Goal: Information Seeking & Learning: Find specific fact

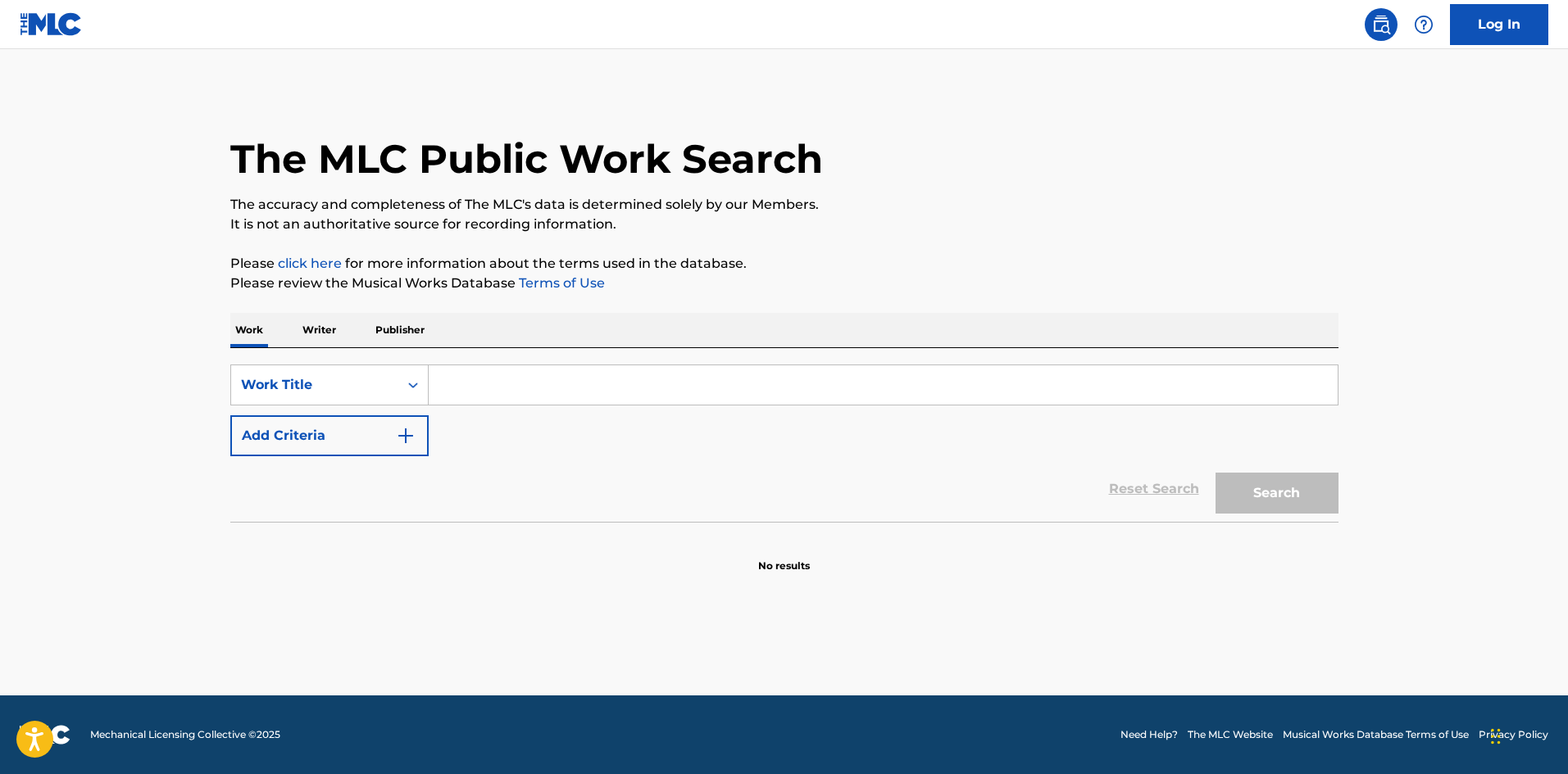
click at [652, 361] on div "SearchWithCriteria46a92811-befb-4e3d-bade-2e56ed61b0e2 Work Title Add Criteria …" at bounding box center [784, 435] width 1109 height 174
click at [645, 386] on input "Search Form" at bounding box center [883, 385] width 909 height 39
paste input "2 Souls On Fire"
type input "2 Souls On Fire"
click at [404, 435] on img "Search Form" at bounding box center [405, 436] width 20 height 20
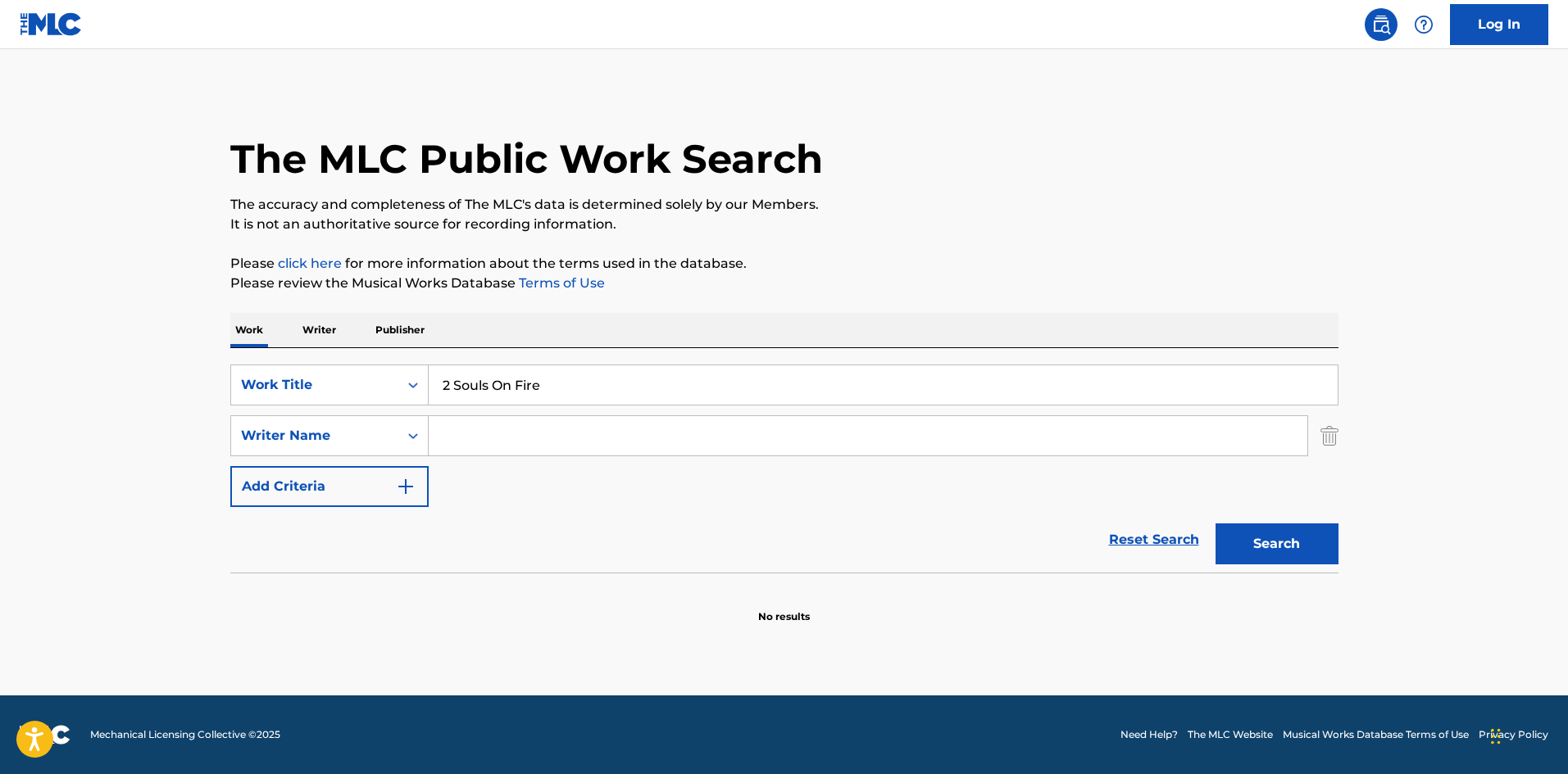
click at [508, 430] on input "Search Form" at bounding box center [868, 435] width 879 height 39
paste input "[PERSON_NAME]"
type input "[PERSON_NAME]"
click at [1247, 536] on button "Search" at bounding box center [1277, 544] width 123 height 41
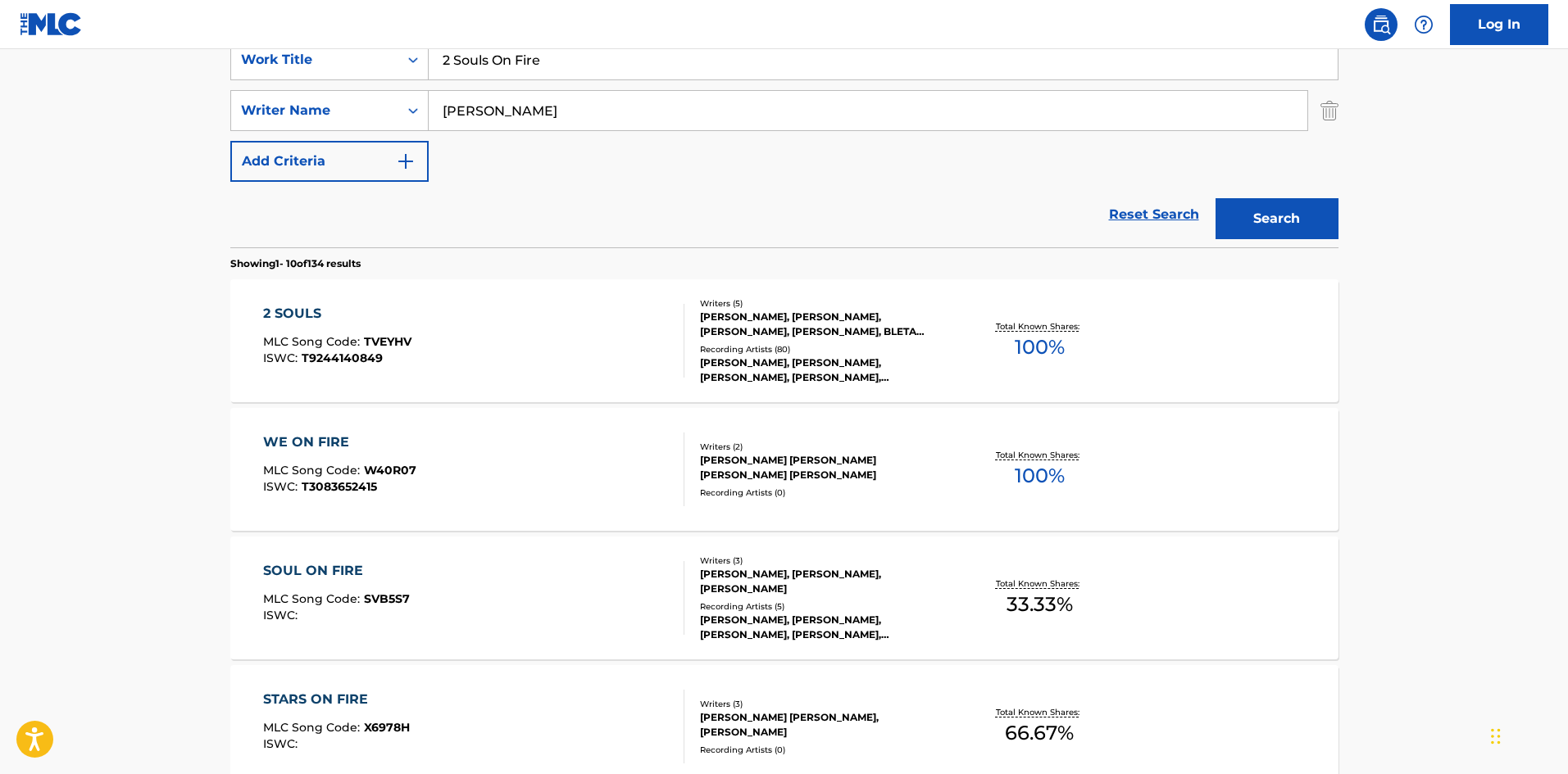
scroll to position [327, 0]
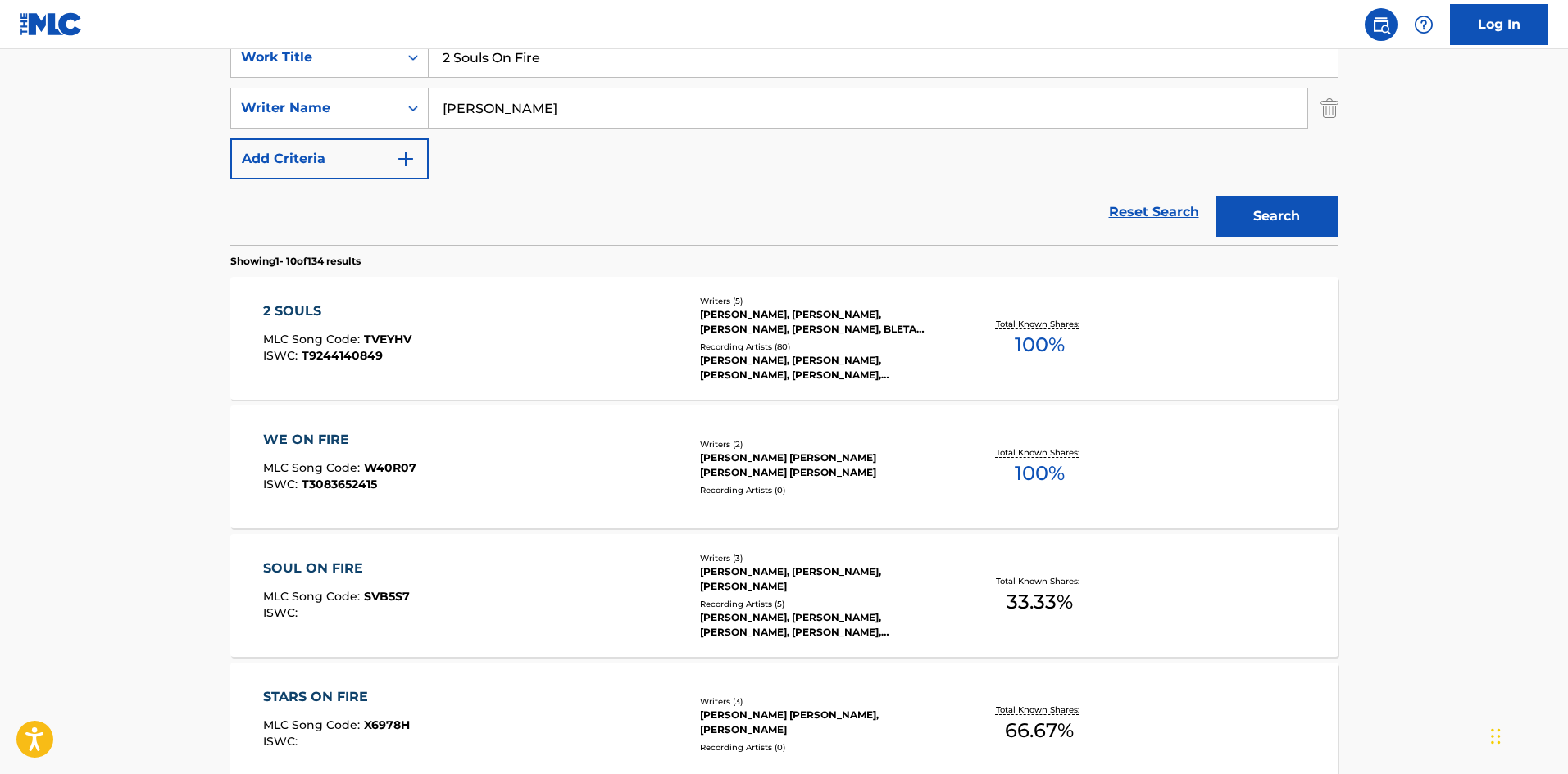
click at [563, 336] on div "2 SOULS MLC Song Code : TVEYHV ISWC : T9244140849" at bounding box center [473, 338] width 421 height 74
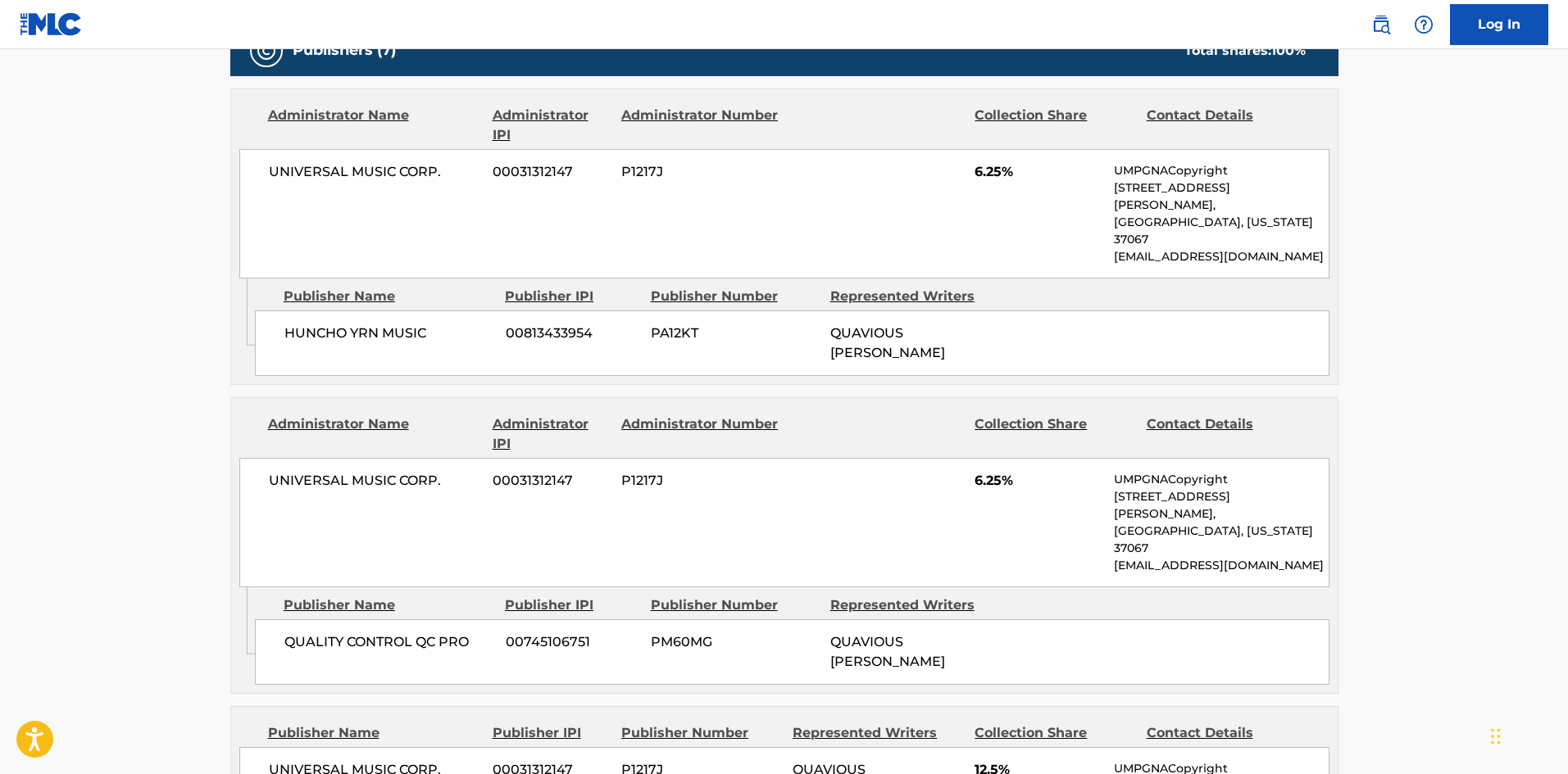
scroll to position [901, 0]
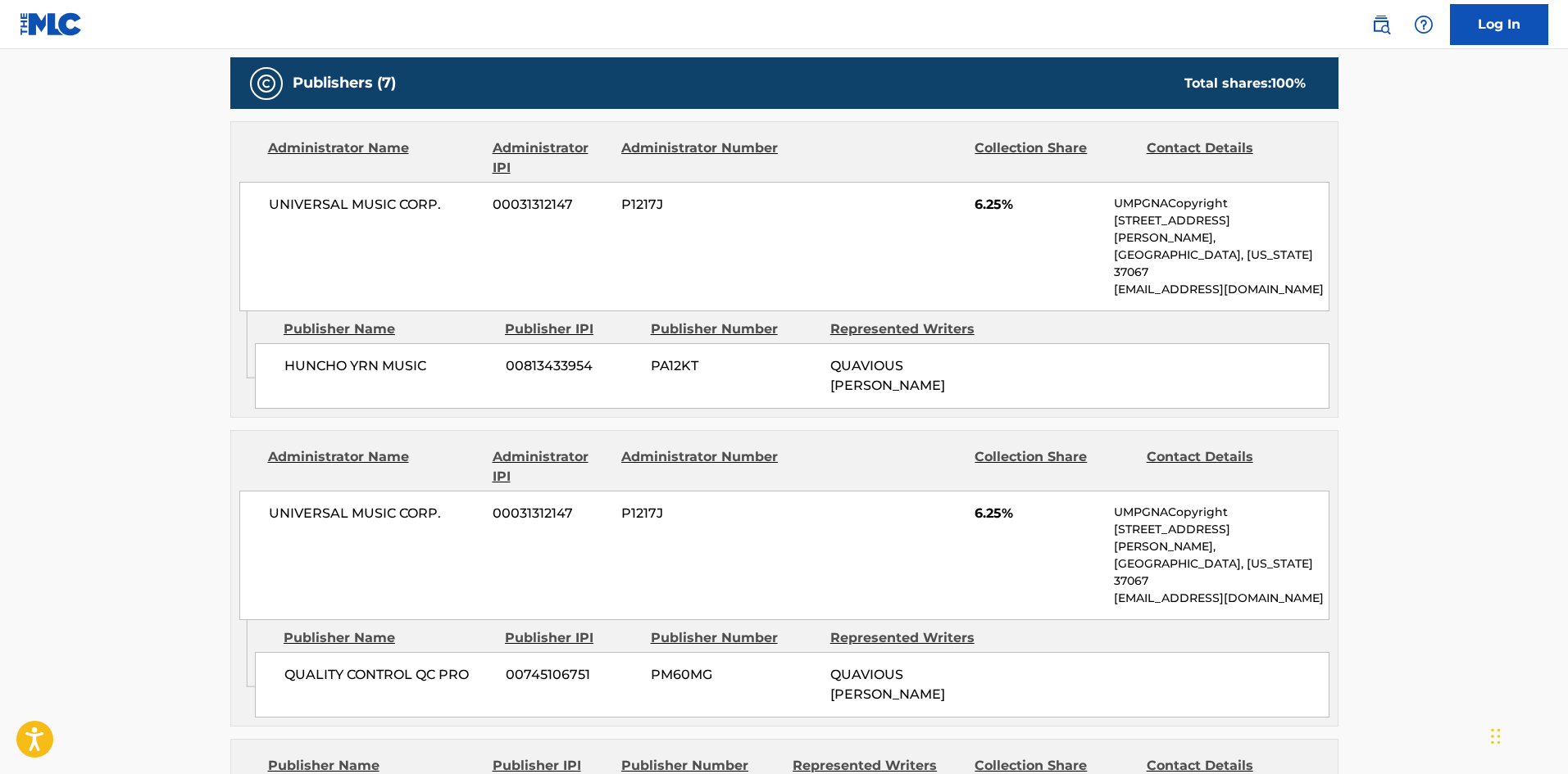
click at [308, 356] on span "HUNCHO YRN MUSIC" at bounding box center [389, 366] width 209 height 20
drag, startPoint x: 309, startPoint y: 331, endPoint x: 351, endPoint y: 327, distance: 42.2
click at [351, 356] on span "HUNCHO YRN MUSIC" at bounding box center [389, 366] width 209 height 20
copy span "[PERSON_NAME]"
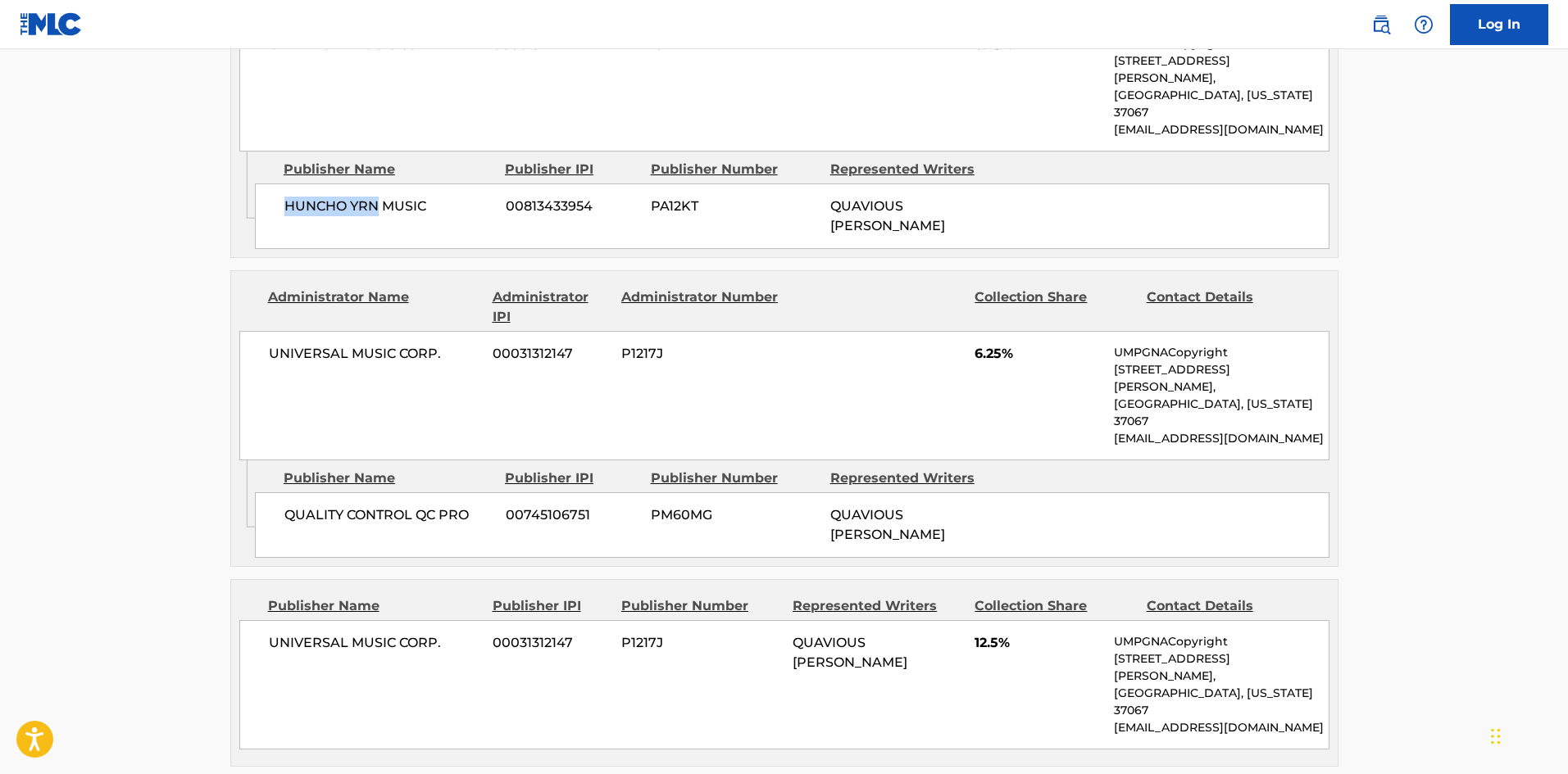
scroll to position [1065, 0]
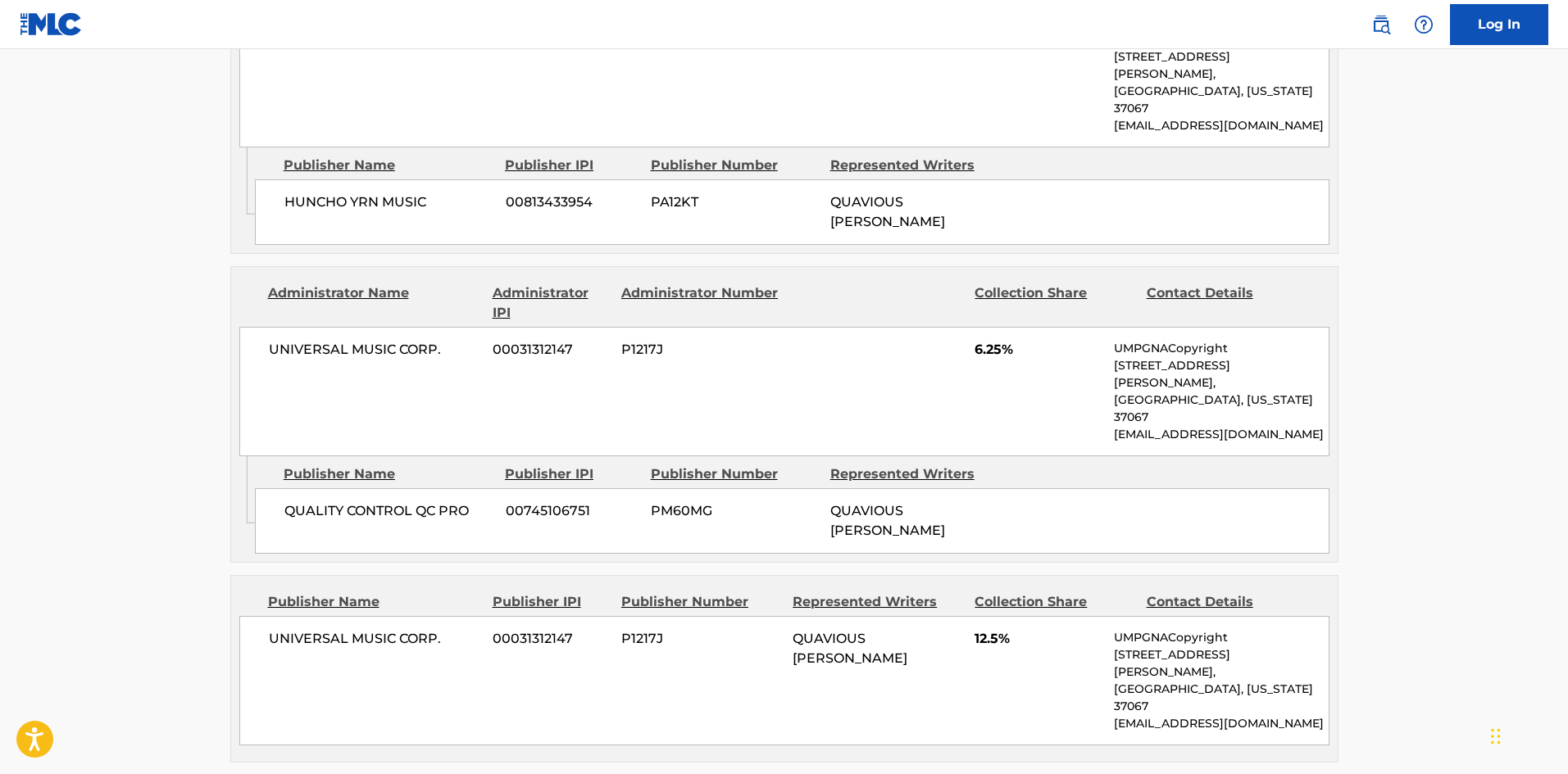
click at [304, 501] on span "QUALITY CONTROL QC PRO" at bounding box center [389, 511] width 209 height 20
drag, startPoint x: 362, startPoint y: 443, endPoint x: 379, endPoint y: 443, distance: 17.0
click at [379, 501] on span "QUALITY CONTROL QC PRO" at bounding box center [389, 511] width 209 height 20
copy span "QUALITY CONTROL"
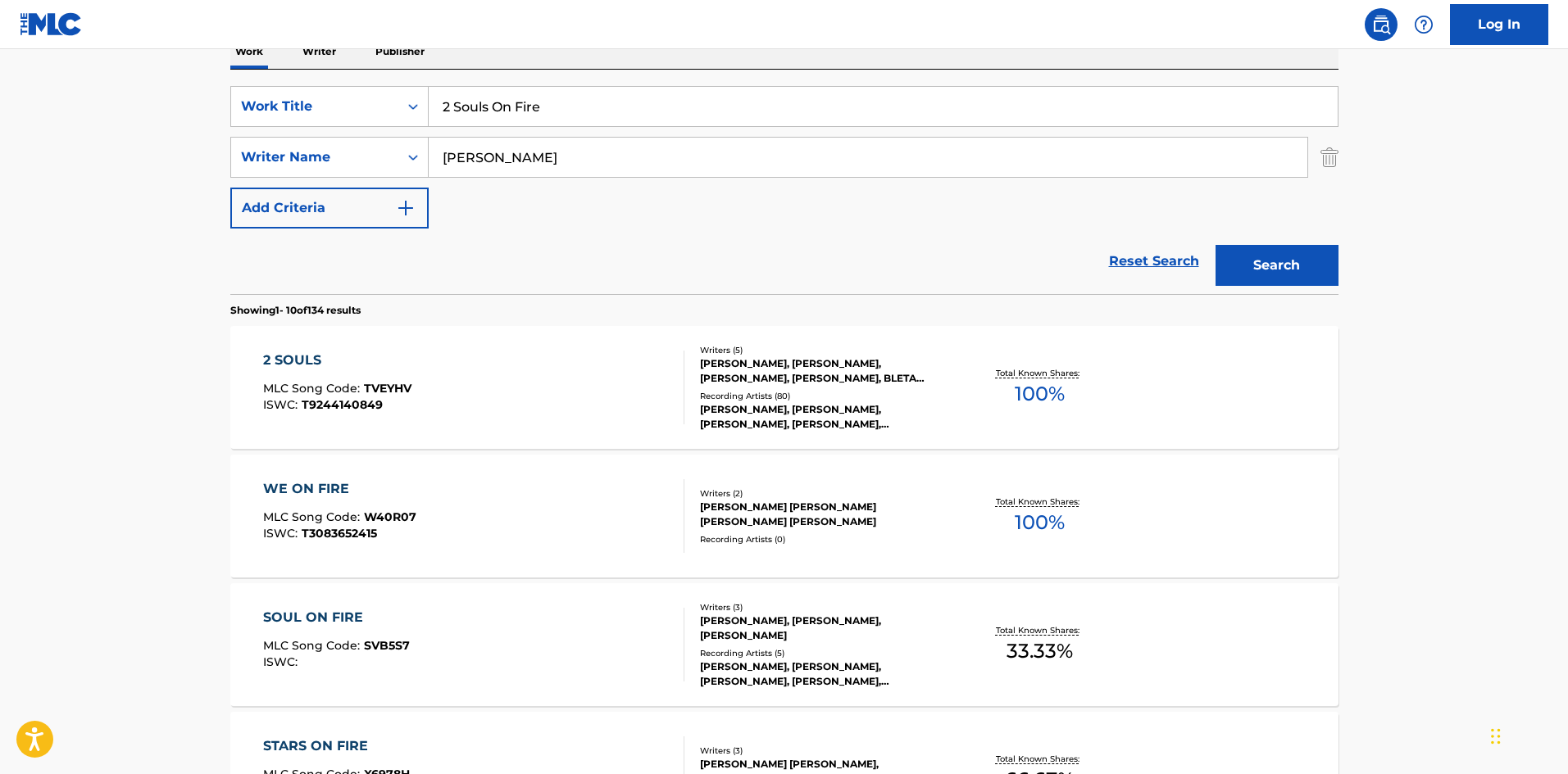
scroll to position [82, 0]
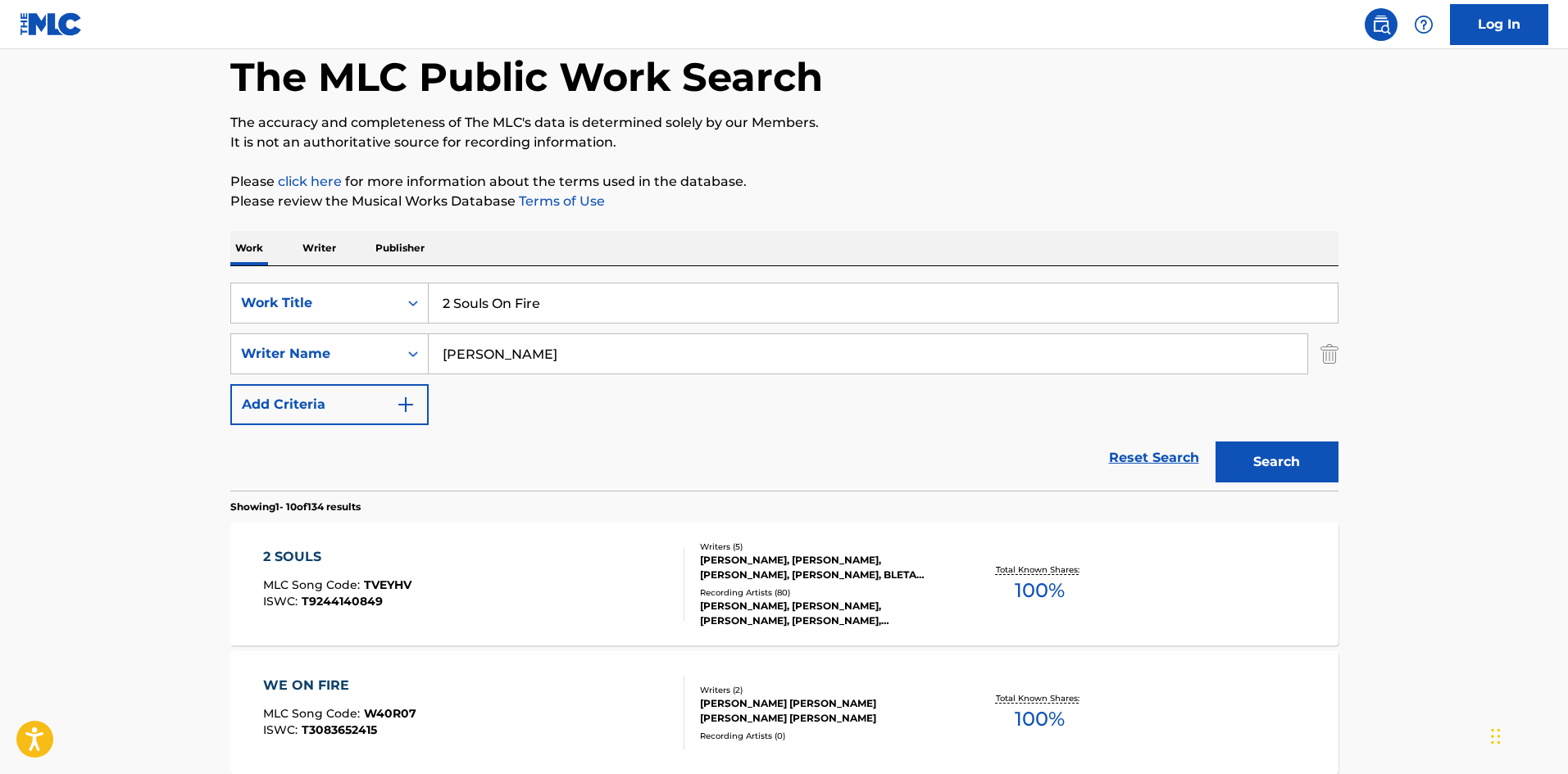
click at [540, 281] on div "SearchWithCriteria46a92811-befb-4e3d-bade-2e56ed61b0e2 Work Title 2 Souls On Fi…" at bounding box center [784, 378] width 1109 height 225
click at [542, 297] on input "2 Souls On Fire" at bounding box center [883, 302] width 909 height 39
paste input "Baby, I'm Jealous"
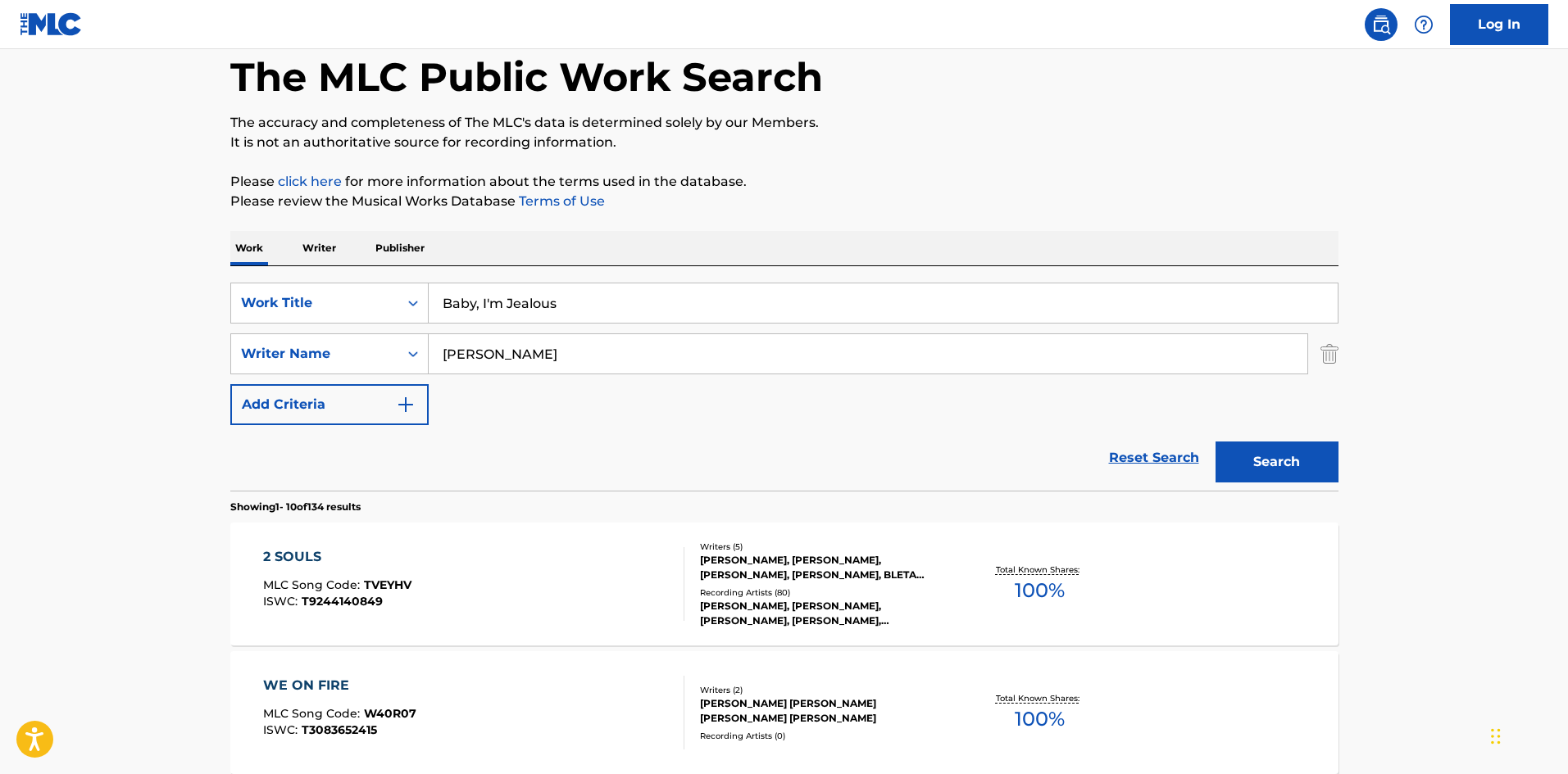
type input "Baby, I'm Jealous"
click at [1274, 461] on button "Search" at bounding box center [1277, 462] width 123 height 41
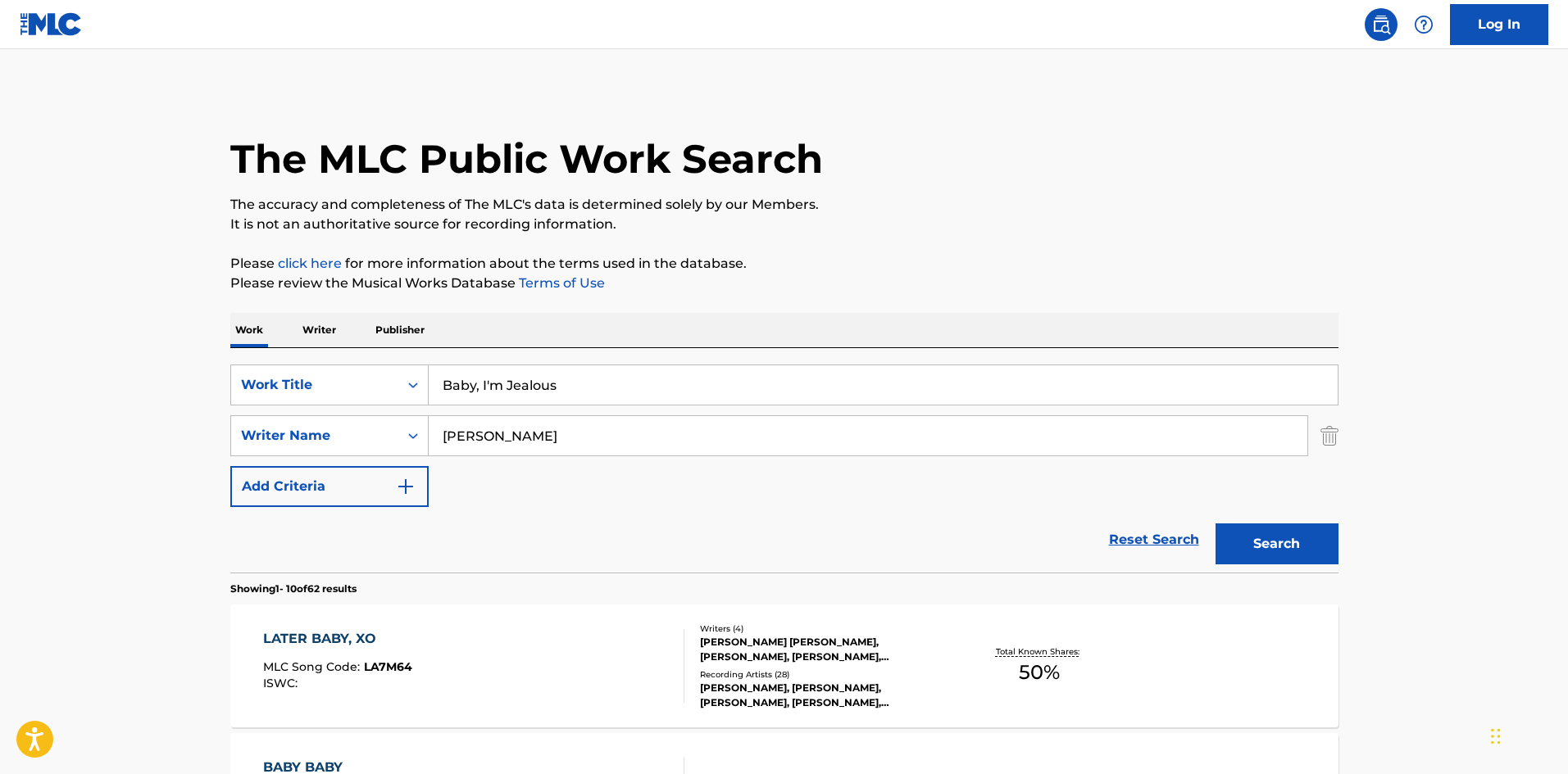
click at [515, 438] on input "[PERSON_NAME]" at bounding box center [868, 435] width 879 height 39
click at [1216, 524] on button "Search" at bounding box center [1277, 544] width 123 height 41
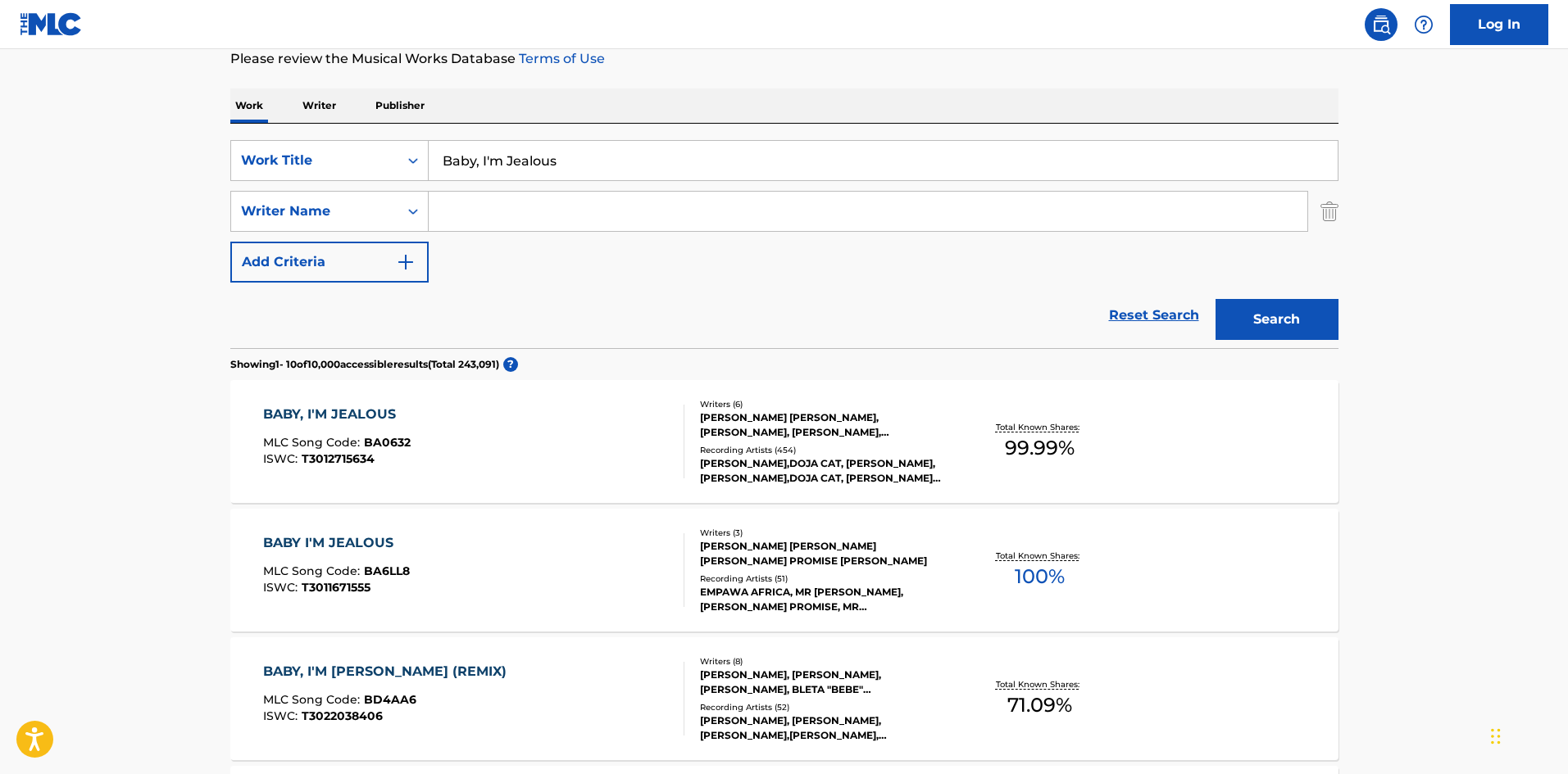
scroll to position [246, 0]
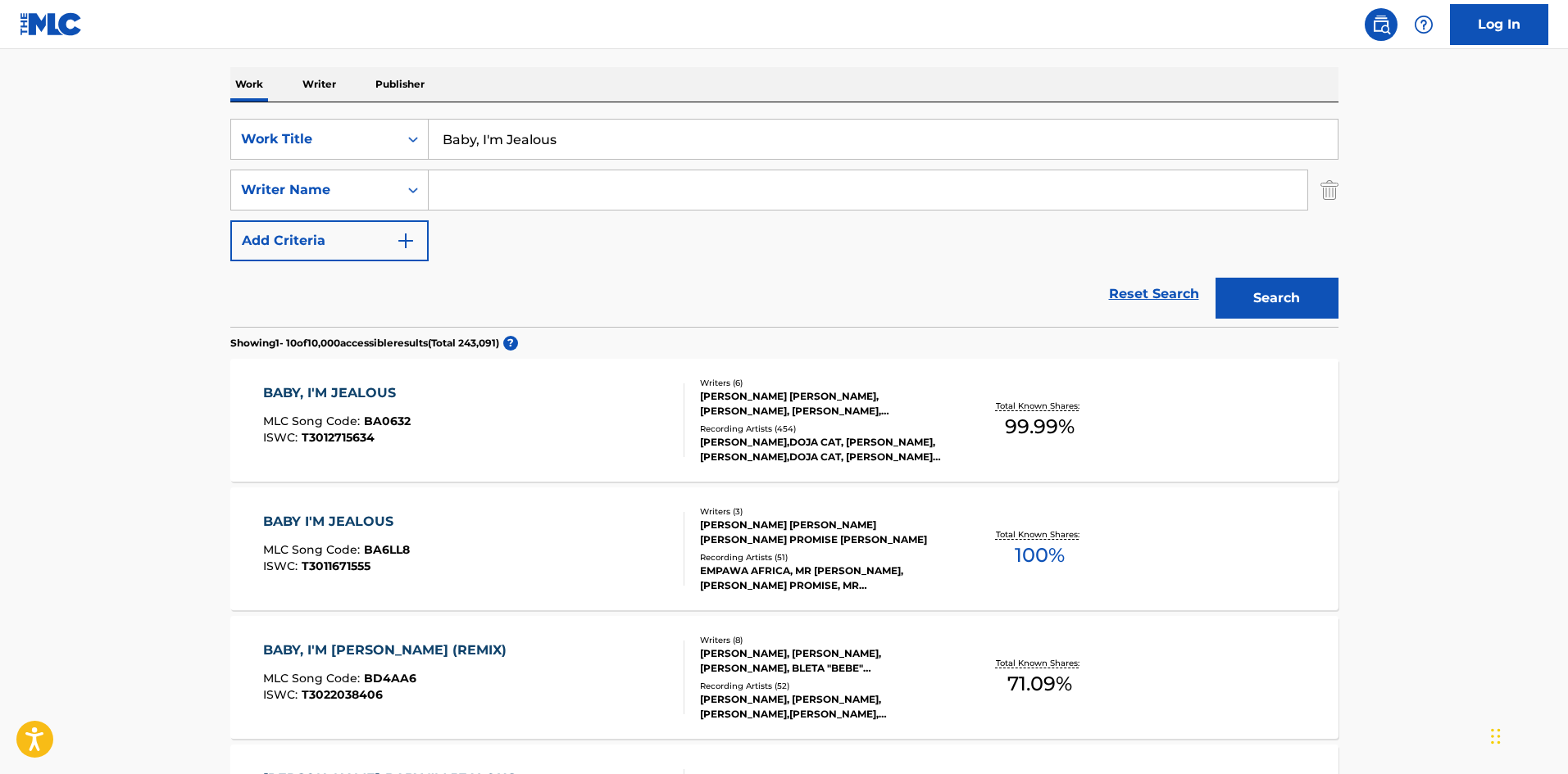
click at [428, 455] on div "BABY, I'M JEALOUS MLC Song Code : BA0632 ISWC : T3012715634" at bounding box center [473, 420] width 421 height 74
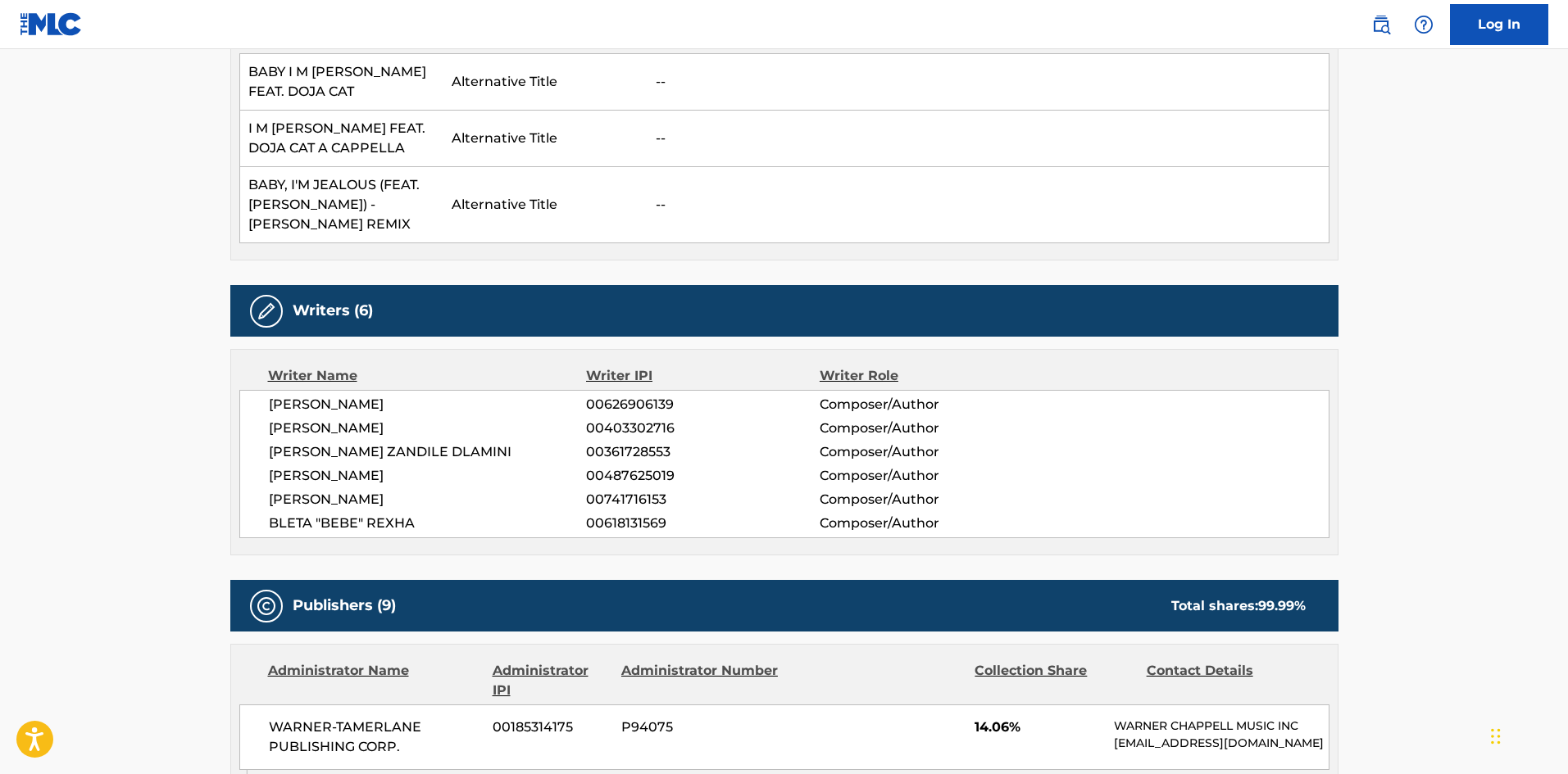
scroll to position [820, 0]
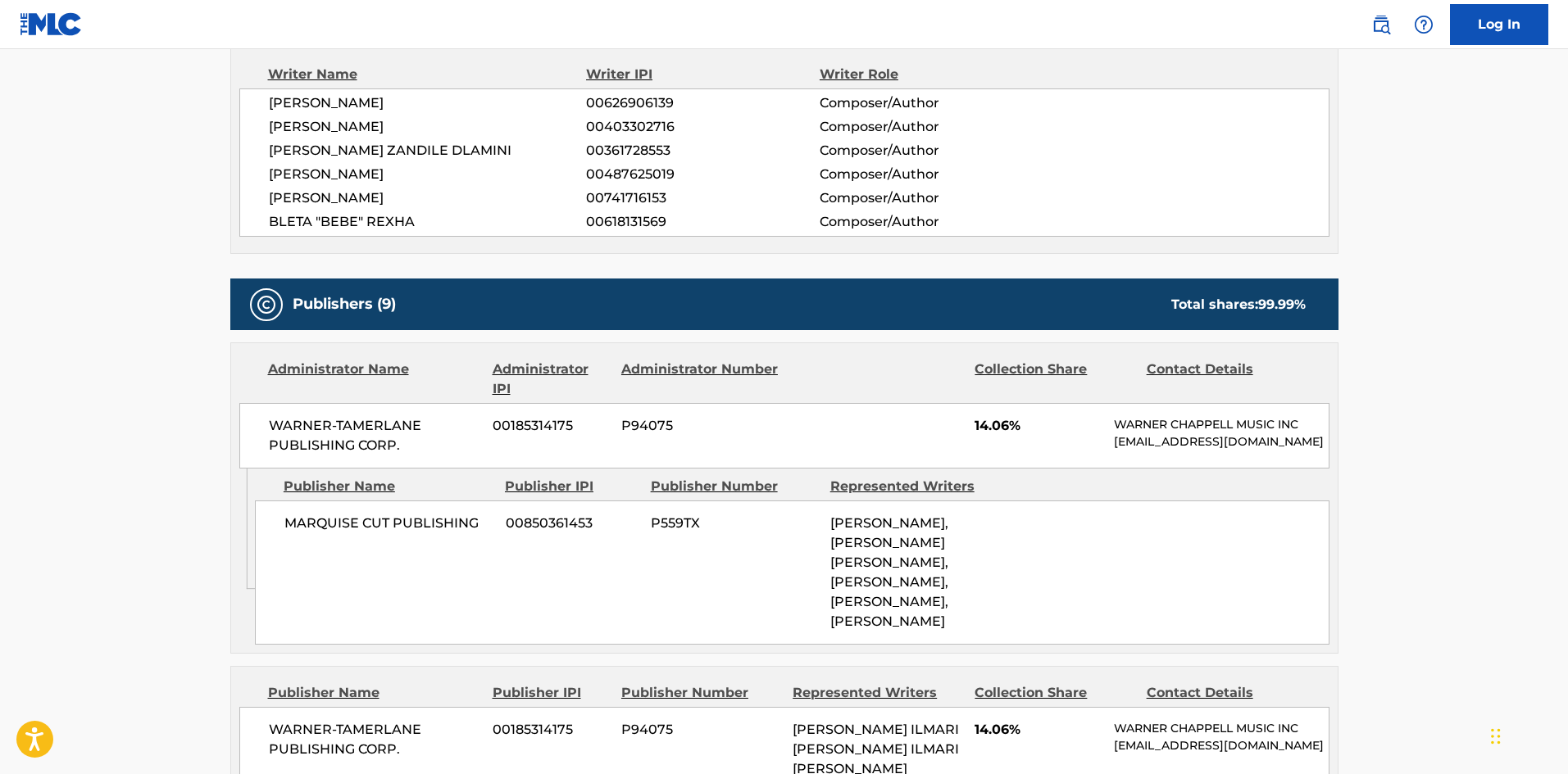
click at [297, 526] on span "MARQUISE CUT PUBLISHING" at bounding box center [389, 524] width 209 height 20
drag, startPoint x: 297, startPoint y: 526, endPoint x: 376, endPoint y: 530, distance: 79.1
click at [376, 530] on span "MARQUISE CUT PUBLISHING" at bounding box center [389, 524] width 209 height 20
copy span "MARQUISE CUT"
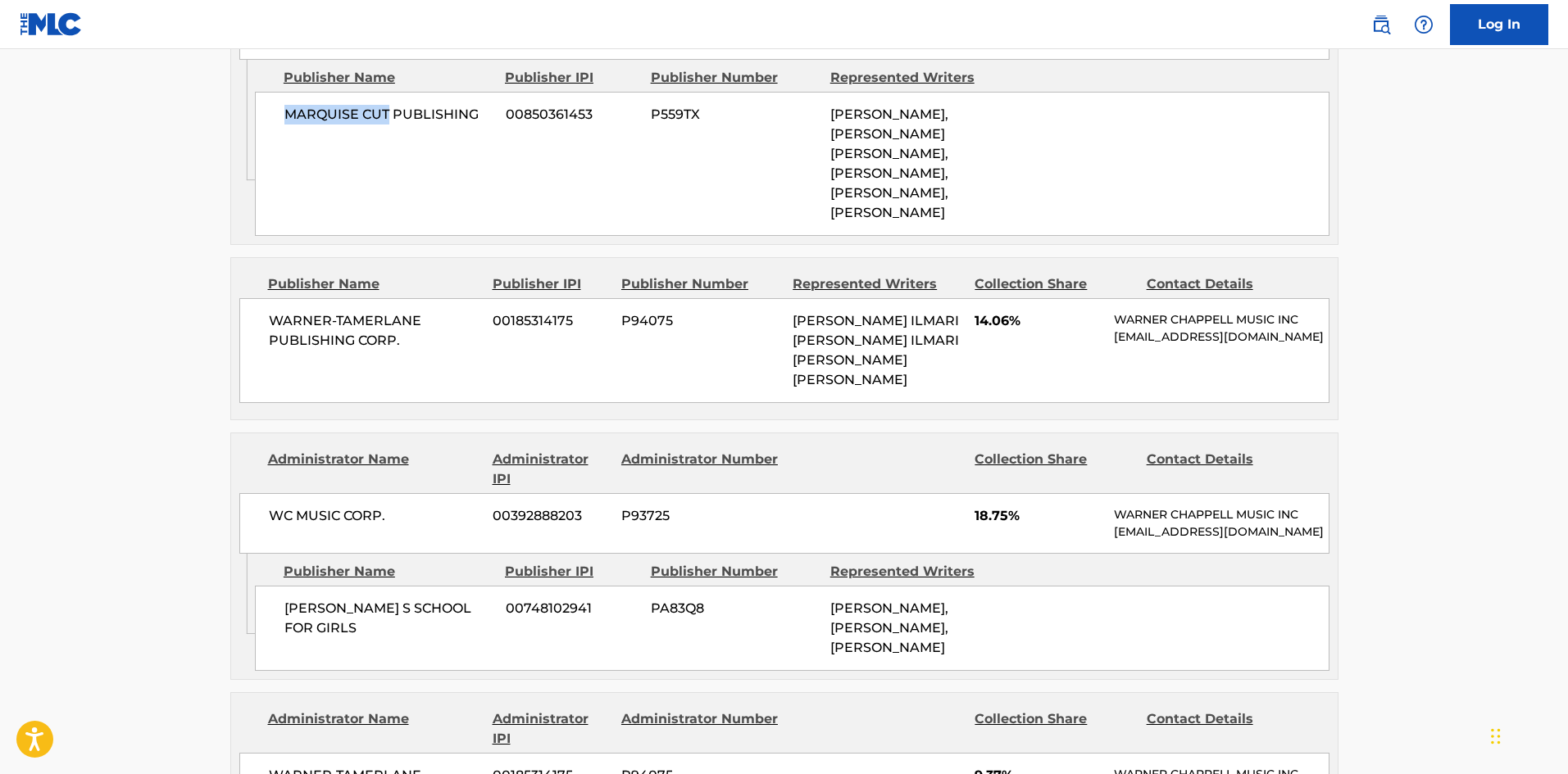
scroll to position [1229, 0]
click at [289, 331] on span "WARNER-TAMERLANE PUBLISHING CORP." at bounding box center [375, 330] width 212 height 39
drag, startPoint x: 289, startPoint y: 331, endPoint x: 439, endPoint y: 353, distance: 151.6
click at [439, 350] on span "WARNER-TAMERLANE PUBLISHING CORP." at bounding box center [375, 330] width 212 height 39
copy div "WARNER-TAMERLANE PUBLISHING CORP."
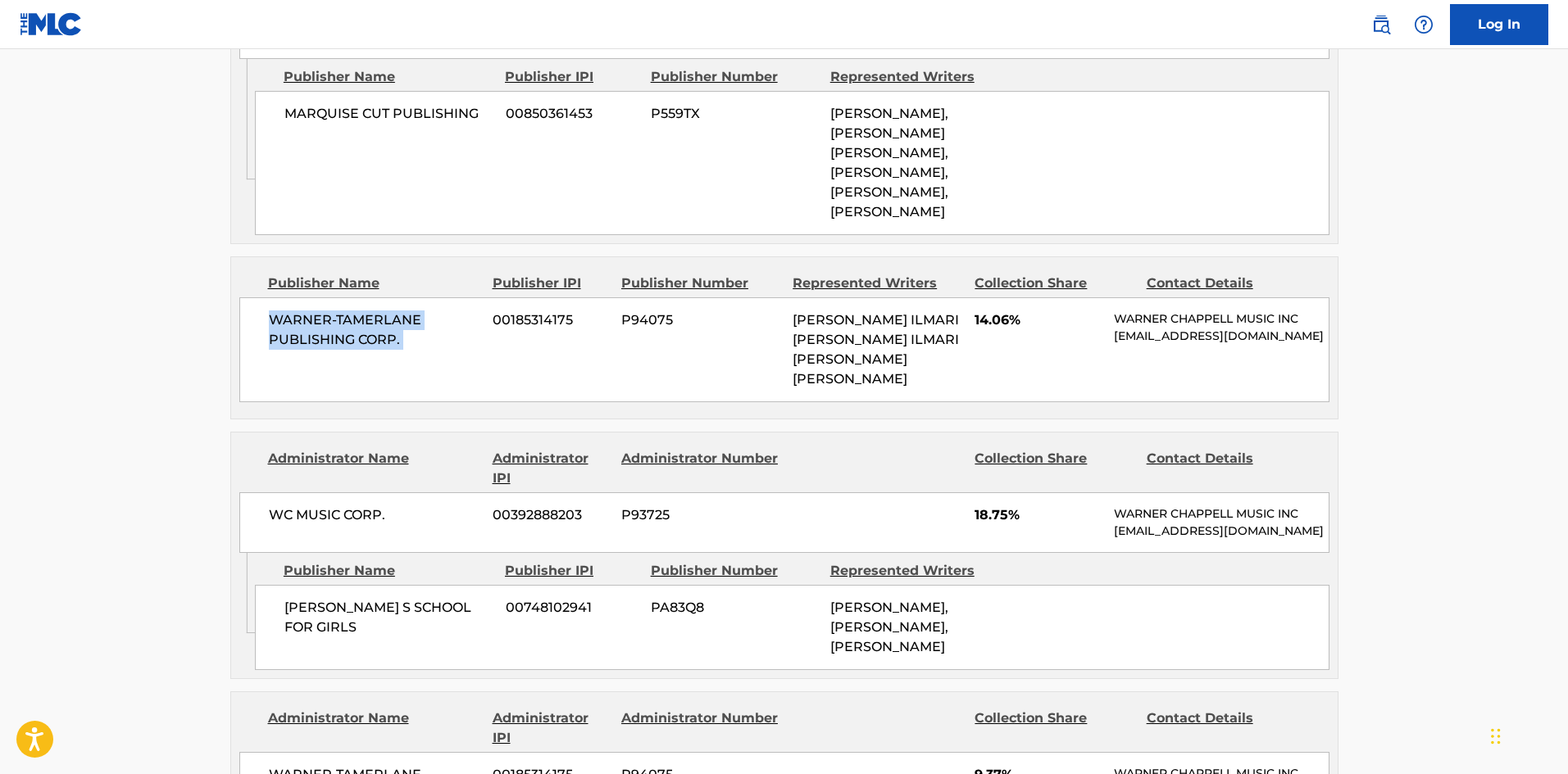
copy div "WARNER-TAMERLANE PUBLISHING CORP."
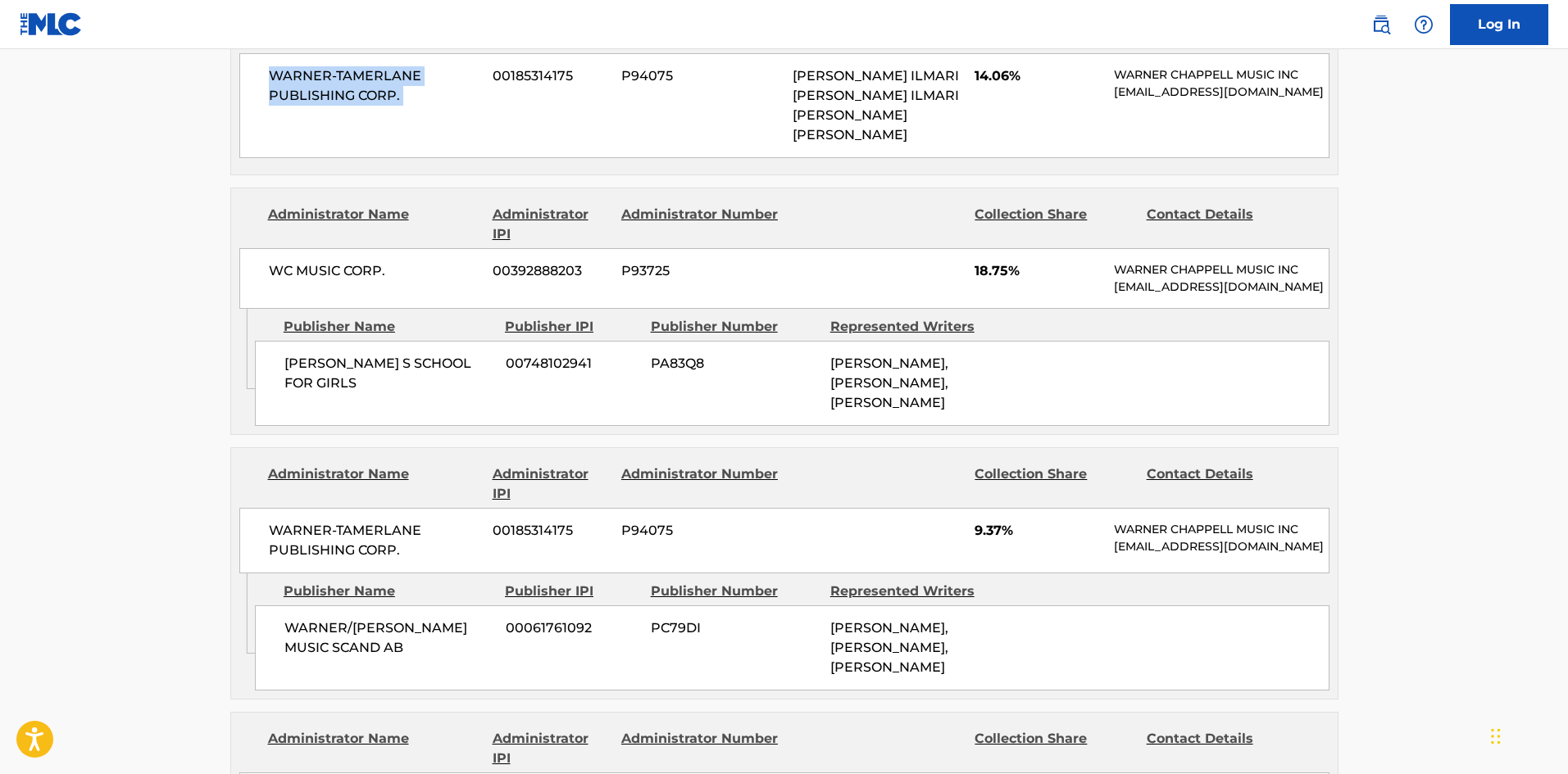
scroll to position [1474, 0]
click at [297, 390] on span "[PERSON_NAME] S SCHOOL FOR GIRLS" at bounding box center [389, 371] width 209 height 39
drag, startPoint x: 297, startPoint y: 390, endPoint x: 459, endPoint y: 381, distance: 162.2
click at [459, 381] on div "[PERSON_NAME] S SCHOOL FOR GIRLS 00748102941 PA83Q8 [PERSON_NAME], [PERSON_NAME…" at bounding box center [792, 381] width 1075 height 85
copy span "[PERSON_NAME] S SCHOOL FOR GIRLS"
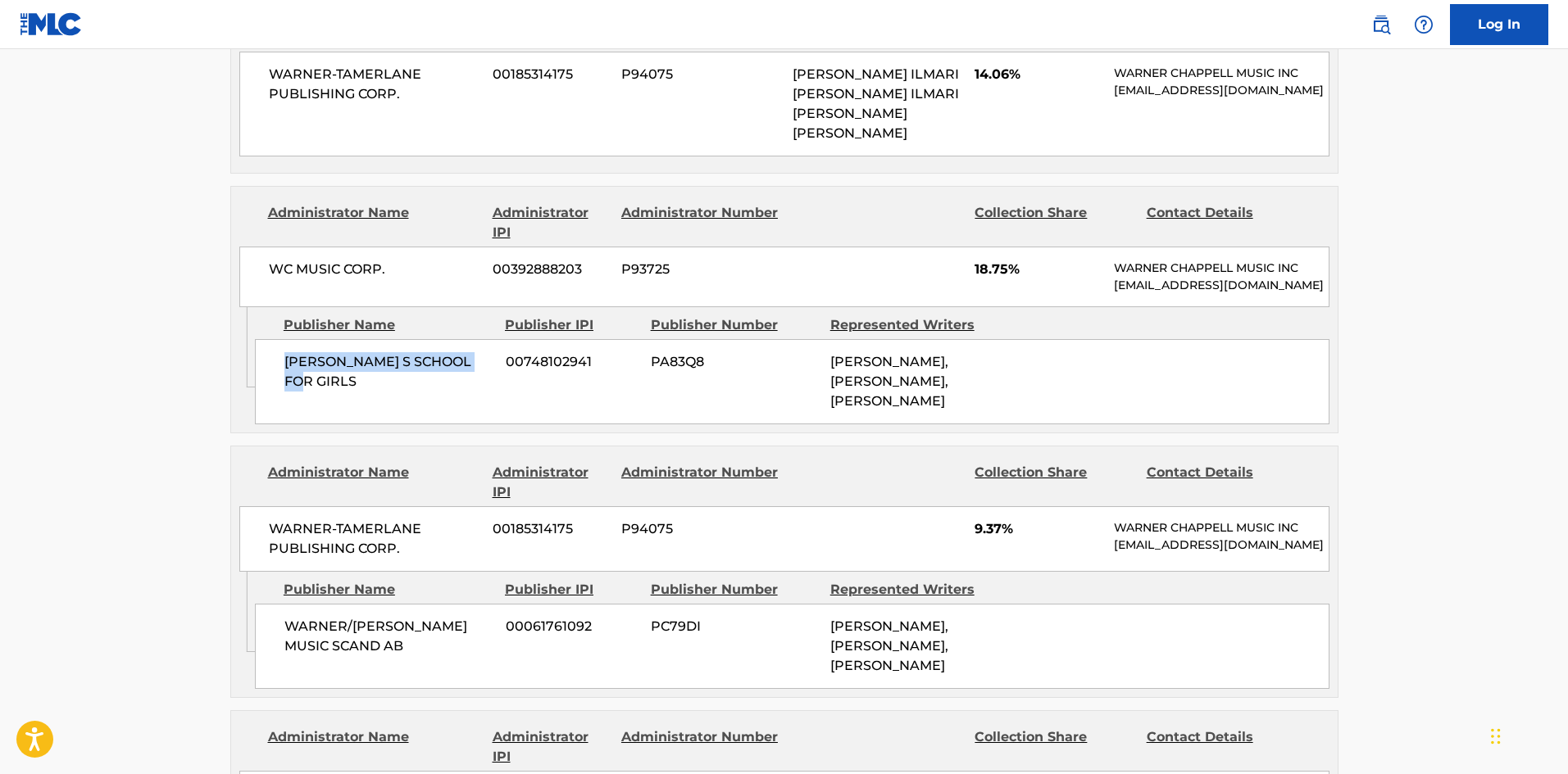
copy span "[PERSON_NAME] S SCHOOL FOR GIRLS"
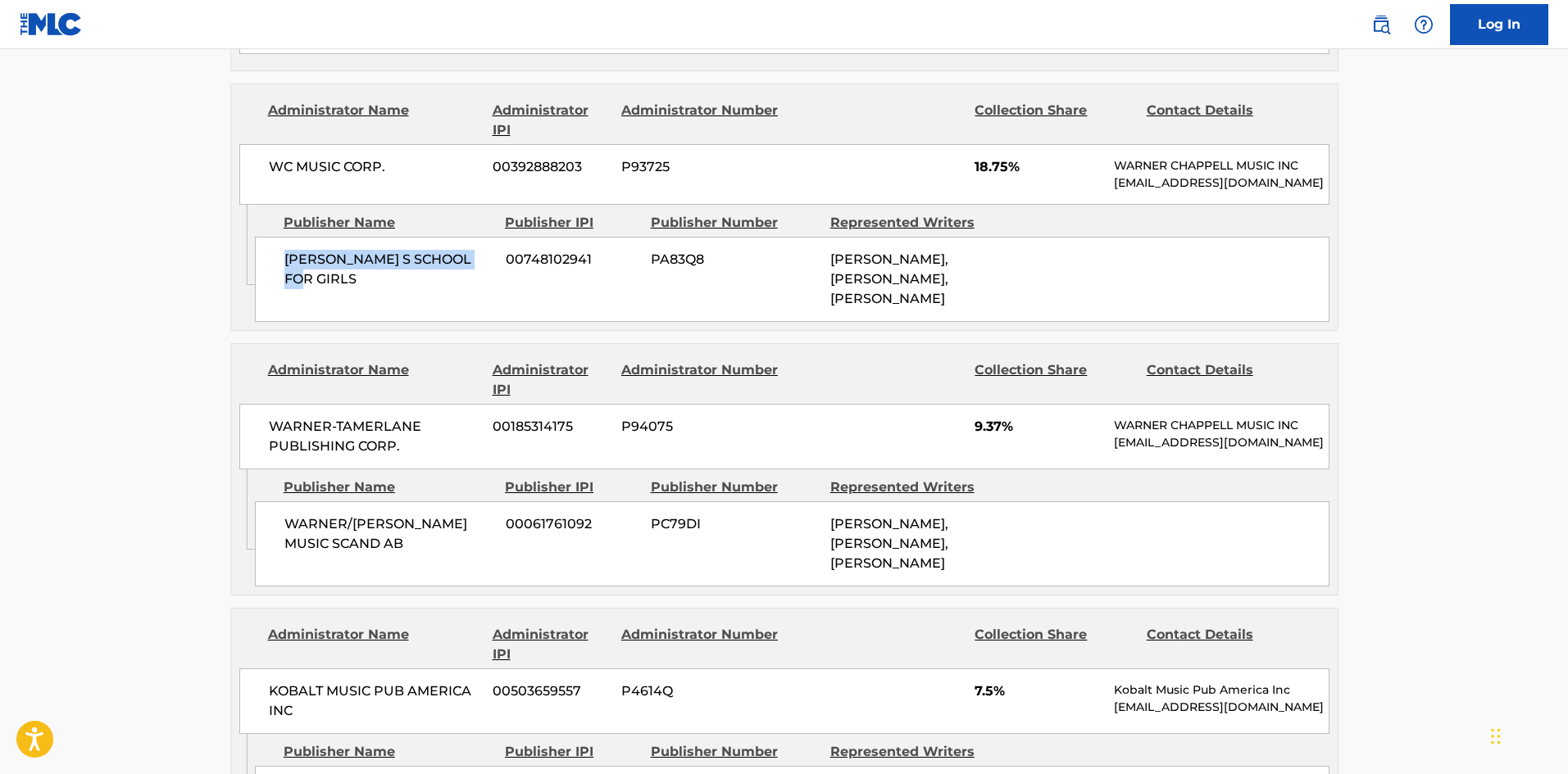
scroll to position [1720, 0]
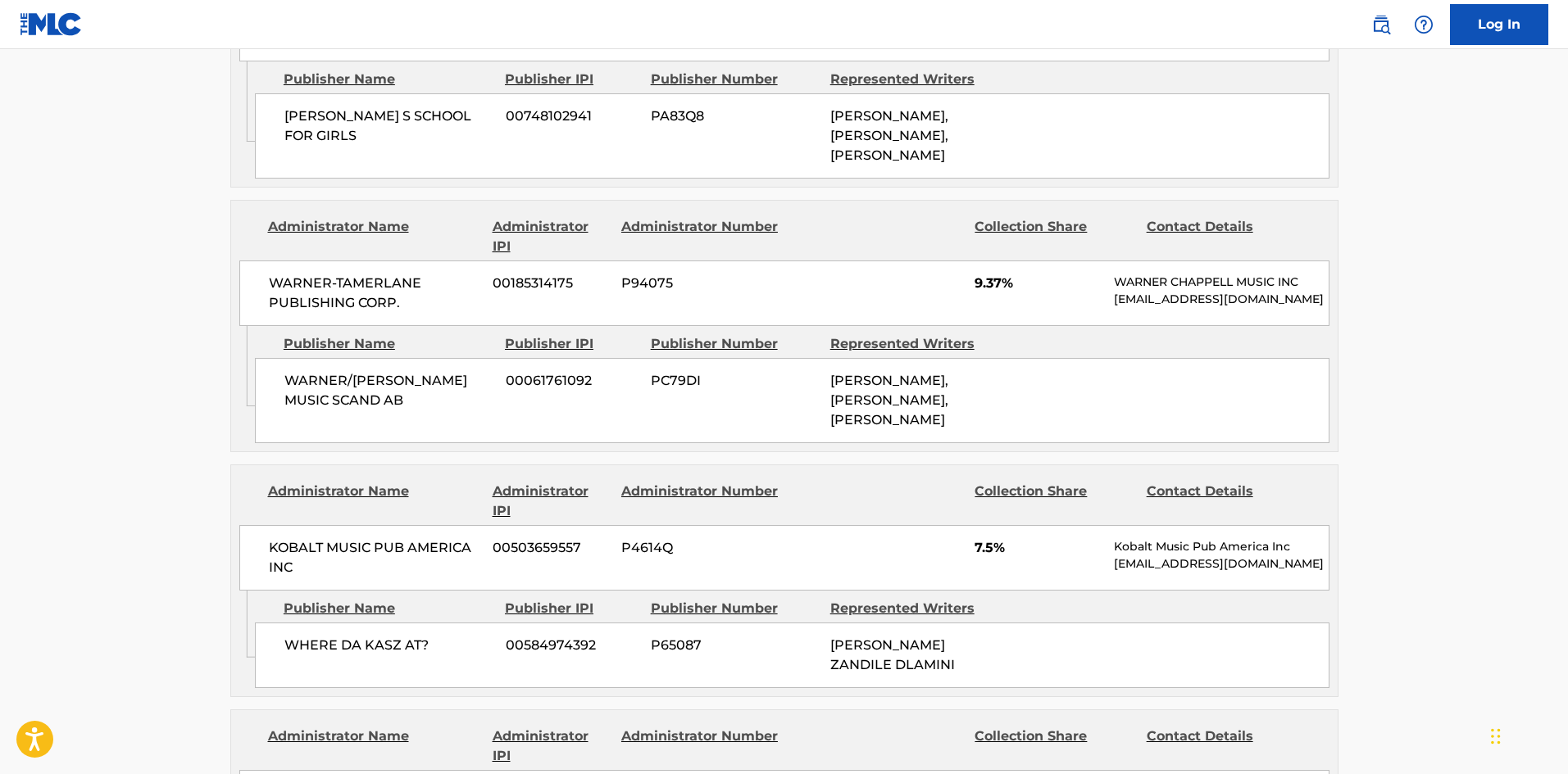
click at [291, 413] on div "WARNER/[PERSON_NAME] MUSIC SCAND AB 00061761092 PC79DI [PERSON_NAME], [PERSON_N…" at bounding box center [792, 400] width 1075 height 85
drag, startPoint x: 292, startPoint y: 413, endPoint x: 376, endPoint y: 438, distance: 87.6
click at [376, 410] on span "WARNER/[PERSON_NAME] MUSIC SCAND AB" at bounding box center [389, 390] width 209 height 39
copy div "WARNER/[PERSON_NAME] MUSIC SCAND AB"
click at [260, 1] on nav "Log In" at bounding box center [784, 24] width 1568 height 49
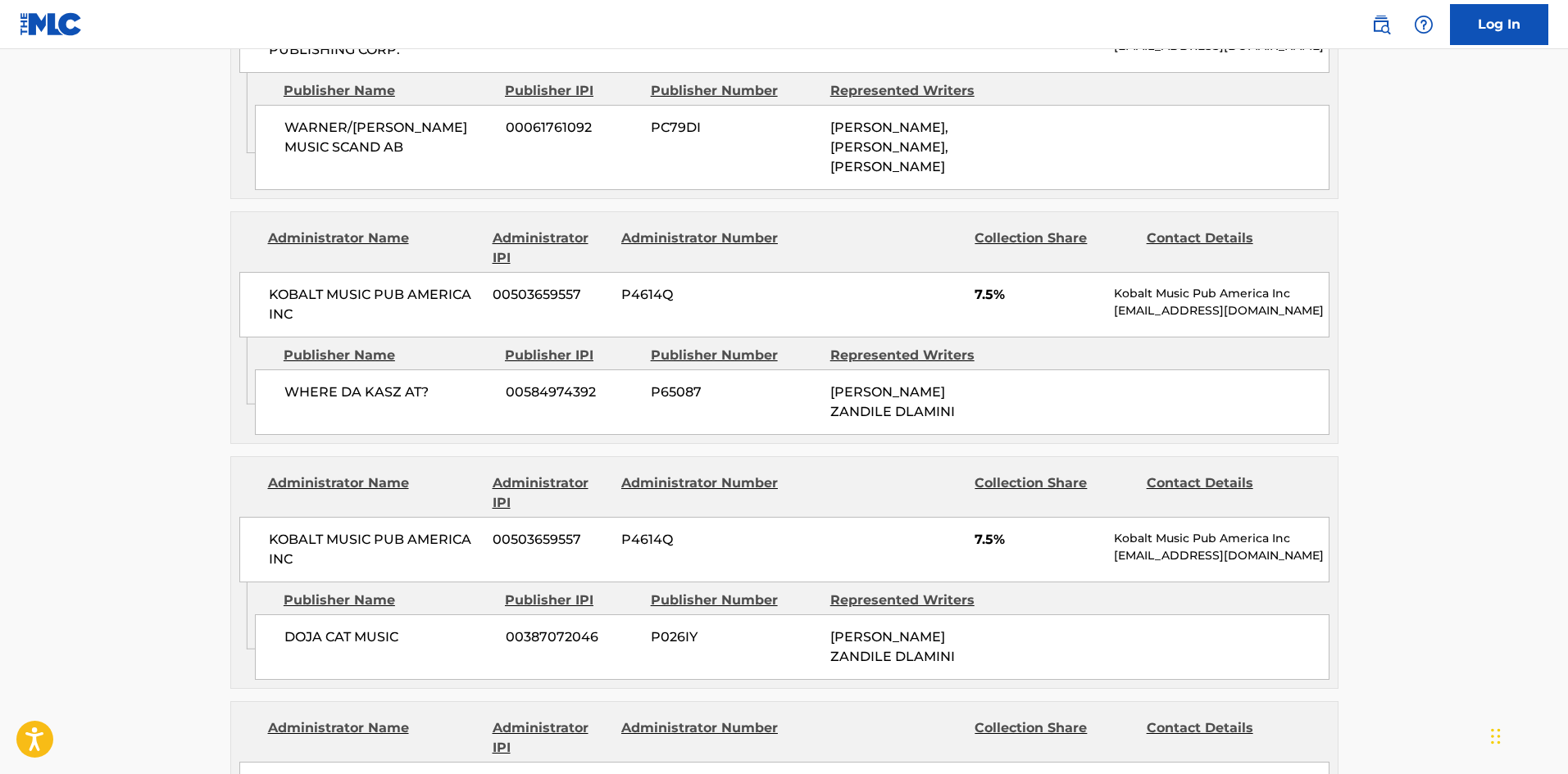
scroll to position [2130, 0]
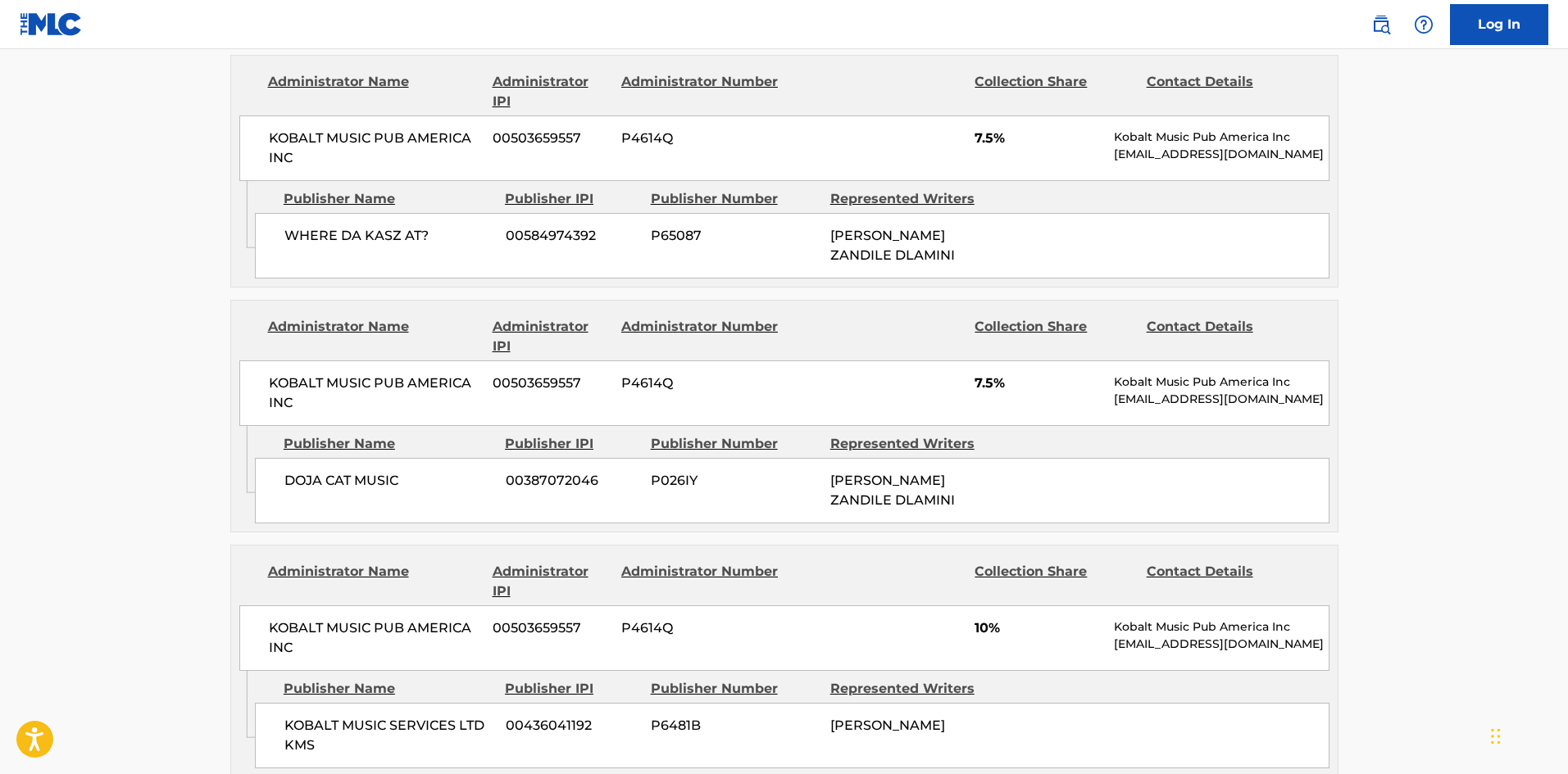
click at [296, 246] on span "WHERE DA KASZ AT?" at bounding box center [389, 236] width 209 height 20
drag, startPoint x: 296, startPoint y: 255, endPoint x: 428, endPoint y: 260, distance: 132.1
click at [428, 246] on span "WHERE DA KASZ AT?" at bounding box center [389, 236] width 209 height 20
copy div "WHERE DA KASZ AT?"
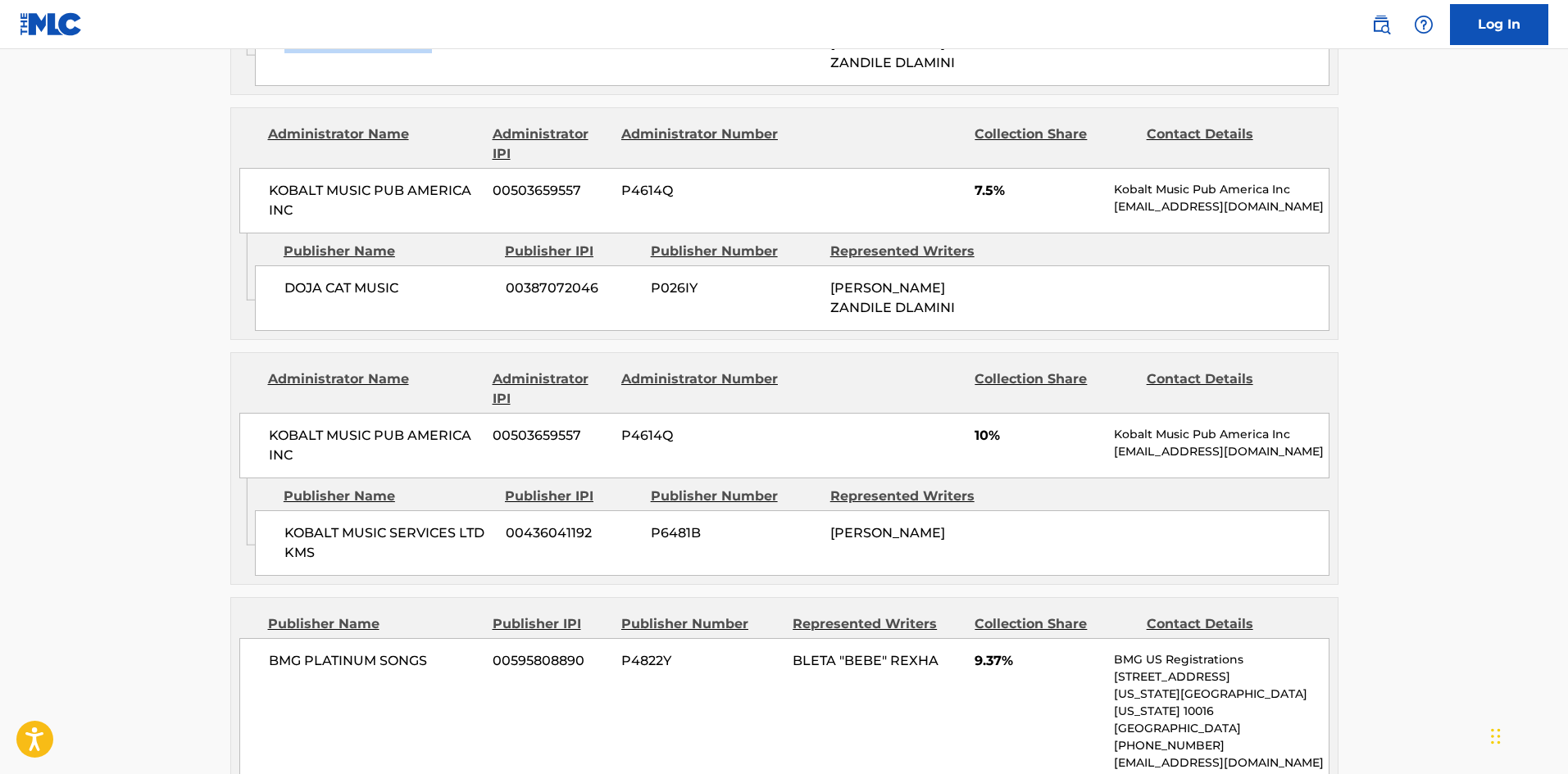
scroll to position [2376, 0]
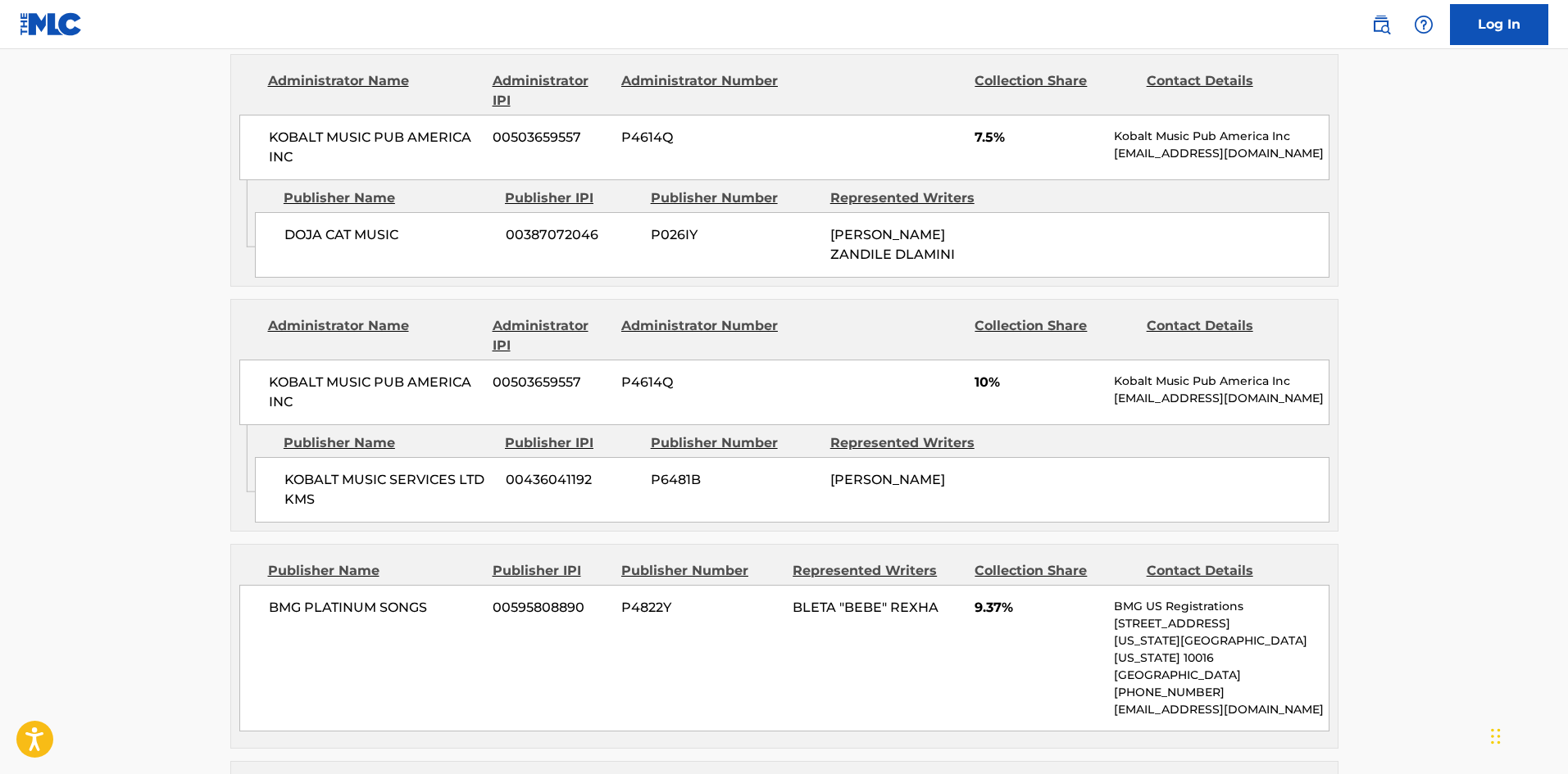
click at [303, 245] on span "DOJA CAT MUSIC" at bounding box center [389, 235] width 209 height 20
drag, startPoint x: 303, startPoint y: 256, endPoint x: 333, endPoint y: 11, distance: 246.8
click at [380, 245] on span "DOJA CAT MUSIC" at bounding box center [389, 235] width 209 height 20
copy span "DOJA CAT MUSIC"
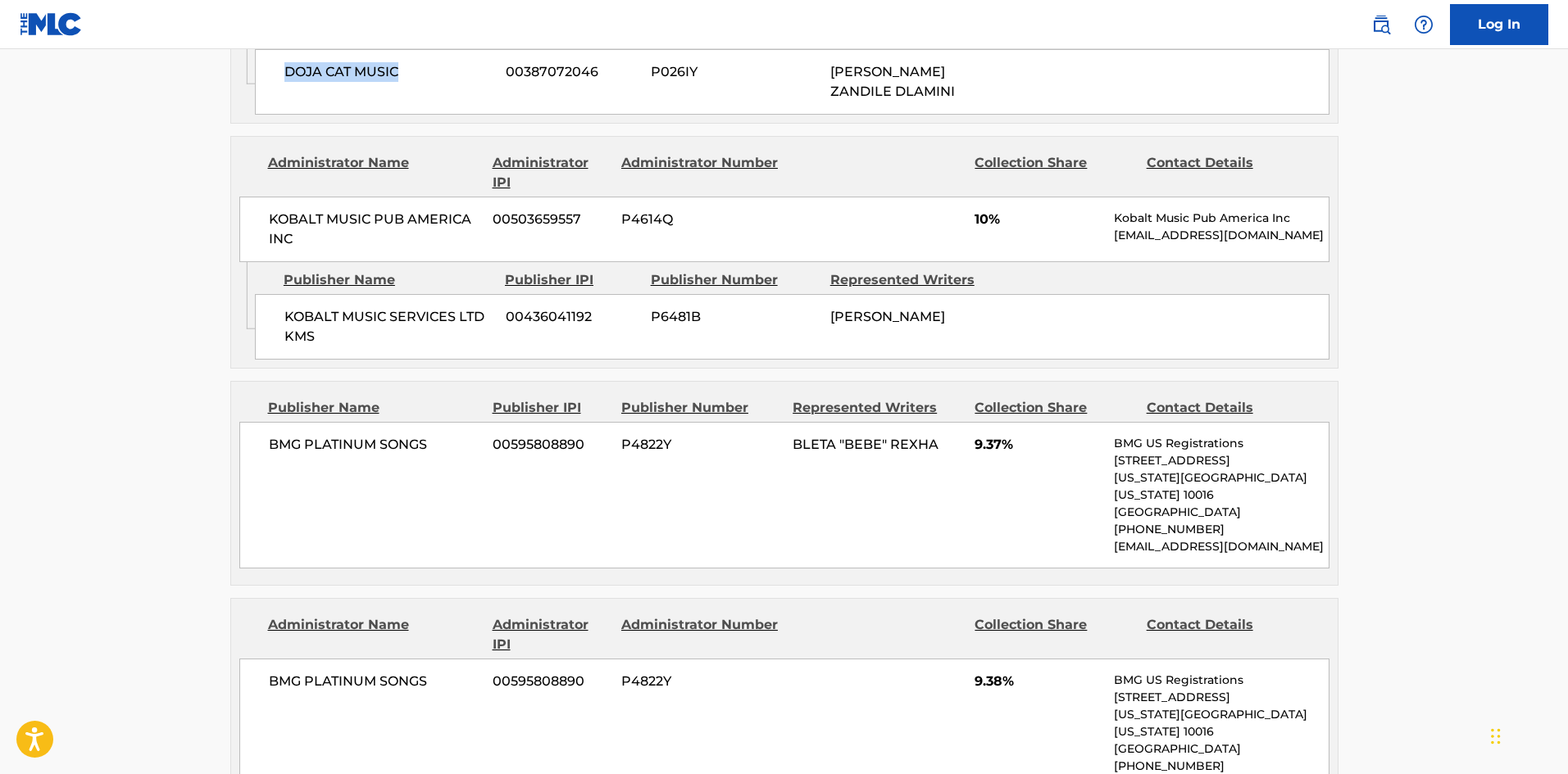
scroll to position [2540, 0]
click at [288, 335] on span "KOBALT MUSIC SERVICES LTD KMS" at bounding box center [389, 326] width 209 height 39
drag, startPoint x: 288, startPoint y: 335, endPoint x: 310, endPoint y: 350, distance: 26.6
click at [310, 346] on span "KOBALT MUSIC SERVICES LTD KMS" at bounding box center [389, 326] width 209 height 39
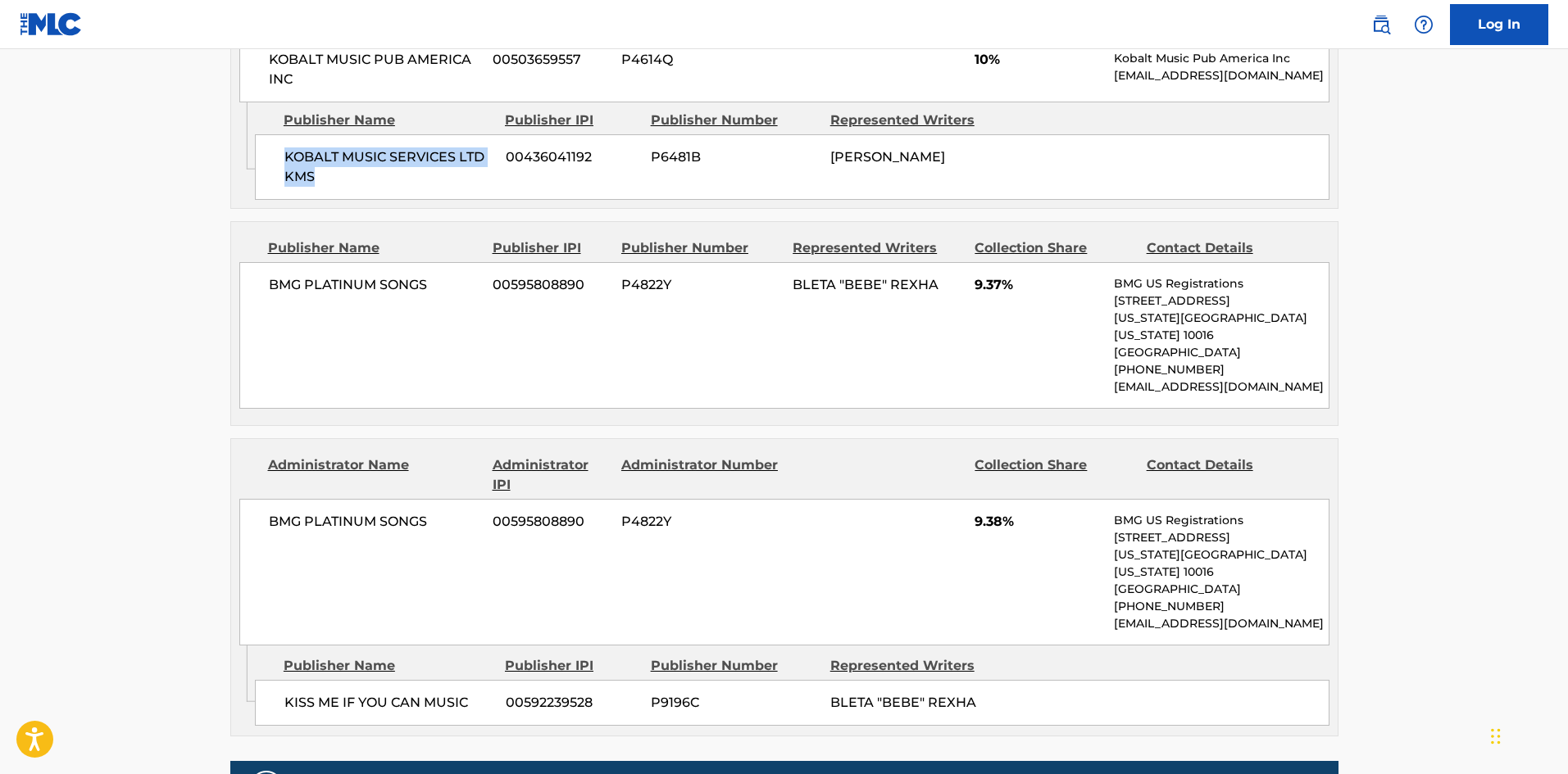
scroll to position [2703, 0]
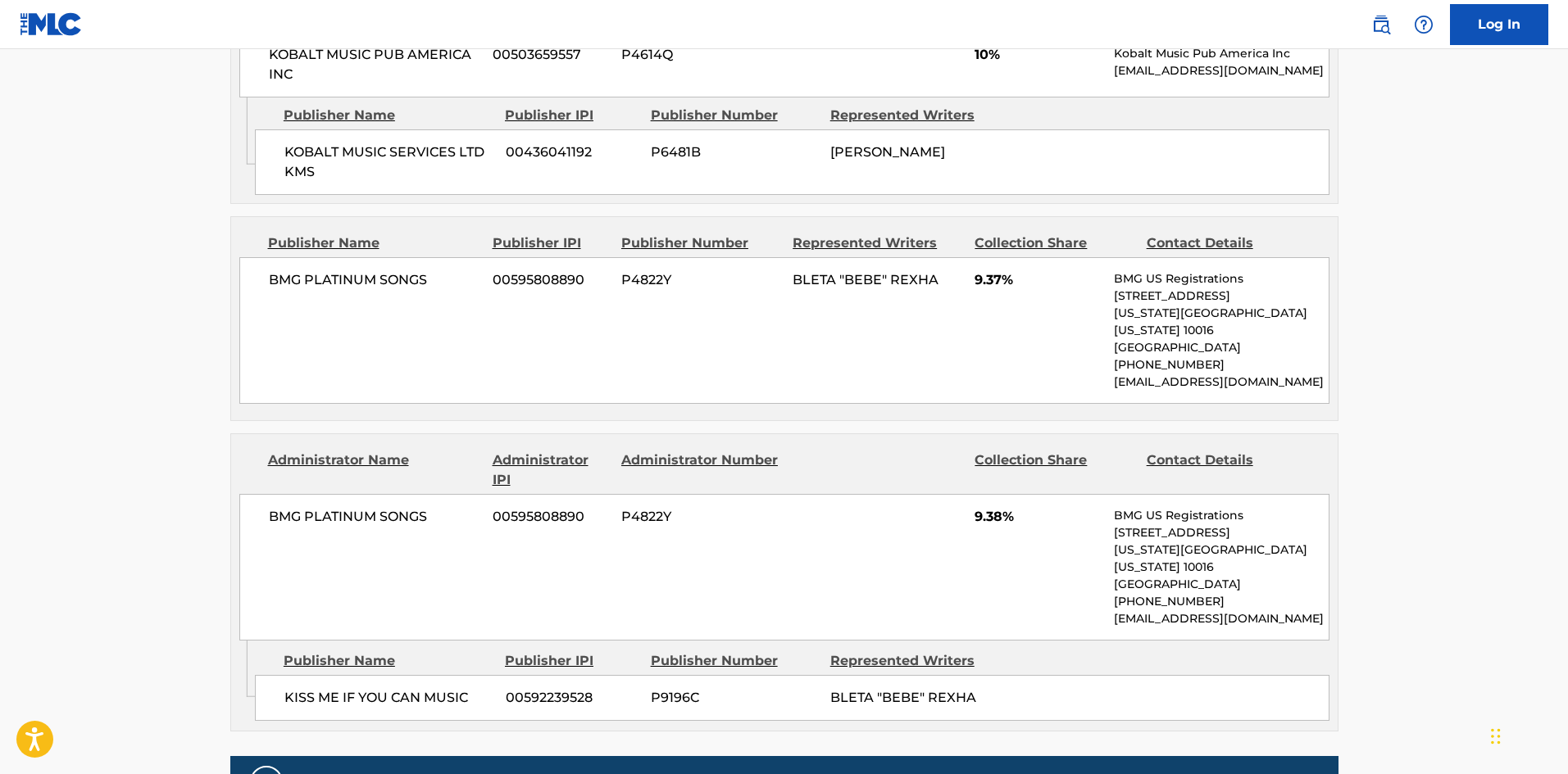
click at [295, 290] on span "BMG PLATINUM SONGS" at bounding box center [375, 280] width 212 height 20
drag, startPoint x: 295, startPoint y: 298, endPoint x: 412, endPoint y: 298, distance: 117.0
click at [412, 290] on span "BMG PLATINUM SONGS" at bounding box center [375, 280] width 212 height 20
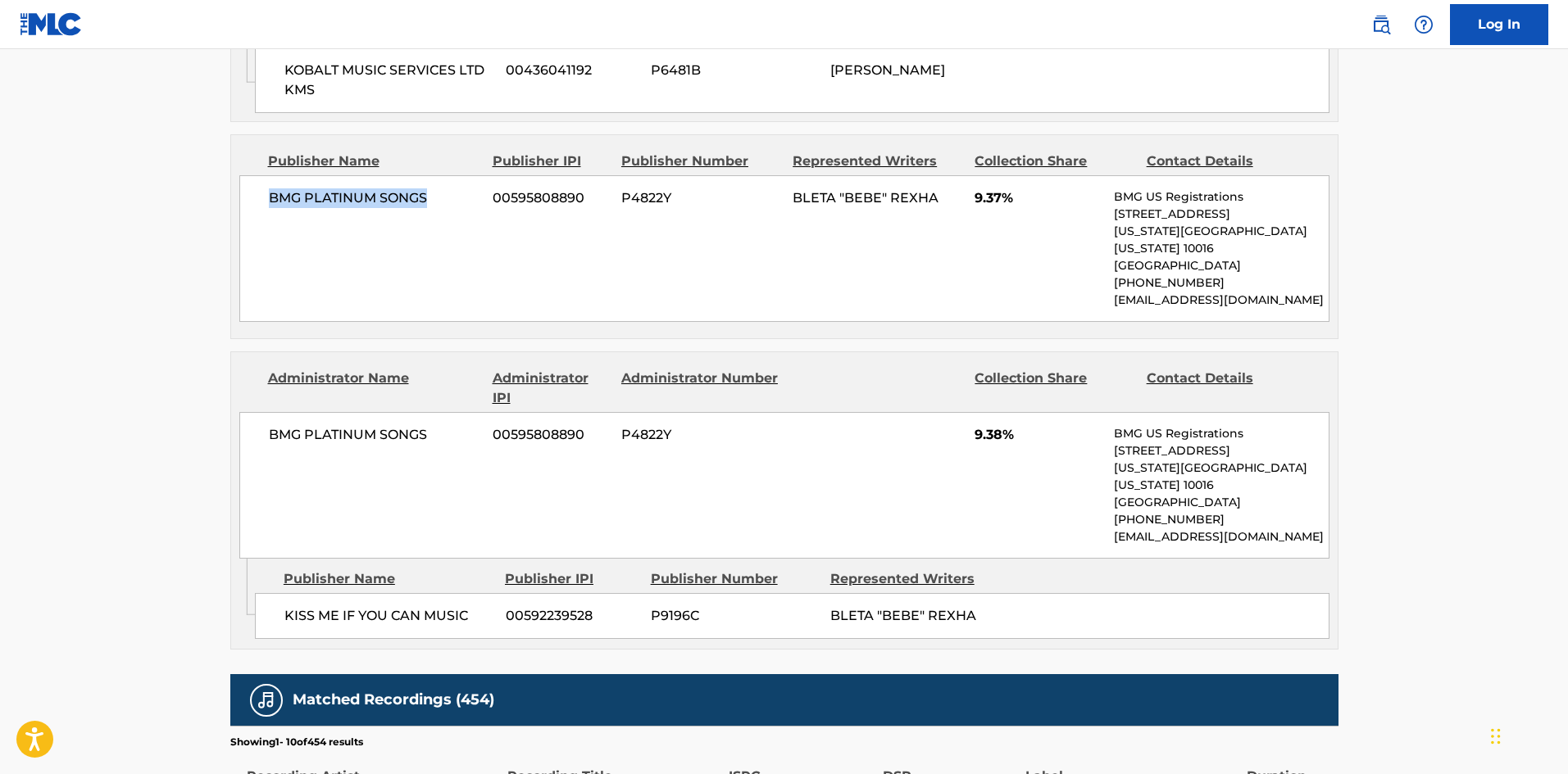
scroll to position [2867, 0]
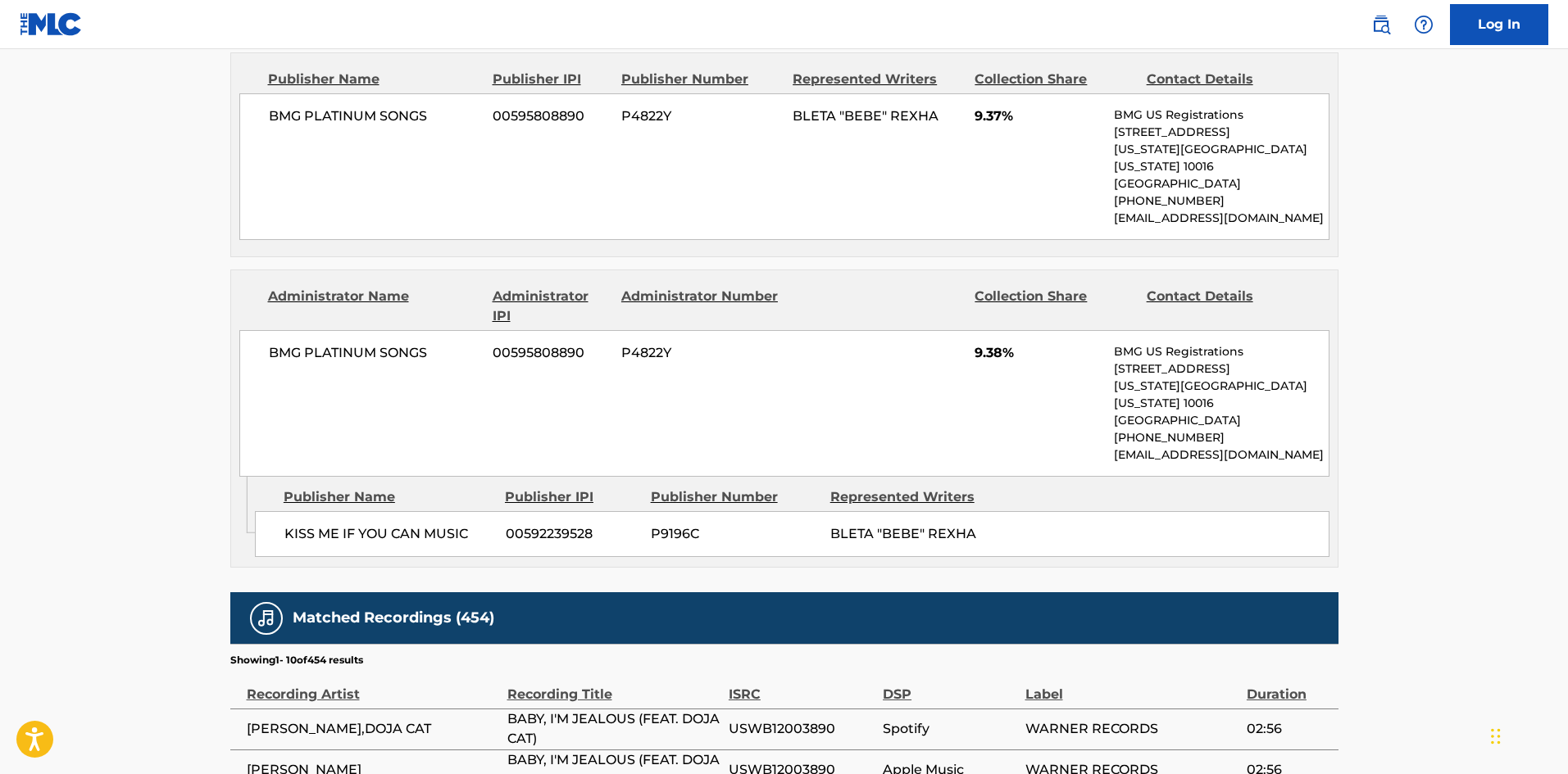
click at [300, 525] on span "KISS ME IF YOU CAN MUSIC" at bounding box center [389, 535] width 209 height 20
drag, startPoint x: 300, startPoint y: 520, endPoint x: 430, endPoint y: 519, distance: 130.0
click at [430, 525] on span "KISS ME IF YOU CAN MUSIC" at bounding box center [389, 535] width 209 height 20
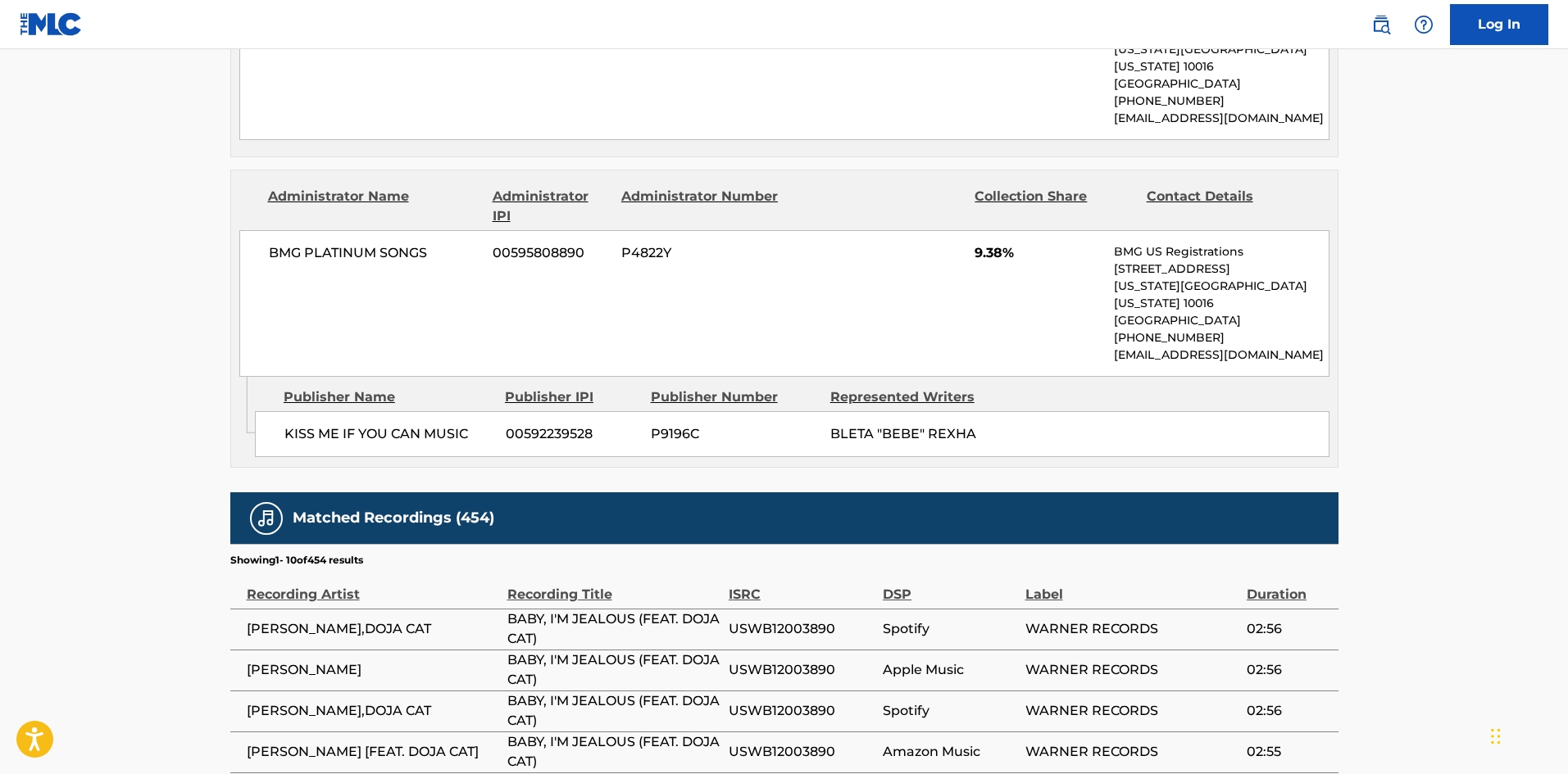
scroll to position [3118, 0]
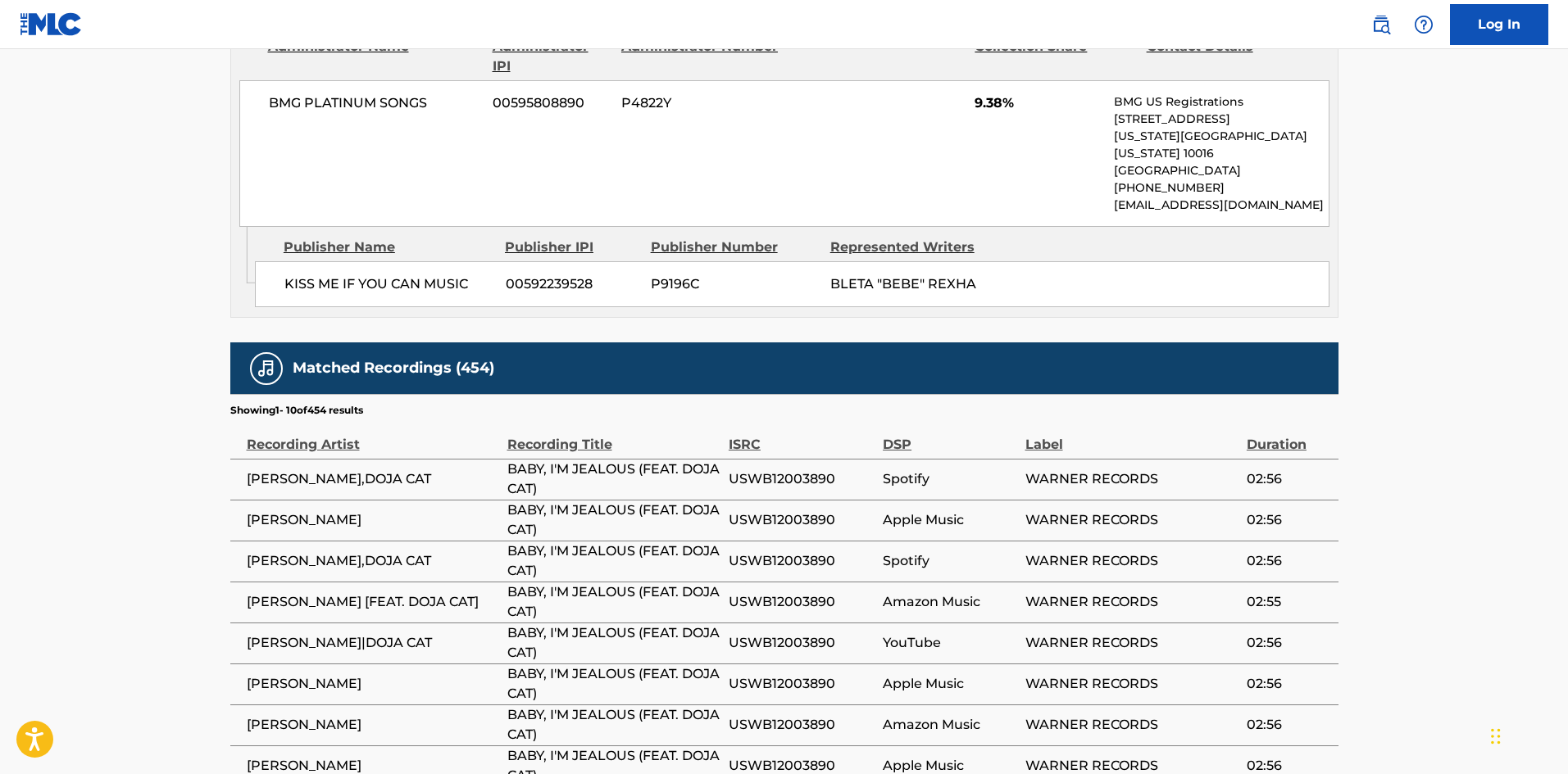
click at [285, 293] on div "KISS ME IF YOU CAN MUSIC 00592239528 P9196C BLETA "BEBE" REXHA" at bounding box center [792, 283] width 1075 height 46
drag, startPoint x: 285, startPoint y: 293, endPoint x: 351, endPoint y: 27, distance: 274.1
click at [469, 278] on div "KISS ME IF YOU CAN MUSIC 00592239528 P9196C BLETA "BEBE" REXHA" at bounding box center [792, 283] width 1075 height 46
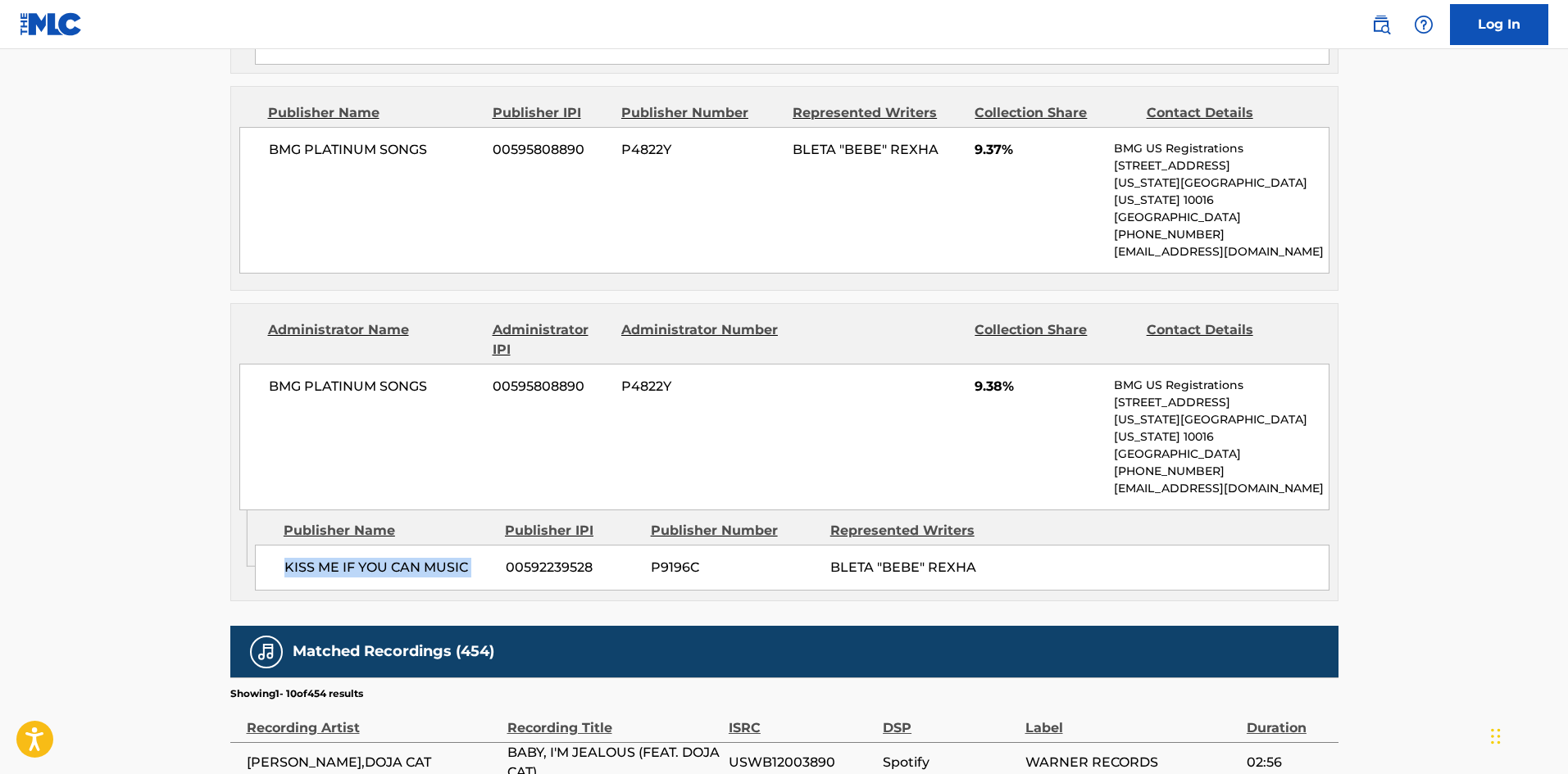
scroll to position [2789, 0]
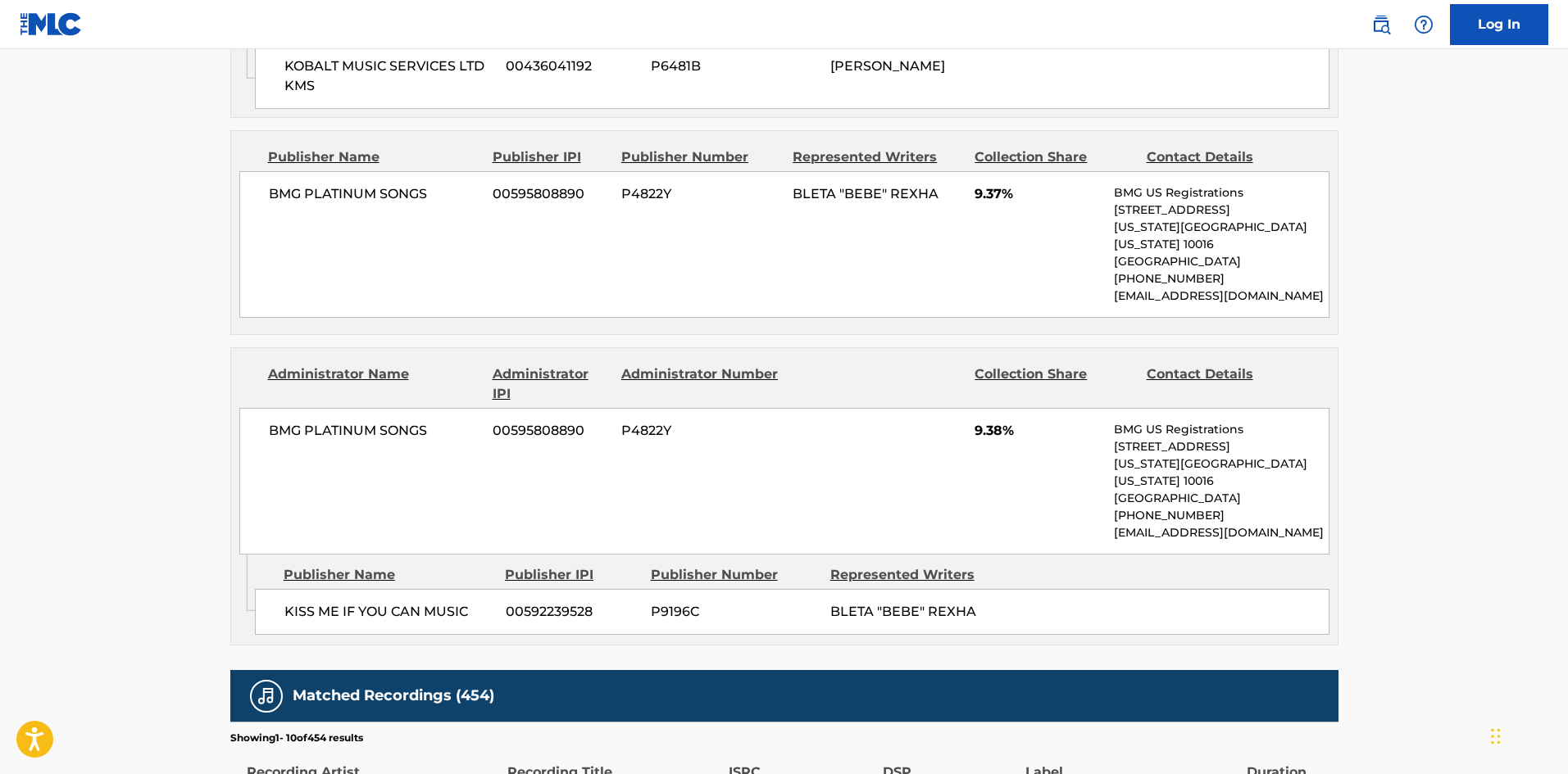
click at [286, 204] on span "BMG PLATINUM SONGS" at bounding box center [375, 194] width 212 height 20
drag, startPoint x: 286, startPoint y: 209, endPoint x: 391, endPoint y: 211, distance: 105.0
click at [391, 204] on span "BMG PLATINUM SONGS" at bounding box center [375, 194] width 212 height 20
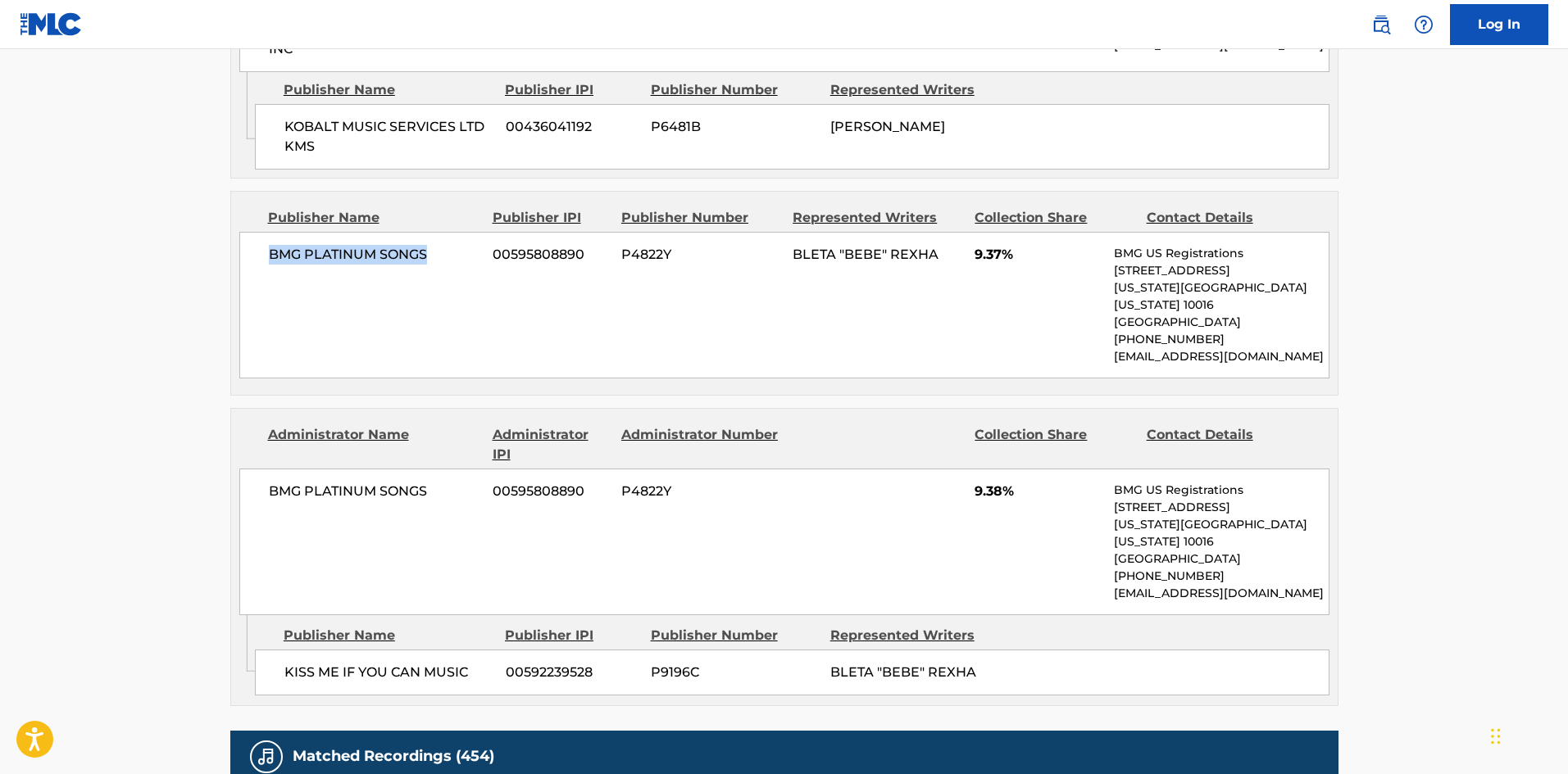
scroll to position [2544, 0]
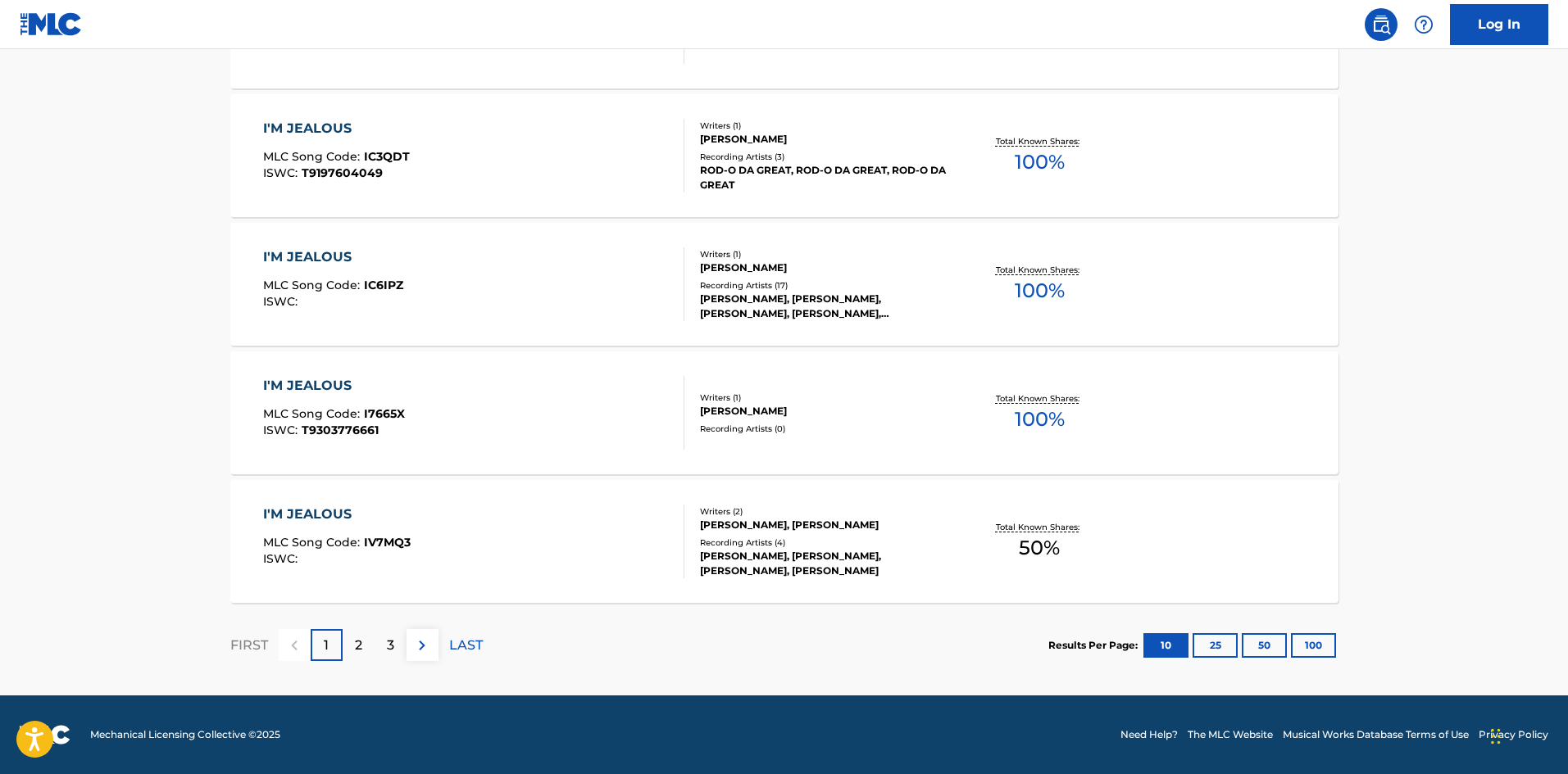
scroll to position [246, 0]
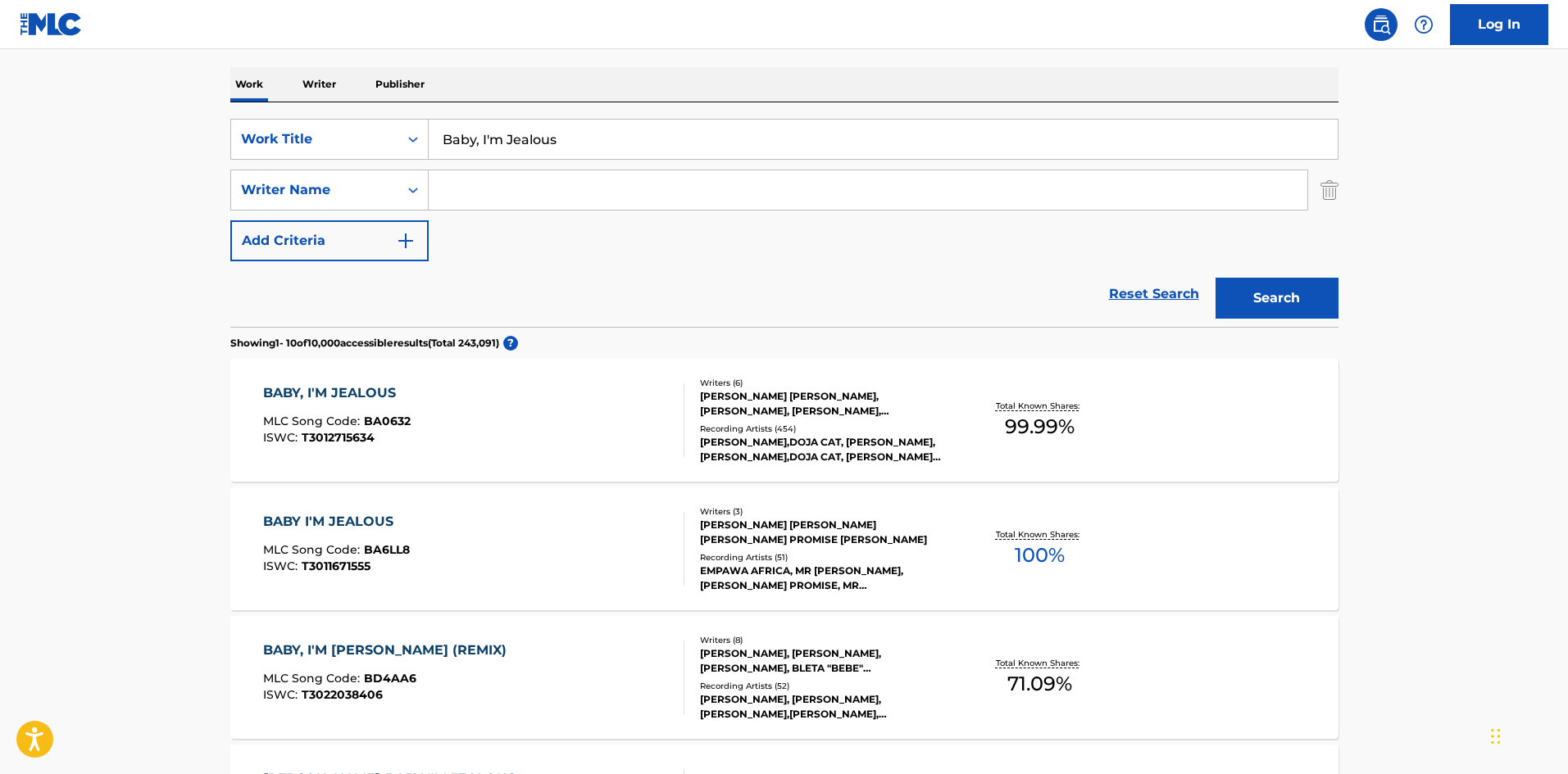
click at [686, 148] on input "Baby, I'm Jealous" at bounding box center [883, 138] width 909 height 39
drag, startPoint x: 686, startPoint y: 148, endPoint x: 1151, endPoint y: 218, distance: 470.2
click at [695, 155] on input "Baby, I'm Jealous" at bounding box center [883, 138] width 909 height 39
paste input "lack Tambourine"
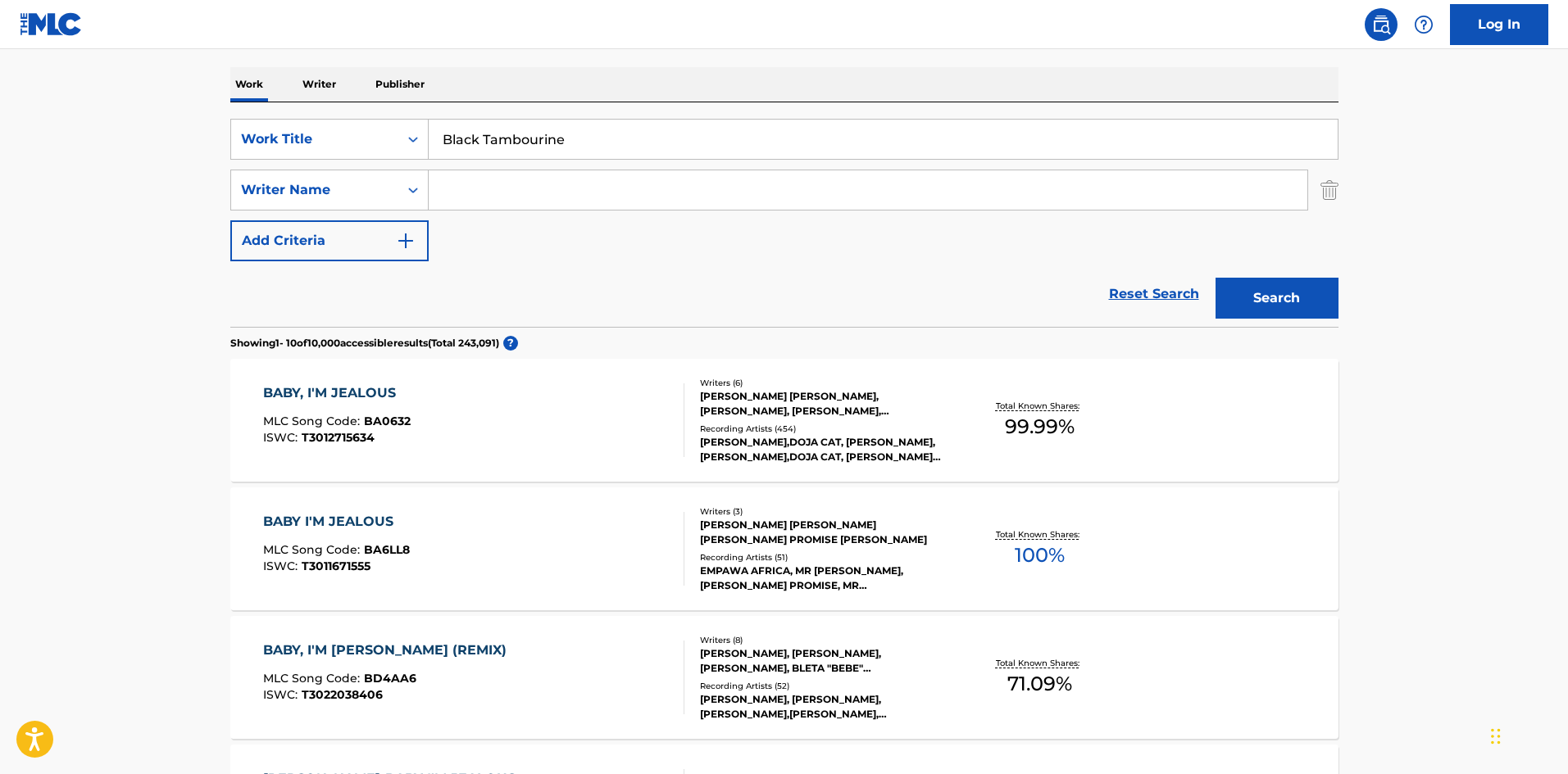
type input "Black Tambourine"
click at [1240, 291] on button "Search" at bounding box center [1277, 298] width 123 height 41
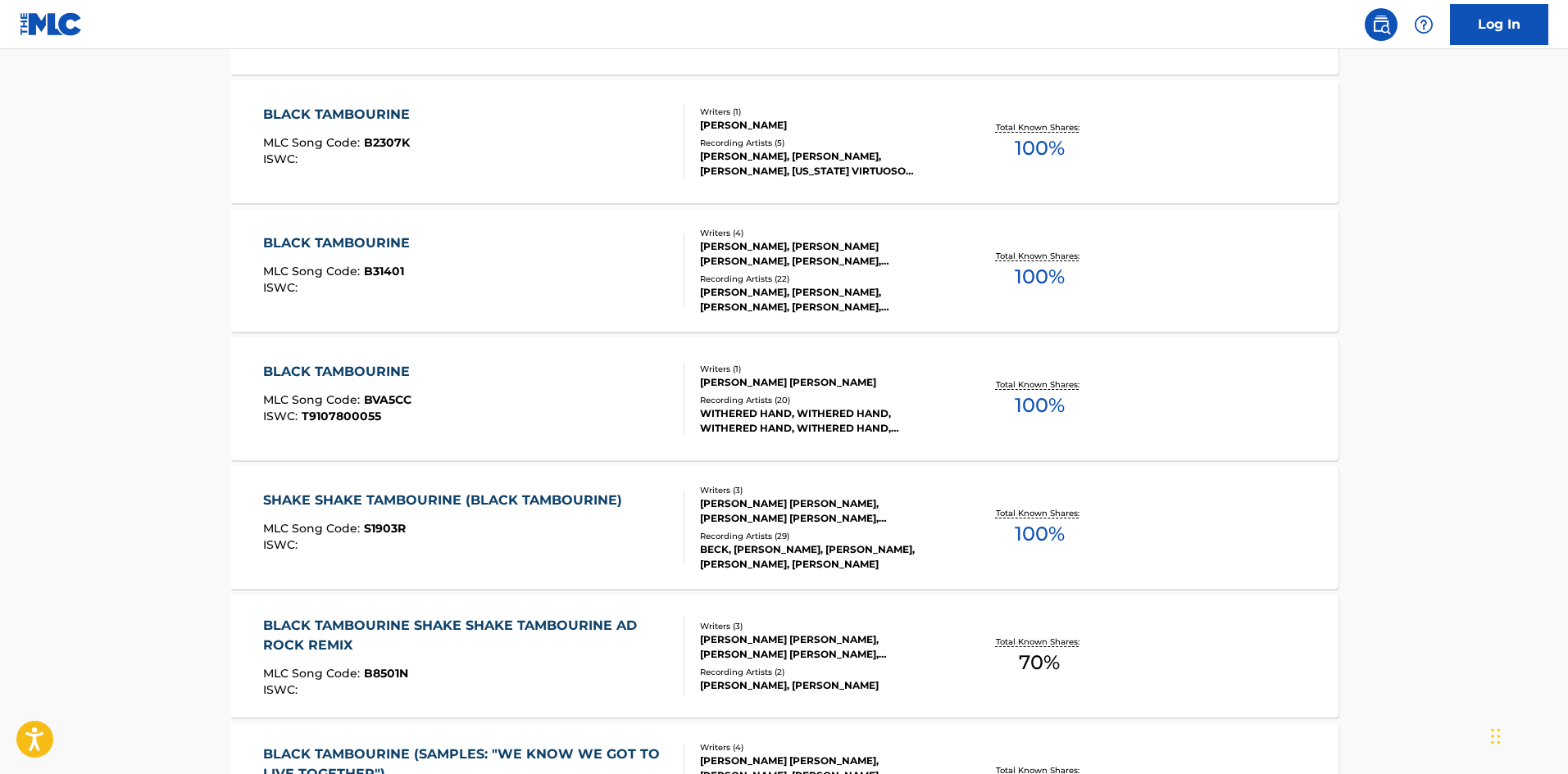
scroll to position [820, 0]
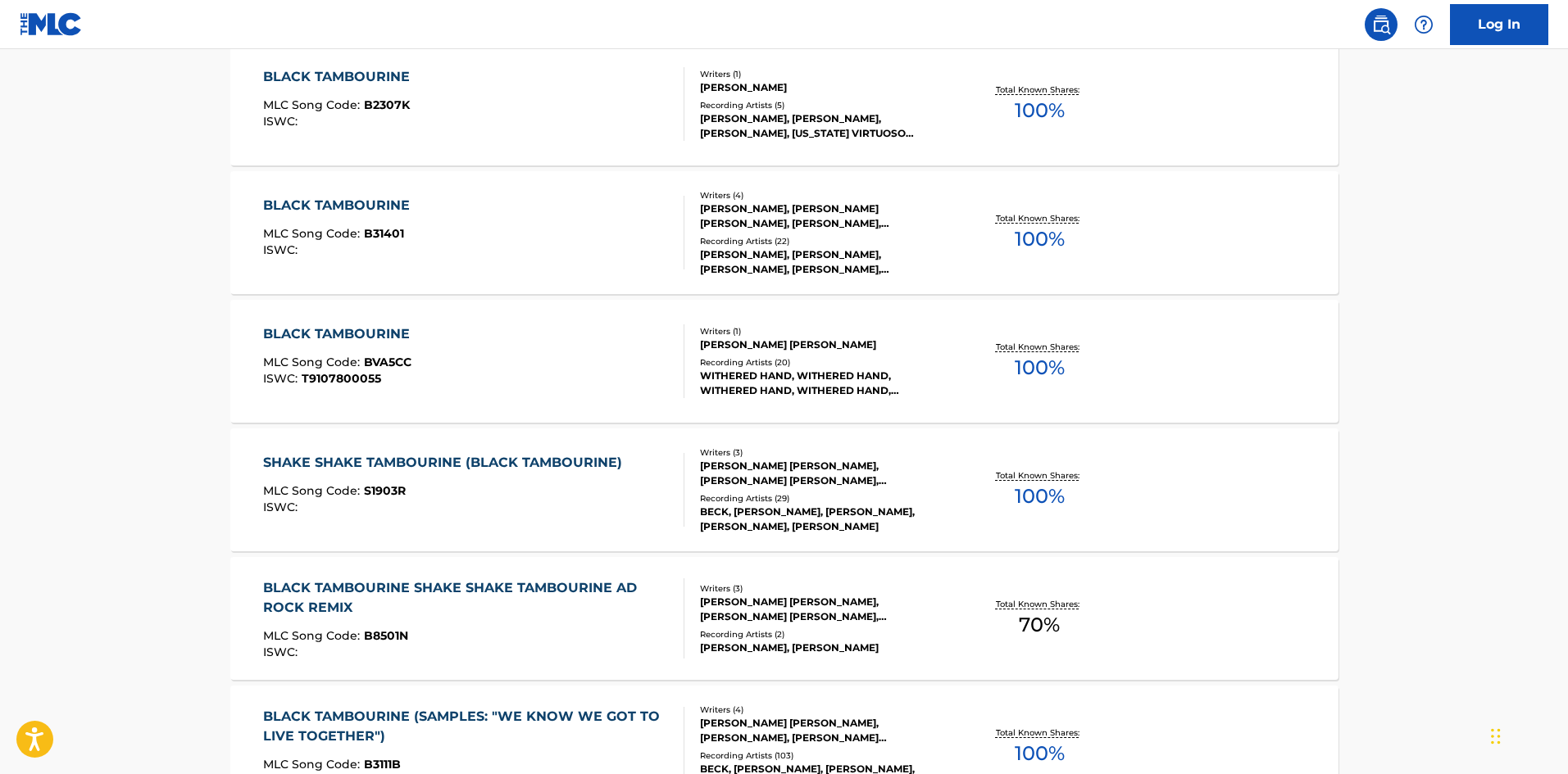
click at [46, 261] on main "The MLC Public Work Search The accuracy and completeness of The MLC's data is d…" at bounding box center [784, 194] width 1568 height 1928
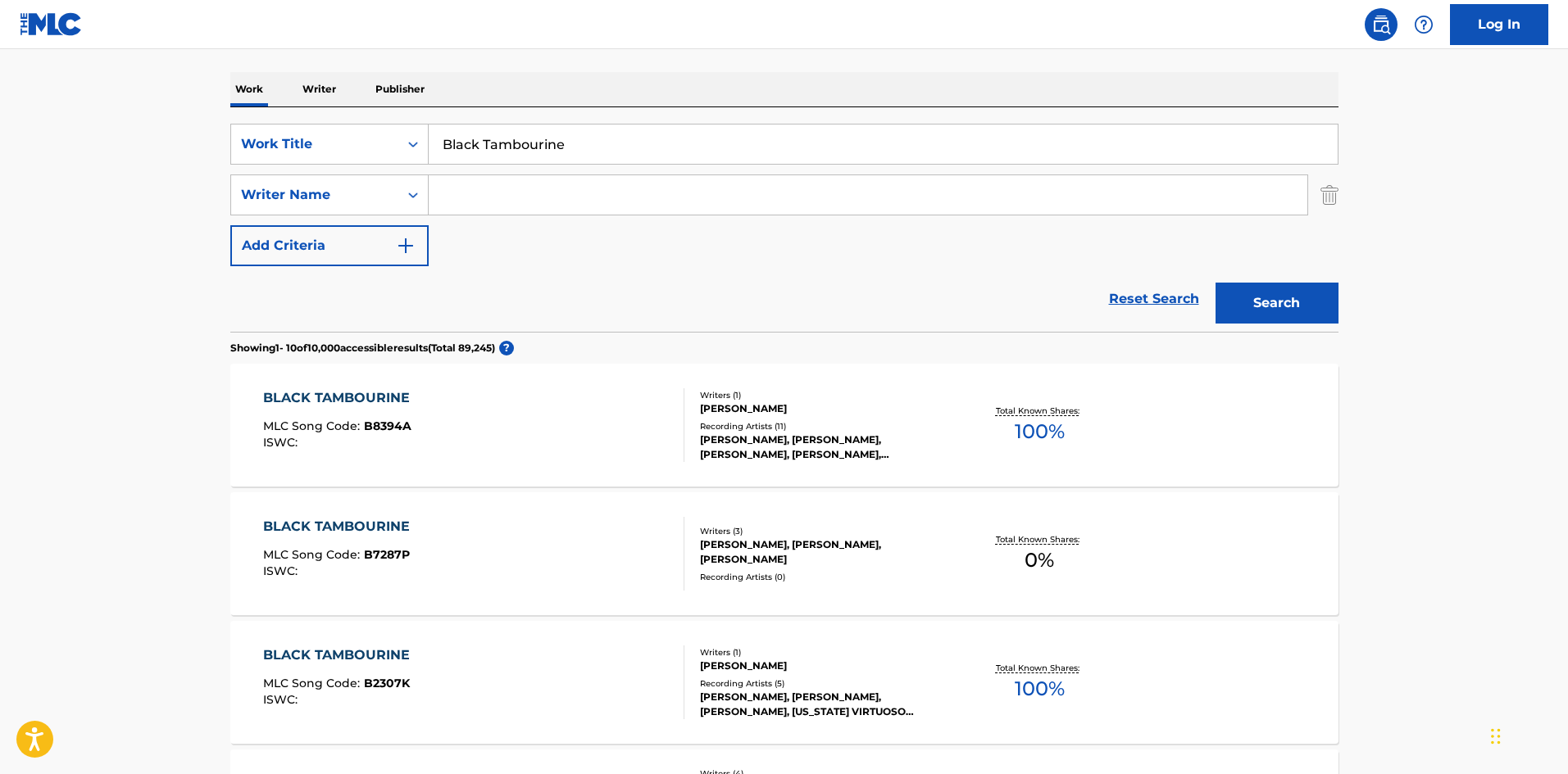
scroll to position [82, 0]
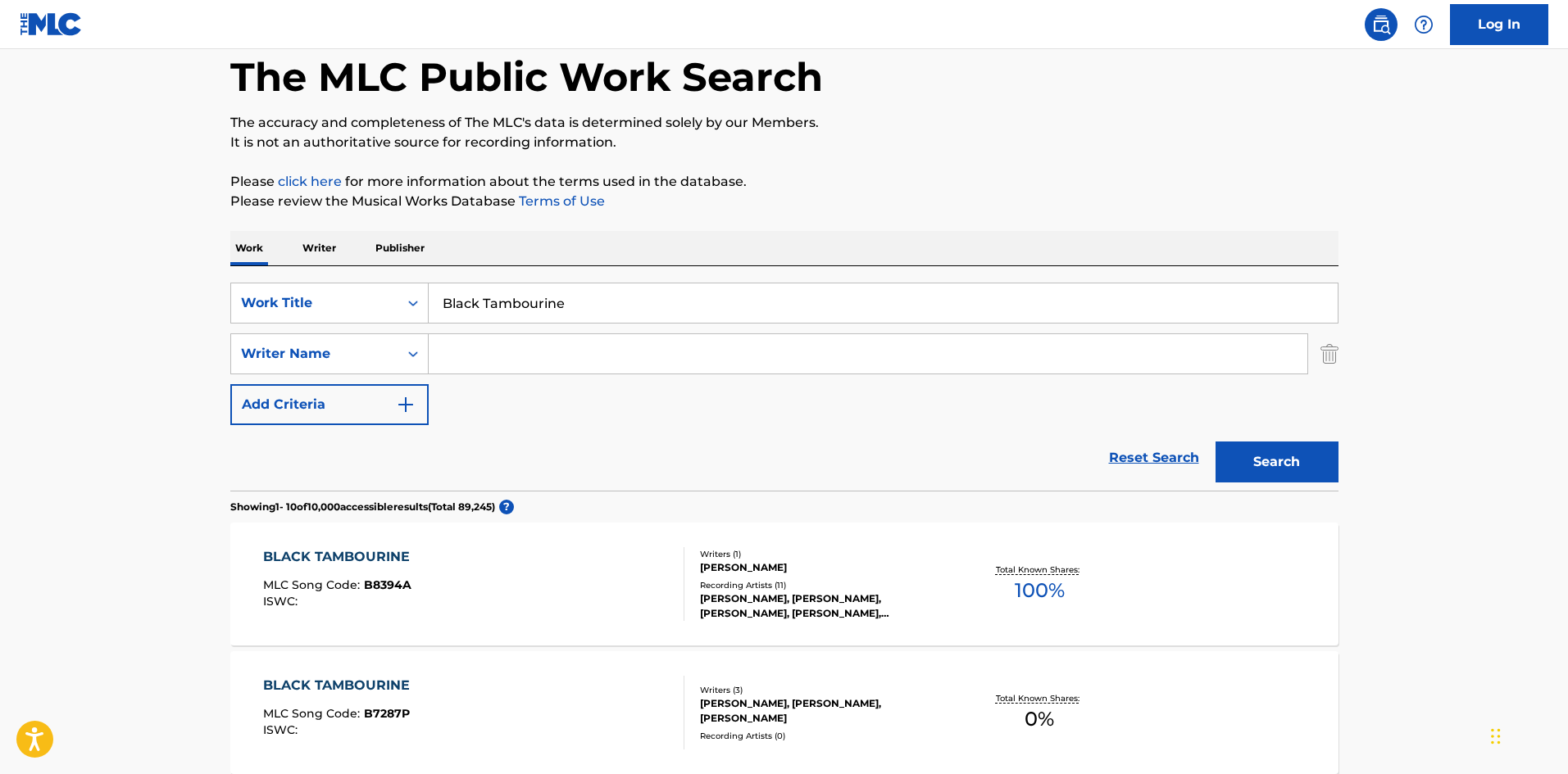
drag, startPoint x: 483, startPoint y: 346, endPoint x: 611, endPoint y: 370, distance: 130.2
click at [483, 346] on input "Search Form" at bounding box center [868, 353] width 879 height 39
paste input "[PERSON_NAME]"
click at [1250, 467] on button "Search" at bounding box center [1277, 462] width 123 height 41
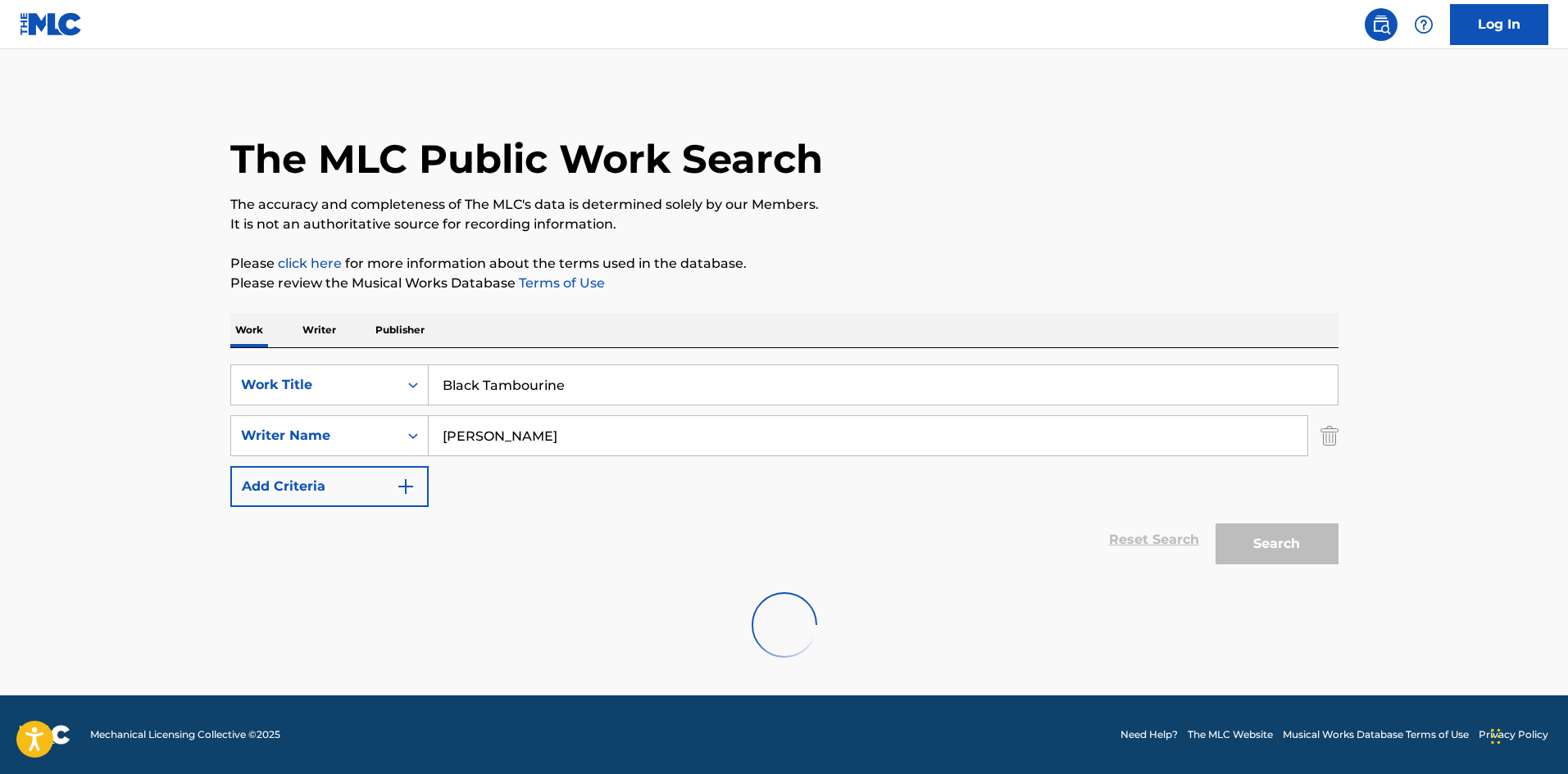
scroll to position [0, 0]
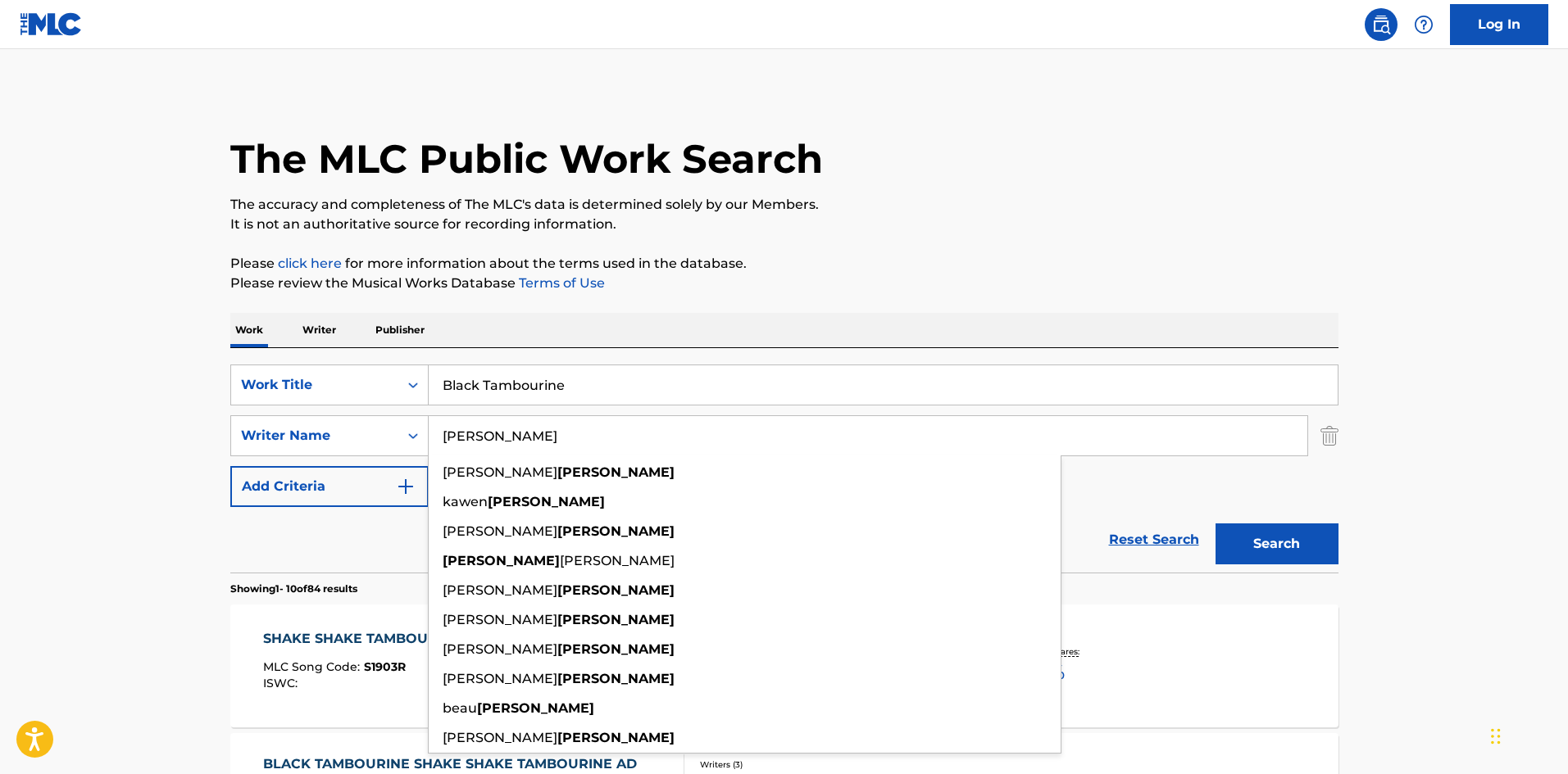
click at [651, 425] on input "[PERSON_NAME]" at bounding box center [868, 435] width 879 height 39
paste input "[PERSON_NAME]"
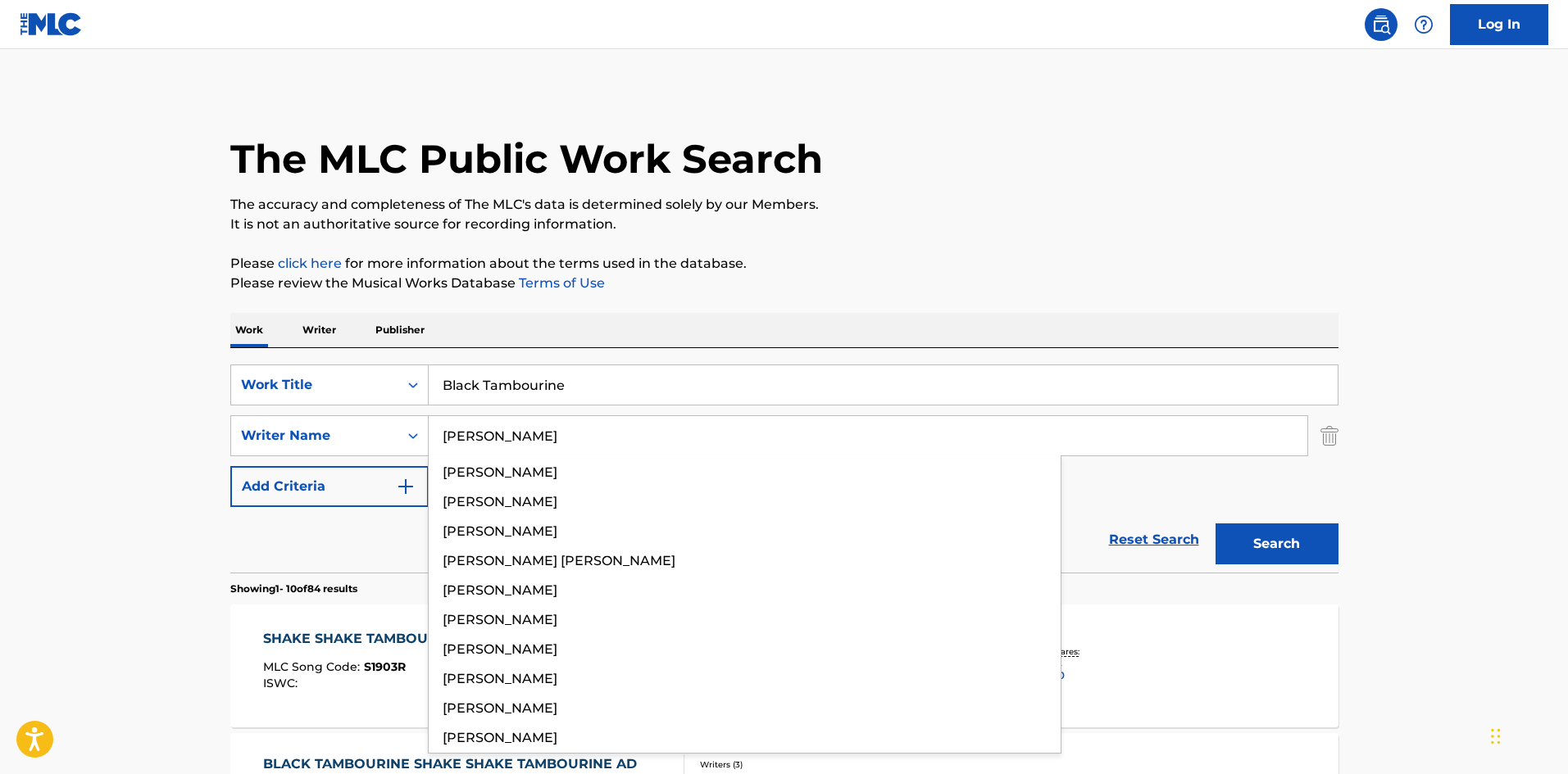
type input "[PERSON_NAME]"
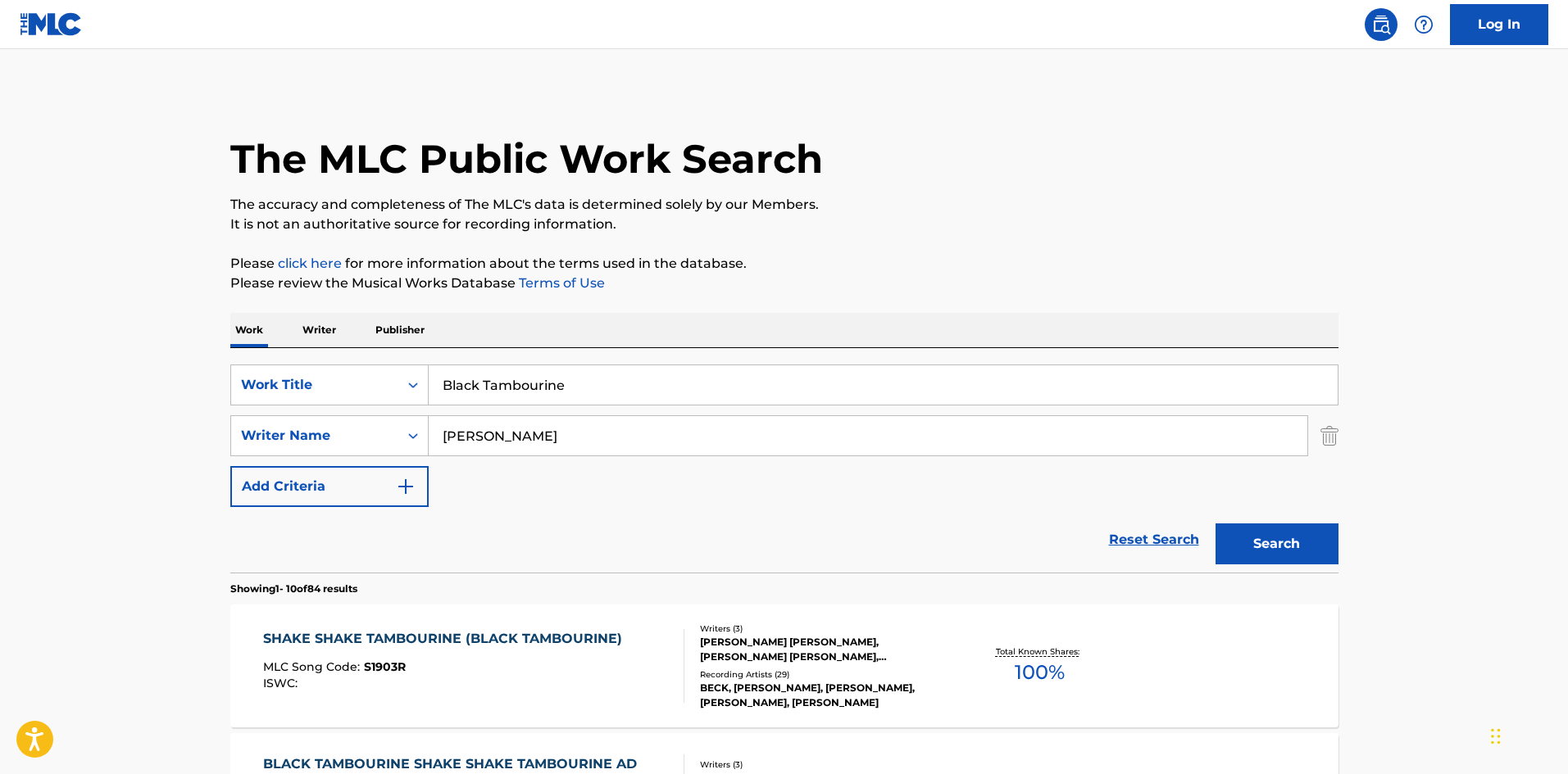
click at [1018, 286] on p "Please review the Musical Works Database Terms of Use" at bounding box center [784, 283] width 1109 height 20
click at [1269, 546] on button "Search" at bounding box center [1277, 544] width 123 height 41
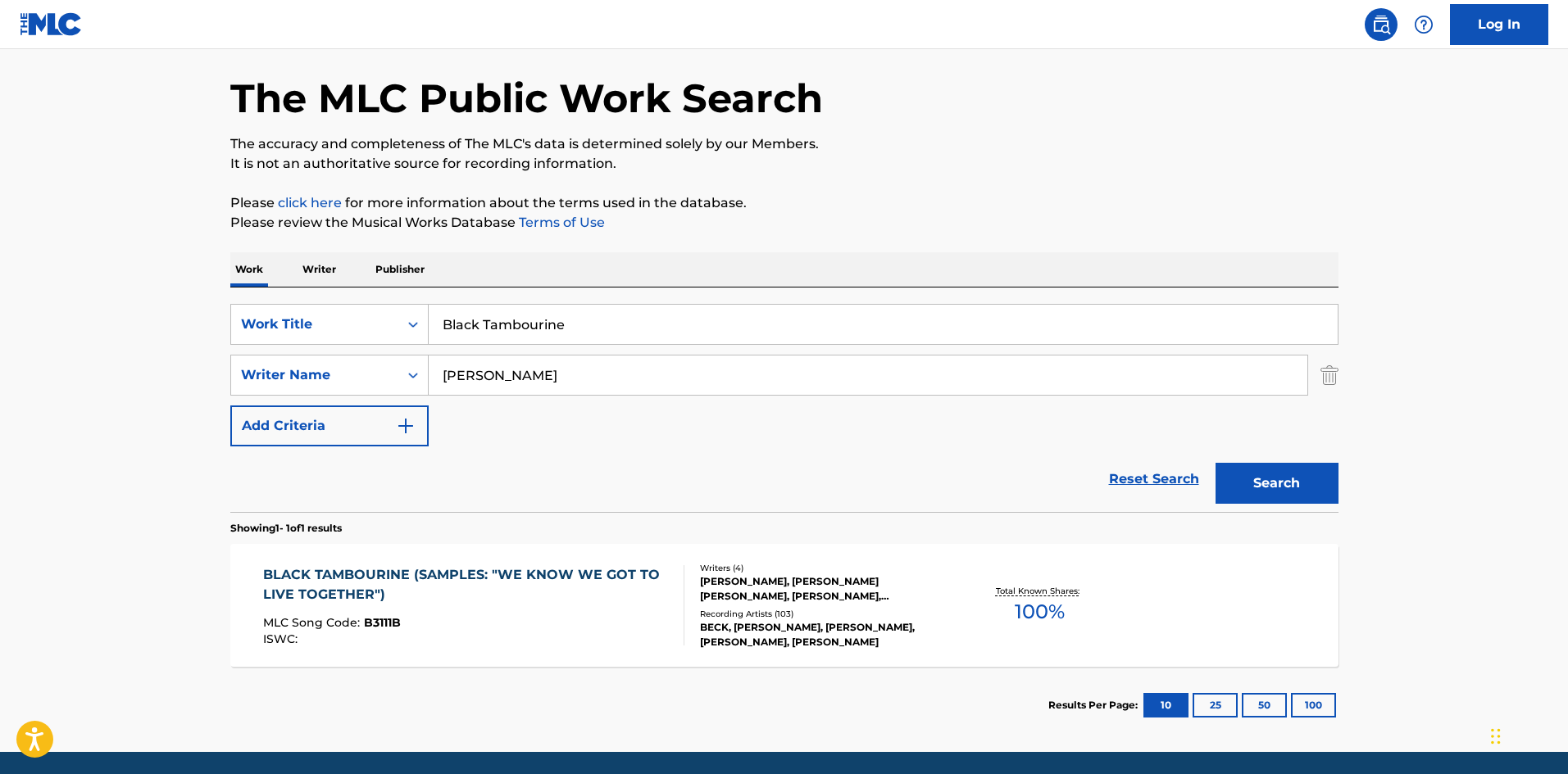
scroll to position [117, 0]
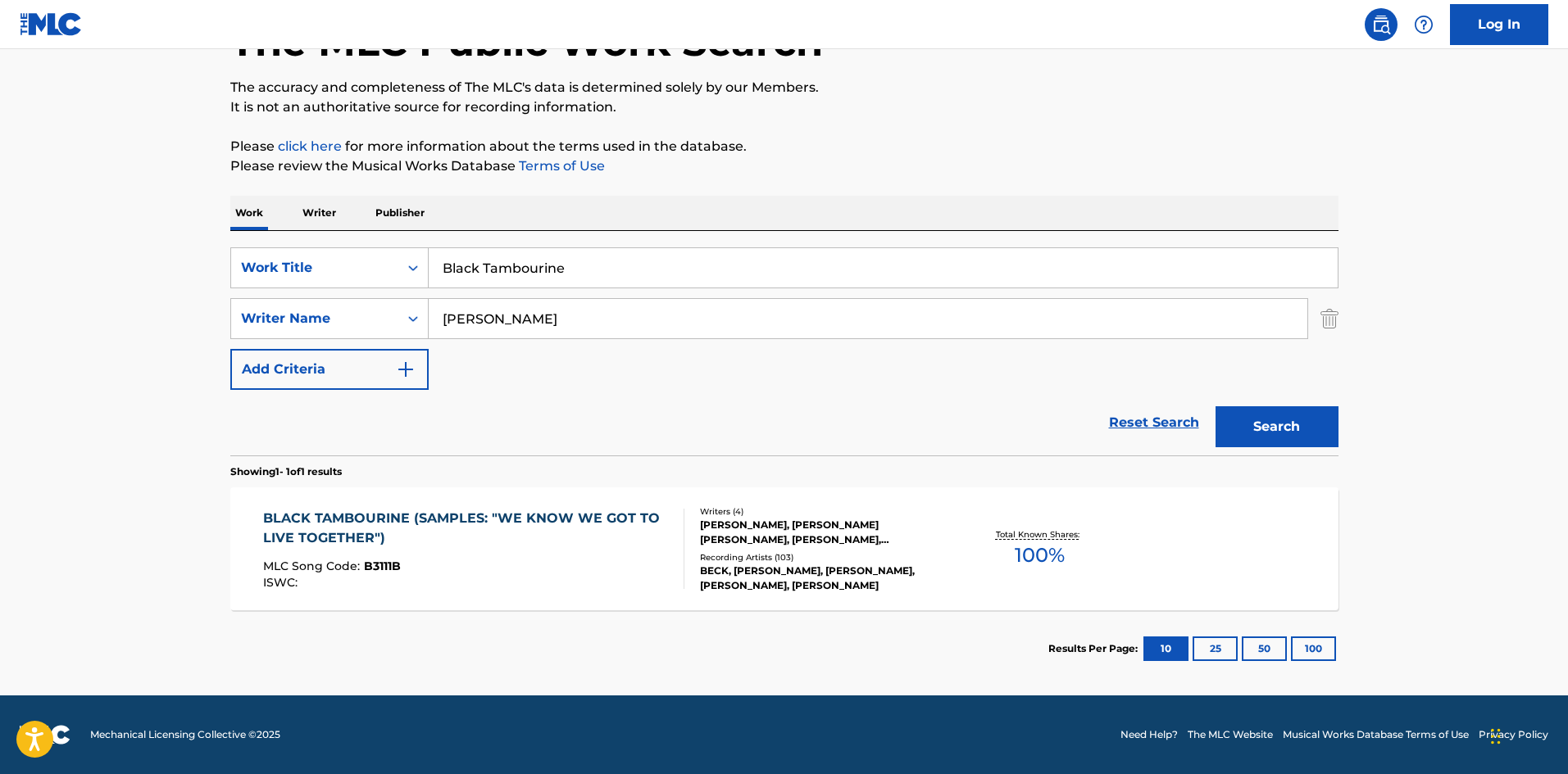
click at [509, 530] on div "BLACK TAMBOURINE (SAMPLES: "WE KNOW WE GOT TO LIVE TOGETHER")" at bounding box center [466, 528] width 407 height 39
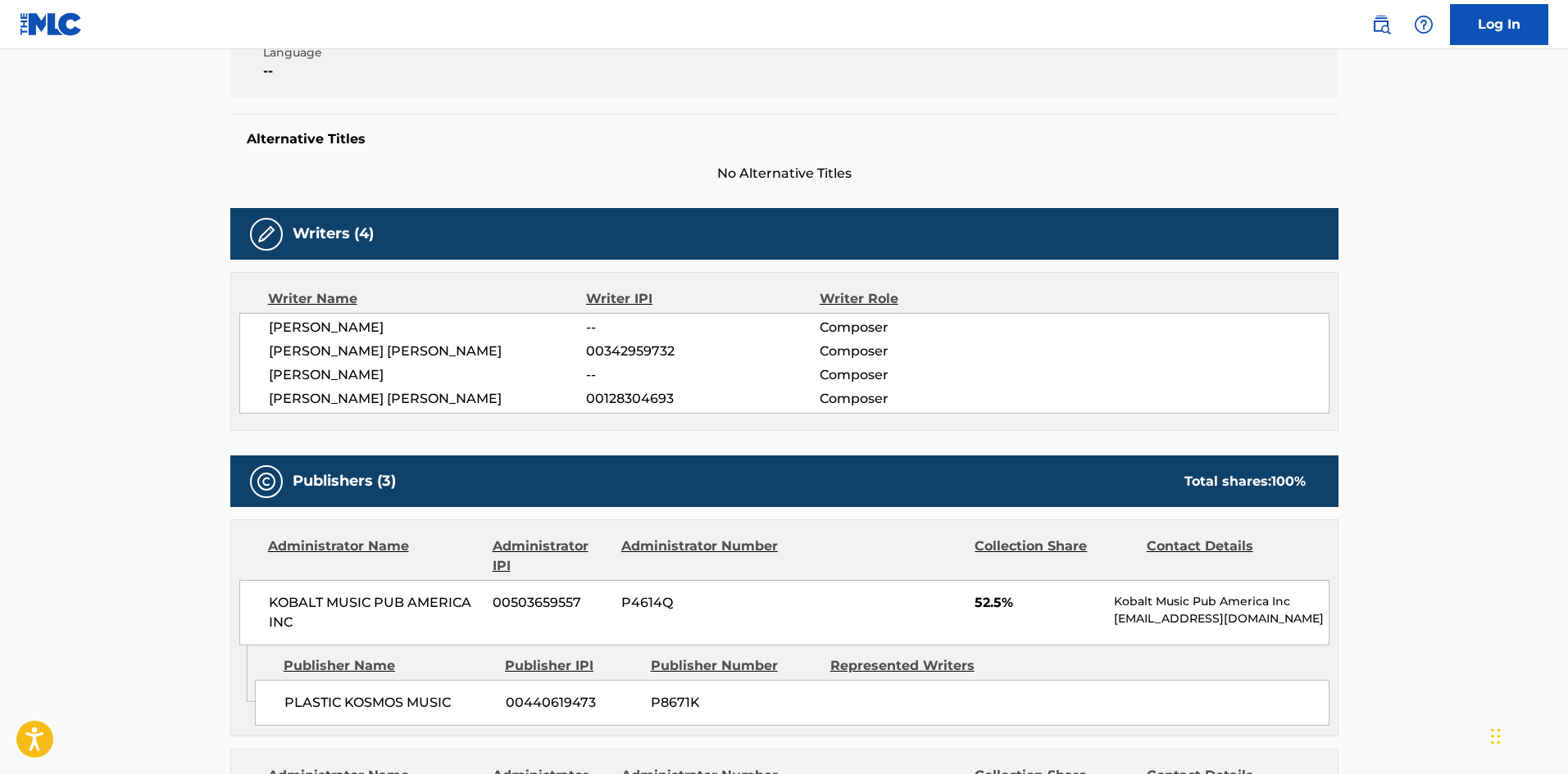
scroll to position [393, 0]
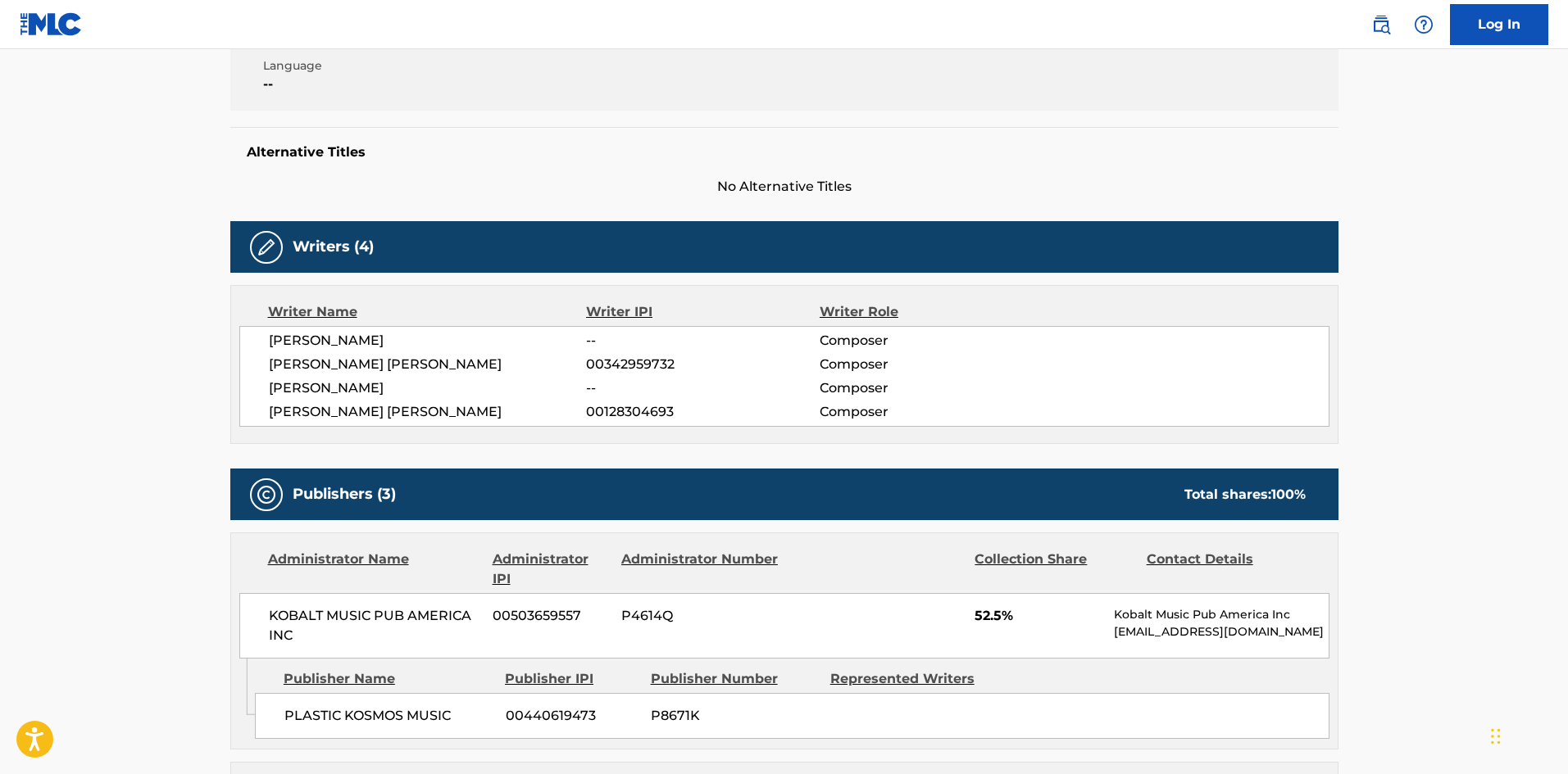
click at [336, 340] on span "[PERSON_NAME]" at bounding box center [428, 341] width 318 height 20
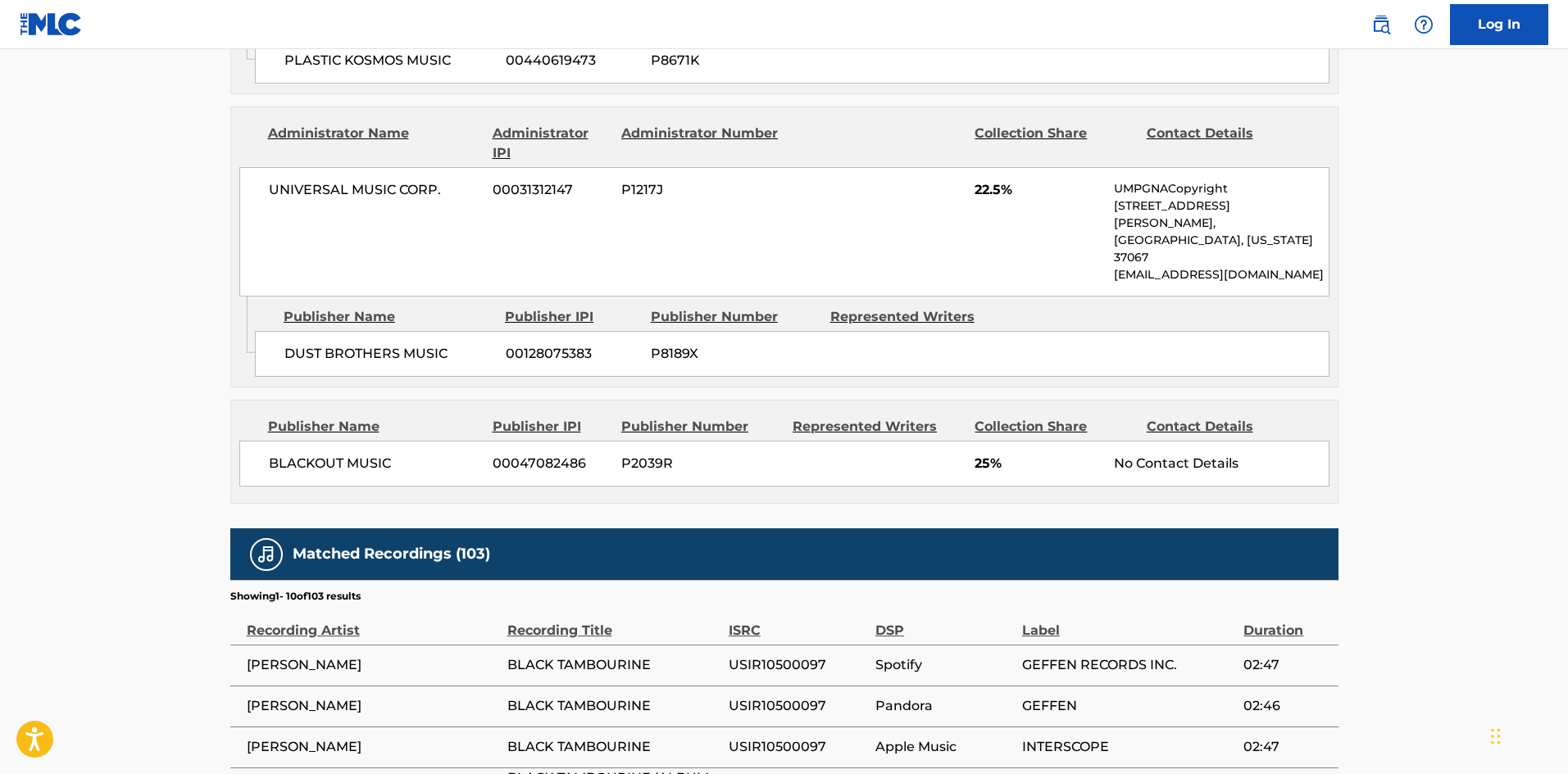
scroll to position [1458, 0]
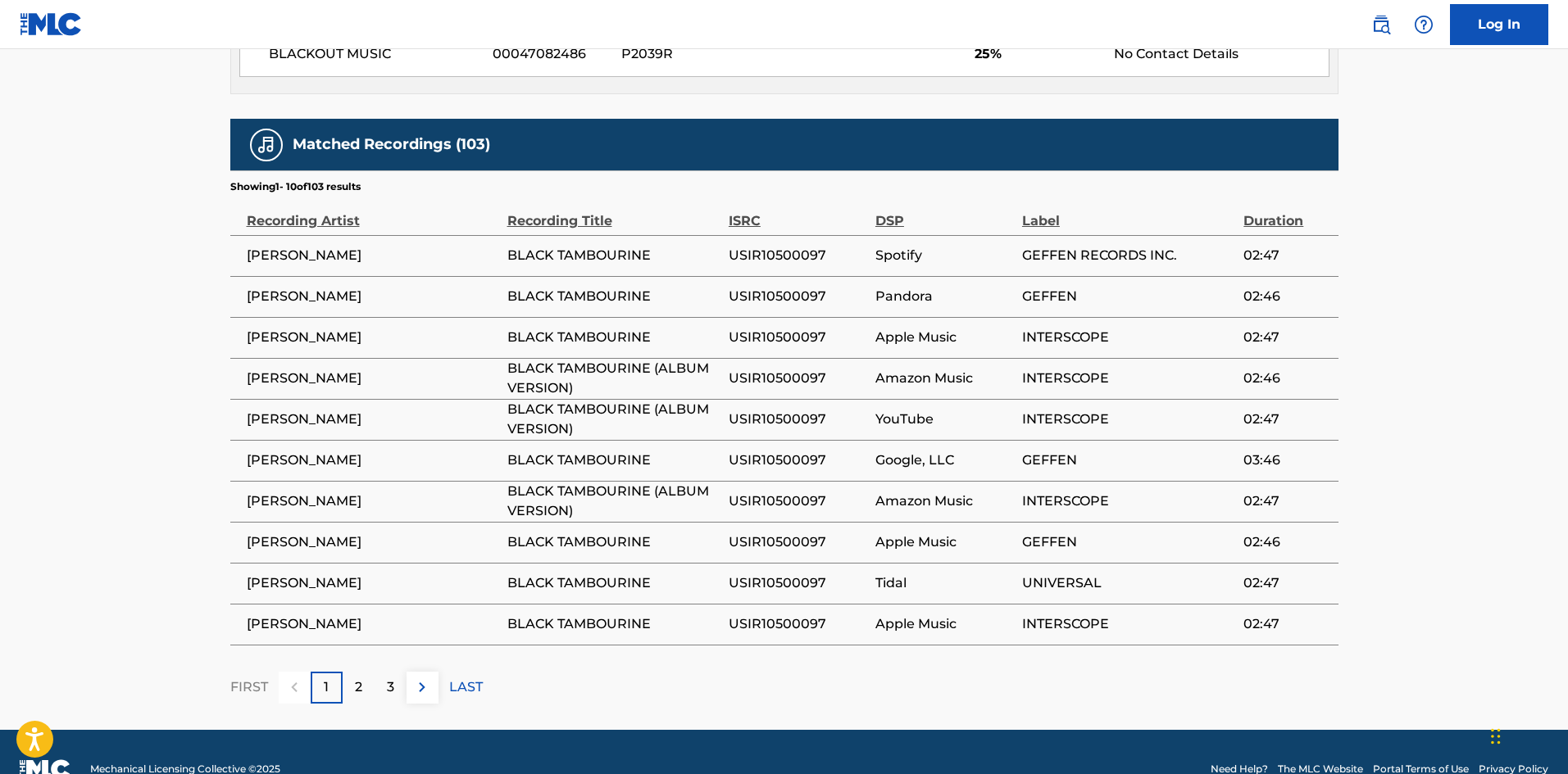
scroll to position [117, 0]
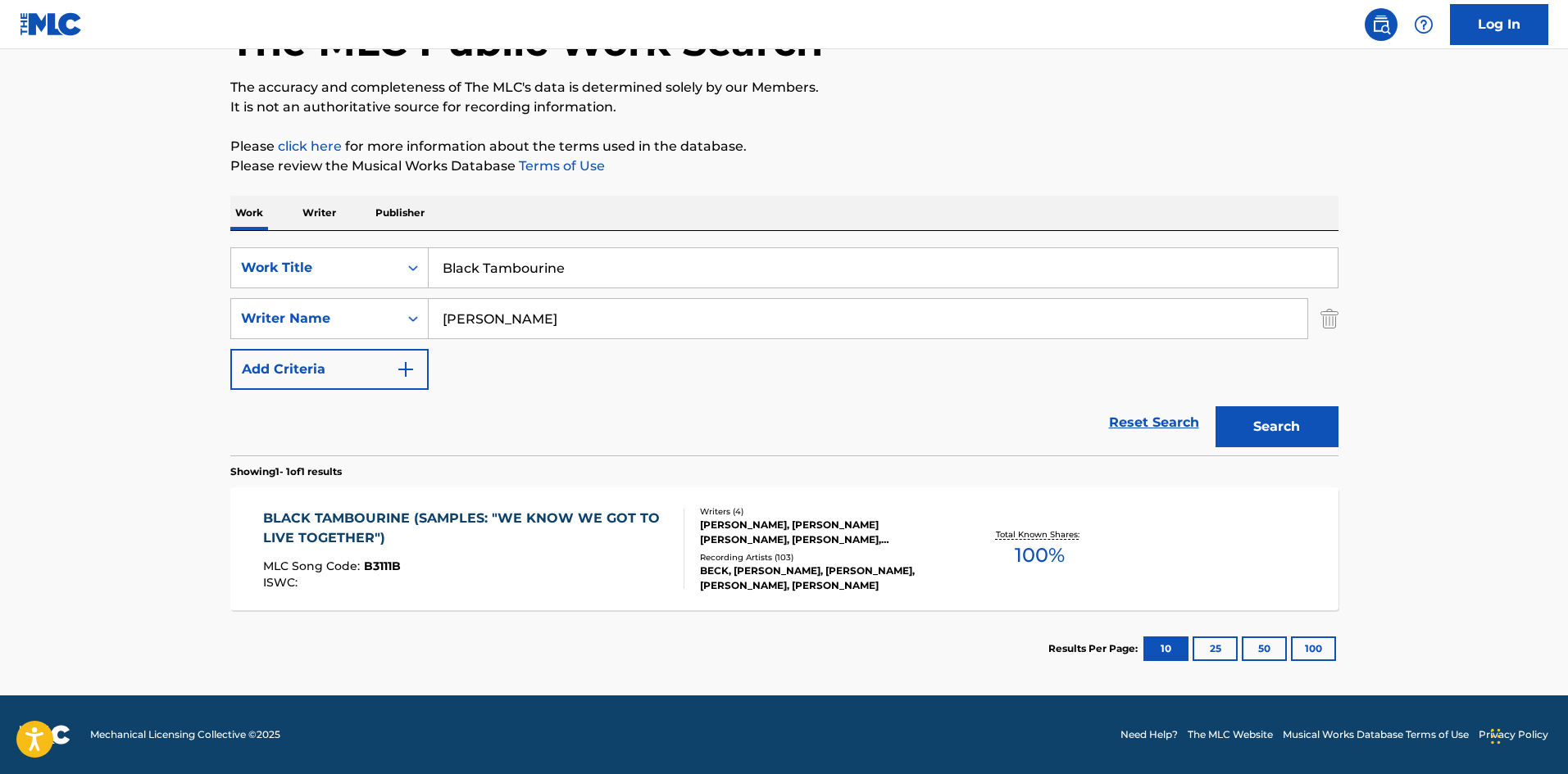
click at [593, 273] on input "Black Tambourine" at bounding box center [883, 268] width 909 height 39
paste input "SHAKE SHAKE TAMBOURINE (BLACK TAMBOURINE)"
type input "SHAKE SHAKE TAMBOURINE (BLACK TAMBOURINE)"
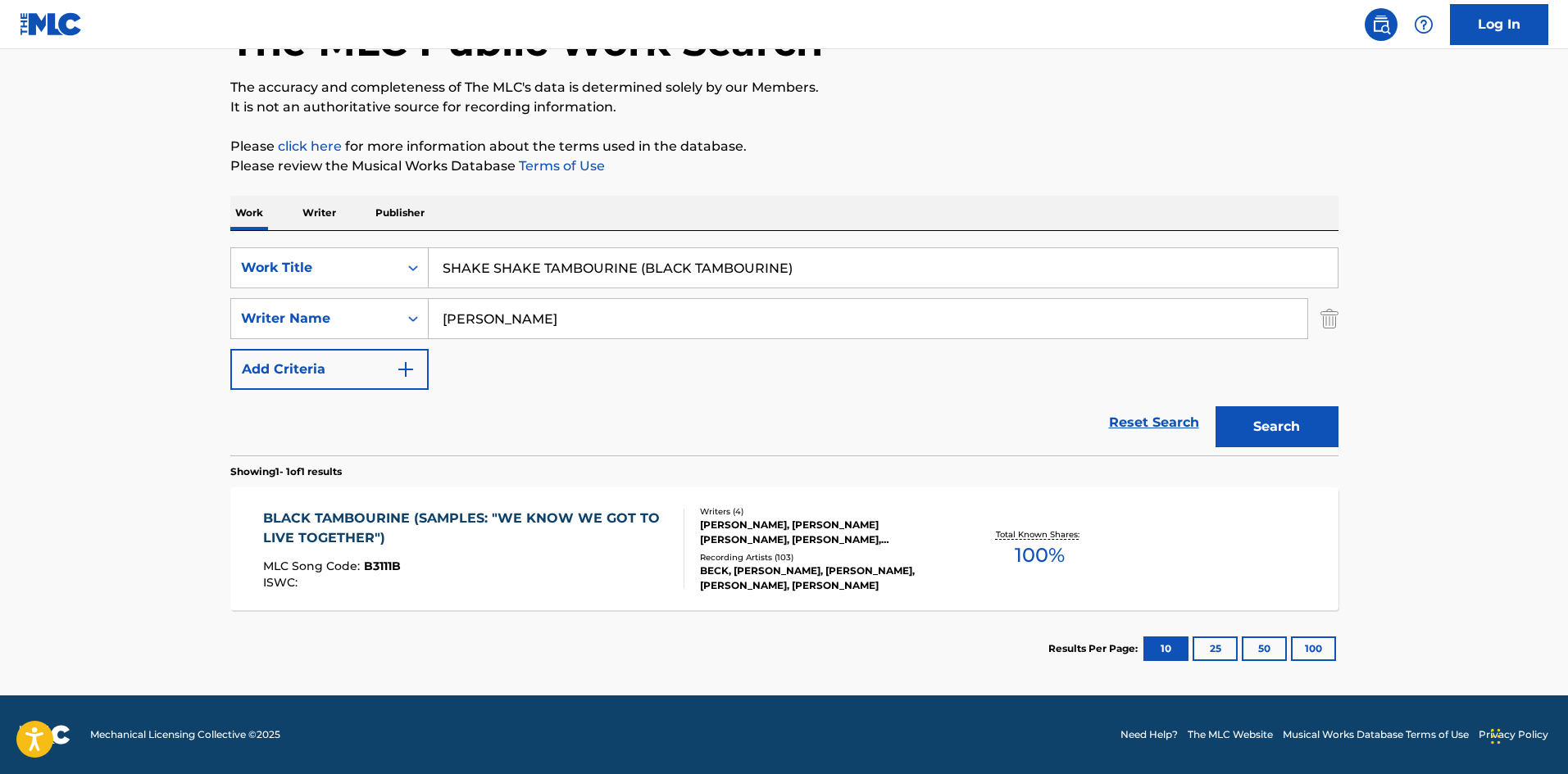
click at [573, 309] on input "[PERSON_NAME]" at bounding box center [868, 318] width 879 height 39
click at [1216, 406] on button "Search" at bounding box center [1277, 426] width 123 height 41
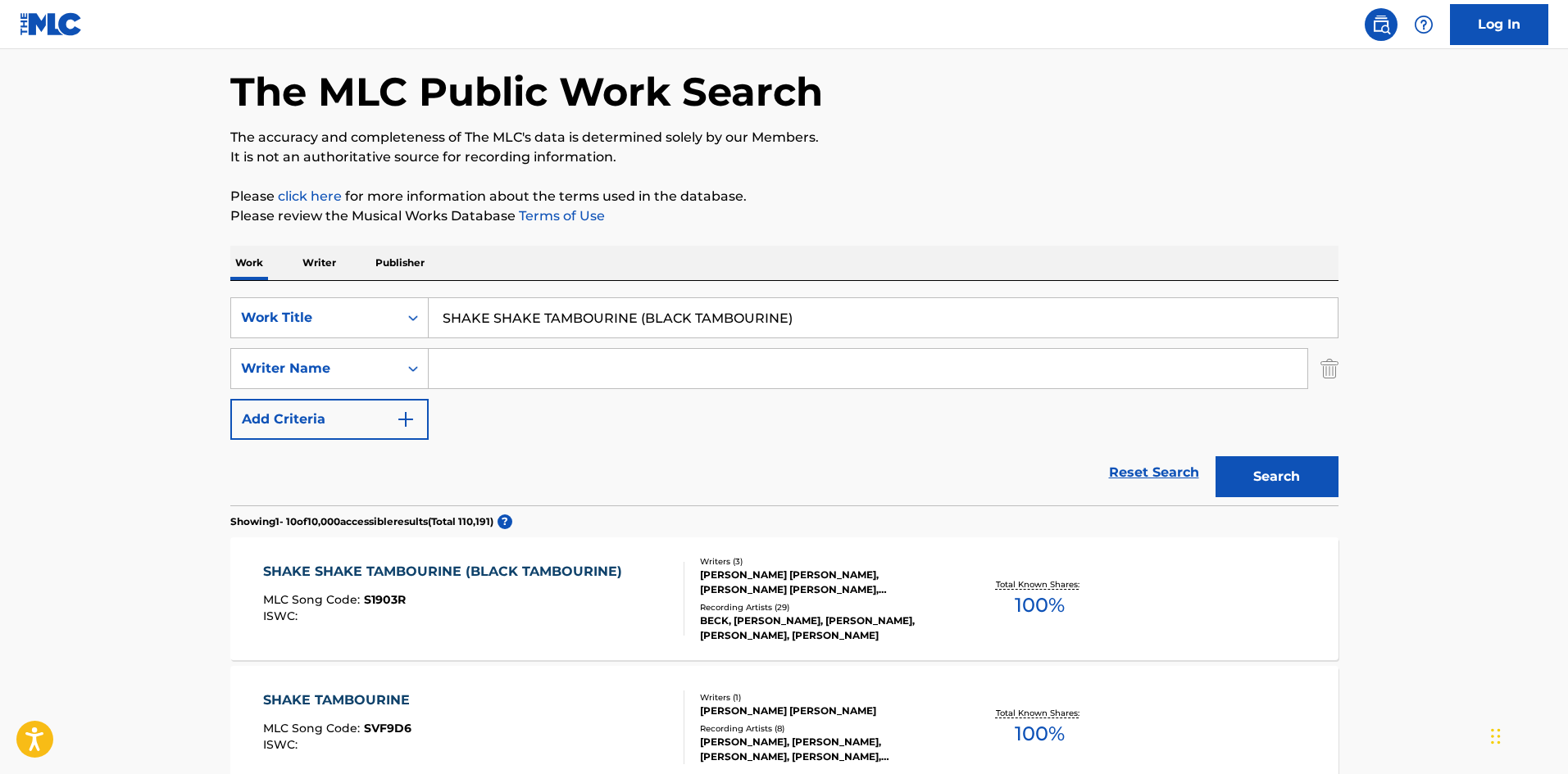
scroll to position [491, 0]
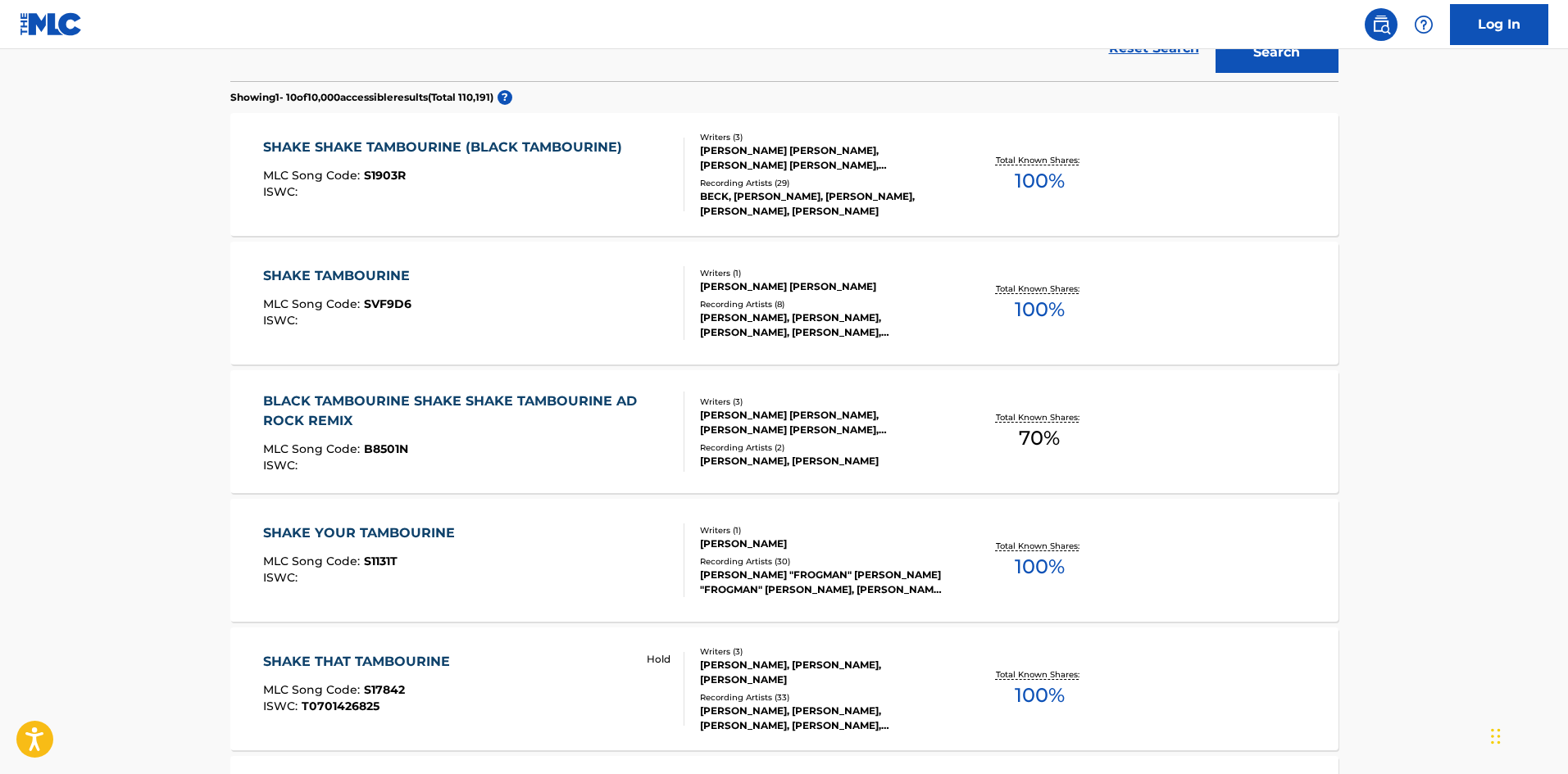
click at [568, 220] on div "SHAKE SHAKE TAMBOURINE (BLACK TAMBOURINE) MLC Song Code : S1903R ISWC : Writers…" at bounding box center [784, 174] width 1109 height 123
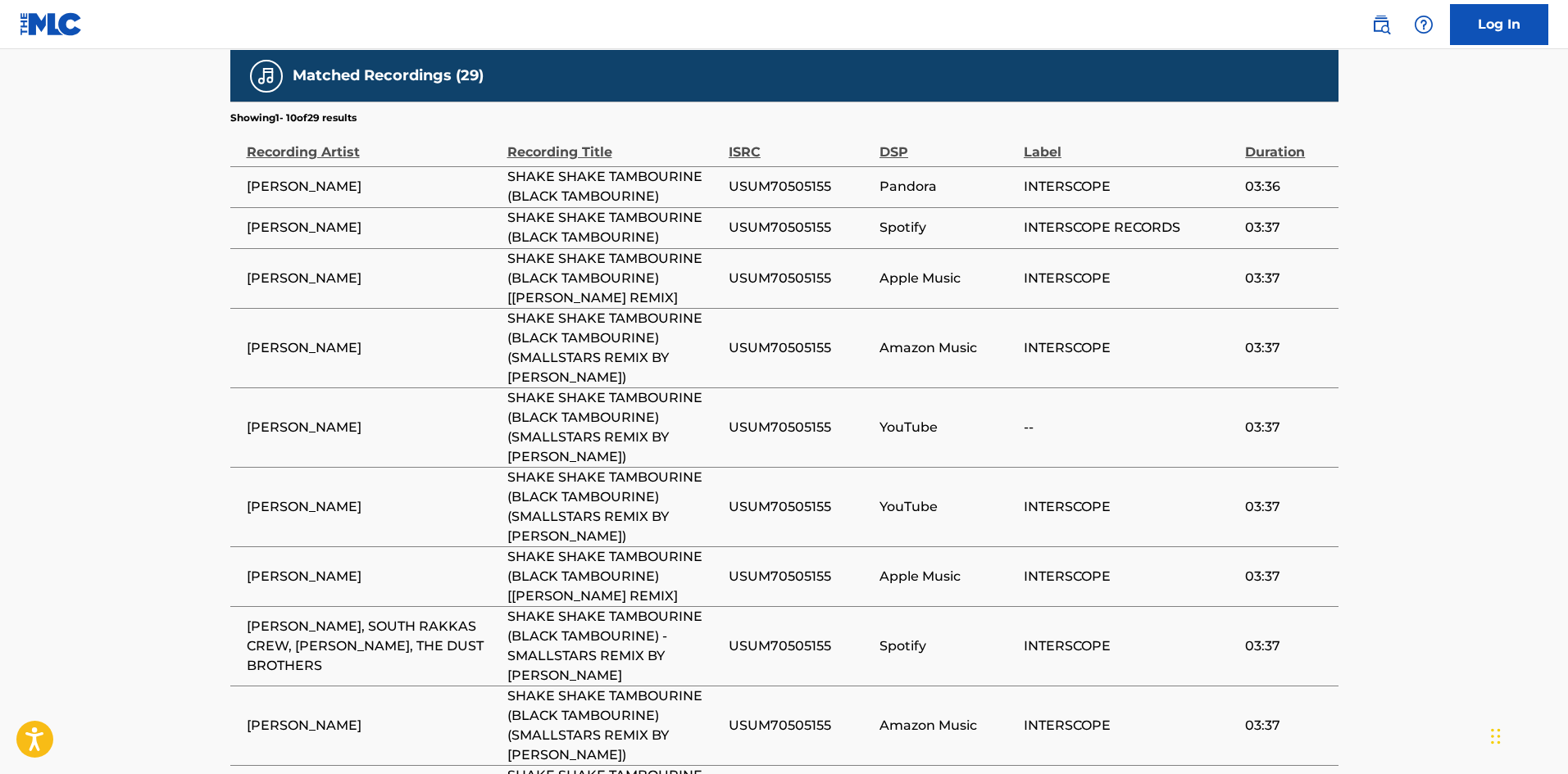
scroll to position [1752, 0]
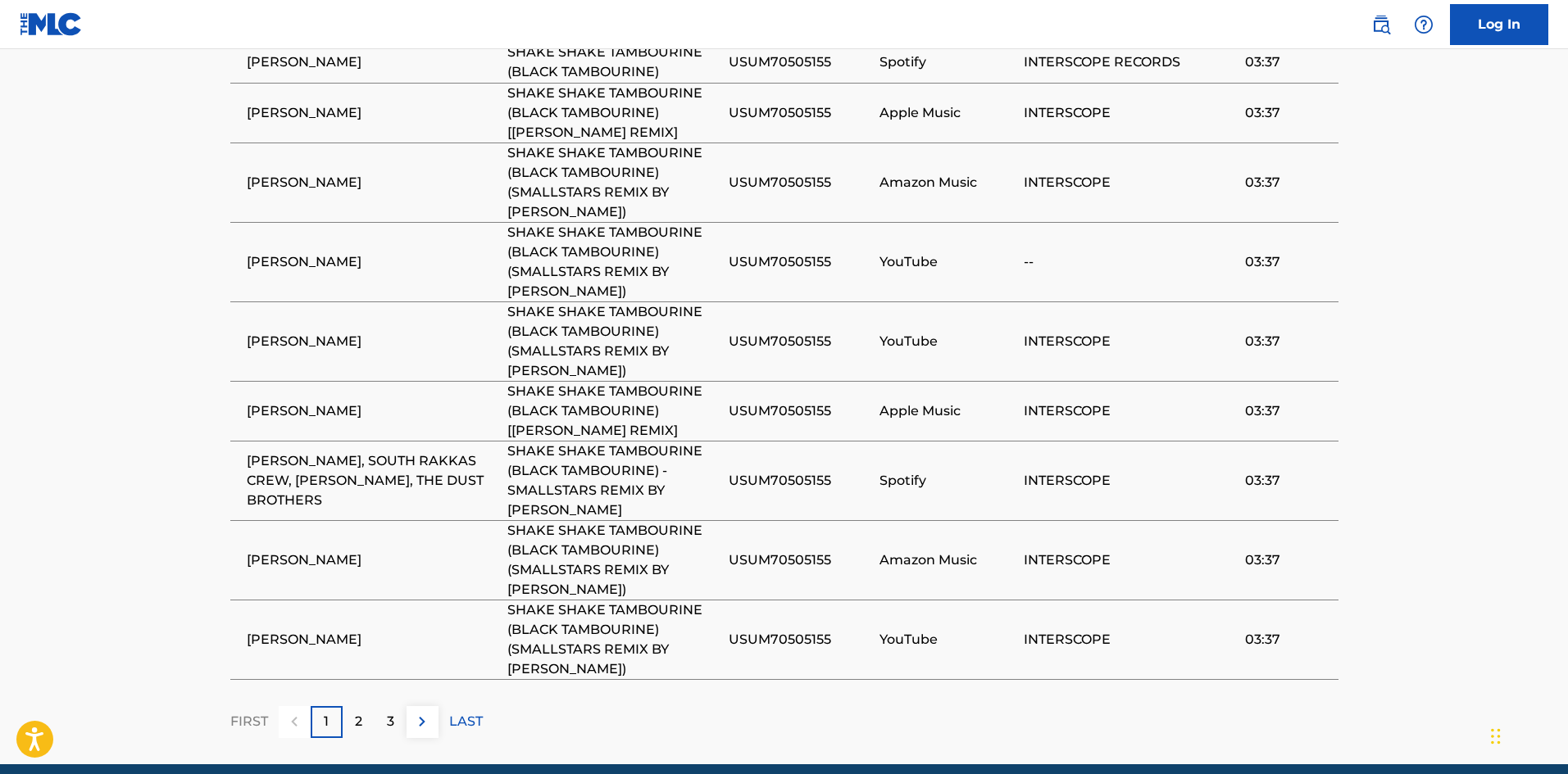
click at [368, 706] on div "2" at bounding box center [358, 722] width 32 height 32
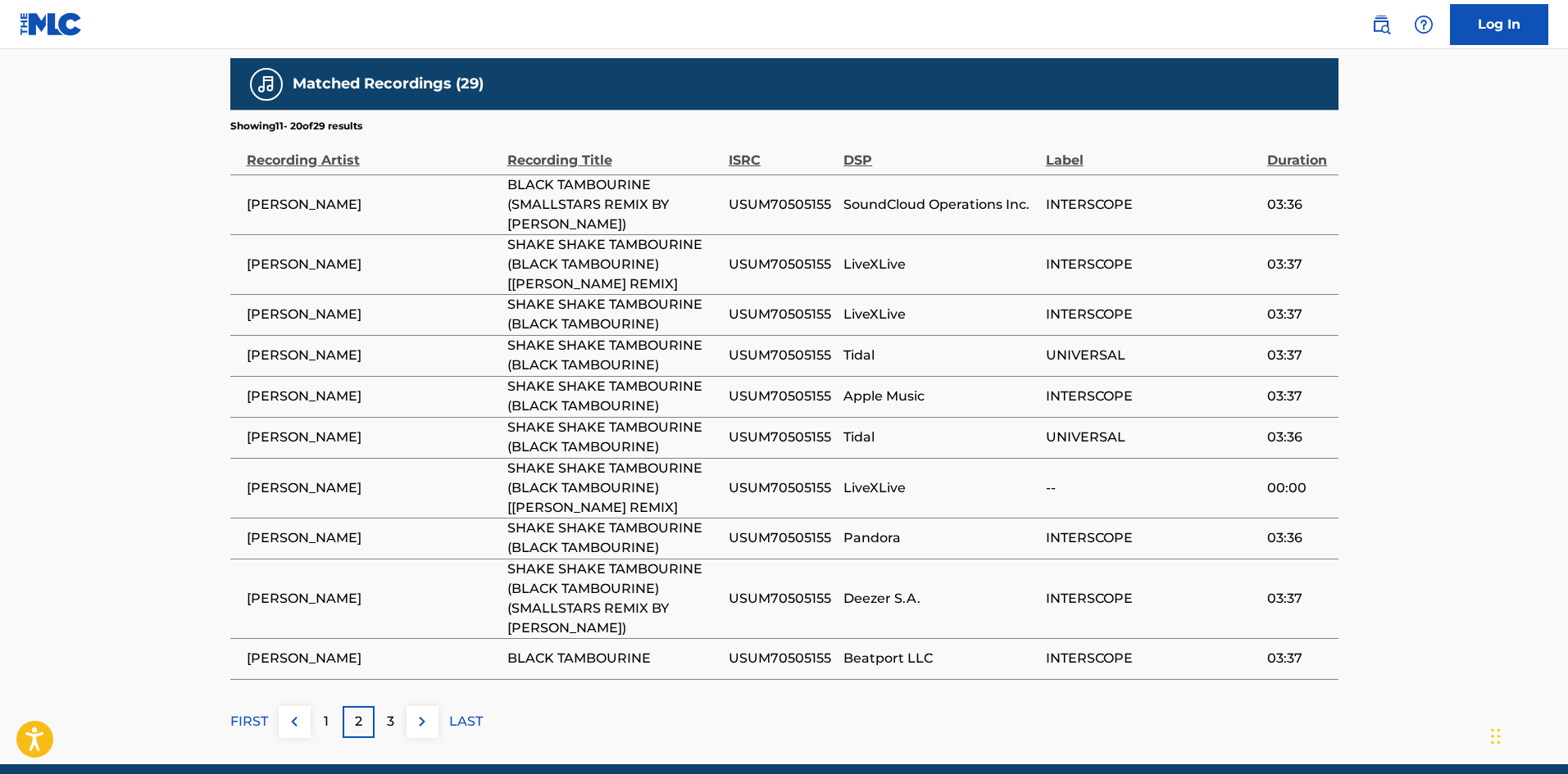
scroll to position [1414, 0]
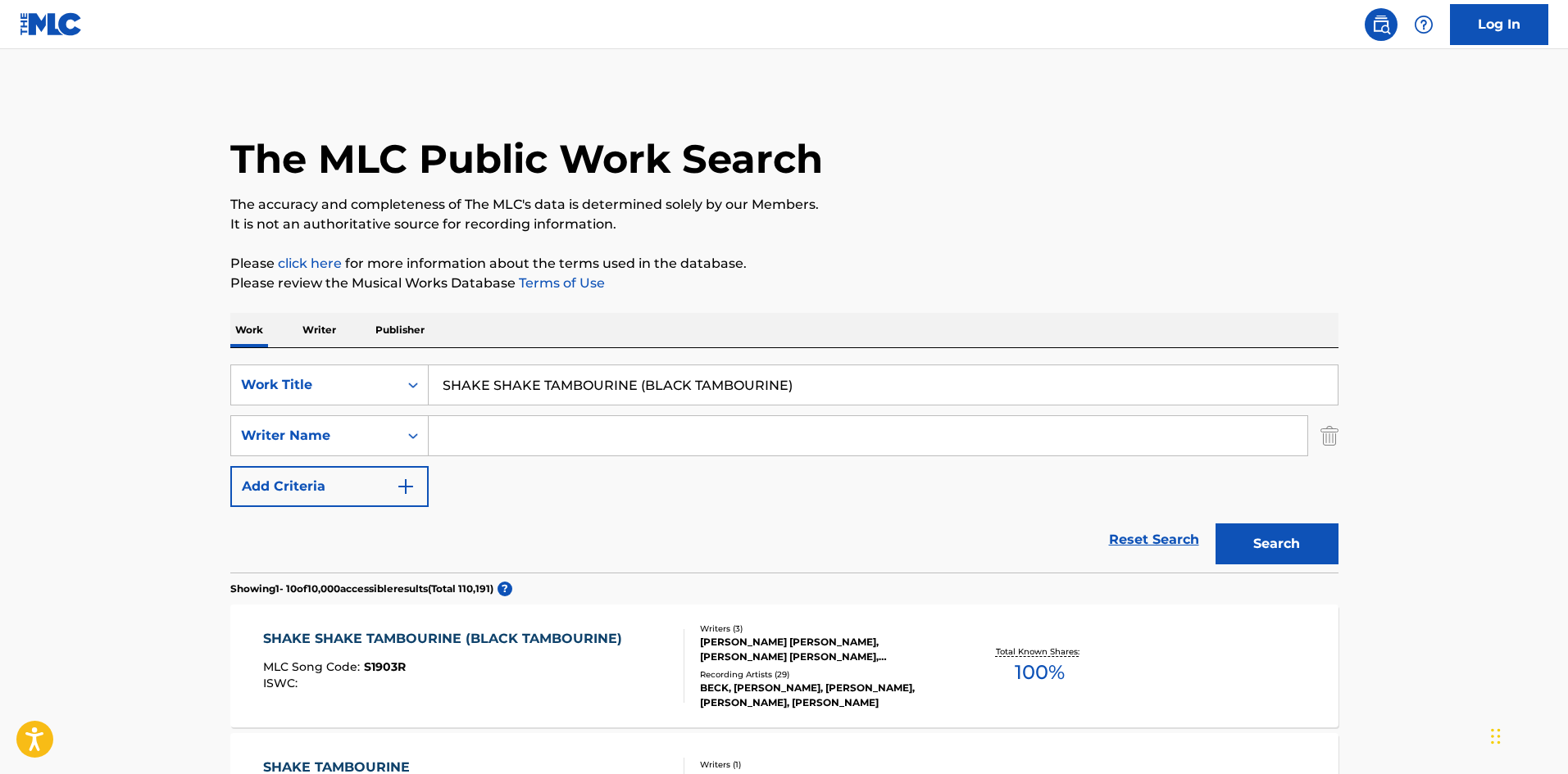
click at [563, 357] on div "SearchWithCriteria46a92811-befb-4e3d-bade-2e56ed61b0e2 Work Title SHAKE SHAKE T…" at bounding box center [784, 460] width 1109 height 225
click at [561, 375] on input "SHAKE SHAKE TAMBOURINE (BLACK TAMBOURINE)" at bounding box center [883, 385] width 909 height 39
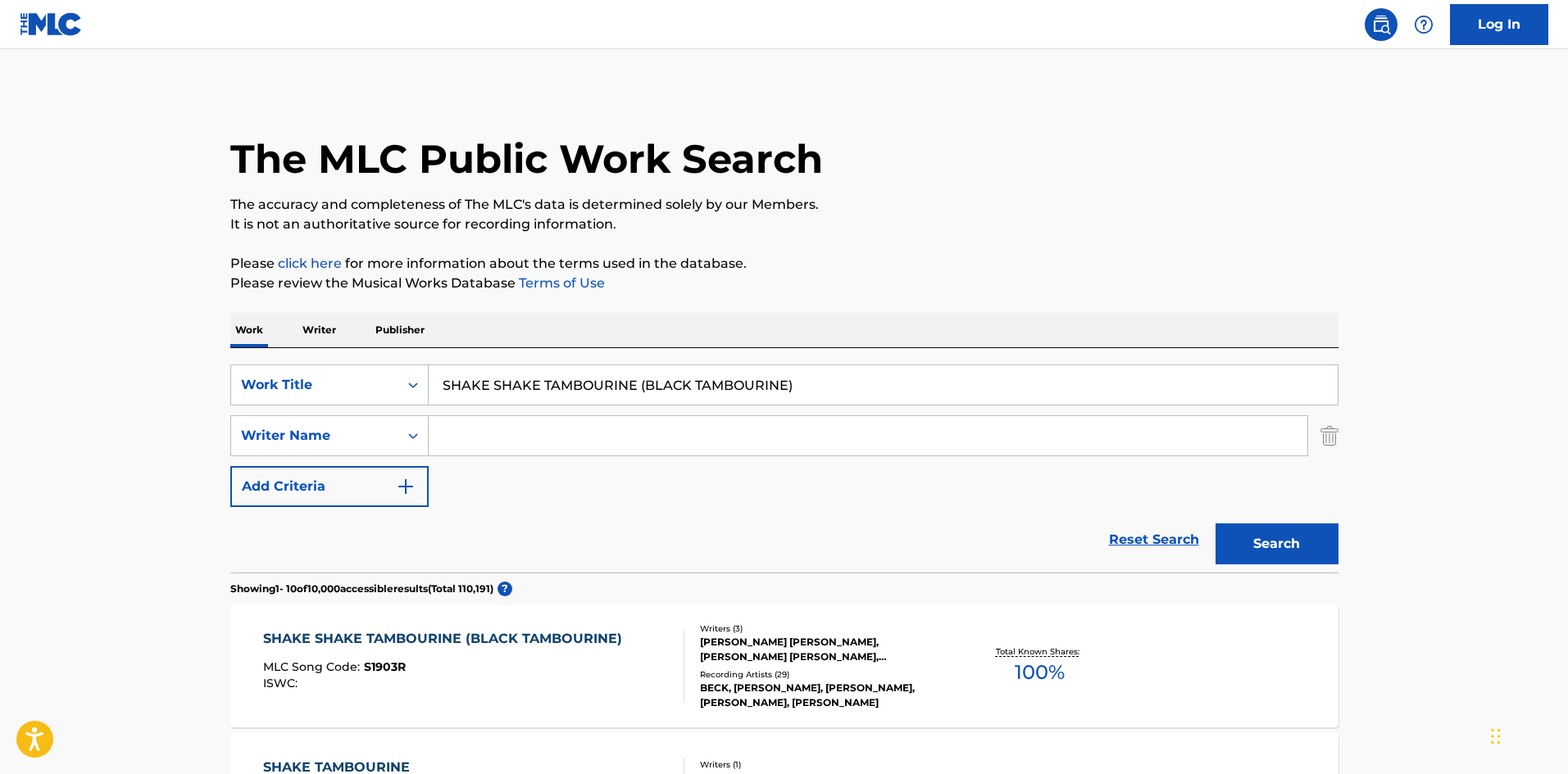
paste input "Chemical"
type input "Chemical"
drag, startPoint x: 18, startPoint y: 380, endPoint x: 473, endPoint y: 389, distance: 455.1
click at [575, 440] on input "Search Form" at bounding box center [868, 435] width 879 height 39
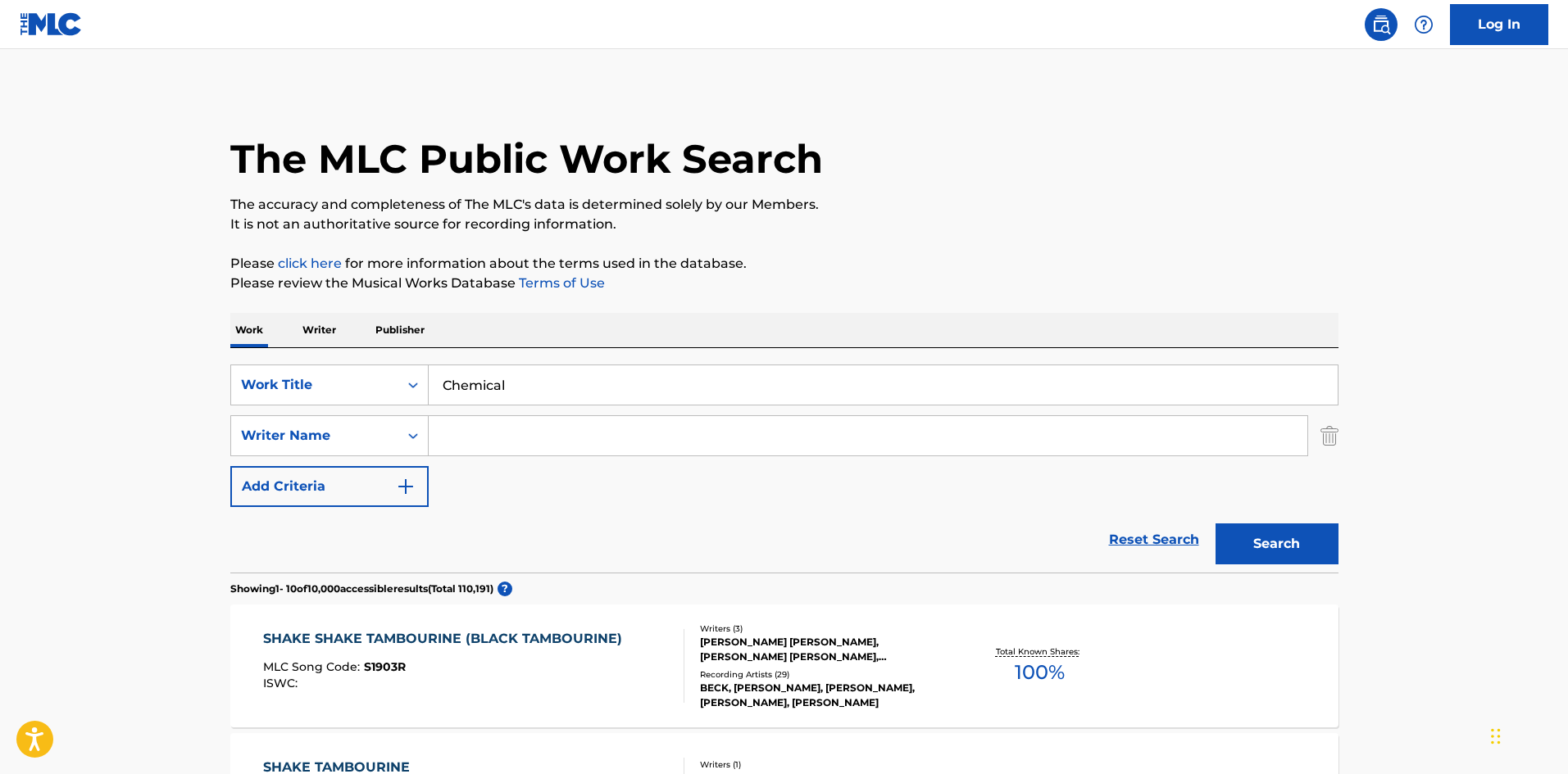
paste input "[PERSON_NAME]"
type input "[PERSON_NAME]"
click at [1256, 530] on button "Search" at bounding box center [1277, 544] width 123 height 41
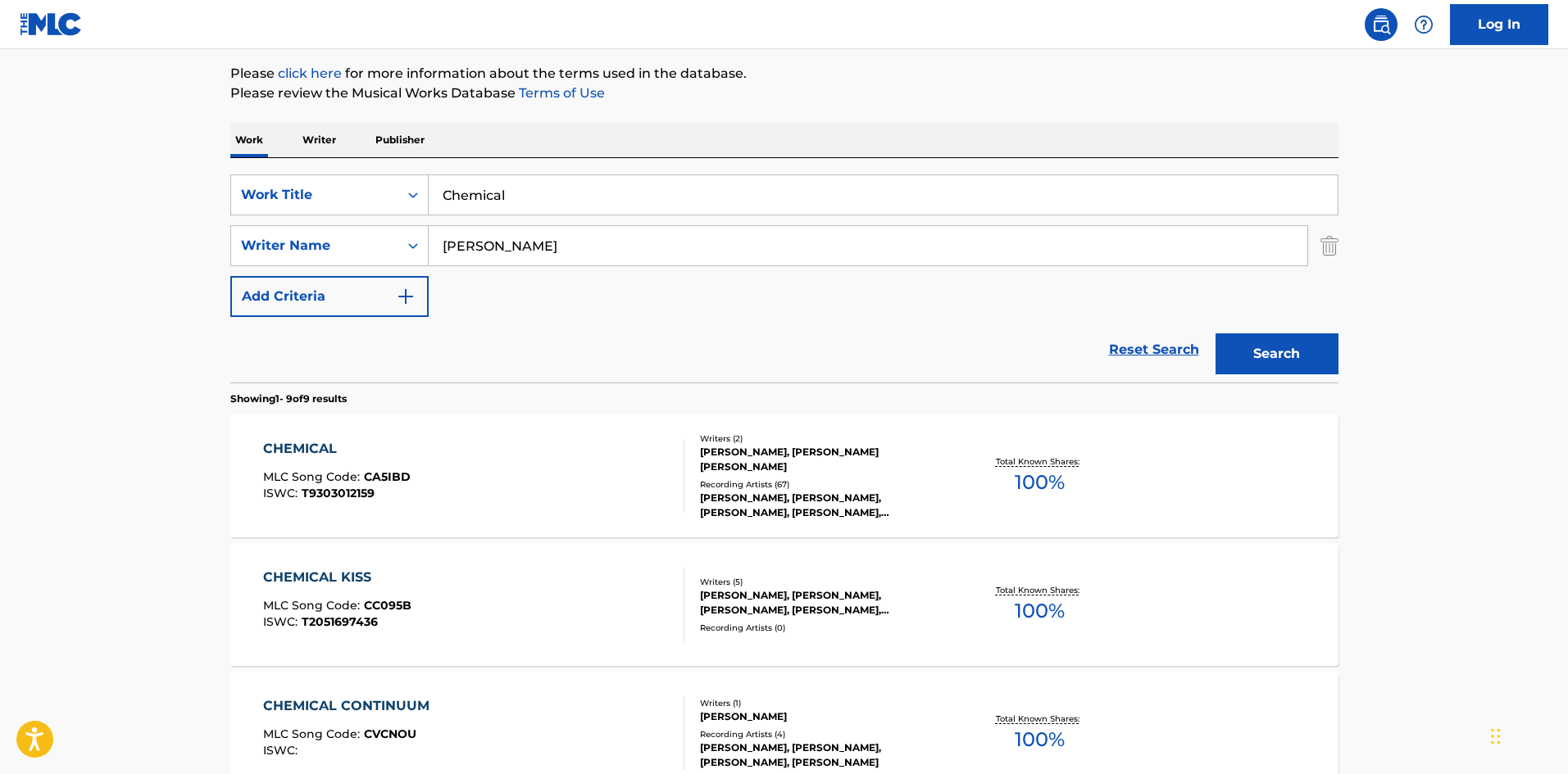
scroll to position [409, 0]
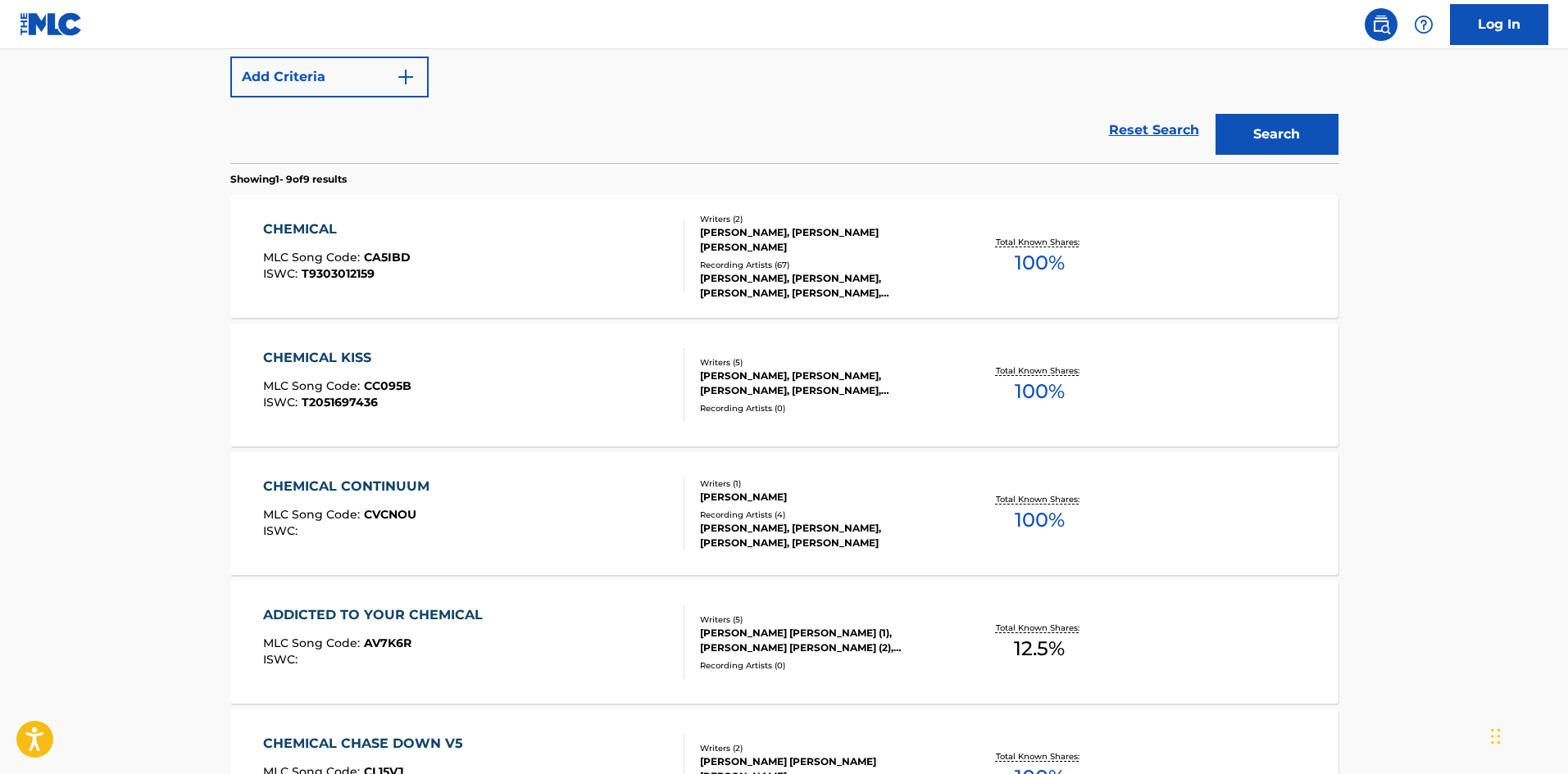
click at [429, 280] on div "CHEMICAL MLC Song Code : CA5IBD ISWC : T9303012159" at bounding box center [473, 256] width 421 height 74
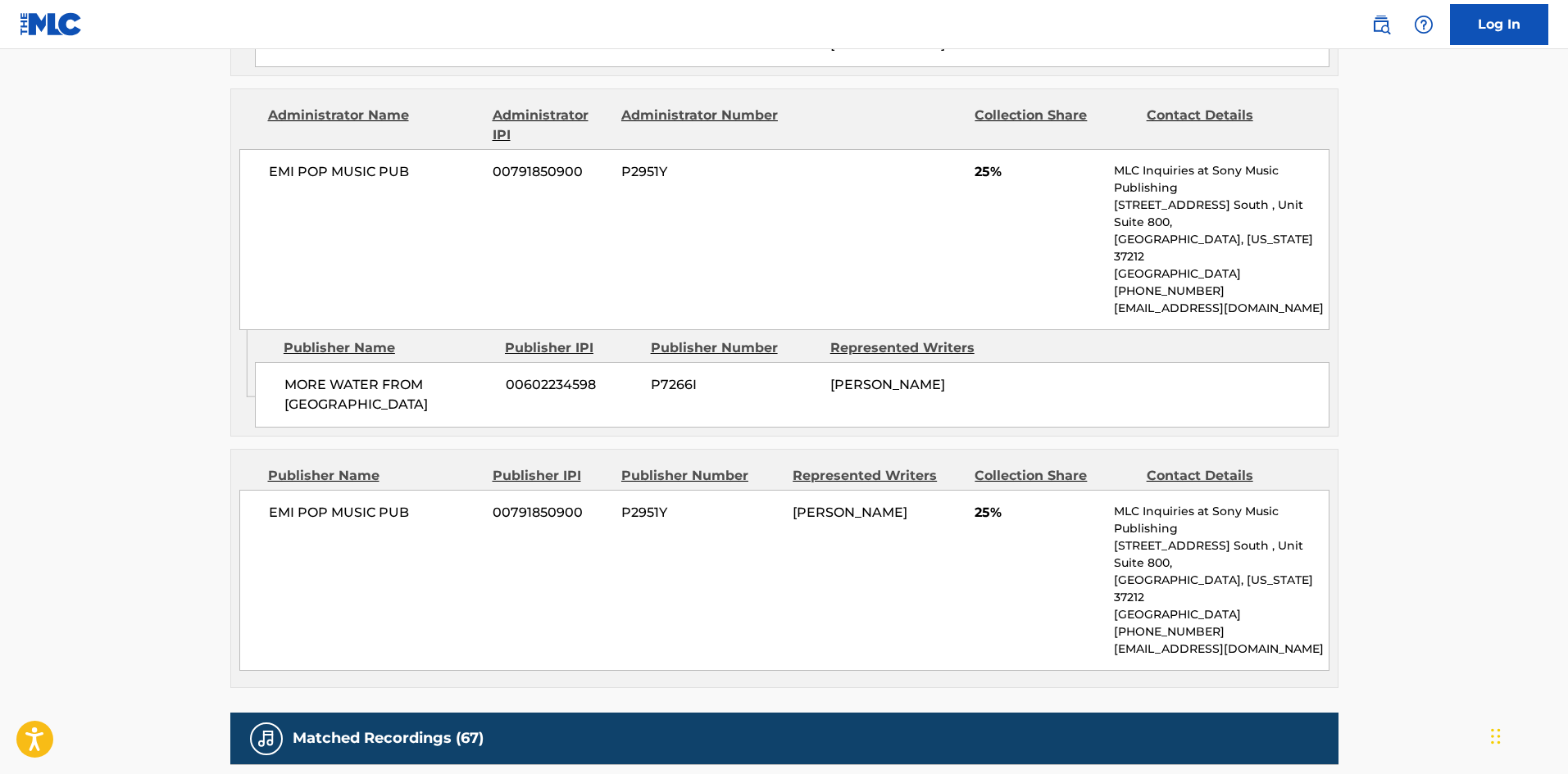
scroll to position [1065, 0]
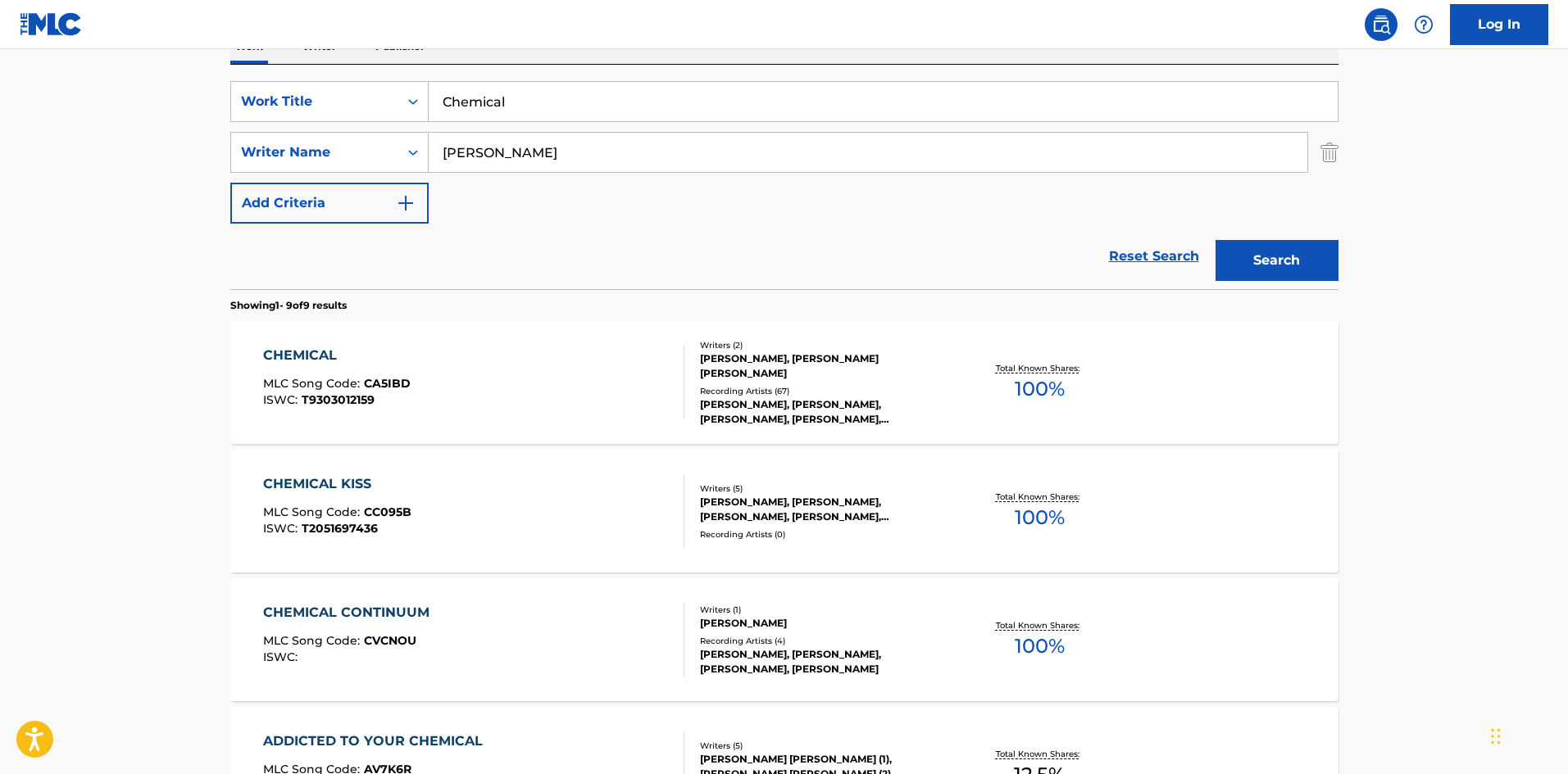
scroll to position [257, 0]
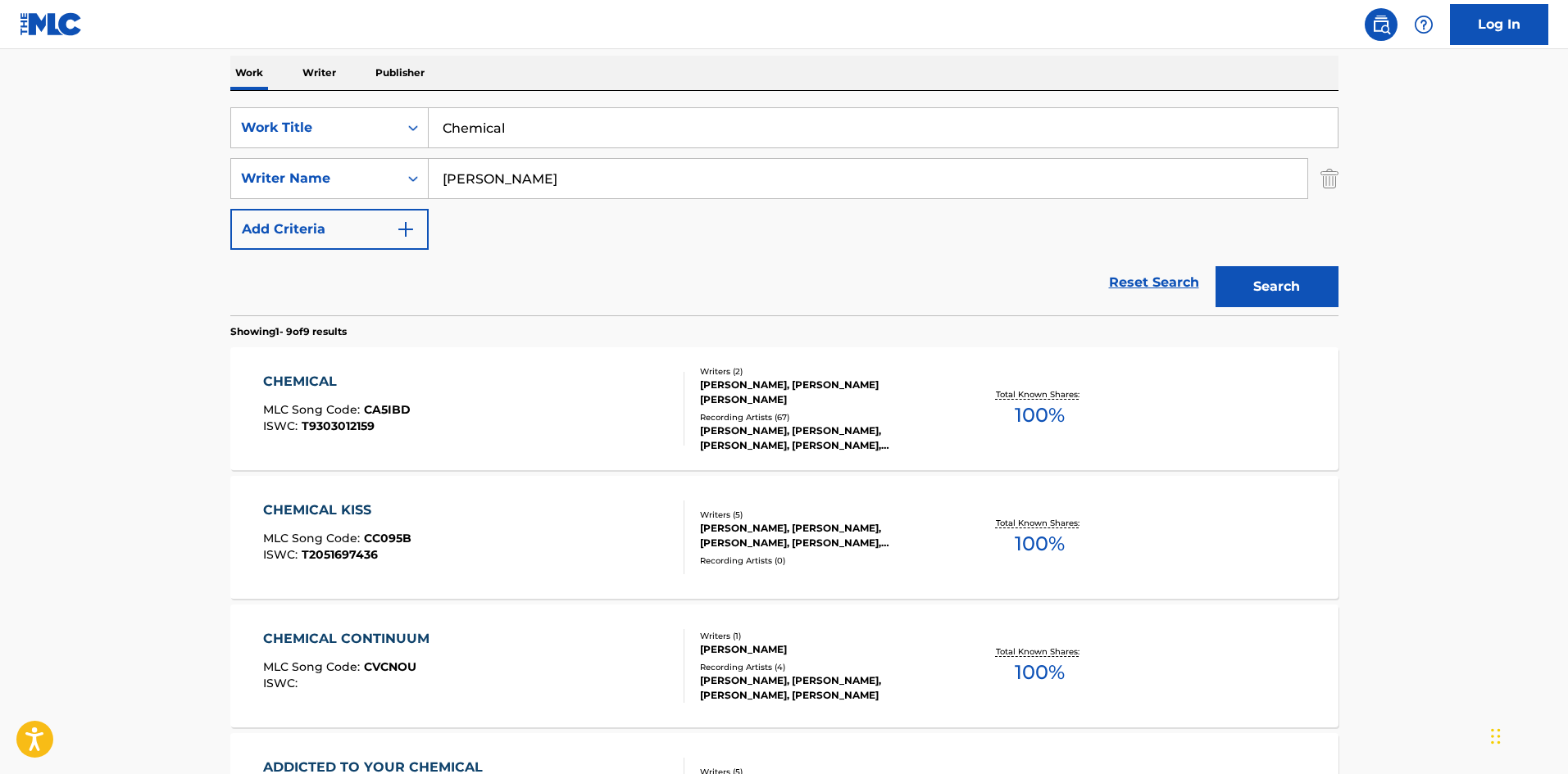
click at [580, 136] on input "Chemical" at bounding box center [883, 127] width 909 height 39
paste input "lap Hands"
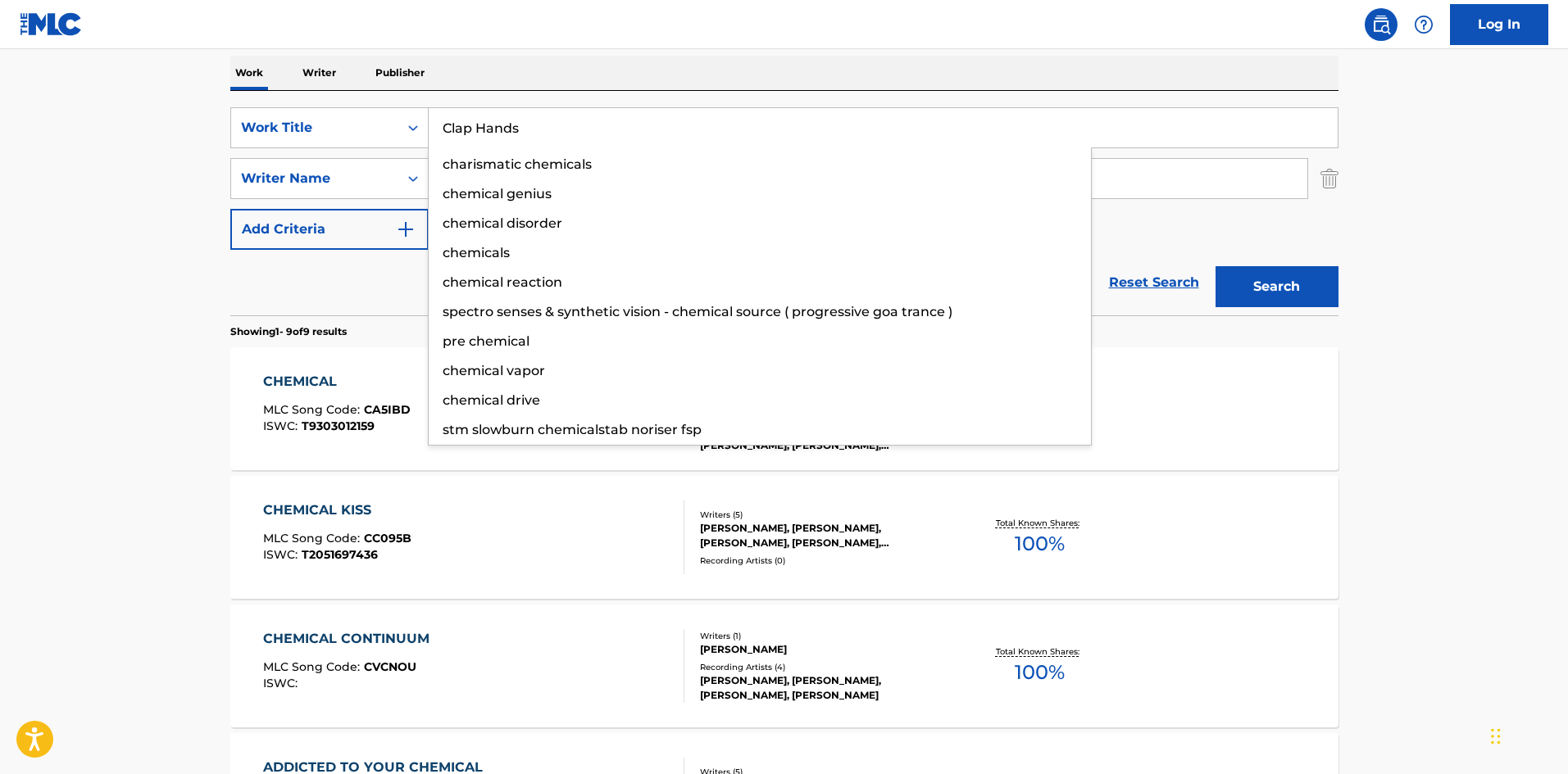
type input "Clap Hands"
click at [1250, 285] on button "Search" at bounding box center [1277, 286] width 123 height 41
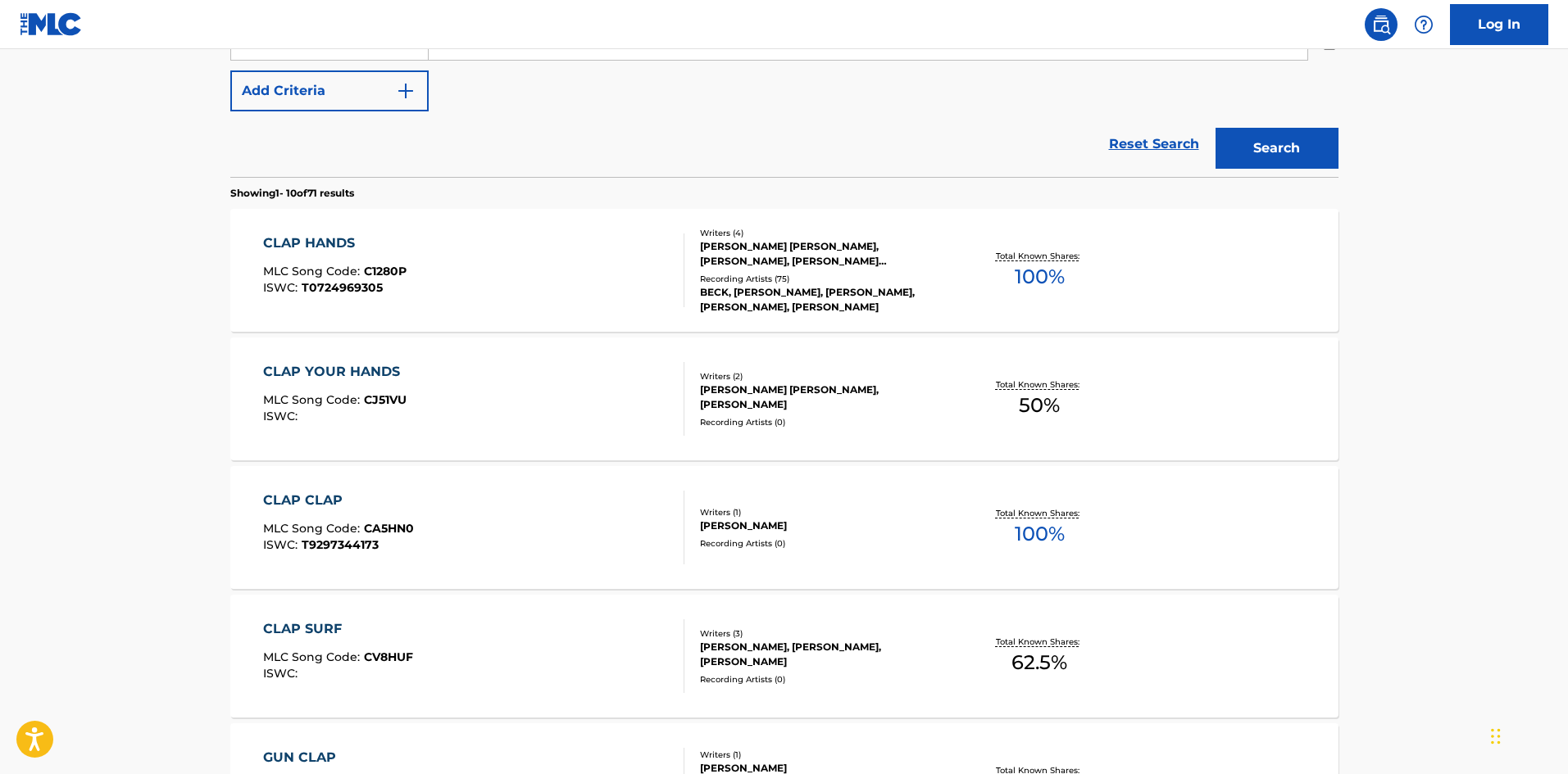
scroll to position [409, 0]
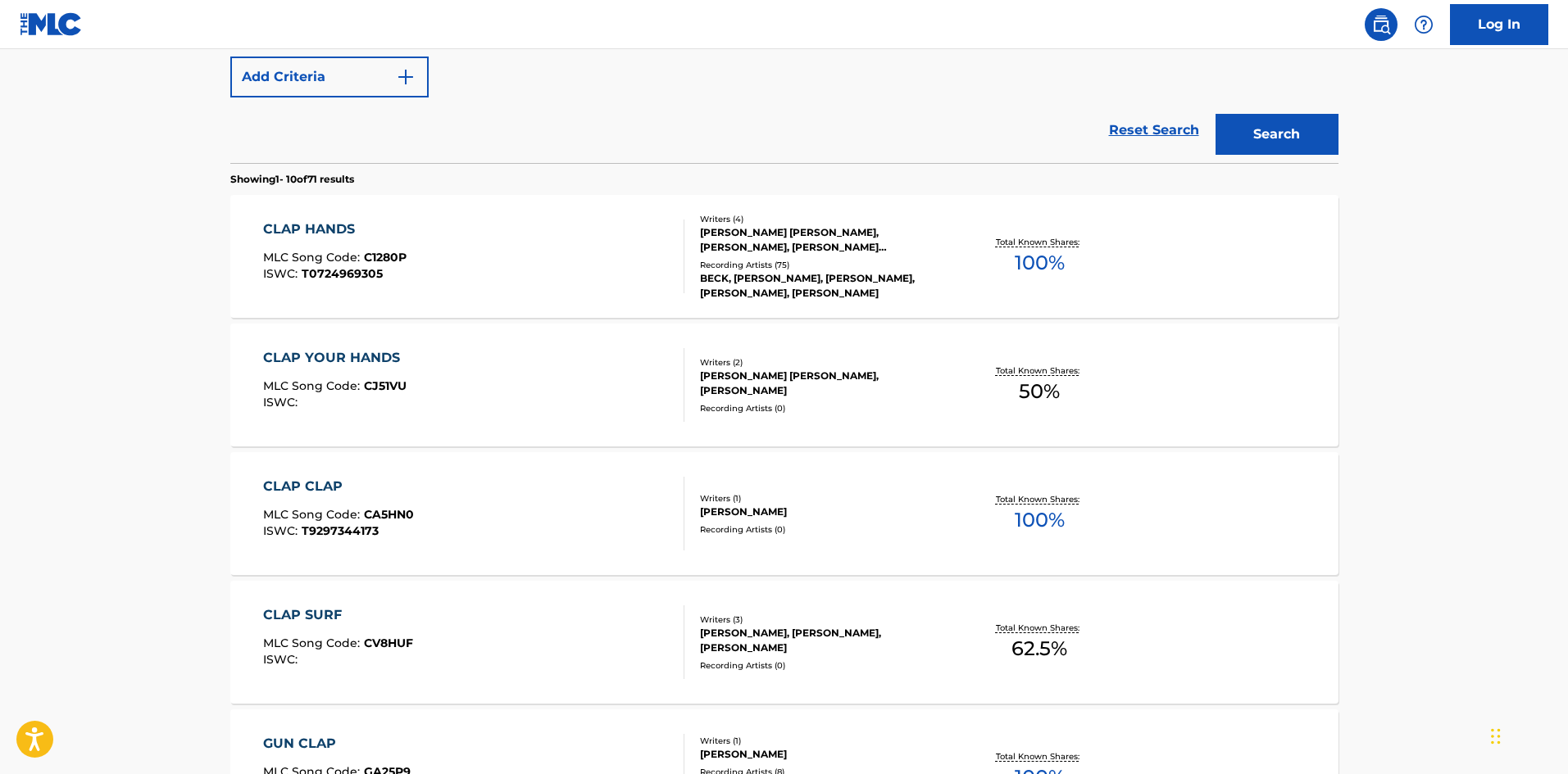
click at [372, 246] on div "CLAP HANDS MLC Song Code : C1280P ISWC : T0724969305" at bounding box center [334, 256] width 143 height 74
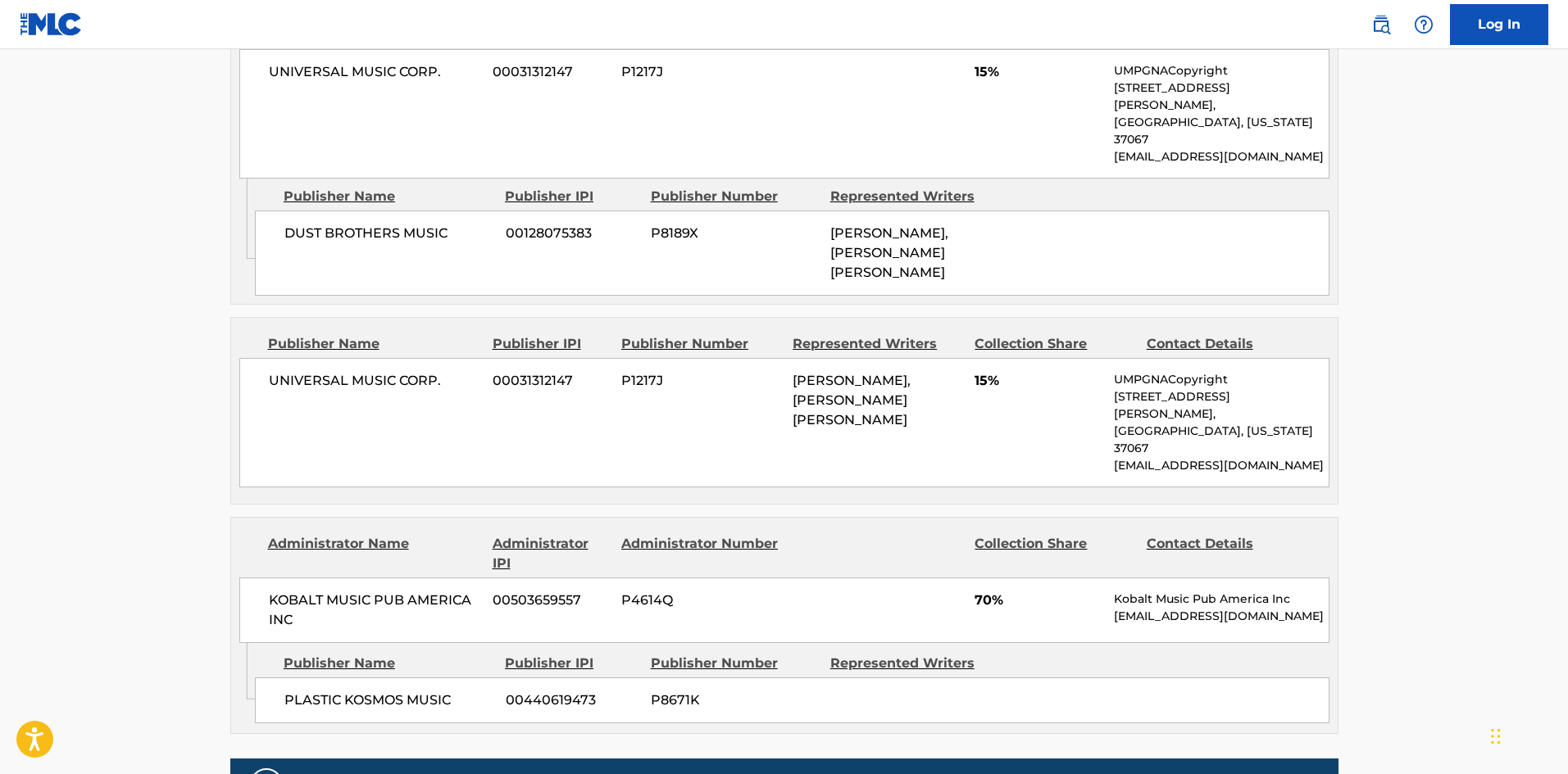
scroll to position [901, 0]
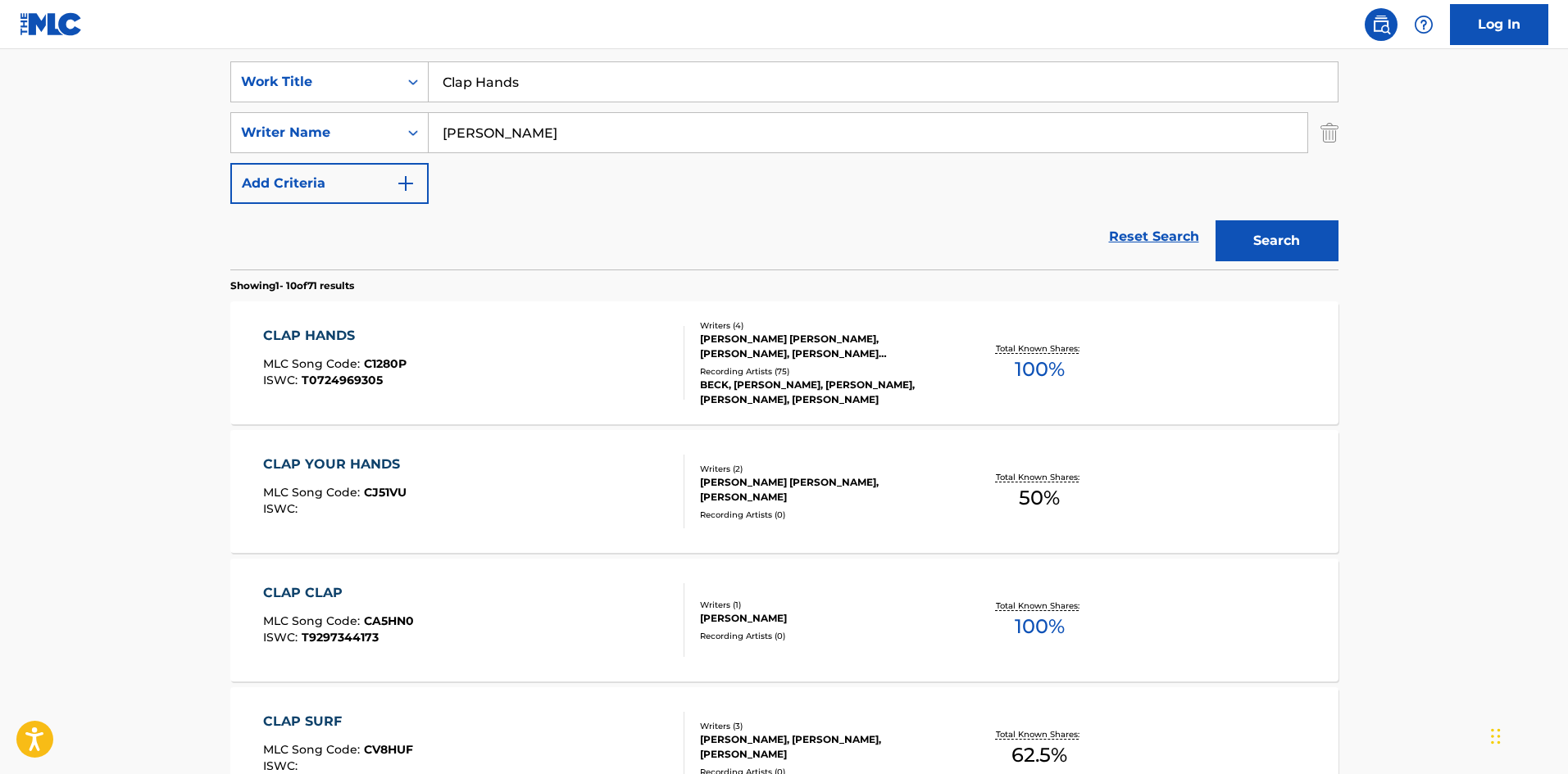
scroll to position [94, 0]
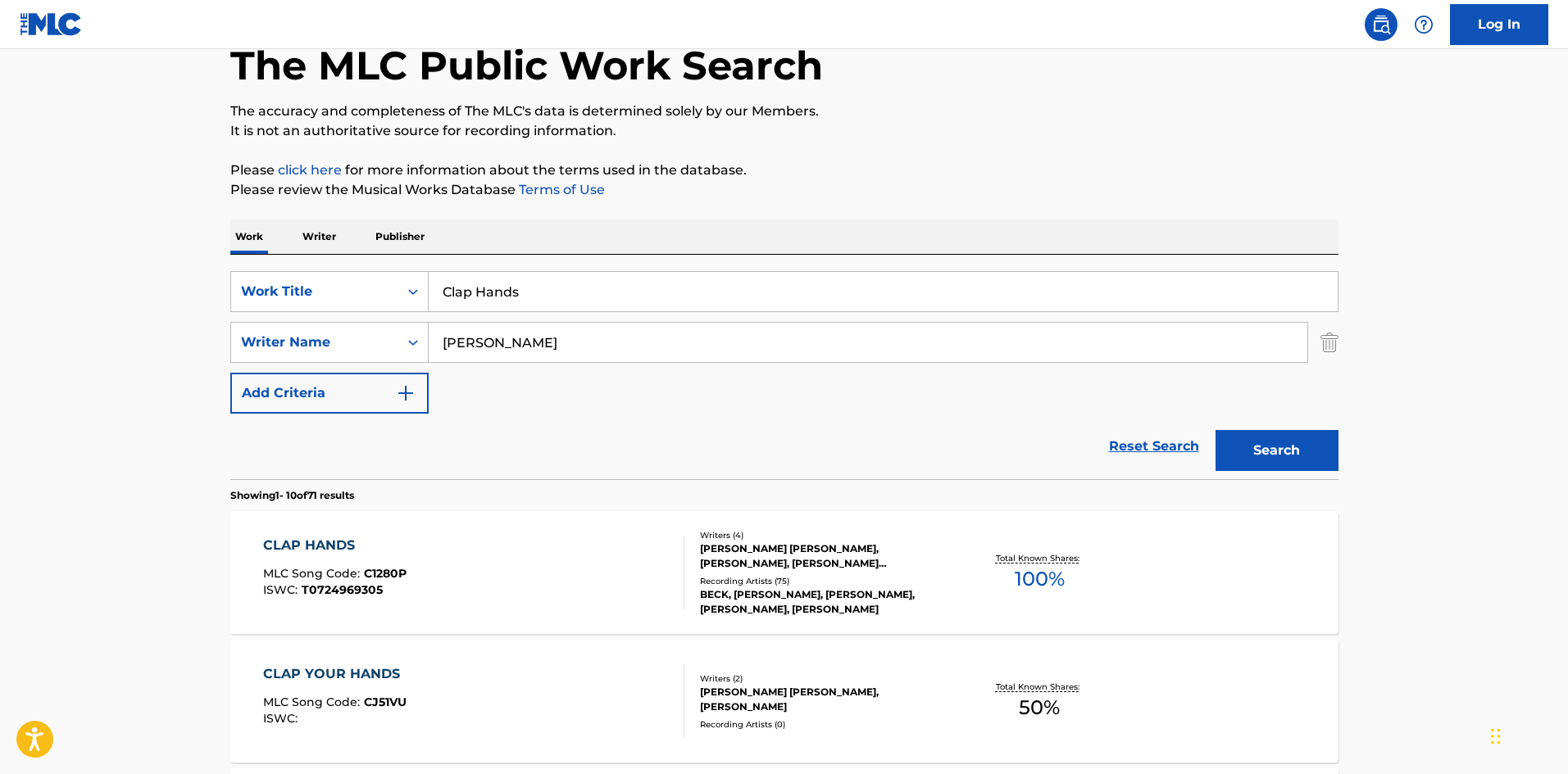
click at [487, 286] on input "Clap Hands" at bounding box center [883, 291] width 909 height 39
paste input "olor"
type input "Colors"
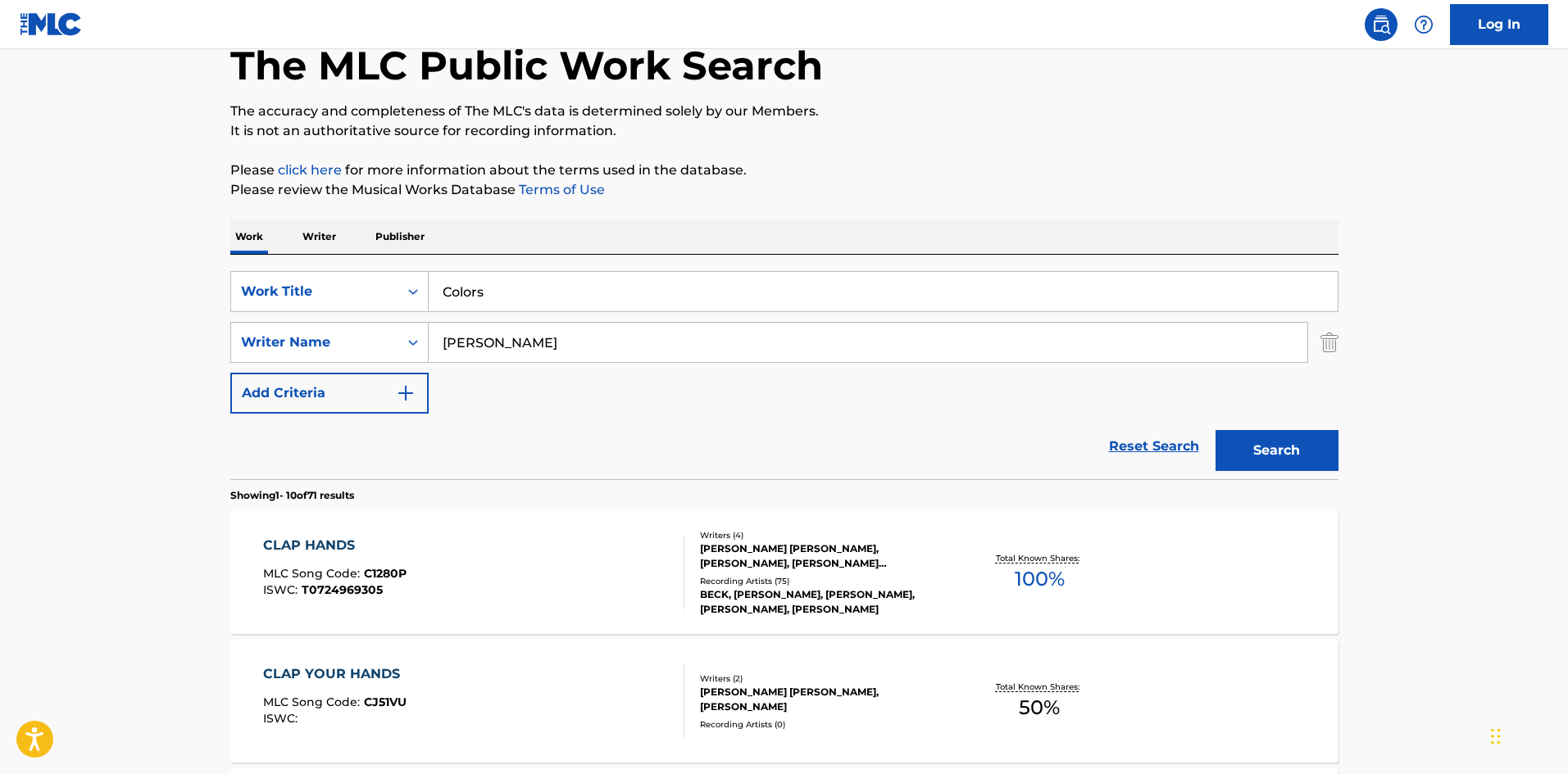
click at [1277, 457] on button "Search" at bounding box center [1277, 450] width 123 height 41
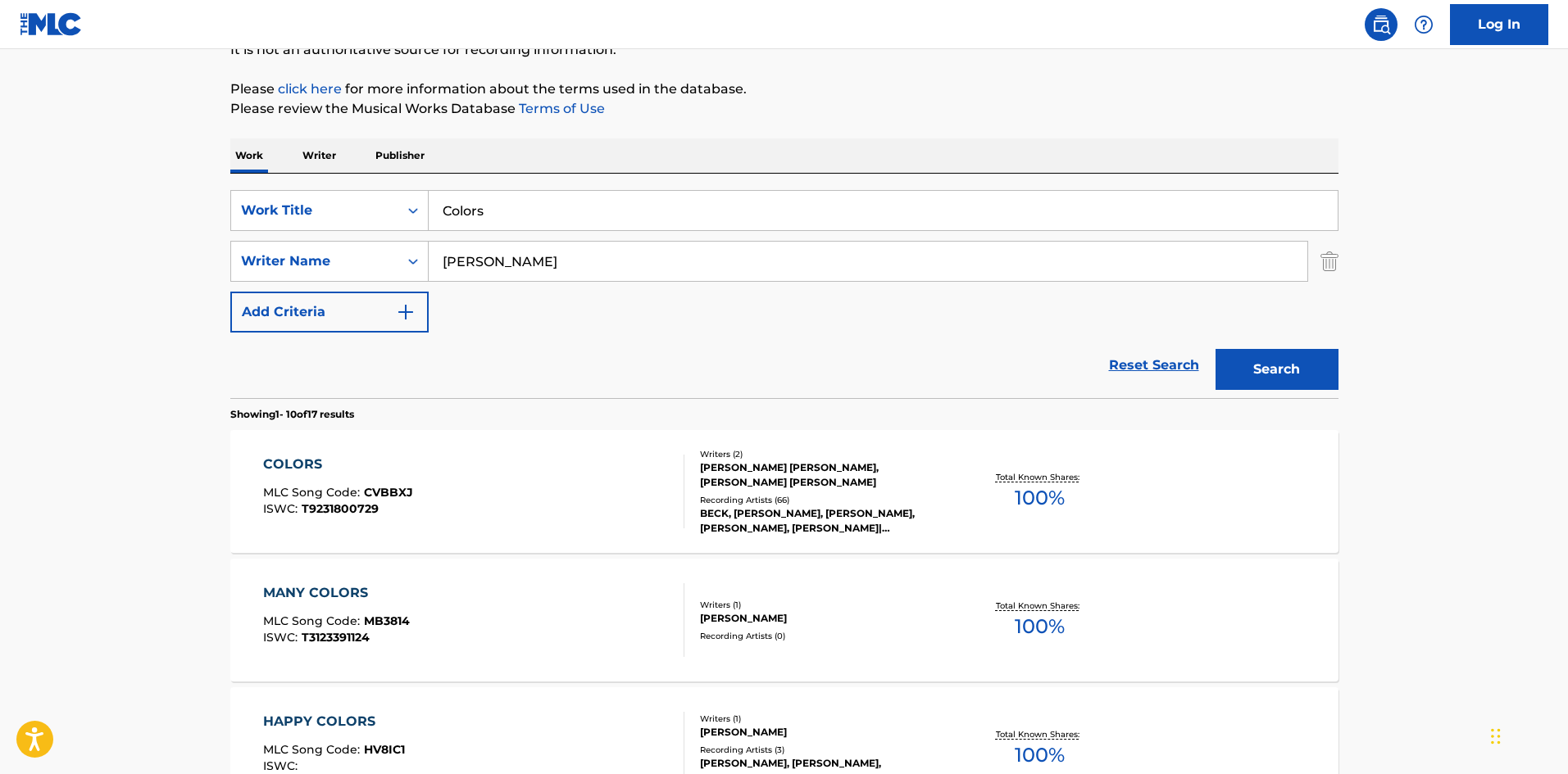
scroll to position [409, 0]
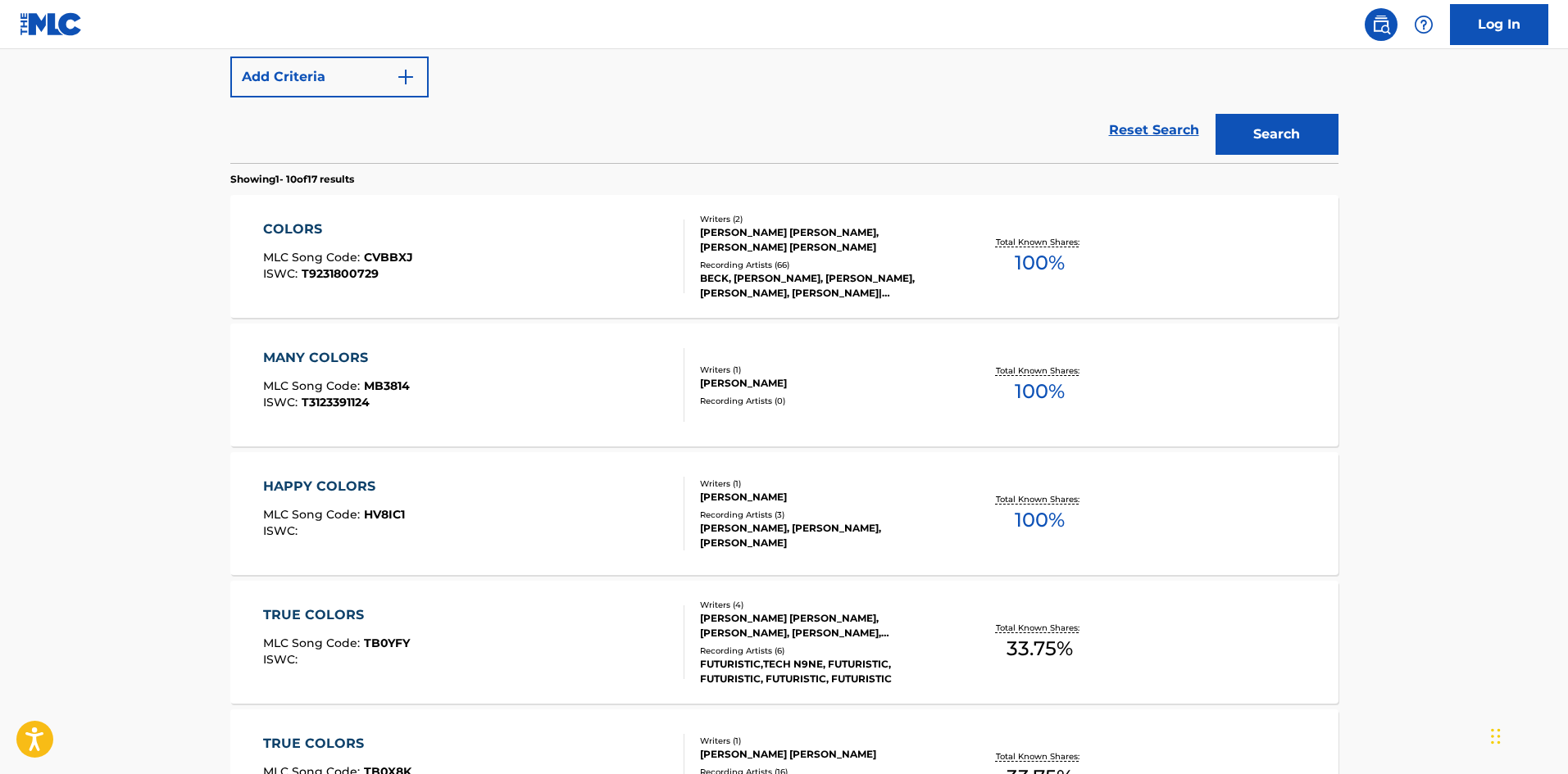
click at [448, 278] on div "COLORS MLC Song Code : CVBBXJ ISWC : T9231800729" at bounding box center [473, 256] width 421 height 74
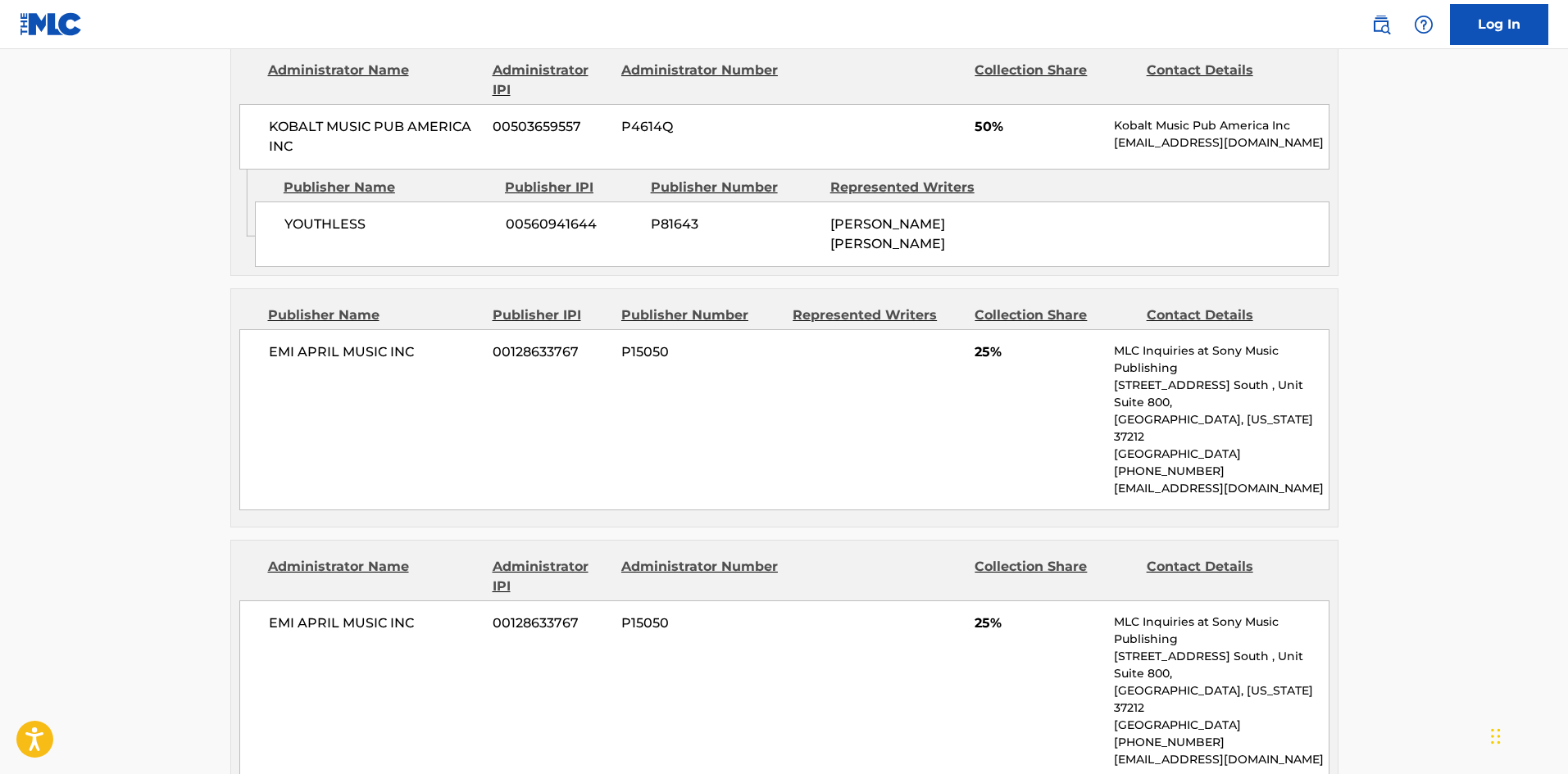
scroll to position [894, 0]
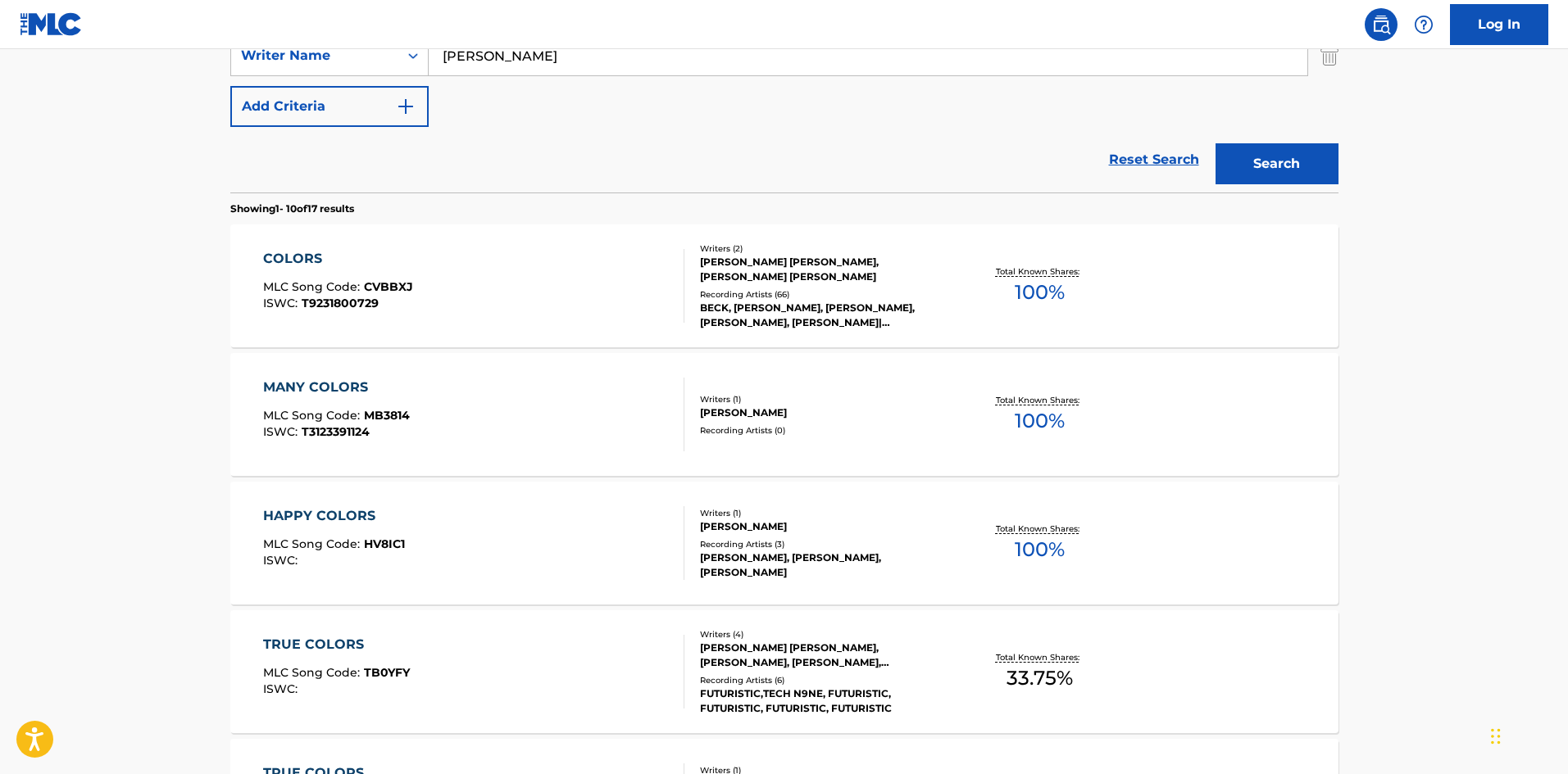
scroll to position [257, 0]
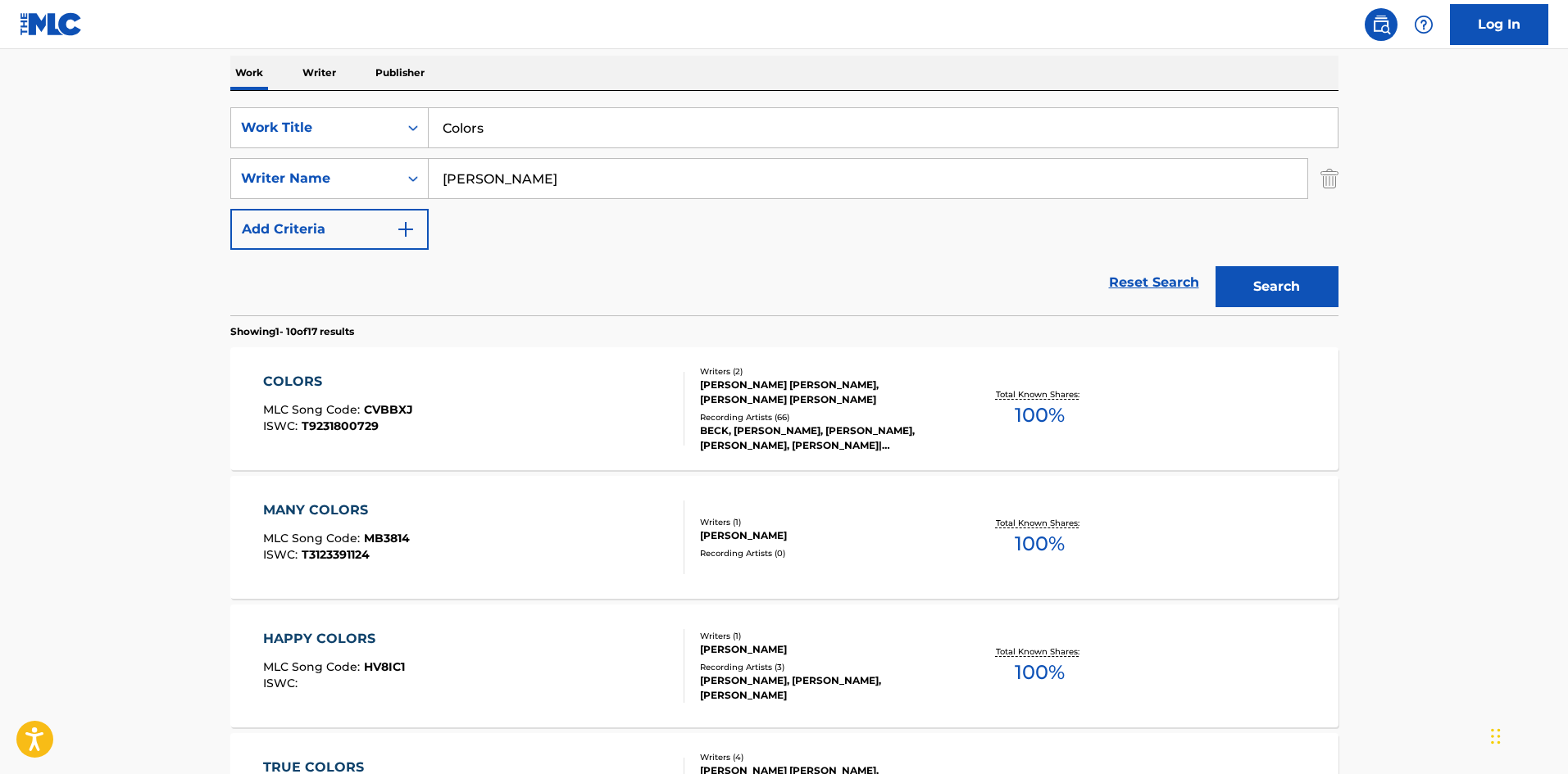
click at [634, 138] on input "Colors" at bounding box center [883, 127] width 909 height 39
paste input "Dark Place"
type input "Dark Places"
click at [1310, 300] on button "Search" at bounding box center [1277, 286] width 123 height 41
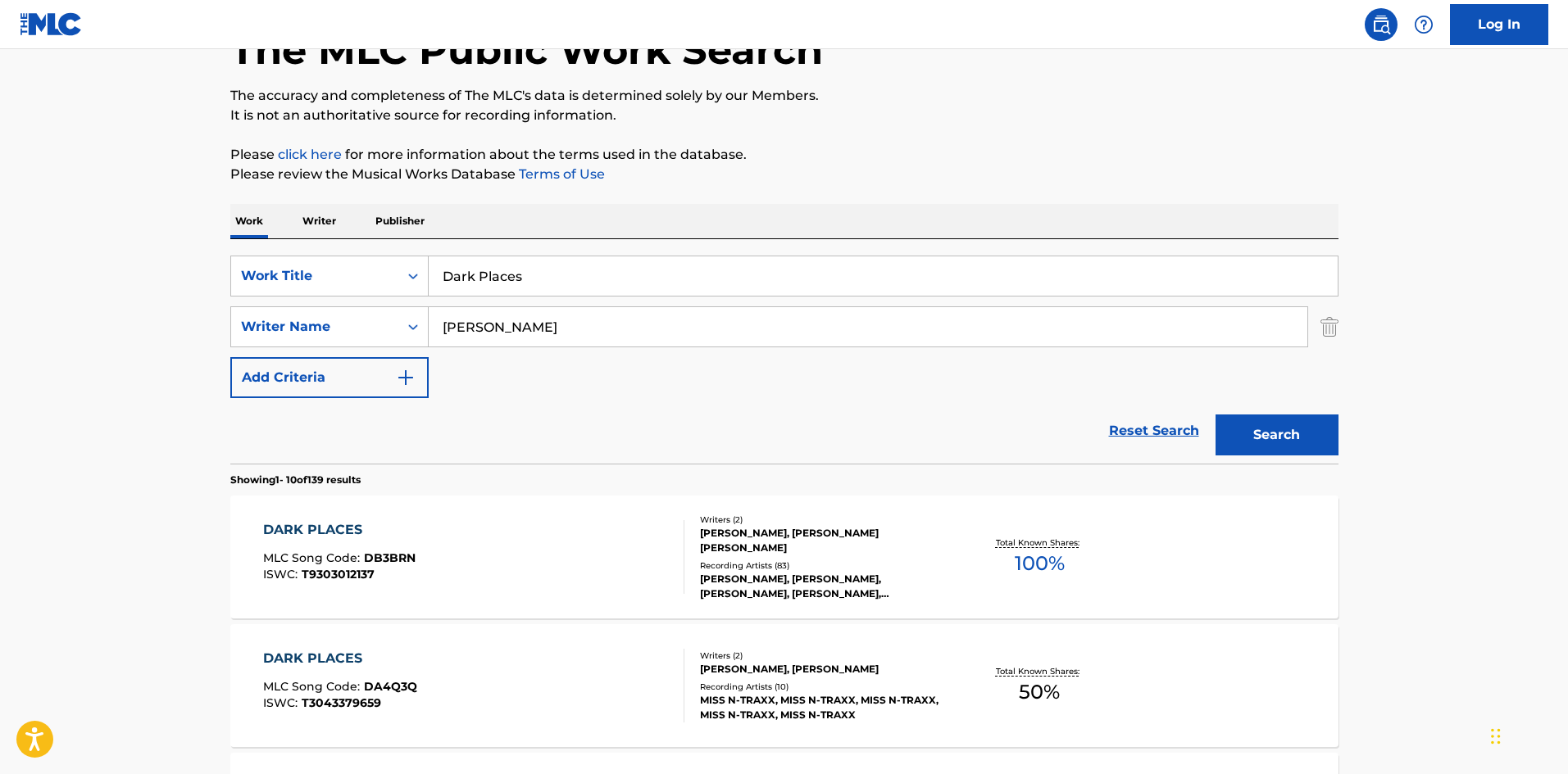
scroll to position [327, 0]
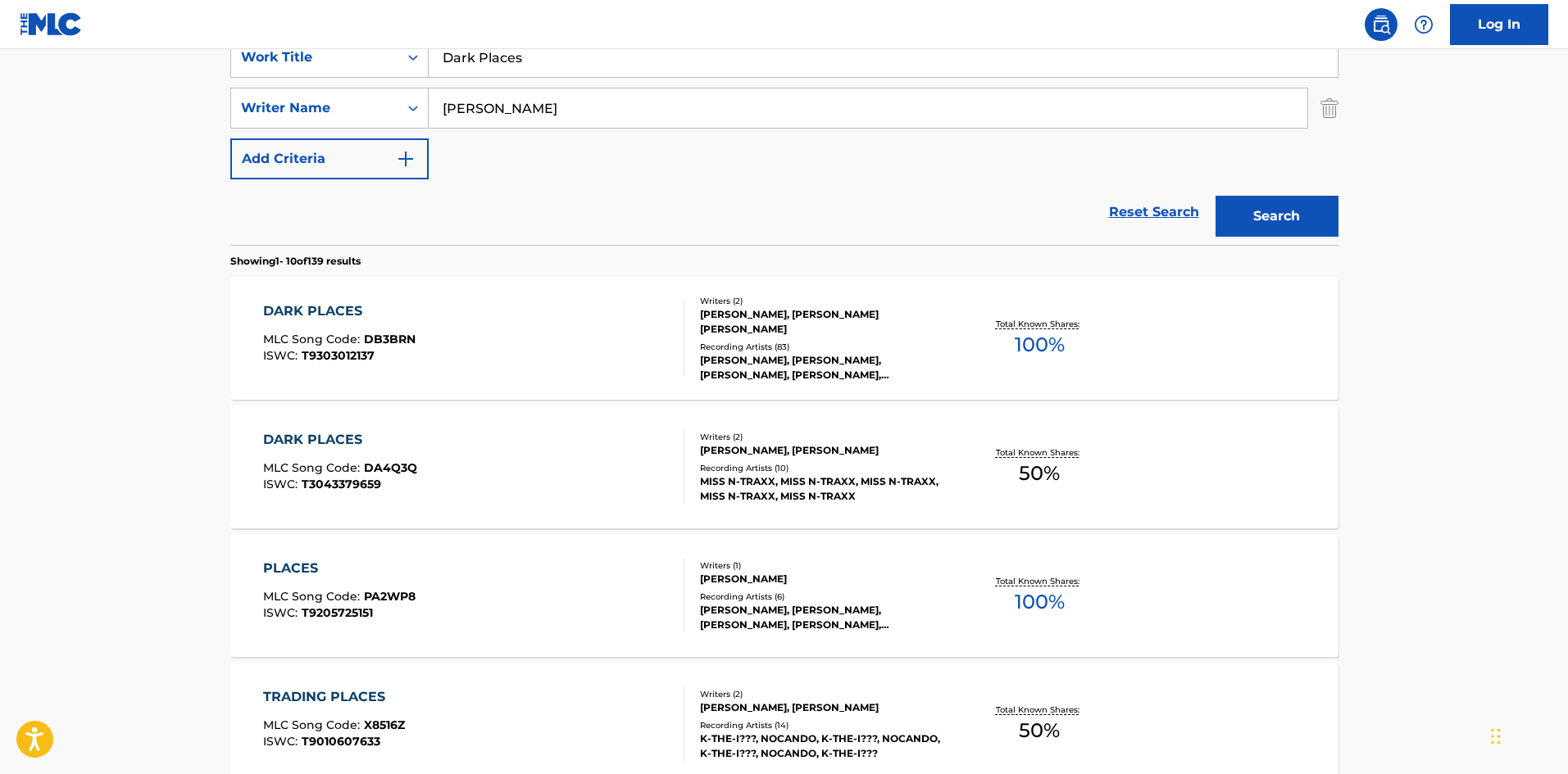
click at [389, 337] on span "DB3BRN" at bounding box center [390, 339] width 51 height 15
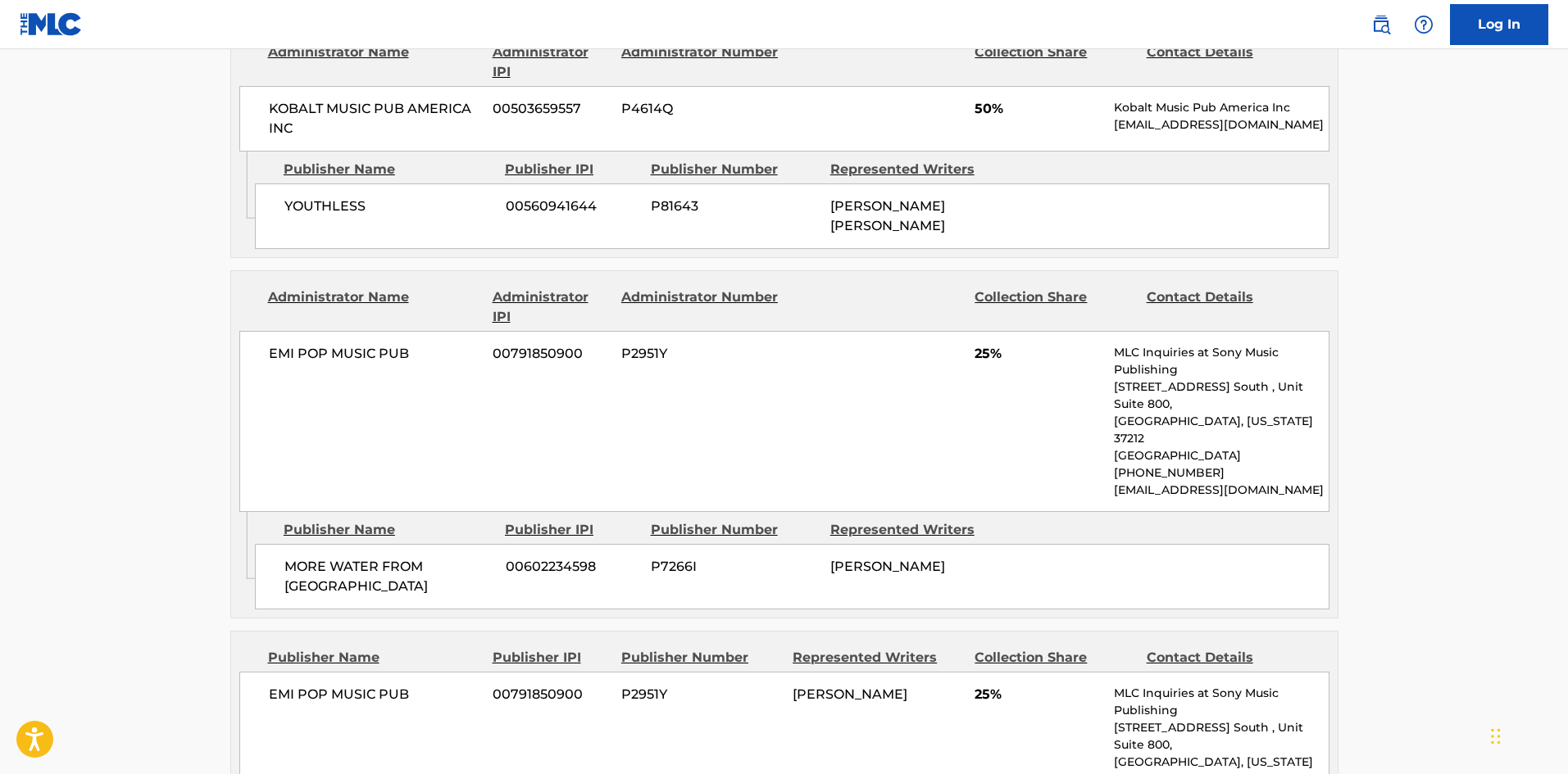
scroll to position [983, 0]
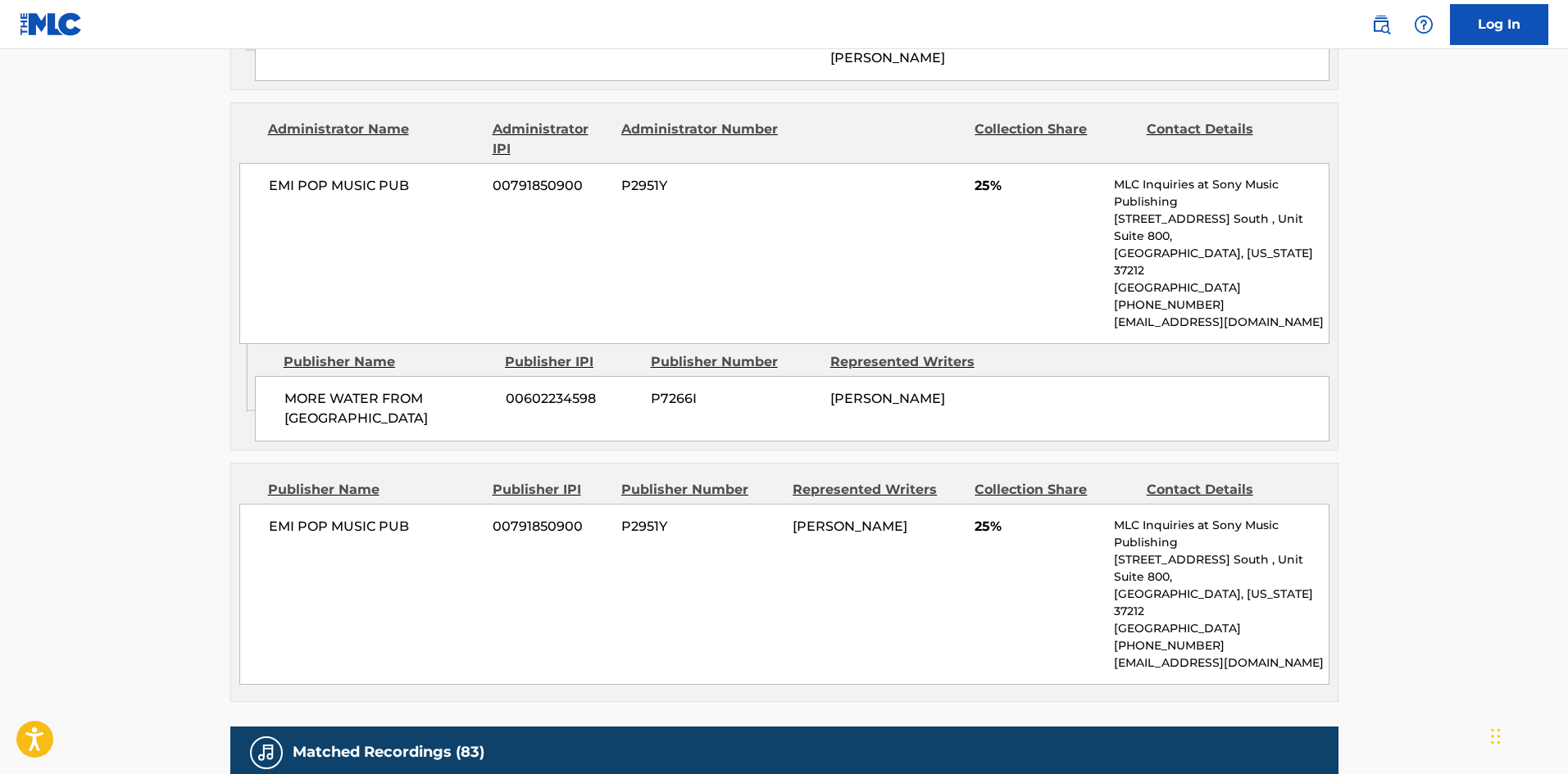
scroll to position [327, 0]
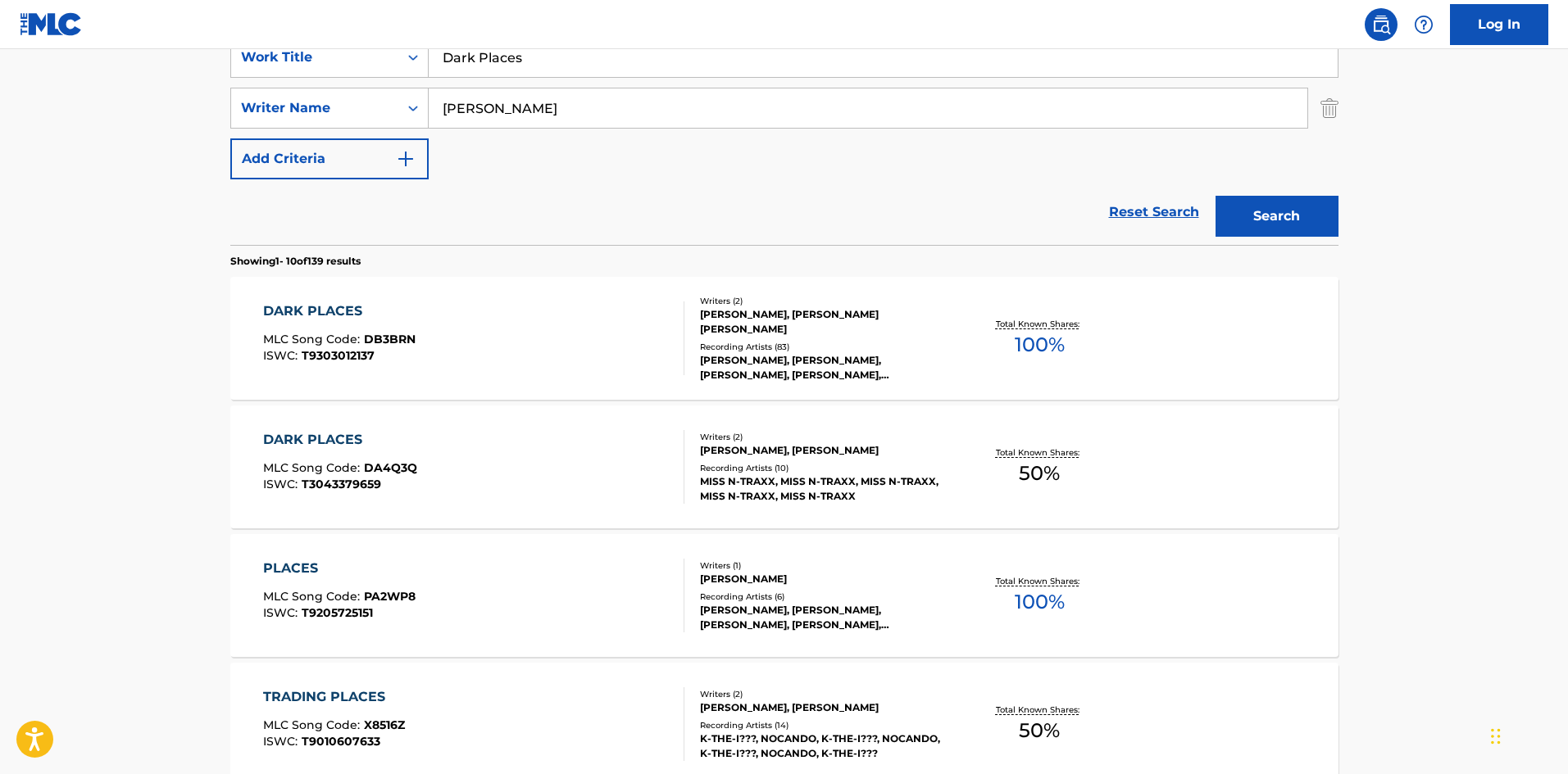
click at [493, 70] on input "Dark Places" at bounding box center [883, 56] width 909 height 39
paste input "ear Life"
type input "Dear Life"
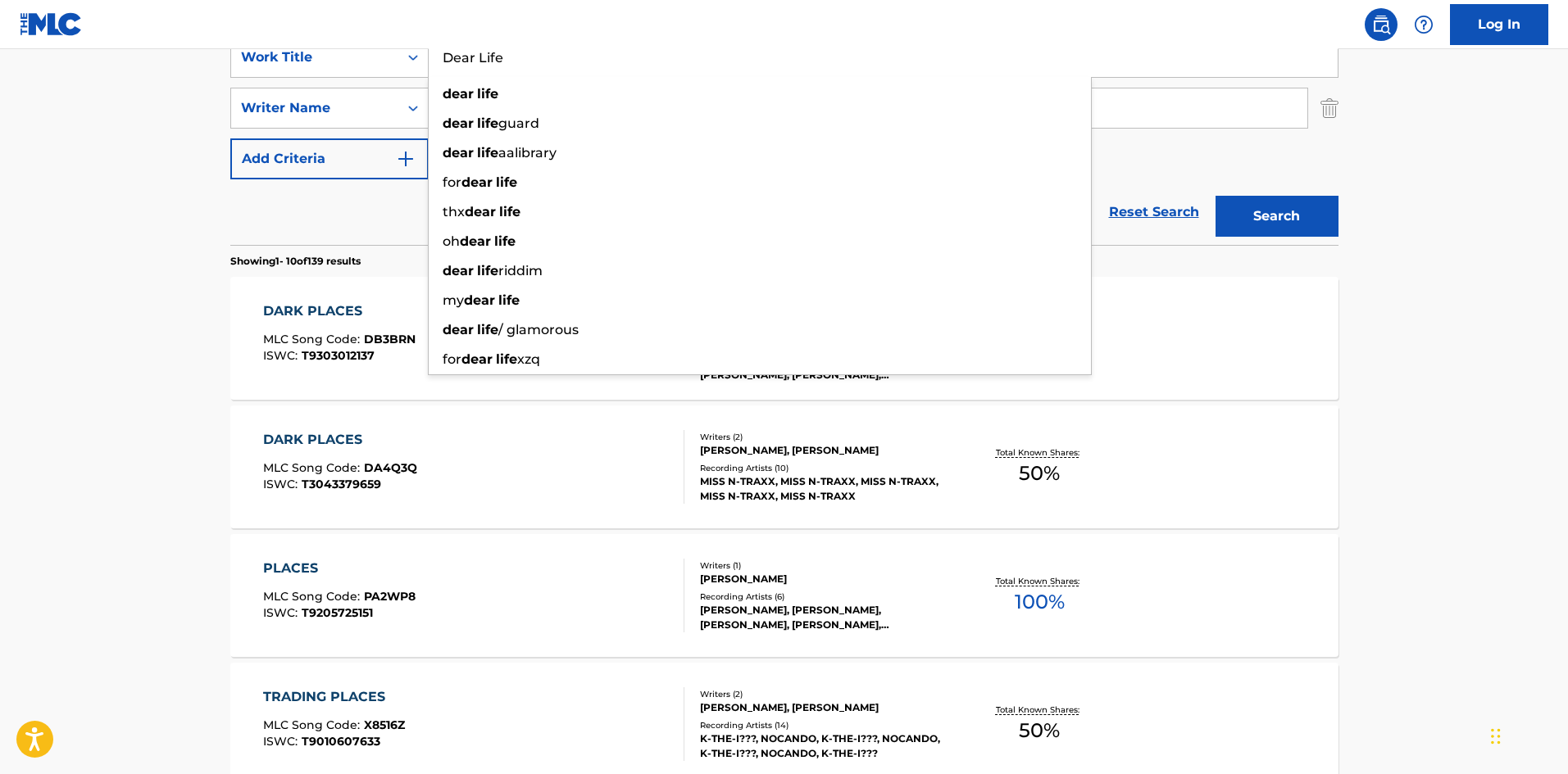
click at [17, 213] on main "The MLC Public Work Search The accuracy and completeness of The MLC's data is d…" at bounding box center [784, 685] width 1568 height 1928
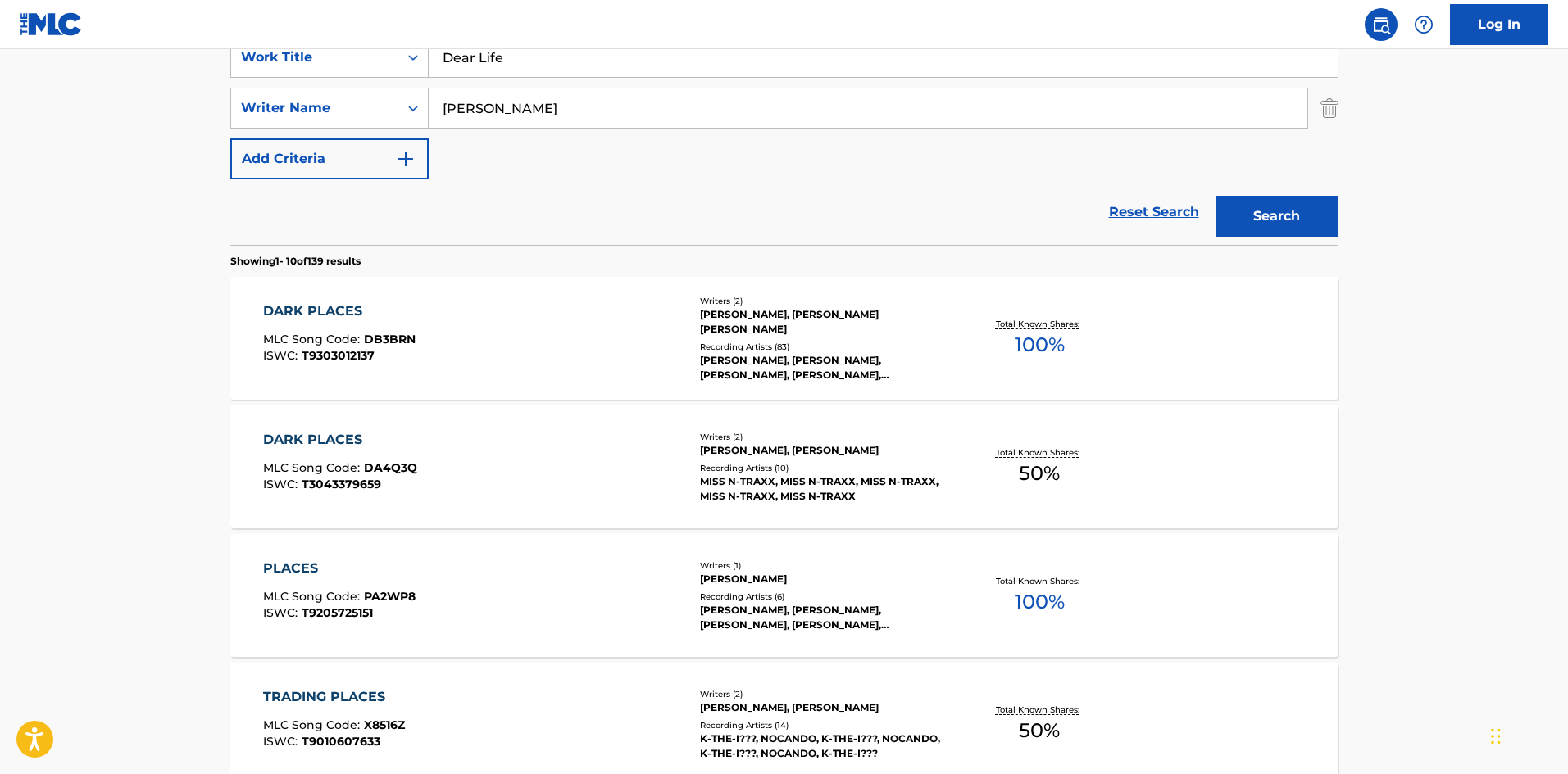
click at [564, 125] on input "[PERSON_NAME]" at bounding box center [868, 108] width 879 height 39
paste input "Kurstin"
type input "Kurstin"
click at [1297, 210] on button "Search" at bounding box center [1277, 215] width 123 height 41
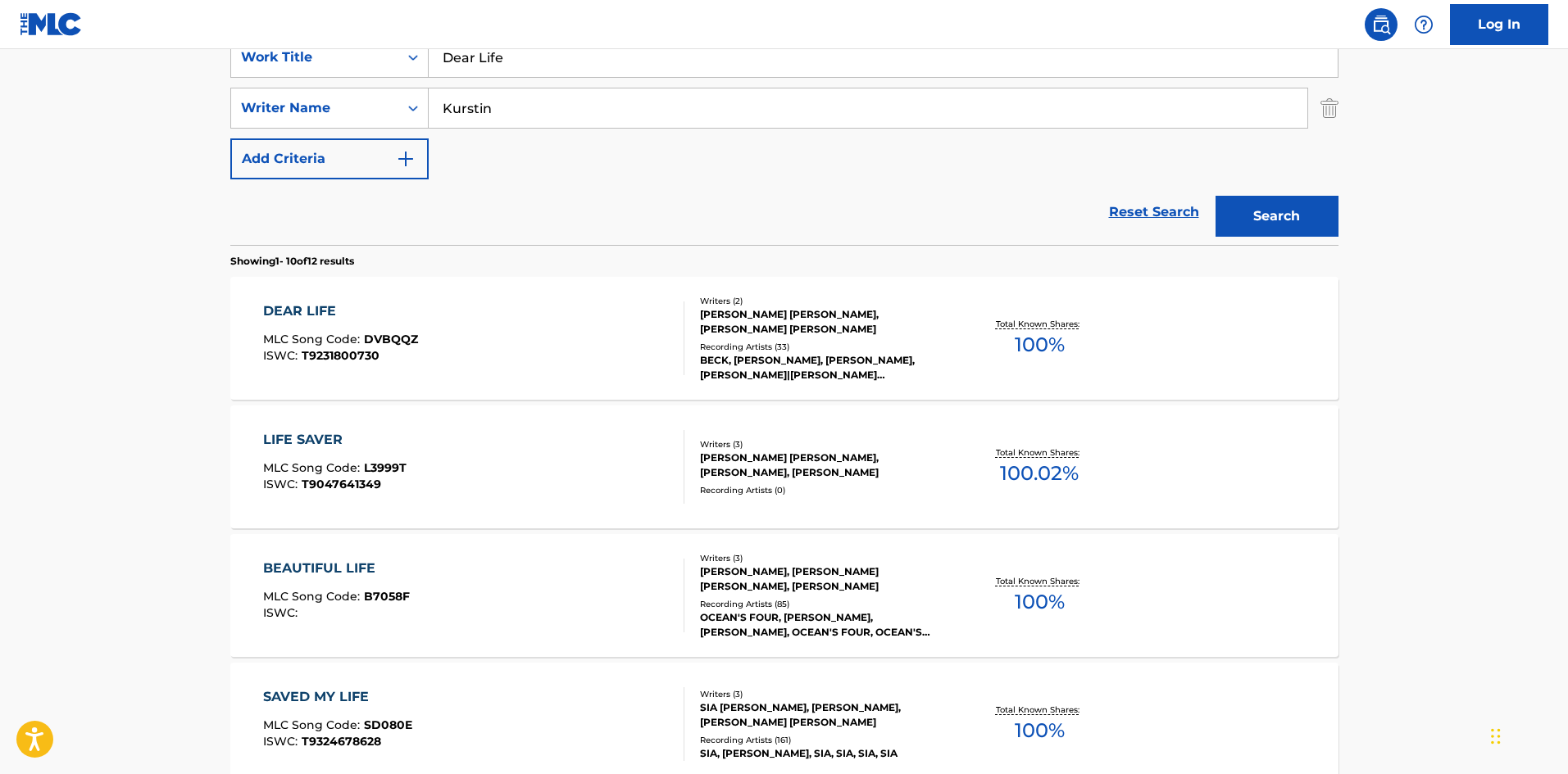
click at [405, 331] on span "DVBQQZ" at bounding box center [391, 339] width 54 height 15
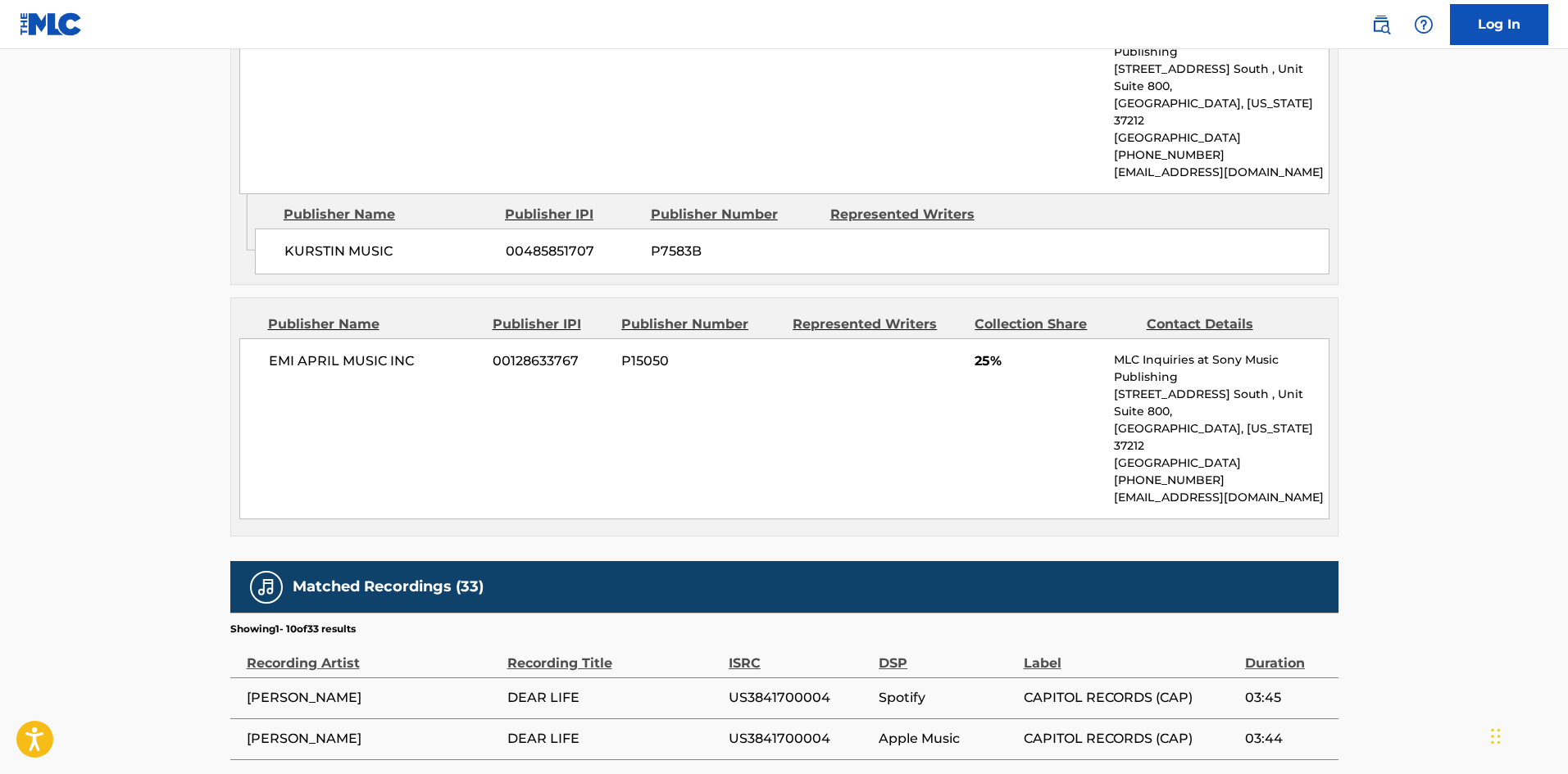
scroll to position [1147, 0]
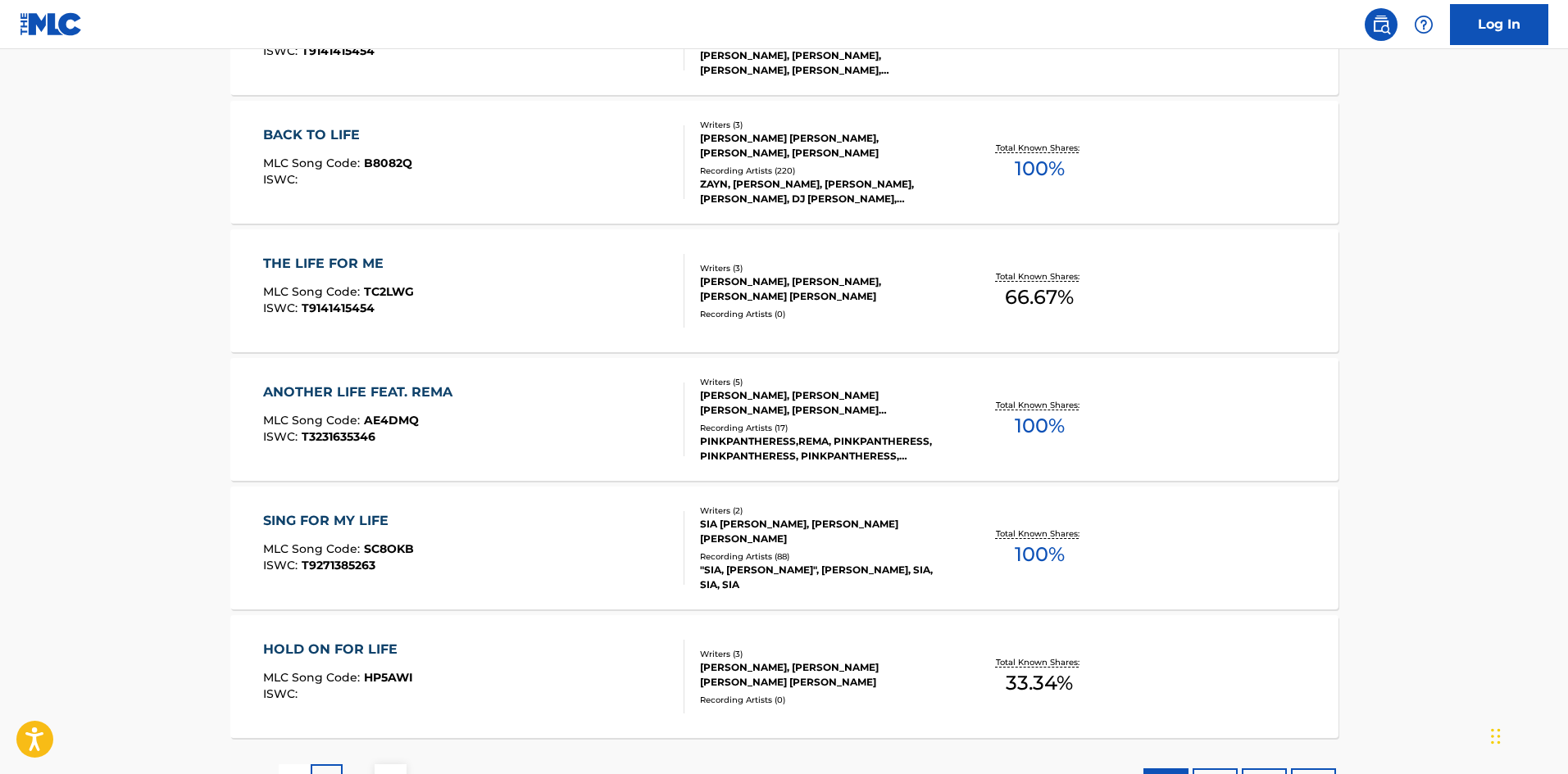
scroll to position [327, 0]
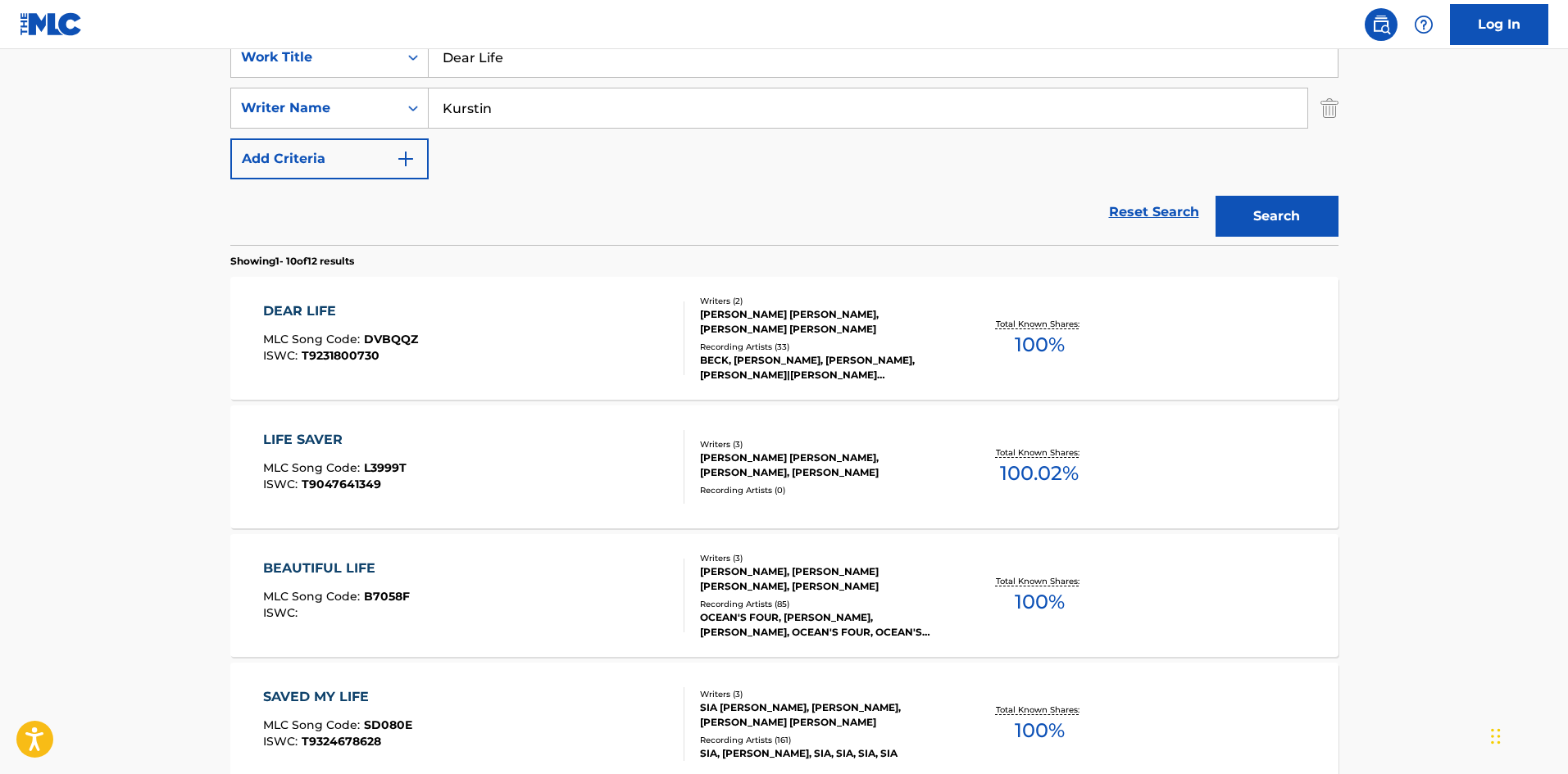
click at [492, 62] on input "Dear Life" at bounding box center [883, 56] width 909 height 39
paste input "bra"
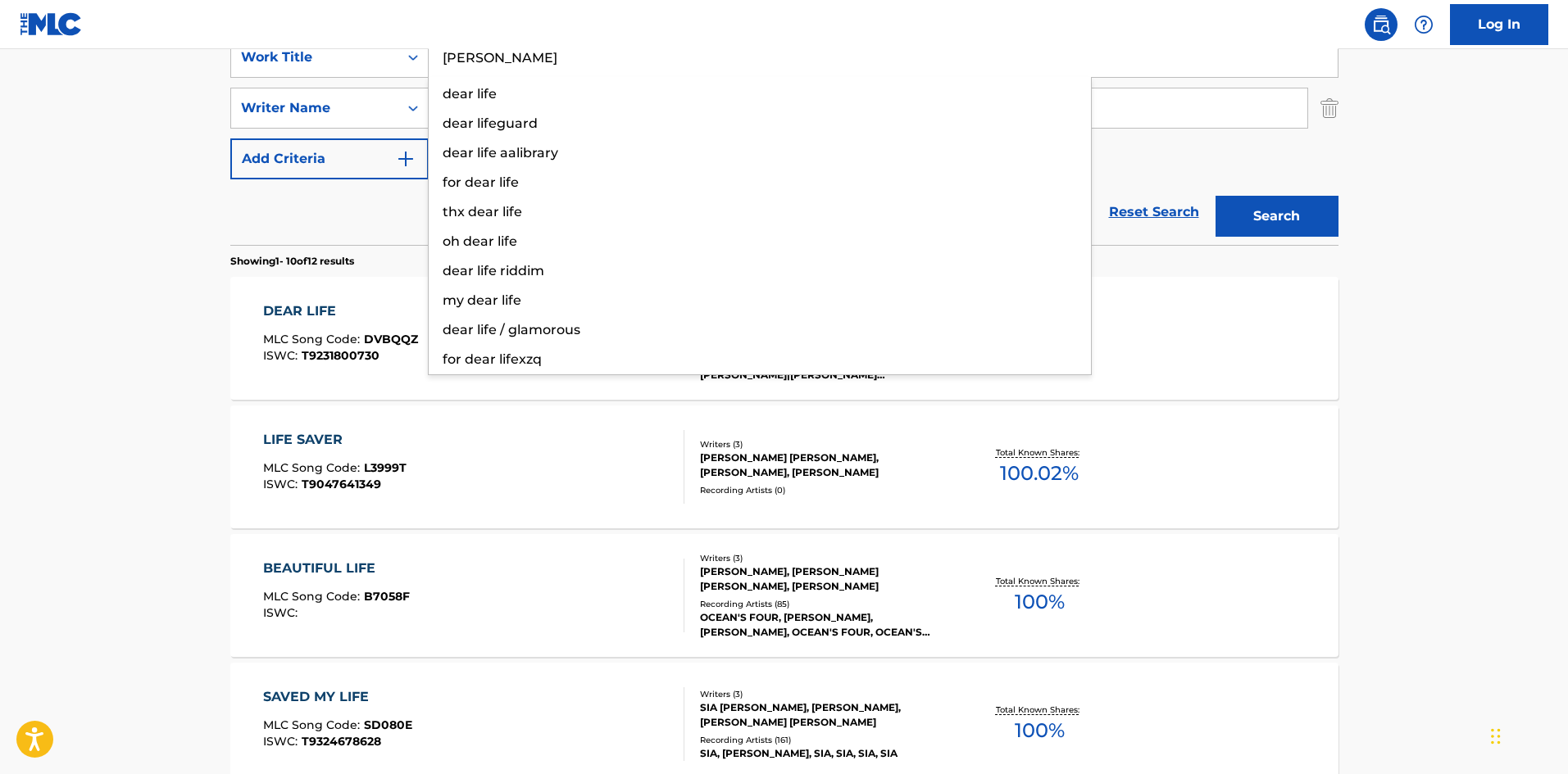
type input "[PERSON_NAME]"
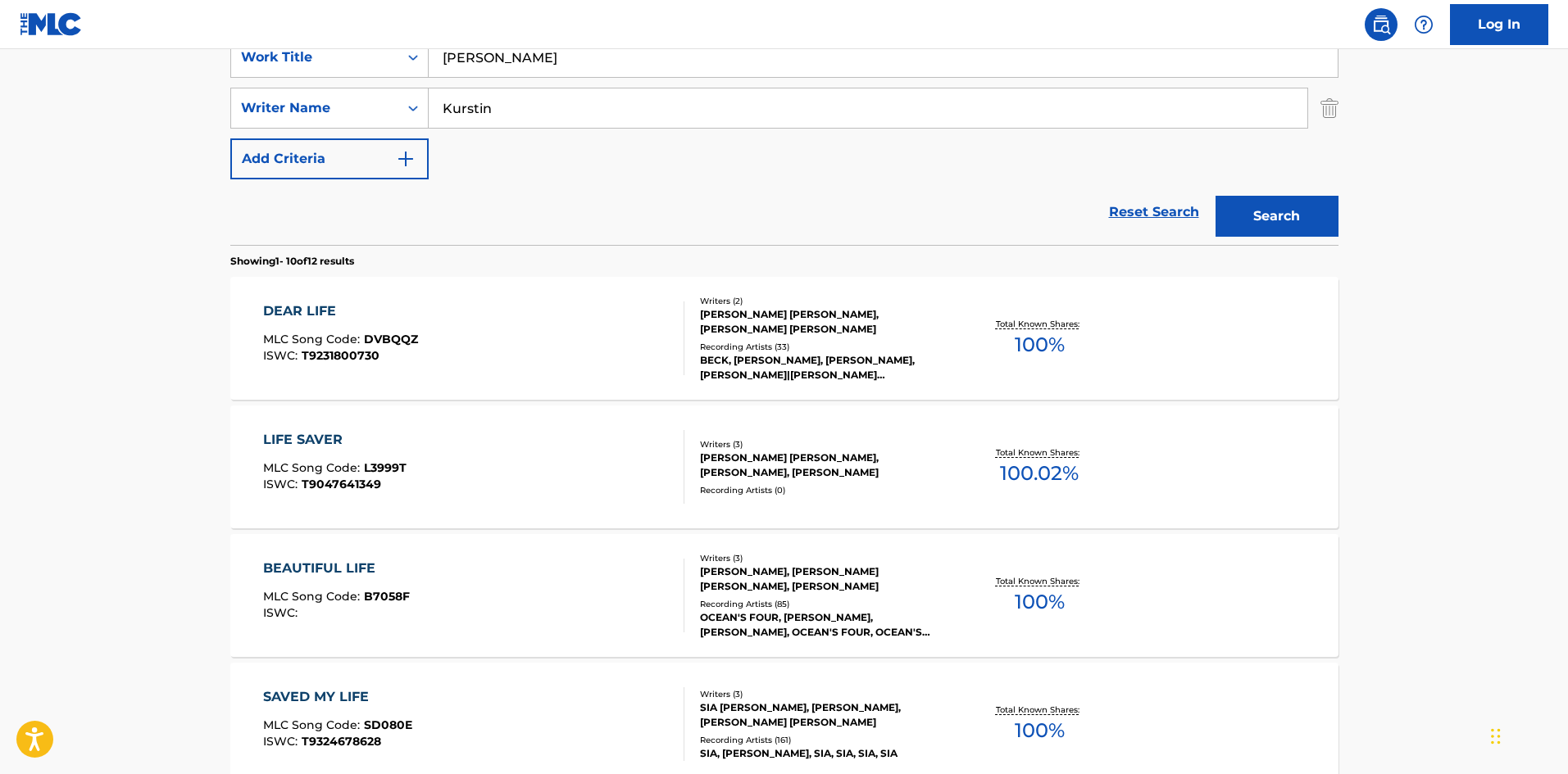
click at [1284, 220] on button "Search" at bounding box center [1277, 215] width 123 height 41
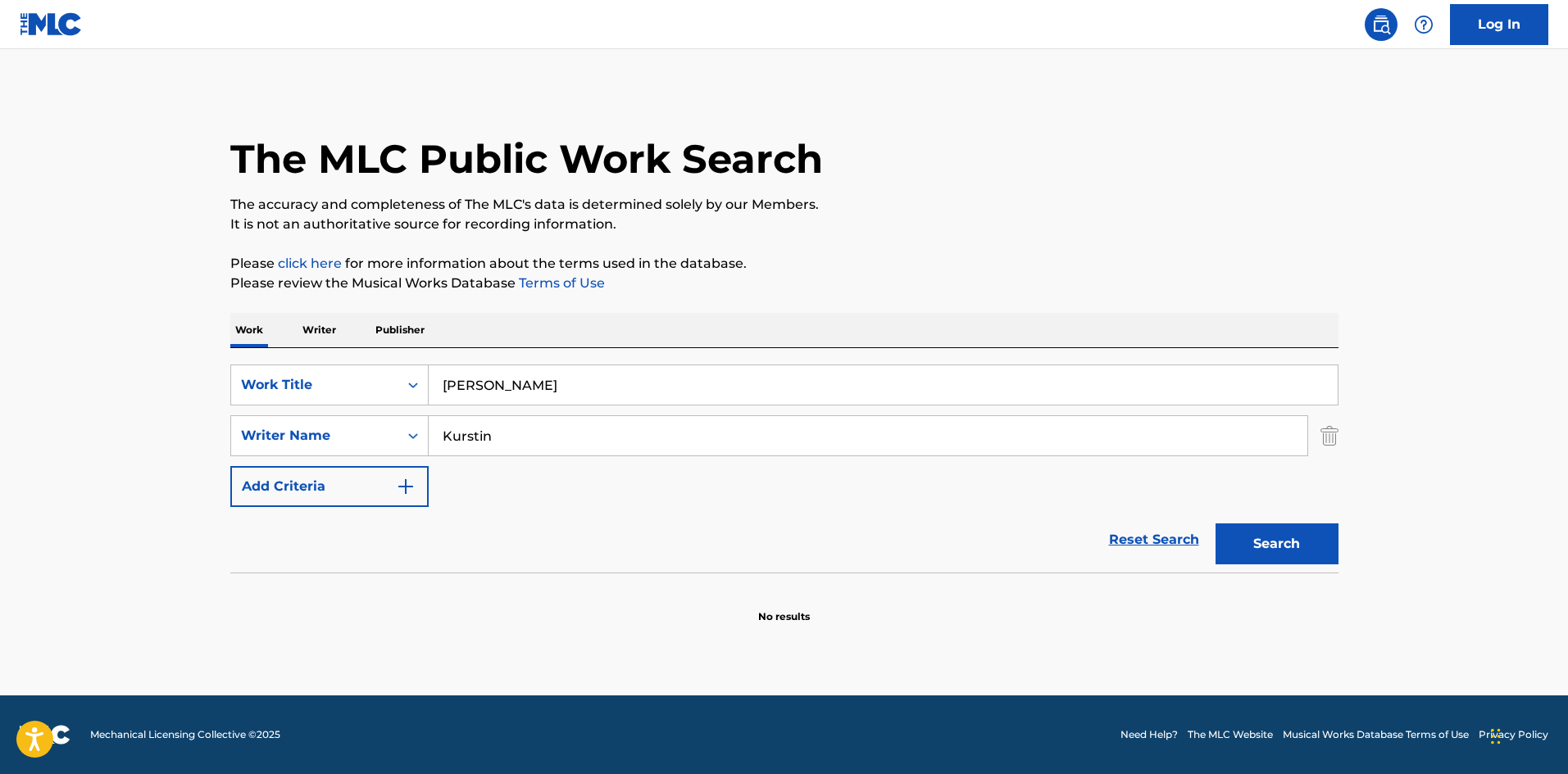
click at [463, 452] on input "Kurstin" at bounding box center [868, 435] width 879 height 39
paste input "[PERSON_NAME]"
type input "[PERSON_NAME]"
click at [1255, 549] on button "Search" at bounding box center [1277, 544] width 123 height 41
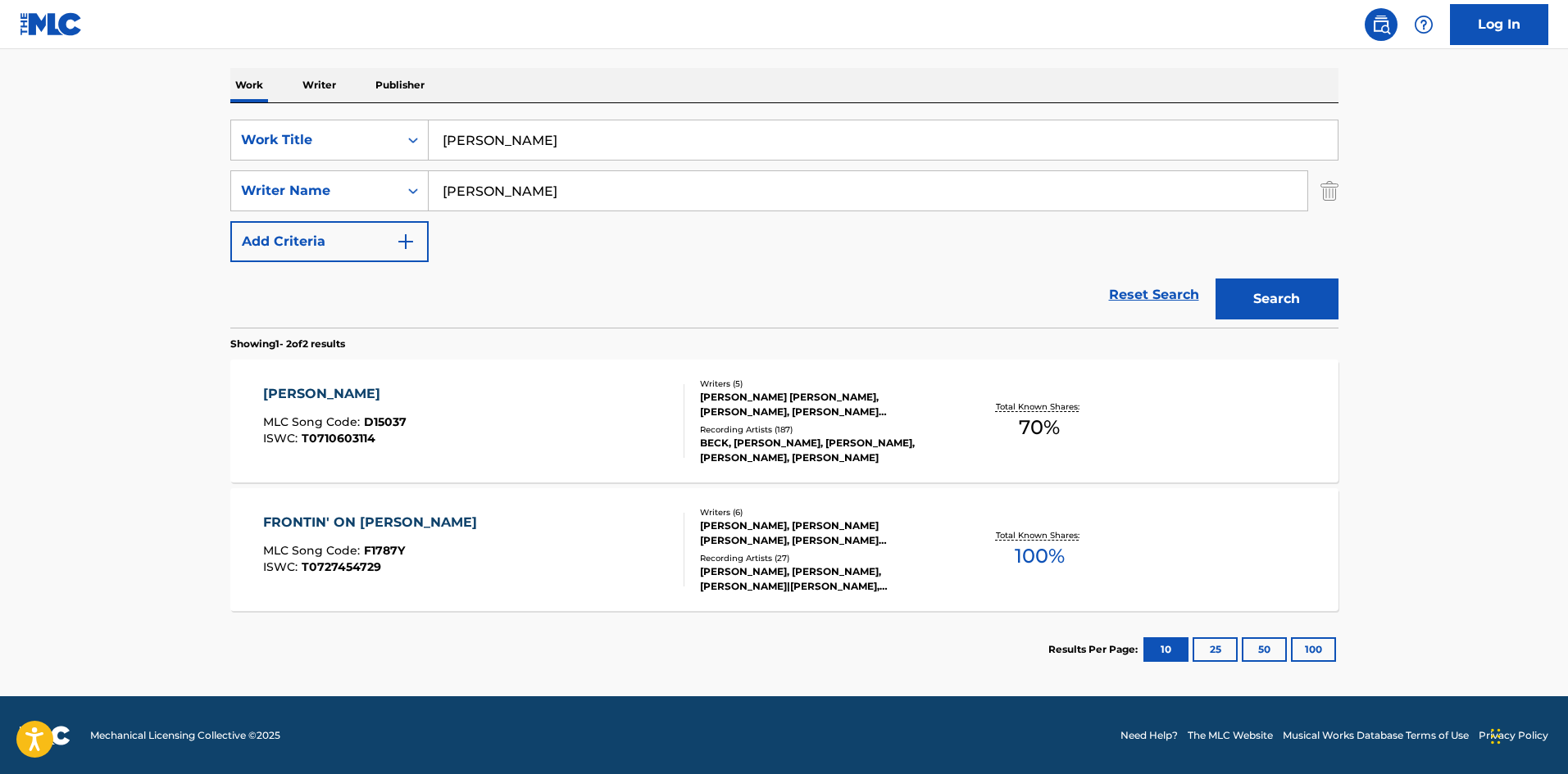
scroll to position [246, 0]
click at [480, 427] on div "[PERSON_NAME] MLC Song Code : D15037 ISWC : T0710603114" at bounding box center [473, 420] width 421 height 74
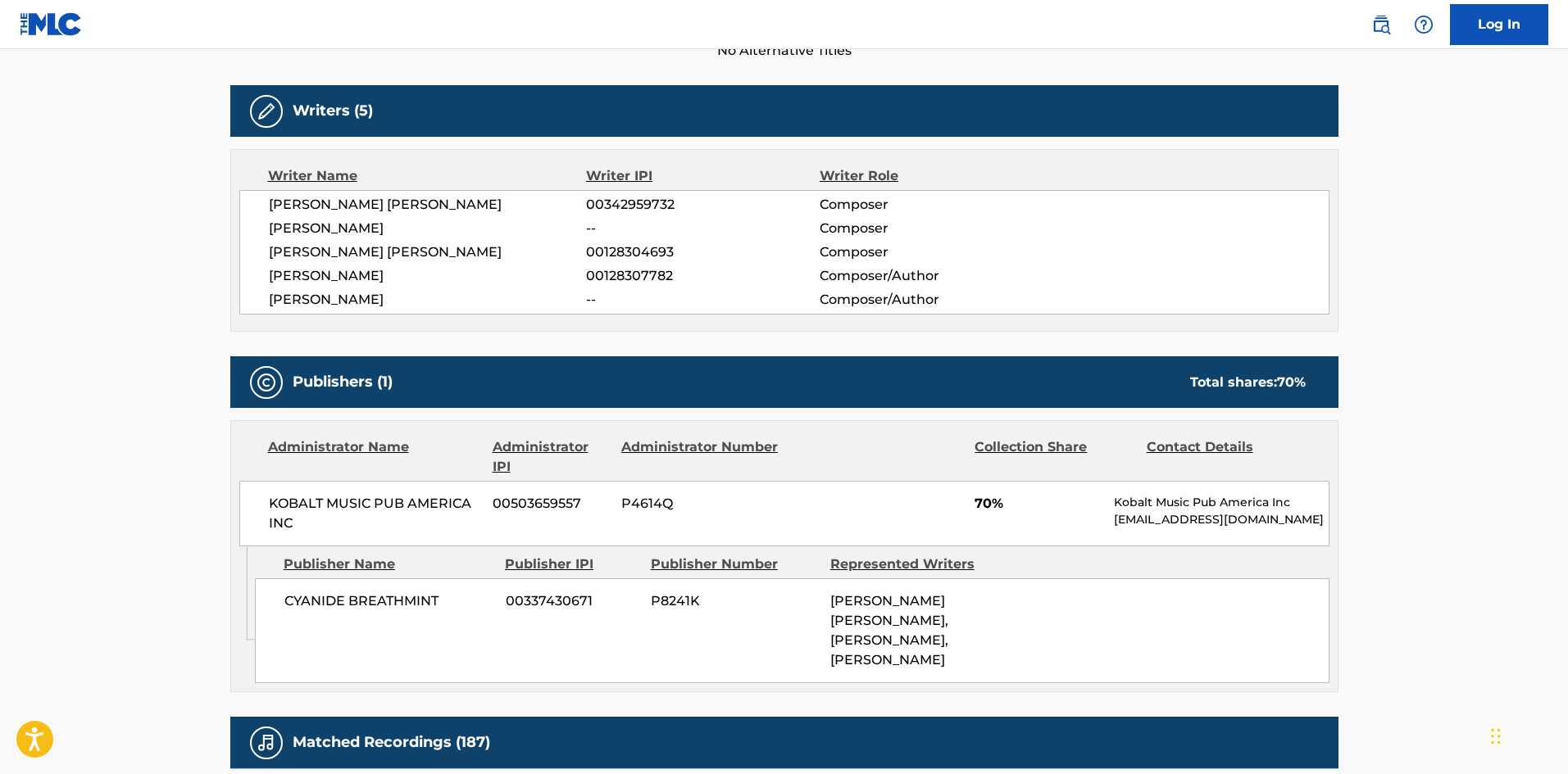
scroll to position [820, 0]
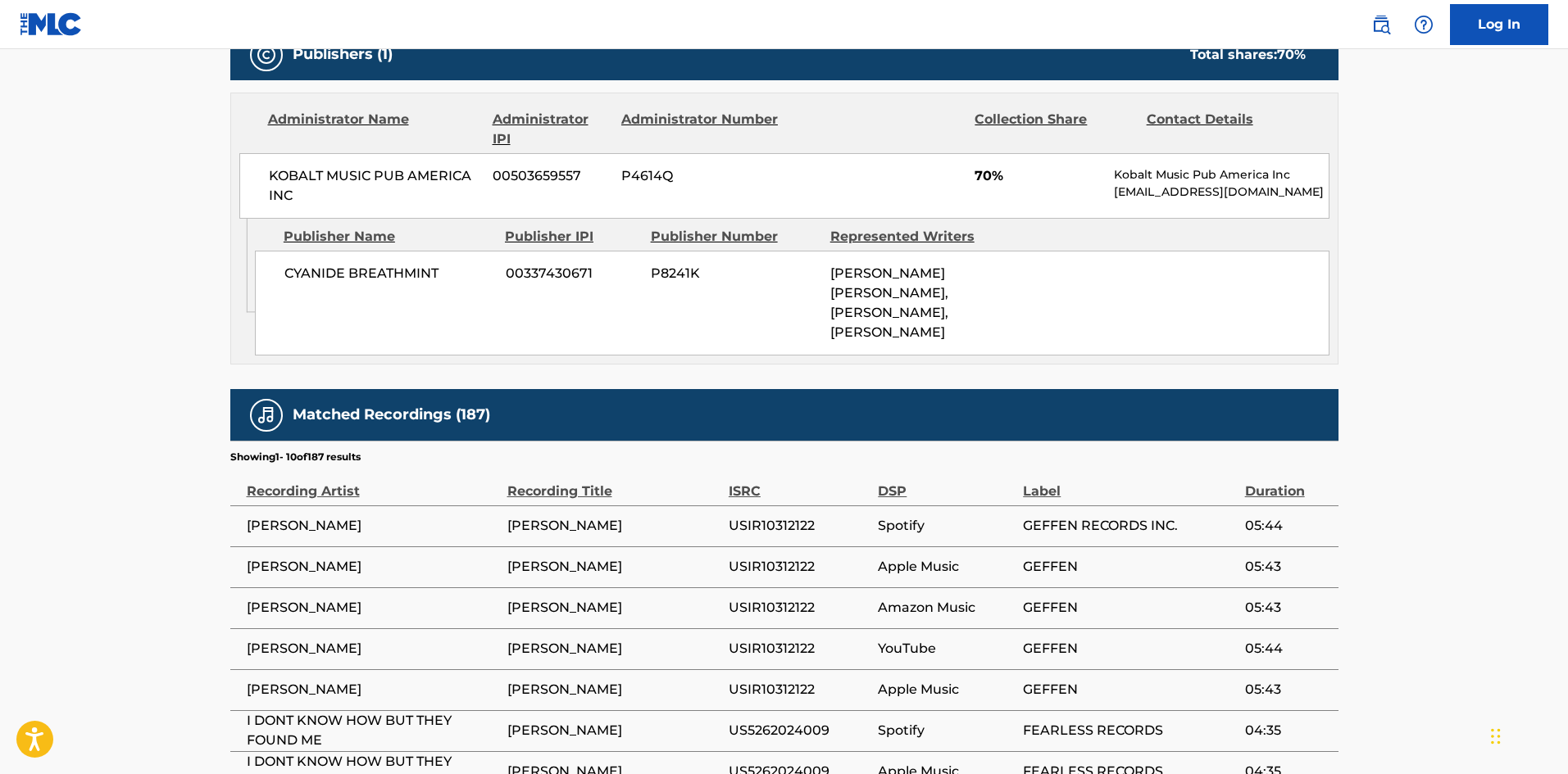
click at [302, 279] on span "CYANIDE BREATHMINT" at bounding box center [389, 273] width 209 height 20
drag, startPoint x: 302, startPoint y: 279, endPoint x: 418, endPoint y: 277, distance: 116.0
click at [418, 277] on span "CYANIDE BREATHMINT" at bounding box center [389, 273] width 209 height 20
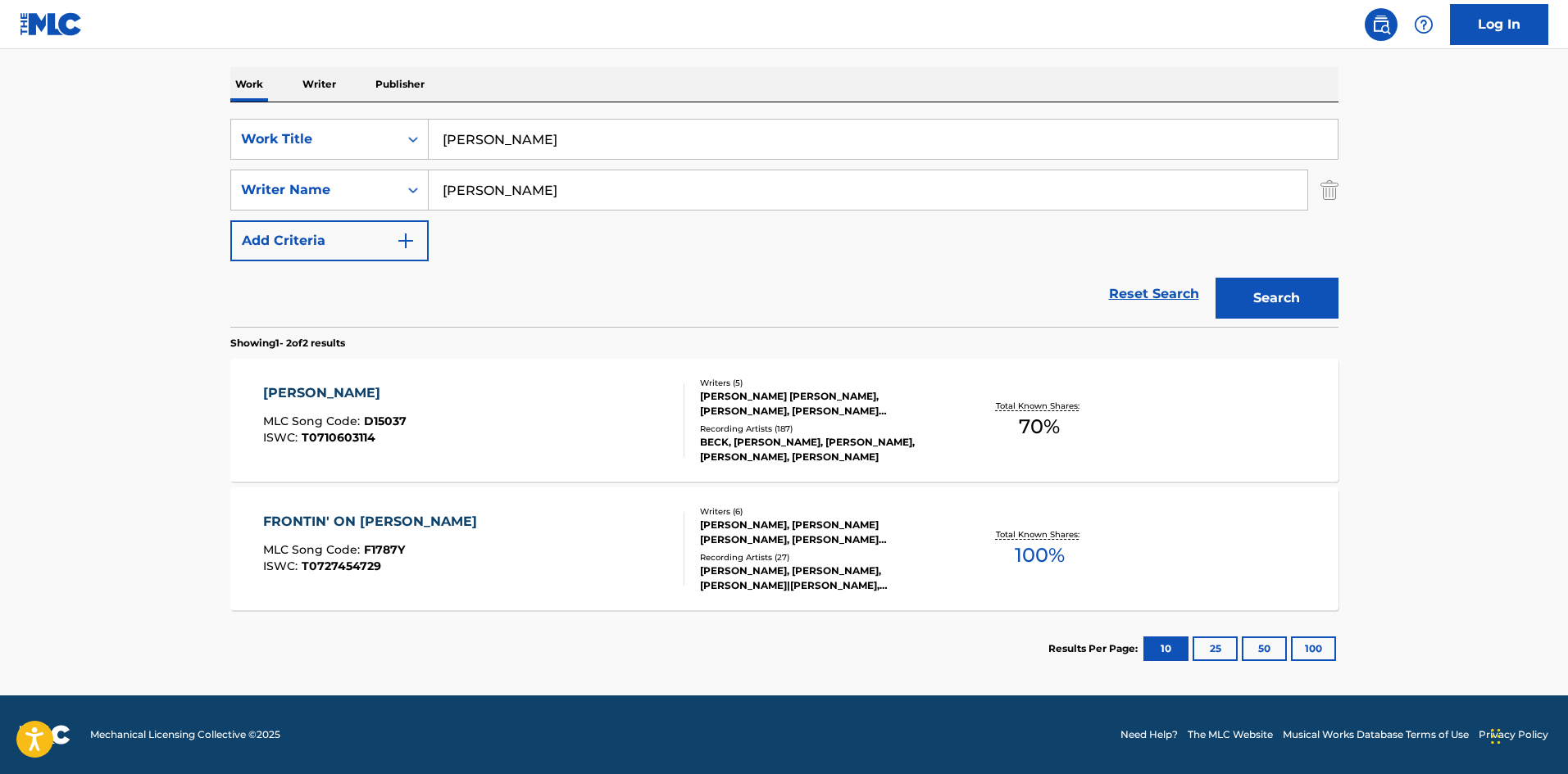
scroll to position [246, 0]
click at [574, 149] on input "[PERSON_NAME]" at bounding box center [883, 138] width 909 height 39
paste input "ie Waiting"
type input "Die Waiting"
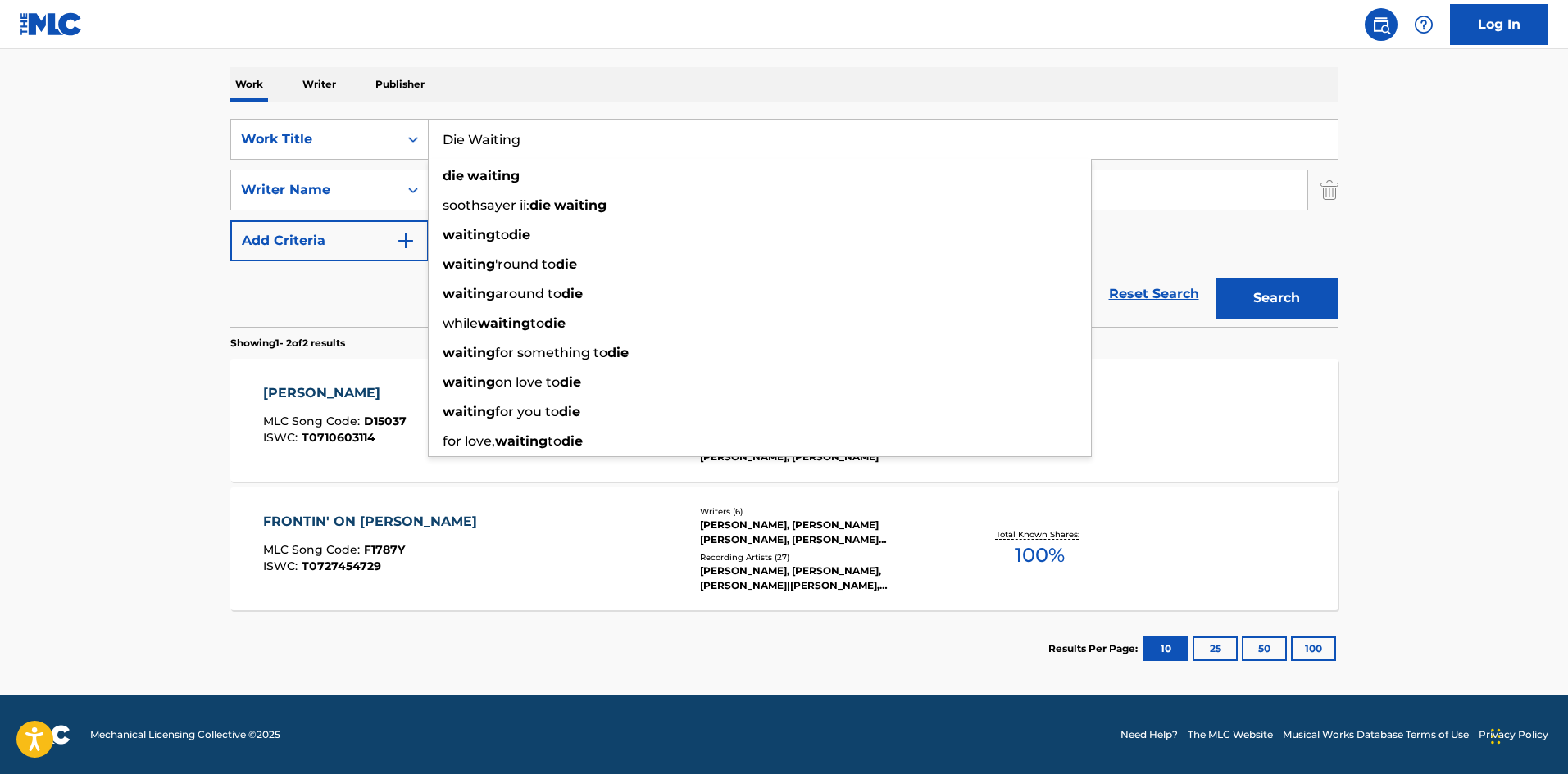
click at [18, 173] on main "The MLC Public Work Search The accuracy and completeness of The MLC's data is d…" at bounding box center [784, 249] width 1568 height 893
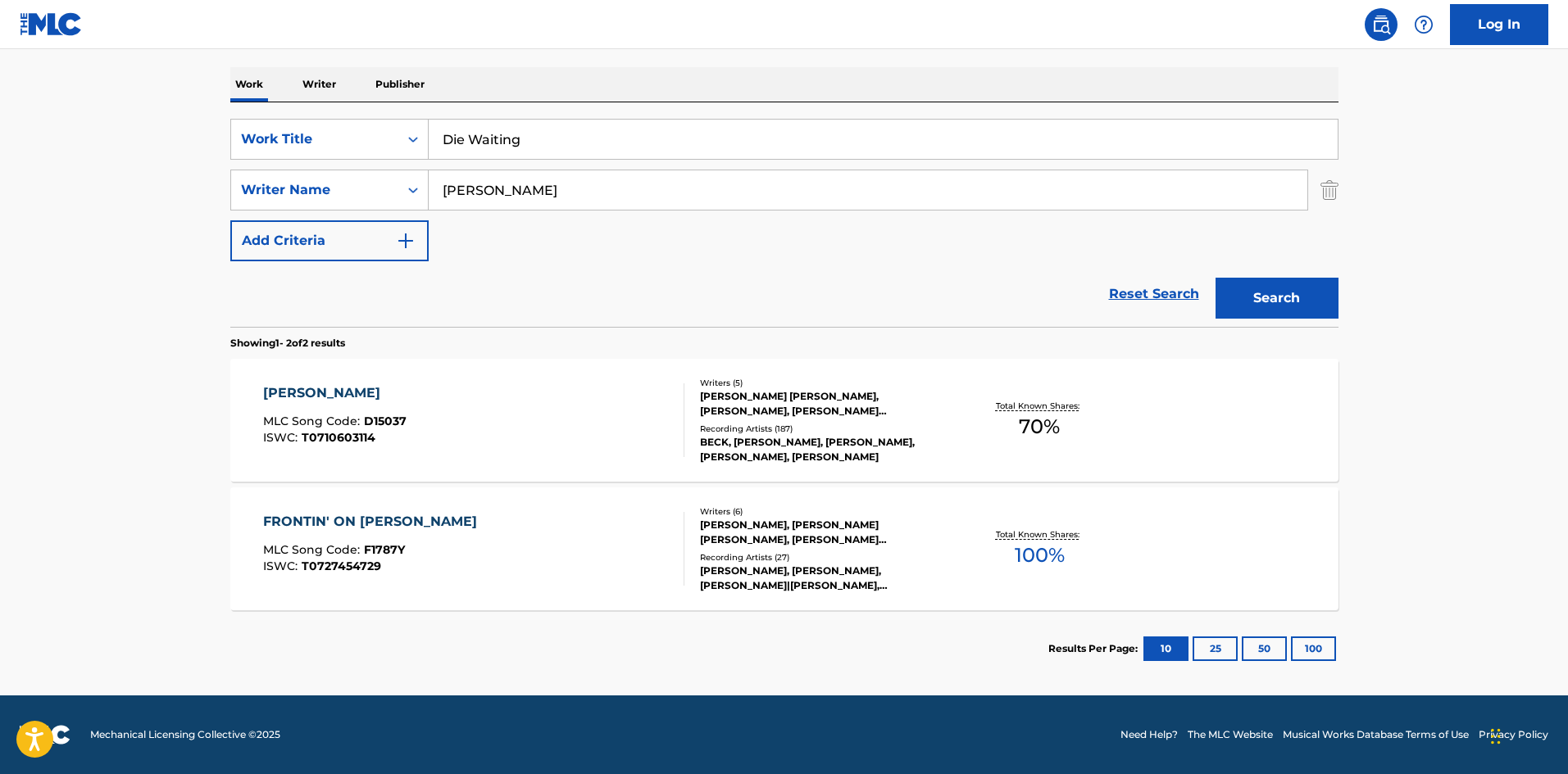
click at [503, 171] on input "[PERSON_NAME]" at bounding box center [868, 190] width 879 height 39
paste input "[PERSON_NAME]"
type input "[PERSON_NAME]"
click at [1280, 302] on button "Search" at bounding box center [1277, 298] width 123 height 41
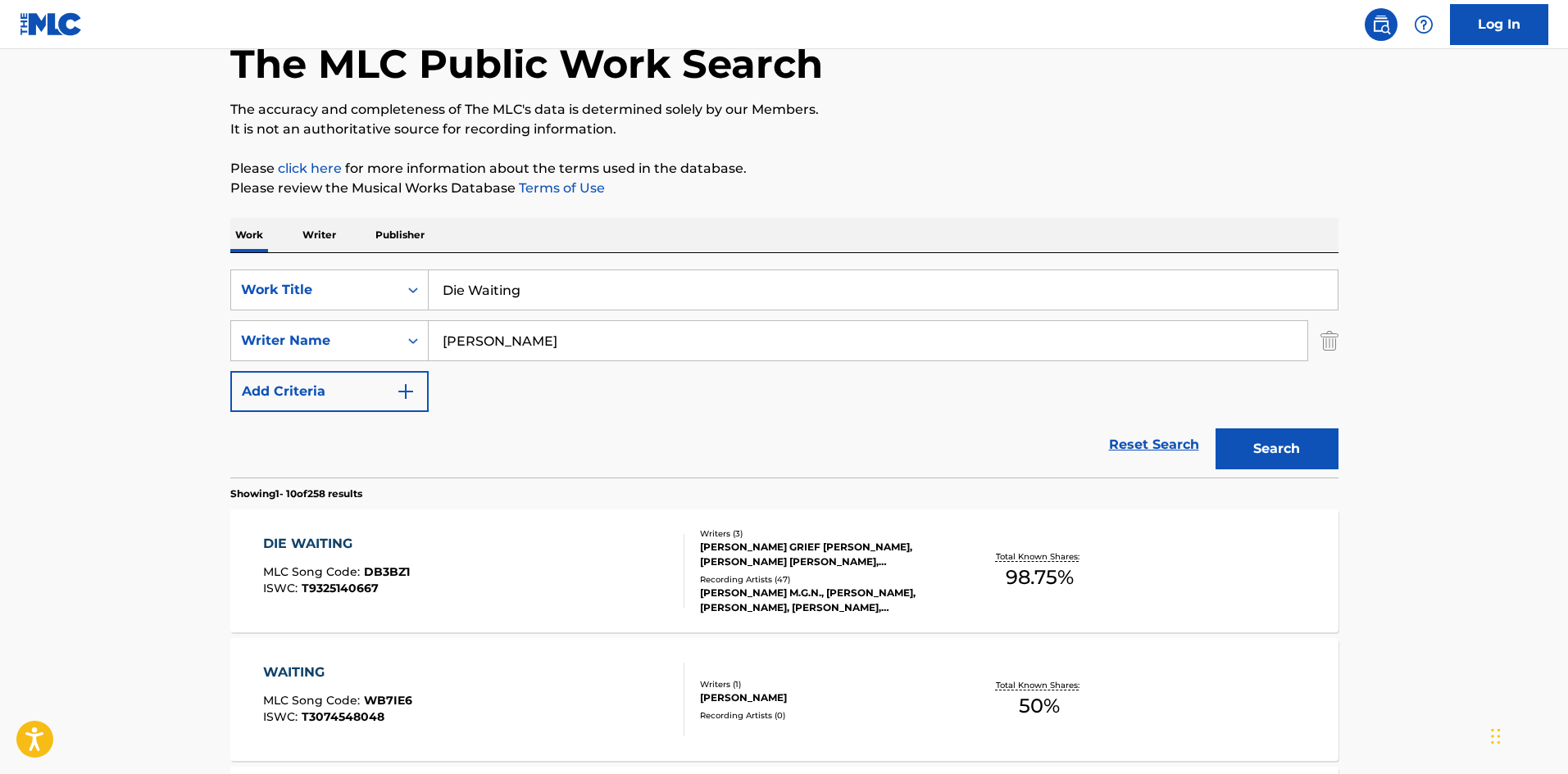
scroll to position [327, 0]
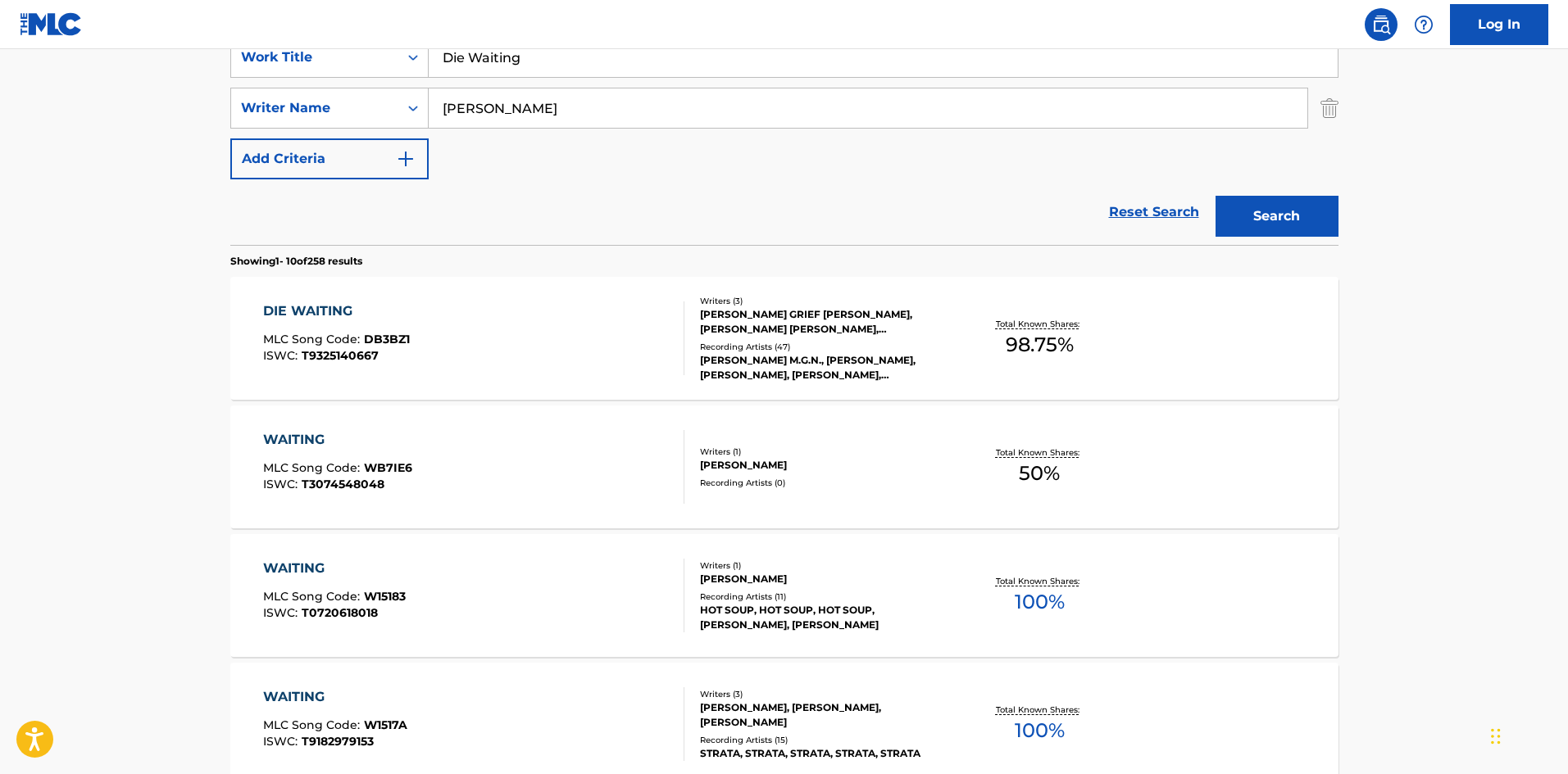
click at [451, 315] on div "DIE WAITING MLC Song Code : DB3BZ1 ISWC : T9325140667" at bounding box center [473, 338] width 421 height 74
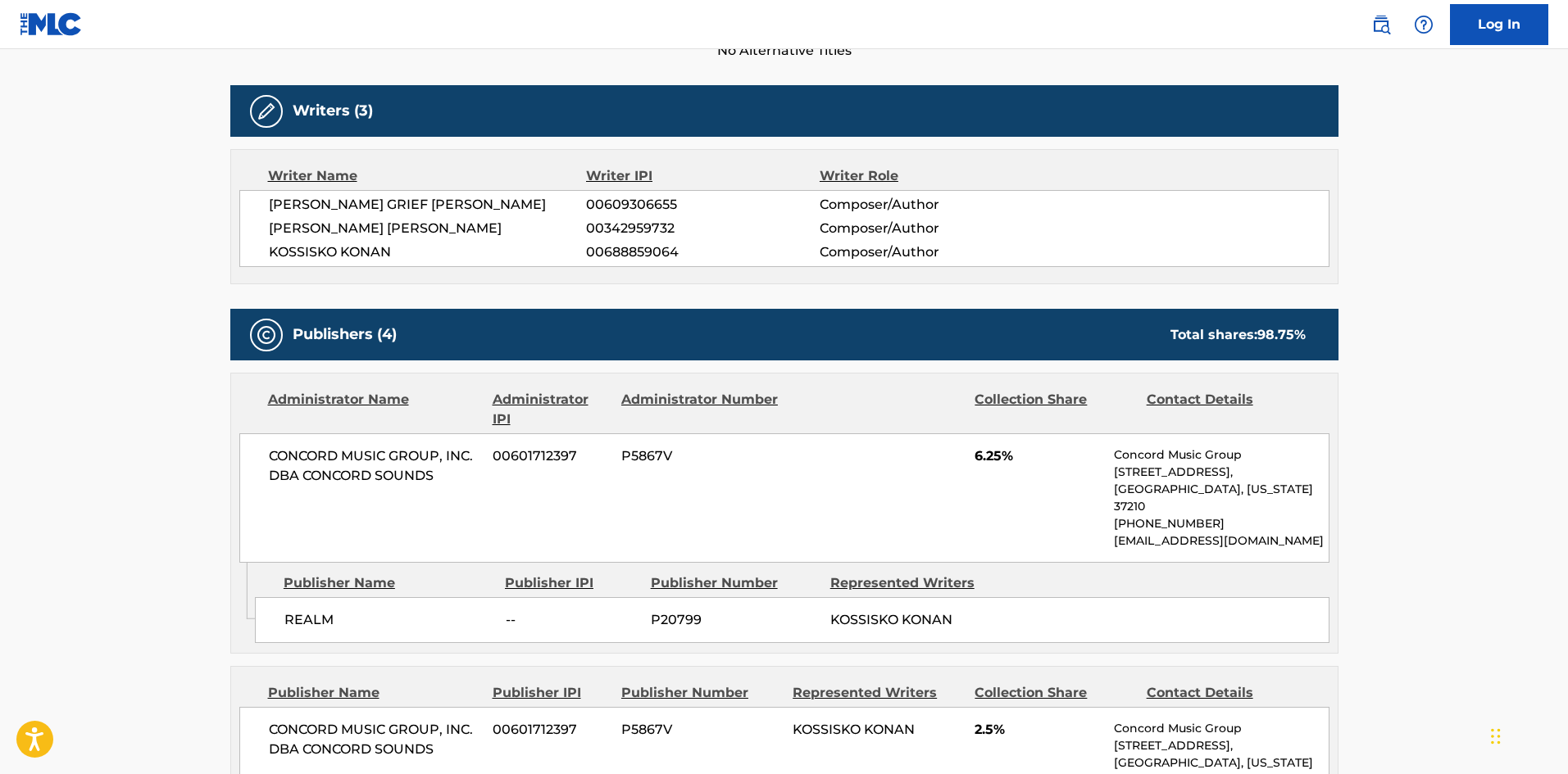
scroll to position [820, 0]
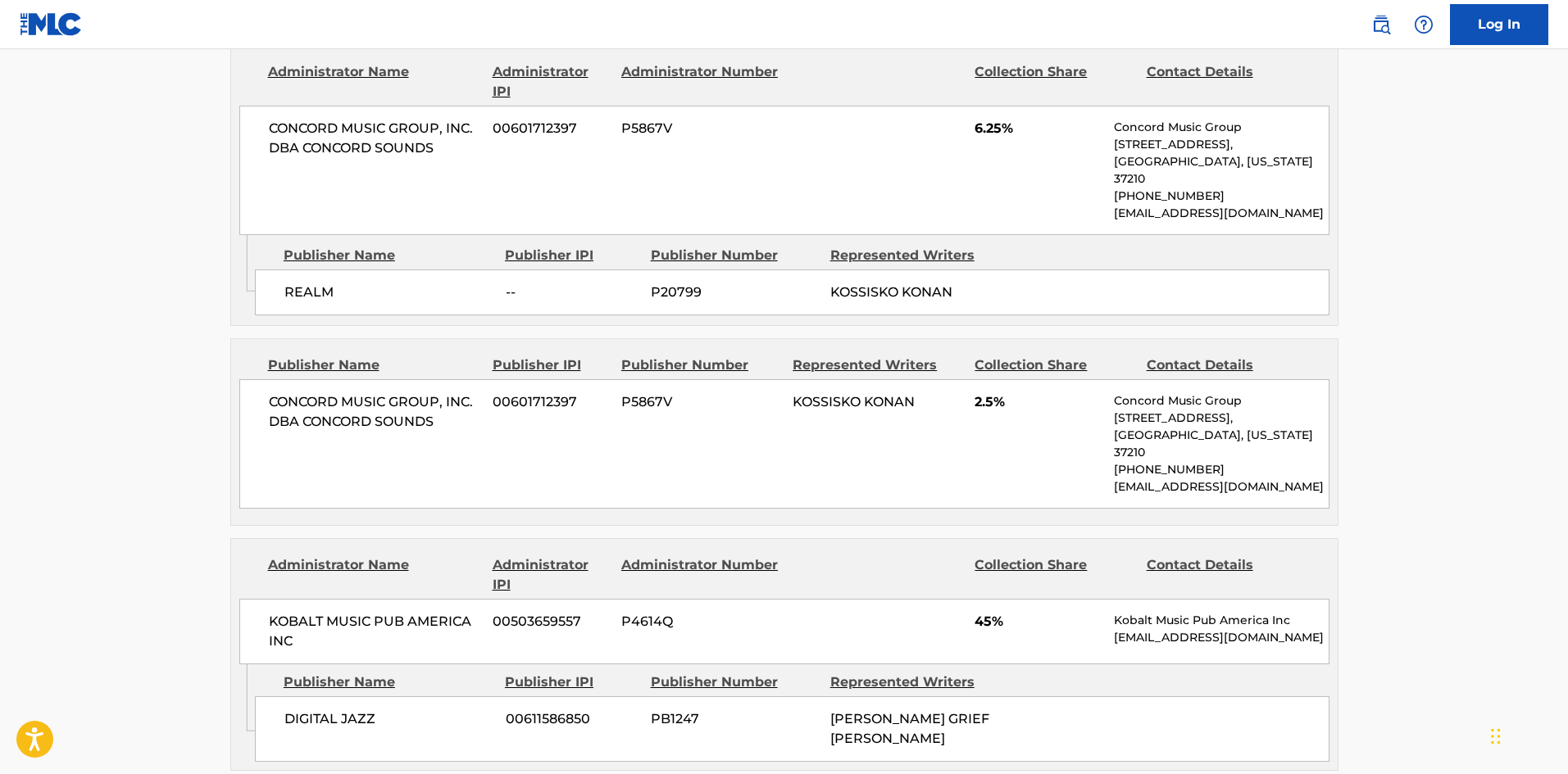
click at [293, 283] on span "REALM" at bounding box center [389, 293] width 209 height 20
click at [345, 402] on span "CONCORD MUSIC GROUP, INC. DBA CONCORD SOUNDS" at bounding box center [375, 412] width 212 height 39
drag, startPoint x: 345, startPoint y: 402, endPoint x: 405, endPoint y: 397, distance: 60.2
click at [405, 397] on span "CONCORD MUSIC GROUP, INC. DBA CONCORD SOUNDS" at bounding box center [375, 412] width 212 height 39
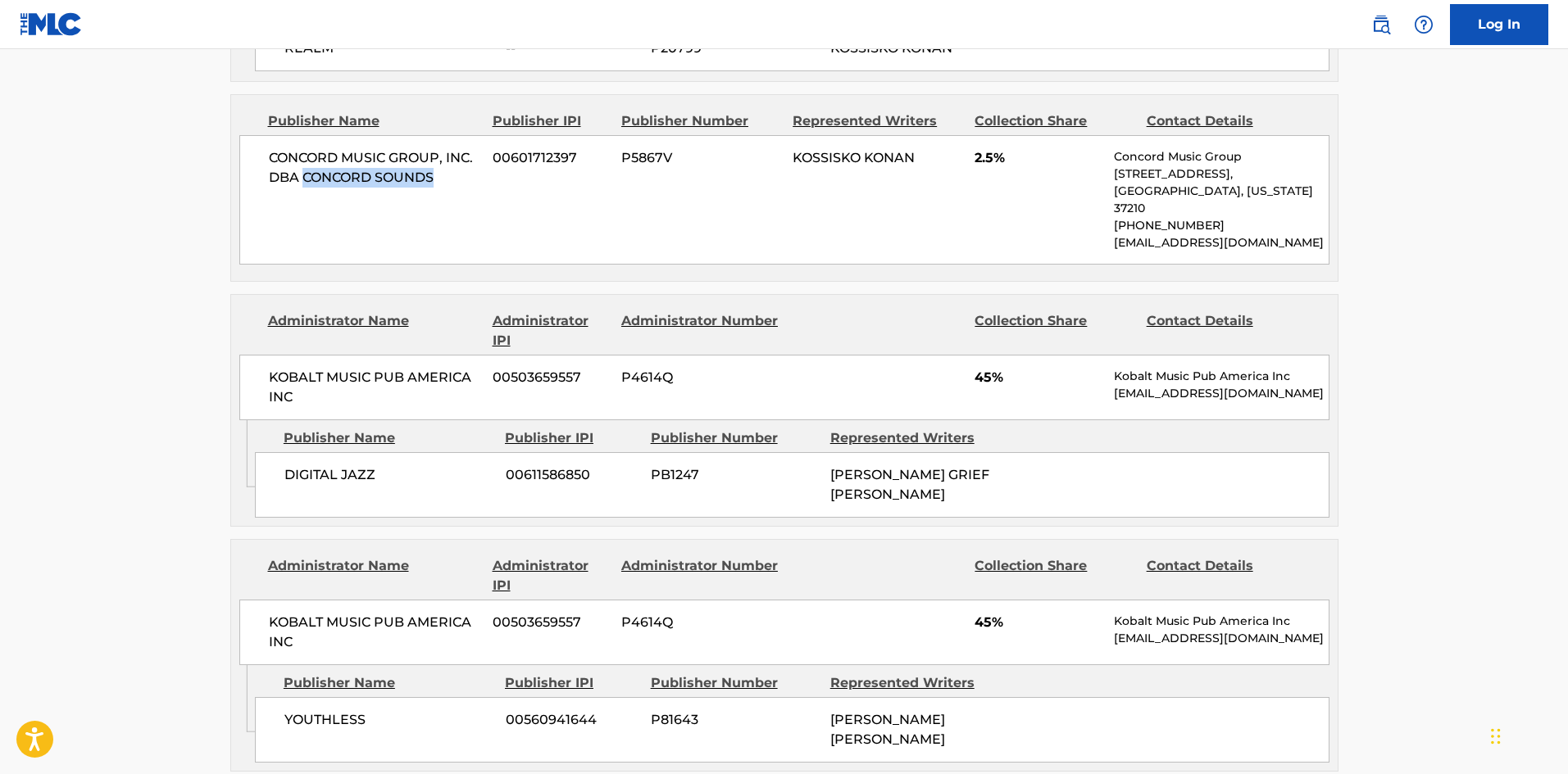
scroll to position [1065, 0]
click at [294, 464] on span "DIGITAL JAZZ" at bounding box center [389, 474] width 209 height 20
drag, startPoint x: 294, startPoint y: 431, endPoint x: 349, endPoint y: 426, distance: 55.2
click at [349, 451] on div "DIGITAL JAZZ 00611586850 PB1247 [PERSON_NAME] GRIEF [PERSON_NAME]" at bounding box center [792, 483] width 1075 height 65
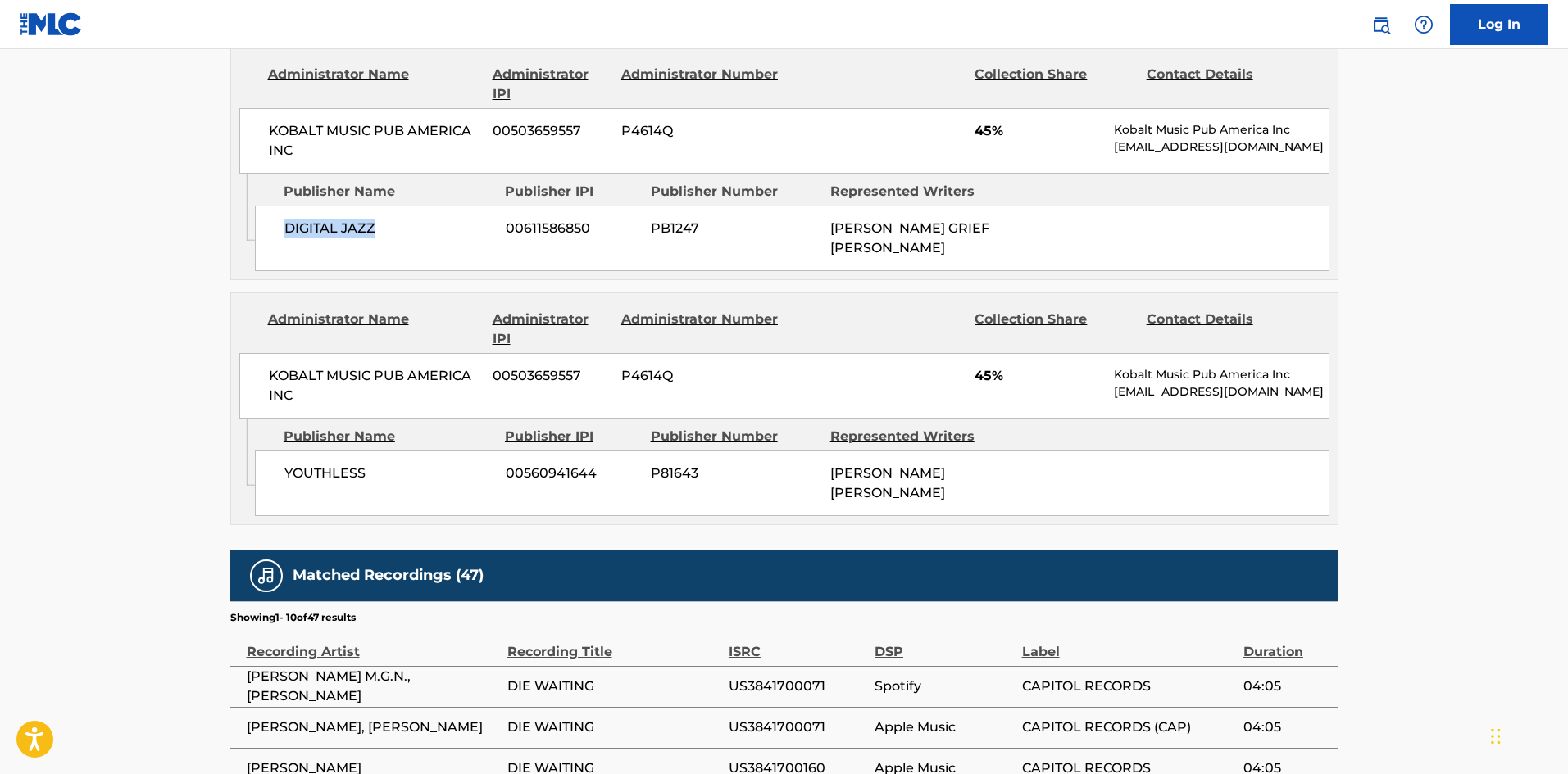
scroll to position [1311, 0]
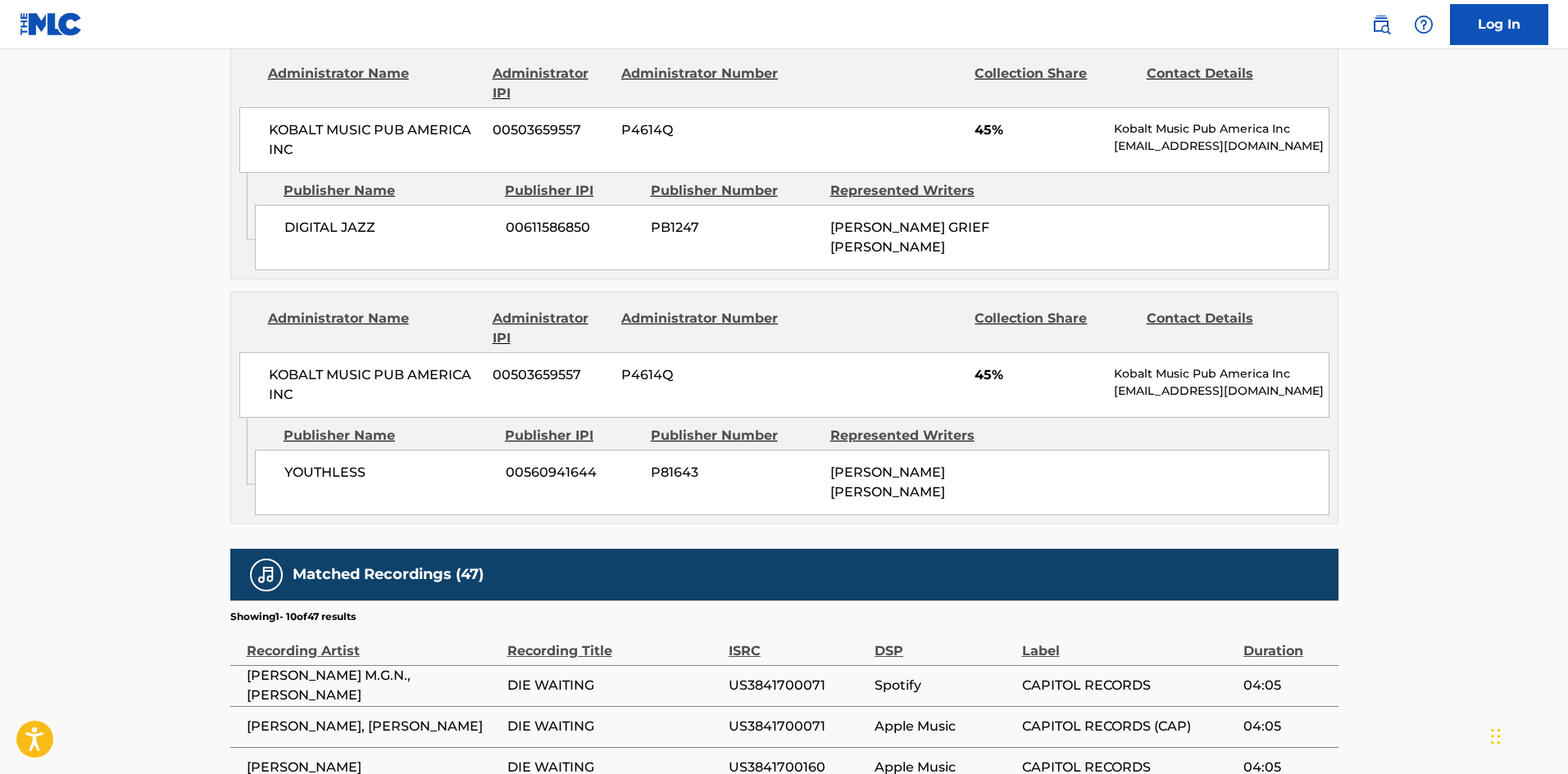
click at [283, 450] on div "YOUTHLESS 00560941644 P81643 [PERSON_NAME] [PERSON_NAME]" at bounding box center [792, 482] width 1075 height 65
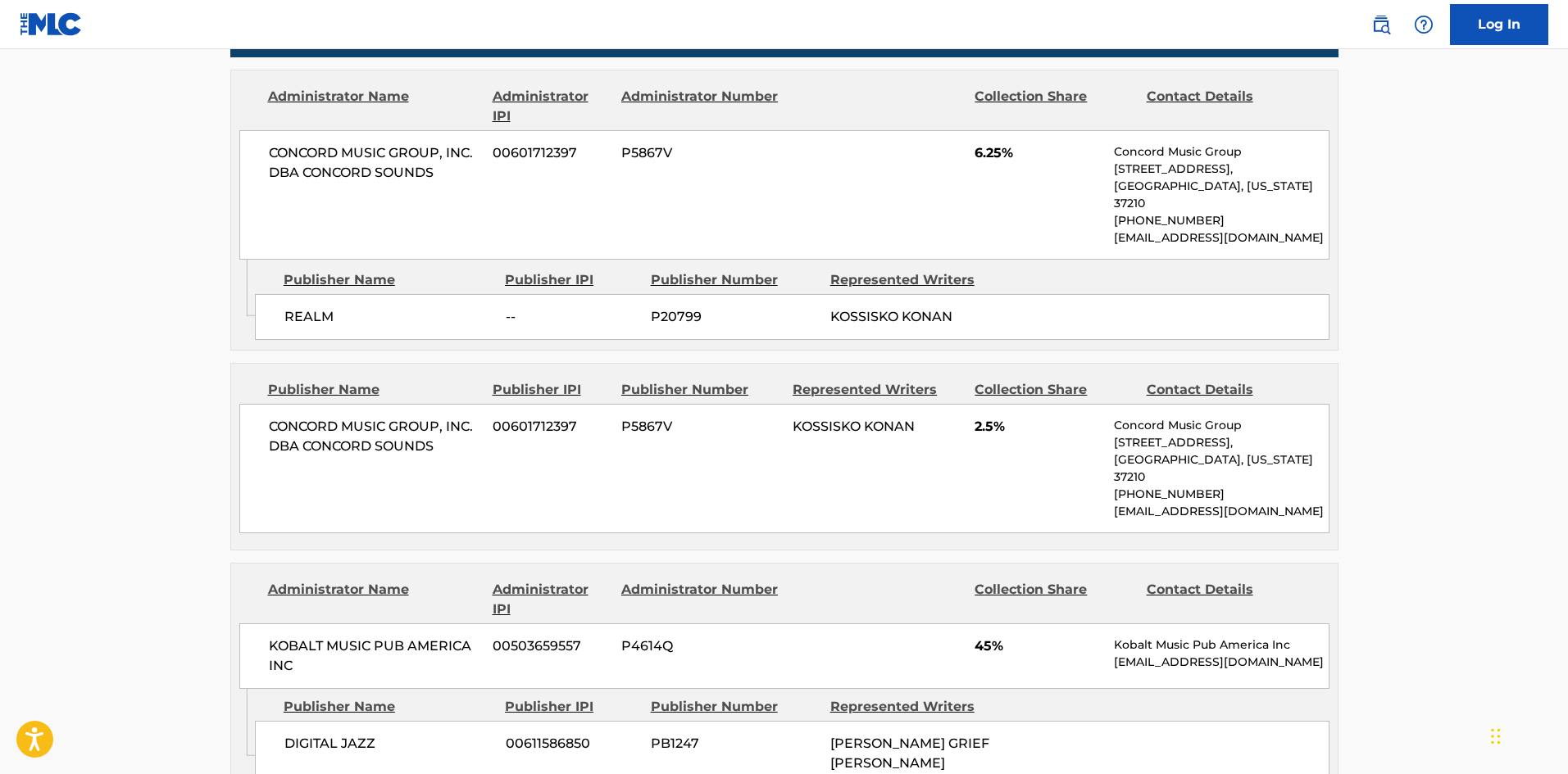
scroll to position [820, 0]
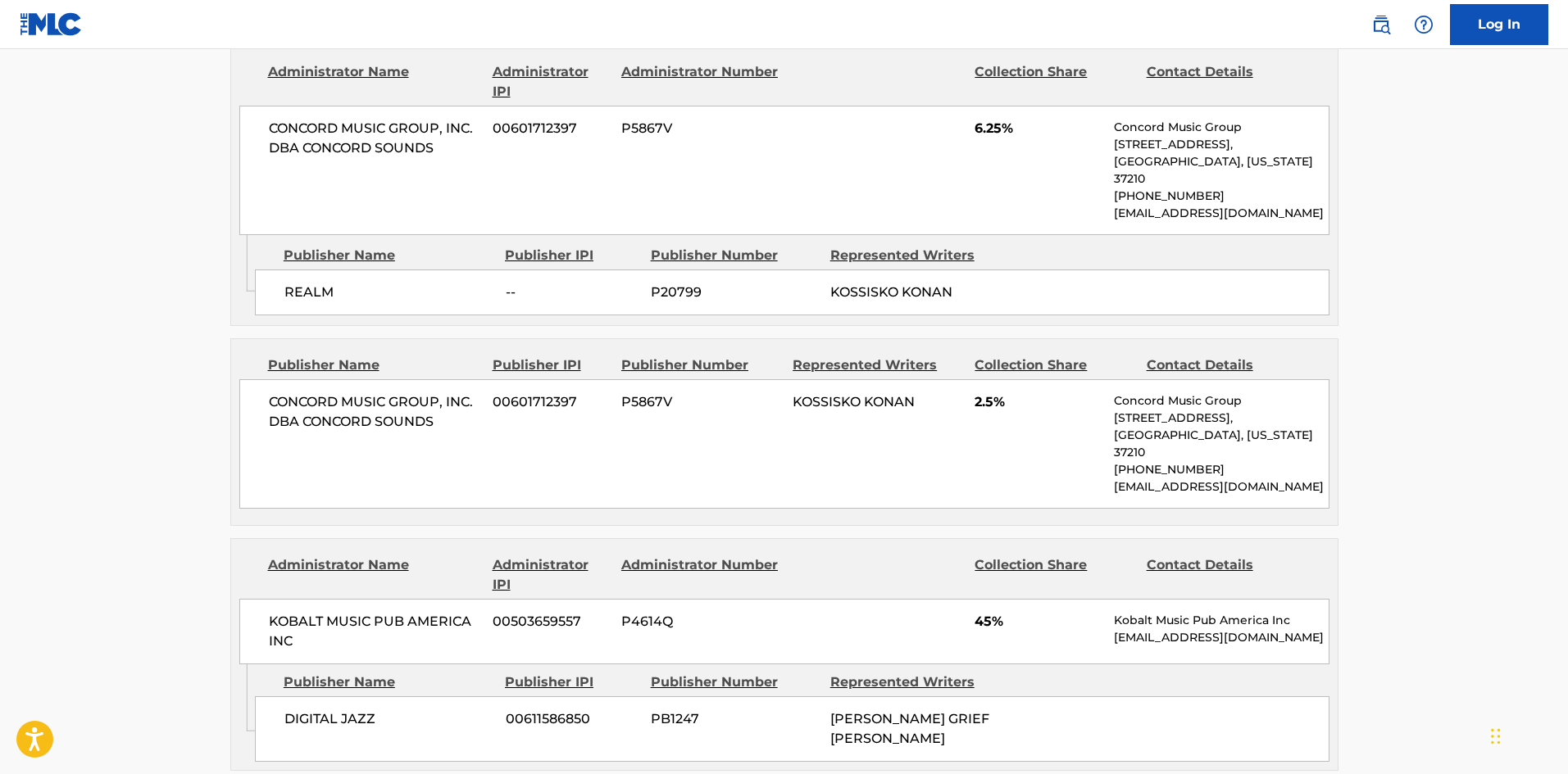
scroll to position [327, 0]
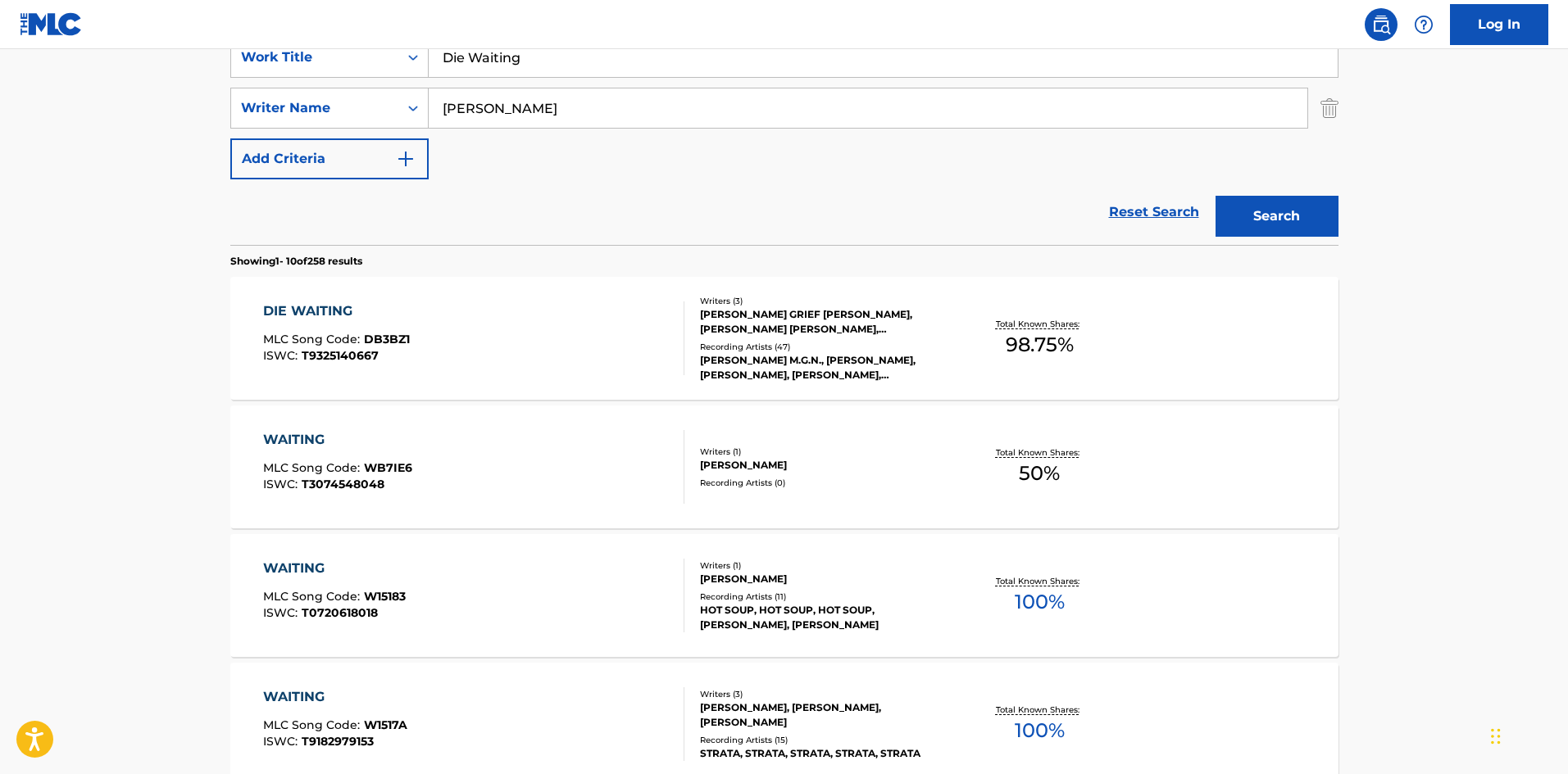
click at [357, 341] on span "MLC Song Code :" at bounding box center [313, 339] width 101 height 15
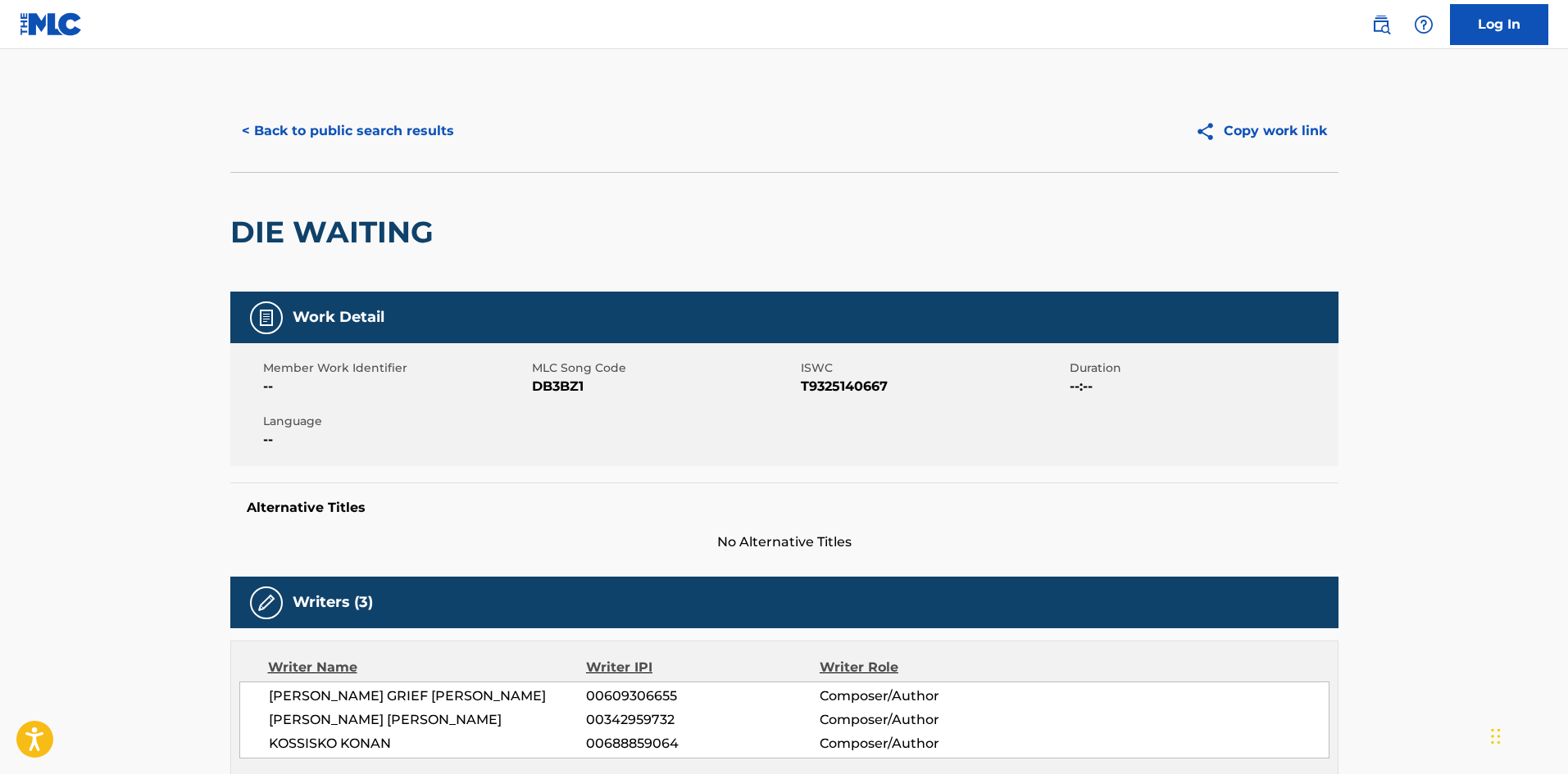
scroll to position [327, 0]
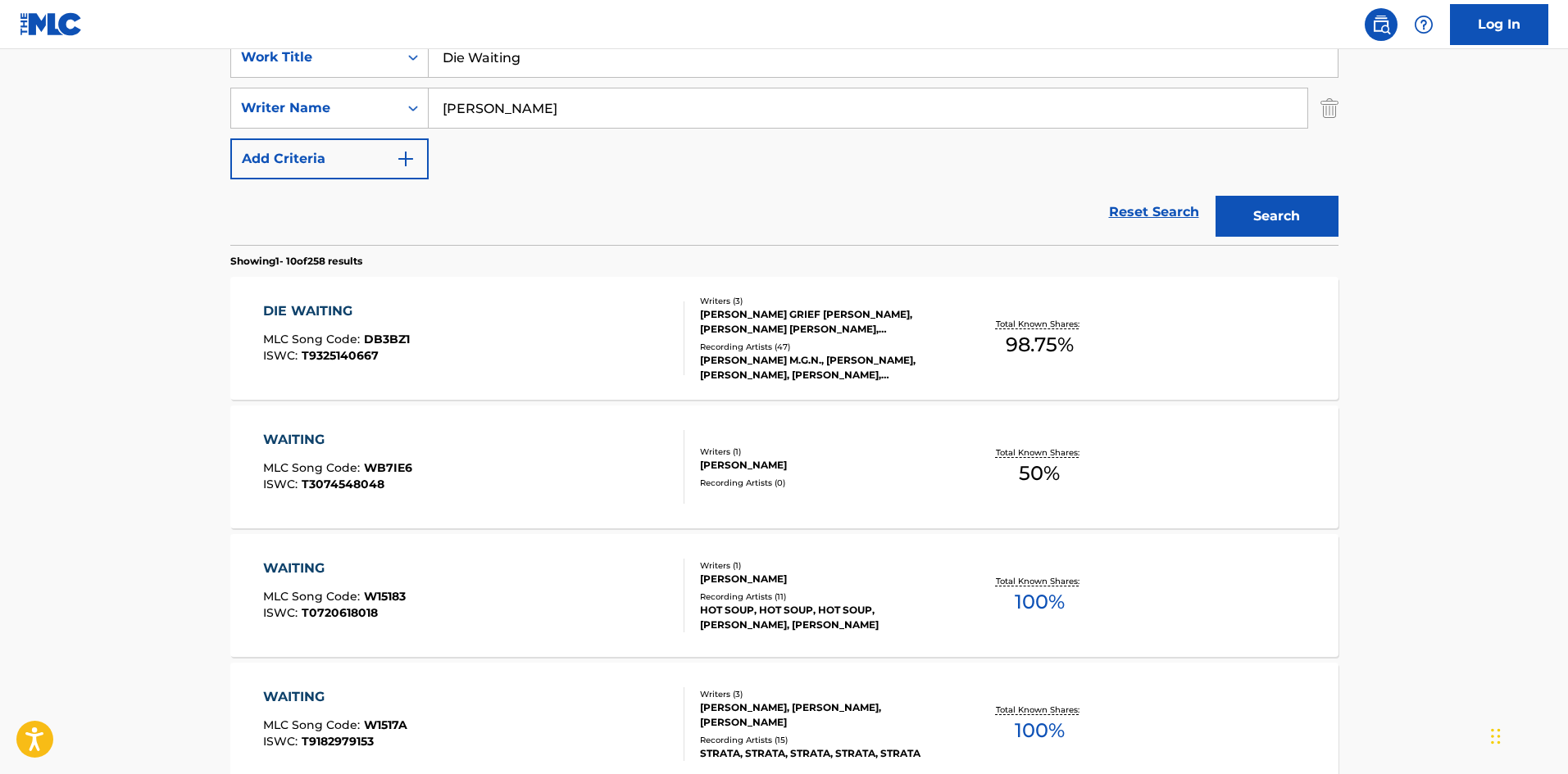
click at [384, 308] on div "DIE WAITING" at bounding box center [336, 312] width 147 height 20
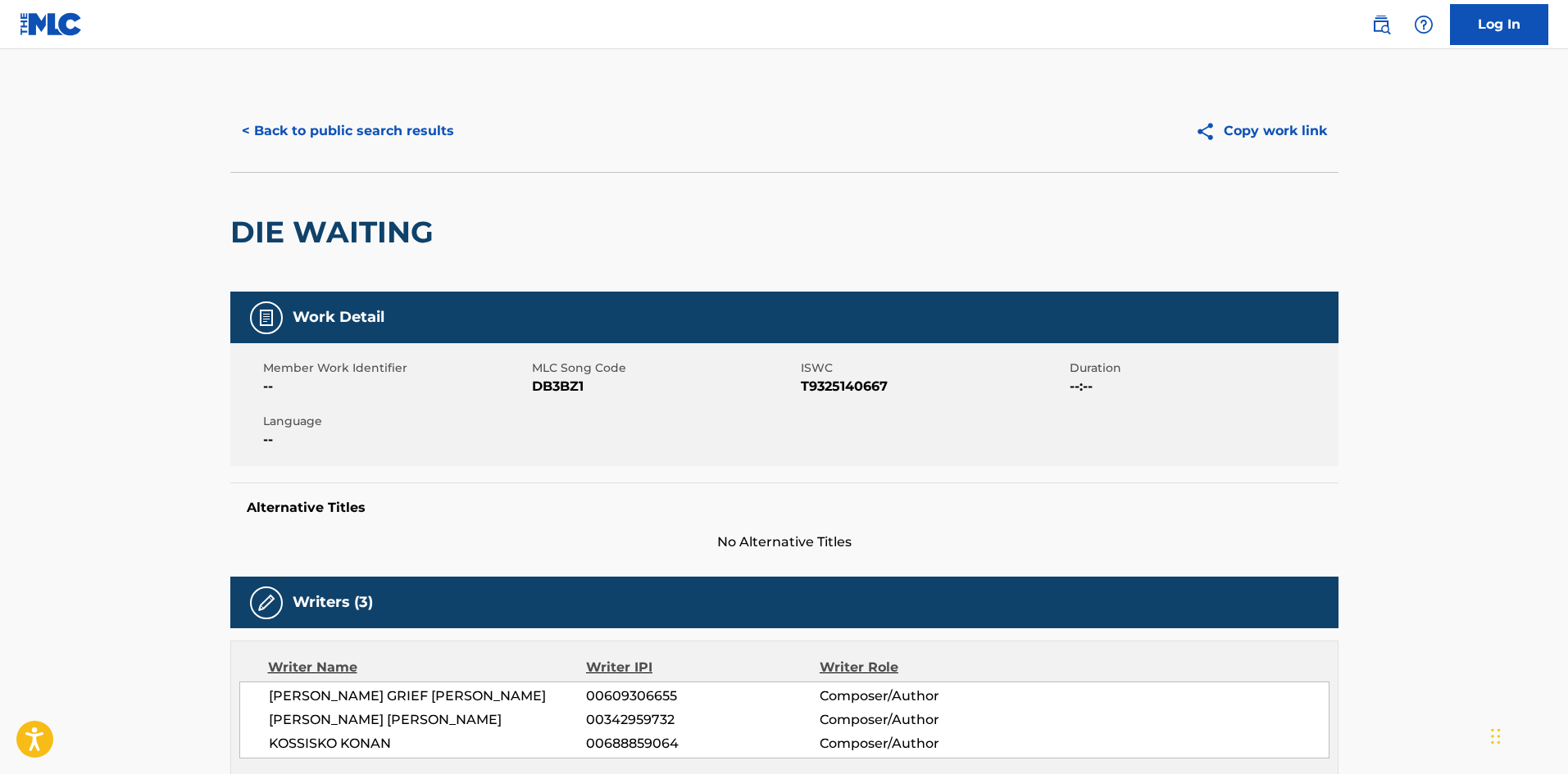
scroll to position [327, 0]
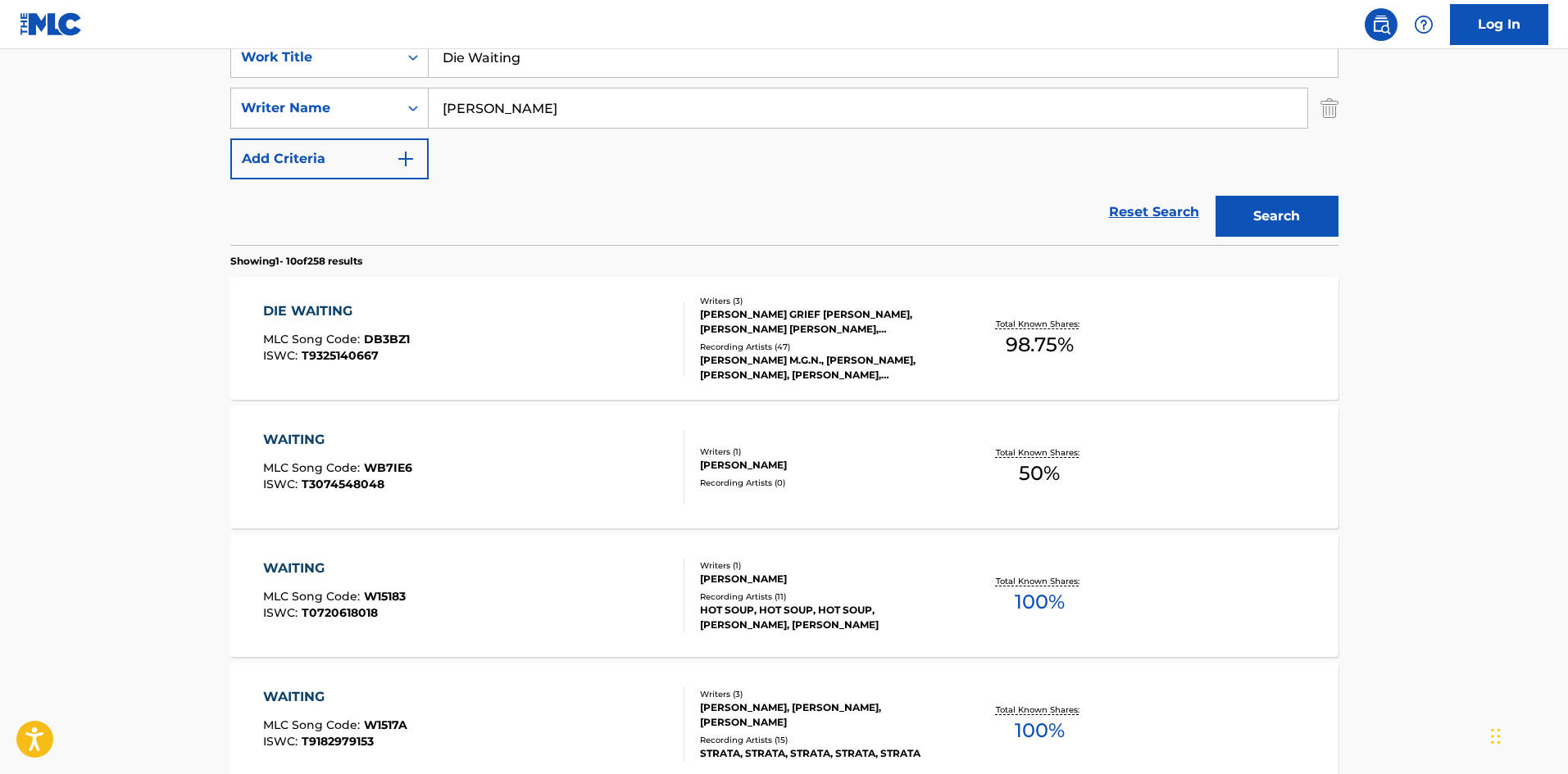
click at [534, 56] on input "Die Waiting" at bounding box center [883, 56] width 909 height 39
paste input "[PERSON_NAME]"
type input "Dreams"
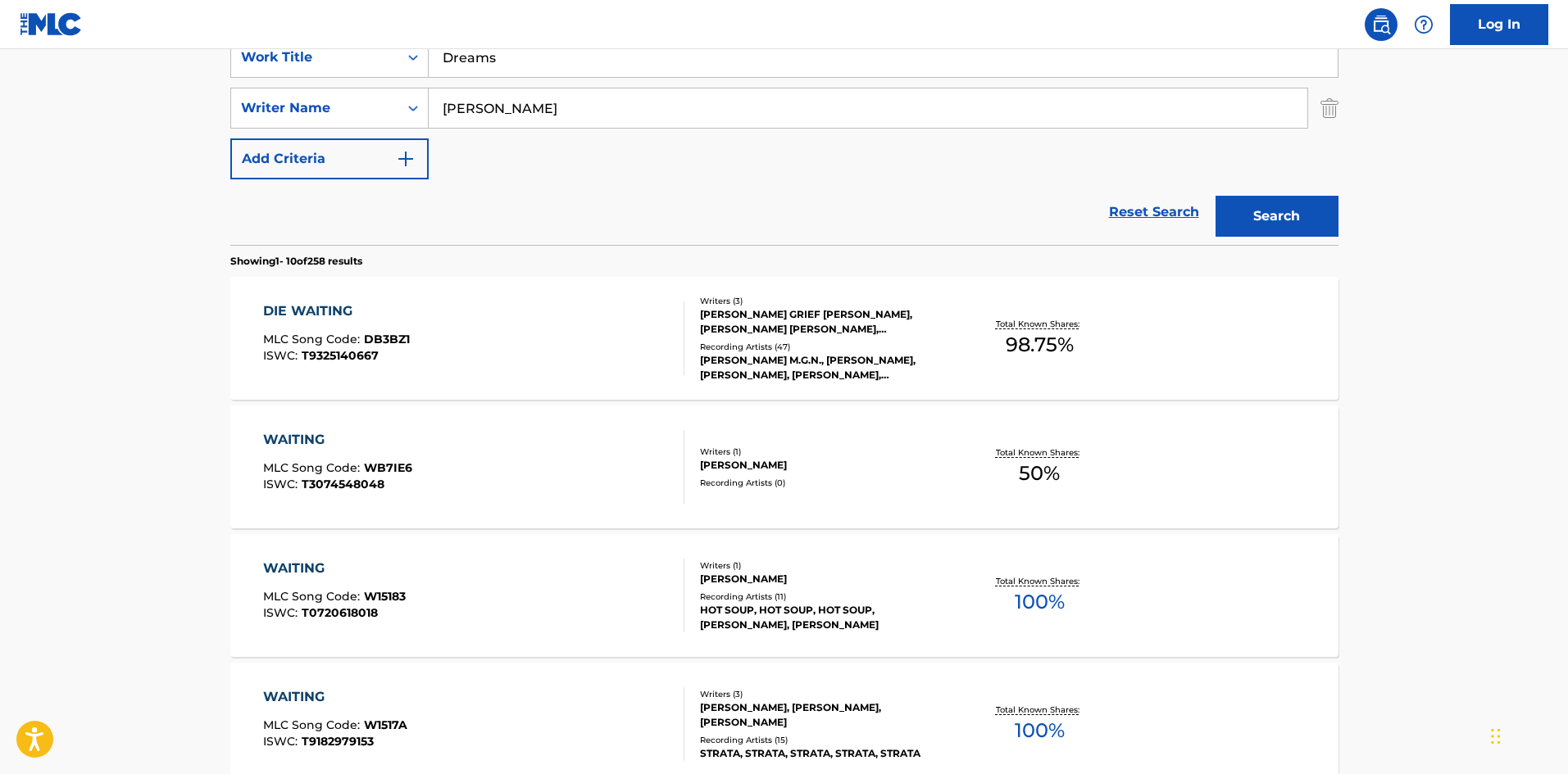
click at [1276, 202] on button "Search" at bounding box center [1277, 215] width 123 height 41
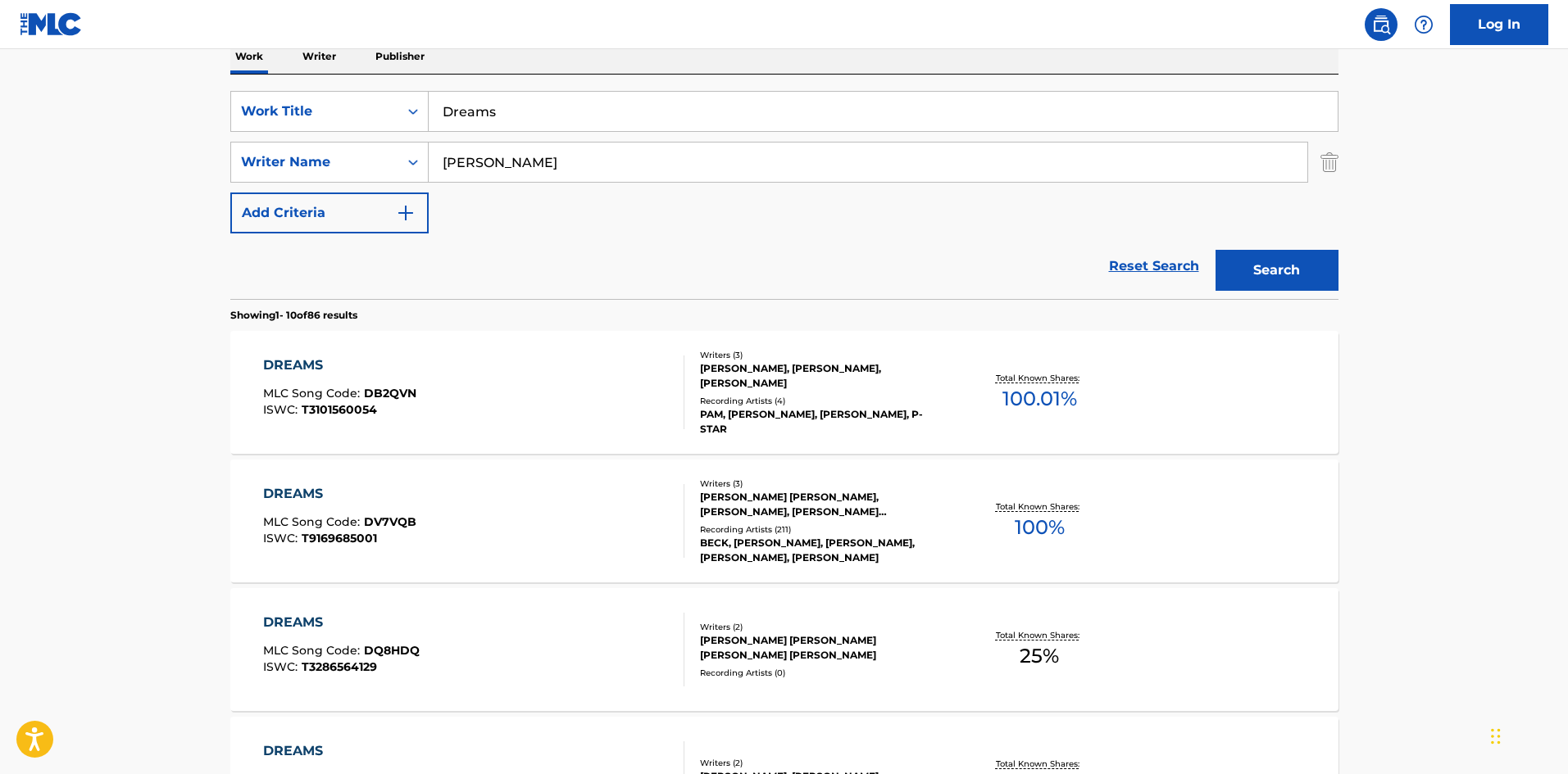
scroll to position [409, 0]
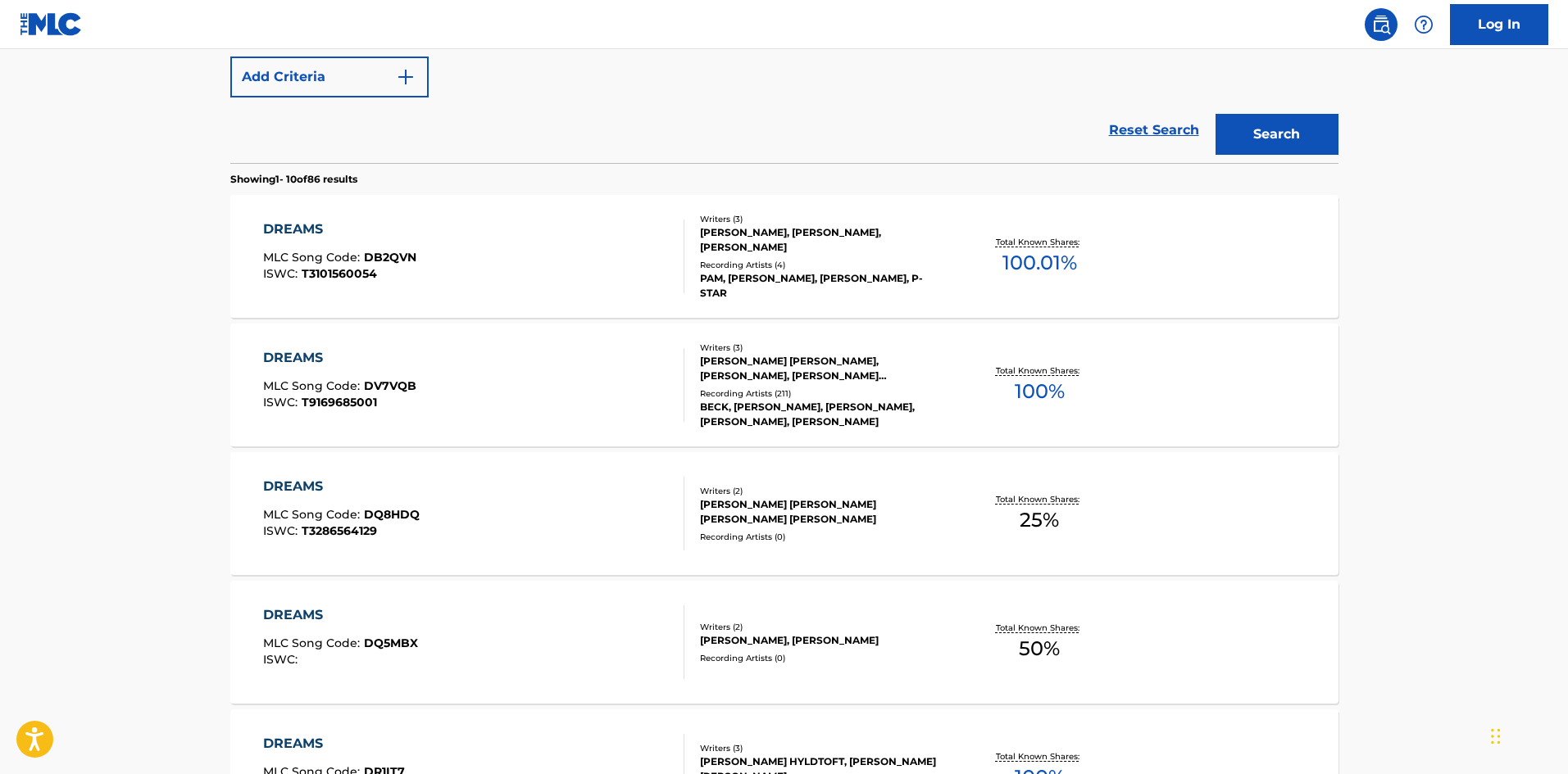
click at [434, 327] on div "DREAMS MLC Song Code : DV7VQB ISWC : T9169685001 Writers ( 3 ) [PERSON_NAME] [P…" at bounding box center [784, 385] width 1109 height 123
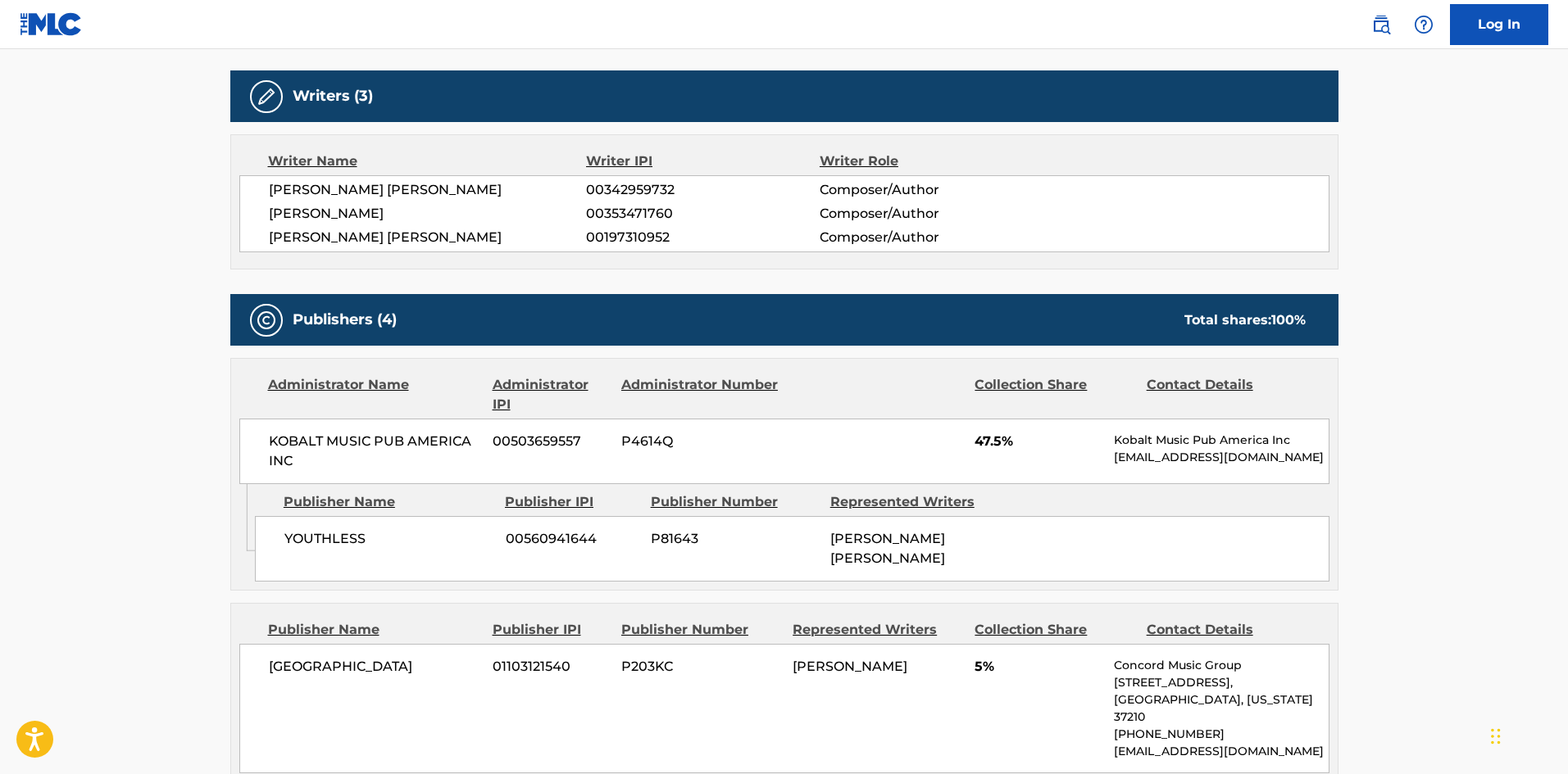
scroll to position [503, 0]
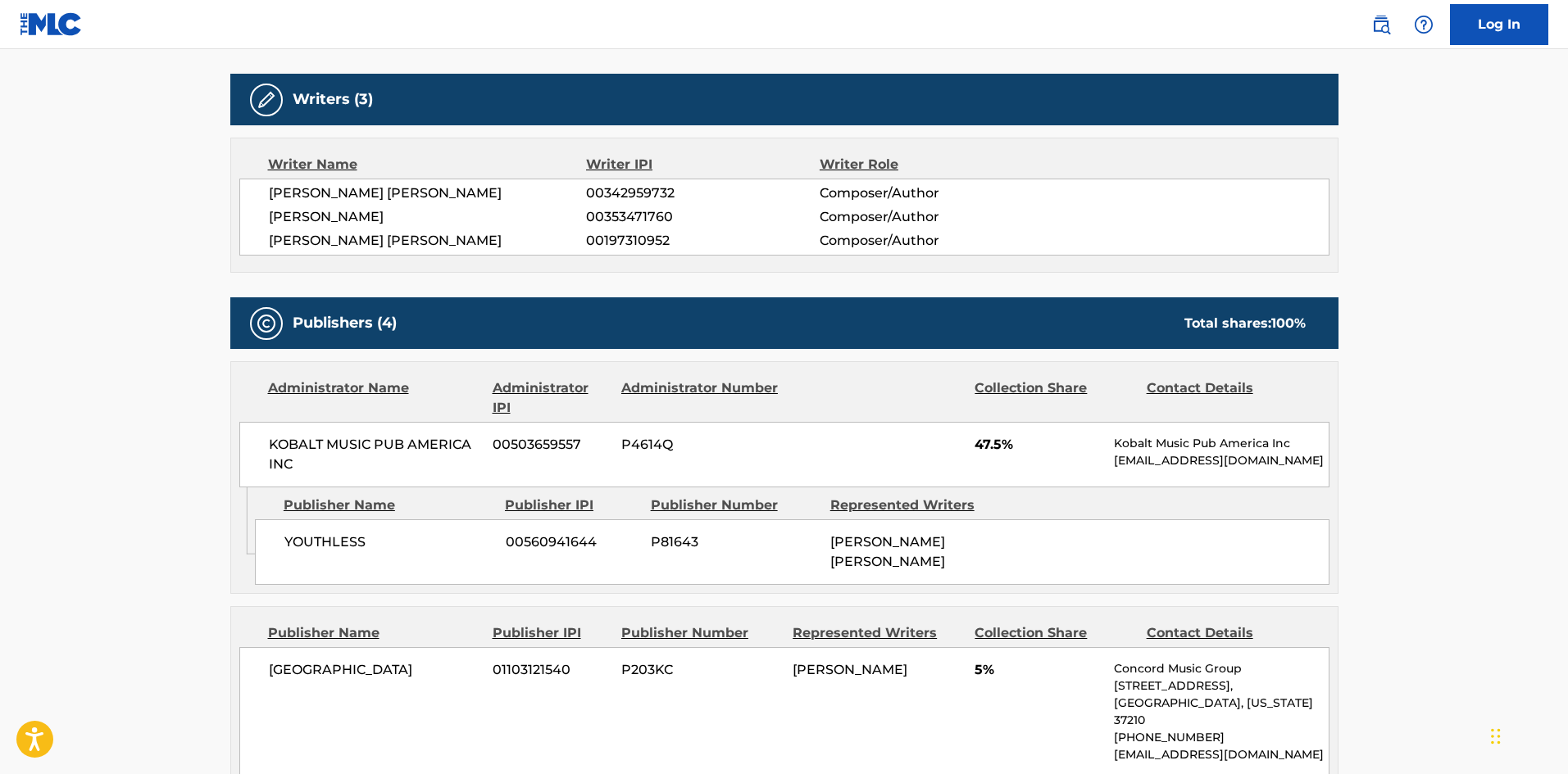
click at [311, 537] on span "YOUTHLESS" at bounding box center [389, 543] width 209 height 20
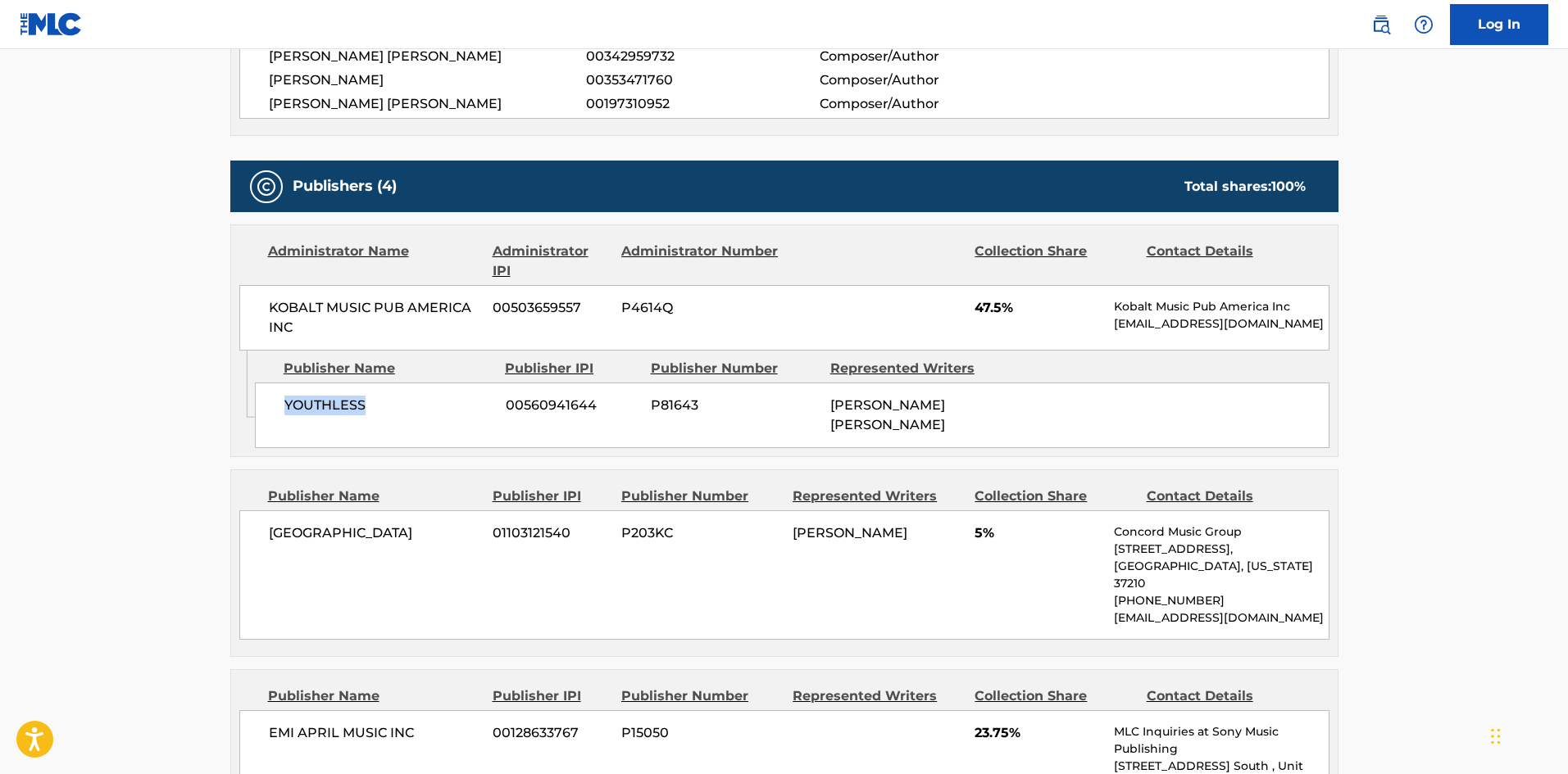
scroll to position [830, 0]
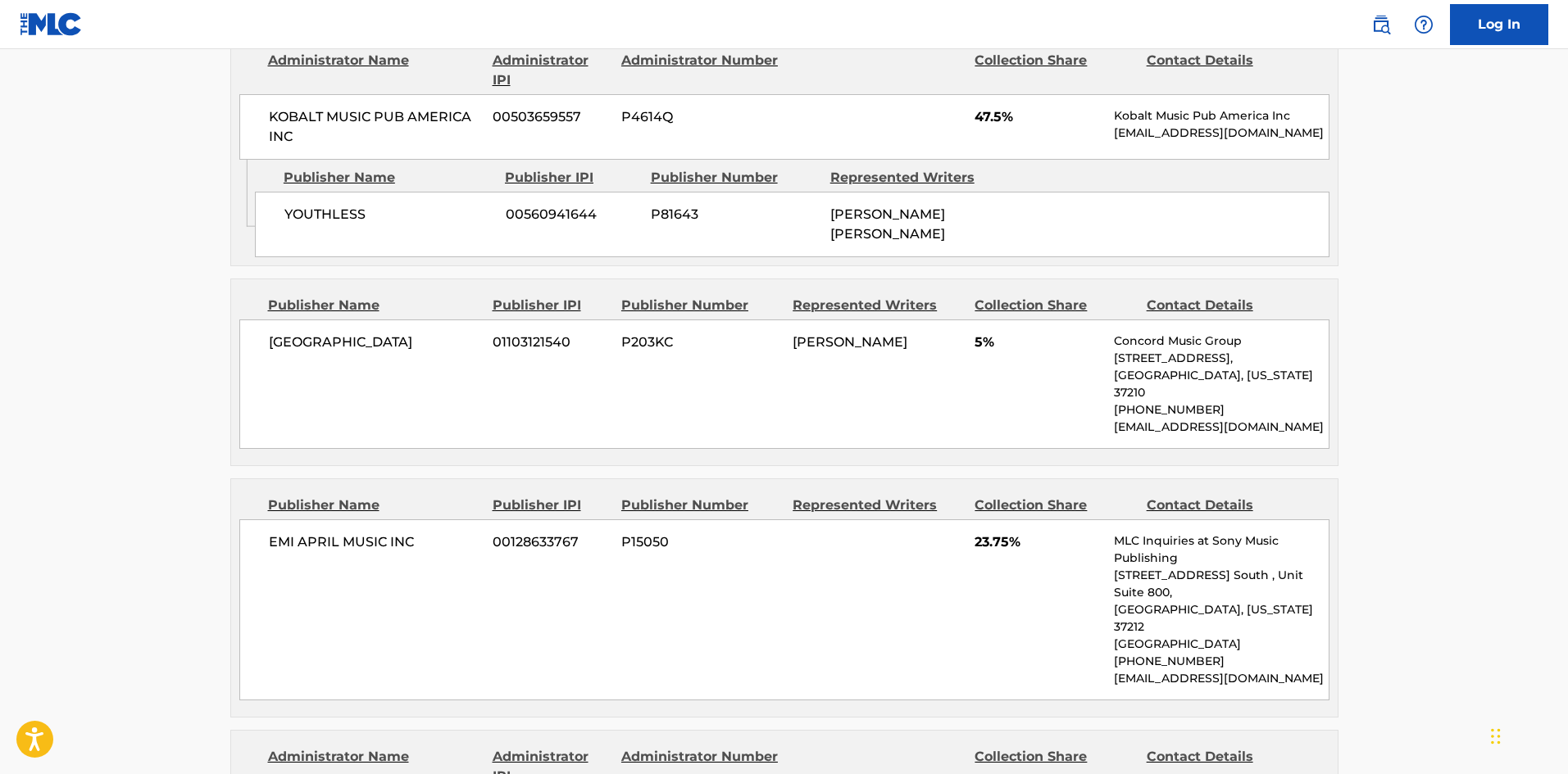
click at [292, 334] on span "[GEOGRAPHIC_DATA]" at bounding box center [375, 342] width 212 height 20
drag, startPoint x: 292, startPoint y: 334, endPoint x: 362, endPoint y: 331, distance: 70.1
click at [362, 332] on span "[GEOGRAPHIC_DATA]" at bounding box center [375, 342] width 212 height 20
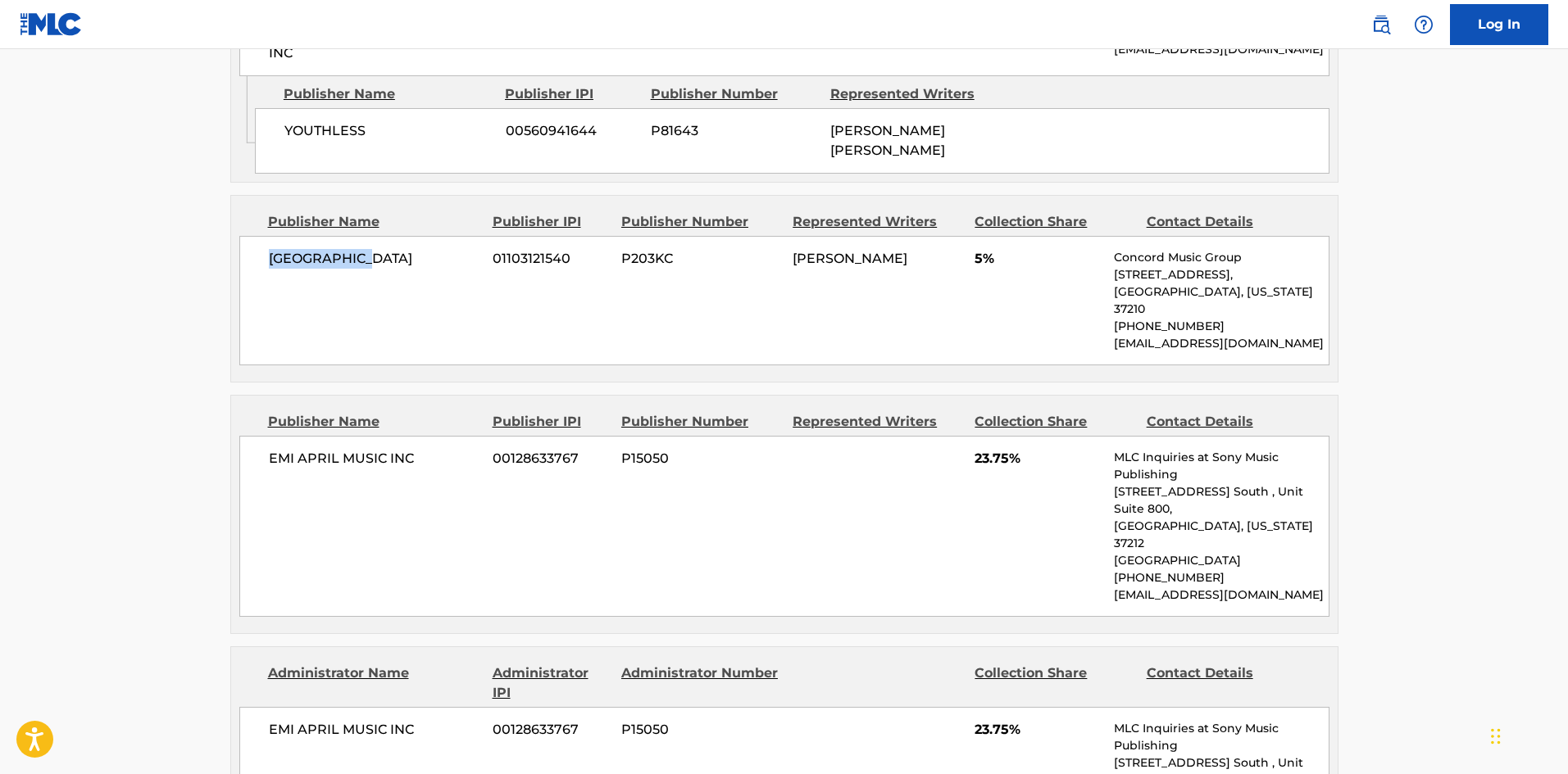
scroll to position [994, 0]
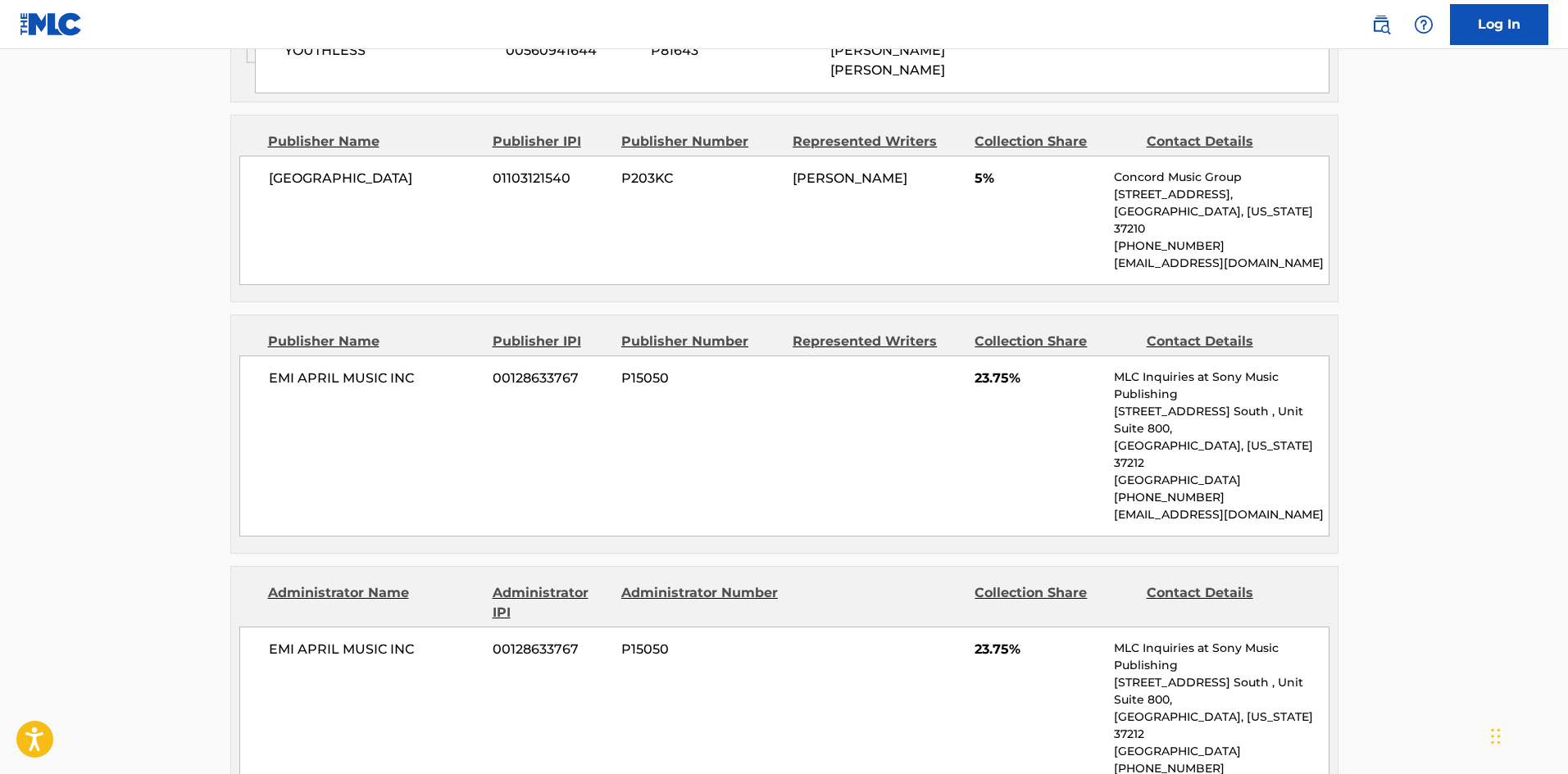
click at [279, 356] on div "EMI APRIL MUSIC INC 00128633767 P15050 23.75% MLC Inquiries at Sony Music Publi…" at bounding box center [784, 446] width 1090 height 181
drag, startPoint x: 279, startPoint y: 326, endPoint x: 410, endPoint y: 338, distance: 131.5
click at [410, 356] on div "EMI APRIL MUSIC INC 00128633767 P15050 23.75% MLC Inquiries at Sony Music Publi…" at bounding box center [784, 446] width 1090 height 181
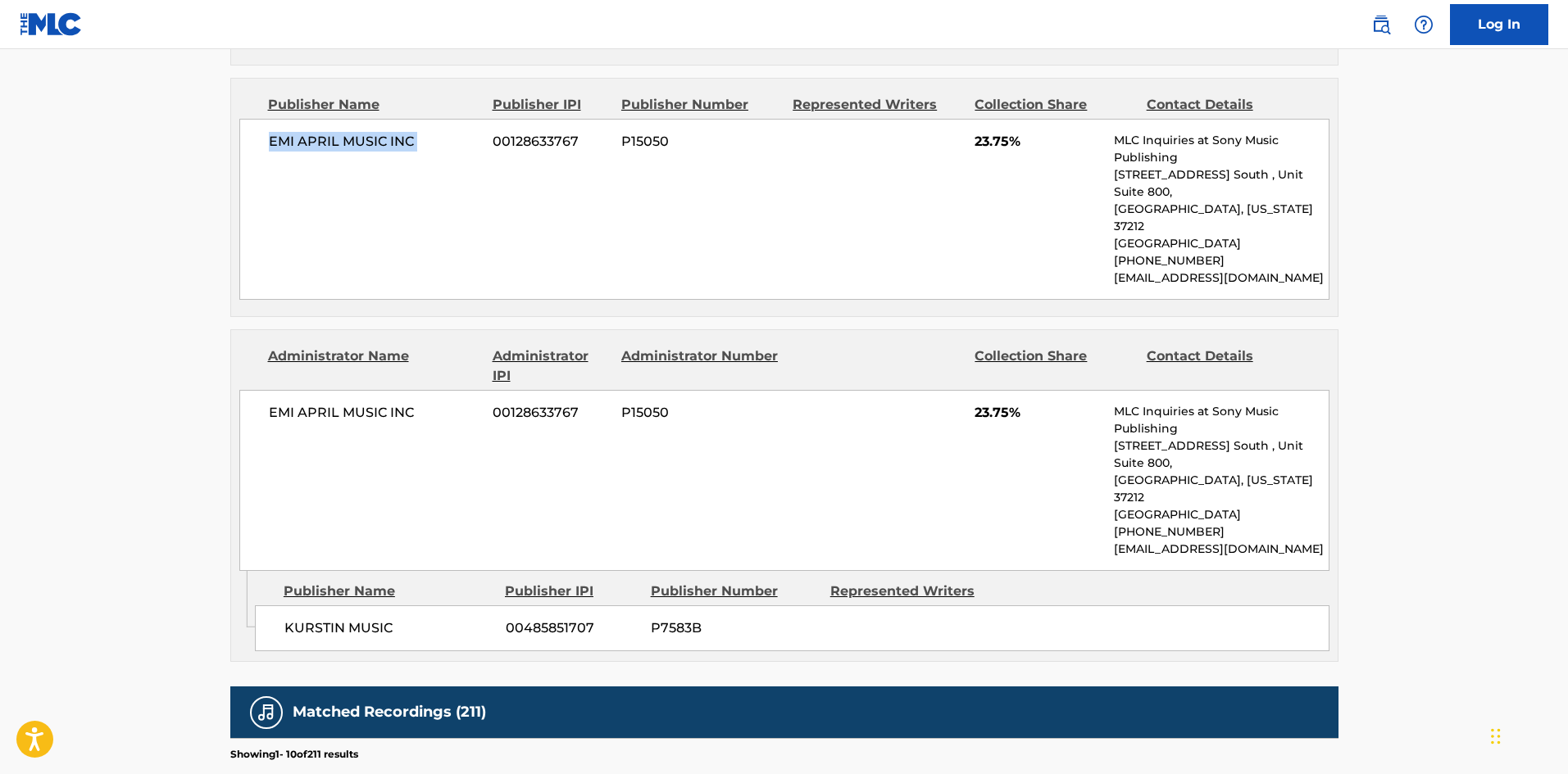
scroll to position [1241, 0]
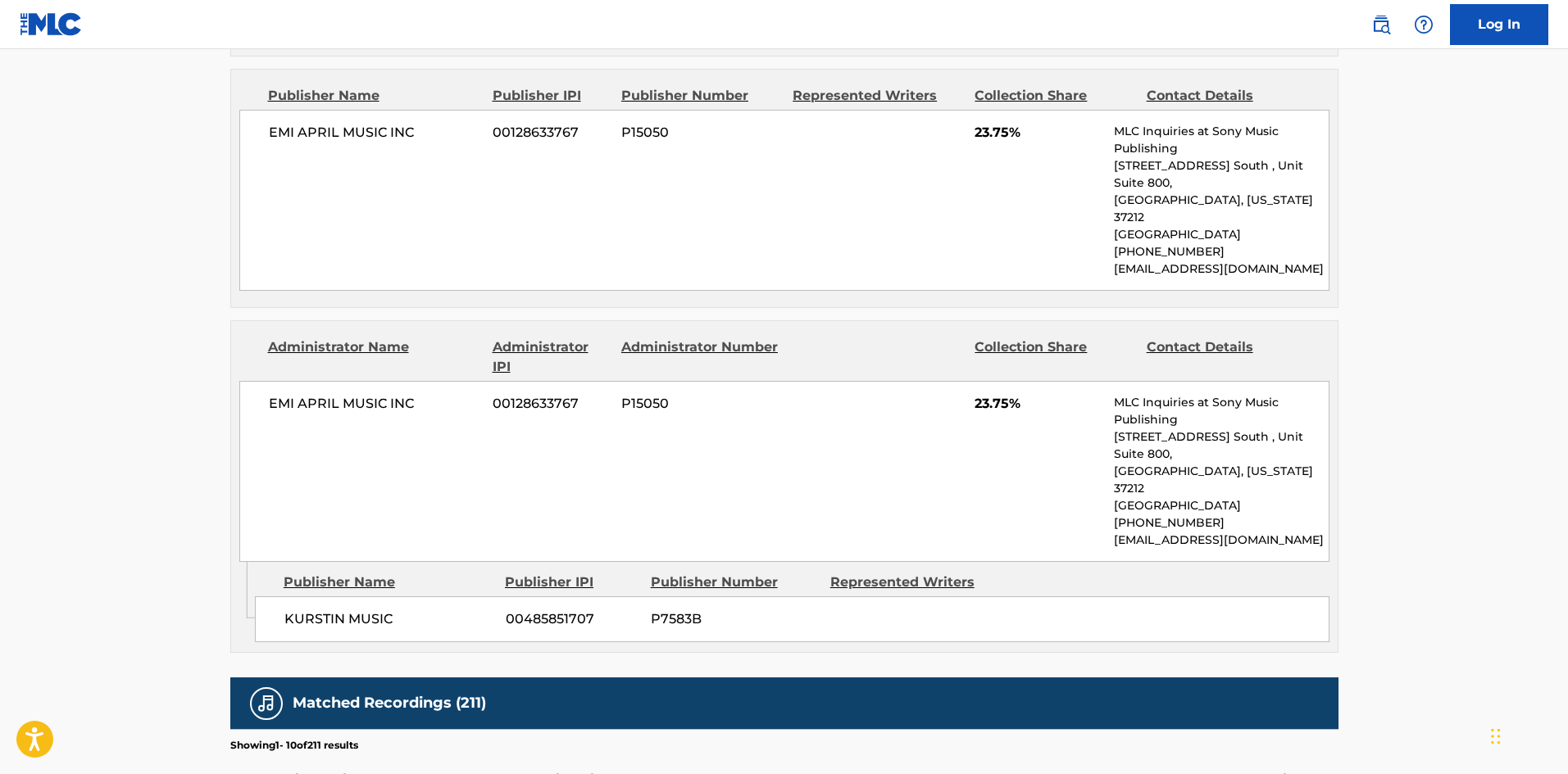
click at [298, 610] on span "KURSTIN MUSIC" at bounding box center [389, 620] width 209 height 20
drag, startPoint x: 300, startPoint y: 525, endPoint x: 362, endPoint y: 505, distance: 65.1
click at [362, 597] on div "KURSTIN MUSIC 00485851707 P7583B" at bounding box center [792, 619] width 1075 height 46
click at [292, 597] on div "KURSTIN MUSIC 00485851707 P7583B" at bounding box center [792, 619] width 1075 height 46
drag, startPoint x: 292, startPoint y: 505, endPoint x: 365, endPoint y: 512, distance: 73.3
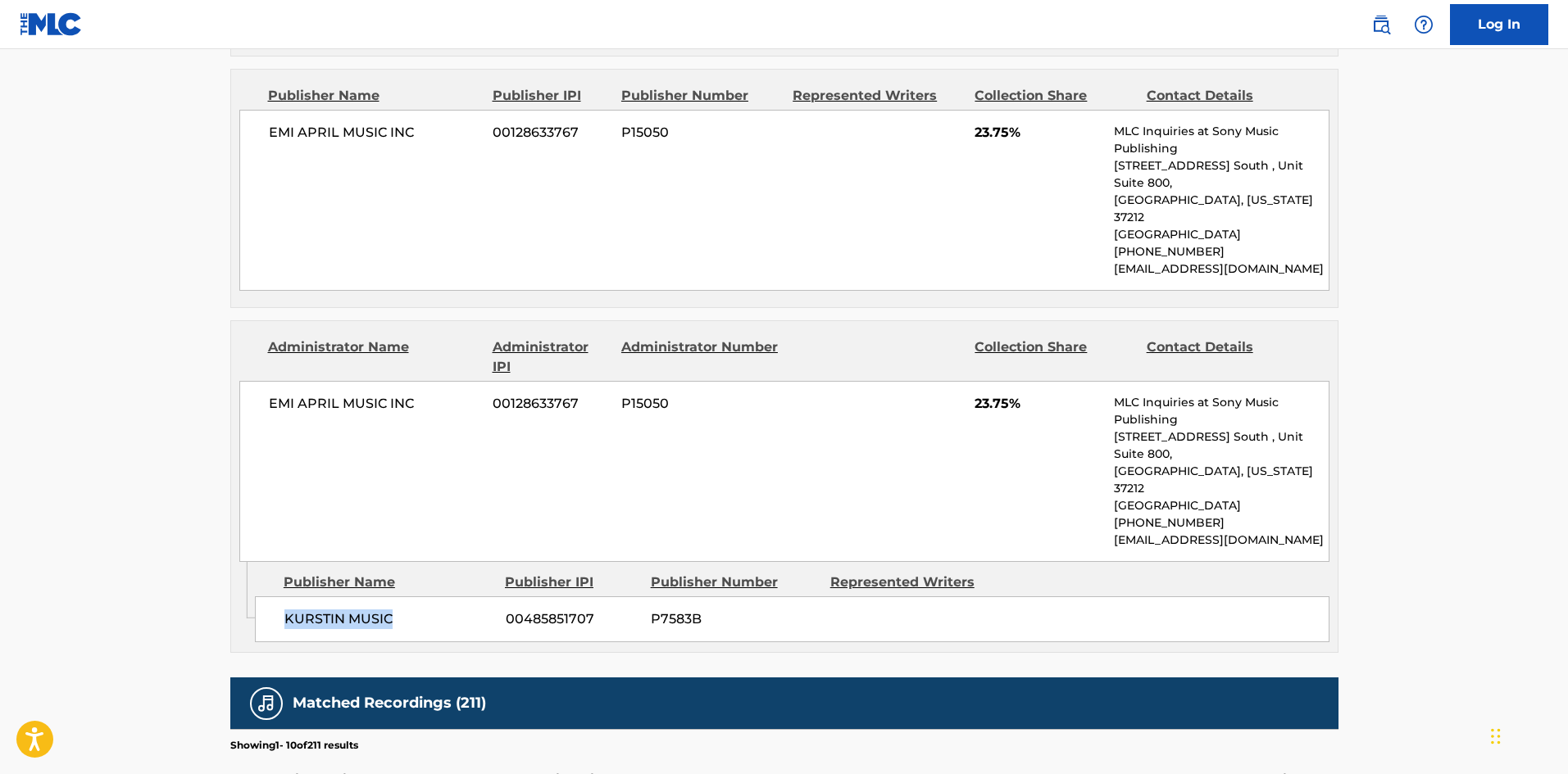
click at [365, 597] on div "KURSTIN MUSIC 00485851707 P7583B" at bounding box center [792, 619] width 1075 height 46
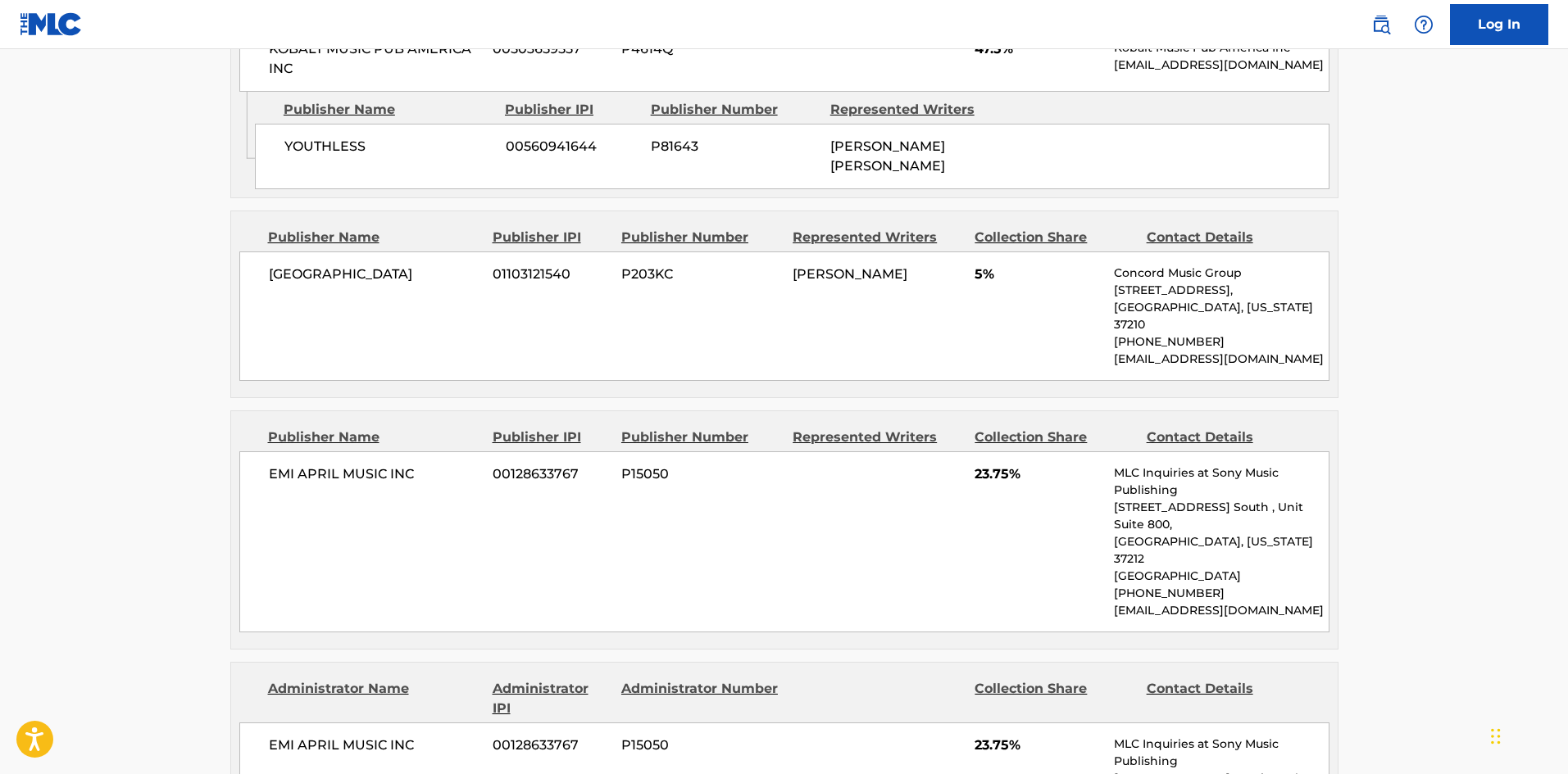
scroll to position [311, 0]
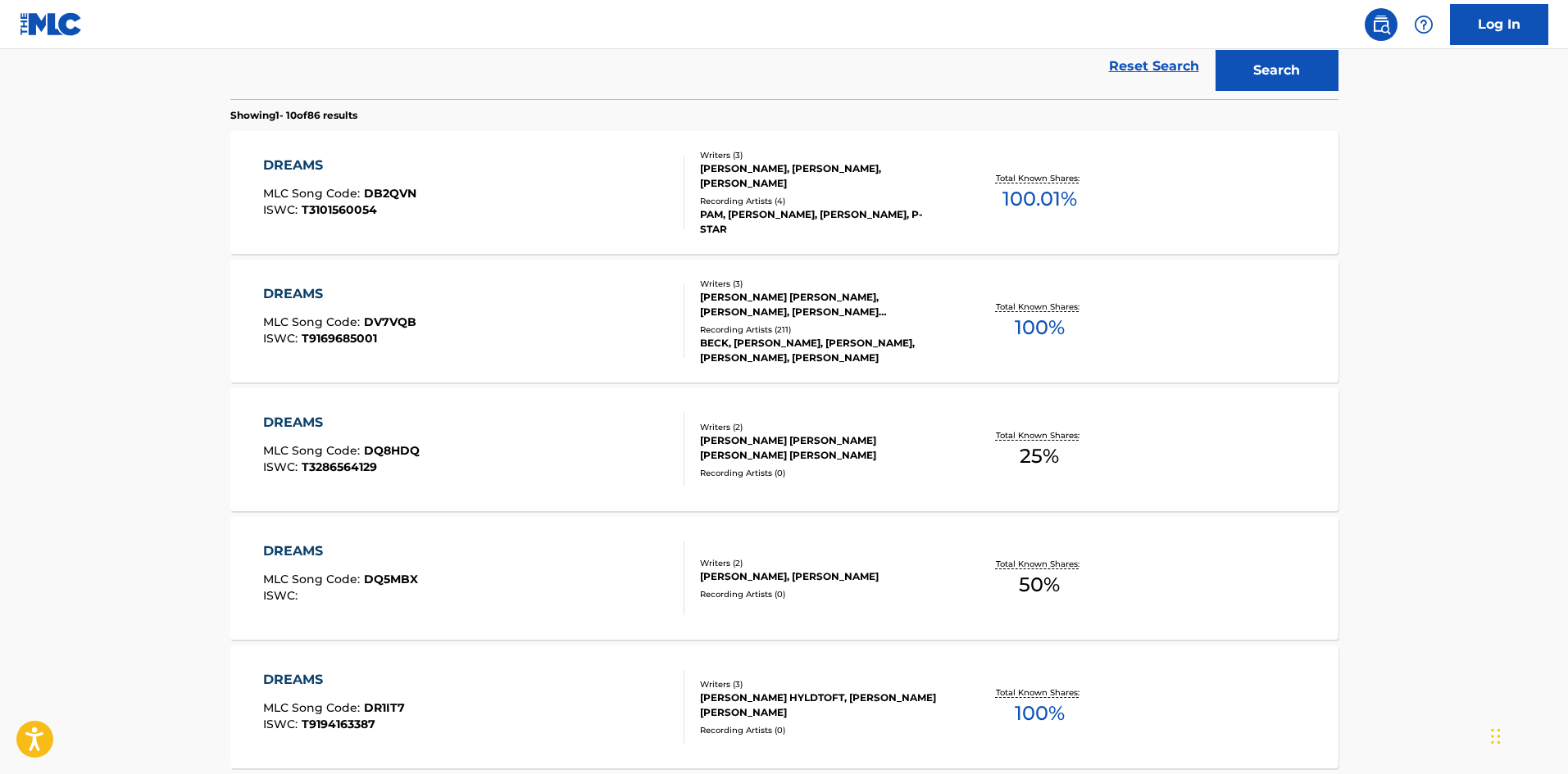
scroll to position [421, 0]
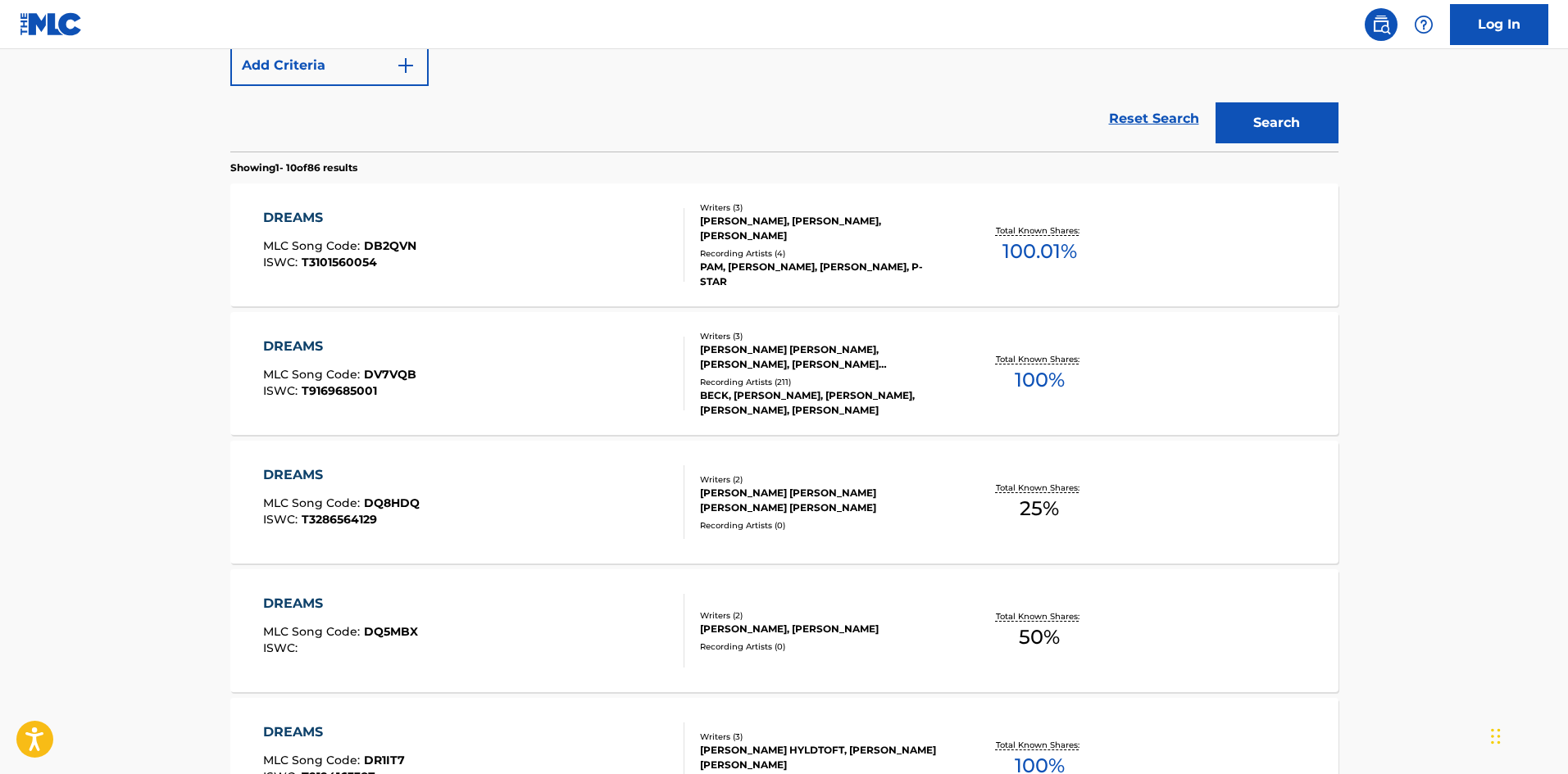
click at [492, 348] on div "DREAMS MLC Song Code : DV7VQB ISWC : T9169685001" at bounding box center [473, 373] width 421 height 74
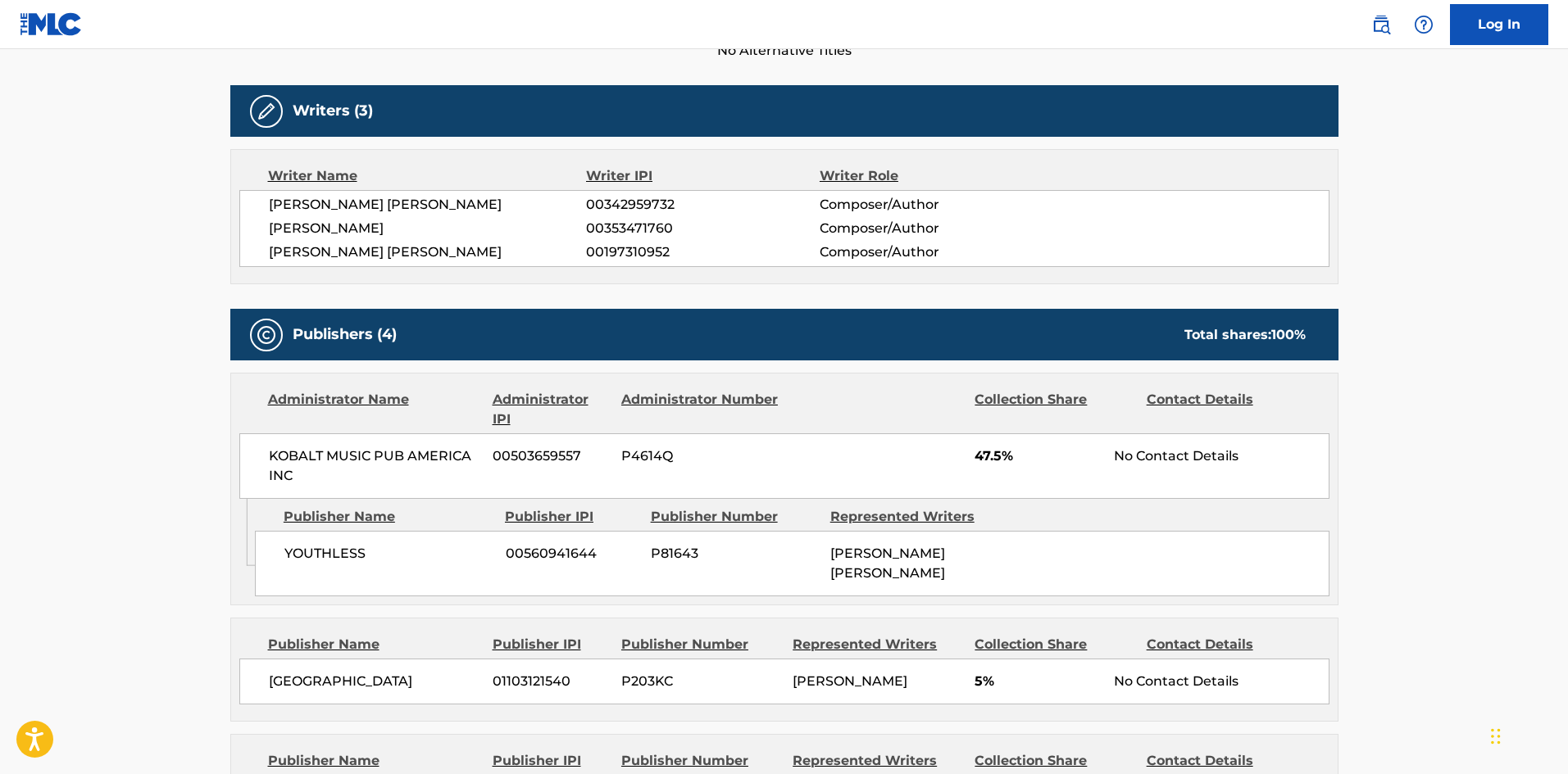
scroll to position [983, 0]
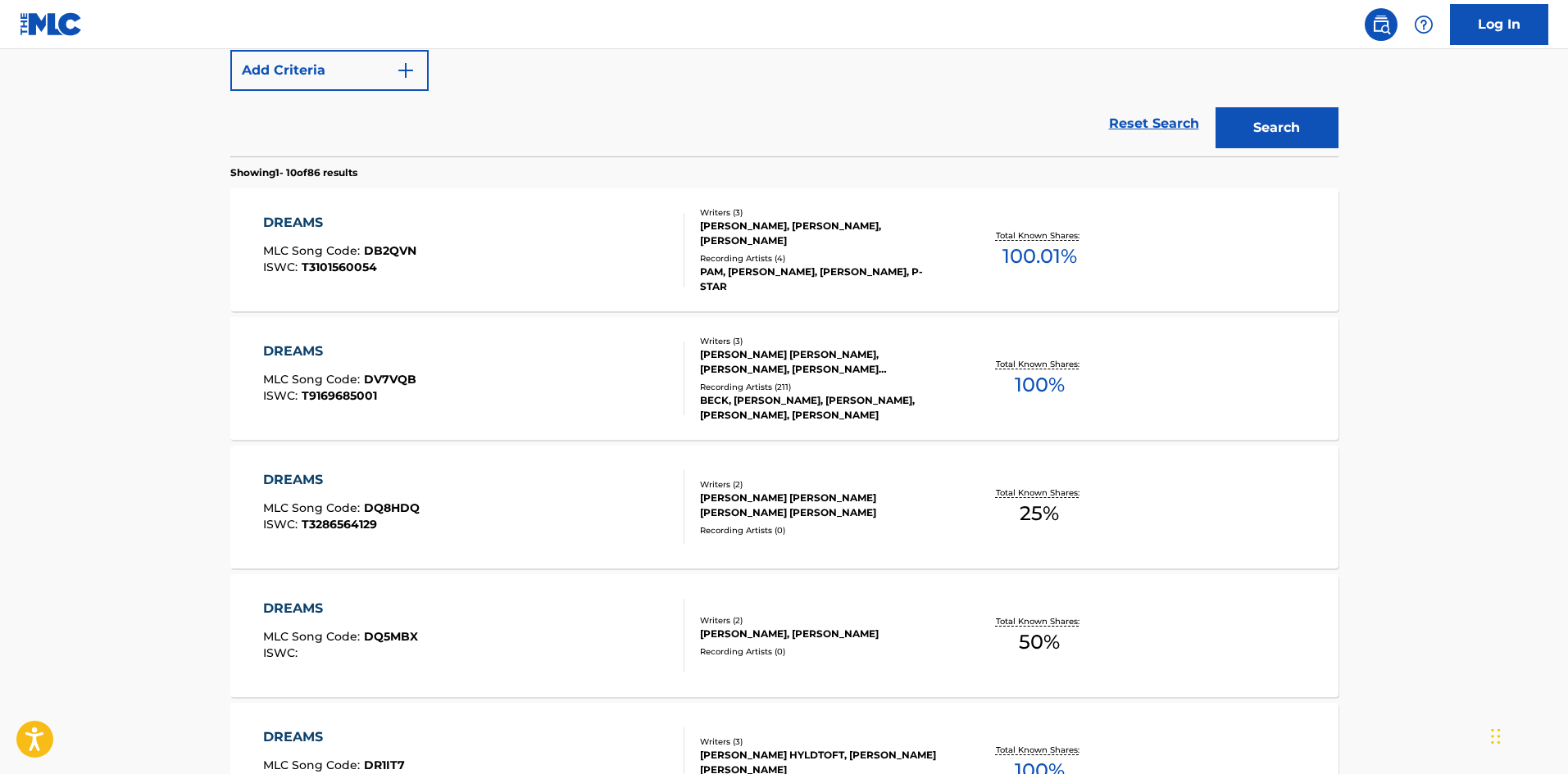
scroll to position [268, 0]
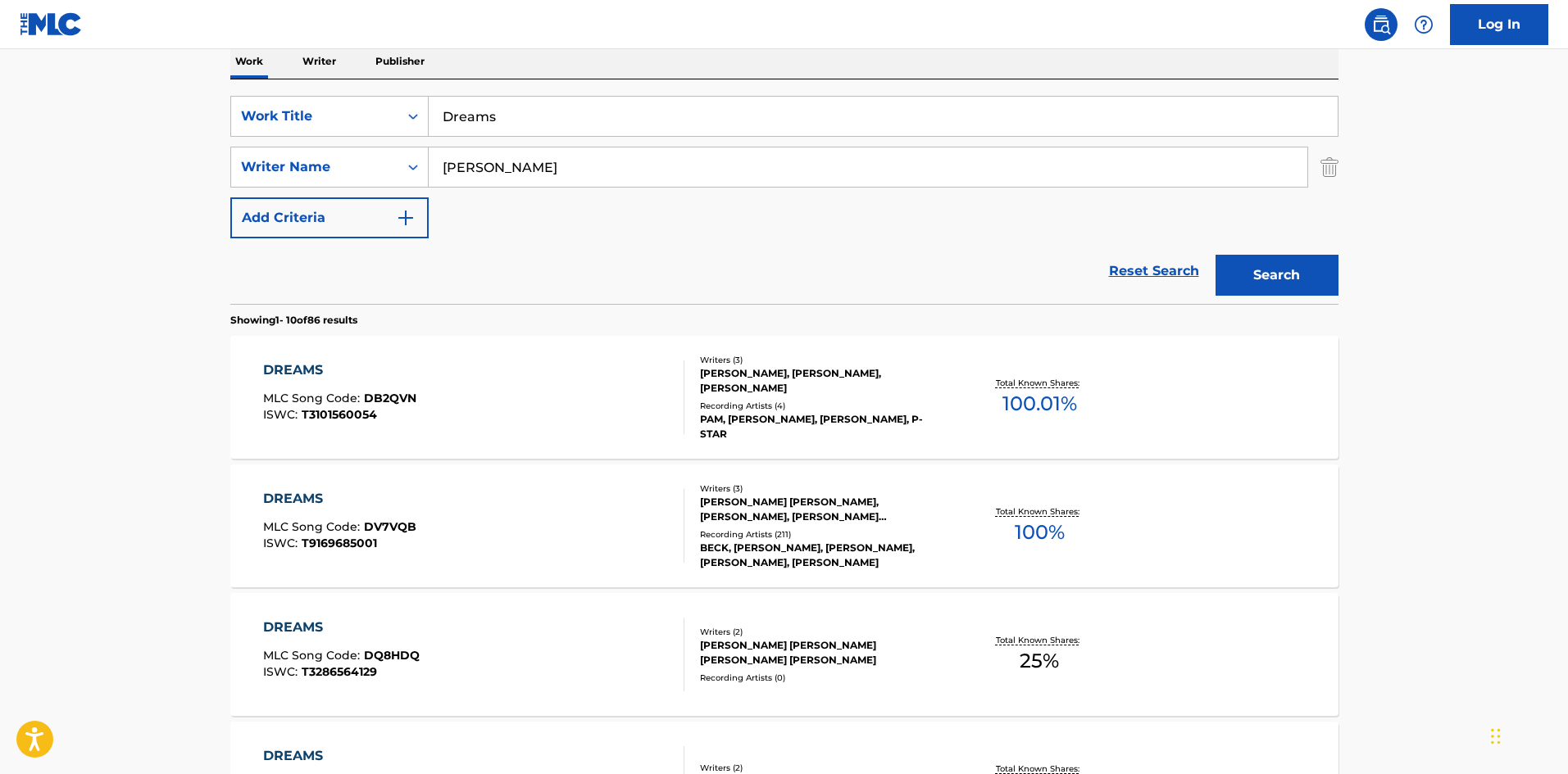
click at [607, 181] on input "[PERSON_NAME]" at bounding box center [868, 167] width 879 height 39
paste input "TITHER"
type input "TITHER"
click at [1310, 290] on button "Search" at bounding box center [1277, 274] width 123 height 41
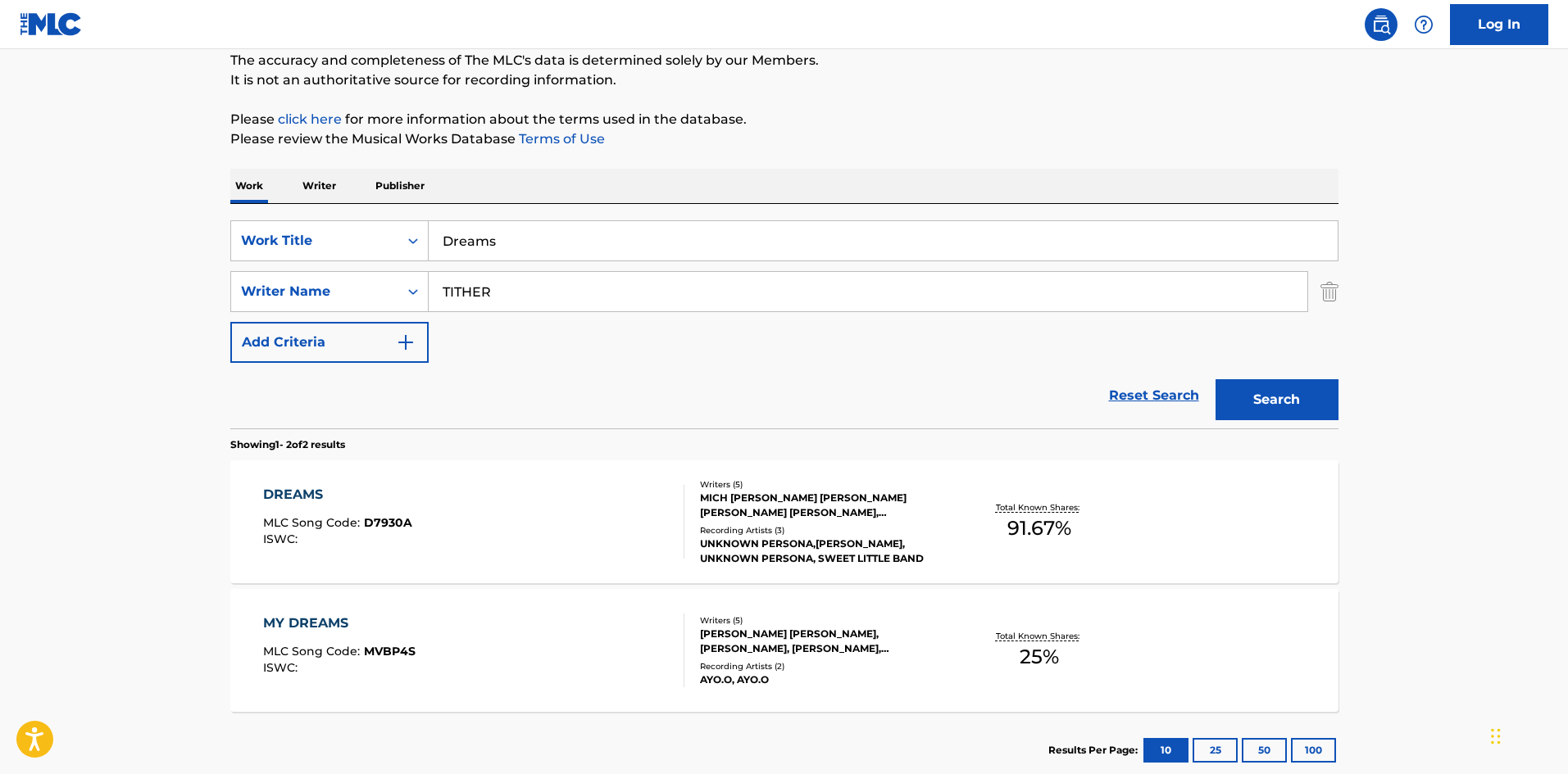
scroll to position [246, 0]
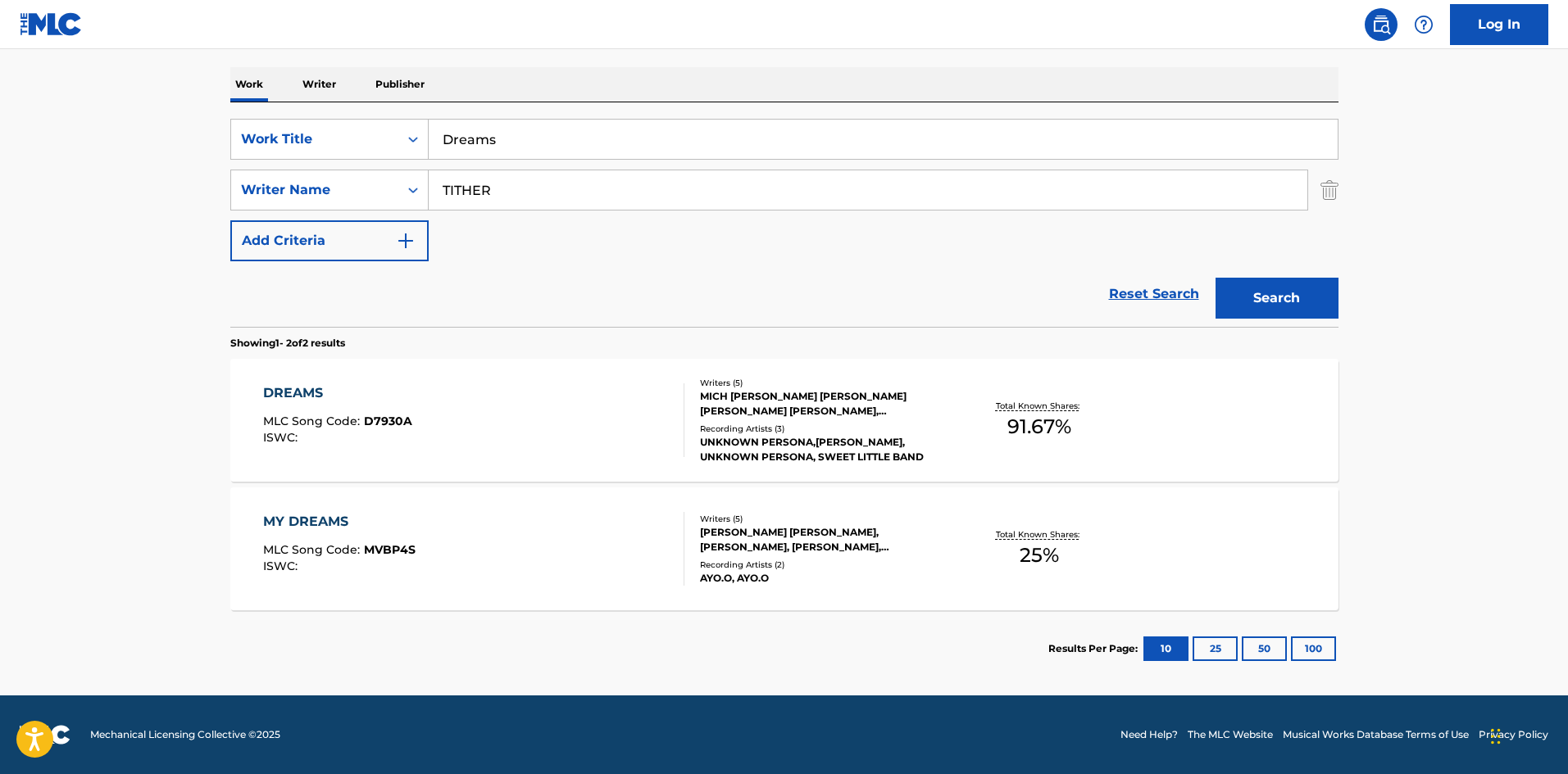
click at [459, 414] on div "DREAMS MLC Song Code : D7930A ISWC :" at bounding box center [473, 420] width 421 height 74
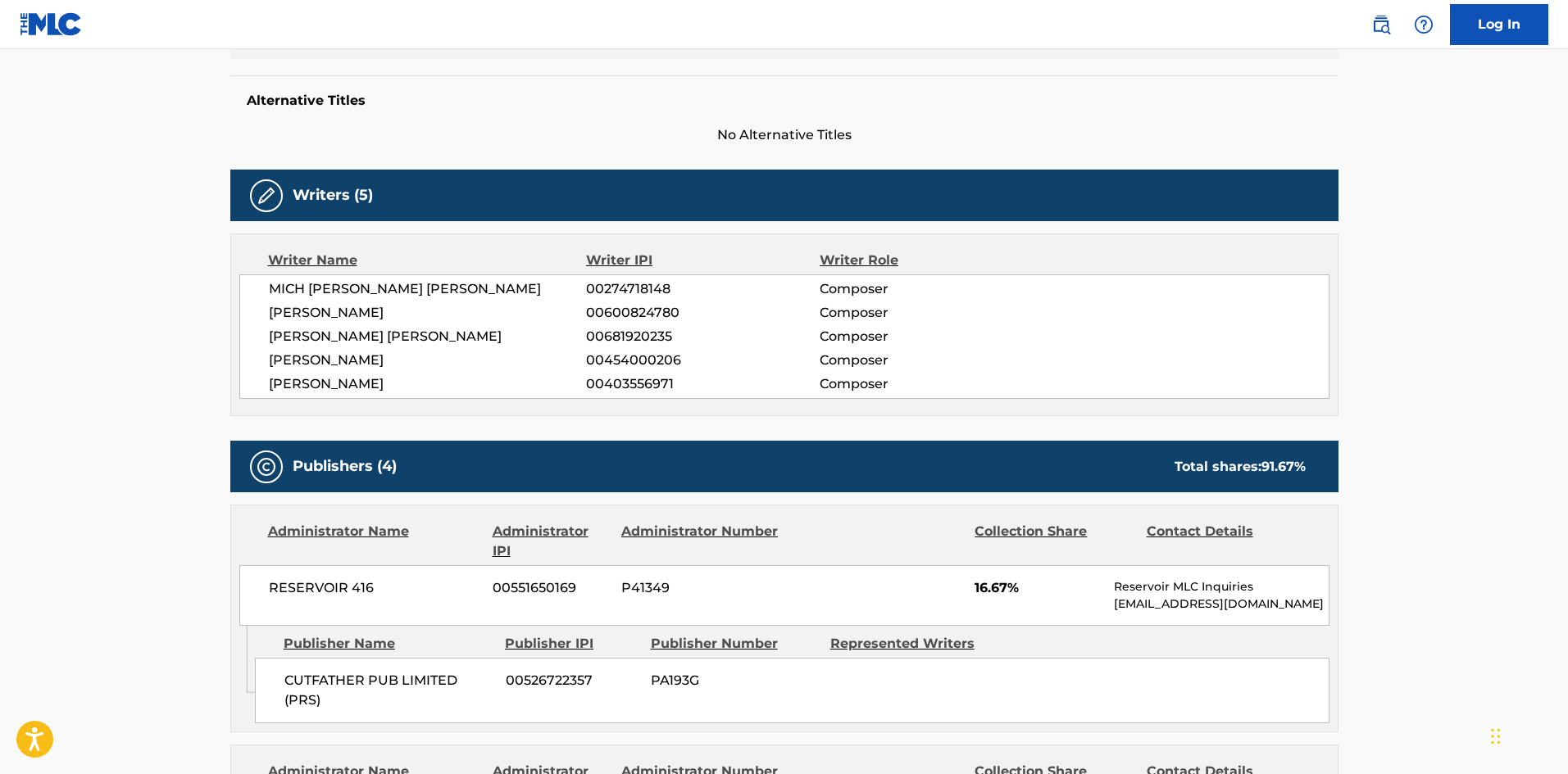
scroll to position [369, 0]
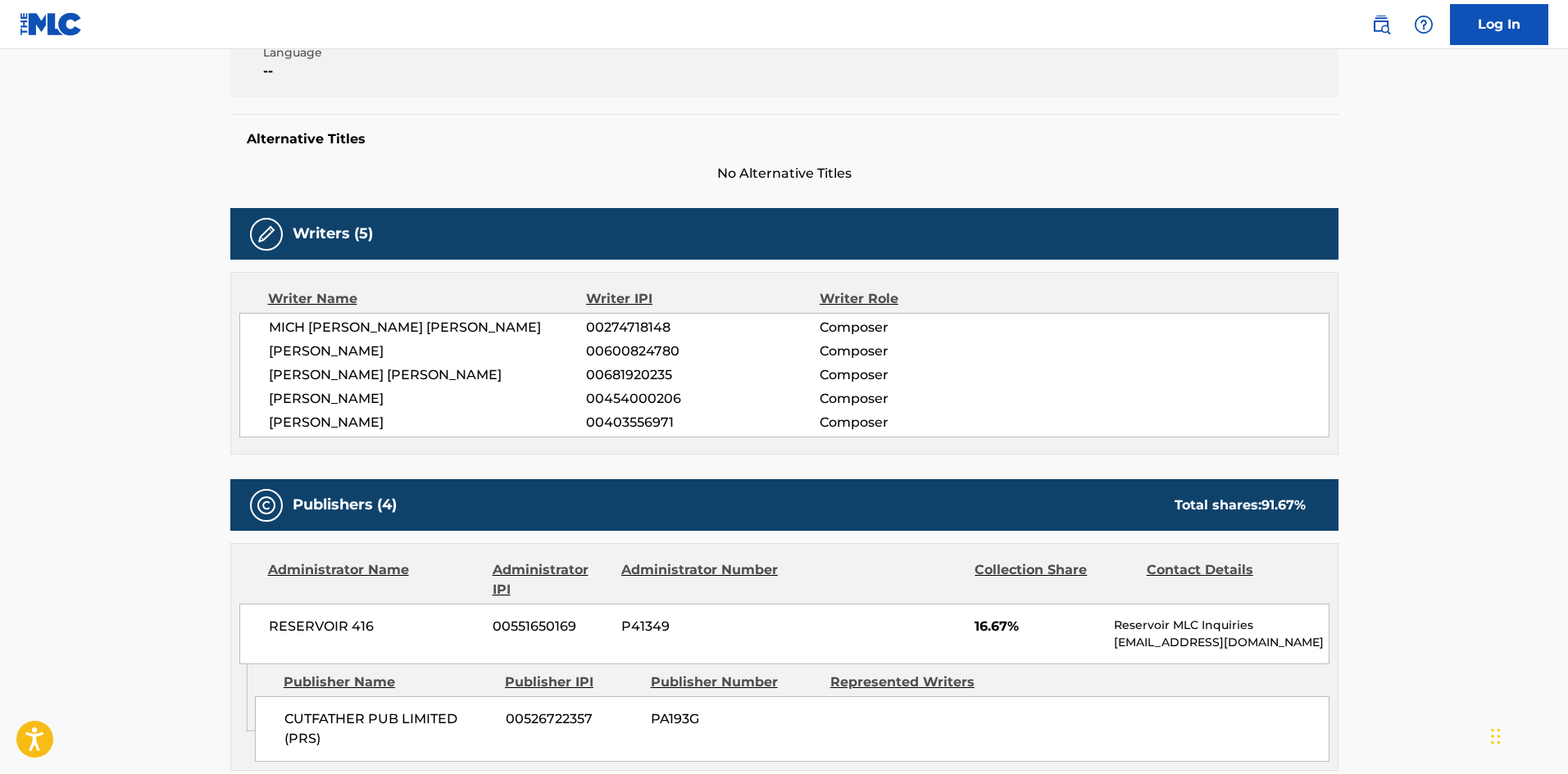
scroll to position [246, 0]
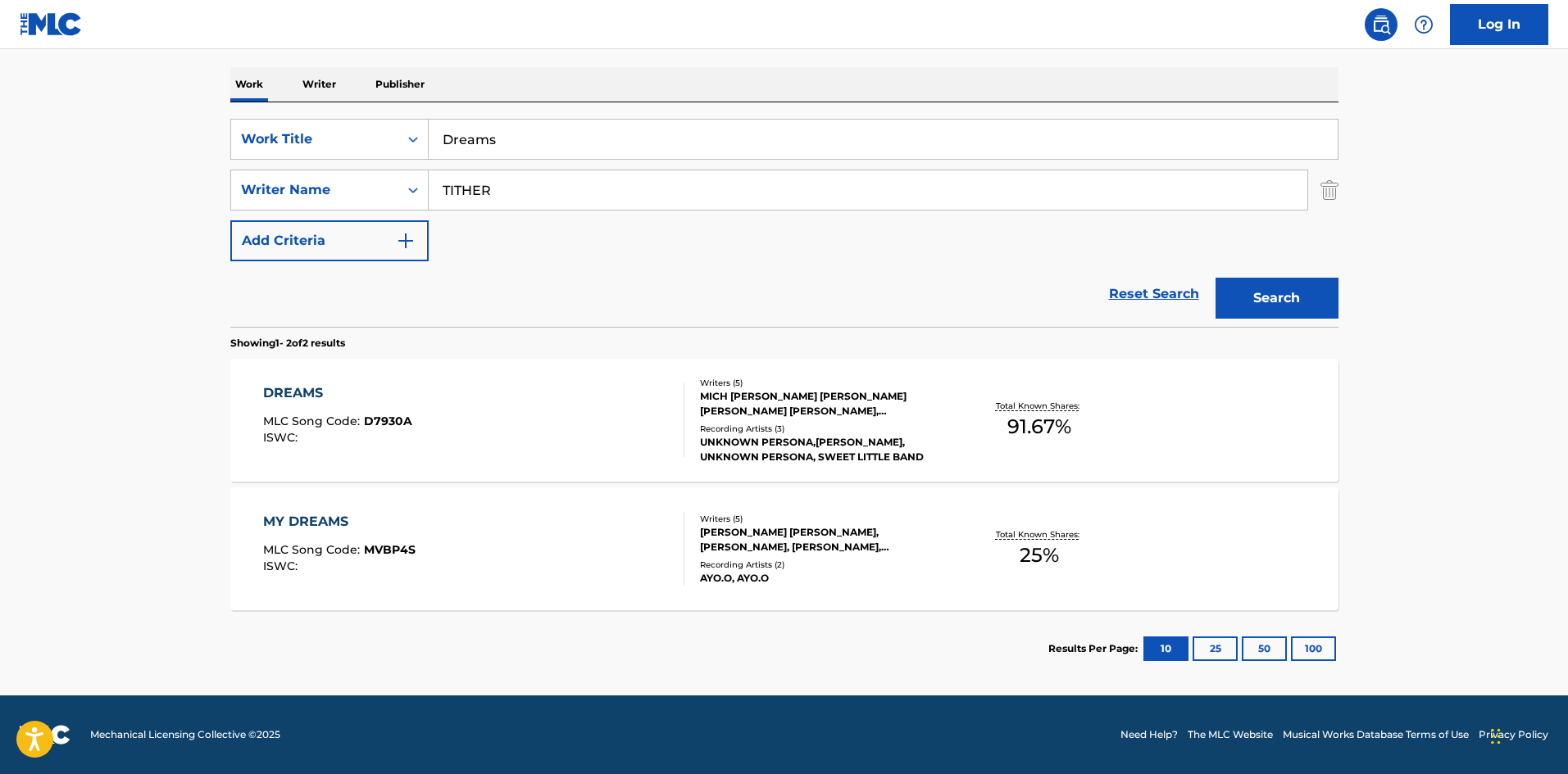
click at [564, 147] on input "Dreams" at bounding box center [883, 138] width 909 height 39
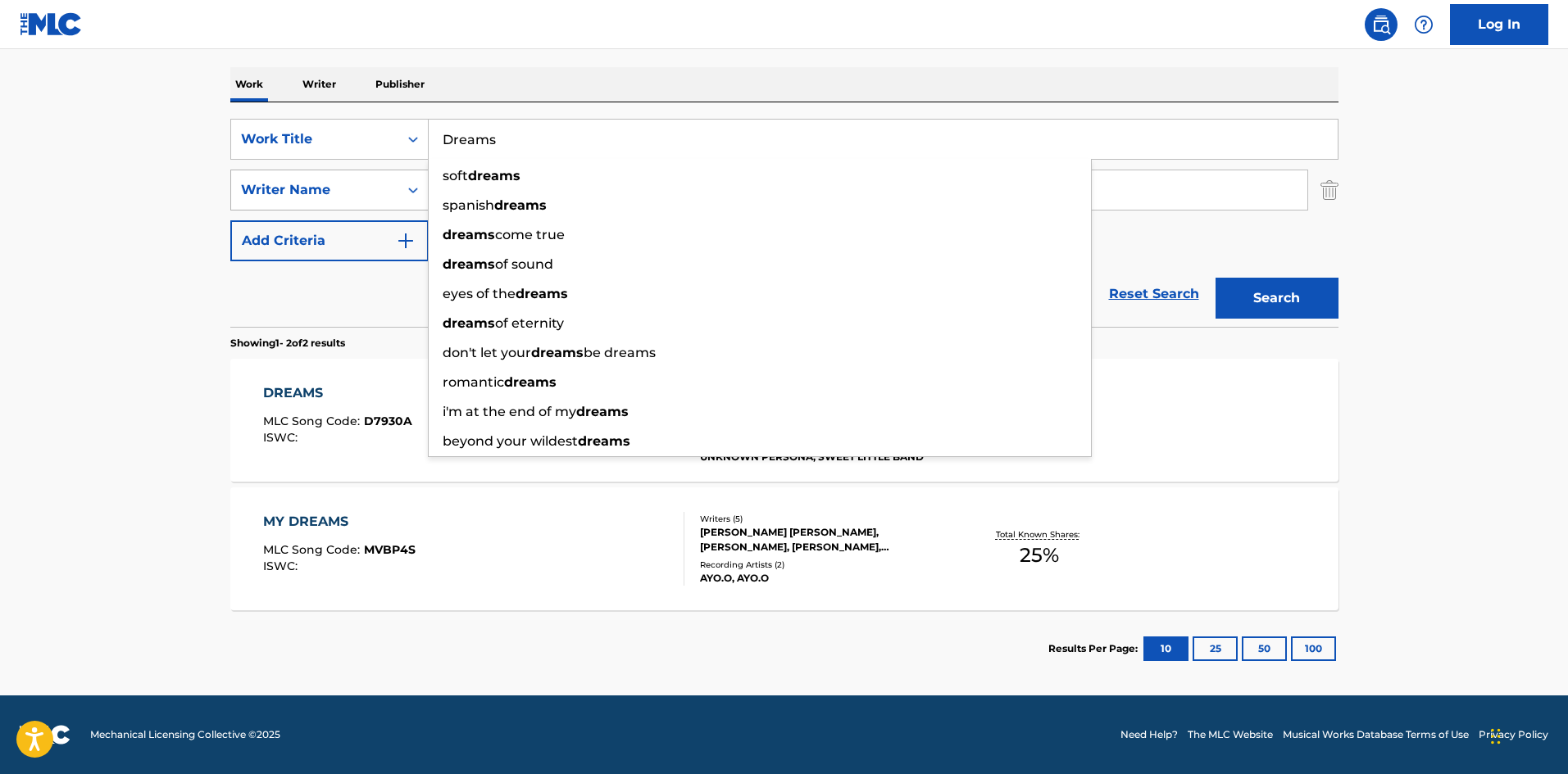
drag, startPoint x: 56, startPoint y: 211, endPoint x: 410, endPoint y: 178, distance: 355.5
click at [58, 211] on main "The MLC Public Work Search The accuracy and completeness of The MLC's data is d…" at bounding box center [784, 249] width 1568 height 893
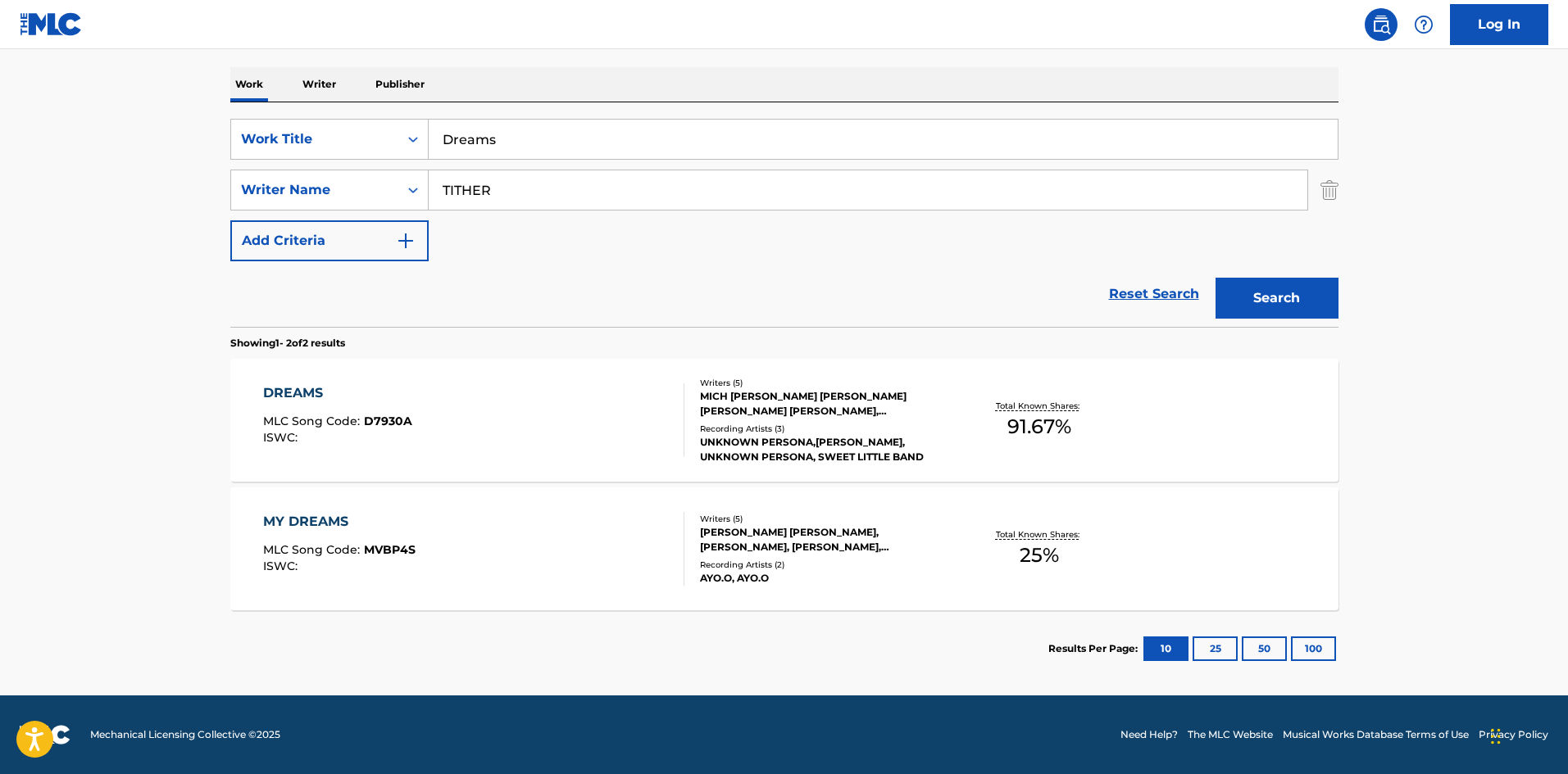
click at [450, 178] on input "TITHER" at bounding box center [868, 190] width 879 height 39
paste input "Kurstin"
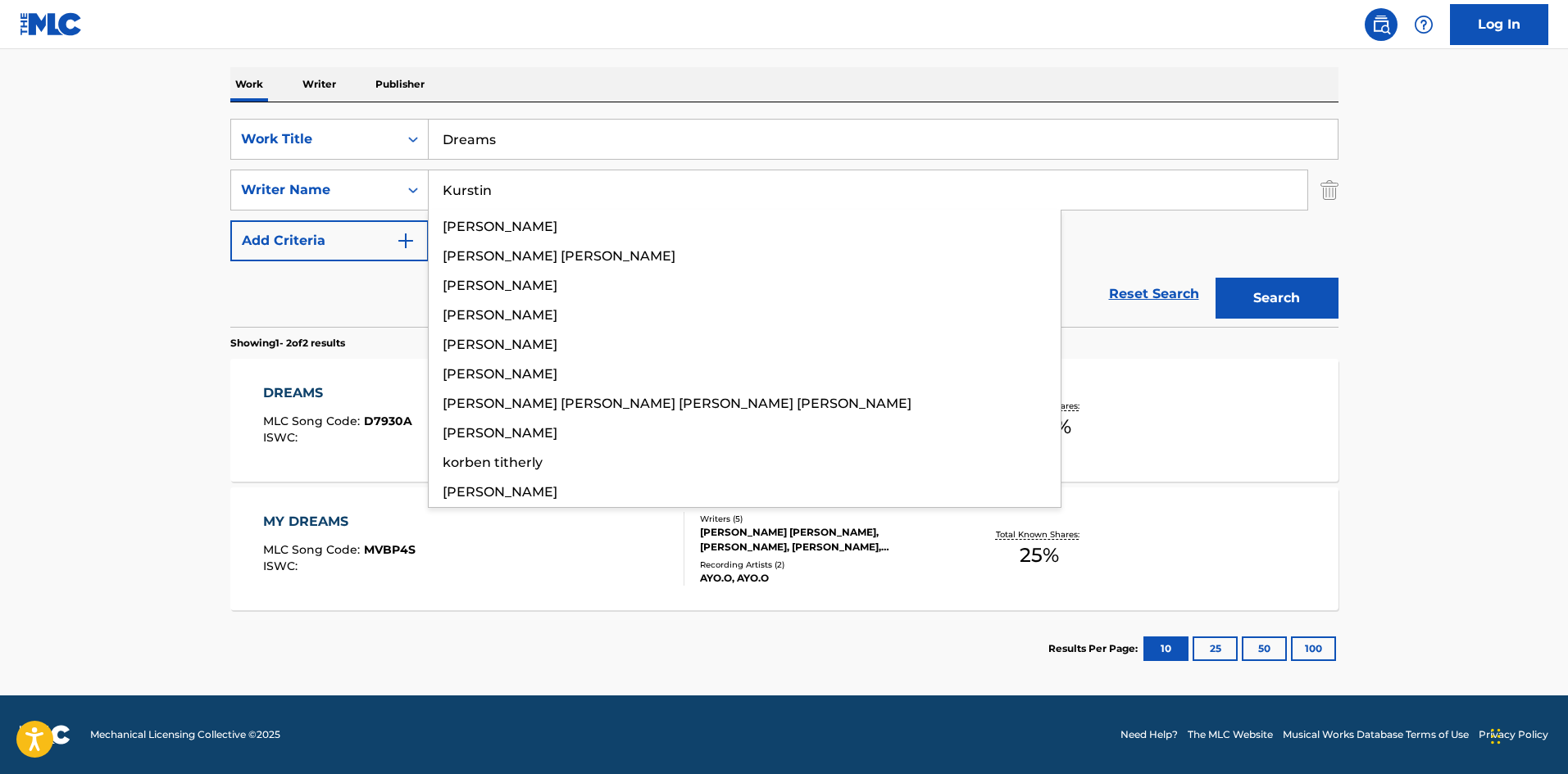
type input "Kurstin"
click at [1246, 291] on button "Search" at bounding box center [1277, 298] width 123 height 41
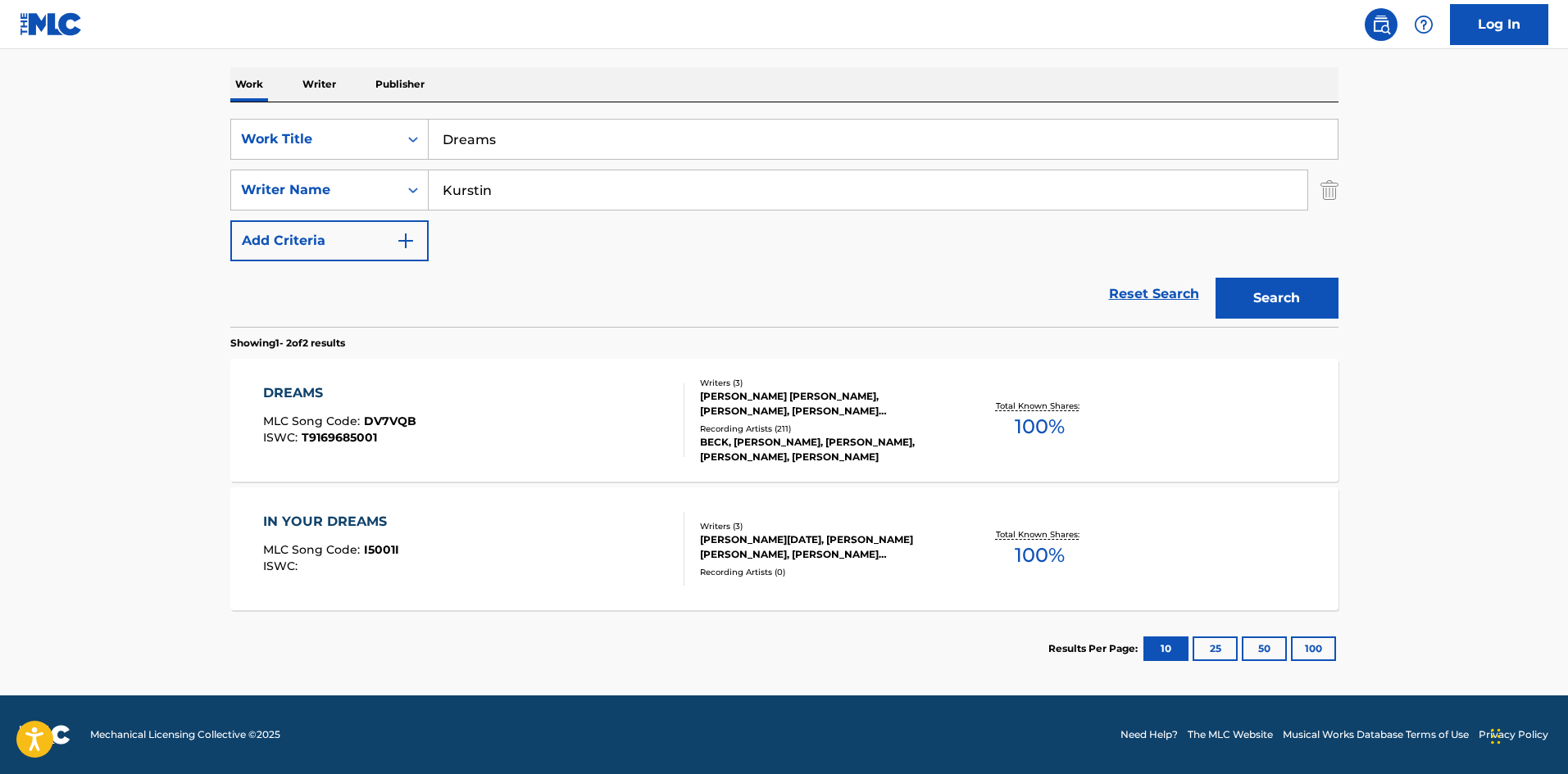
click at [488, 433] on div "DREAMS MLC Song Code : DV7VQB ISWC : T9169685001" at bounding box center [473, 420] width 421 height 74
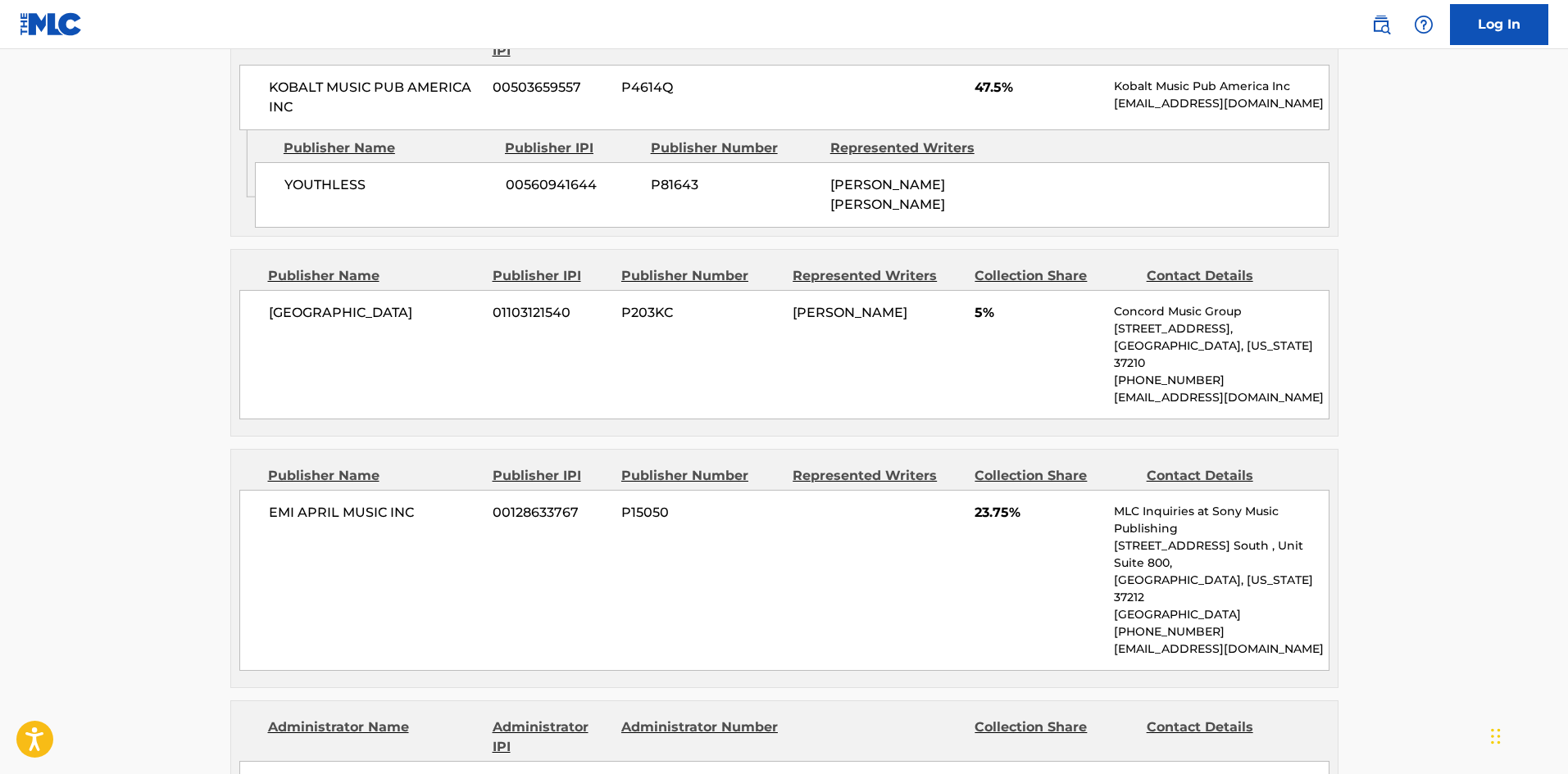
scroll to position [738, 0]
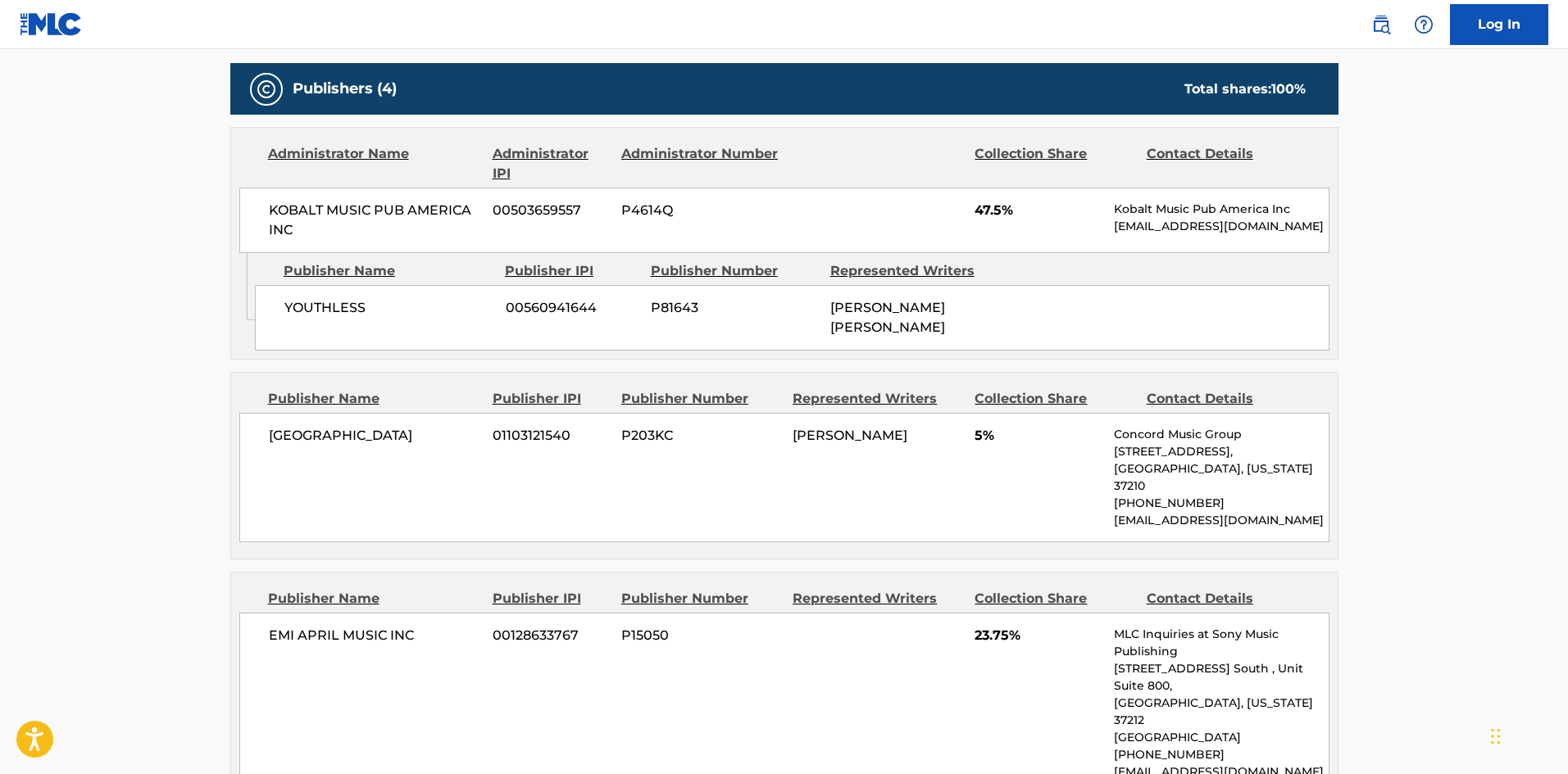
click at [309, 306] on span "YOUTHLESS" at bounding box center [389, 308] width 209 height 20
click at [285, 426] on span "[GEOGRAPHIC_DATA]" at bounding box center [375, 436] width 212 height 20
drag, startPoint x: 285, startPoint y: 415, endPoint x: 371, endPoint y: 411, distance: 86.1
click at [371, 426] on span "[GEOGRAPHIC_DATA]" at bounding box center [375, 436] width 212 height 20
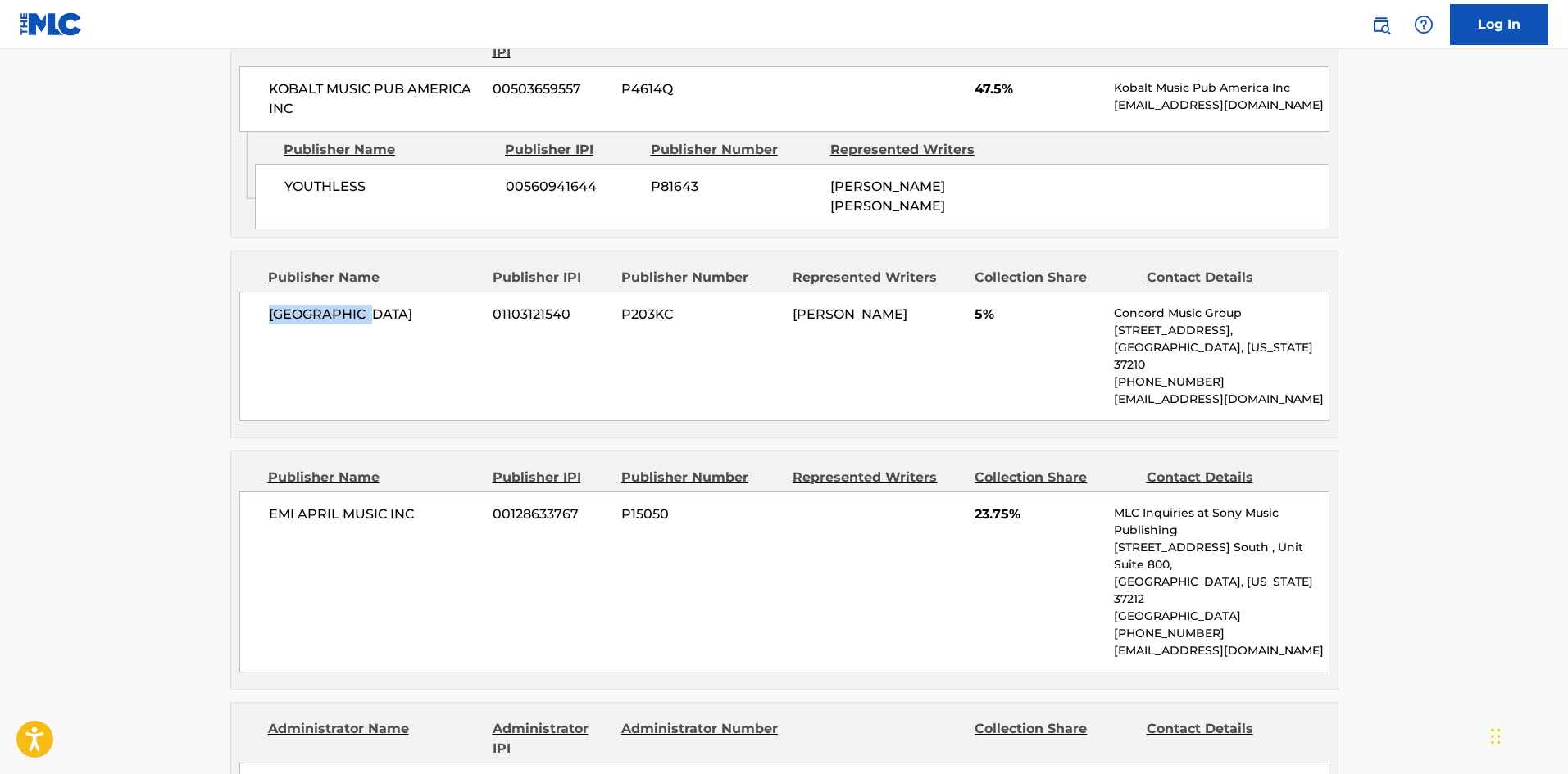
scroll to position [983, 0]
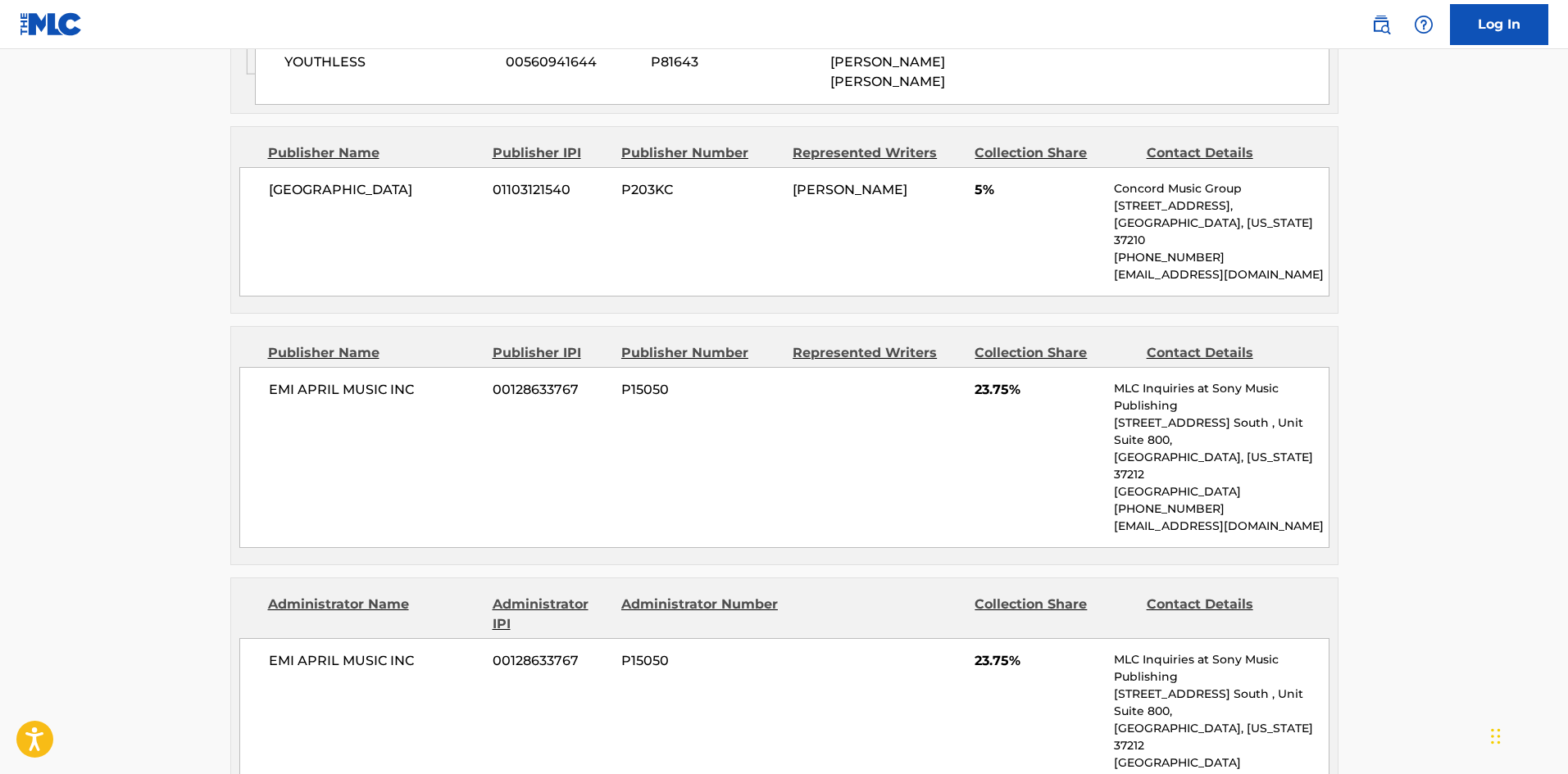
click at [299, 380] on span "EMI APRIL MUSIC INC" at bounding box center [375, 390] width 212 height 20
drag, startPoint x: 299, startPoint y: 347, endPoint x: 400, endPoint y: 351, distance: 101.1
click at [400, 380] on span "EMI APRIL MUSIC INC" at bounding box center [375, 390] width 212 height 20
click at [301, 380] on span "EMI APRIL MUSIC INC" at bounding box center [375, 390] width 212 height 20
drag, startPoint x: 301, startPoint y: 355, endPoint x: 312, endPoint y: 360, distance: 12.1
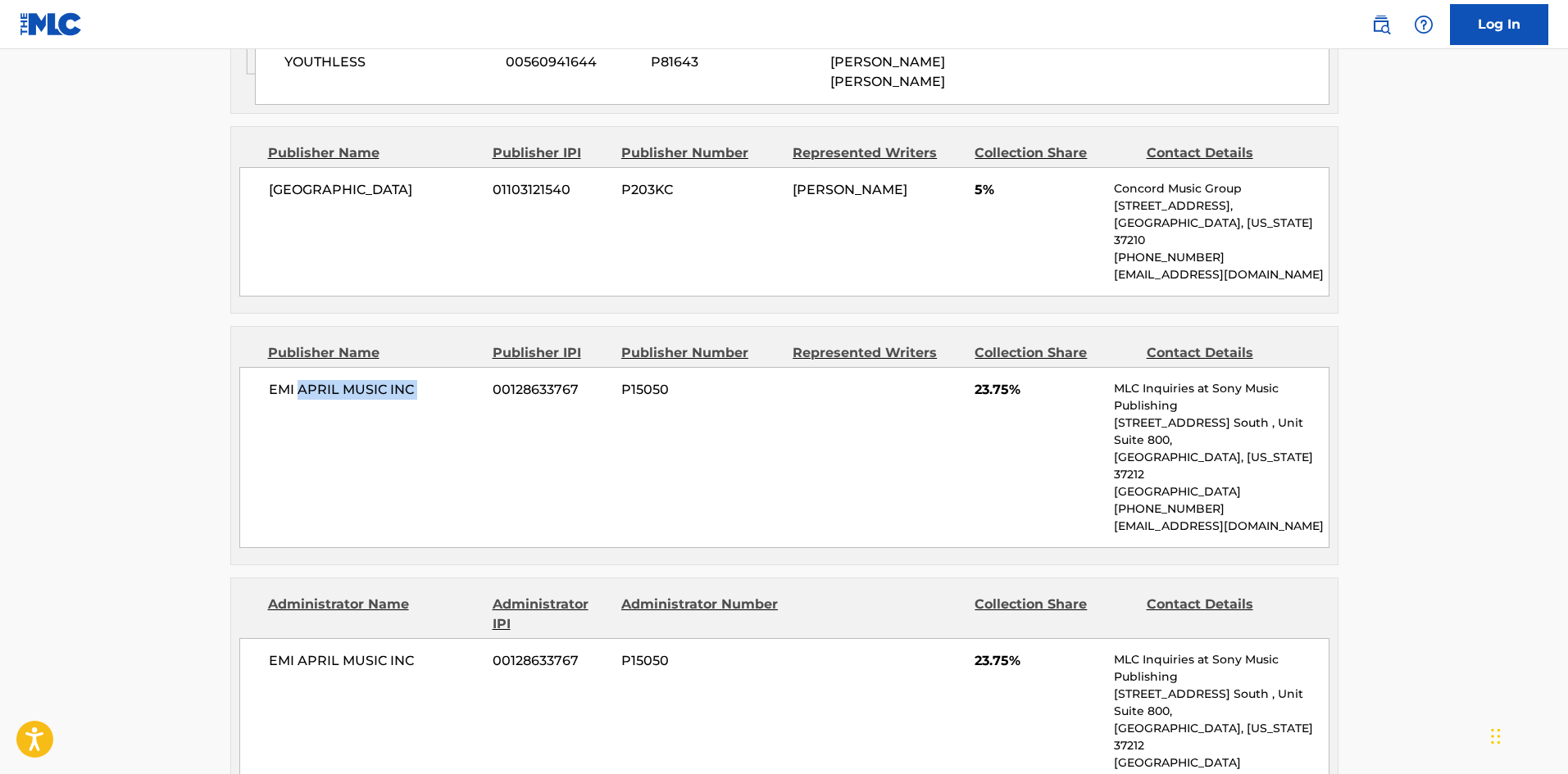
click at [428, 380] on span "EMI APRIL MUSIC INC" at bounding box center [375, 390] width 212 height 20
click at [278, 380] on span "EMI APRIL MUSIC INC" at bounding box center [375, 390] width 212 height 20
drag, startPoint x: 278, startPoint y: 351, endPoint x: 410, endPoint y: 351, distance: 132.0
click at [410, 380] on span "EMI APRIL MUSIC INC" at bounding box center [375, 390] width 212 height 20
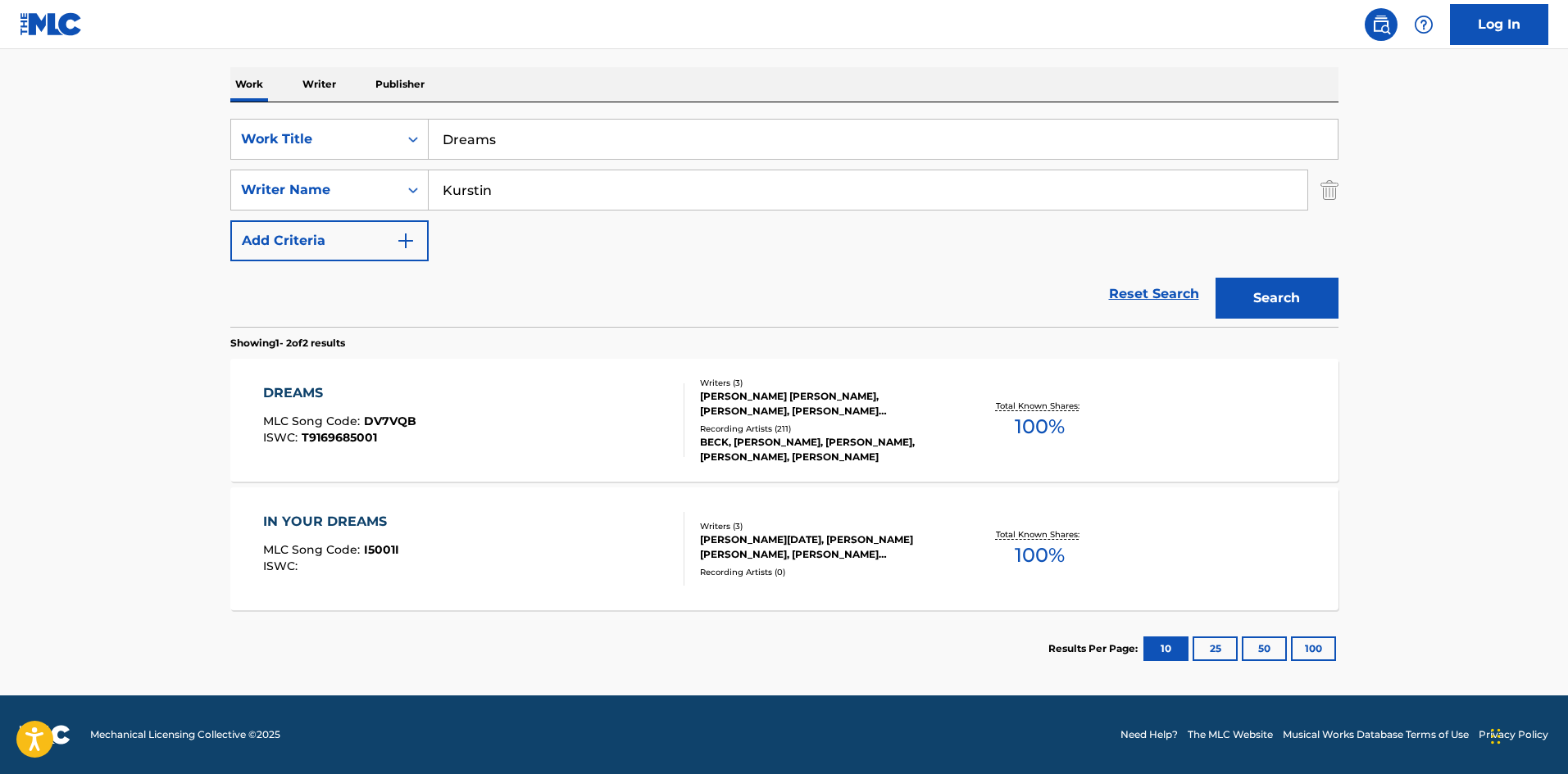
scroll to position [246, 0]
click at [589, 409] on div "DREAMS MLC Song Code : DV7VQB ISWC : T9169685001" at bounding box center [473, 420] width 421 height 74
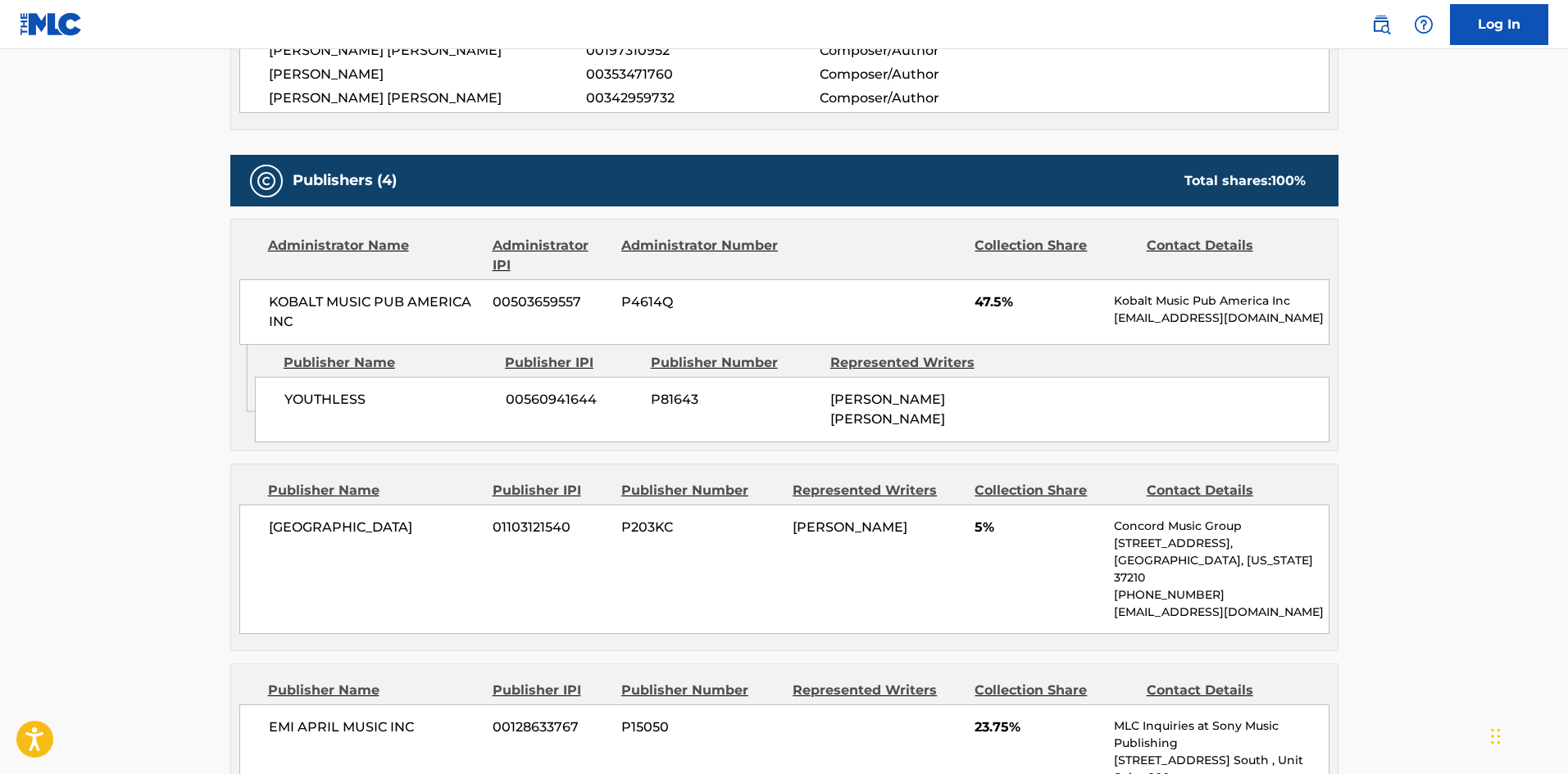
scroll to position [409, 0]
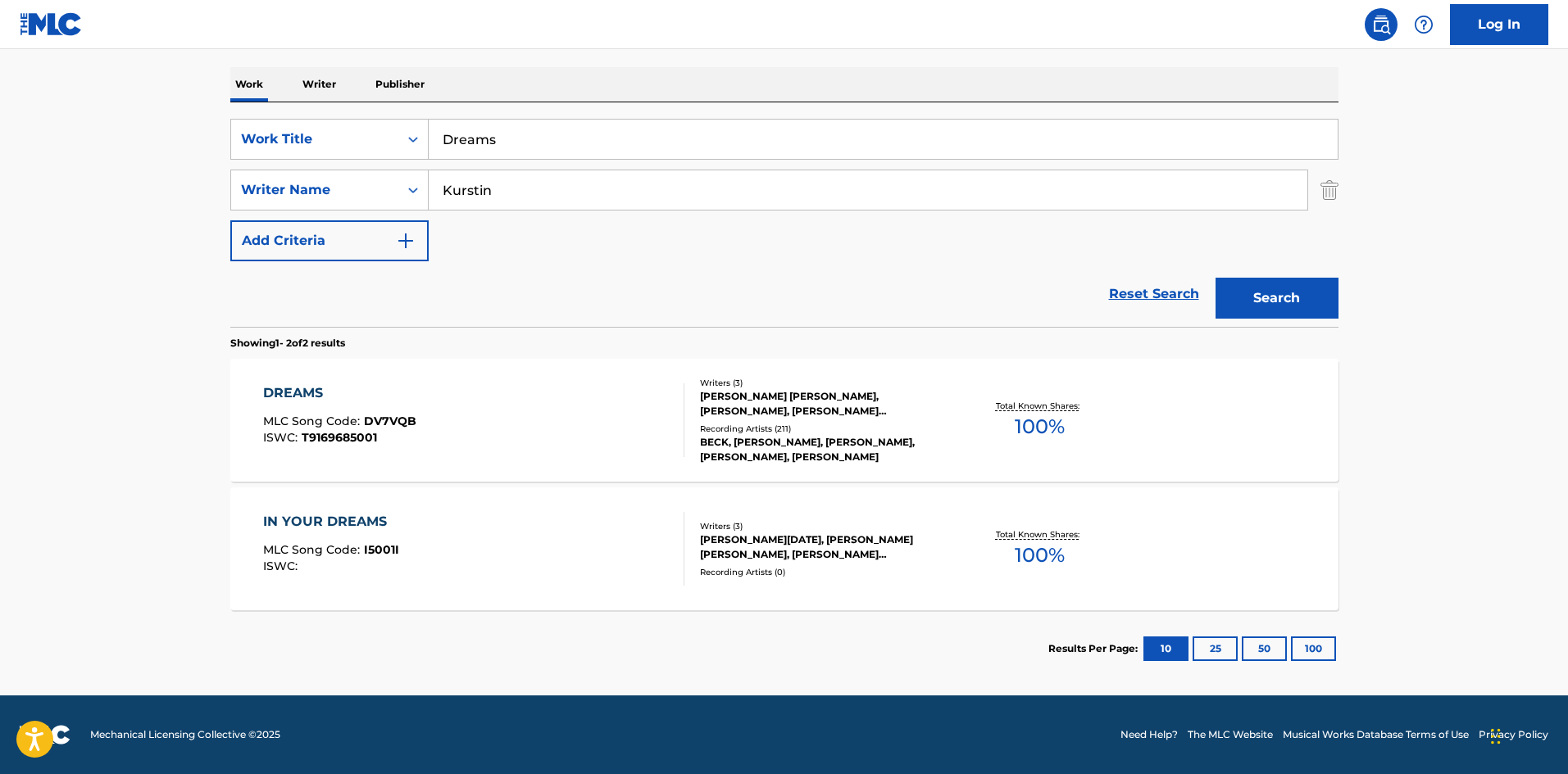
scroll to position [246, 0]
click at [522, 143] on input "Dreams" at bounding box center [883, 138] width 909 height 39
paste input "Earthquake Weather"
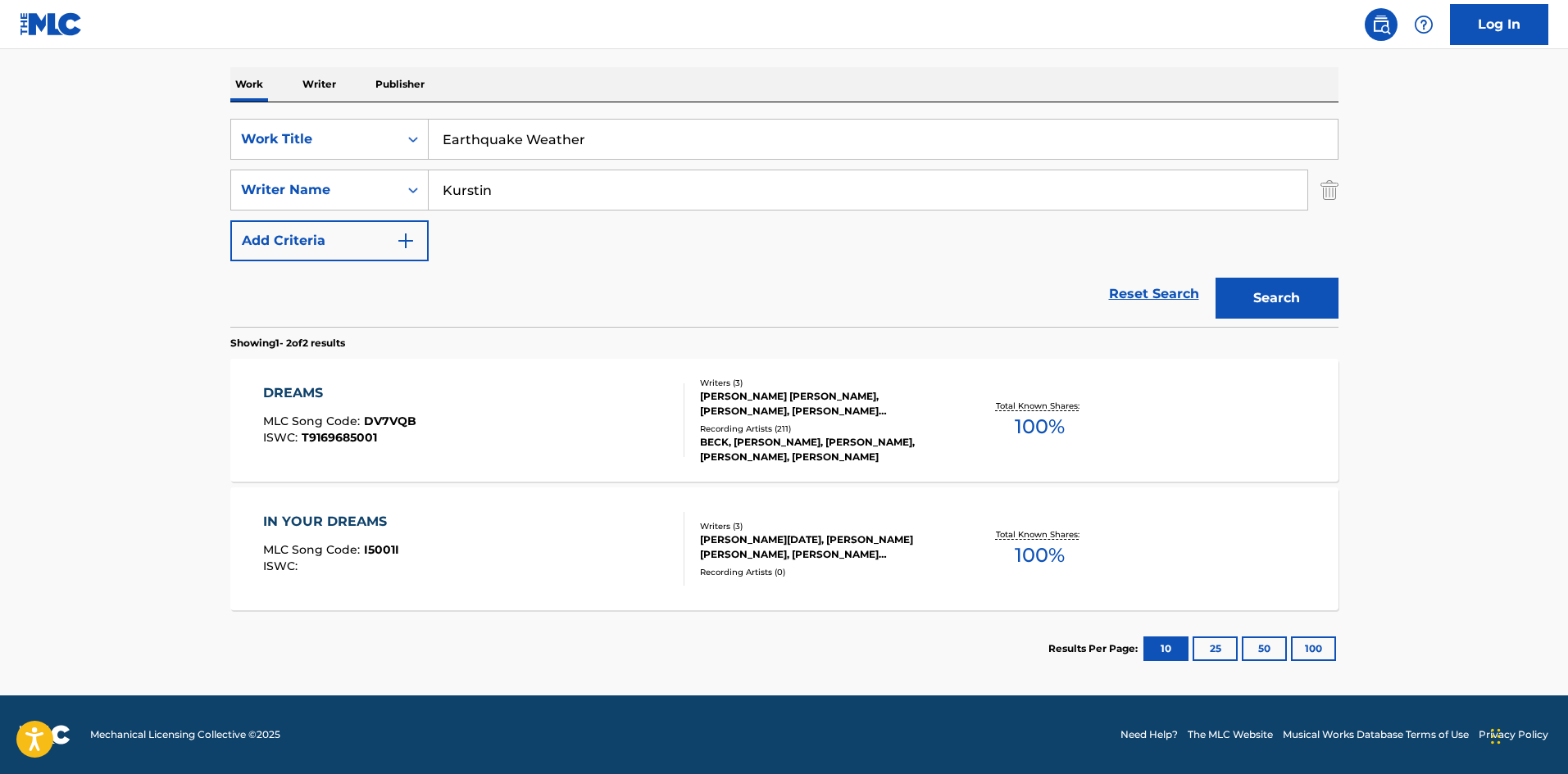
type input "Earthquake Weather"
click at [519, 199] on input "Kurstin" at bounding box center [868, 190] width 879 height 39
click at [1216, 278] on button "Search" at bounding box center [1277, 298] width 123 height 41
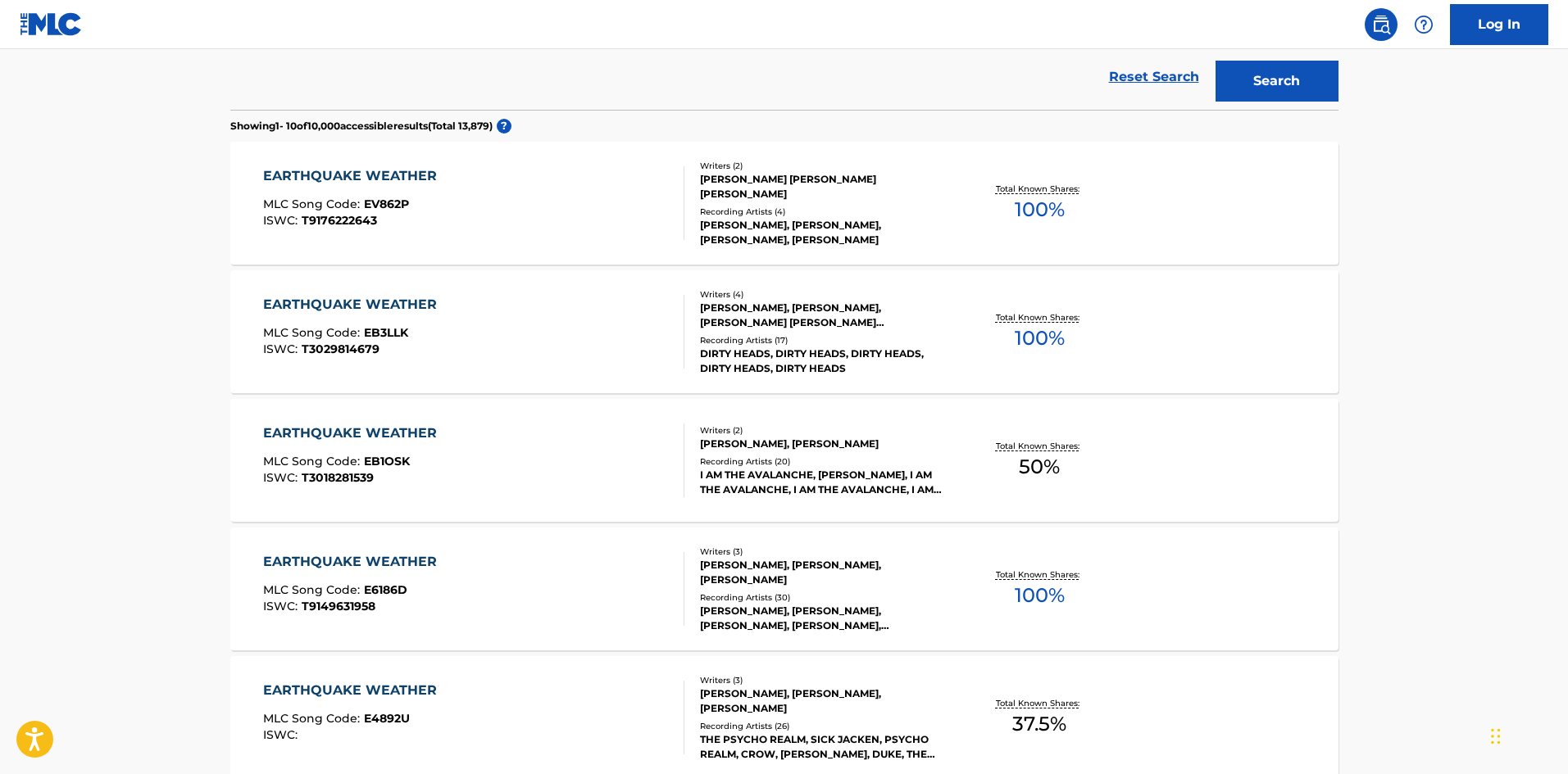
scroll to position [135, 0]
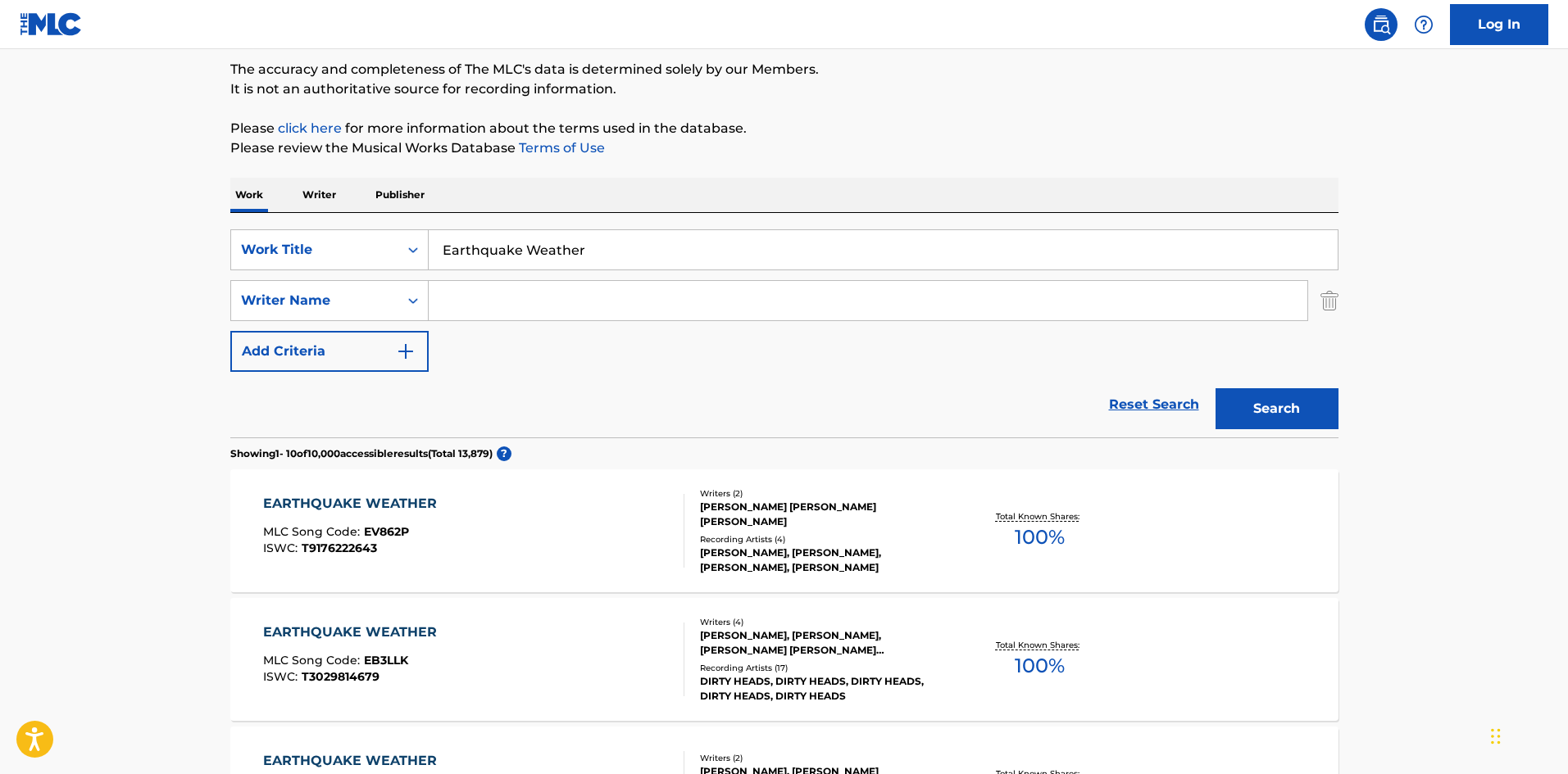
drag, startPoint x: 572, startPoint y: 285, endPoint x: 584, endPoint y: 286, distance: 12.0
click at [572, 285] on input "Search Form" at bounding box center [868, 300] width 879 height 39
paste input "[PERSON_NAME]"
type input "[PERSON_NAME]"
click at [1279, 400] on button "Search" at bounding box center [1277, 409] width 123 height 41
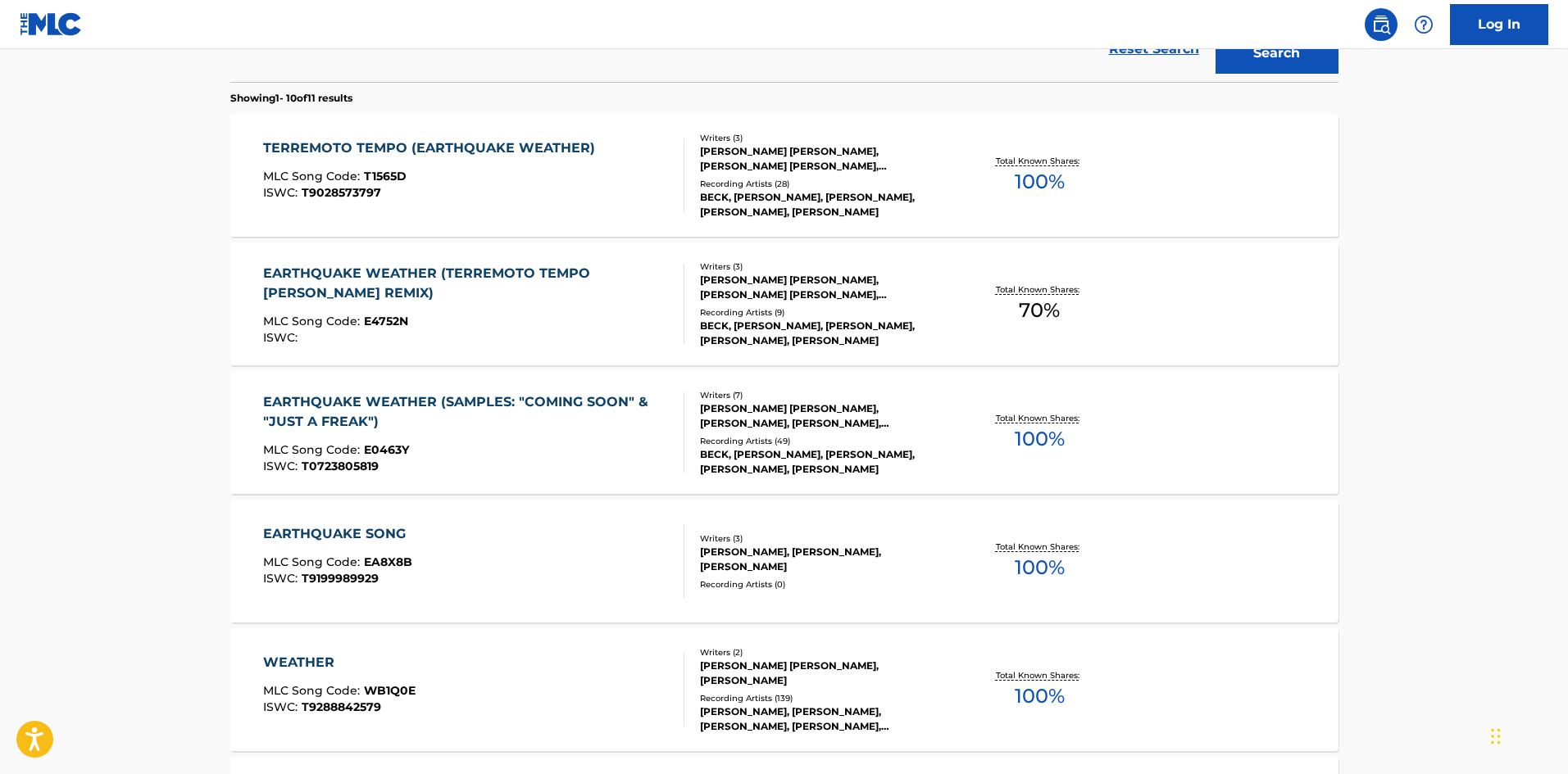
scroll to position [491, 0]
click at [513, 434] on div "EARTHQUAKE WEATHER (SAMPLES: "COMING SOON" & "JUST A FREAK") MLC Song Code : E0…" at bounding box center [466, 432] width 407 height 80
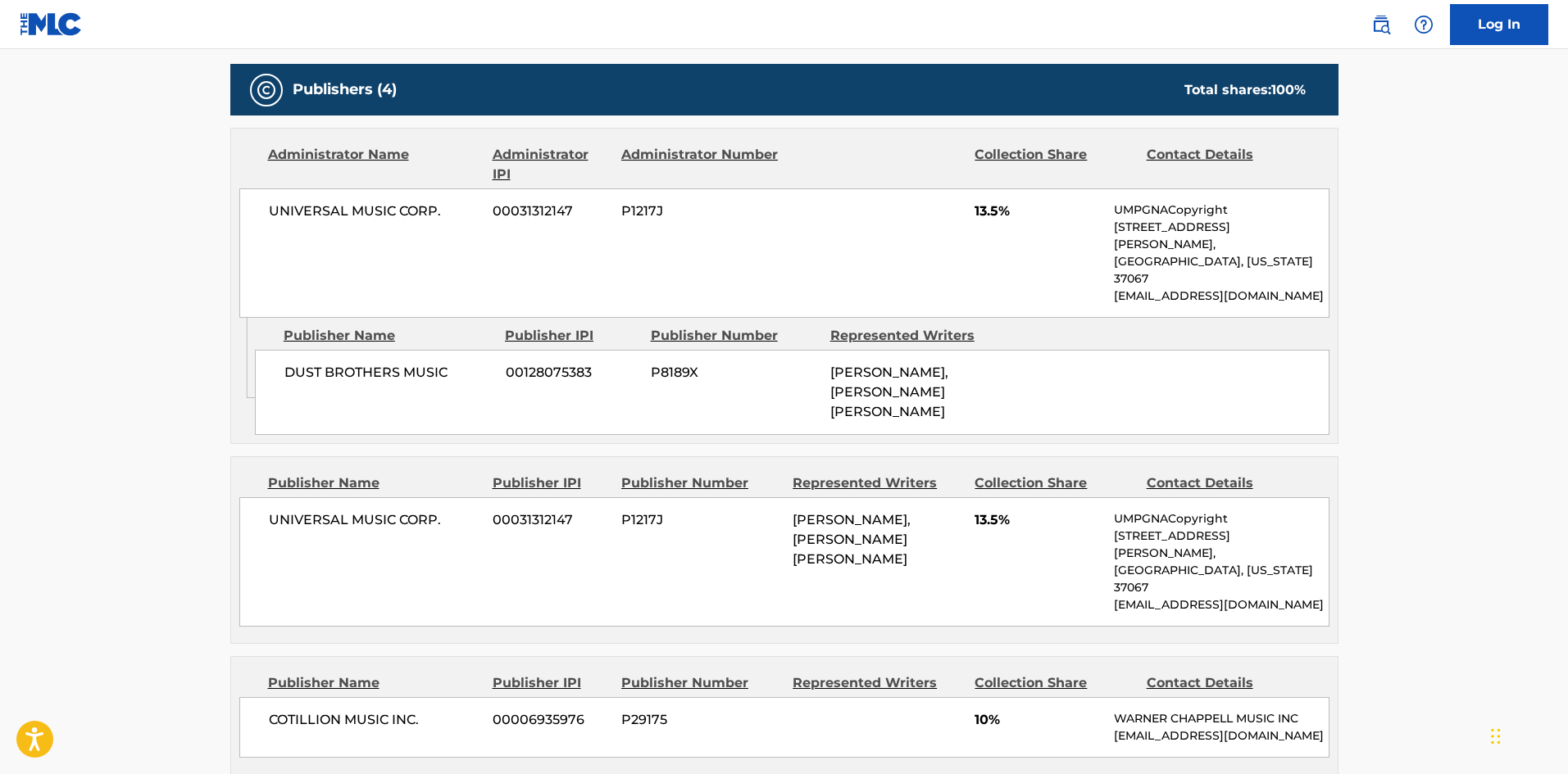
scroll to position [840, 0]
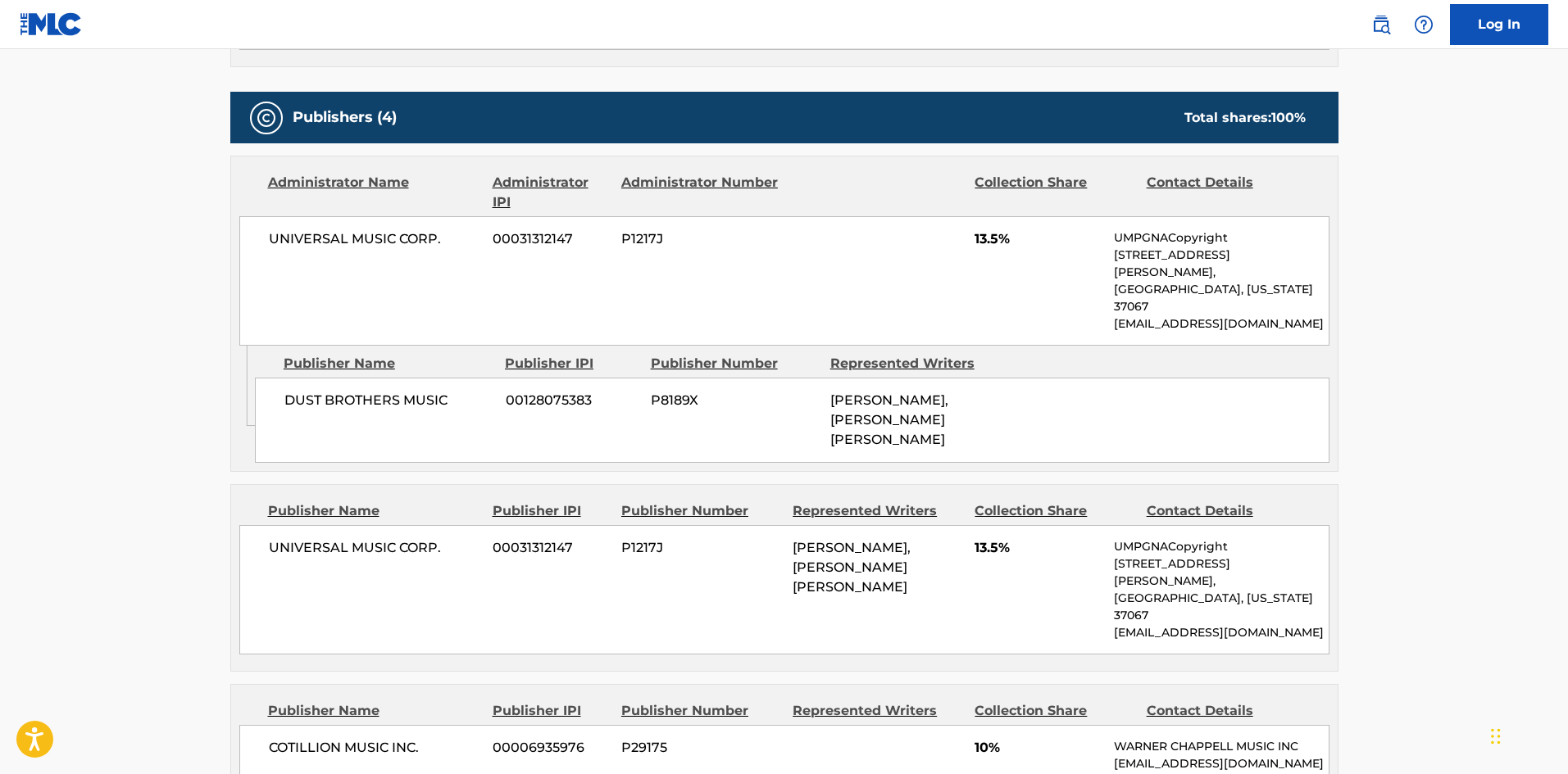
click at [271, 378] on div "DUST BROTHERS MUSIC 00128075383 P8189X [PERSON_NAME], [PERSON_NAME] [PERSON_NAM…" at bounding box center [792, 420] width 1075 height 85
drag, startPoint x: 271, startPoint y: 365, endPoint x: 347, endPoint y: 365, distance: 76.0
click at [347, 378] on div "DUST BROTHERS MUSIC 00128075383 P8189X [PERSON_NAME], [PERSON_NAME] [PERSON_NAM…" at bounding box center [792, 420] width 1075 height 85
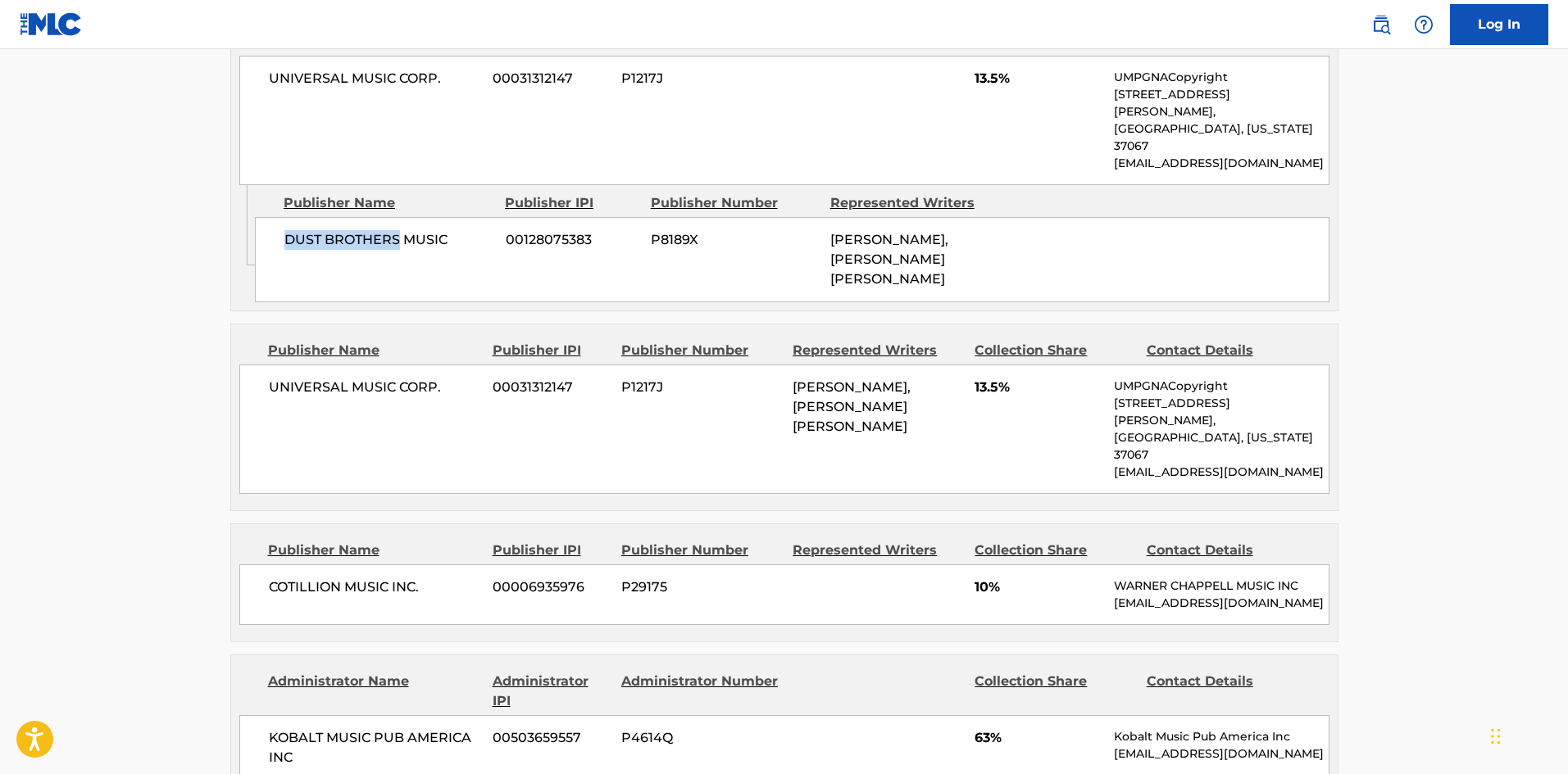
scroll to position [1086, 0]
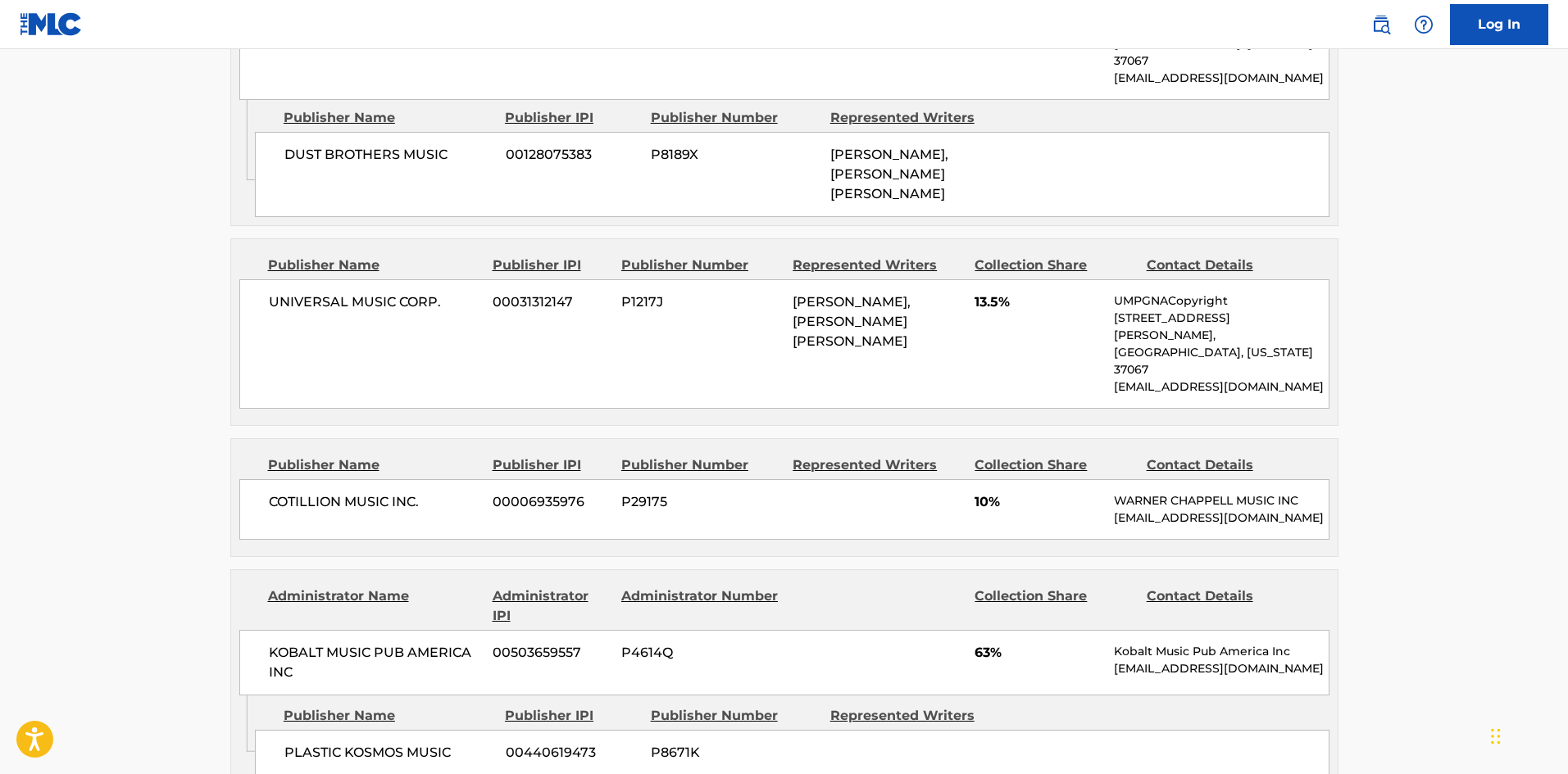
click at [272, 293] on span "UNIVERSAL MUSIC CORP." at bounding box center [375, 302] width 212 height 20
drag, startPoint x: 272, startPoint y: 248, endPoint x: 432, endPoint y: 244, distance: 160.0
click at [432, 293] on span "UNIVERSAL MUSIC CORP." at bounding box center [375, 302] width 212 height 20
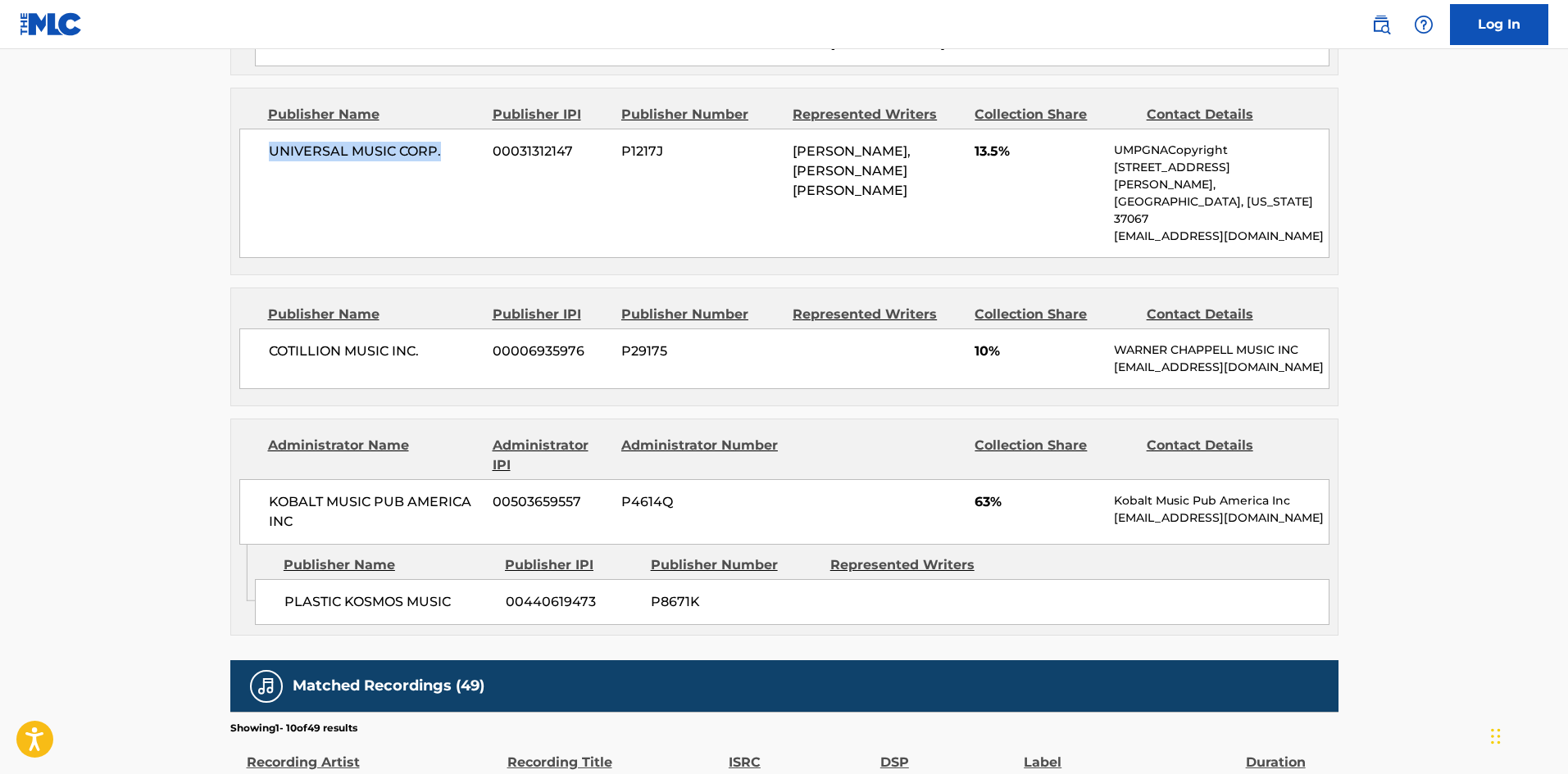
scroll to position [1250, 0]
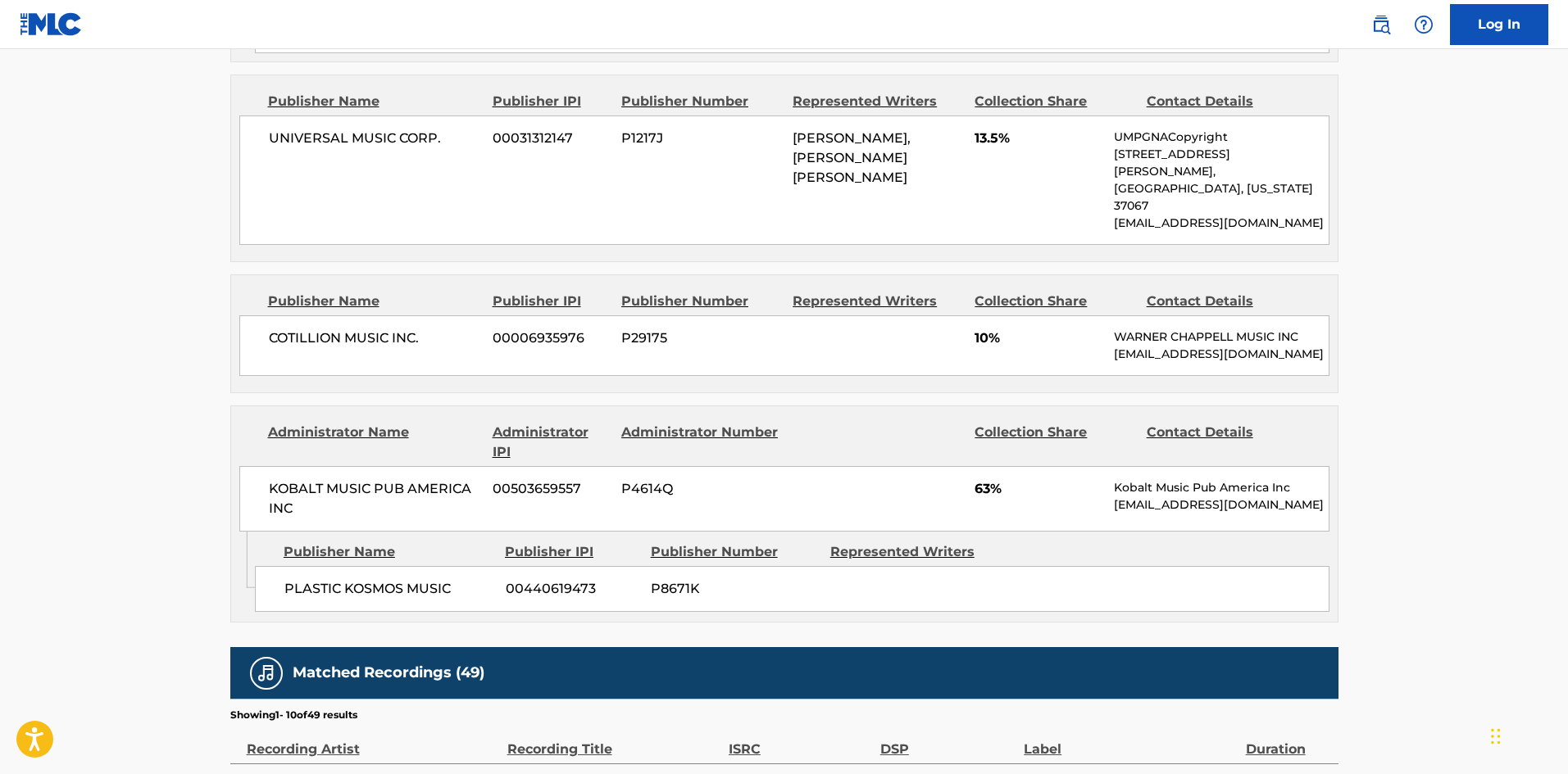
click at [308, 328] on span "COTILLION MUSIC INC." at bounding box center [375, 338] width 212 height 20
drag, startPoint x: 308, startPoint y: 254, endPoint x: 385, endPoint y: 249, distance: 77.2
click at [385, 328] on span "COTILLION MUSIC INC." at bounding box center [375, 338] width 212 height 20
click at [303, 579] on span "PLASTIC KOSMOS MUSIC" at bounding box center [389, 589] width 209 height 20
drag, startPoint x: 303, startPoint y: 507, endPoint x: 412, endPoint y: 506, distance: 109.0
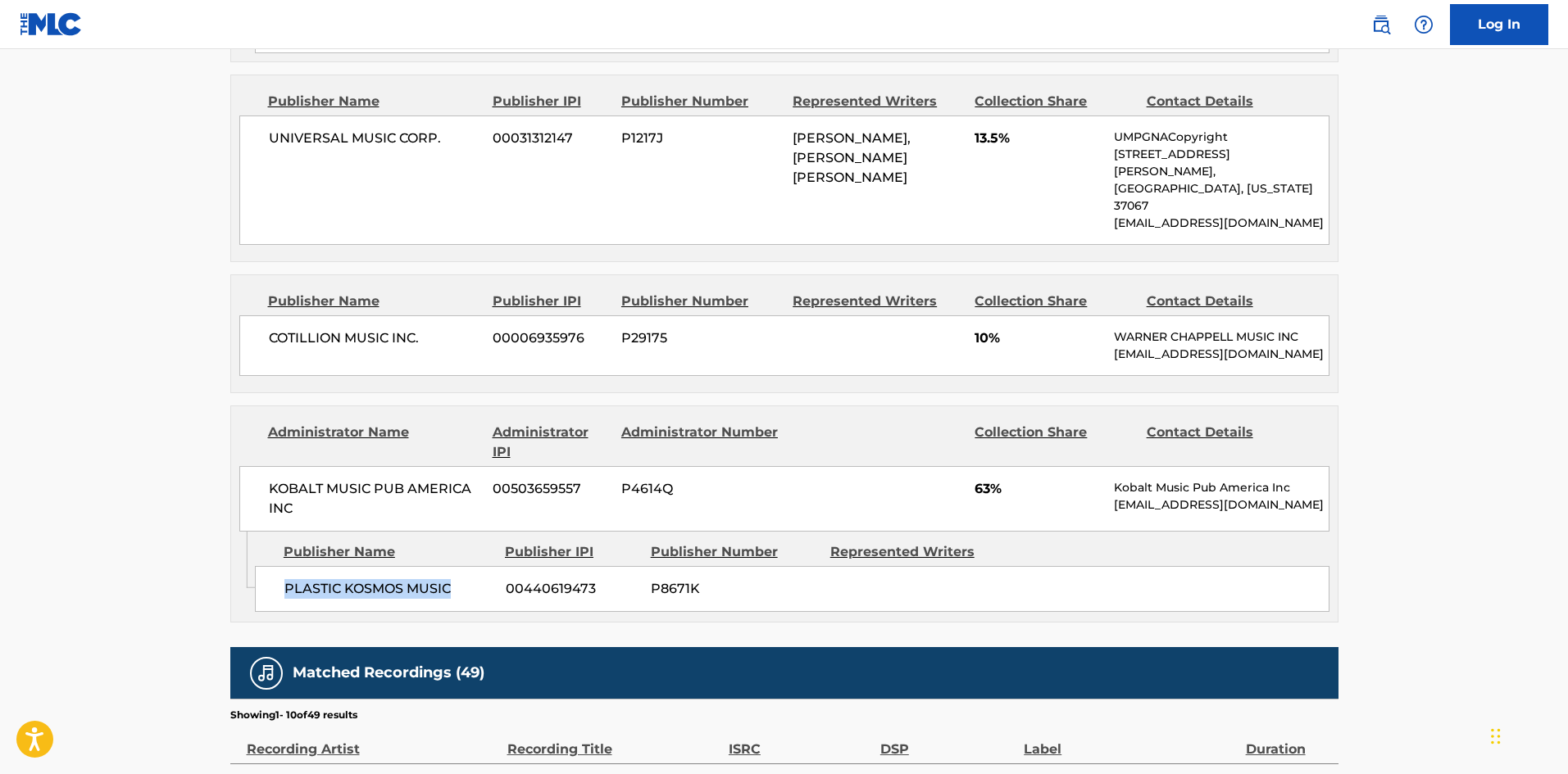
click at [412, 566] on div "PLASTIC KOSMOS MUSIC 00440619473 P8671K" at bounding box center [792, 588] width 1075 height 46
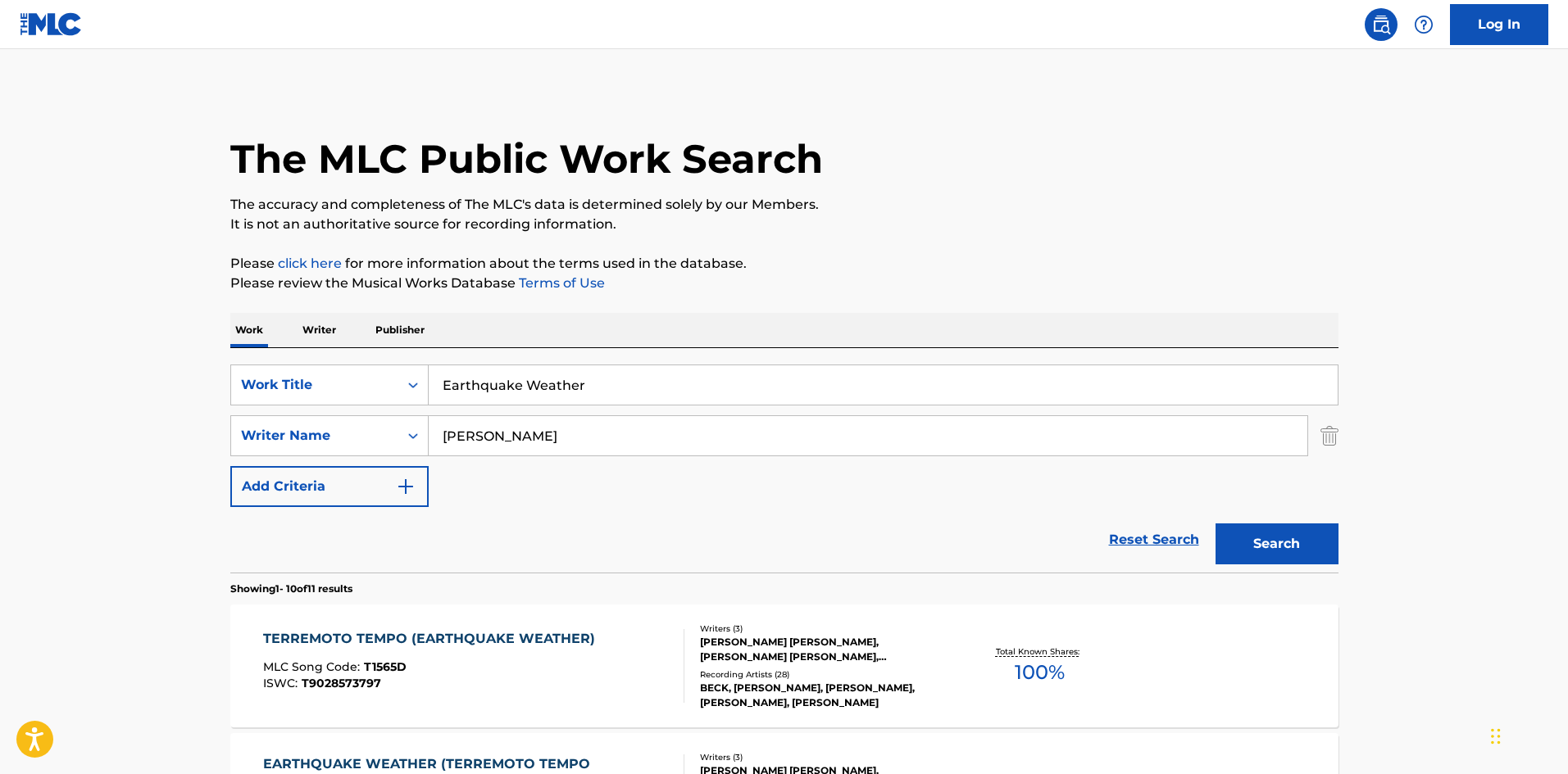
click at [601, 364] on div "SearchWithCriteria46a92811-befb-4e3d-bade-2e56ed61b0e2 Work Title Earthquake We…" at bounding box center [784, 460] width 1109 height 225
click at [607, 384] on input "Earthquake Weather" at bounding box center [883, 385] width 909 height 39
paste input "mergency Exit"
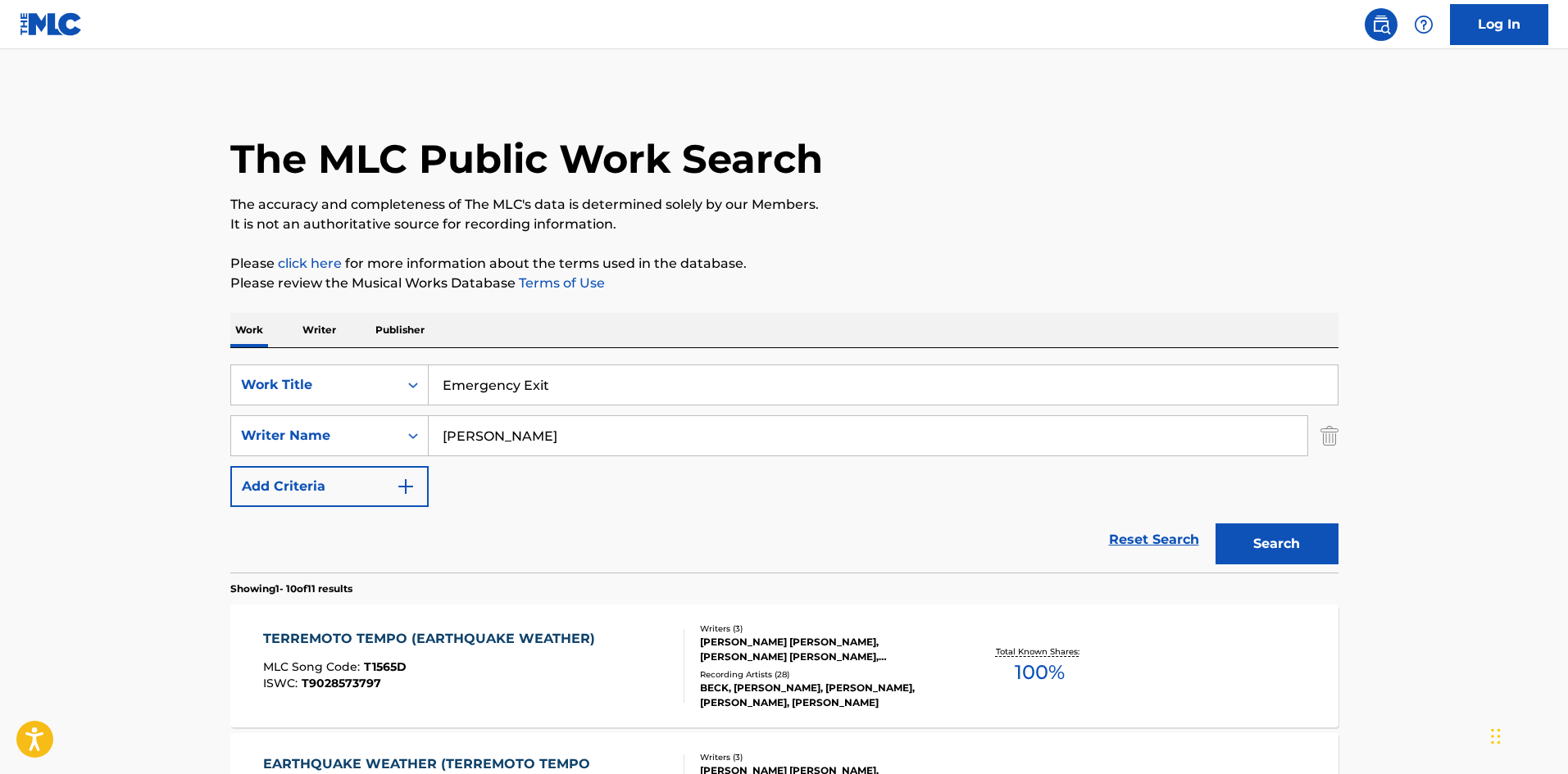
type input "Emergency Exit"
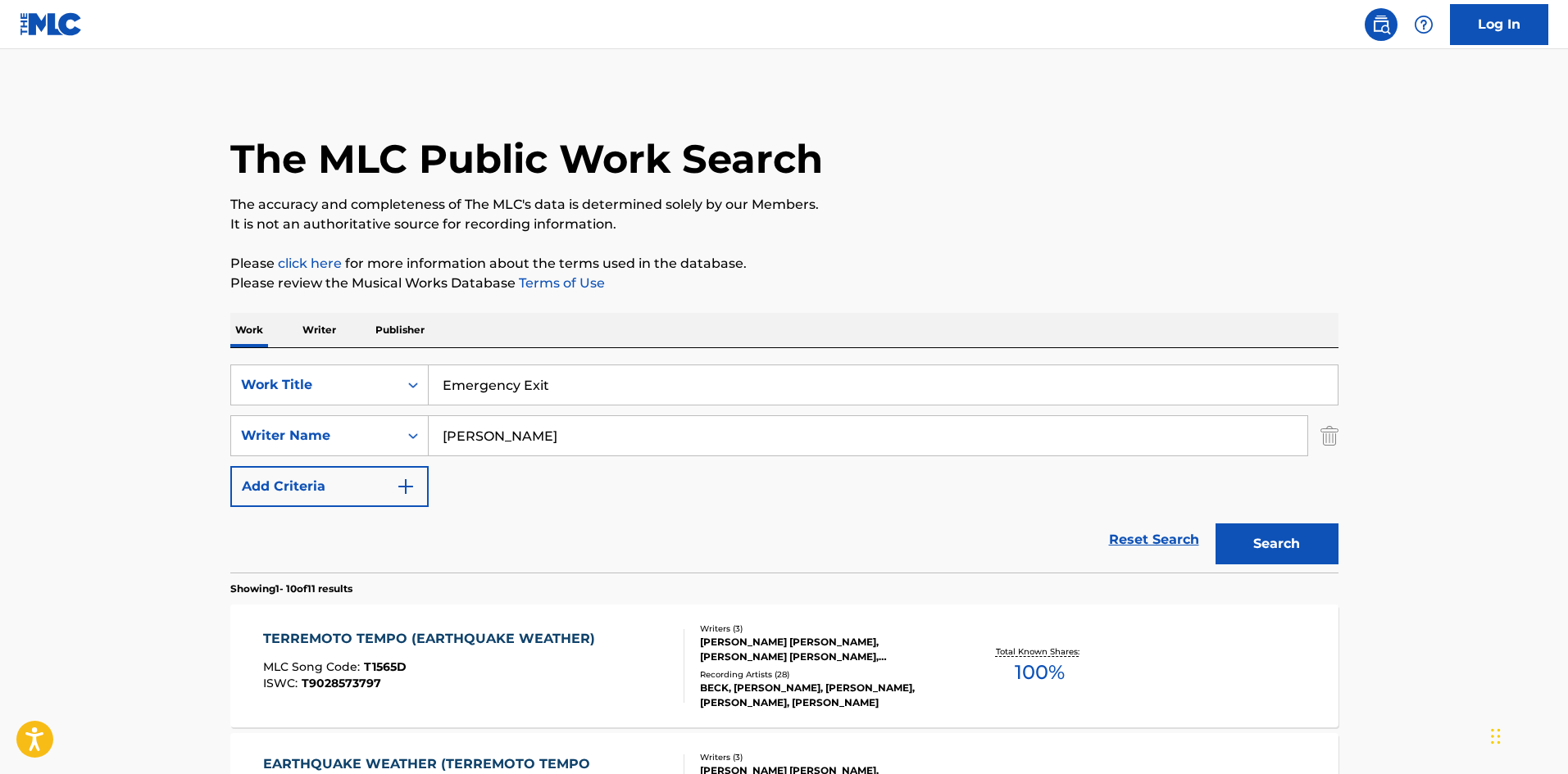
click at [575, 436] on input "[PERSON_NAME]" at bounding box center [868, 435] width 879 height 39
paste input "[PERSON_NAME]"
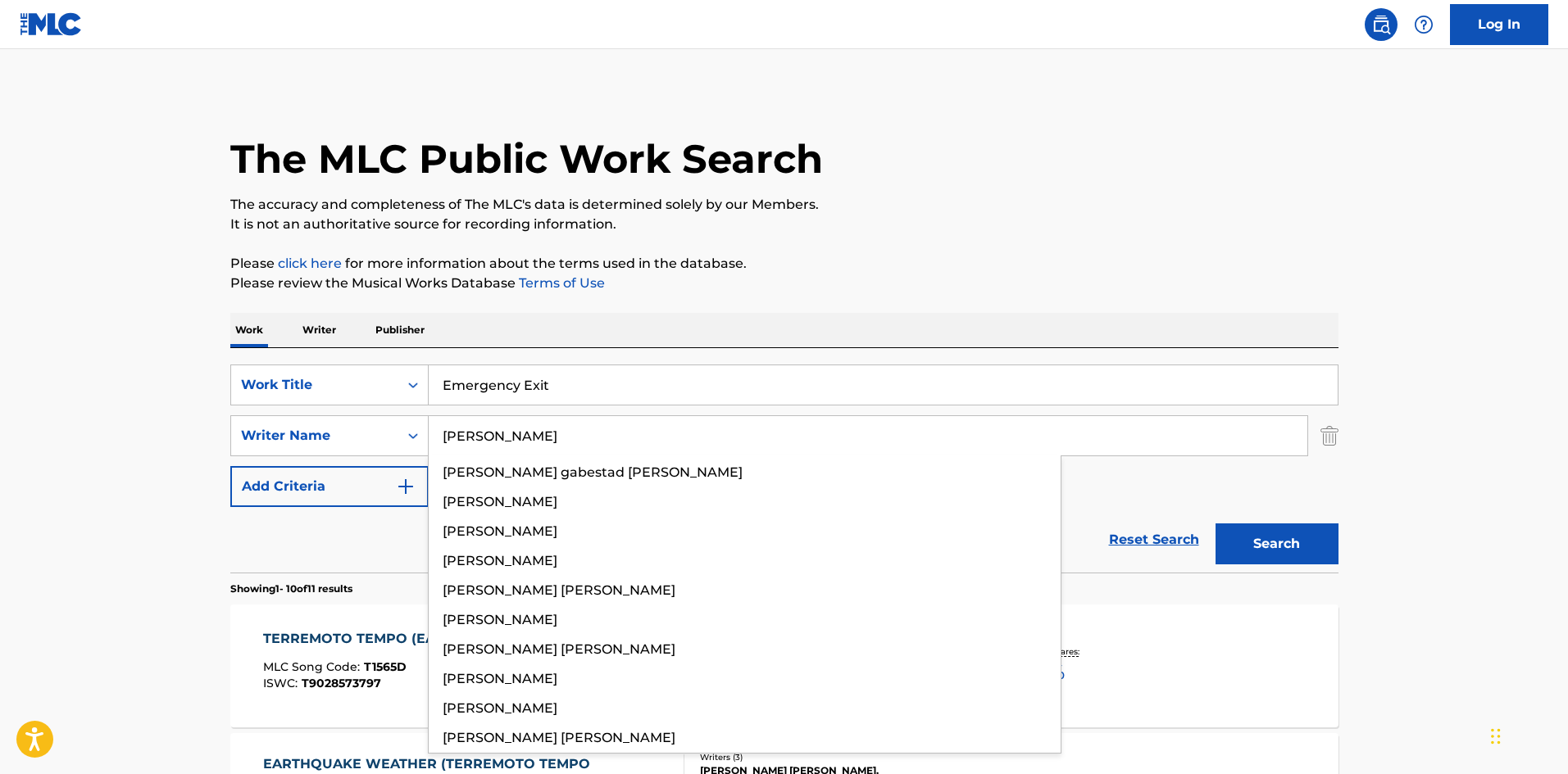
type input "[PERSON_NAME]"
click at [1243, 548] on button "Search" at bounding box center [1277, 544] width 123 height 41
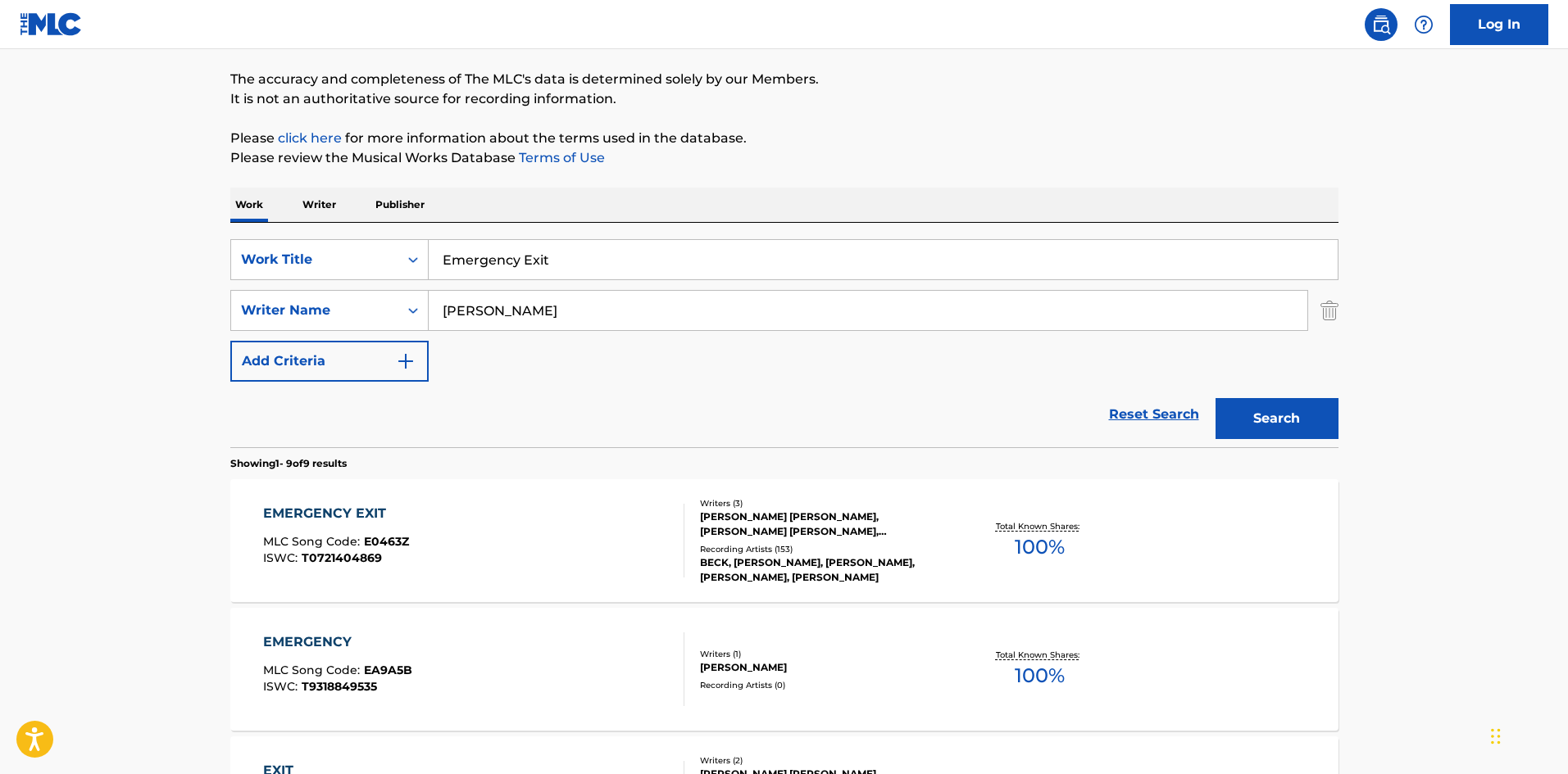
scroll to position [327, 0]
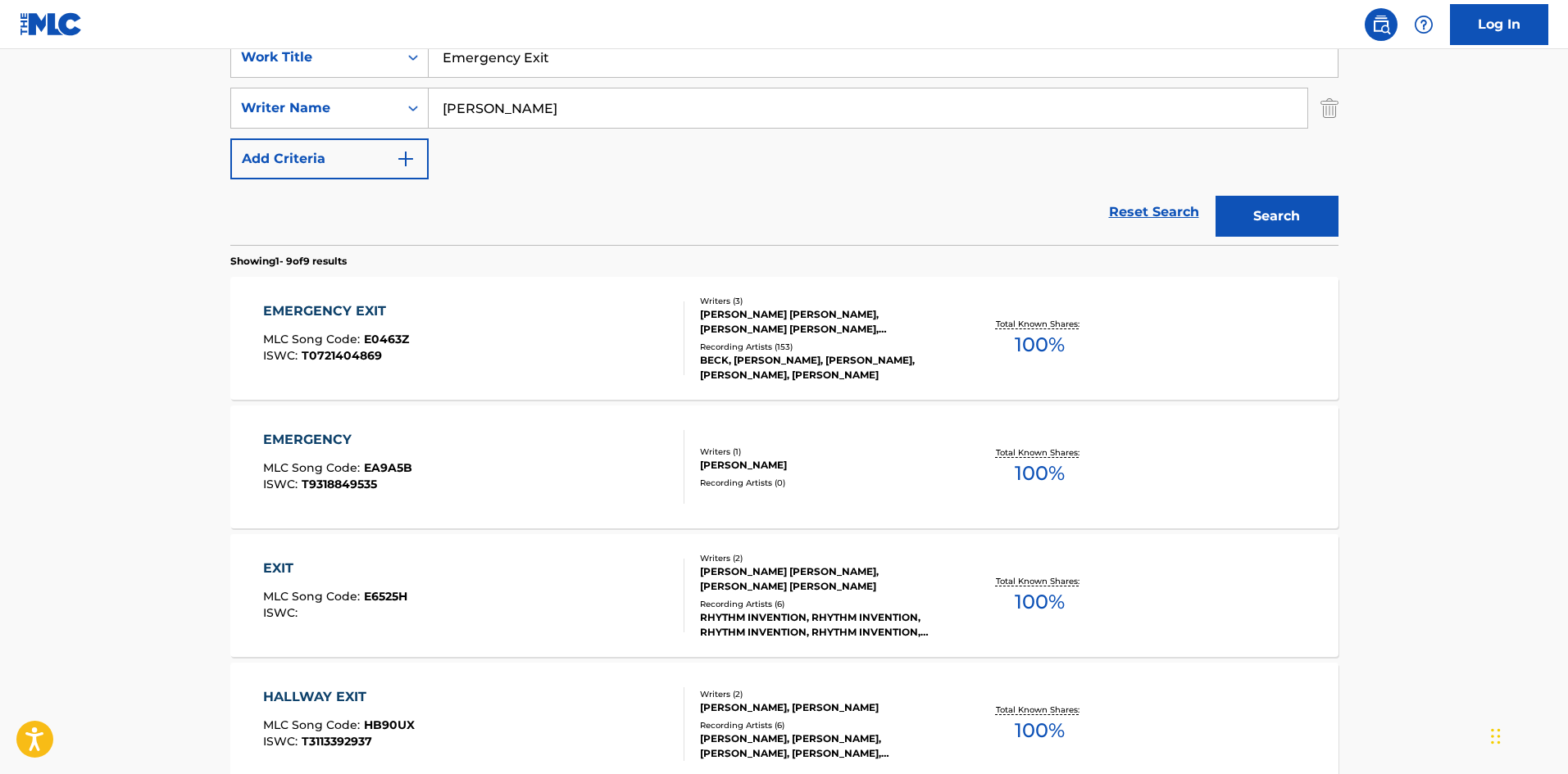
click at [430, 377] on div "EMERGENCY EXIT MLC Song Code : E0463Z ISWC : T0721404869 Writers ( 3 ) [PERSON_…" at bounding box center [784, 338] width 1109 height 123
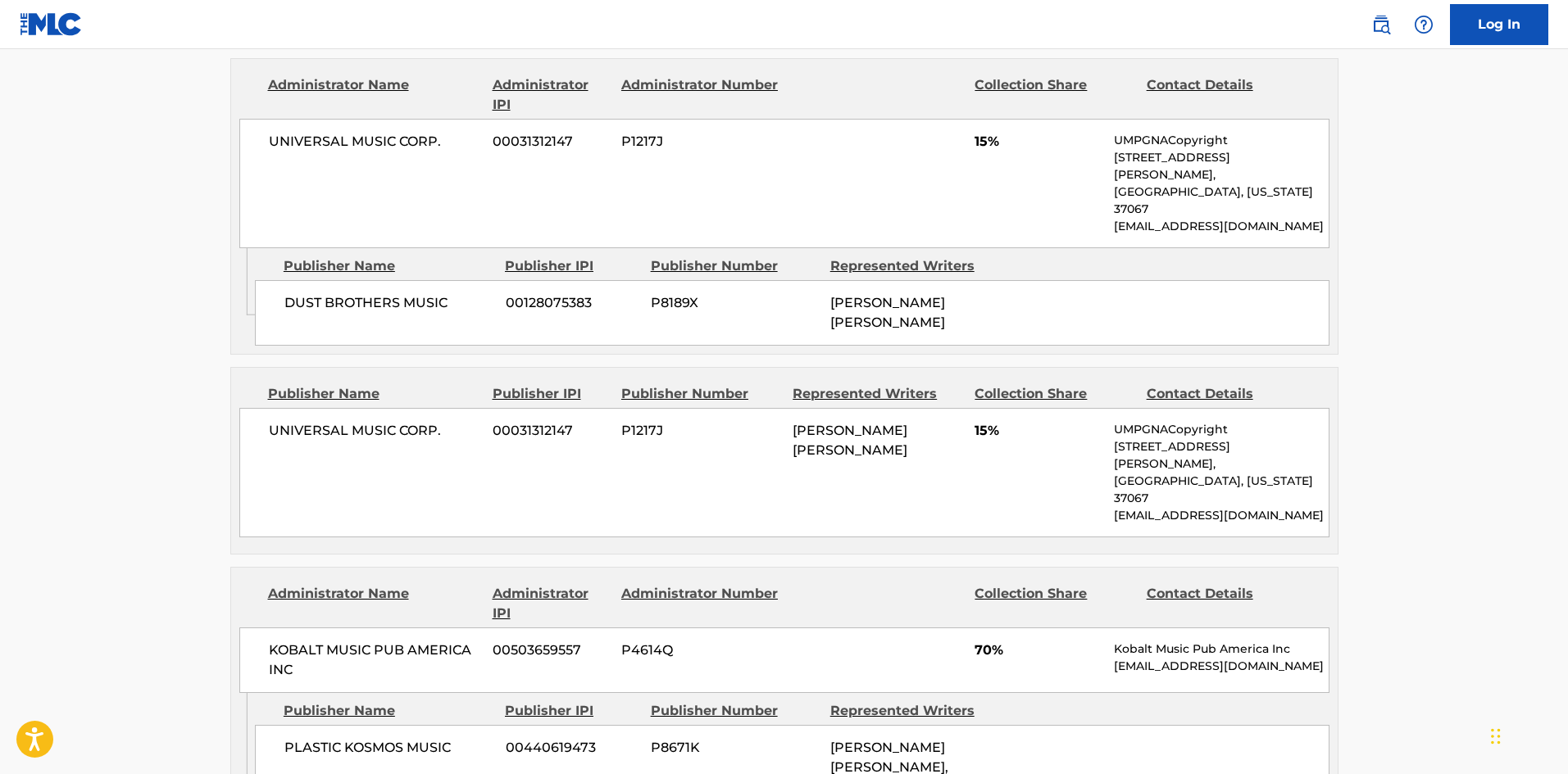
scroll to position [573, 0]
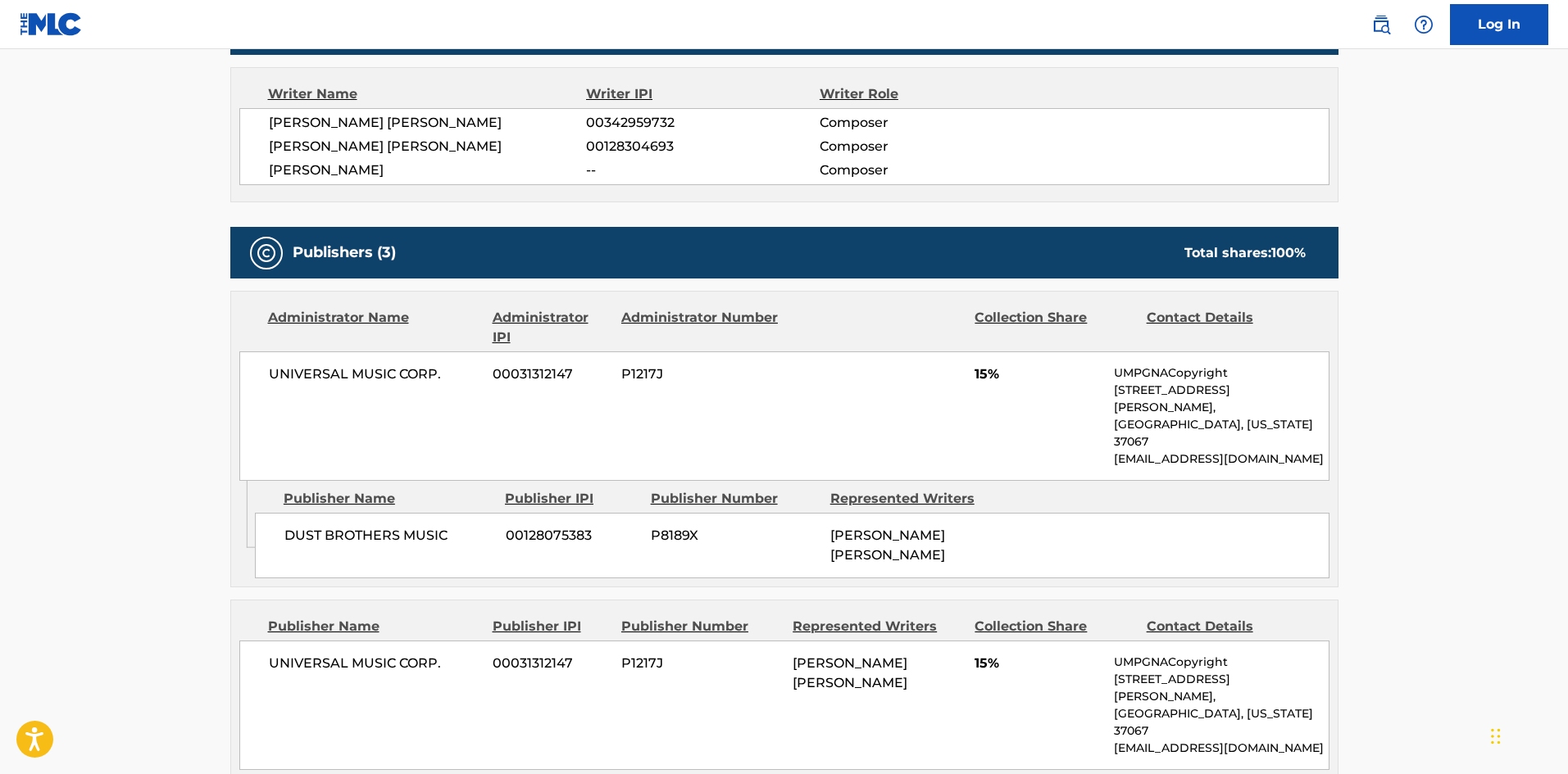
click at [274, 513] on div "DUST BROTHERS MUSIC 00128075383 P8189X [PERSON_NAME] [PERSON_NAME]" at bounding box center [792, 545] width 1075 height 65
drag, startPoint x: 274, startPoint y: 511, endPoint x: 384, endPoint y: 506, distance: 110.1
click at [384, 513] on div "DUST BROTHERS MUSIC 00128075383 P8189X [PERSON_NAME] [PERSON_NAME]" at bounding box center [792, 545] width 1075 height 65
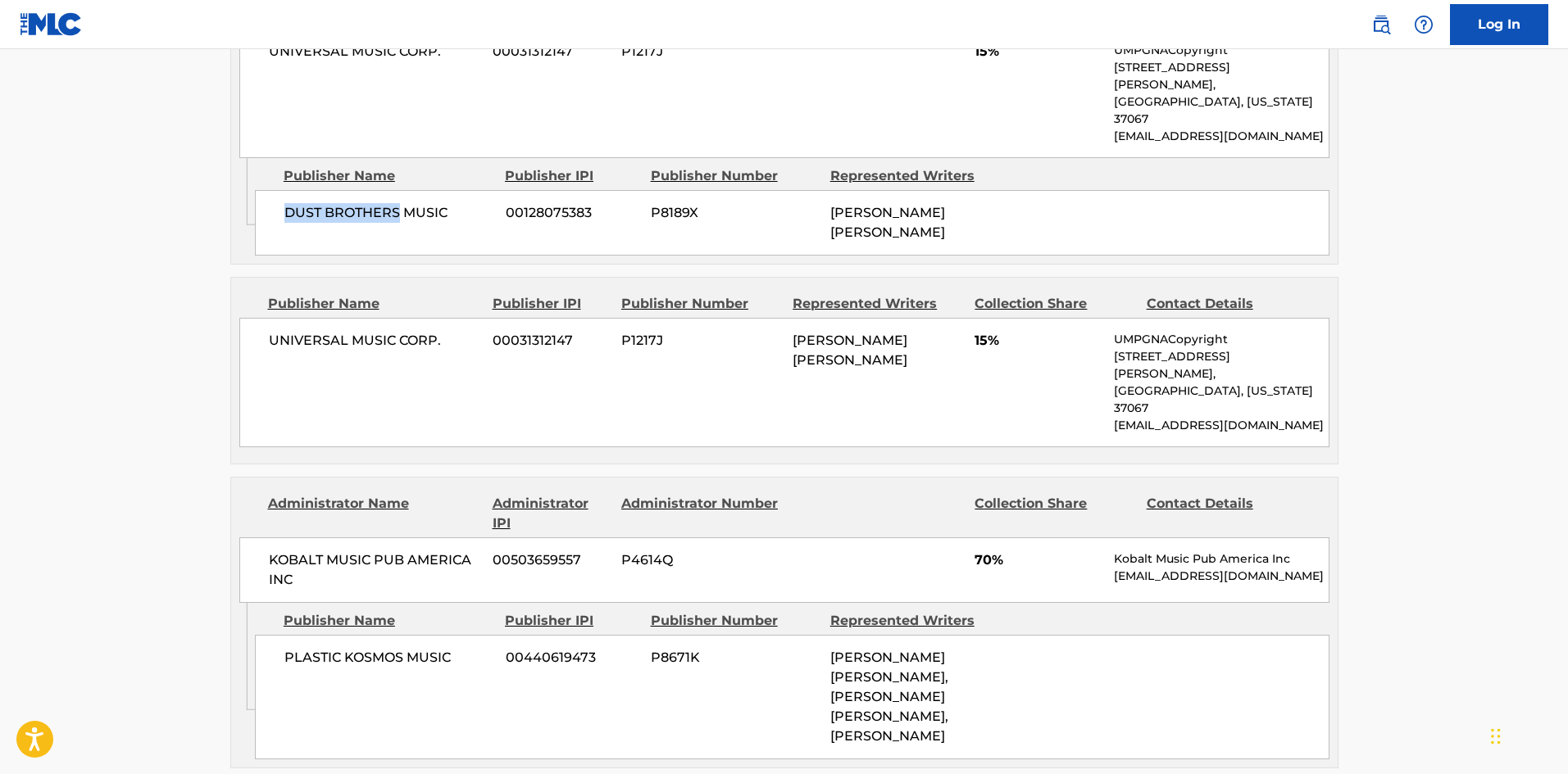
scroll to position [901, 0]
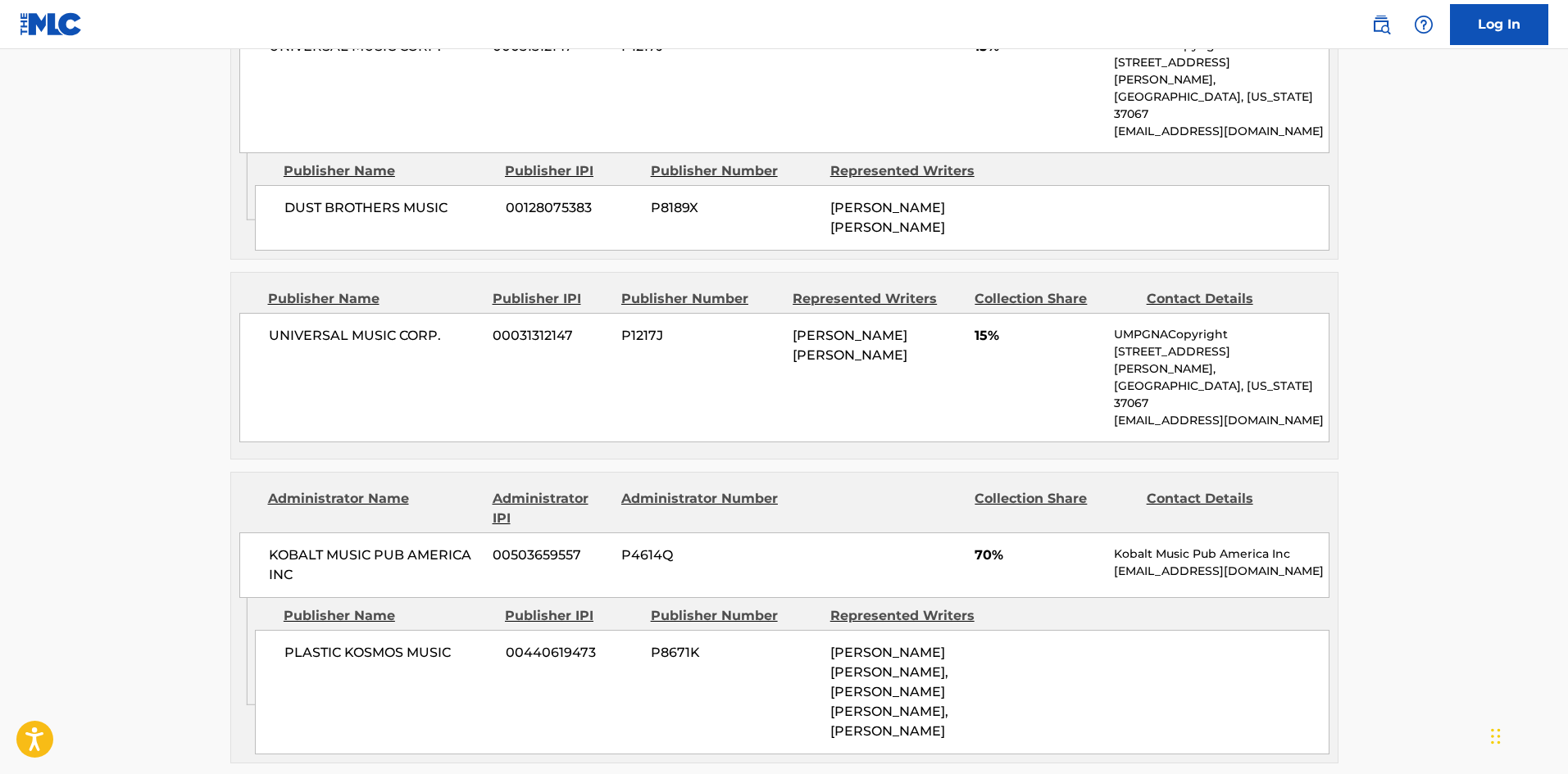
click at [289, 326] on span "UNIVERSAL MUSIC CORP." at bounding box center [375, 336] width 212 height 20
drag, startPoint x: 289, startPoint y: 295, endPoint x: 453, endPoint y: 296, distance: 164.0
click at [453, 313] on div "UNIVERSAL MUSIC CORP. 00031312147 P1217J [PERSON_NAME] [PERSON_NAME] 15% UMPGNA…" at bounding box center [784, 378] width 1090 height 129
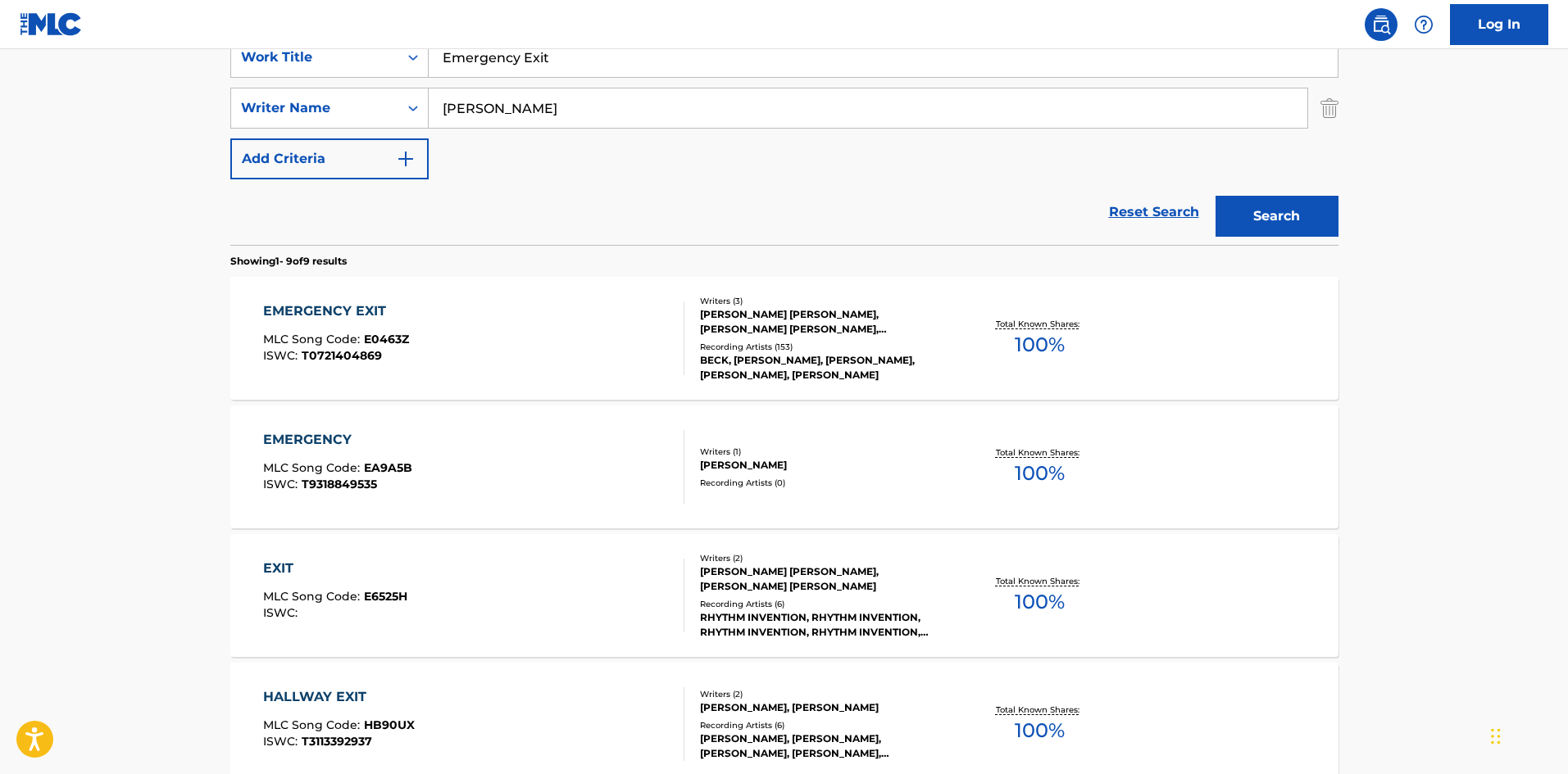
scroll to position [164, 0]
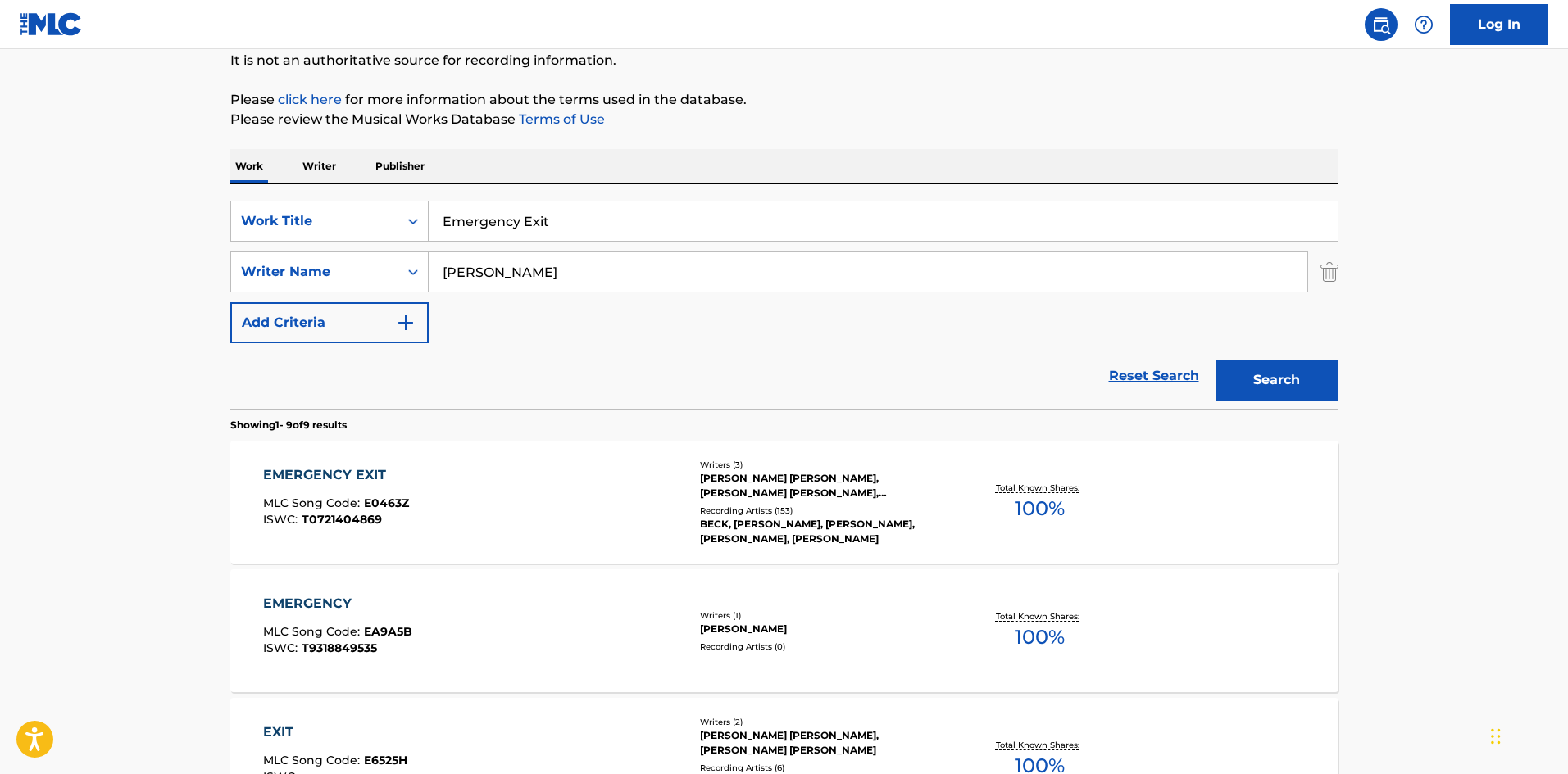
click at [464, 213] on input "Emergency Exit" at bounding box center [883, 220] width 909 height 39
paste input "-Pro"
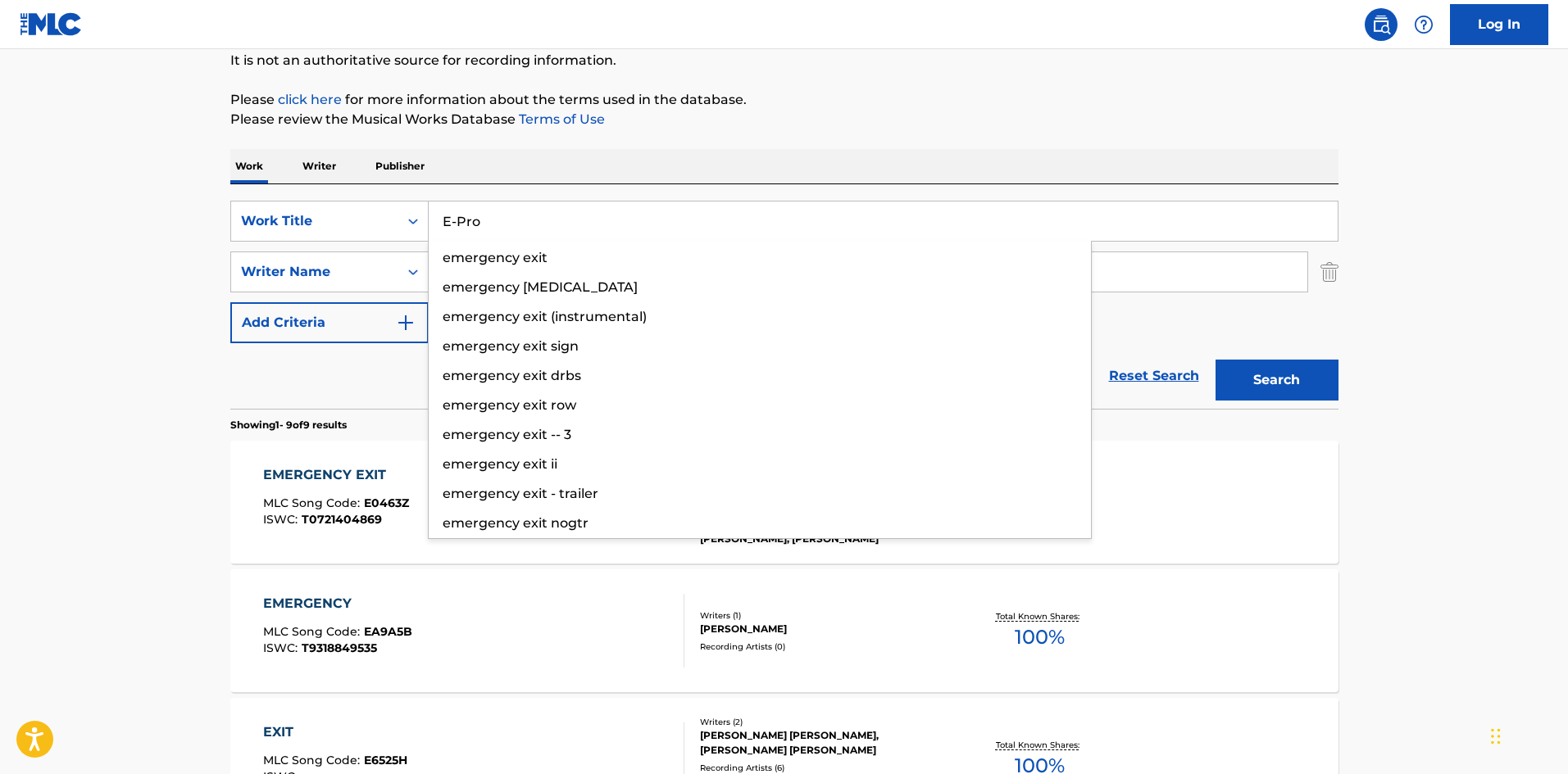
type input "E-Pro"
click at [1226, 385] on button "Search" at bounding box center [1277, 380] width 123 height 41
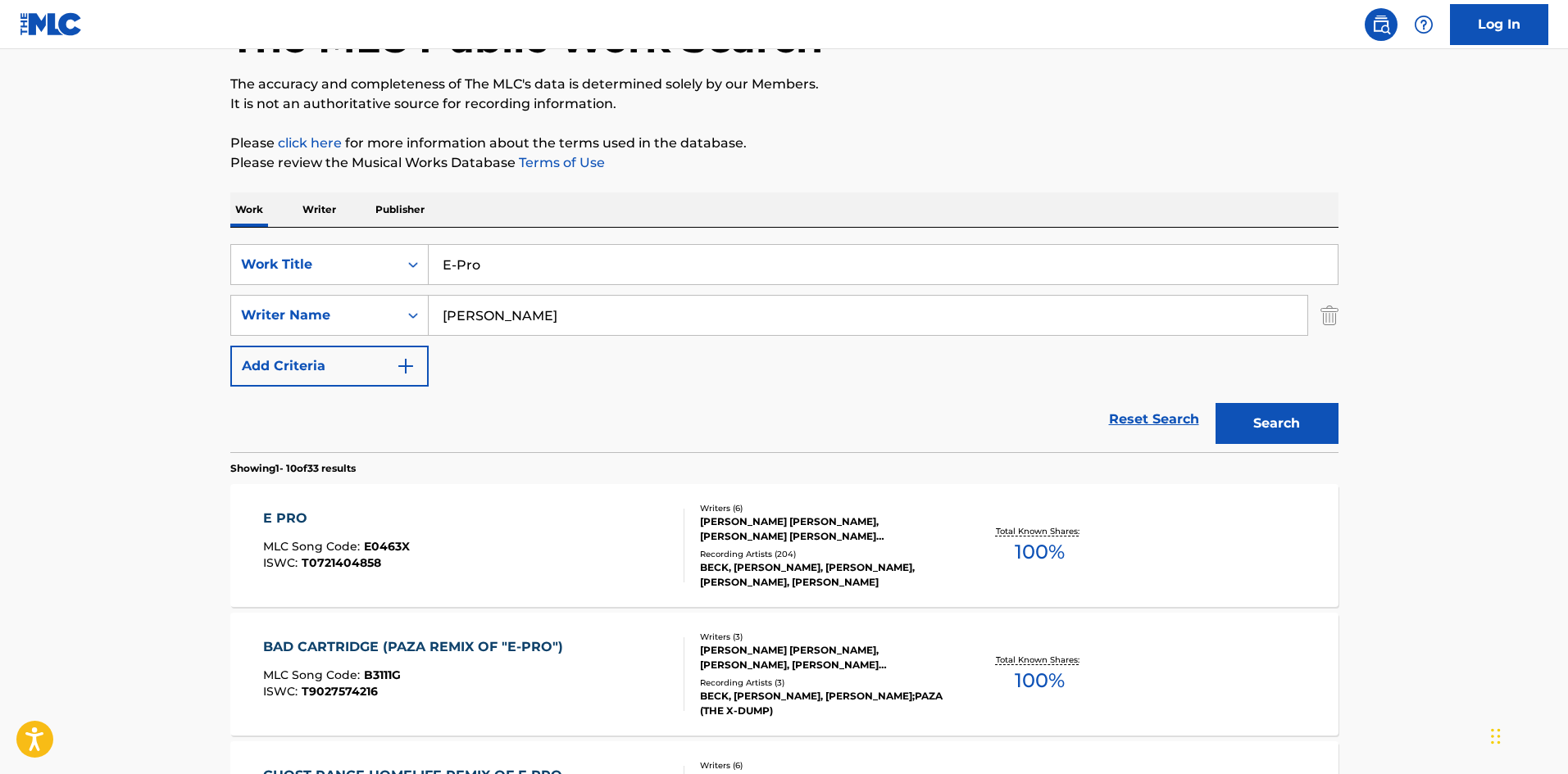
scroll to position [246, 0]
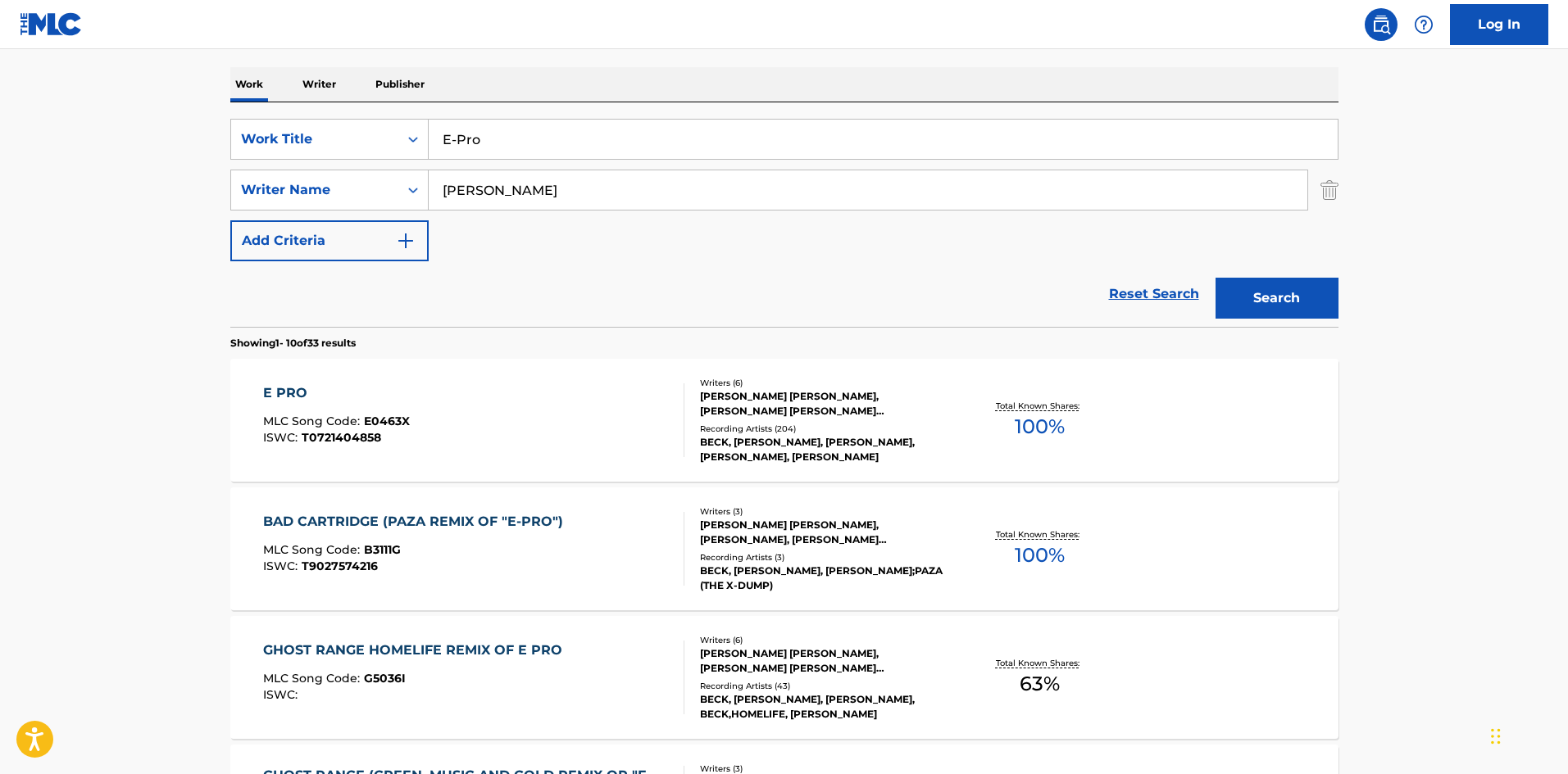
click at [582, 464] on div "E PRO MLC Song Code : E0463X ISWC : T0721404858 Writers ( 6 ) [PERSON_NAME] [PE…" at bounding box center [784, 420] width 1109 height 123
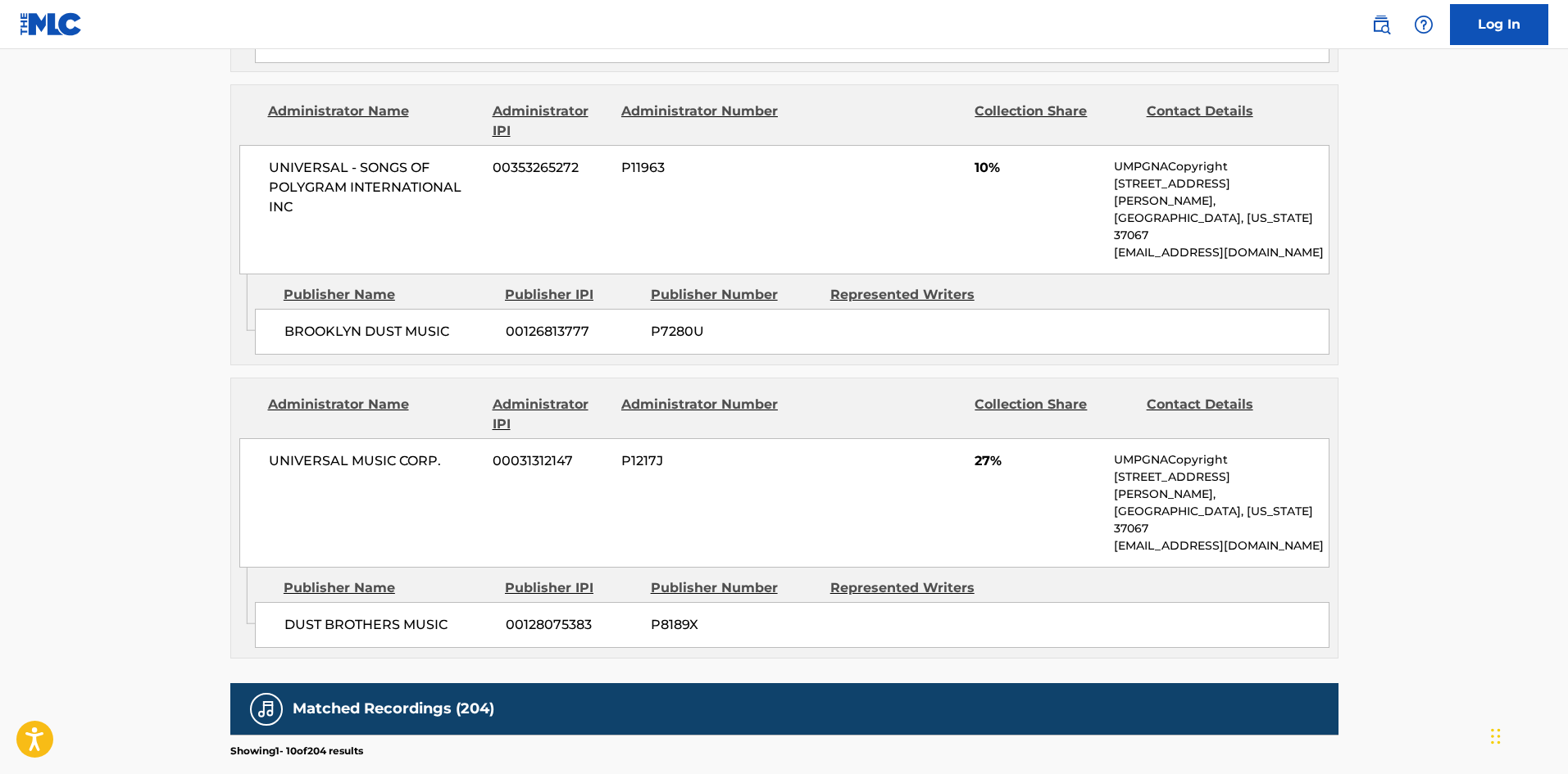
scroll to position [1393, 0]
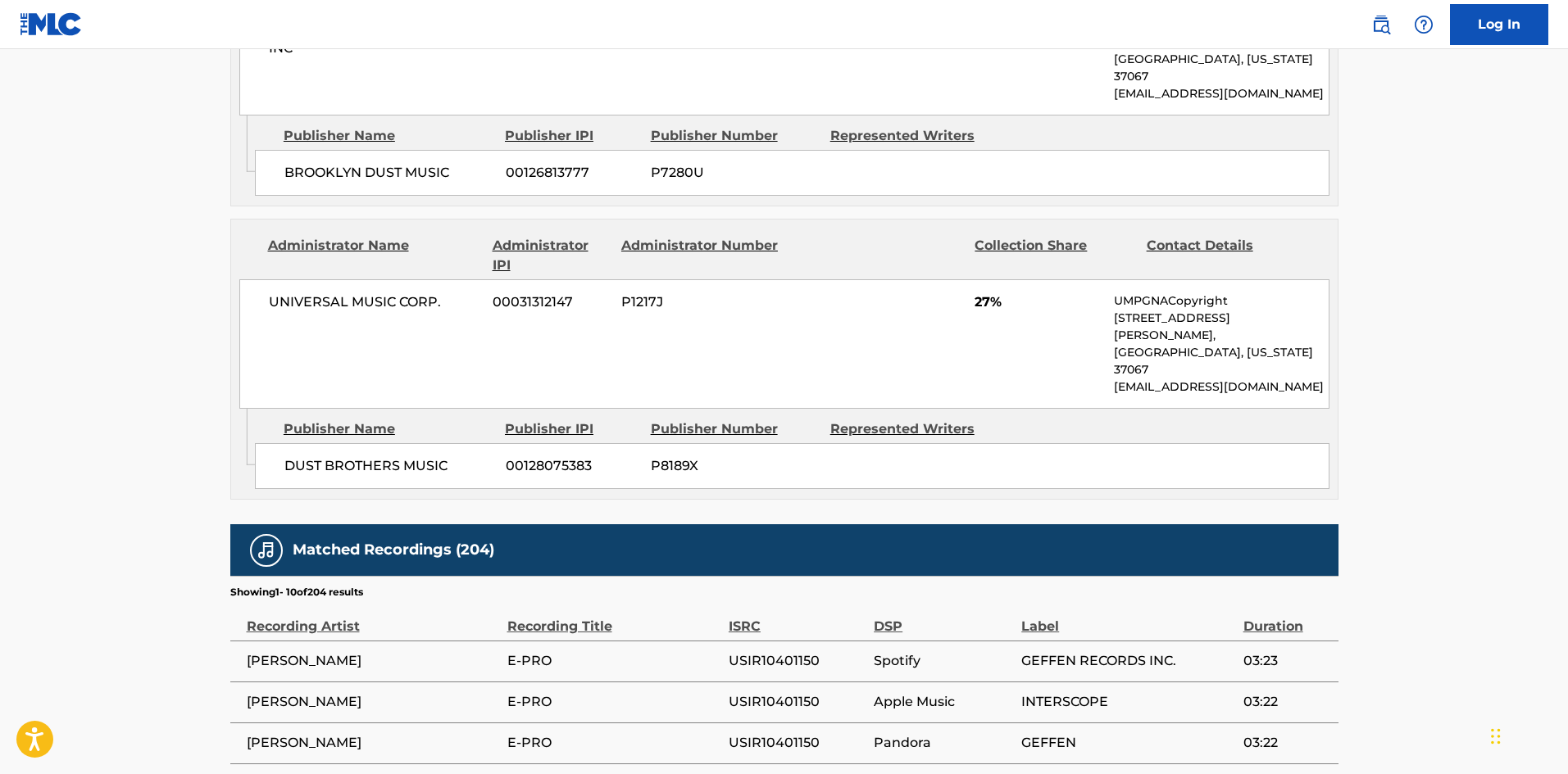
scroll to position [246, 0]
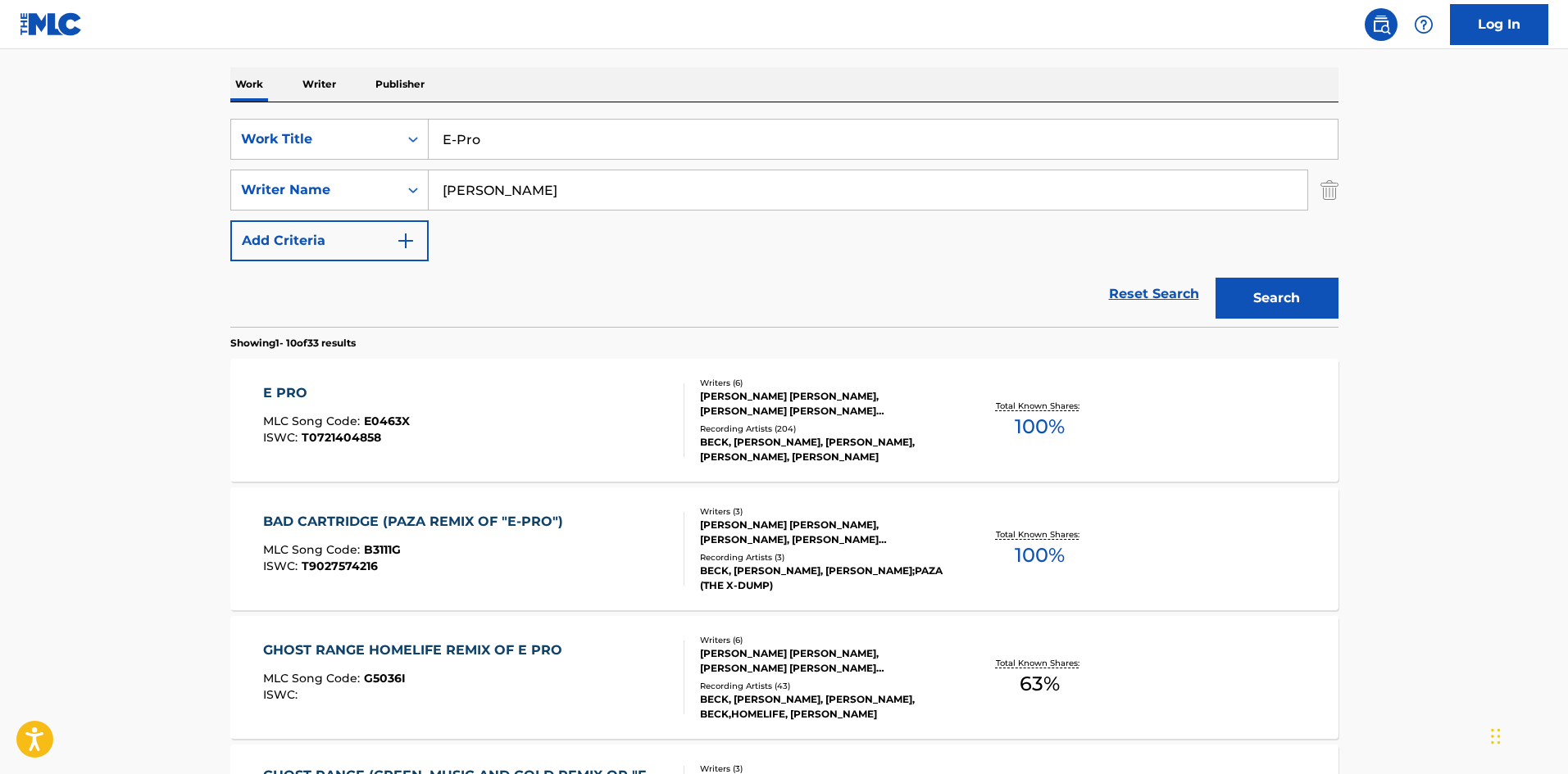
click at [550, 145] on input "E-Pro" at bounding box center [883, 138] width 909 height 39
click at [587, 443] on div "E PRO MLC Song Code : E0463X ISWC : T0721404858" at bounding box center [473, 420] width 421 height 74
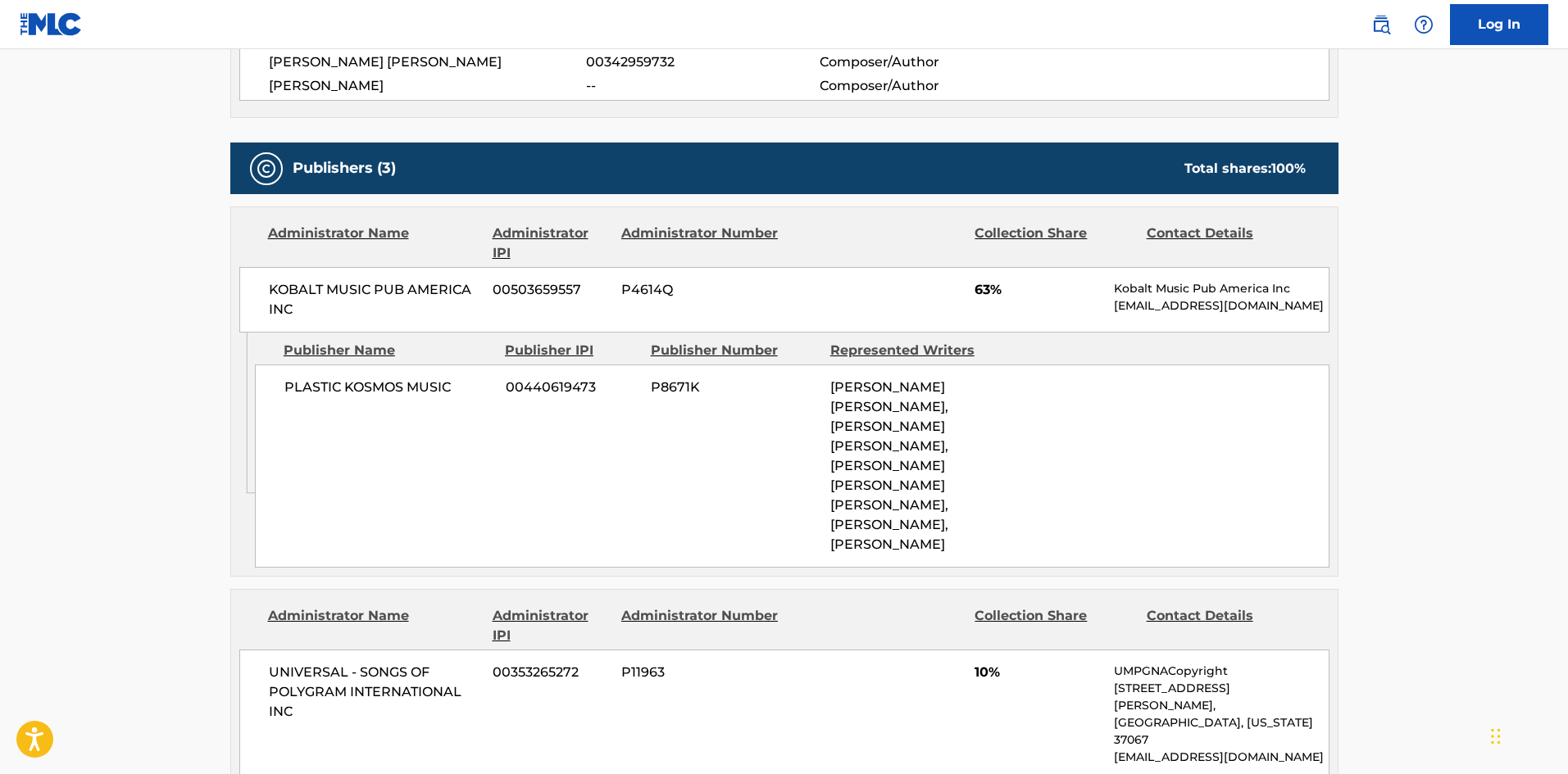
scroll to position [901, 0]
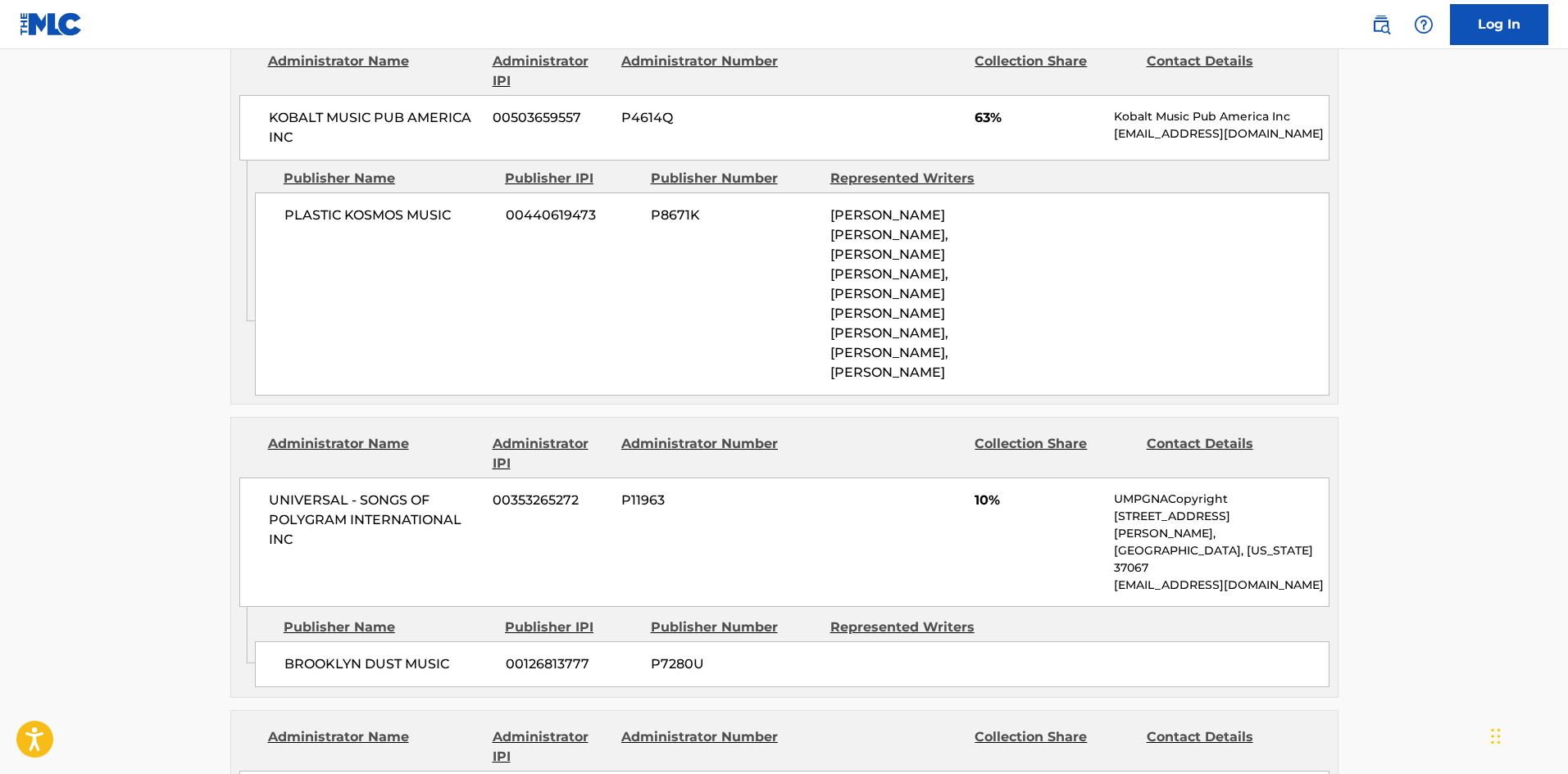
click at [296, 655] on span "BROOKLYN DUST MUSIC" at bounding box center [389, 665] width 209 height 20
drag, startPoint x: 296, startPoint y: 597, endPoint x: 400, endPoint y: 596, distance: 104.0
click at [400, 655] on span "BROOKLYN DUST MUSIC" at bounding box center [389, 665] width 209 height 20
click at [276, 51] on div "Administrator Name" at bounding box center [374, 70] width 212 height 39
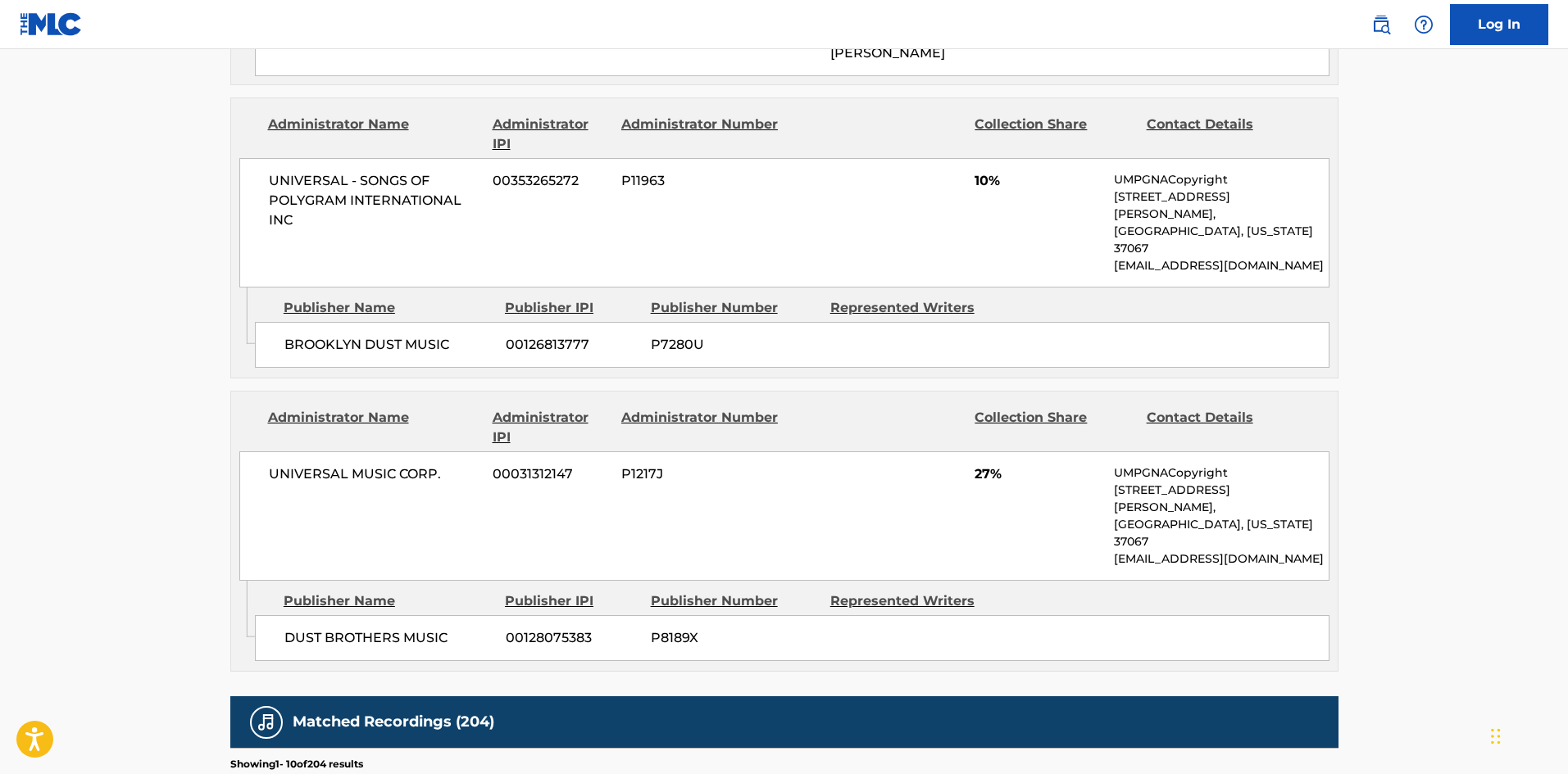
scroll to position [1229, 0]
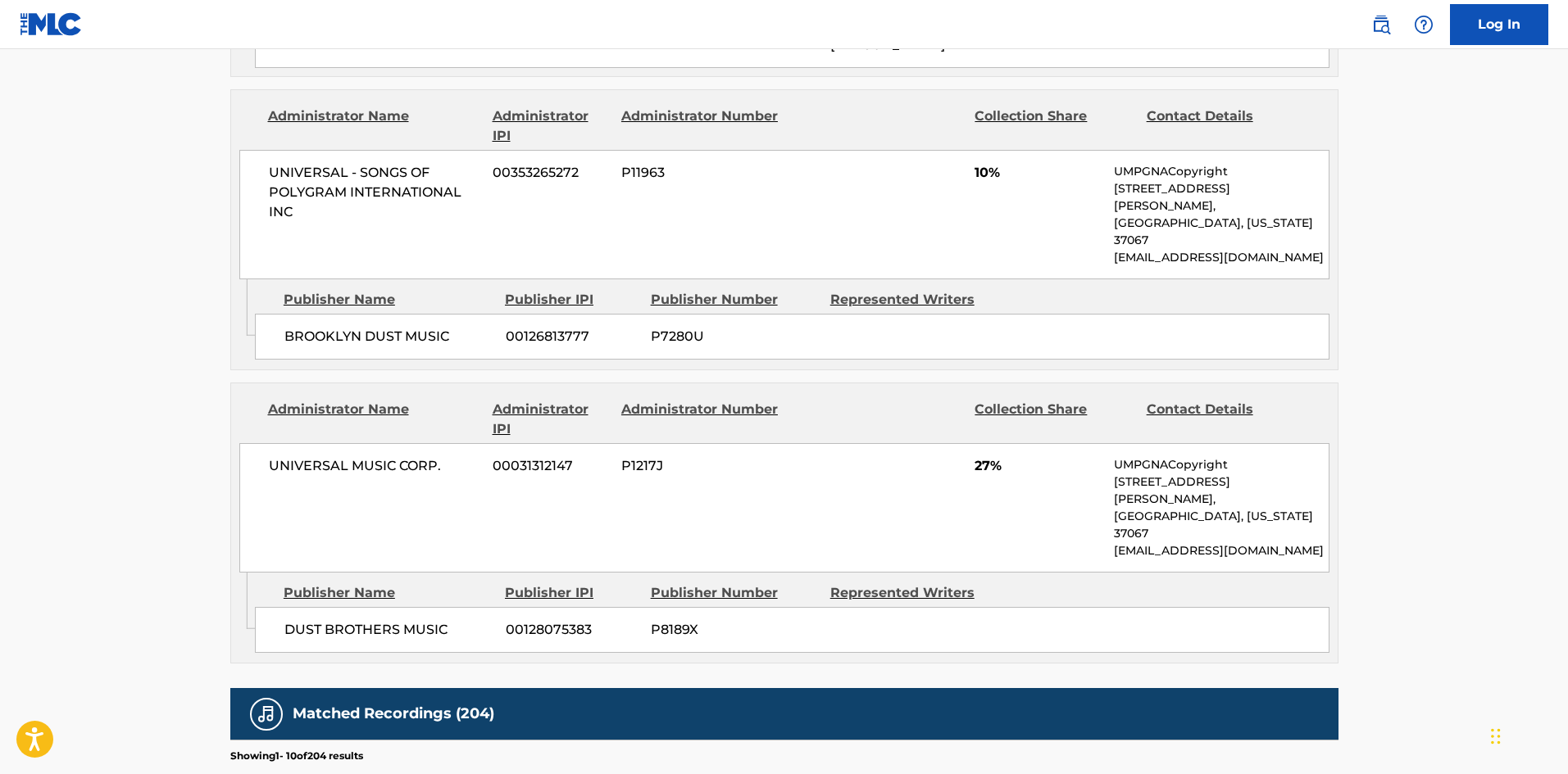
click at [302, 607] on div "DUST BROTHERS MUSIC 00128075383 P8189X" at bounding box center [792, 630] width 1075 height 46
drag, startPoint x: 302, startPoint y: 506, endPoint x: 380, endPoint y: 506, distance: 78.0
click at [380, 607] on div "DUST BROTHERS MUSIC 00128075383 P8189X" at bounding box center [792, 630] width 1075 height 46
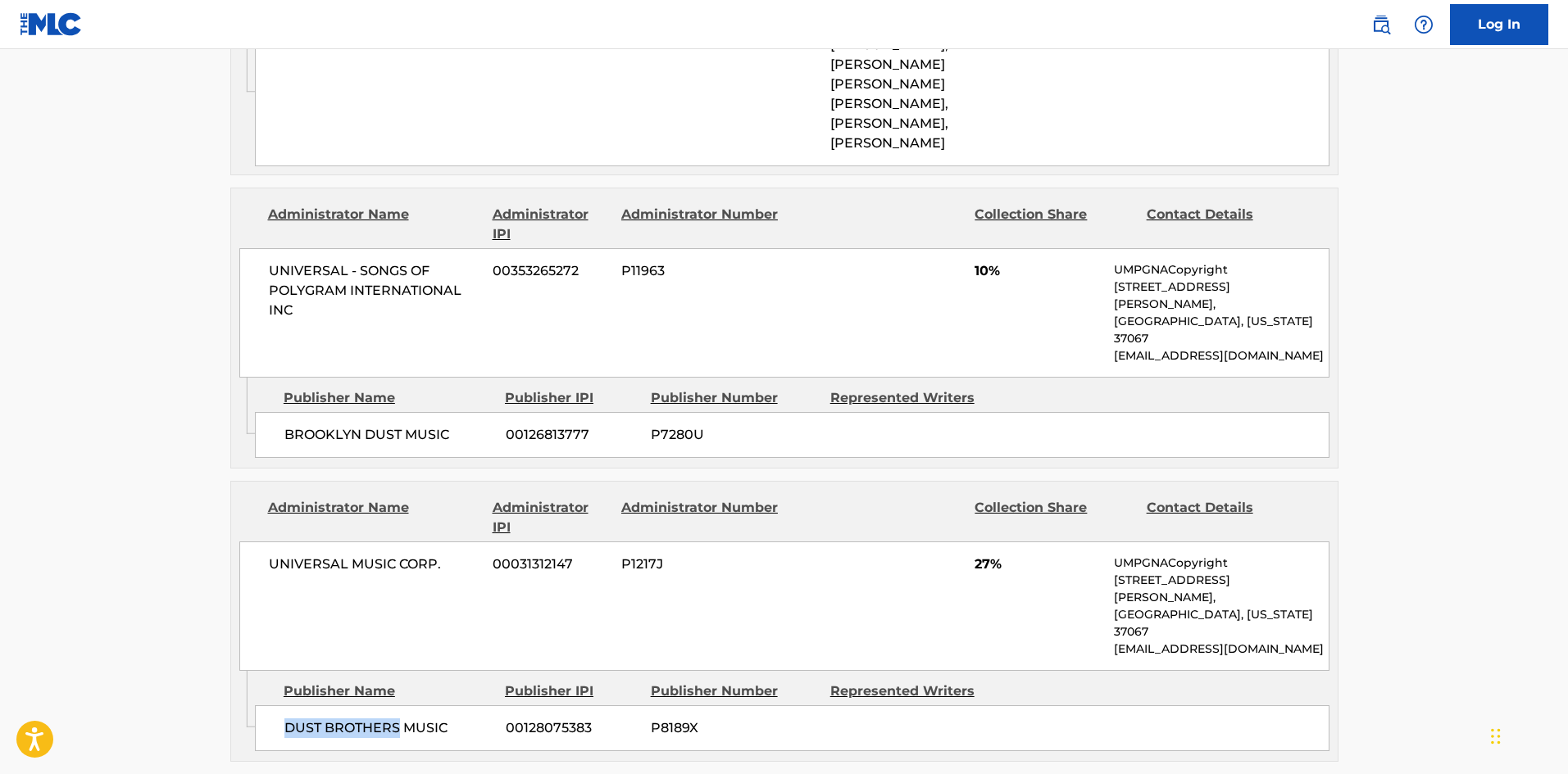
scroll to position [1147, 0]
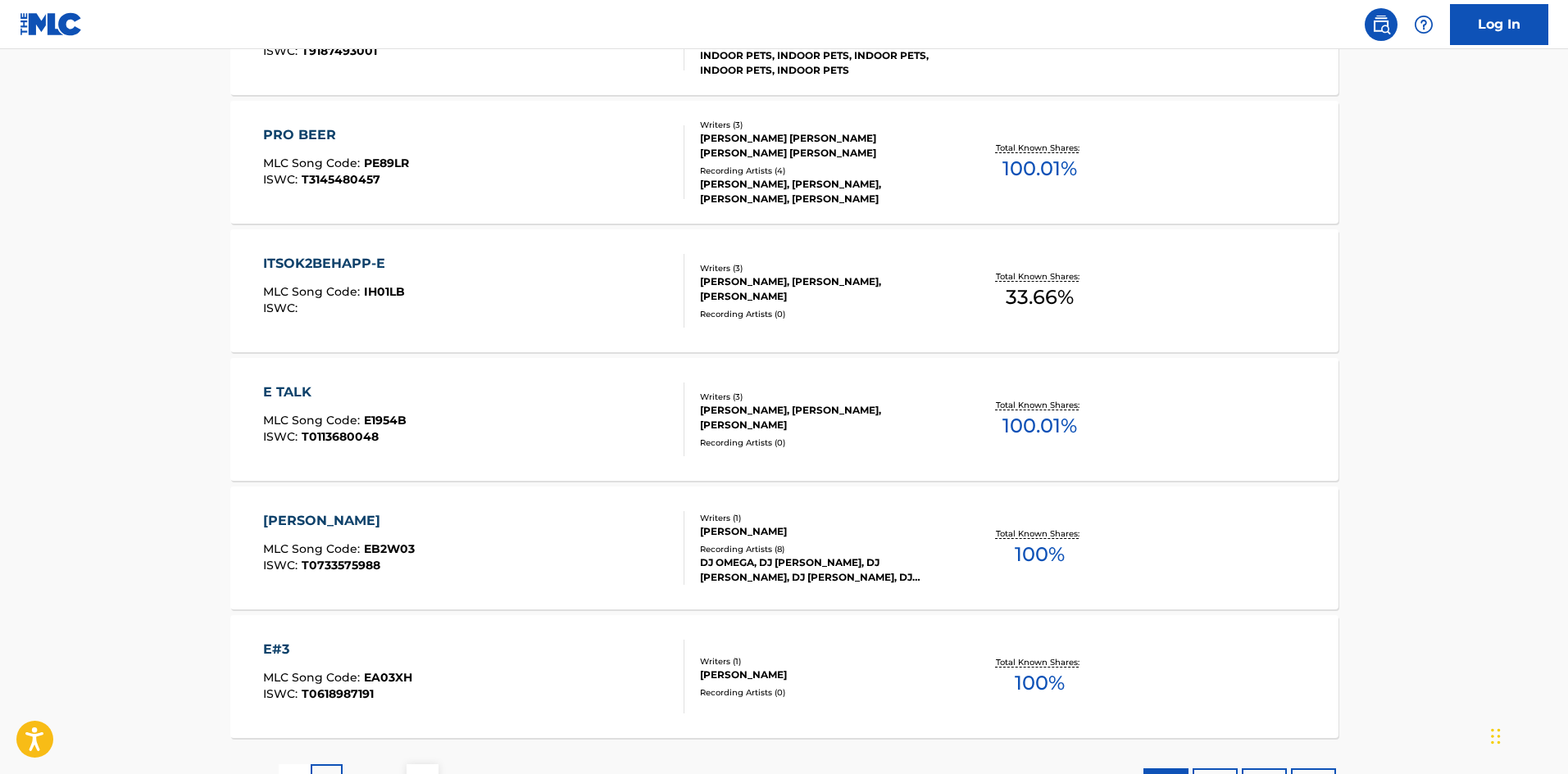
scroll to position [246, 0]
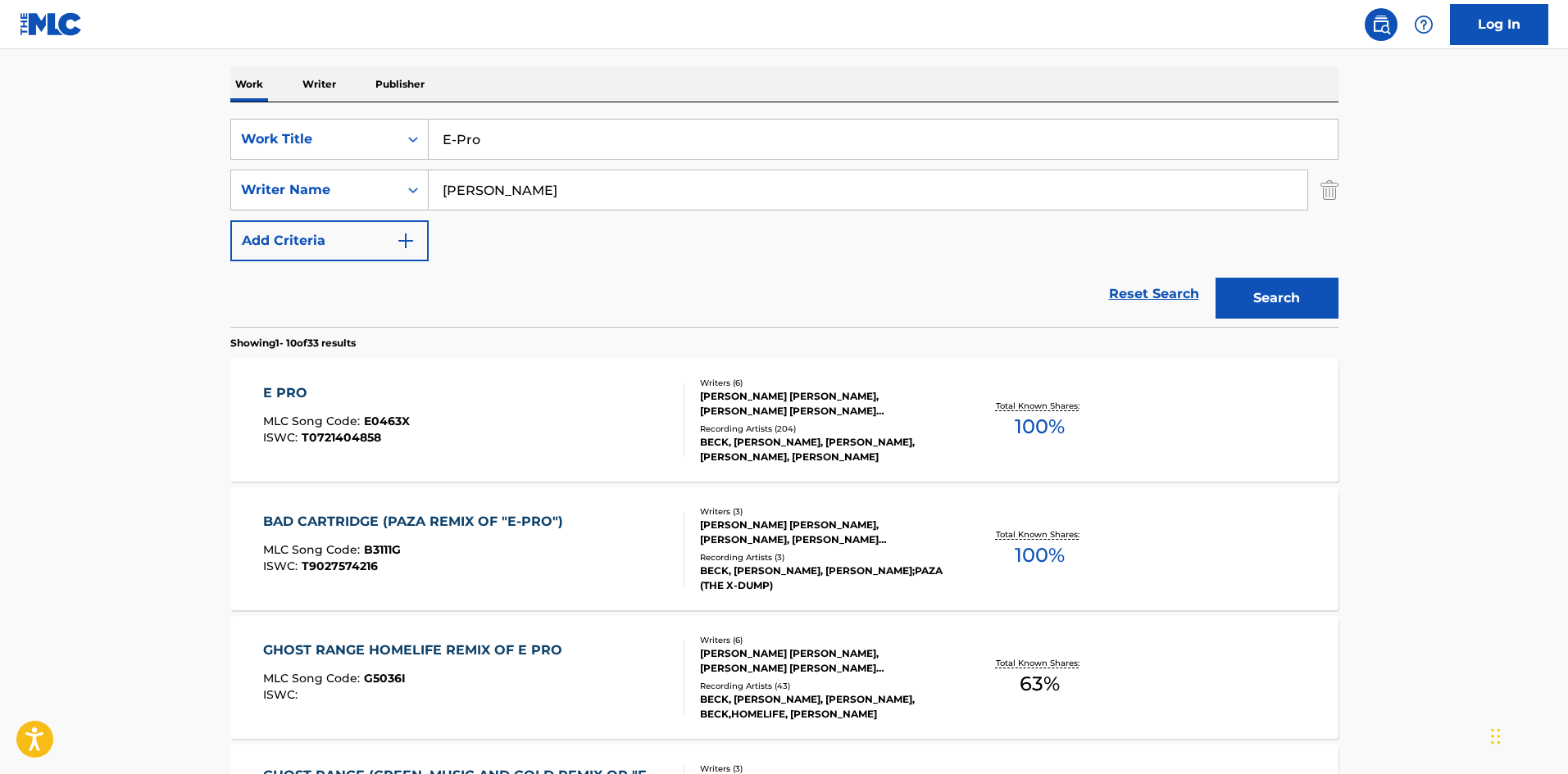
click at [575, 423] on div "E PRO MLC Song Code : E0463X ISWC : T0721404858" at bounding box center [473, 420] width 421 height 74
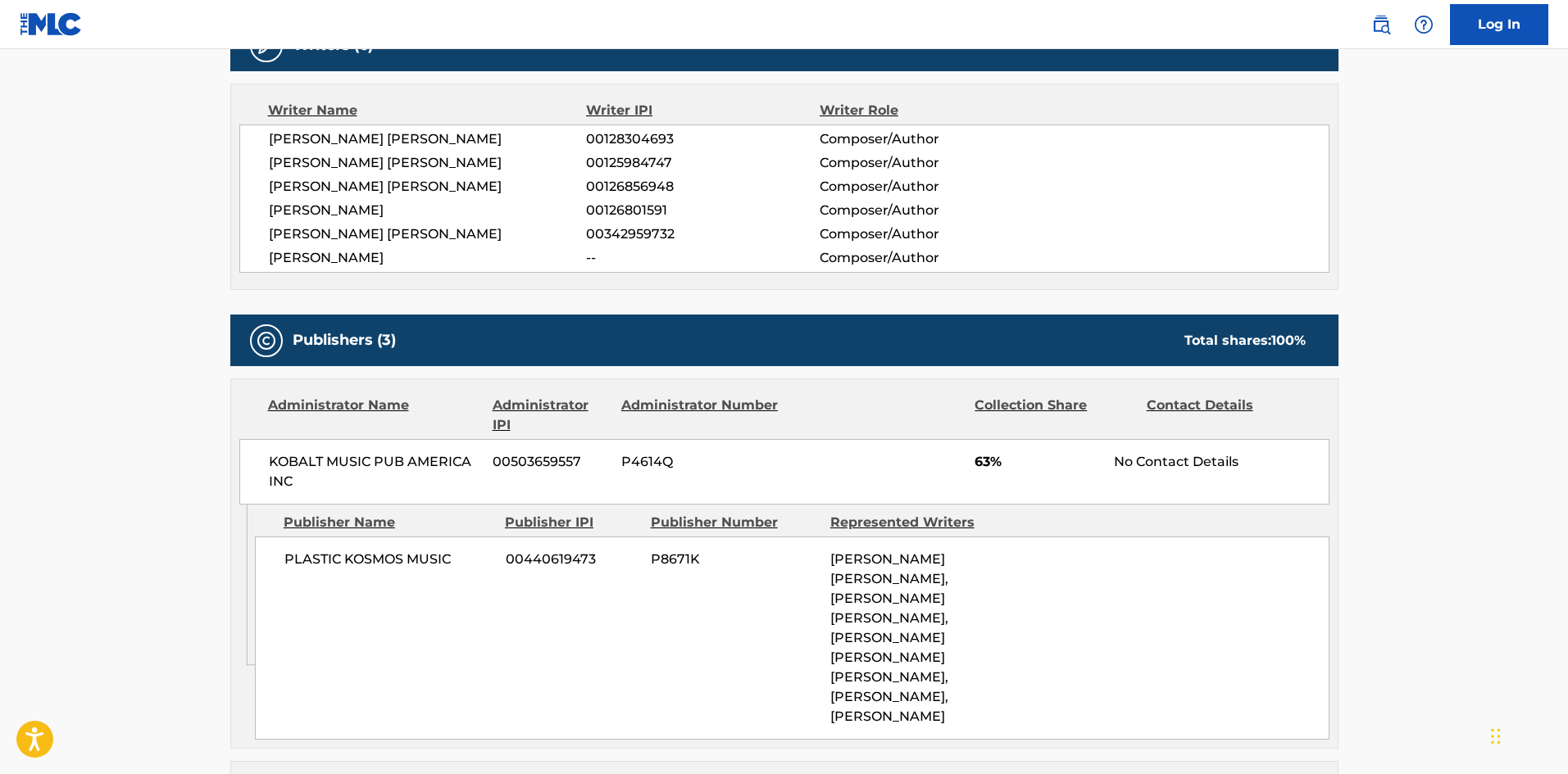
scroll to position [983, 0]
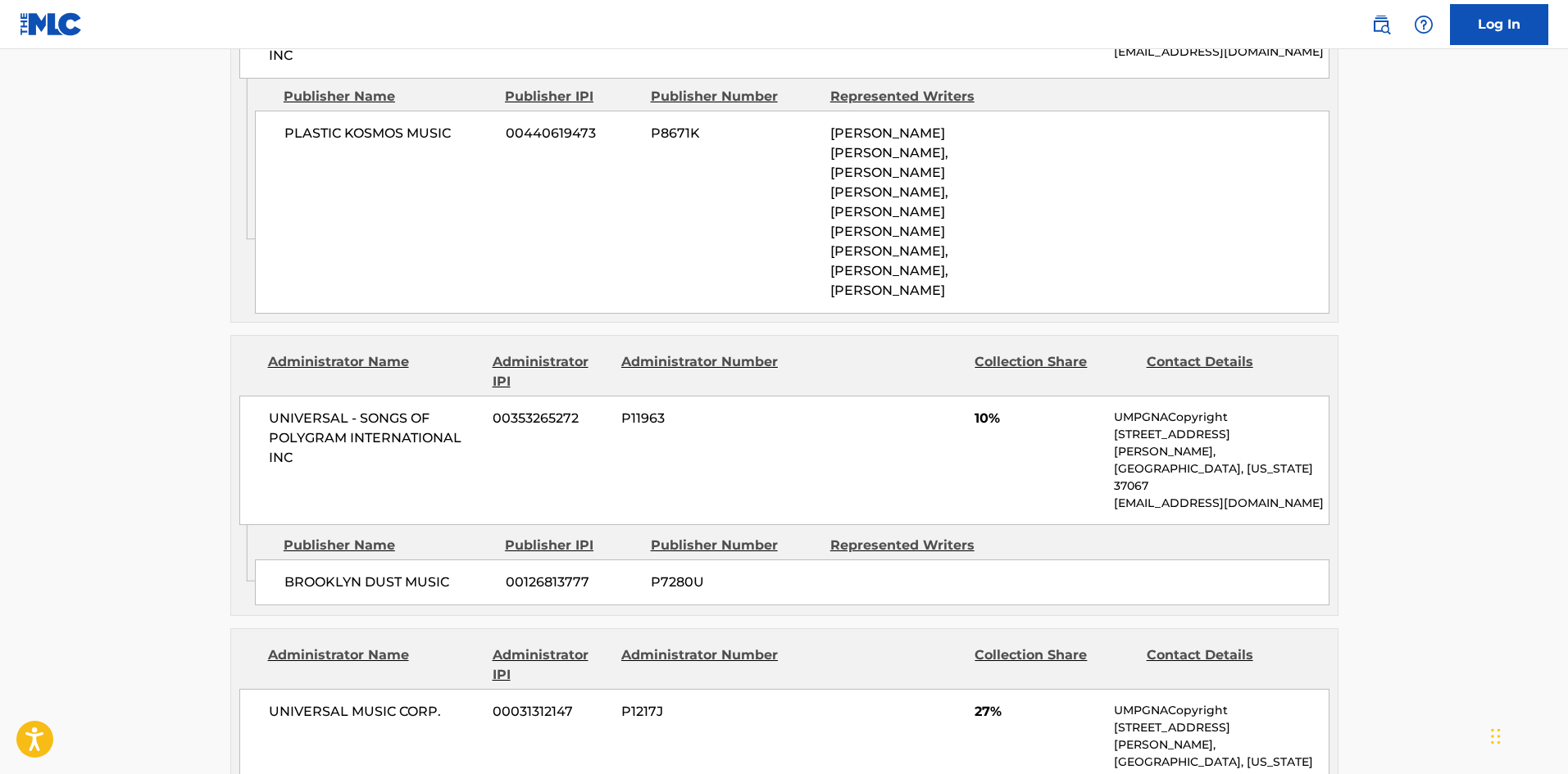
scroll to position [246, 0]
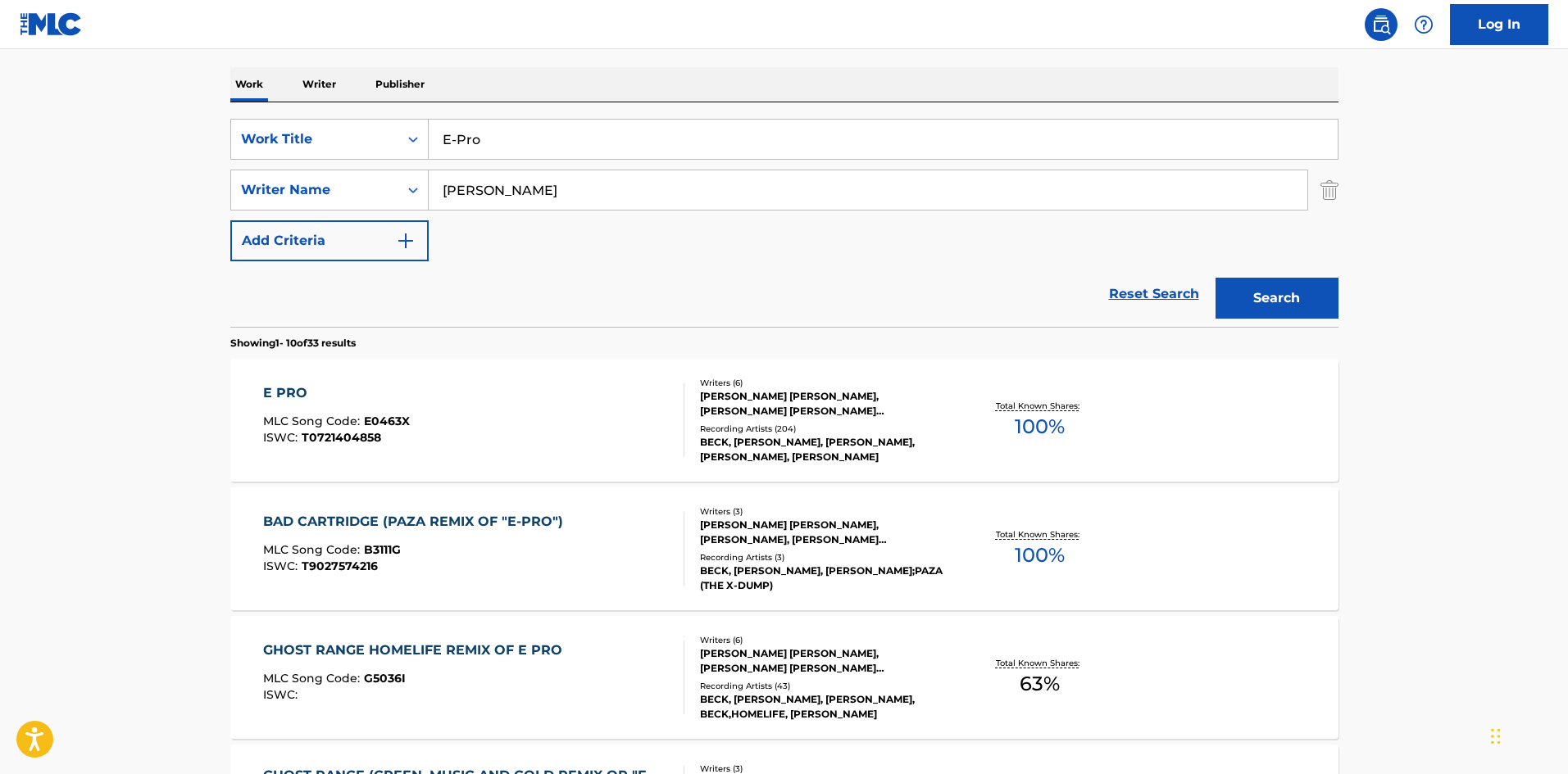
click at [631, 146] on input "E-Pro" at bounding box center [883, 138] width 909 height 39
paste input "Make Believe"
type input "Make Believe"
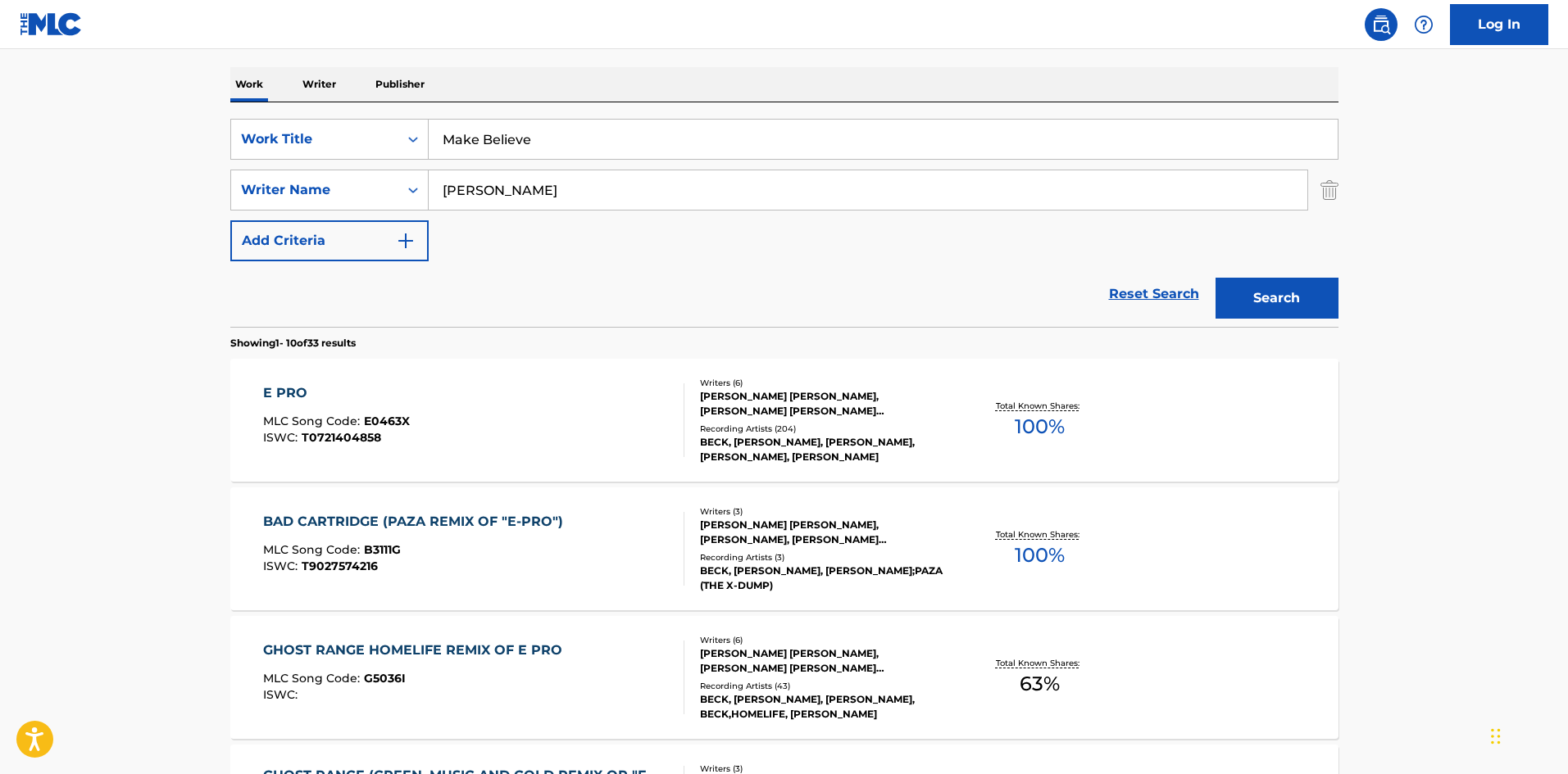
click at [614, 180] on input "[PERSON_NAME]" at bounding box center [868, 190] width 879 height 39
click at [1216, 278] on button "Search" at bounding box center [1277, 298] width 123 height 41
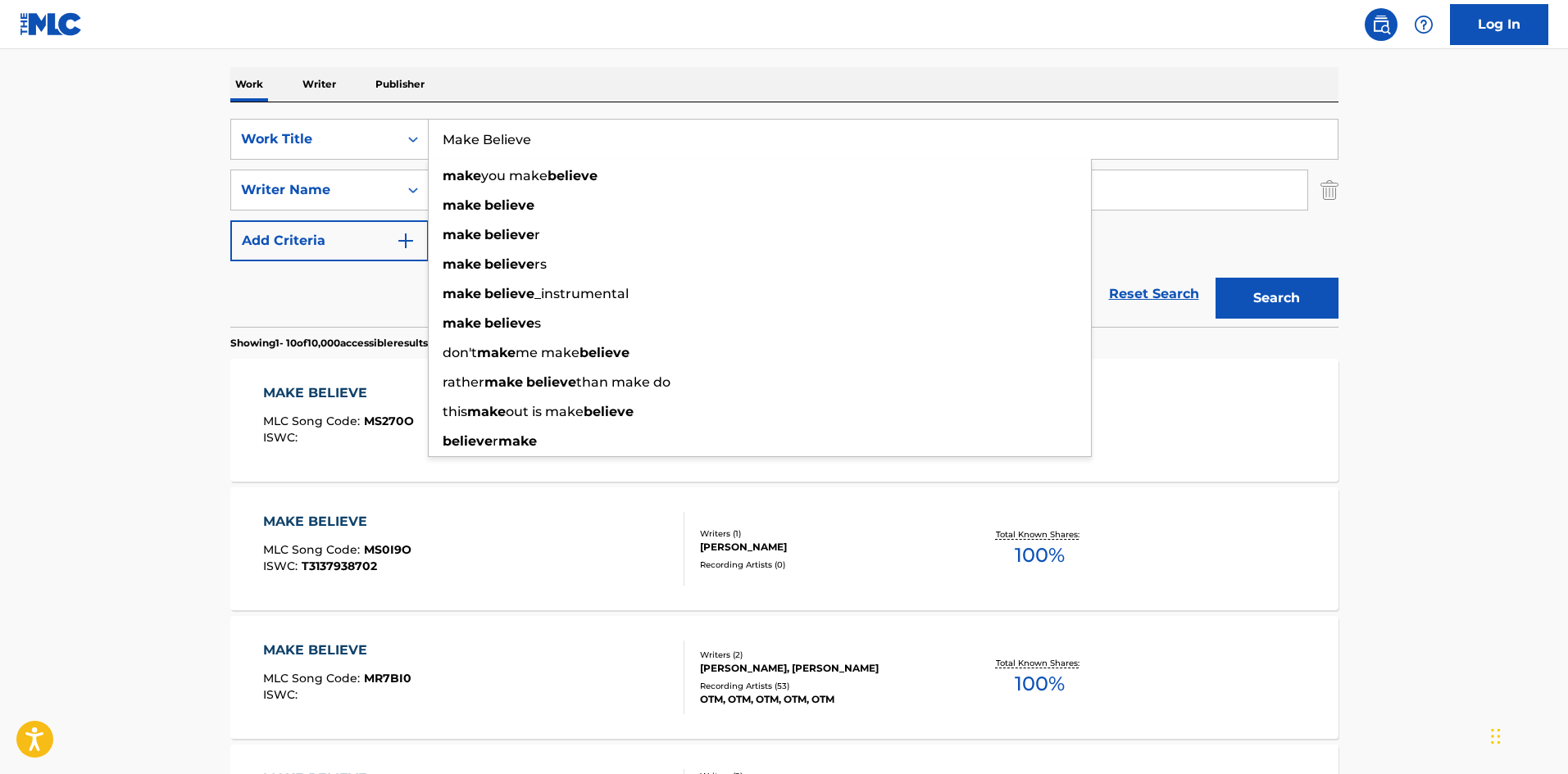
click at [548, 123] on input "Make Believe" at bounding box center [883, 138] width 909 height 39
paste input "Everlasting Nothing"
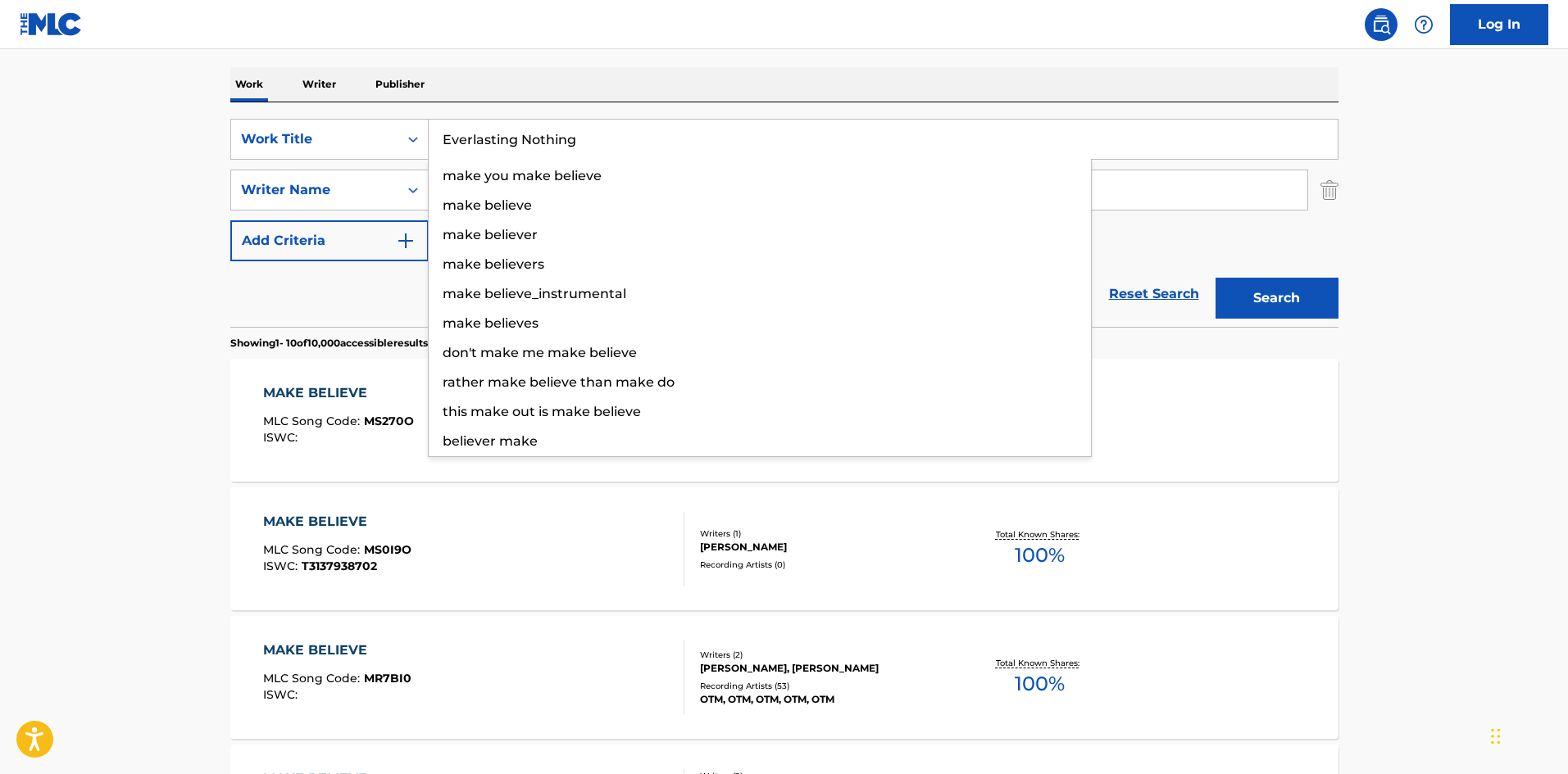
type input "Everlasting Nothing"
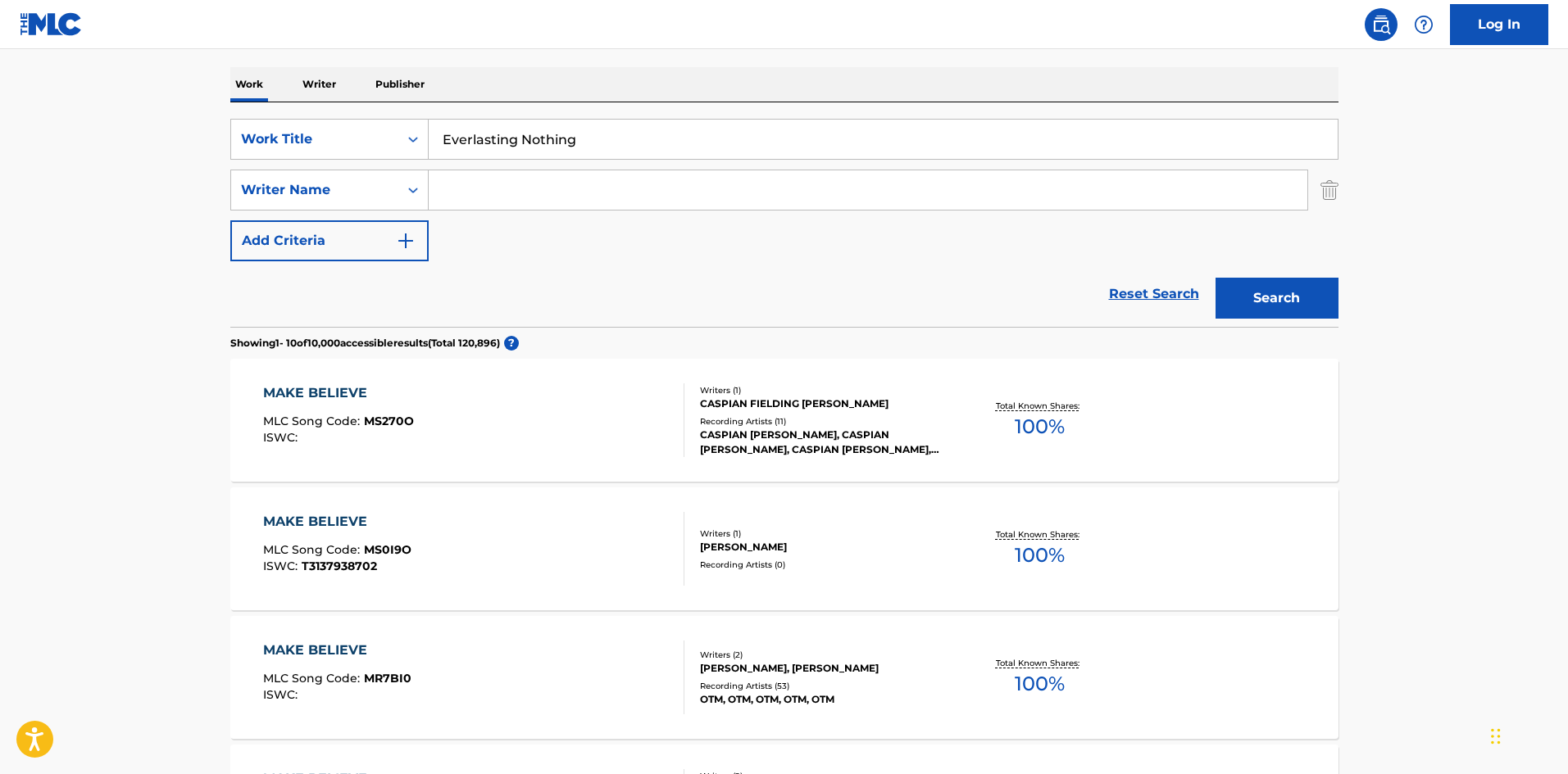
click at [153, 283] on main "The MLC Public Work Search The accuracy and completeness of The MLC's data is d…" at bounding box center [784, 767] width 1568 height 1928
click at [465, 203] on input "Search Form" at bounding box center [868, 190] width 879 height 39
paste input "[PERSON_NAME]"
type input "[PERSON_NAME]"
click at [1284, 290] on button "Search" at bounding box center [1277, 298] width 123 height 41
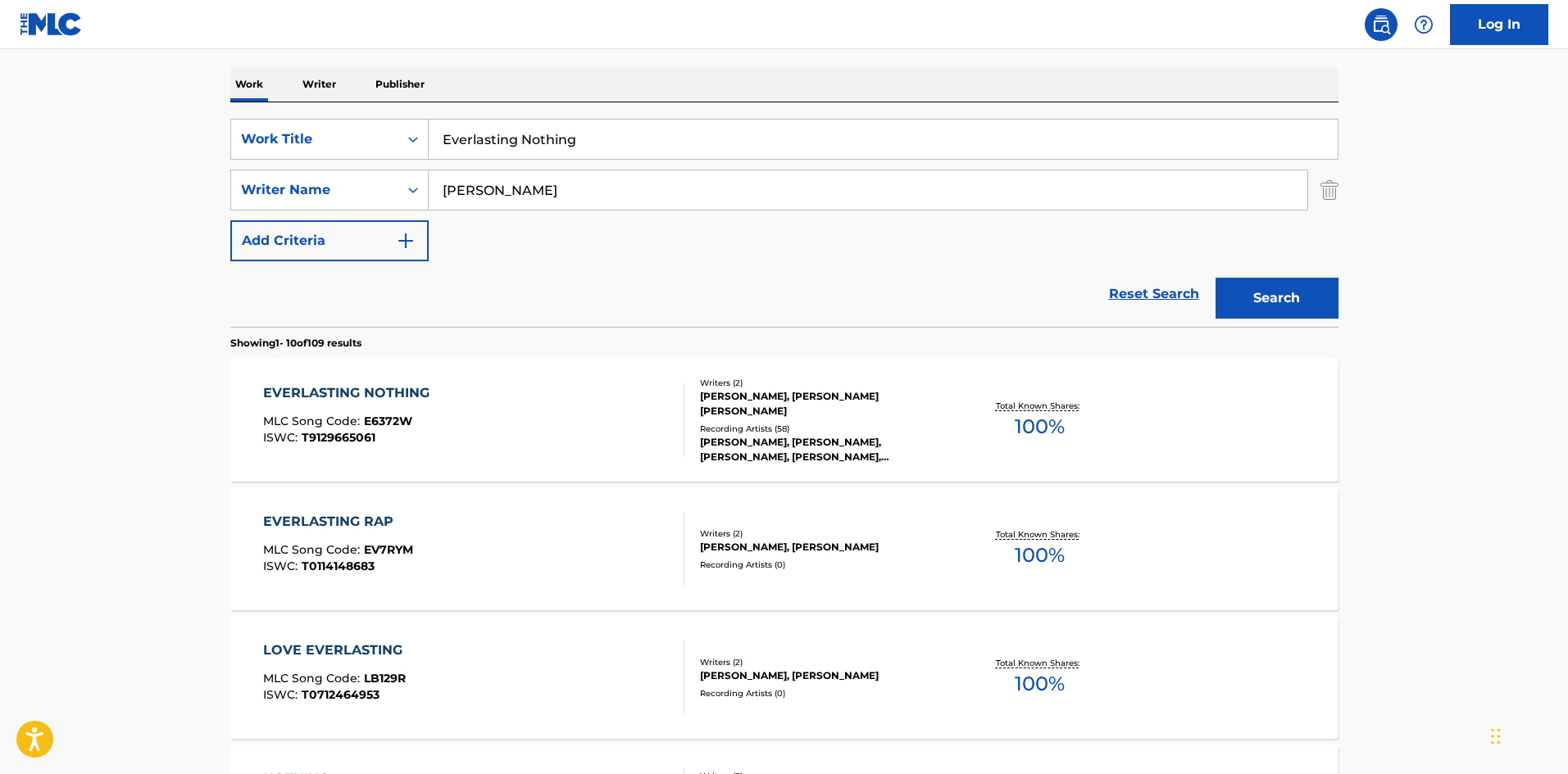
click at [462, 434] on div "EVERLASTING NOTHING MLC Song Code : E6372W ISWC : T9129665061" at bounding box center [473, 420] width 421 height 74
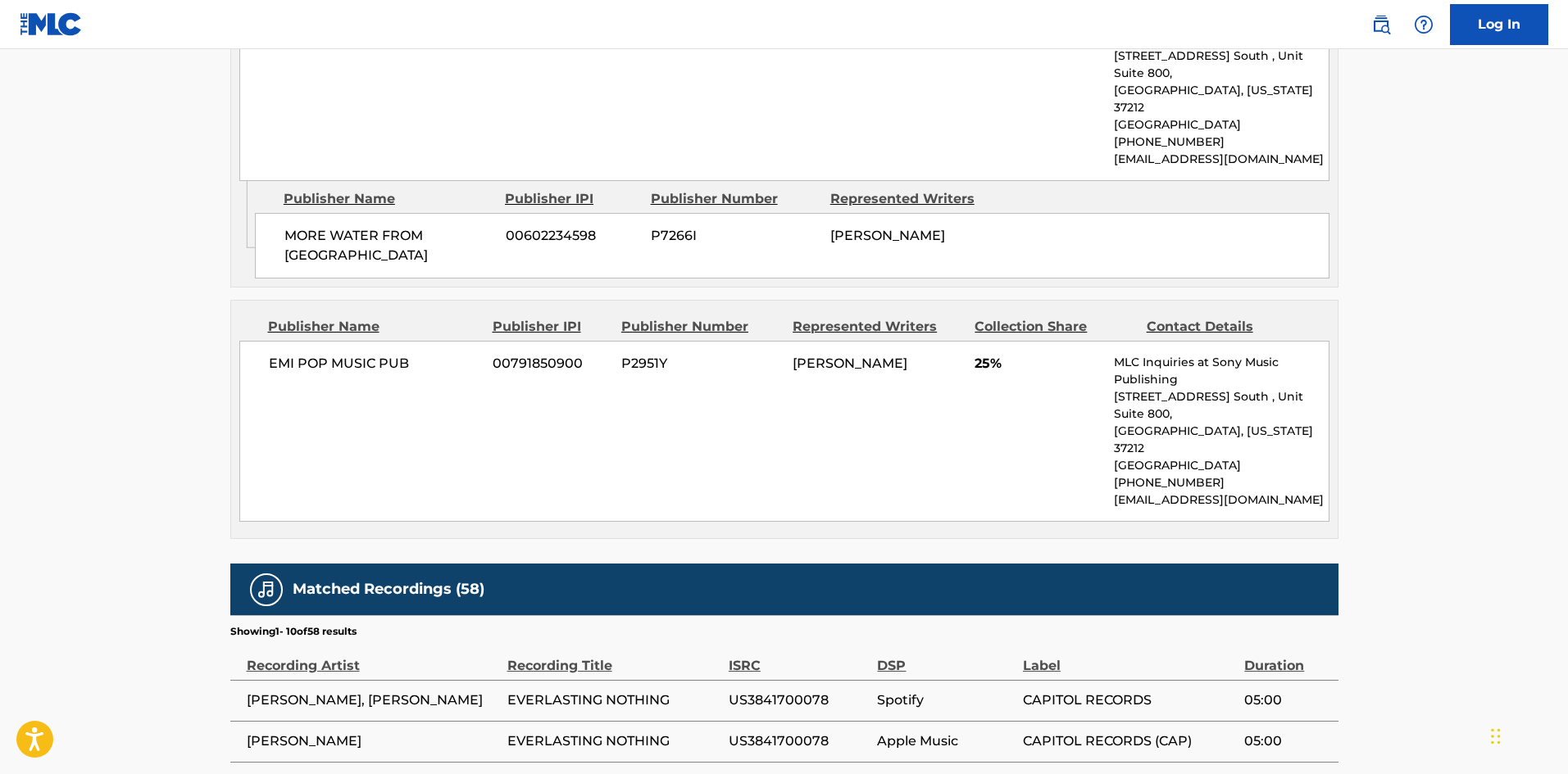
scroll to position [1147, 0]
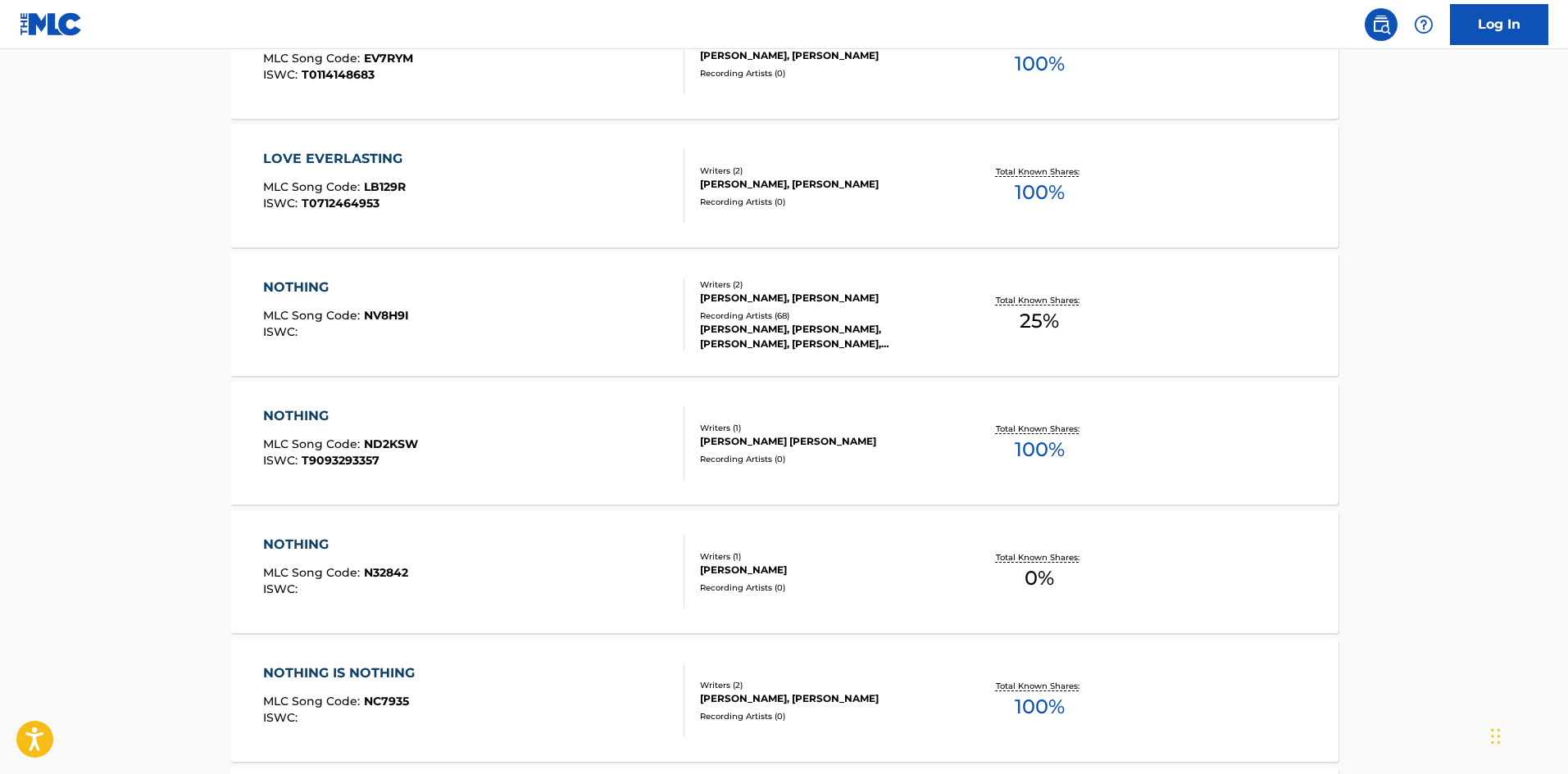
scroll to position [246, 0]
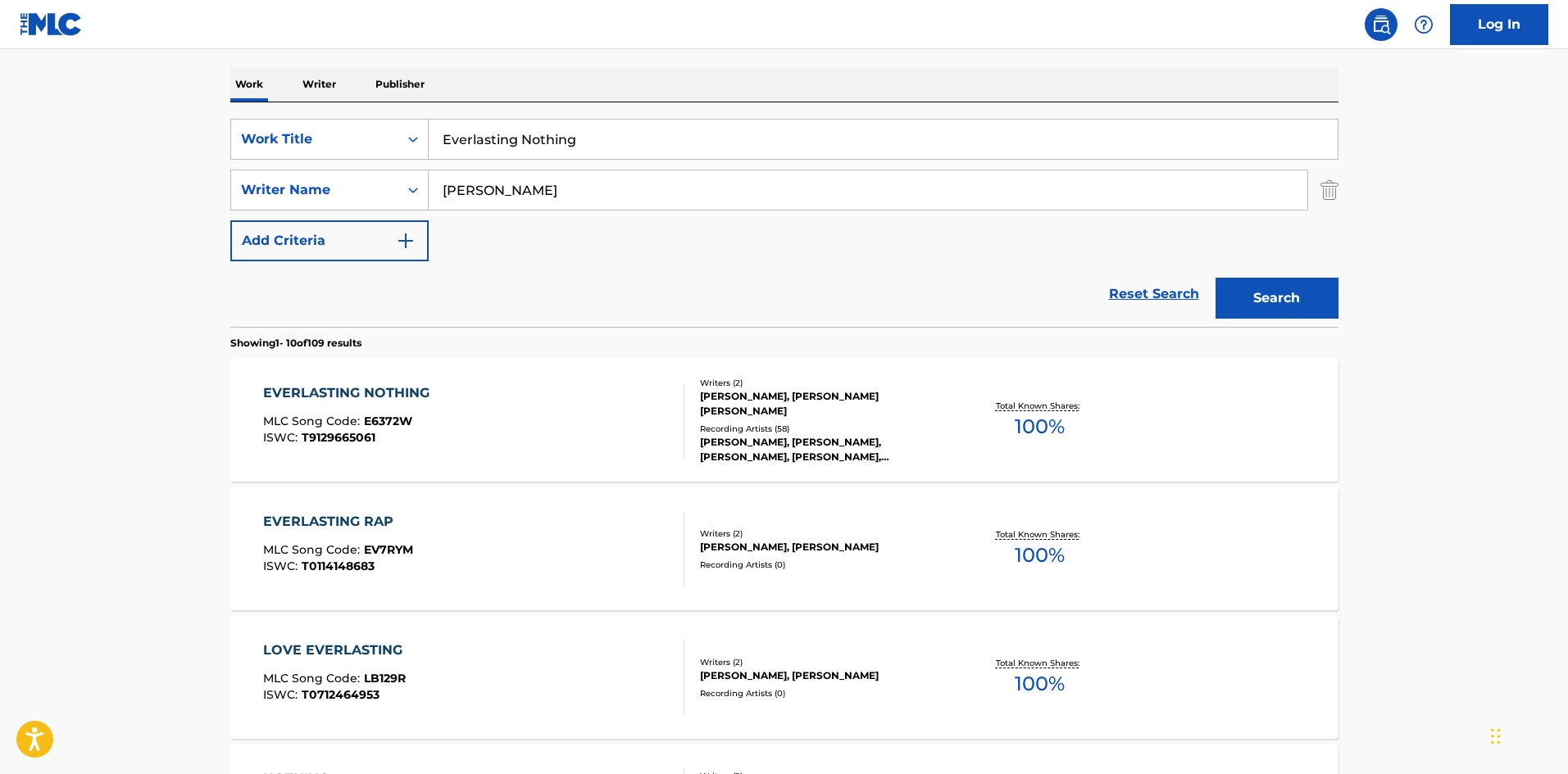
click at [488, 134] on input "Everlasting Nothing" at bounding box center [883, 138] width 909 height 39
paste input "Ghost Range (E-Pro Remix By Homelife)"
drag, startPoint x: 525, startPoint y: 137, endPoint x: 1048, endPoint y: 101, distance: 524.2
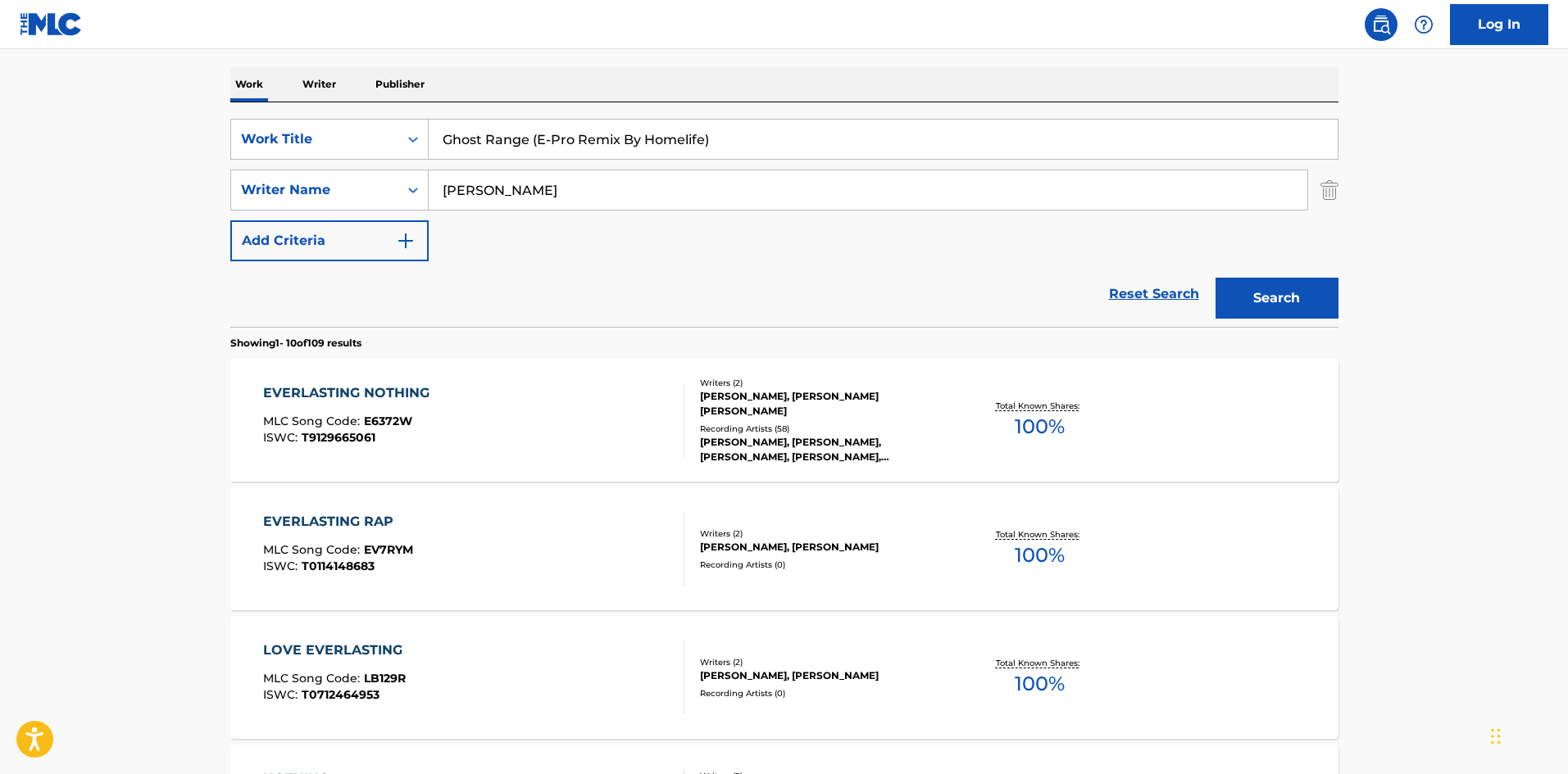
type input "Ghost Range"
click at [1279, 284] on button "Search" at bounding box center [1277, 298] width 123 height 41
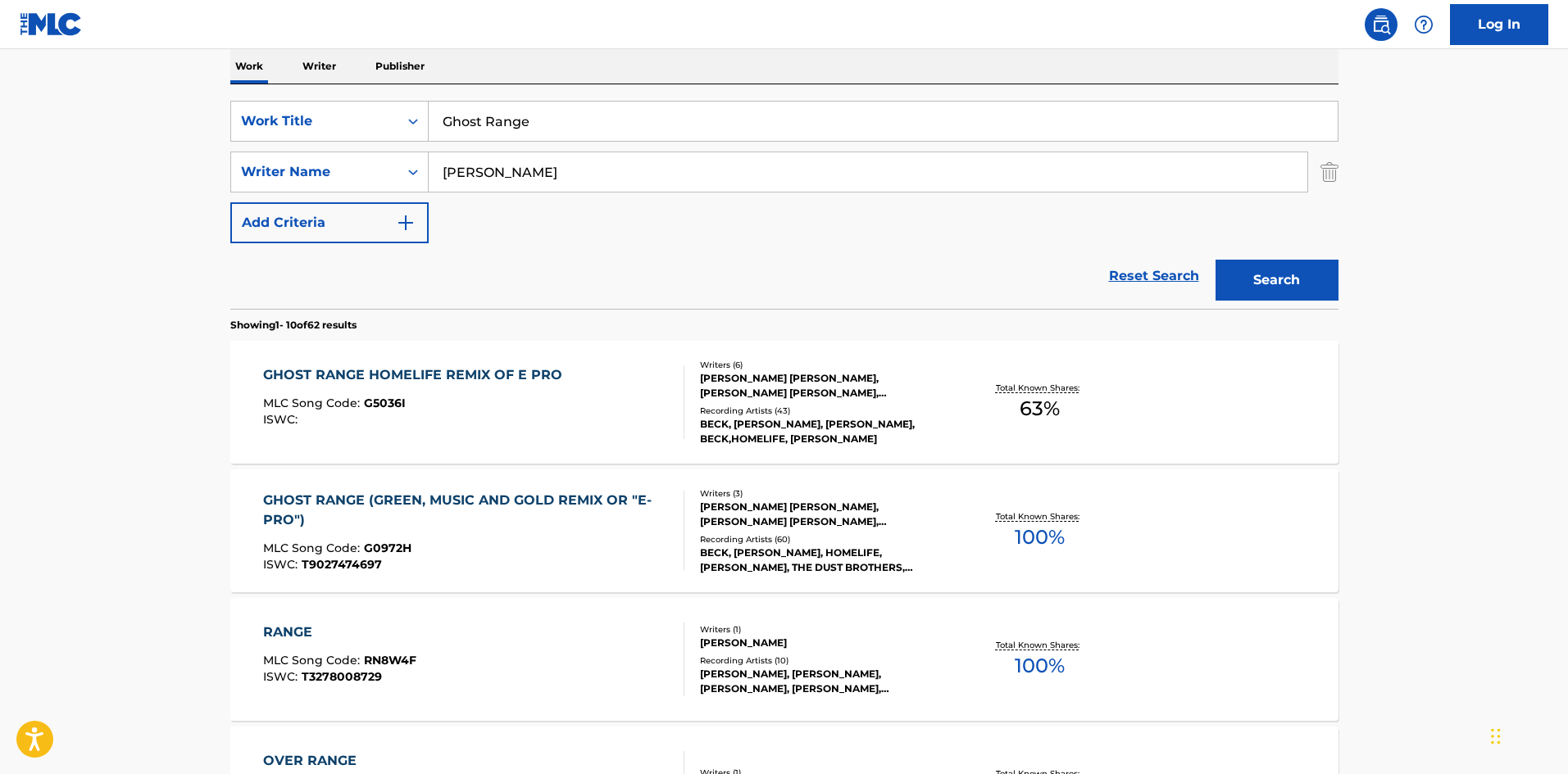
scroll to position [327, 0]
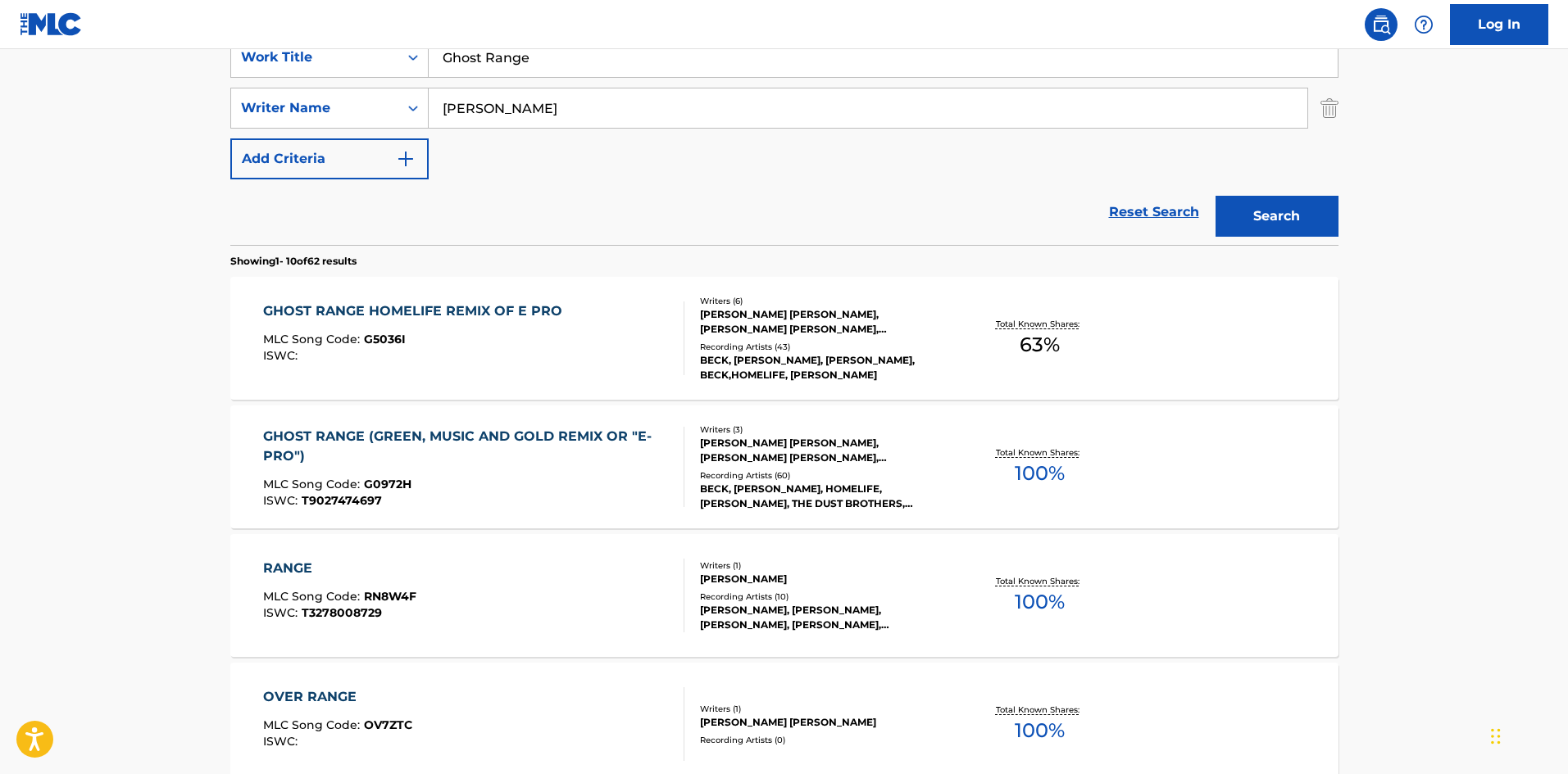
click at [557, 123] on input "[PERSON_NAME]" at bounding box center [868, 108] width 879 height 39
paste input "[PERSON_NAME]"
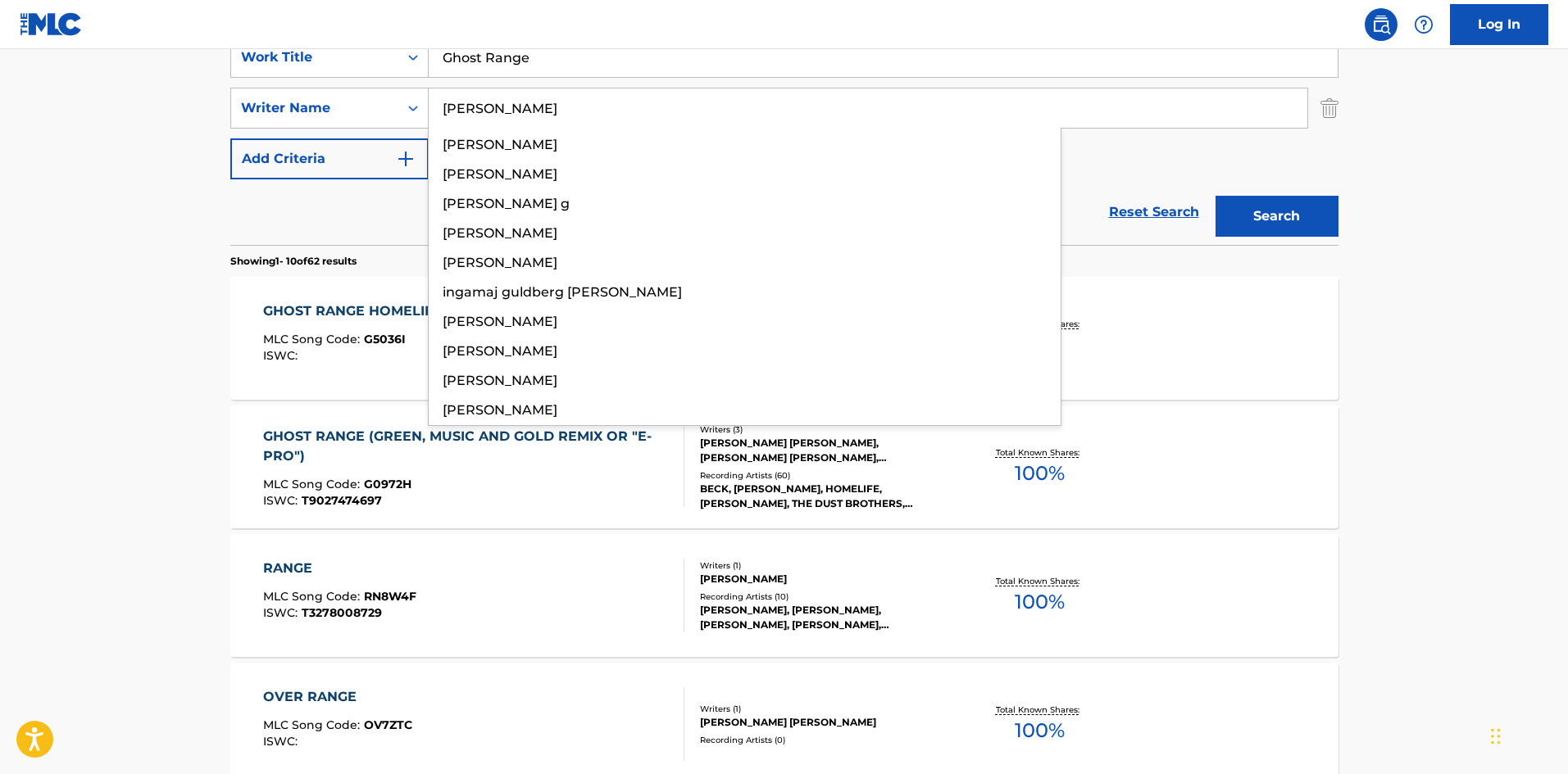
type input "[PERSON_NAME]"
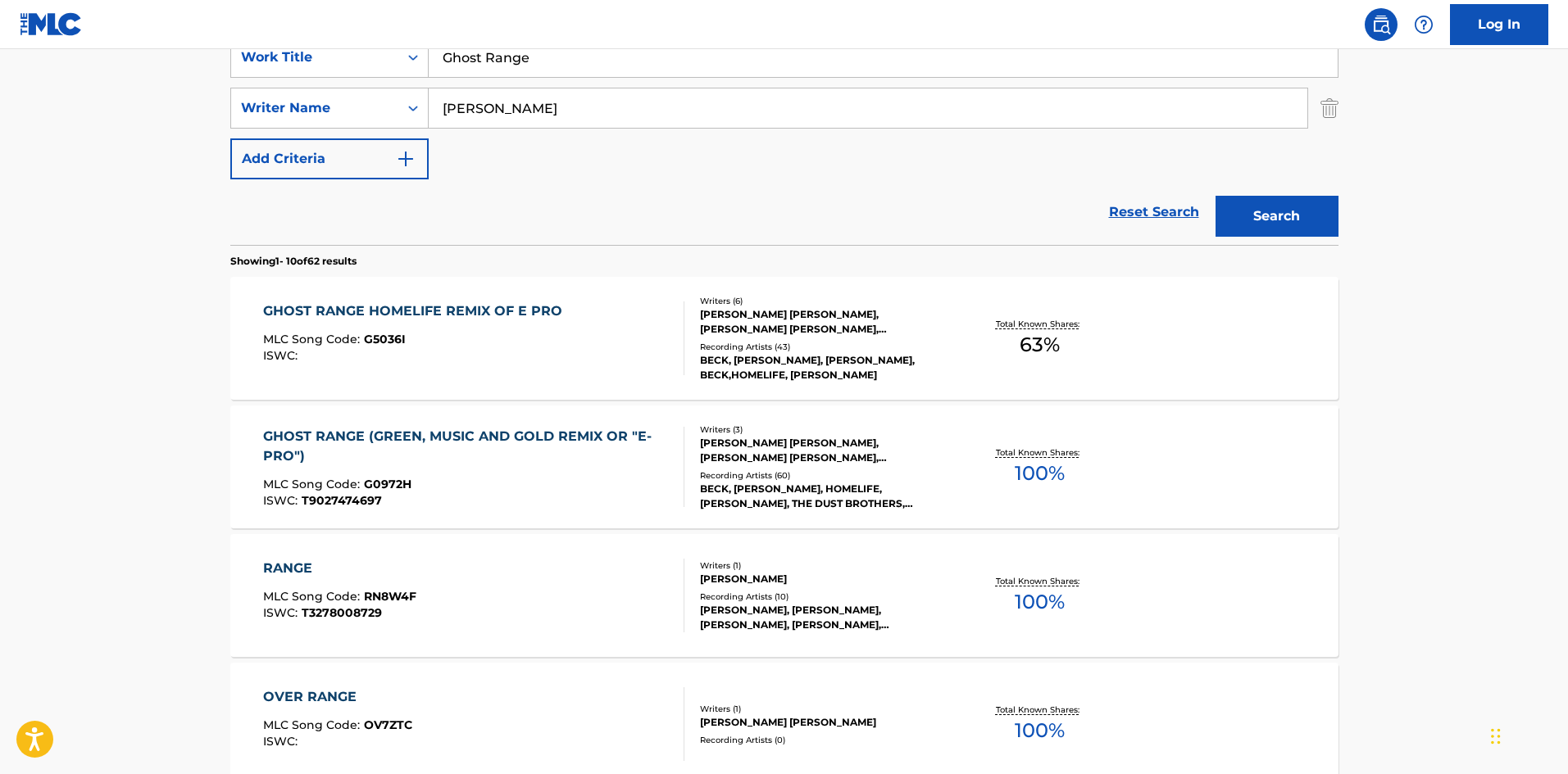
click at [1297, 240] on div "Search" at bounding box center [1273, 212] width 131 height 65
click at [1298, 234] on button "Search" at bounding box center [1277, 215] width 123 height 41
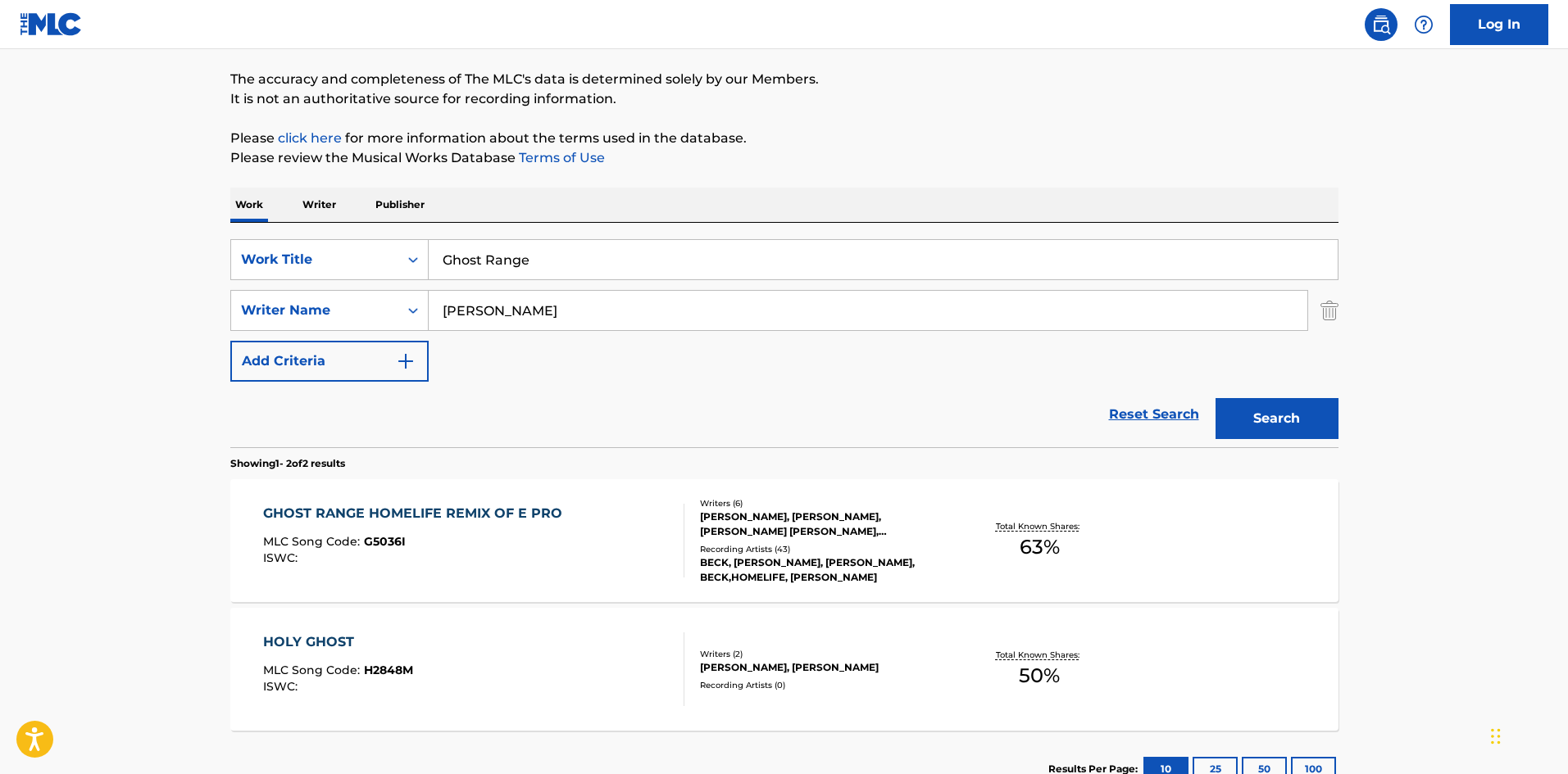
scroll to position [246, 0]
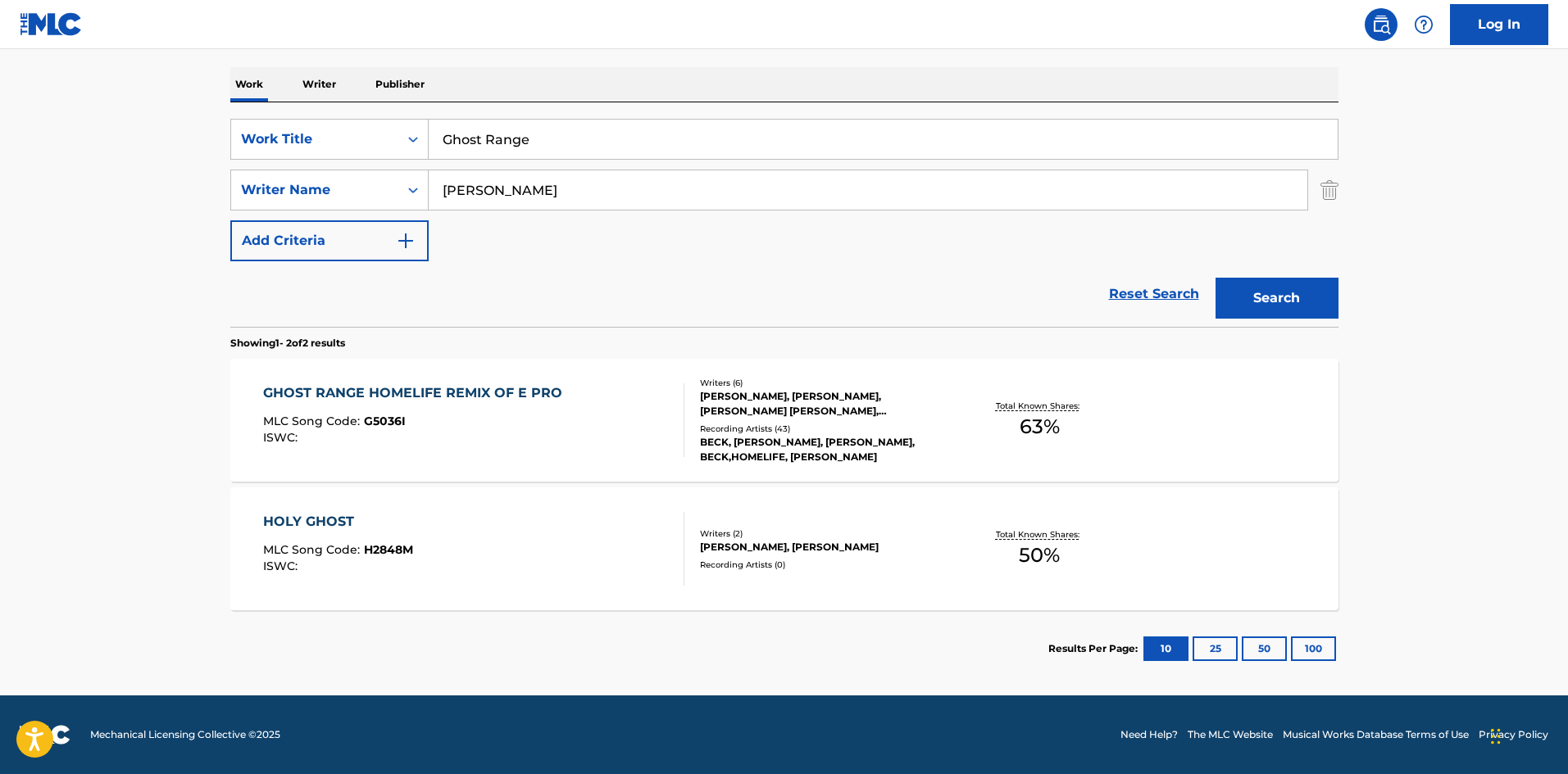
click at [614, 455] on div "GHOST RANGE HOMELIFE REMIX OF E PRO MLC Song Code : G5036I ISWC :" at bounding box center [473, 420] width 421 height 74
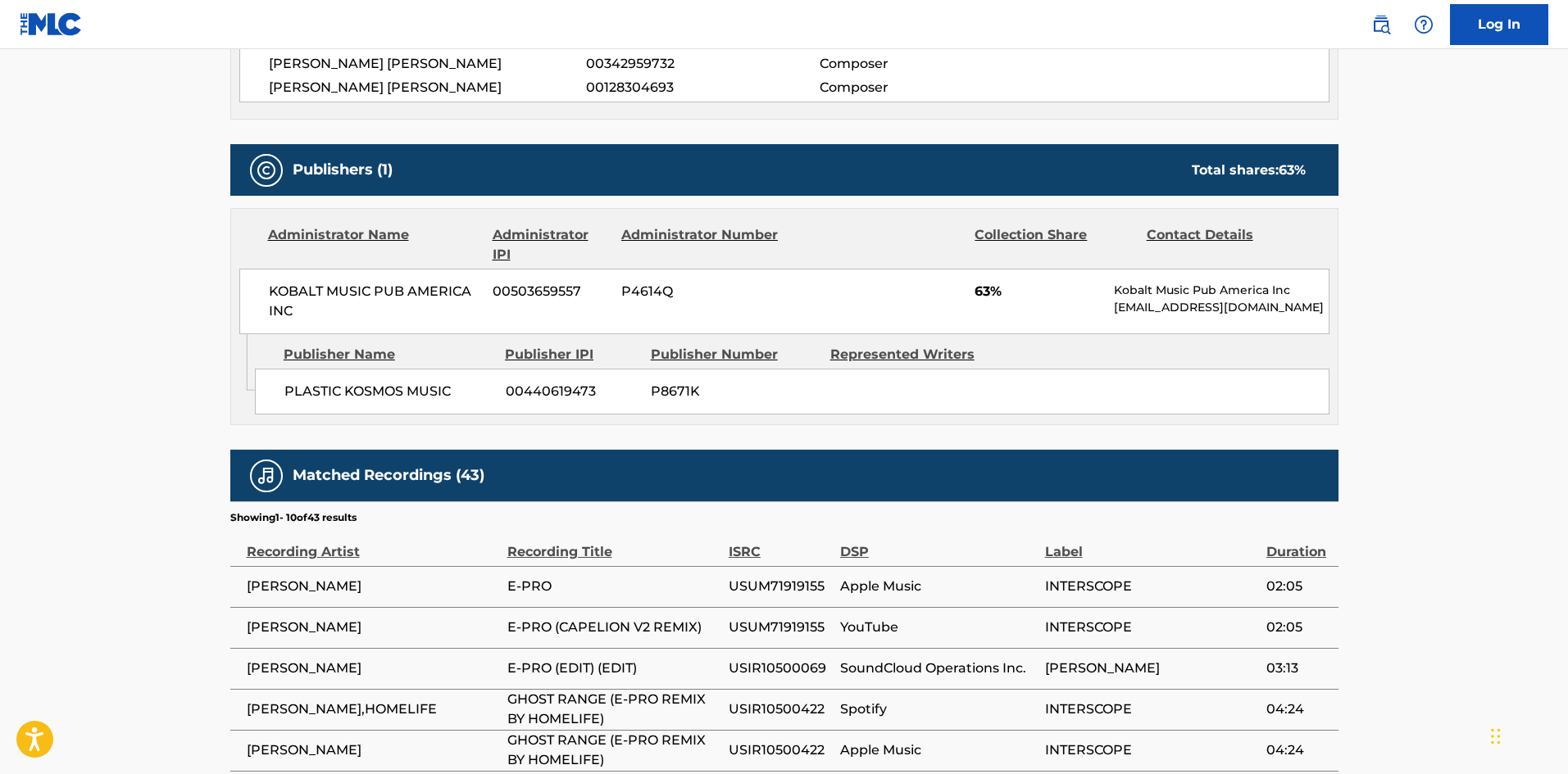
scroll to position [1065, 0]
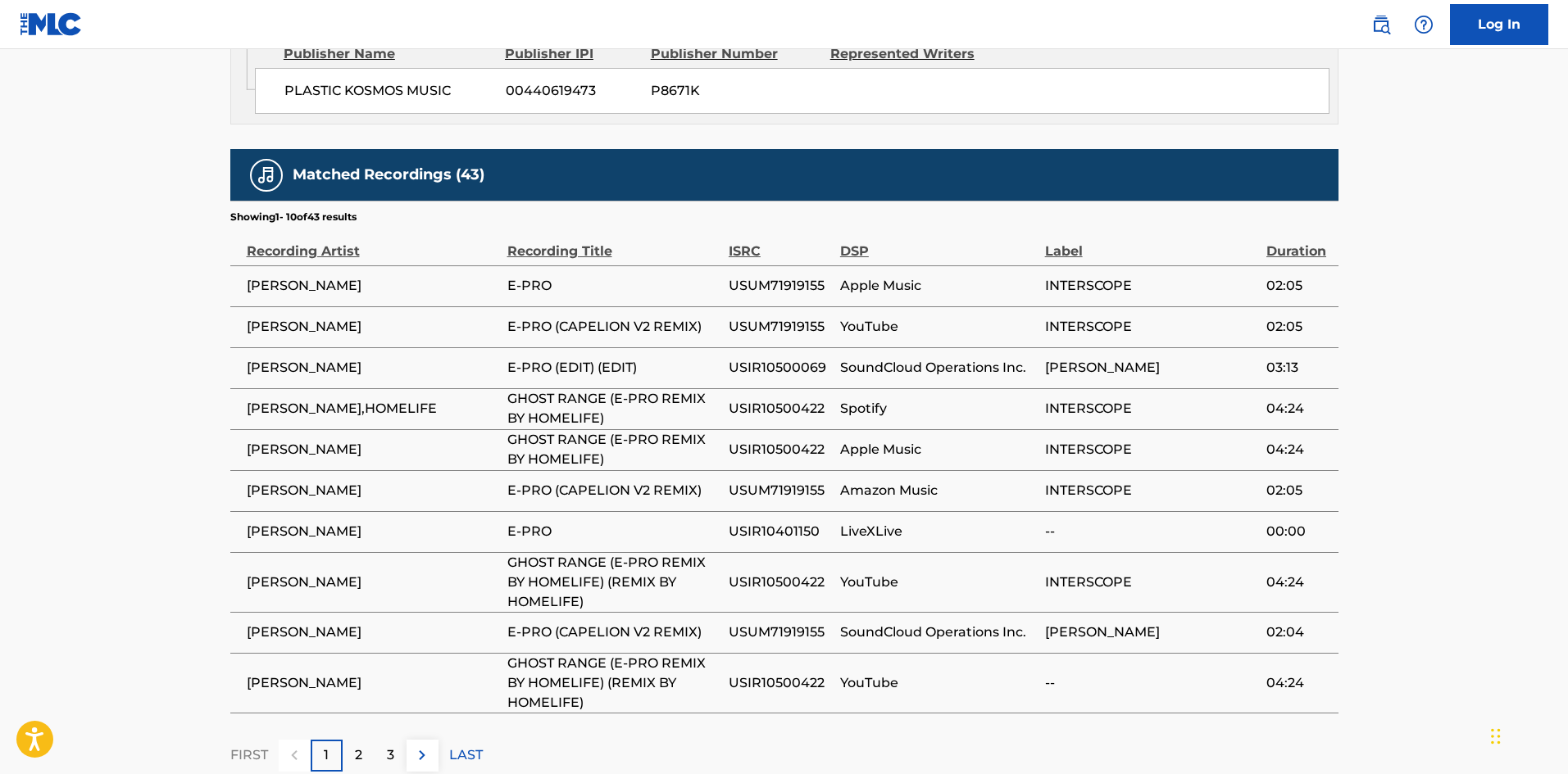
drag, startPoint x: 556, startPoint y: 312, endPoint x: 6, endPoint y: 154, distance: 572.2
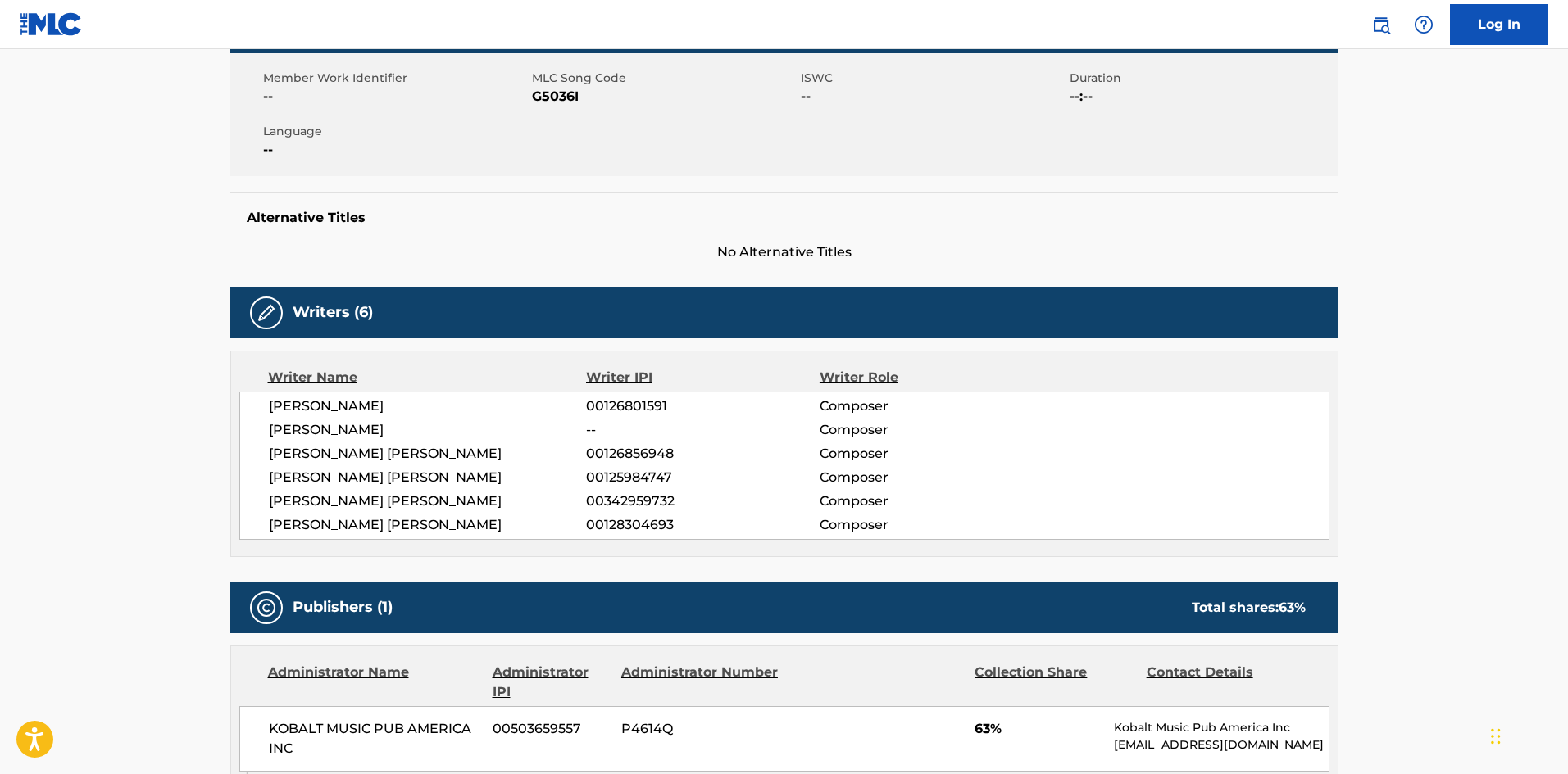
scroll to position [164, 0]
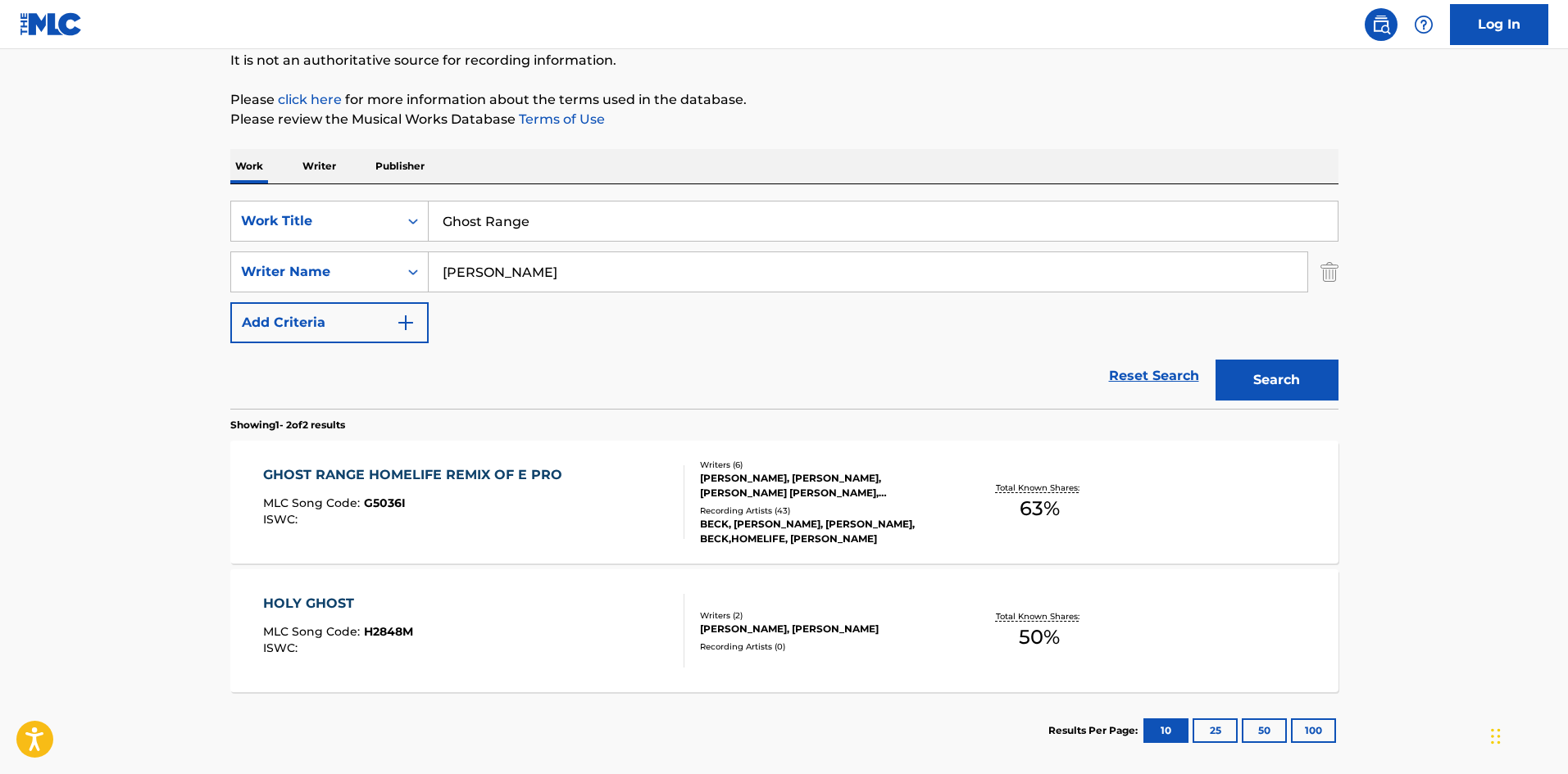
click at [619, 484] on div "GHOST RANGE HOMELIFE REMIX OF E PRO MLC Song Code : G5036I ISWC :" at bounding box center [473, 502] width 421 height 74
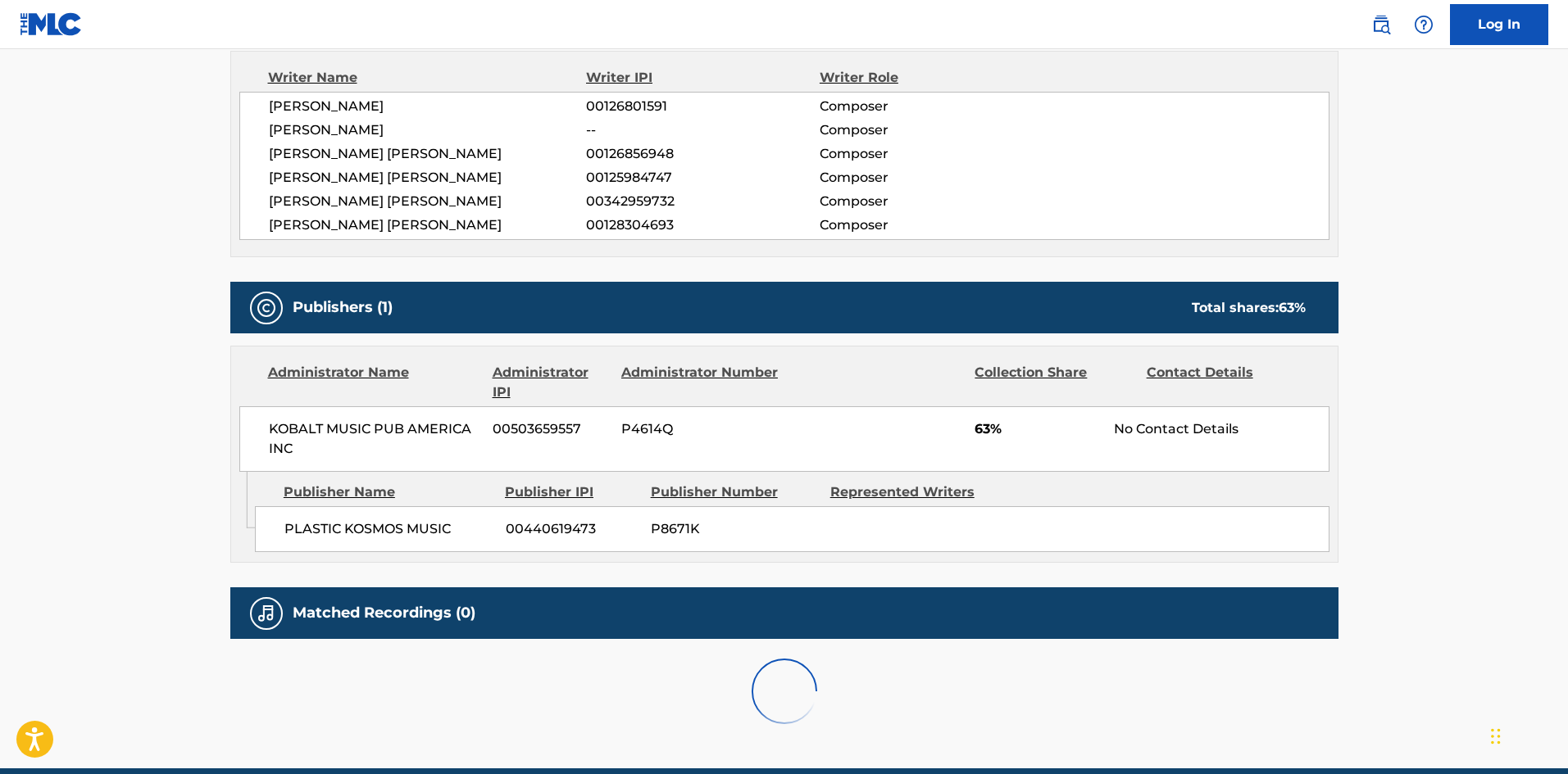
scroll to position [655, 0]
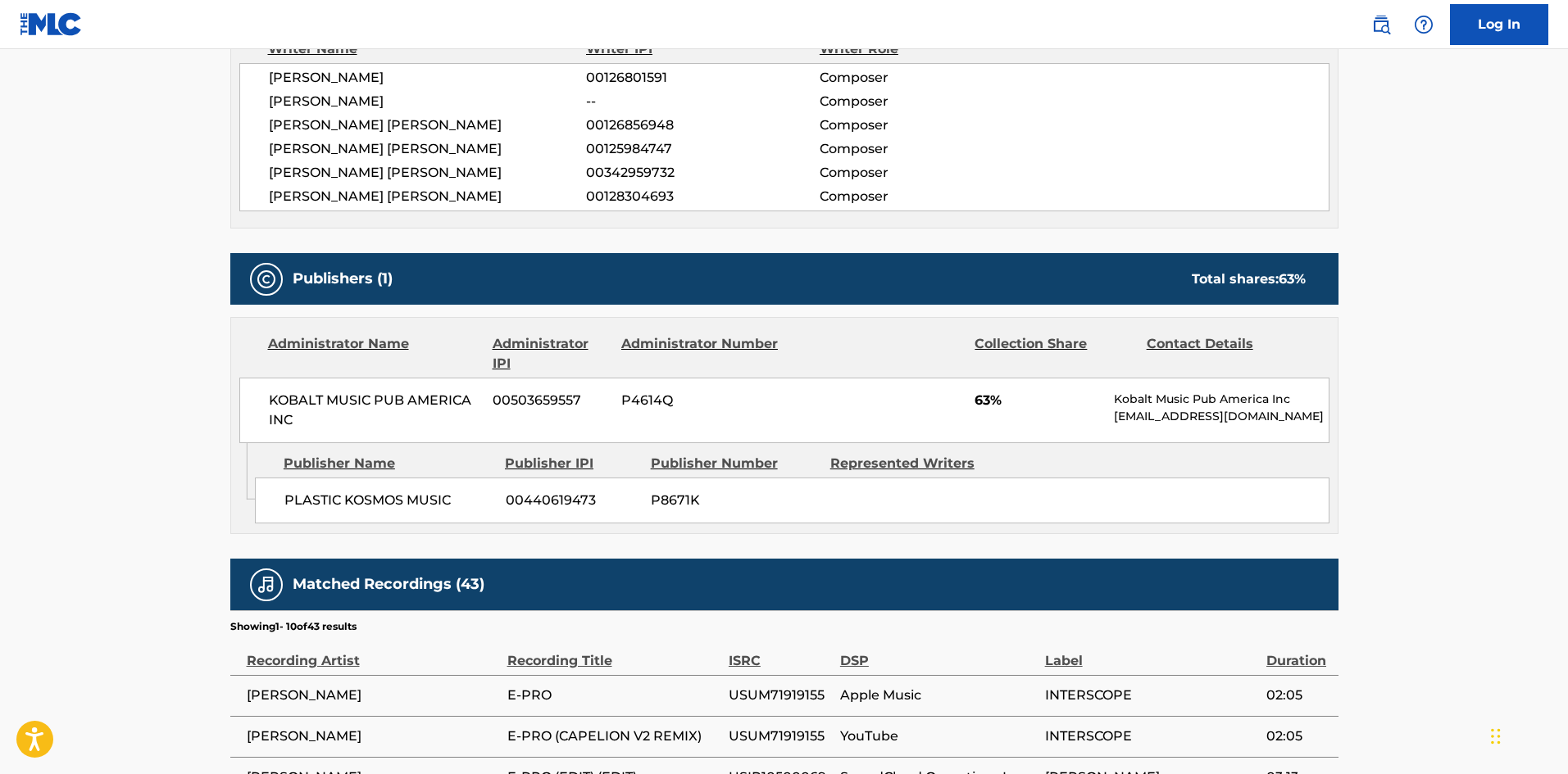
scroll to position [246, 0]
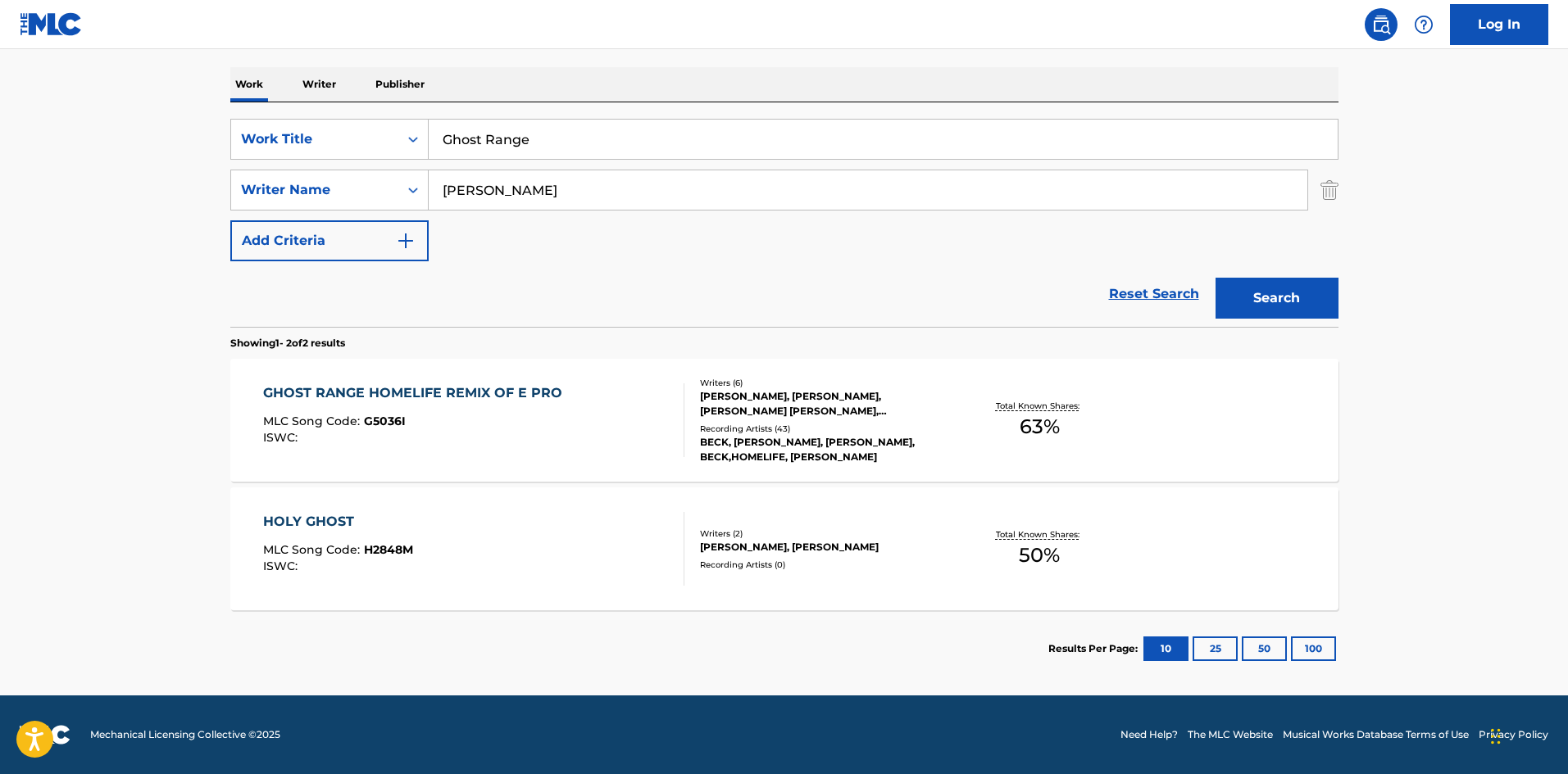
click at [531, 144] on input "Ghost Range" at bounding box center [883, 138] width 909 height 39
paste input "irl"
type input "Girl"
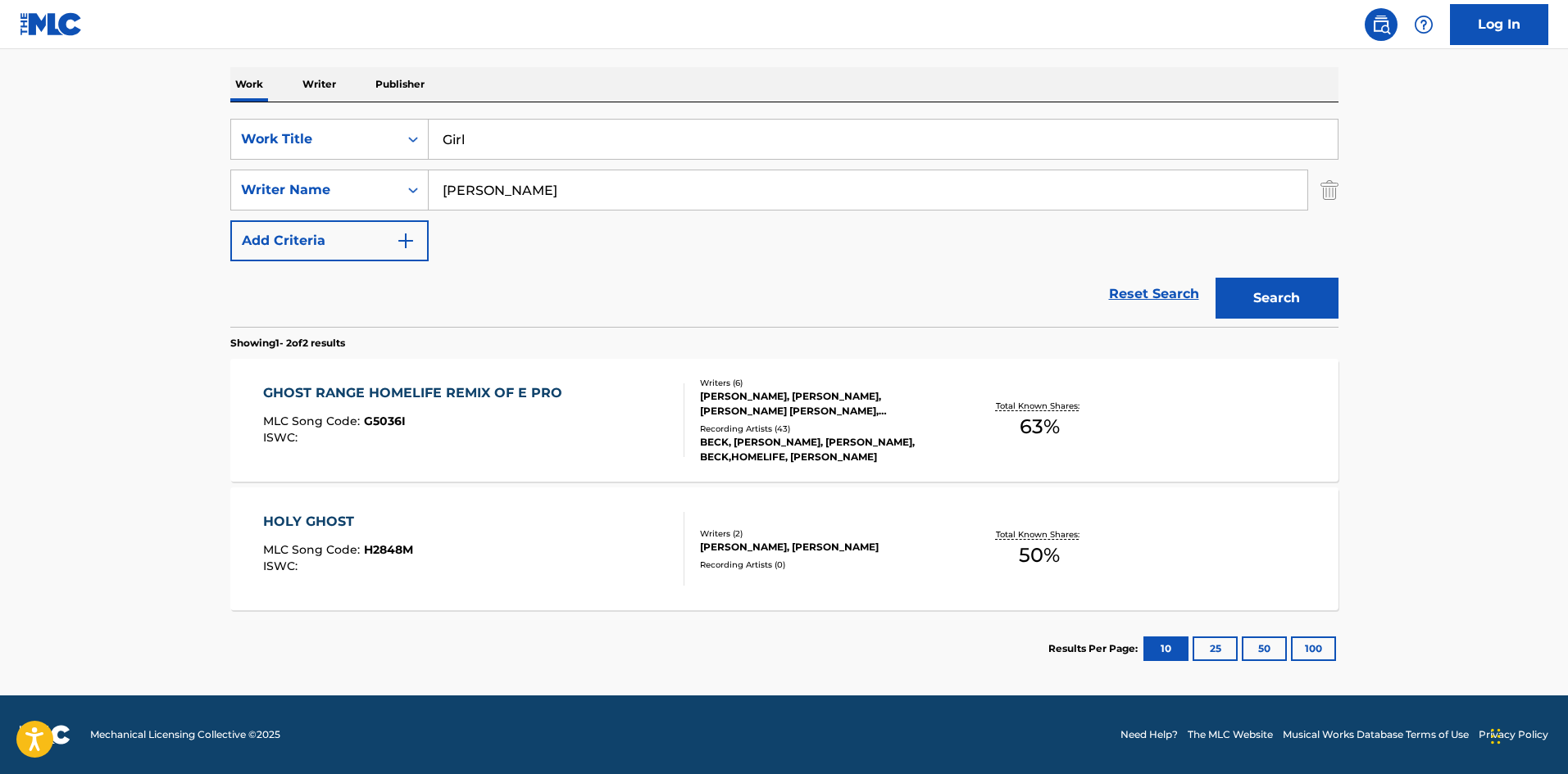
click at [1252, 298] on button "Search" at bounding box center [1277, 298] width 123 height 41
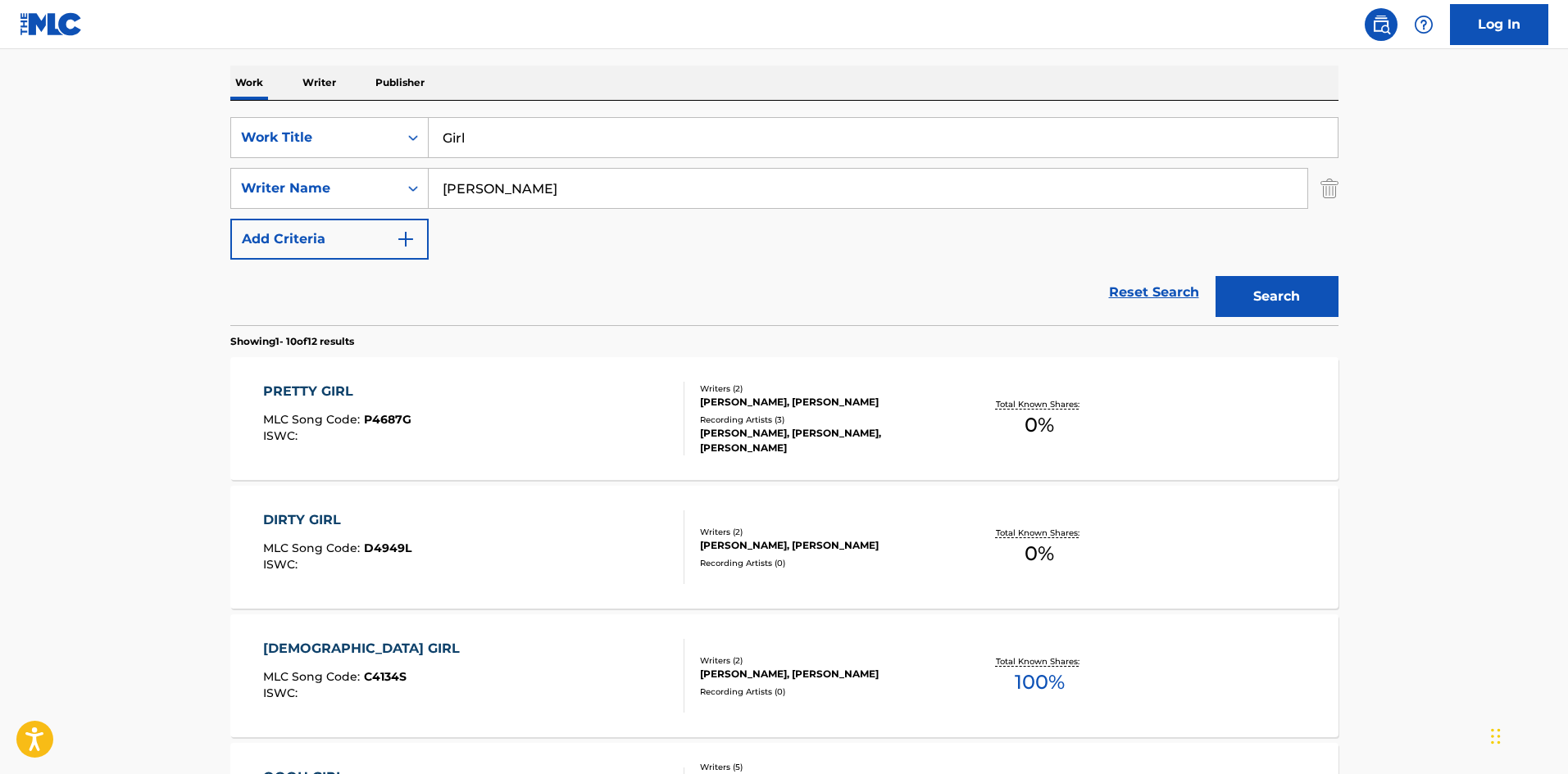
scroll to position [327, 0]
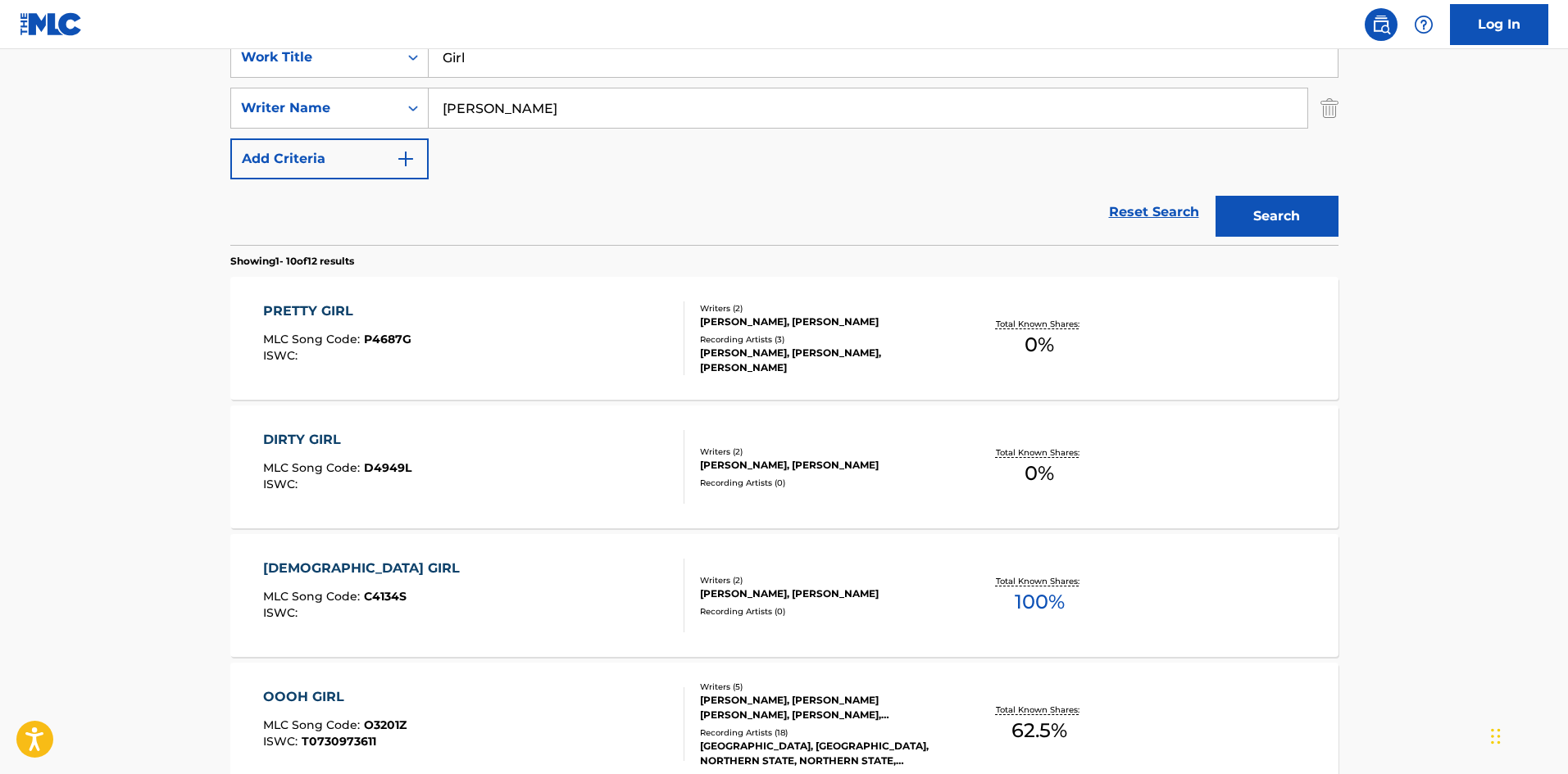
click at [602, 116] on input "[PERSON_NAME]" at bounding box center [868, 108] width 879 height 39
paste input "[PERSON_NAME]"
type input "[PERSON_NAME]"
click at [1329, 225] on button "Search" at bounding box center [1277, 215] width 123 height 41
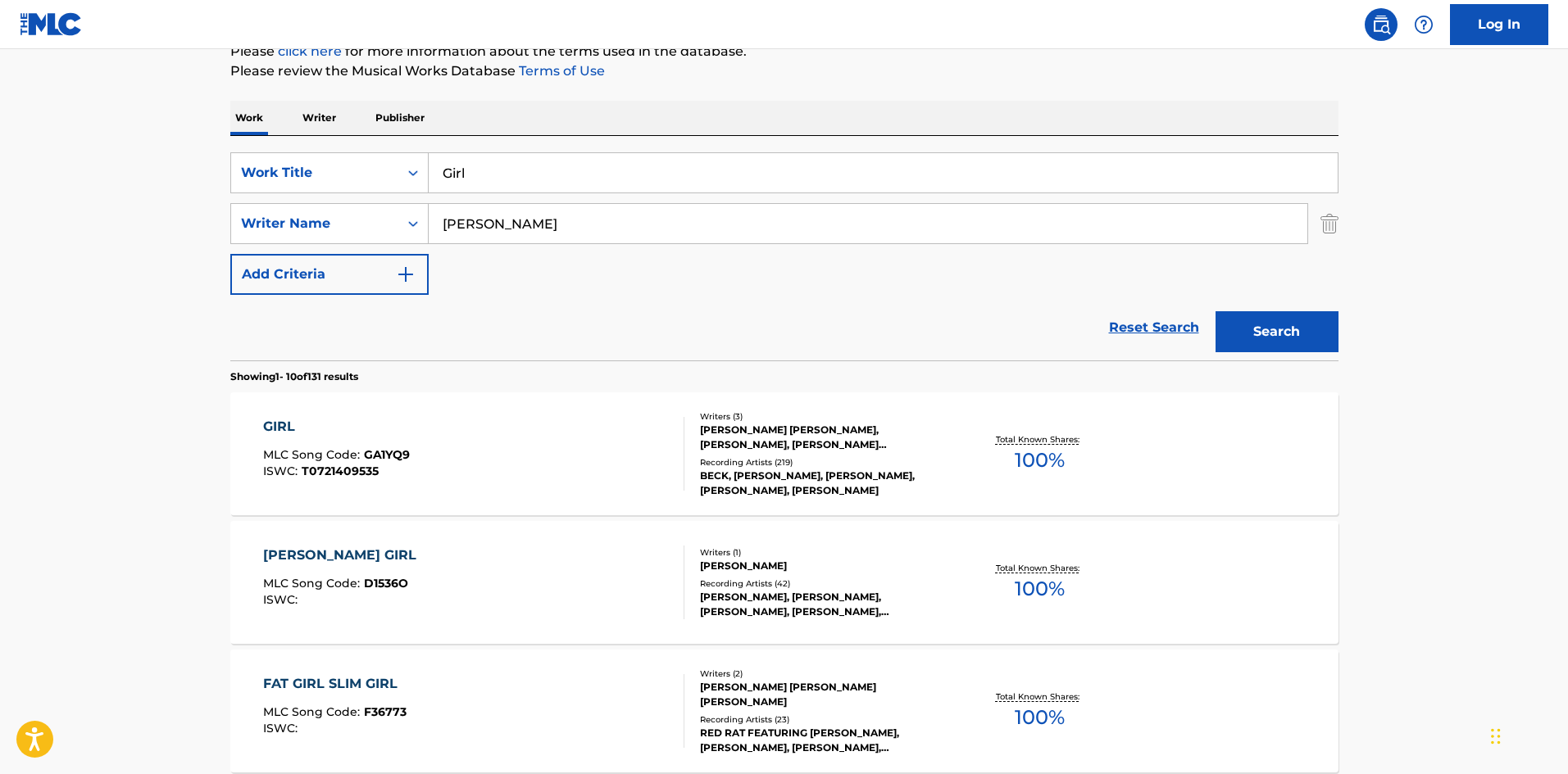
scroll to position [409, 0]
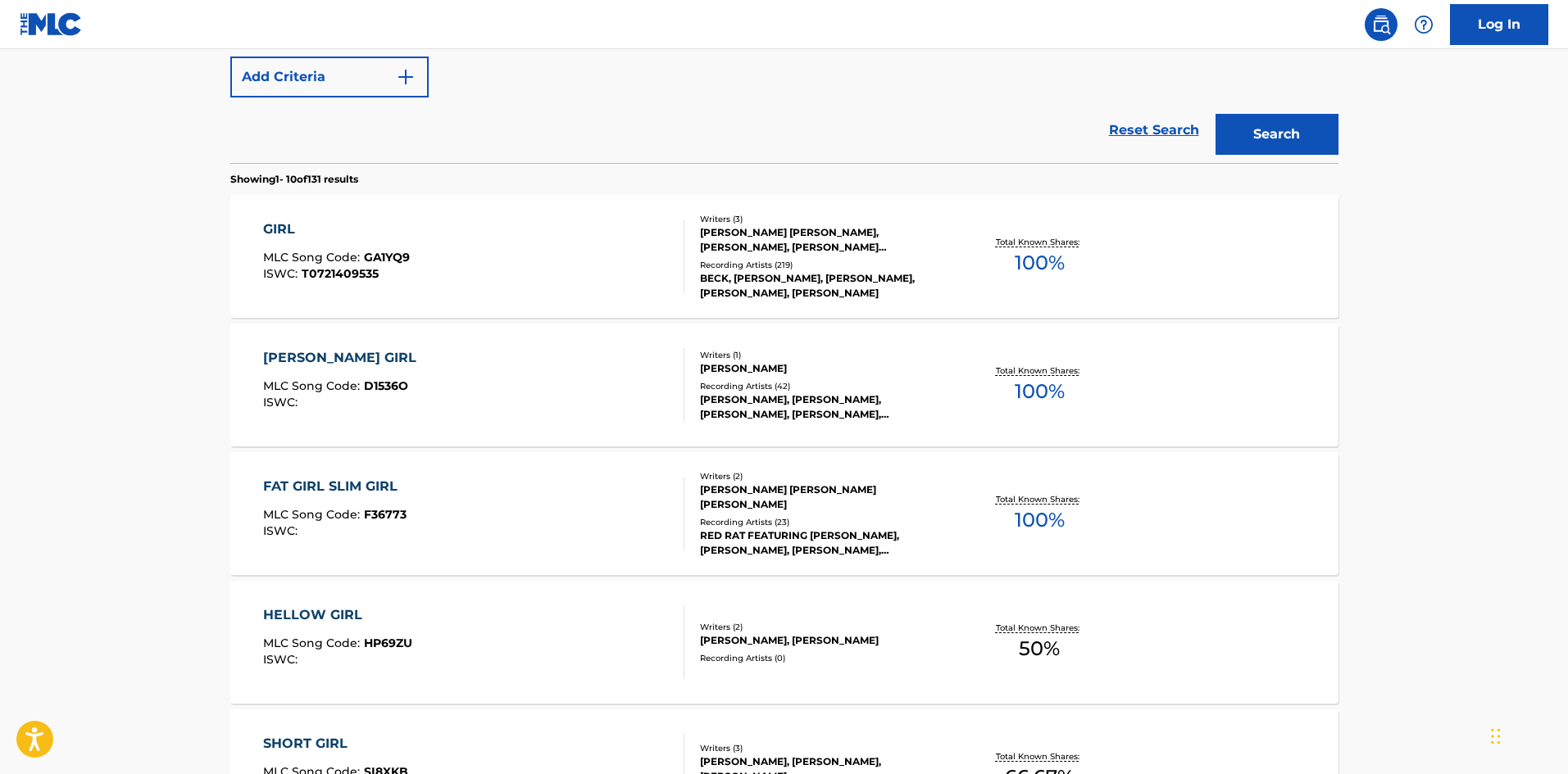
click at [480, 245] on div "GIRL MLC Song Code : GA1YQ9 ISWC : T0721409535" at bounding box center [473, 256] width 421 height 74
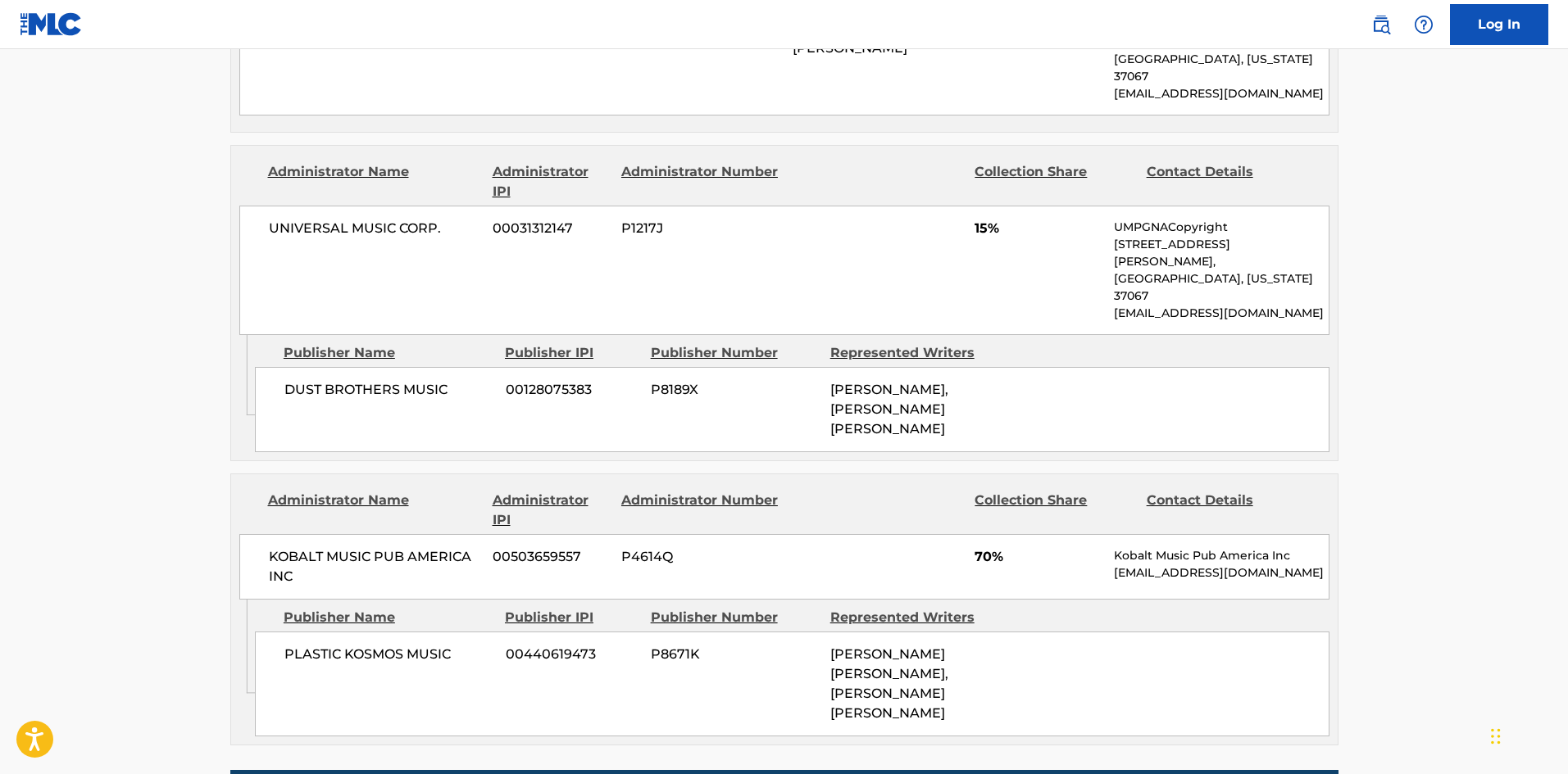
scroll to position [983, 0]
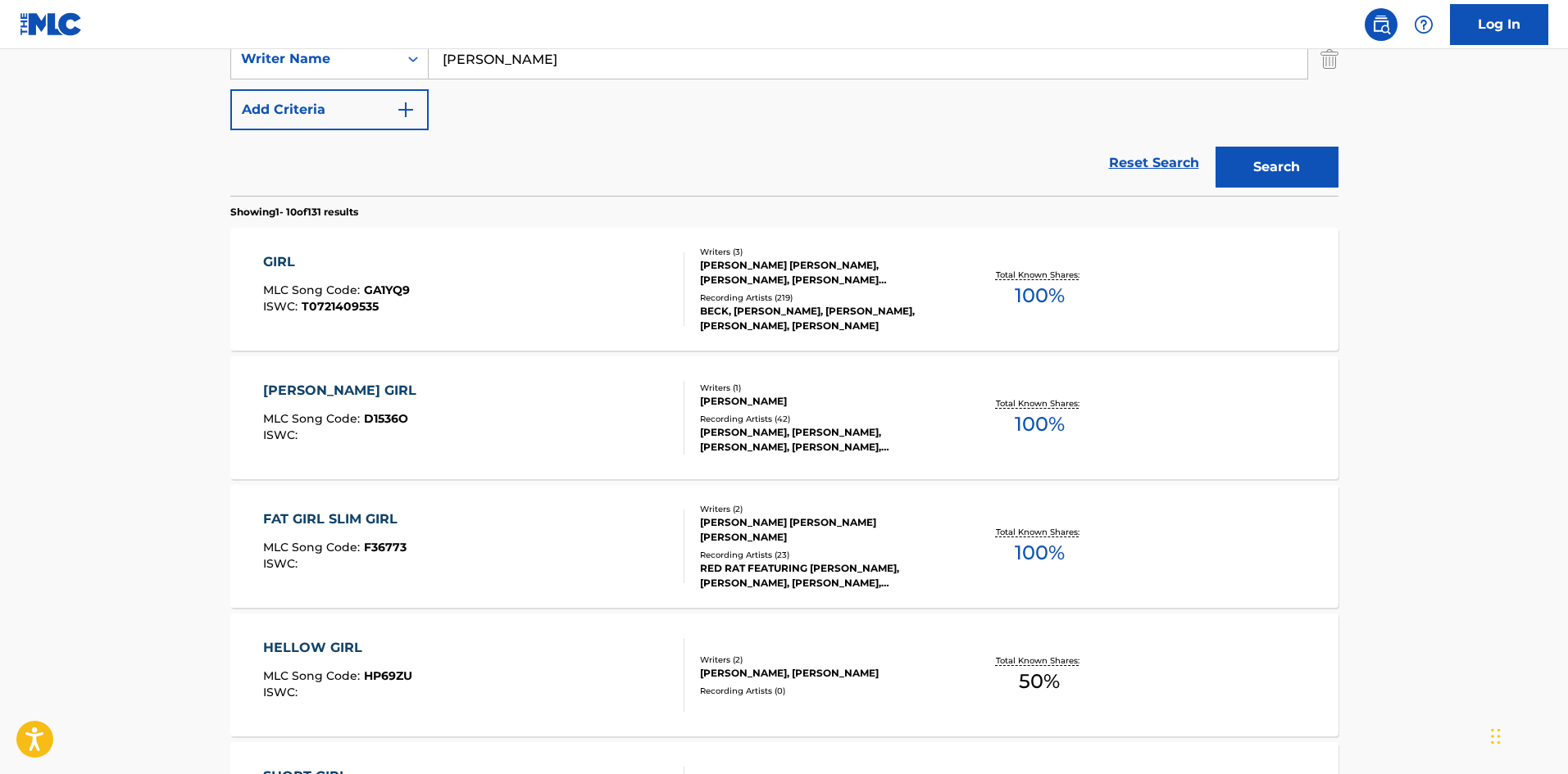
scroll to position [257, 0]
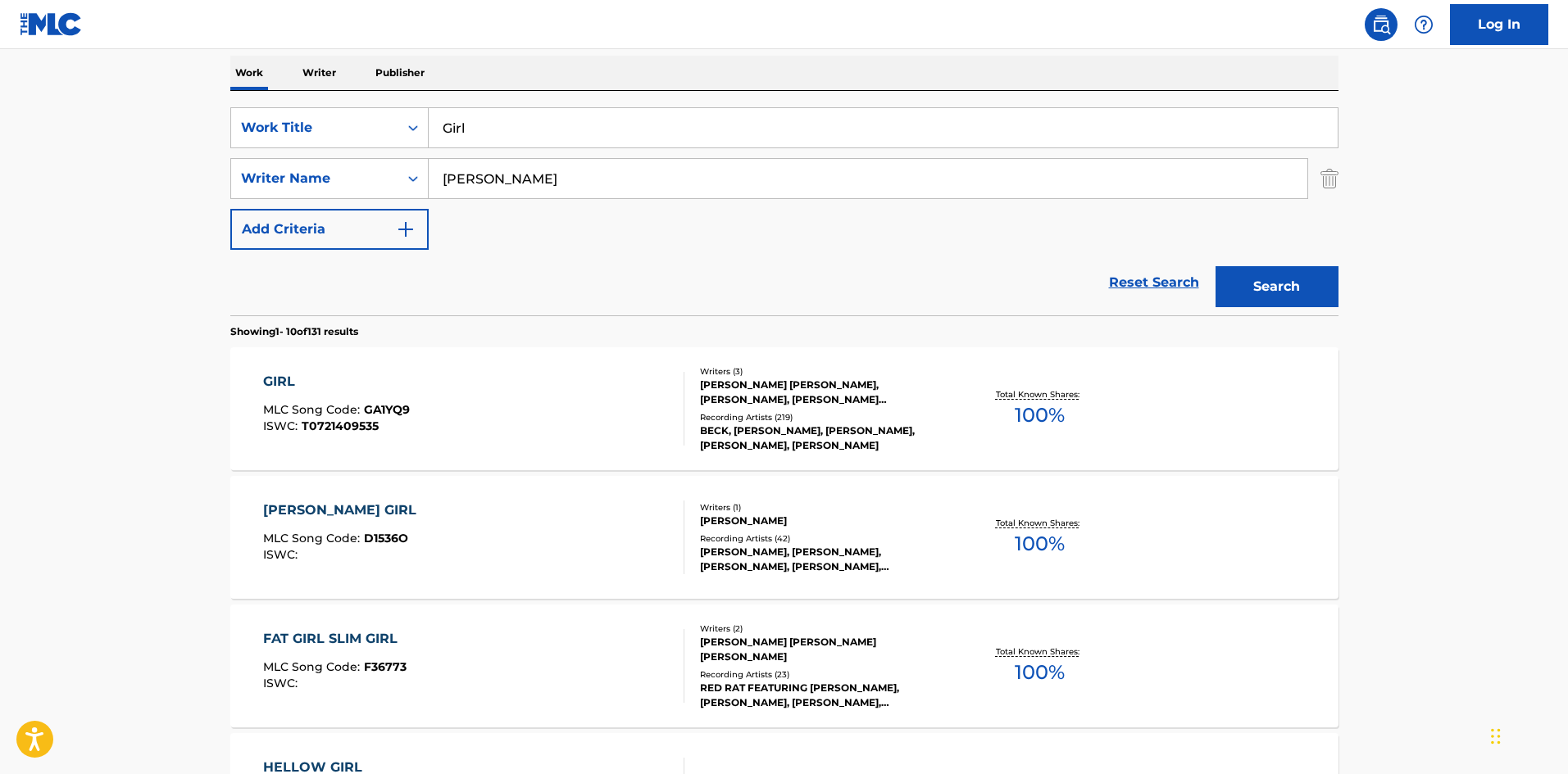
click at [520, 135] on input "Girl" at bounding box center [883, 127] width 909 height 39
paste input "o It Alone"
type input "Go It Alone"
click at [1238, 300] on button "Search" at bounding box center [1277, 286] width 123 height 41
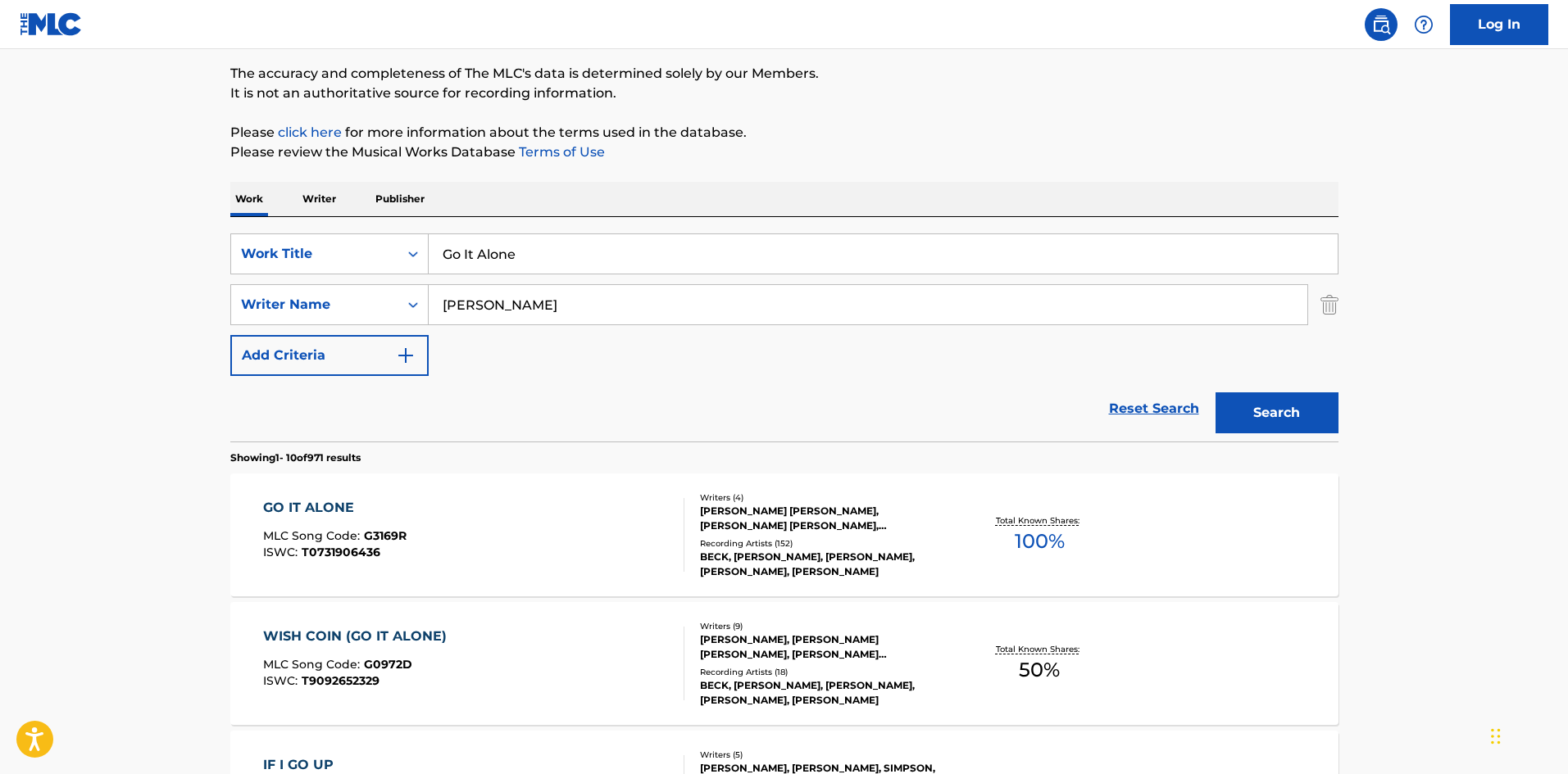
scroll to position [246, 0]
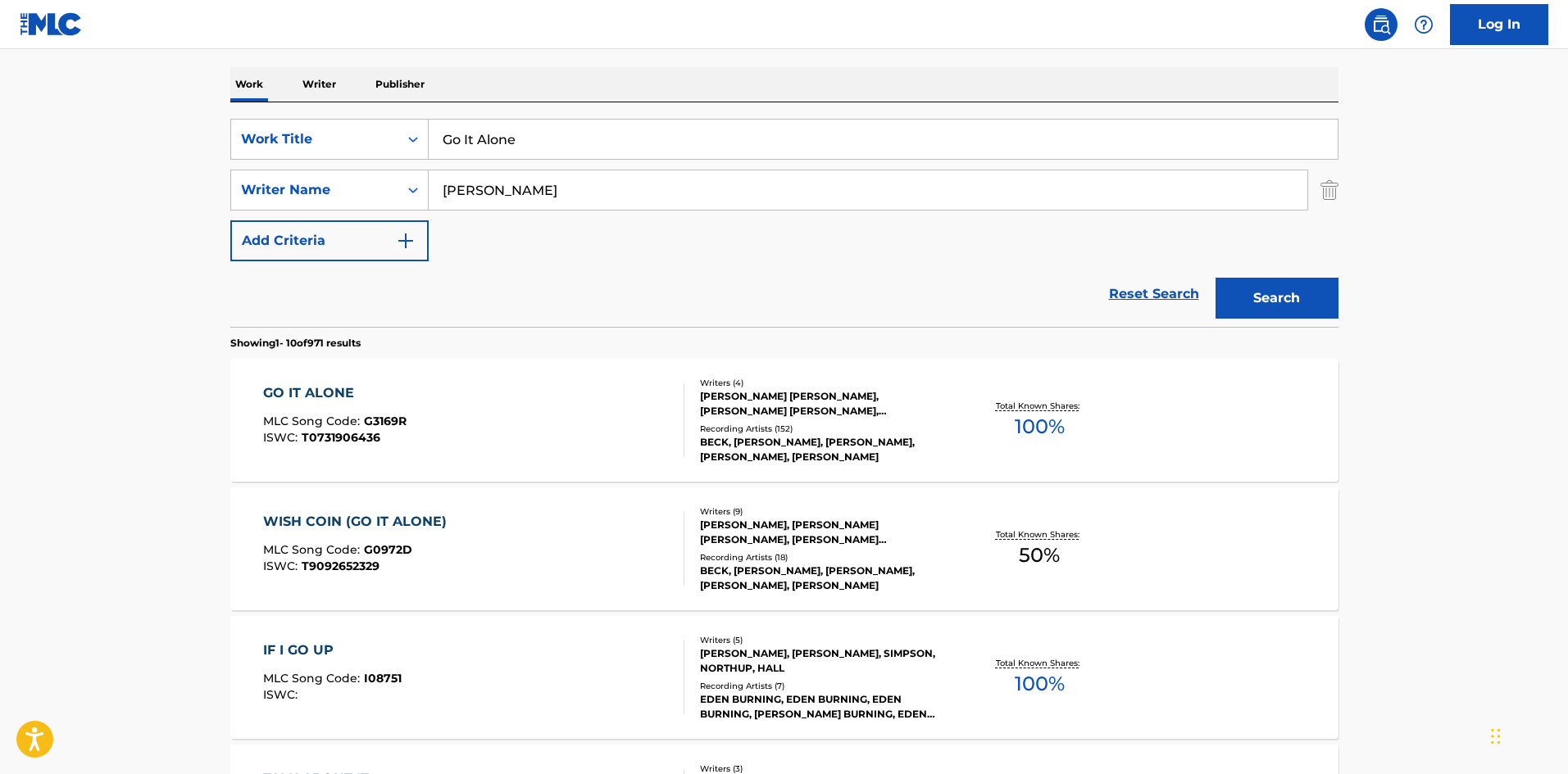
click at [499, 447] on div "GO IT ALONE MLC Song Code : G3169R ISWC : T0731906436" at bounding box center [473, 420] width 421 height 74
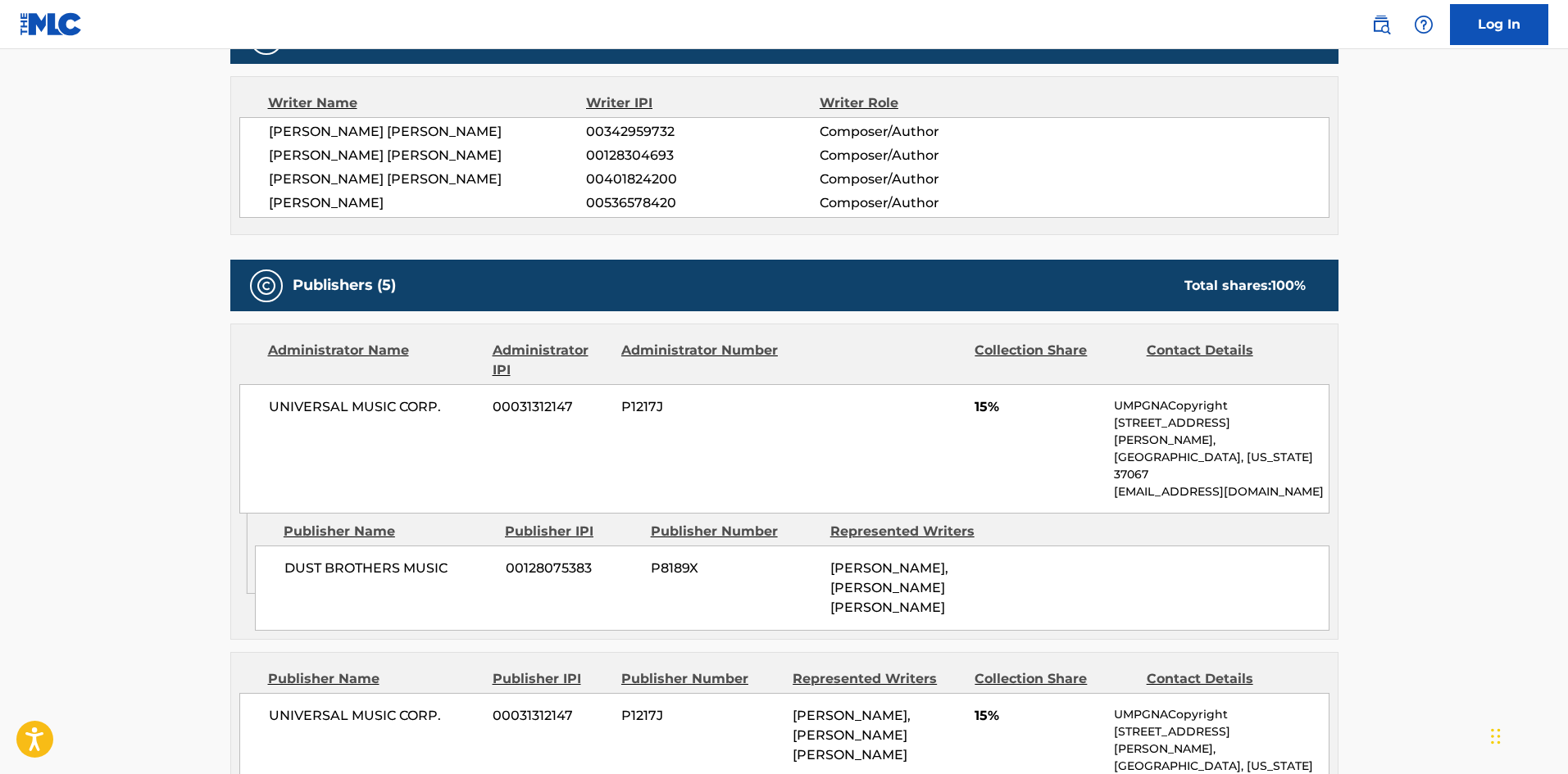
scroll to position [573, 0]
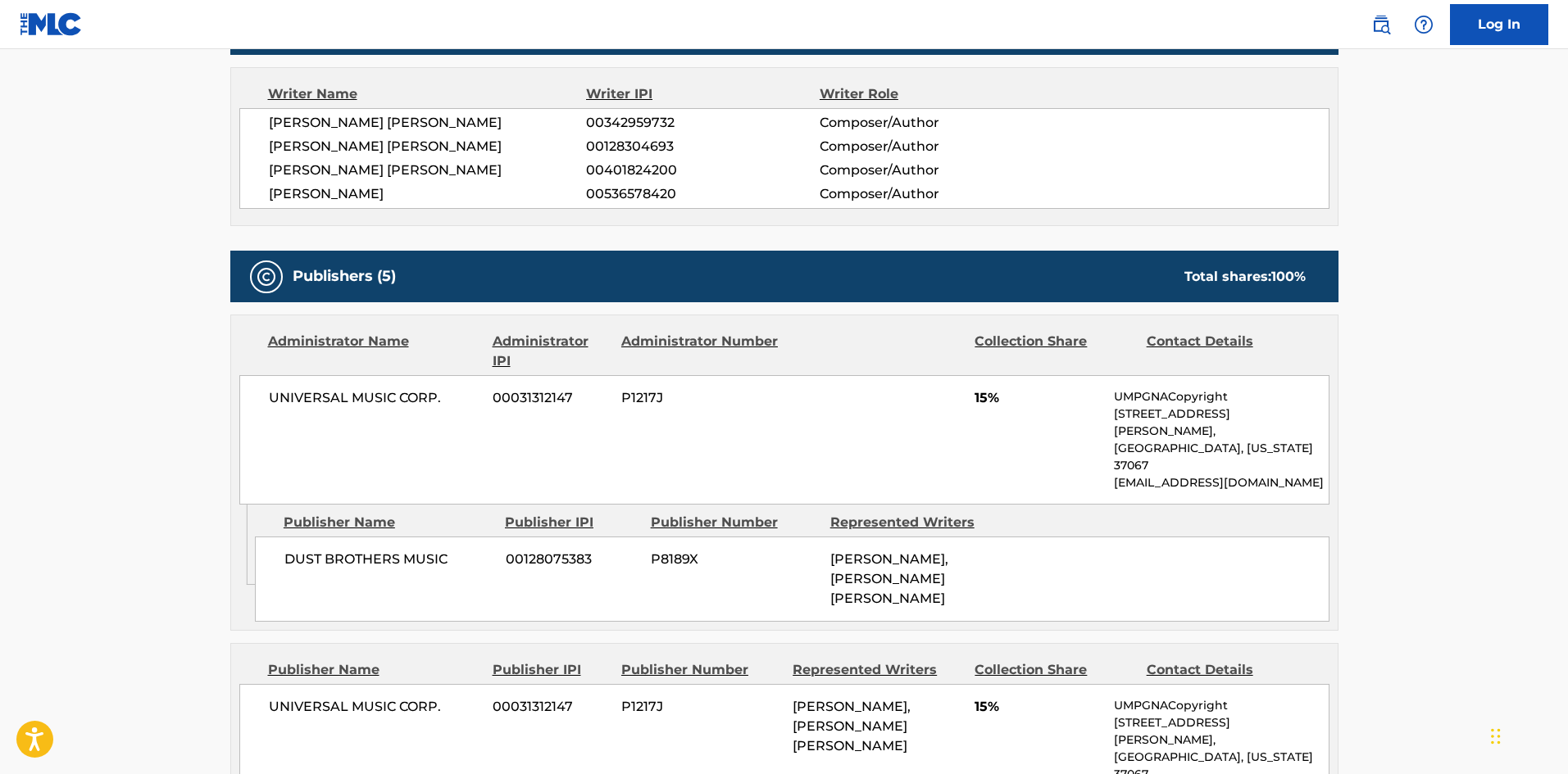
click at [313, 549] on span "DUST BROTHERS MUSIC" at bounding box center [389, 559] width 209 height 20
drag, startPoint x: 313, startPoint y: 526, endPoint x: 349, endPoint y: 523, distance: 36.1
click at [349, 549] on span "DUST BROTHERS MUSIC" at bounding box center [389, 559] width 209 height 20
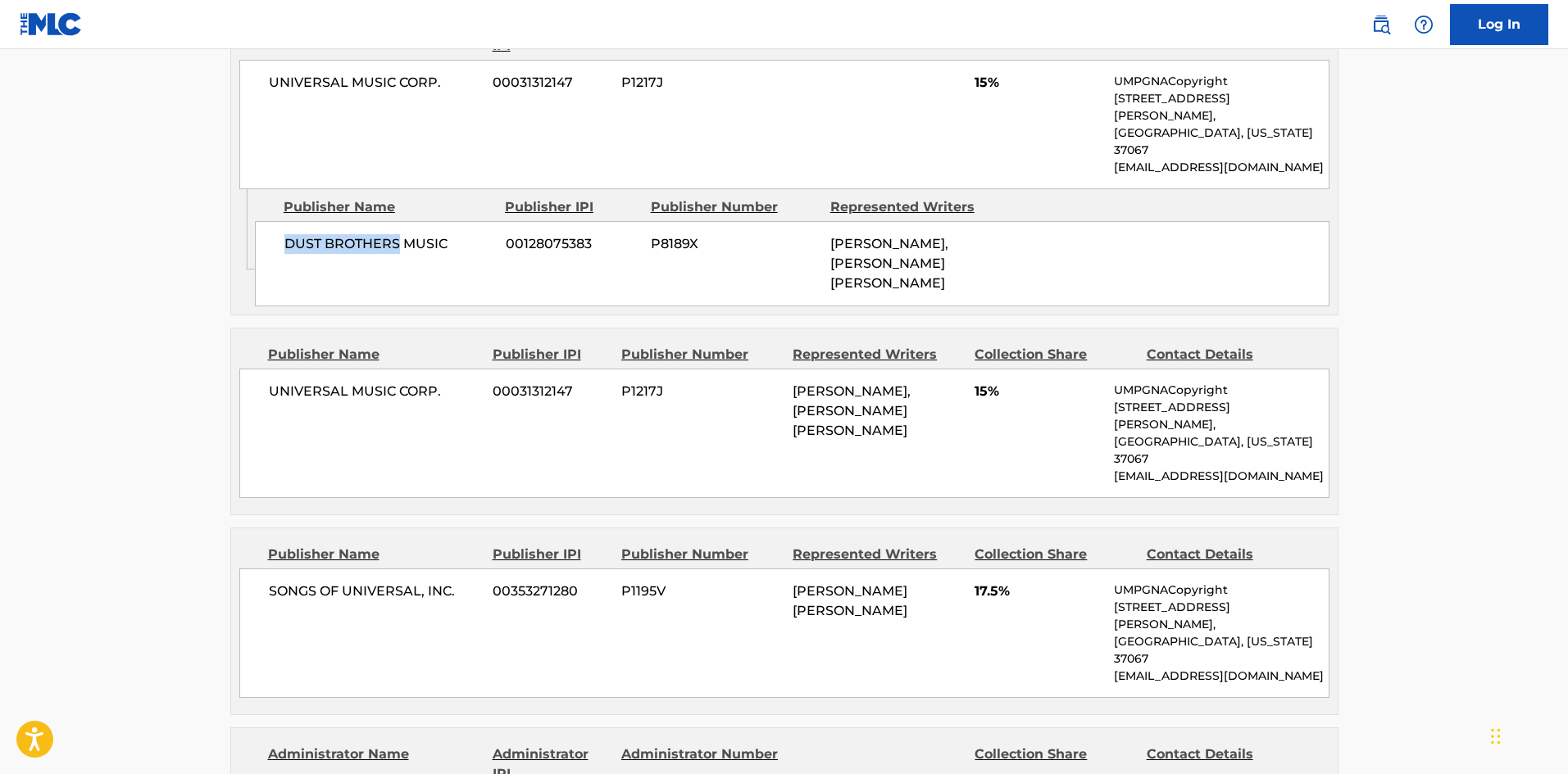
scroll to position [901, 0]
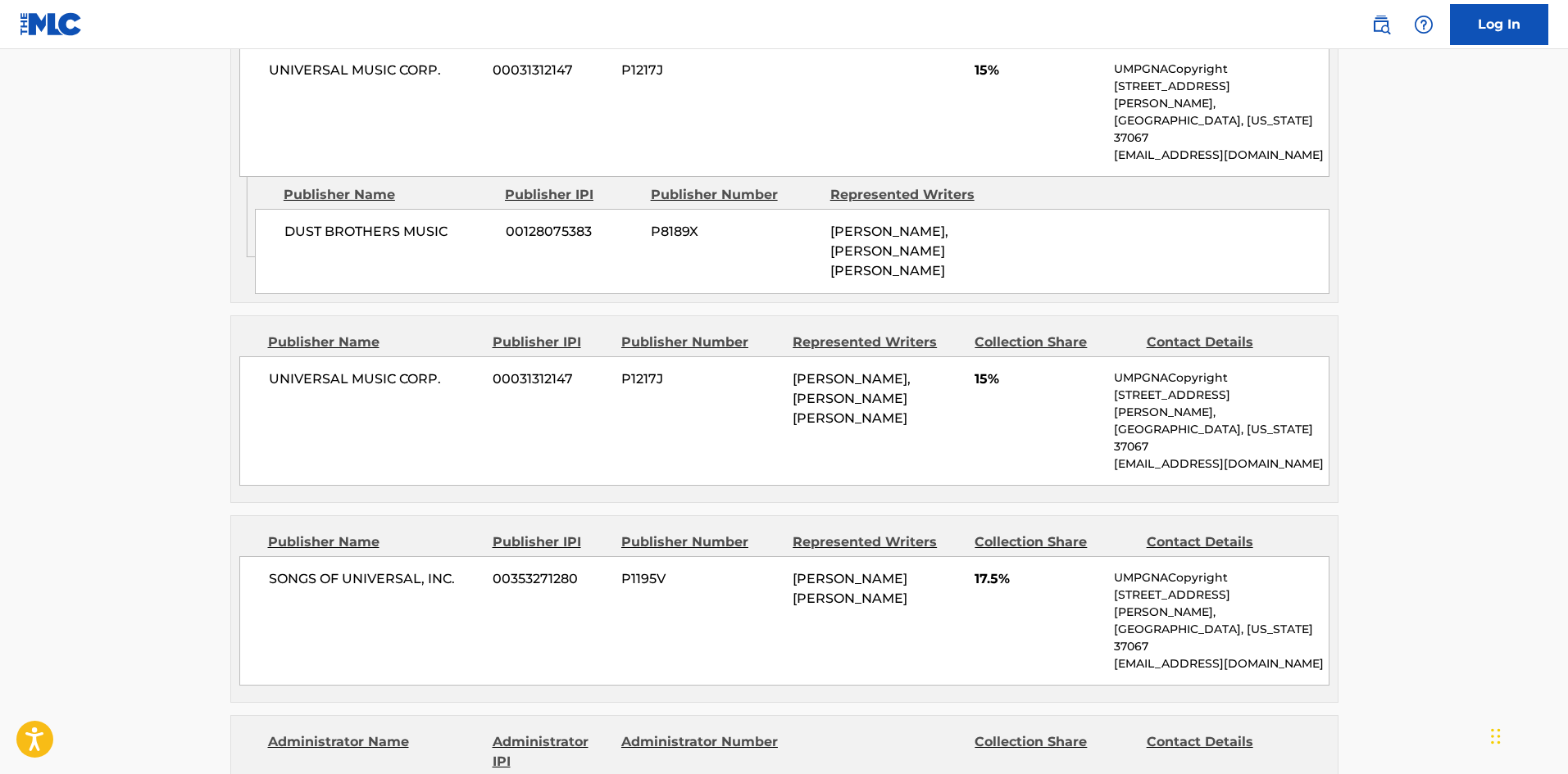
click at [281, 356] on div "UNIVERSAL MUSIC CORP. 00031312147 P1217J [PERSON_NAME], [PERSON_NAME] [PERSON_N…" at bounding box center [784, 421] width 1090 height 129
drag, startPoint x: 281, startPoint y: 312, endPoint x: 409, endPoint y: 302, distance: 128.4
click at [409, 317] on div "Publisher Name Publisher IPI Publisher Number Represented Writers Collection Sh…" at bounding box center [784, 409] width 1107 height 186
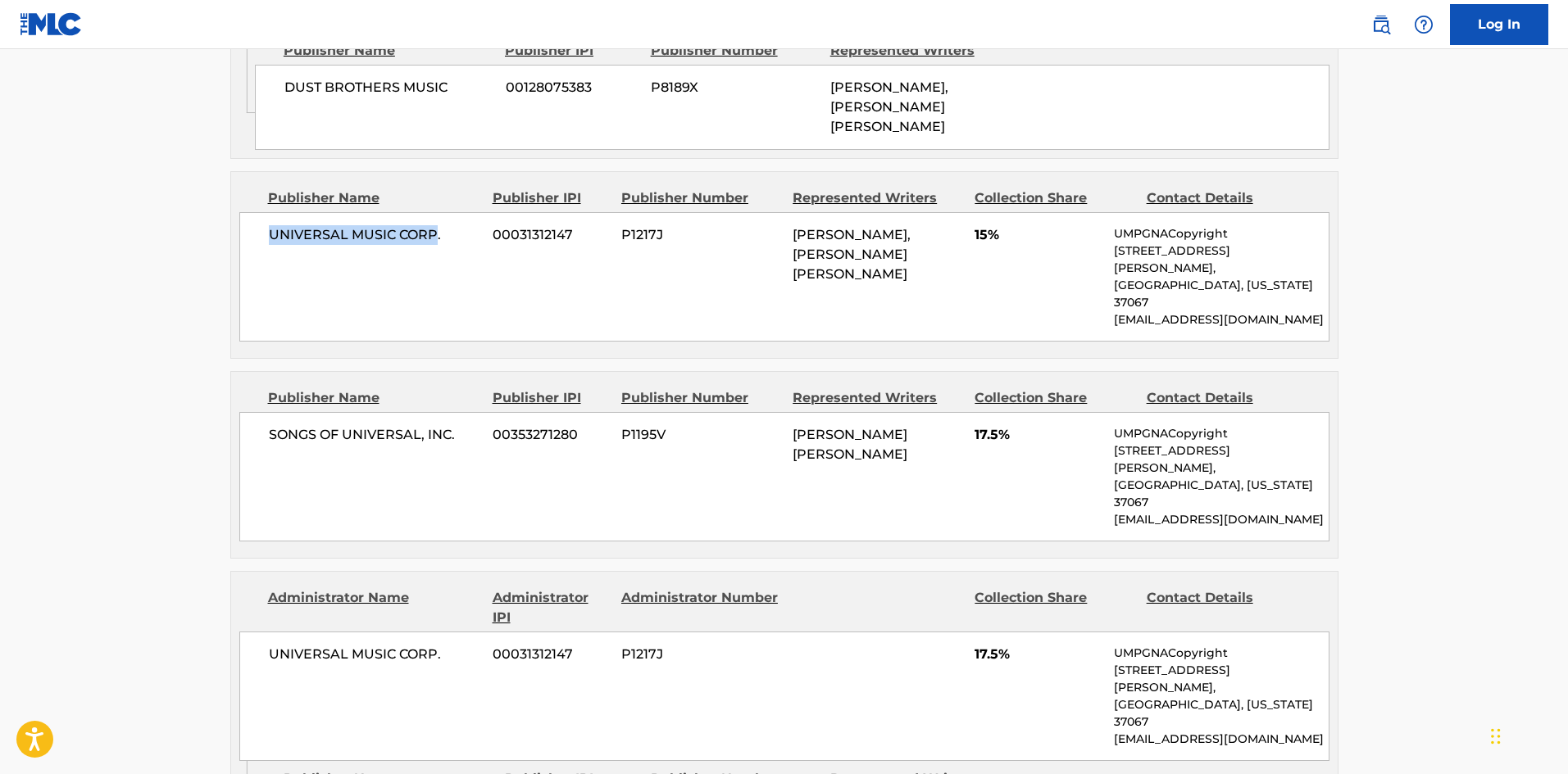
scroll to position [1065, 0]
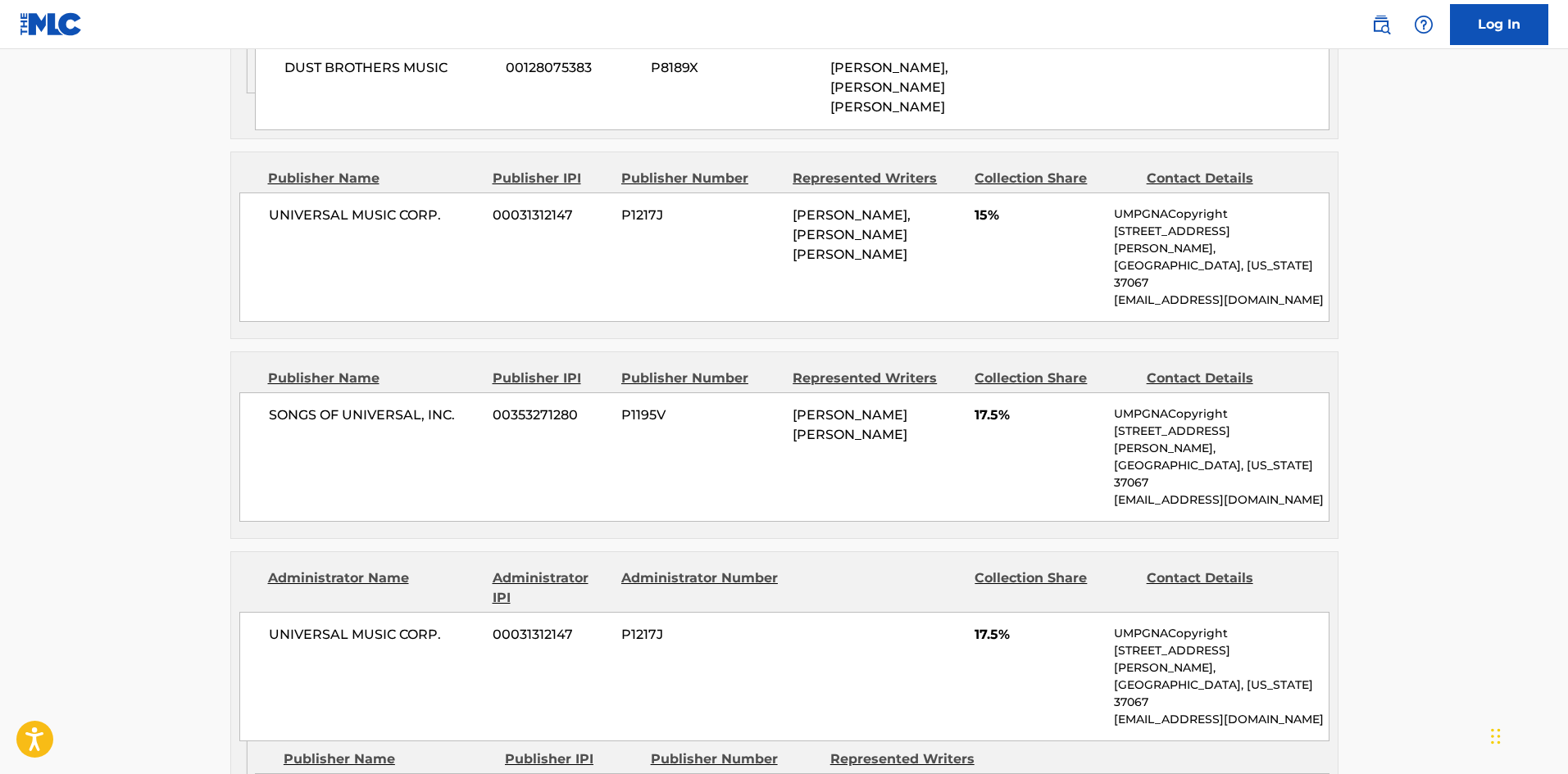
click at [269, 393] on div "SONGS OF UNIVERSAL, INC. 00353271280 P1195V [PERSON_NAME] [PERSON_NAME] 17.5% U…" at bounding box center [784, 457] width 1090 height 129
drag, startPoint x: 269, startPoint y: 350, endPoint x: 453, endPoint y: 331, distance: 185.0
click at [453, 393] on div "SONGS OF UNIVERSAL, INC. 00353271280 P1195V [PERSON_NAME] [PERSON_NAME] 17.5% U…" at bounding box center [784, 457] width 1090 height 129
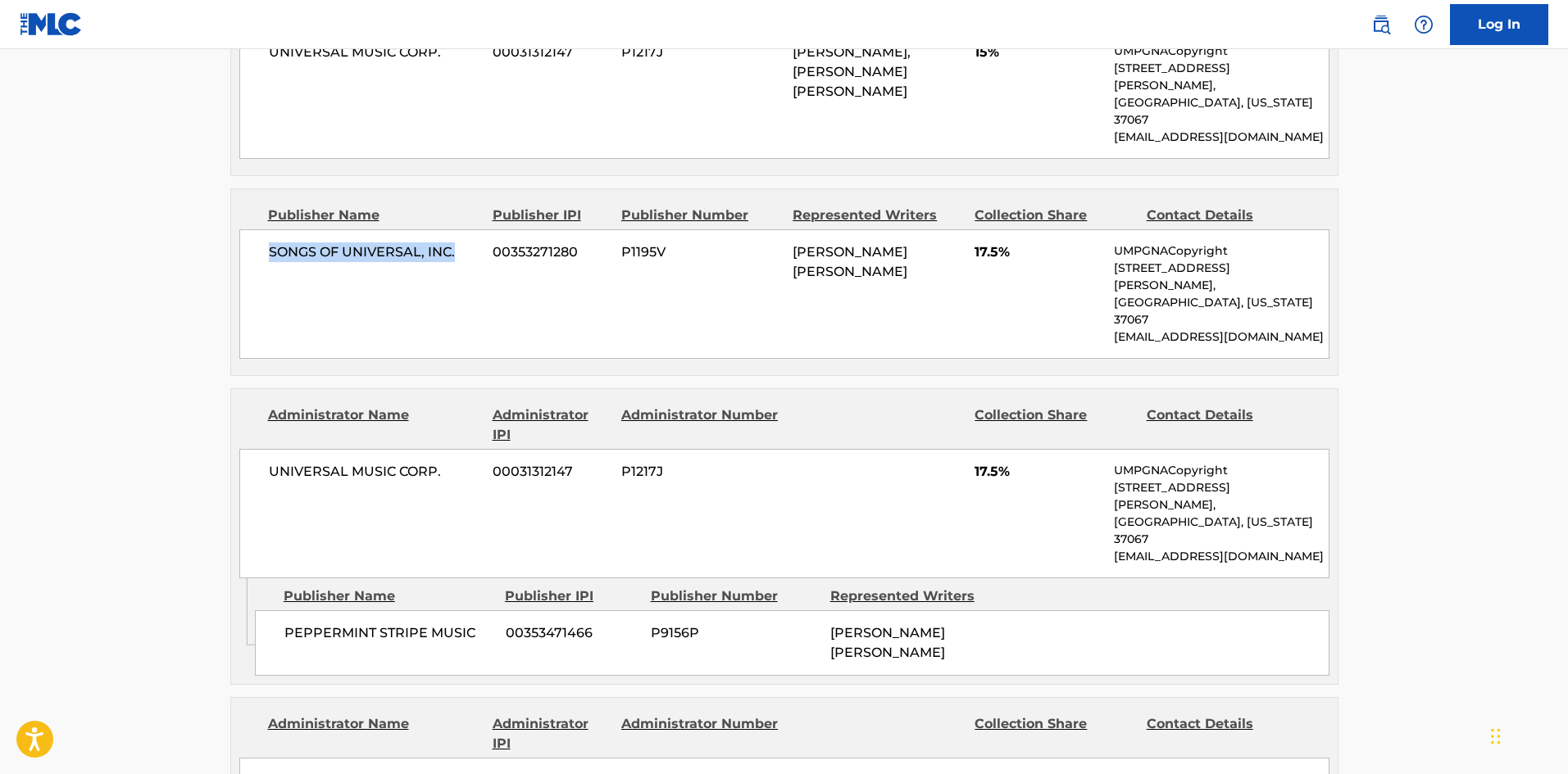
scroll to position [1229, 0]
click at [267, 610] on div "PEPPERMINT STRIPE MUSIC 00353471466 P9156P [PERSON_NAME] [PERSON_NAME]" at bounding box center [792, 642] width 1075 height 65
drag, startPoint x: 267, startPoint y: 463, endPoint x: 383, endPoint y: 472, distance: 116.3
click at [383, 610] on div "PEPPERMINT STRIPE MUSIC 00353471466 P9156P [PERSON_NAME] [PERSON_NAME]" at bounding box center [792, 642] width 1075 height 65
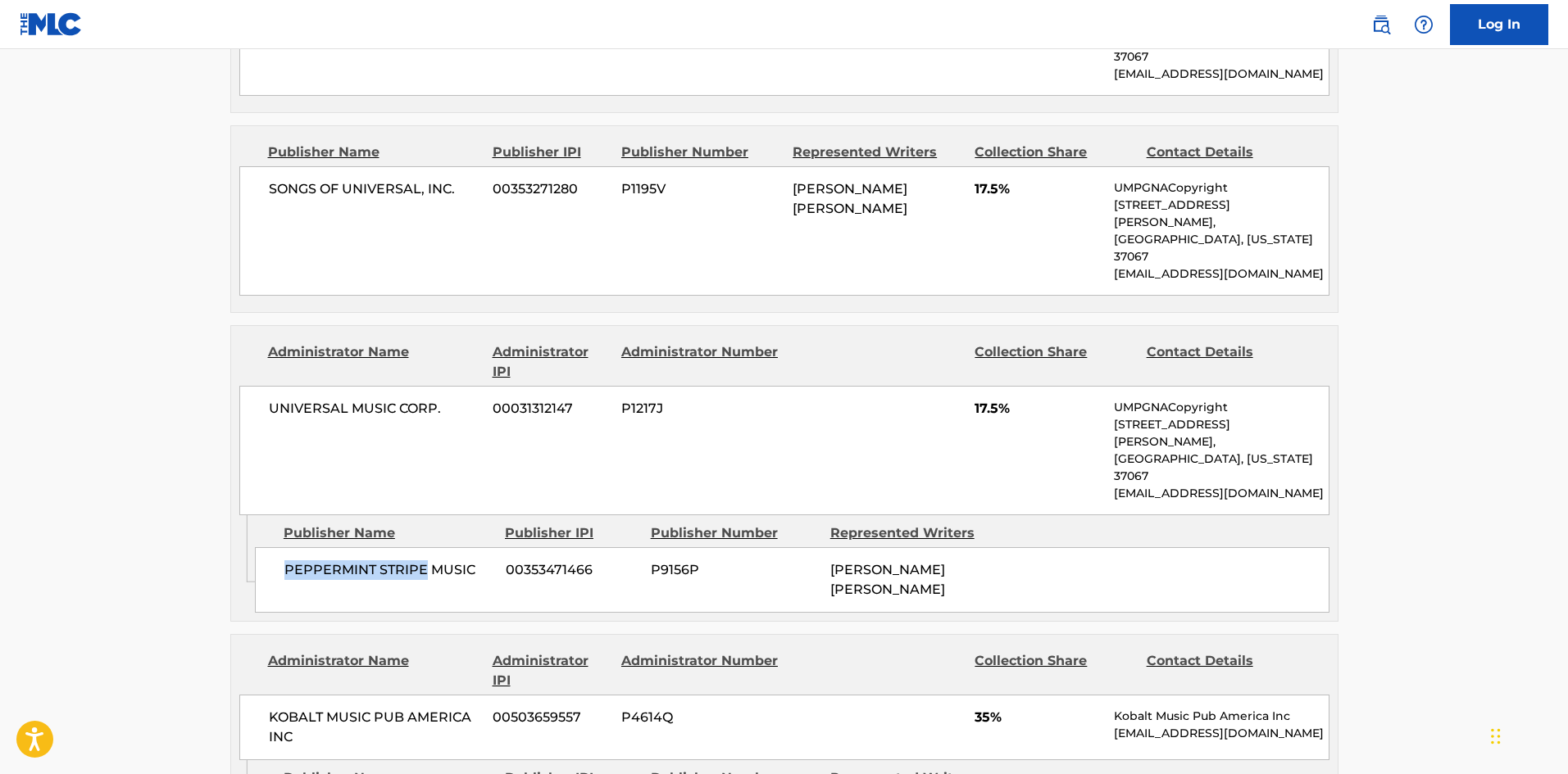
scroll to position [1474, 0]
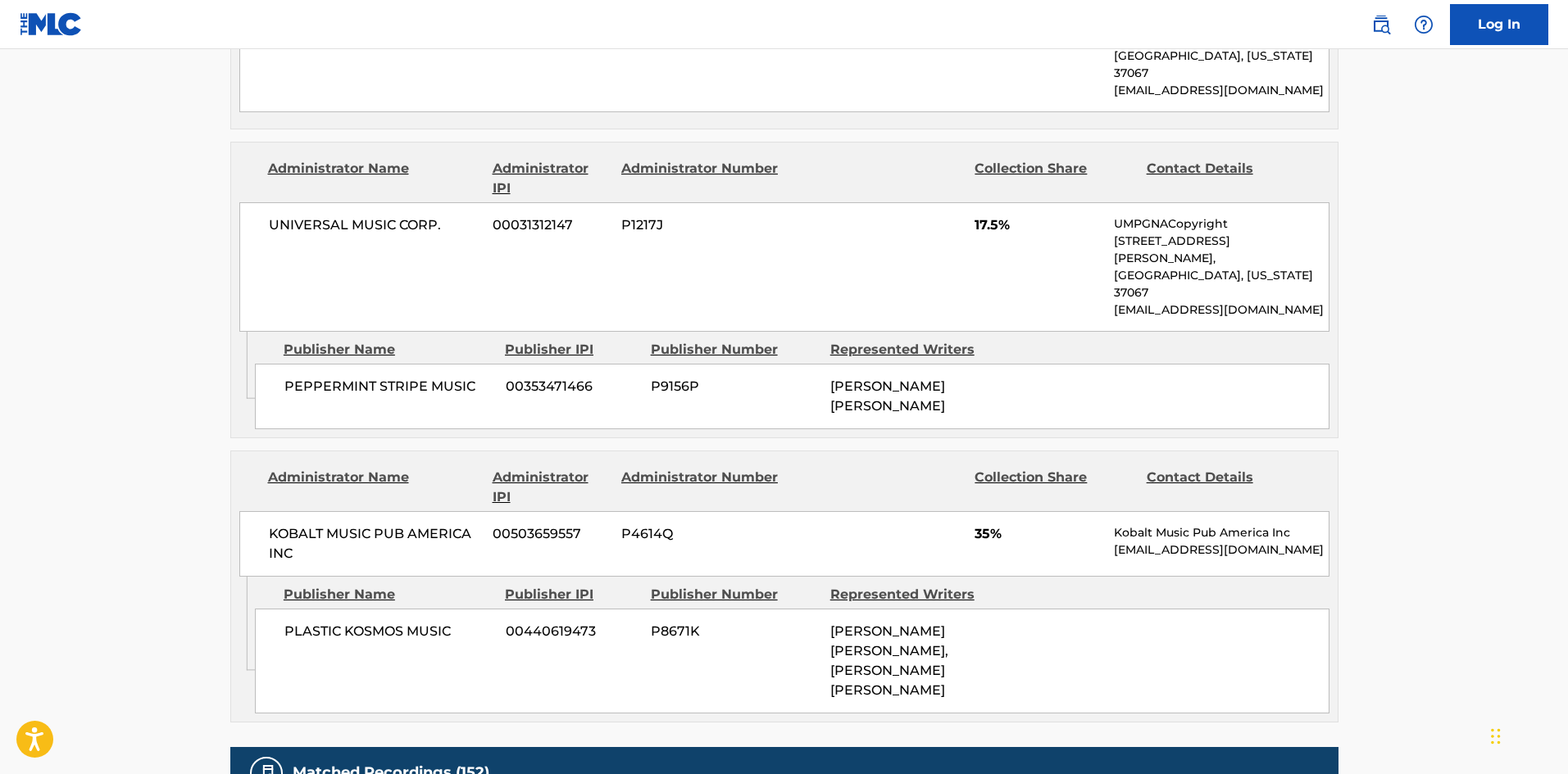
click at [308, 609] on div "PLASTIC KOSMOS MUSIC 00440619473 P8671K [PERSON_NAME] [PERSON_NAME], [PERSON_NA…" at bounding box center [792, 661] width 1075 height 105
drag, startPoint x: 308, startPoint y: 447, endPoint x: 393, endPoint y: 450, distance: 85.1
click at [393, 609] on div "PLASTIC KOSMOS MUSIC 00440619473 P8671K [PERSON_NAME] [PERSON_NAME], [PERSON_NA…" at bounding box center [792, 661] width 1075 height 105
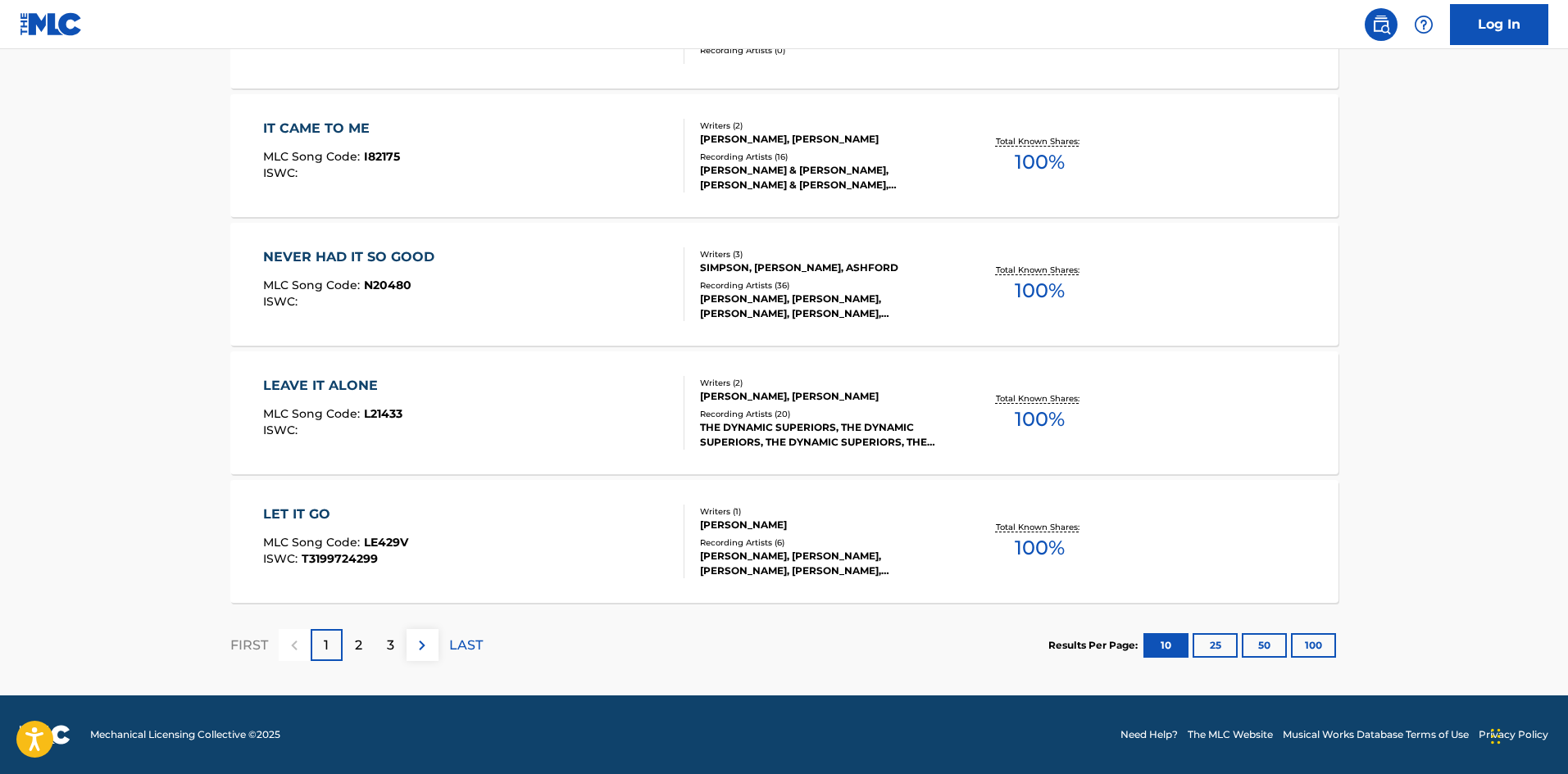
scroll to position [246, 0]
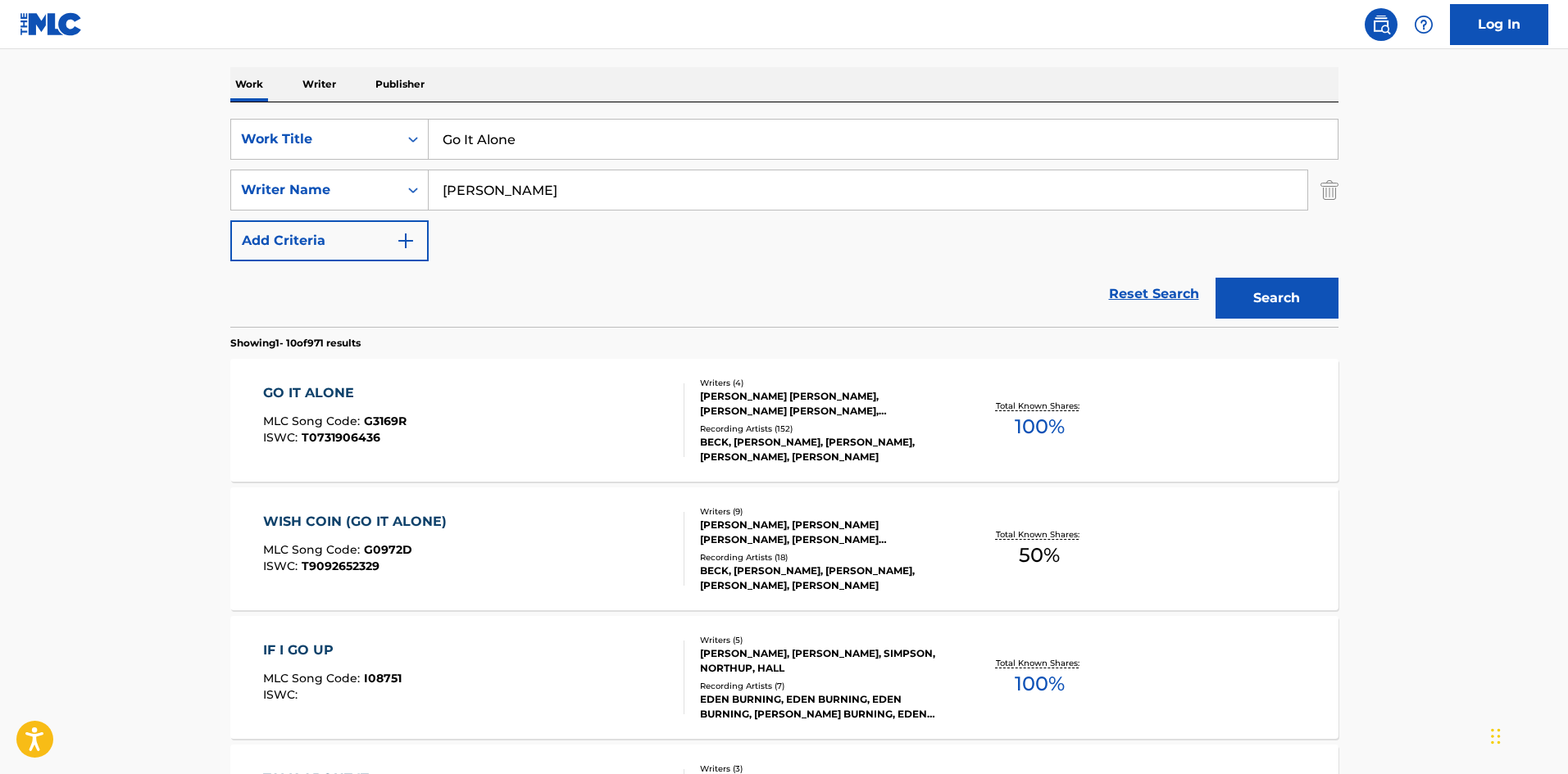
click at [595, 420] on div "GO IT ALONE MLC Song Code : G3169R ISWC : T0731906436" at bounding box center [473, 420] width 421 height 74
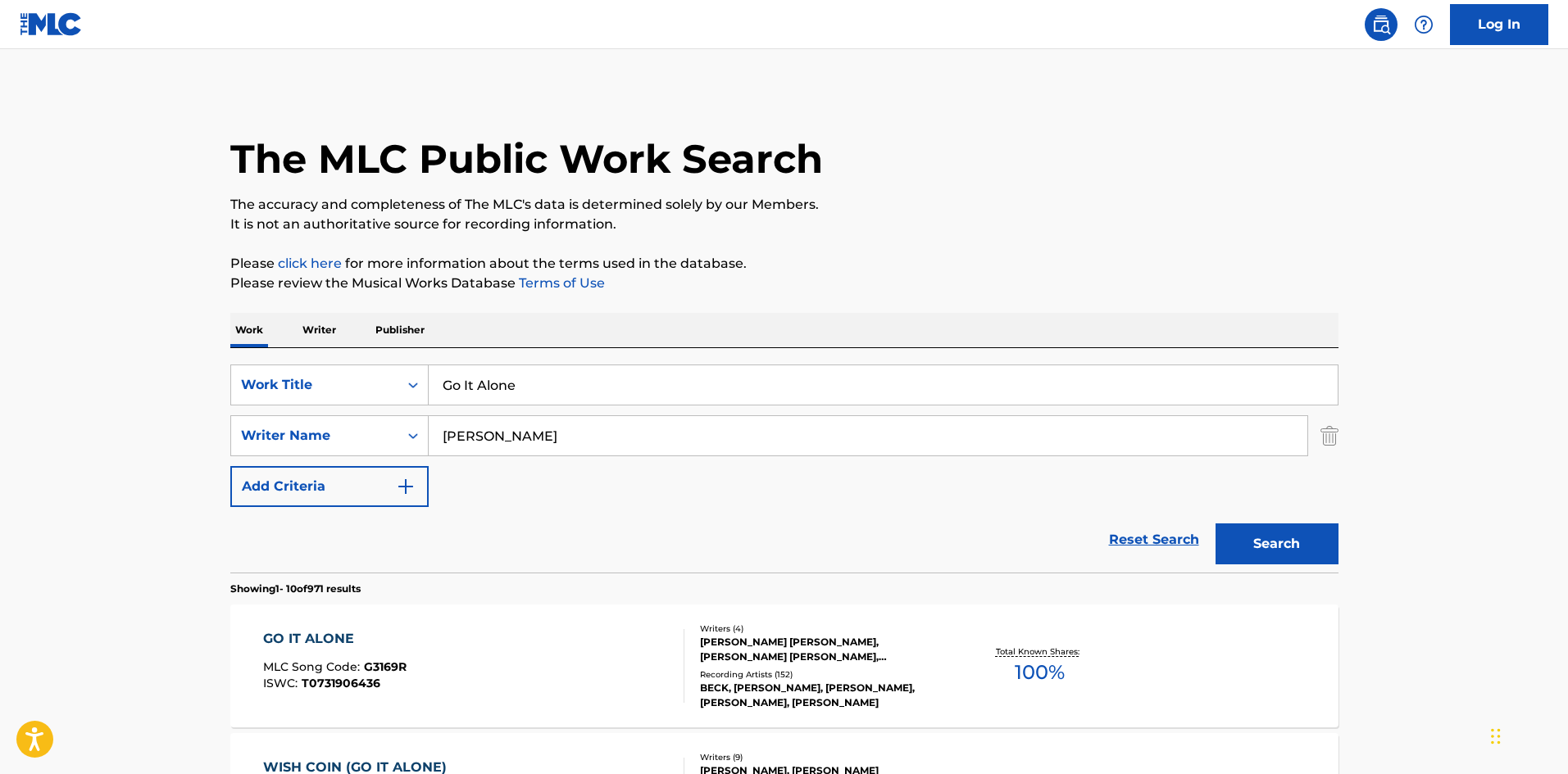
scroll to position [246, 0]
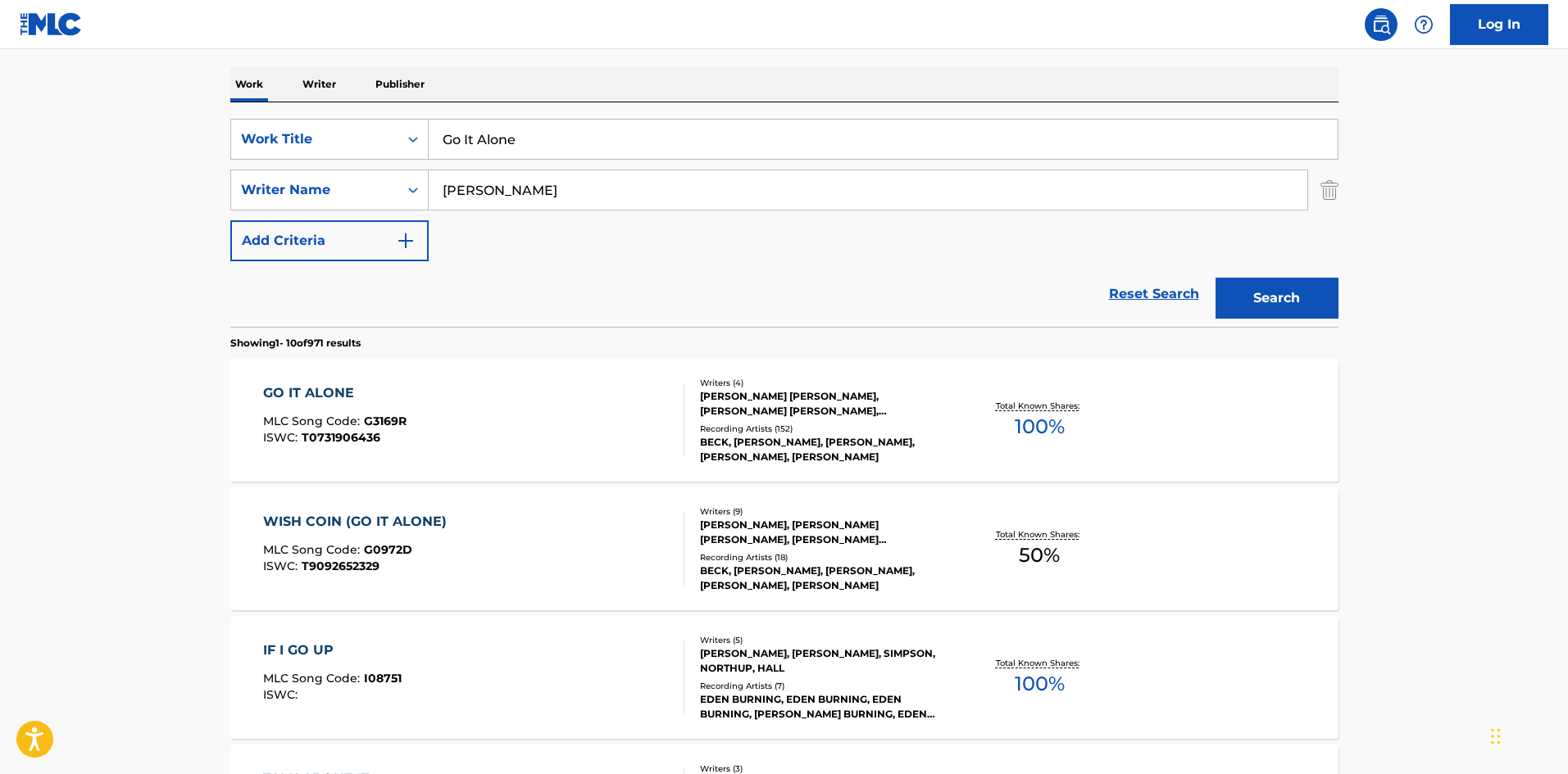
click at [678, 128] on input "Go It Alone" at bounding box center [883, 138] width 909 height 39
paste input "Lose It All"
click at [1214, 288] on div "Search" at bounding box center [1273, 293] width 131 height 65
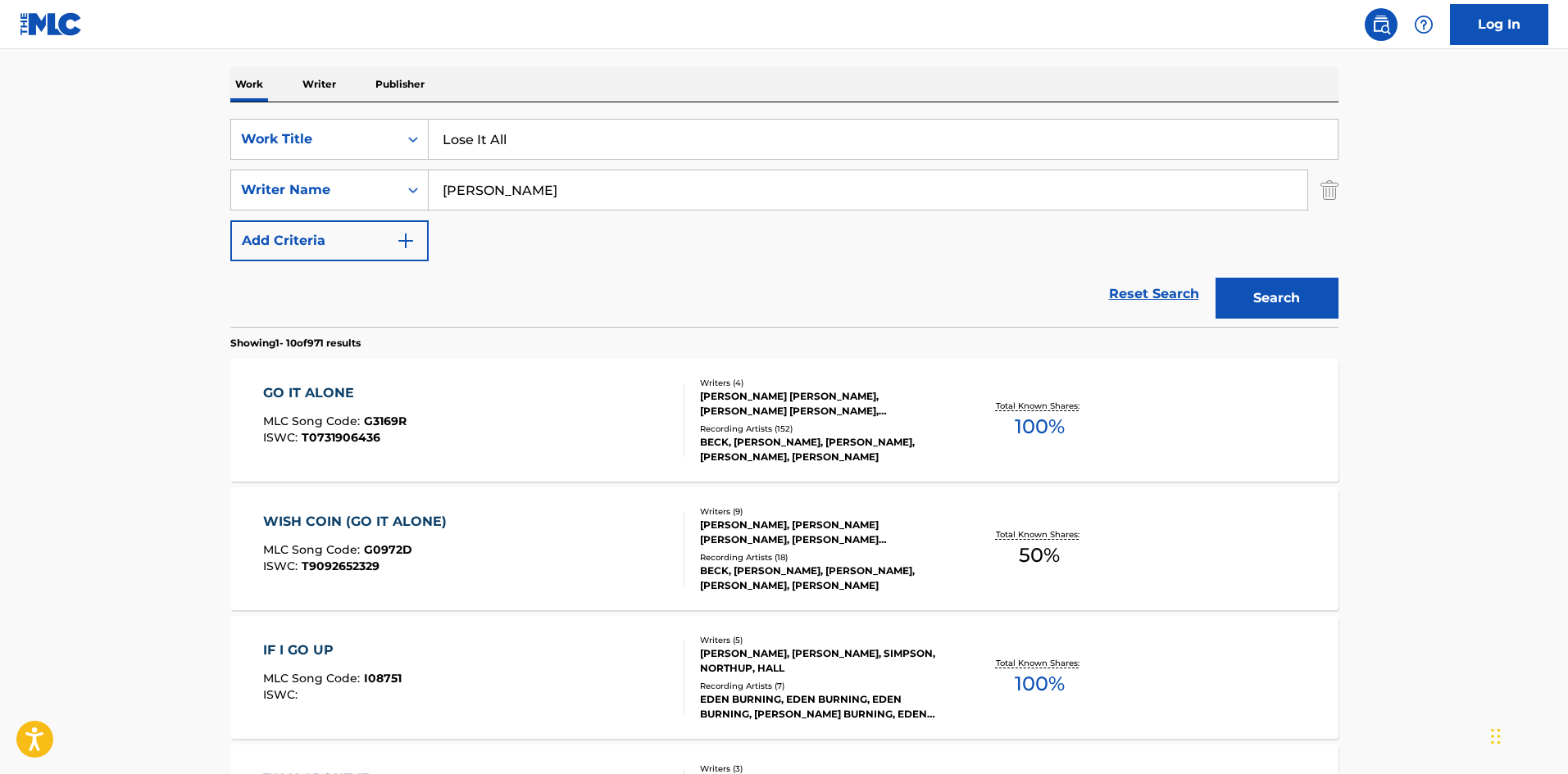
click at [1255, 301] on button "Search" at bounding box center [1277, 298] width 123 height 41
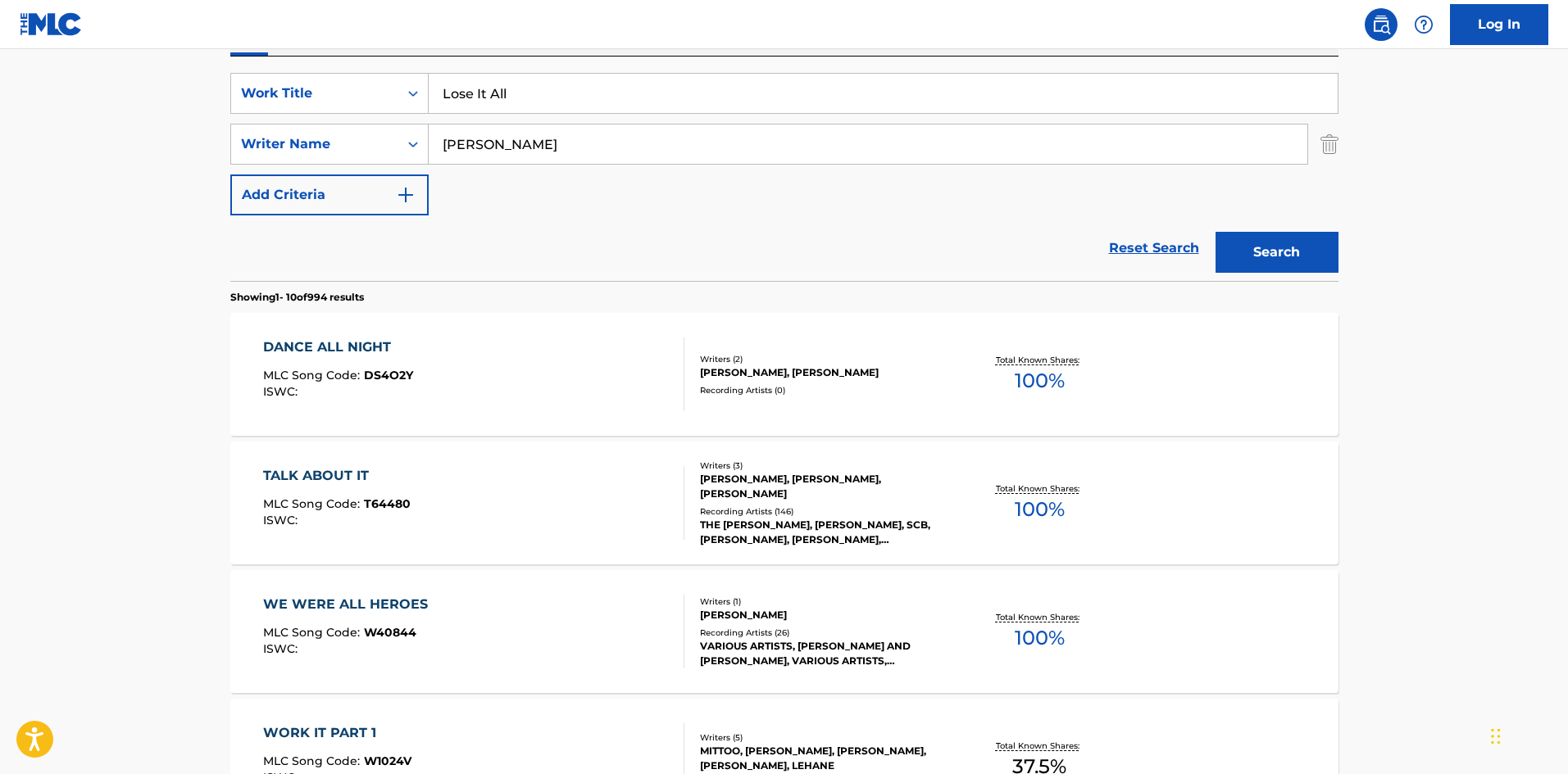
scroll to position [164, 0]
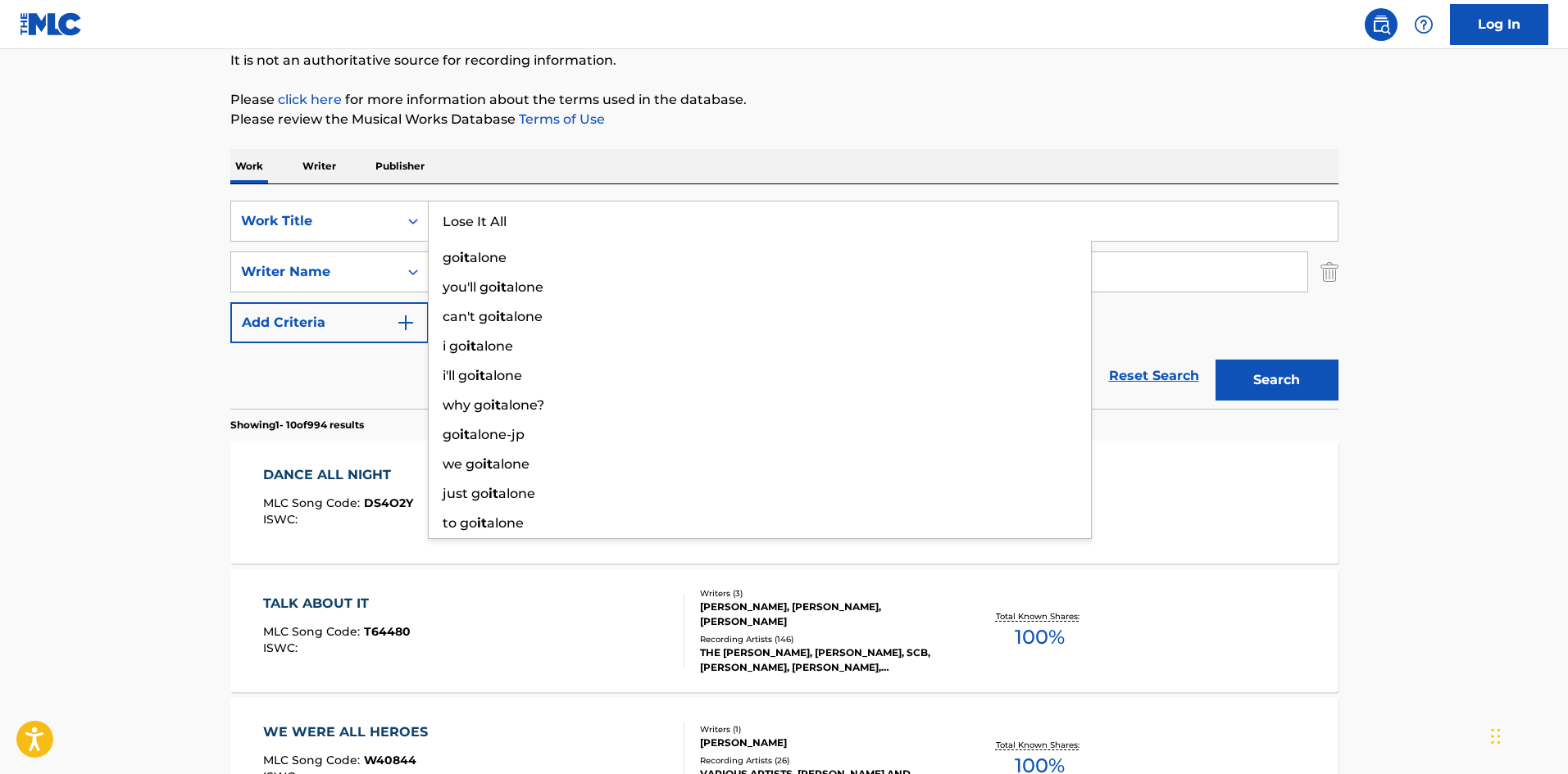
click at [556, 226] on input "Lose It All" at bounding box center [883, 220] width 909 height 39
paste input "Hell Yes"
type input "Hell Yes"
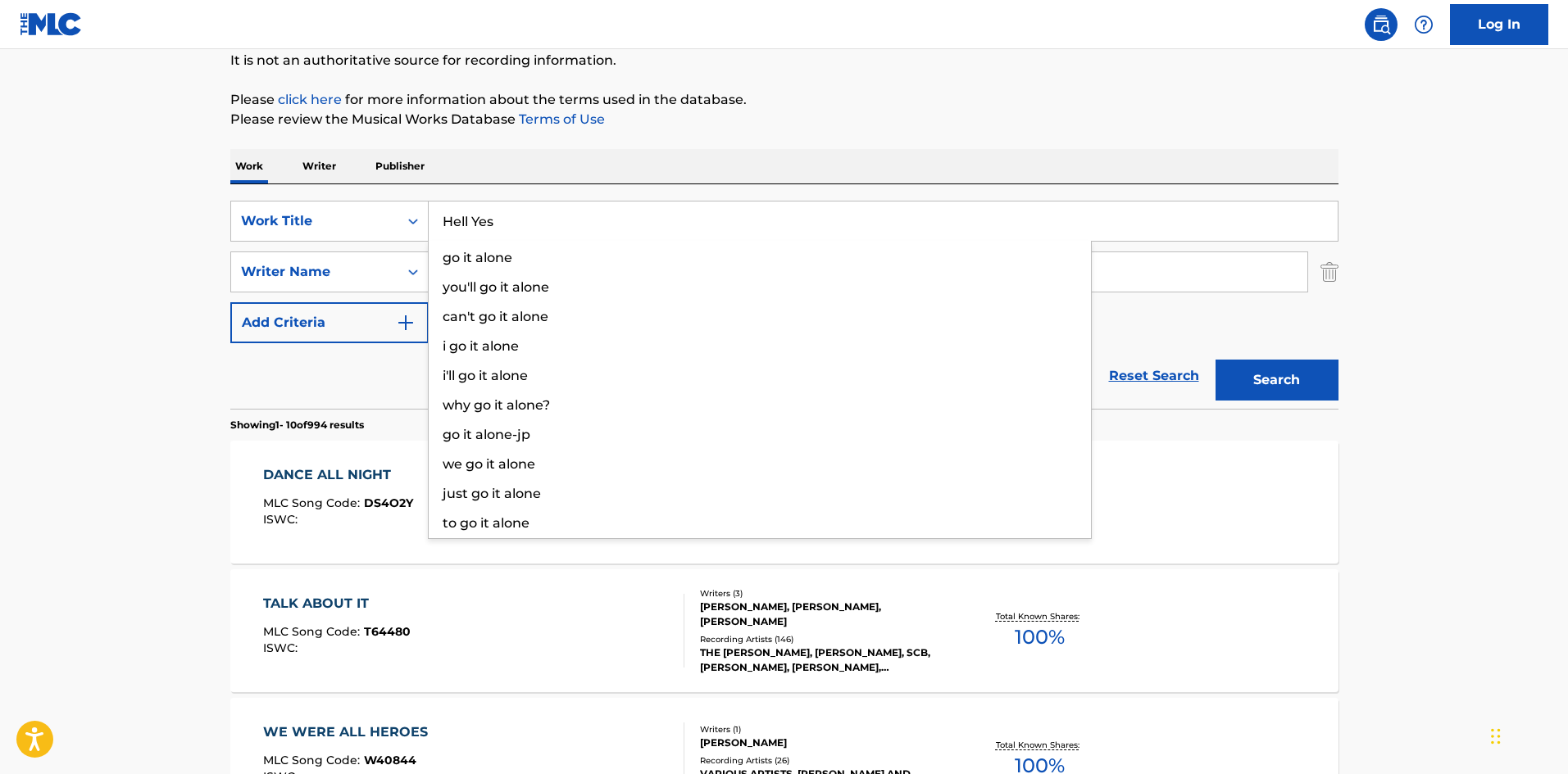
click at [1007, 128] on p "Please review the Musical Works Database Terms of Use" at bounding box center [784, 119] width 1109 height 20
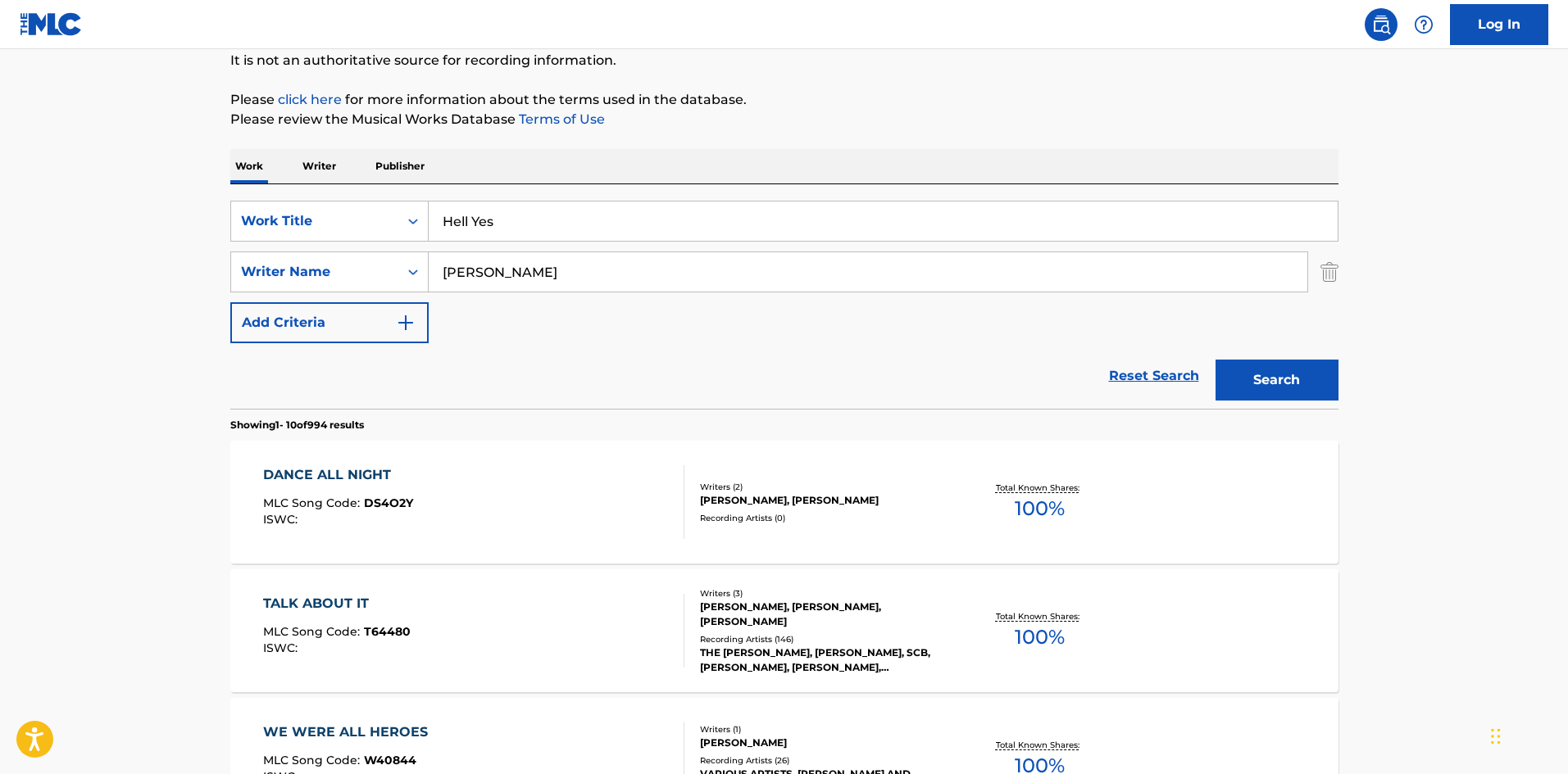
click at [1250, 361] on button "Search" at bounding box center [1277, 380] width 123 height 41
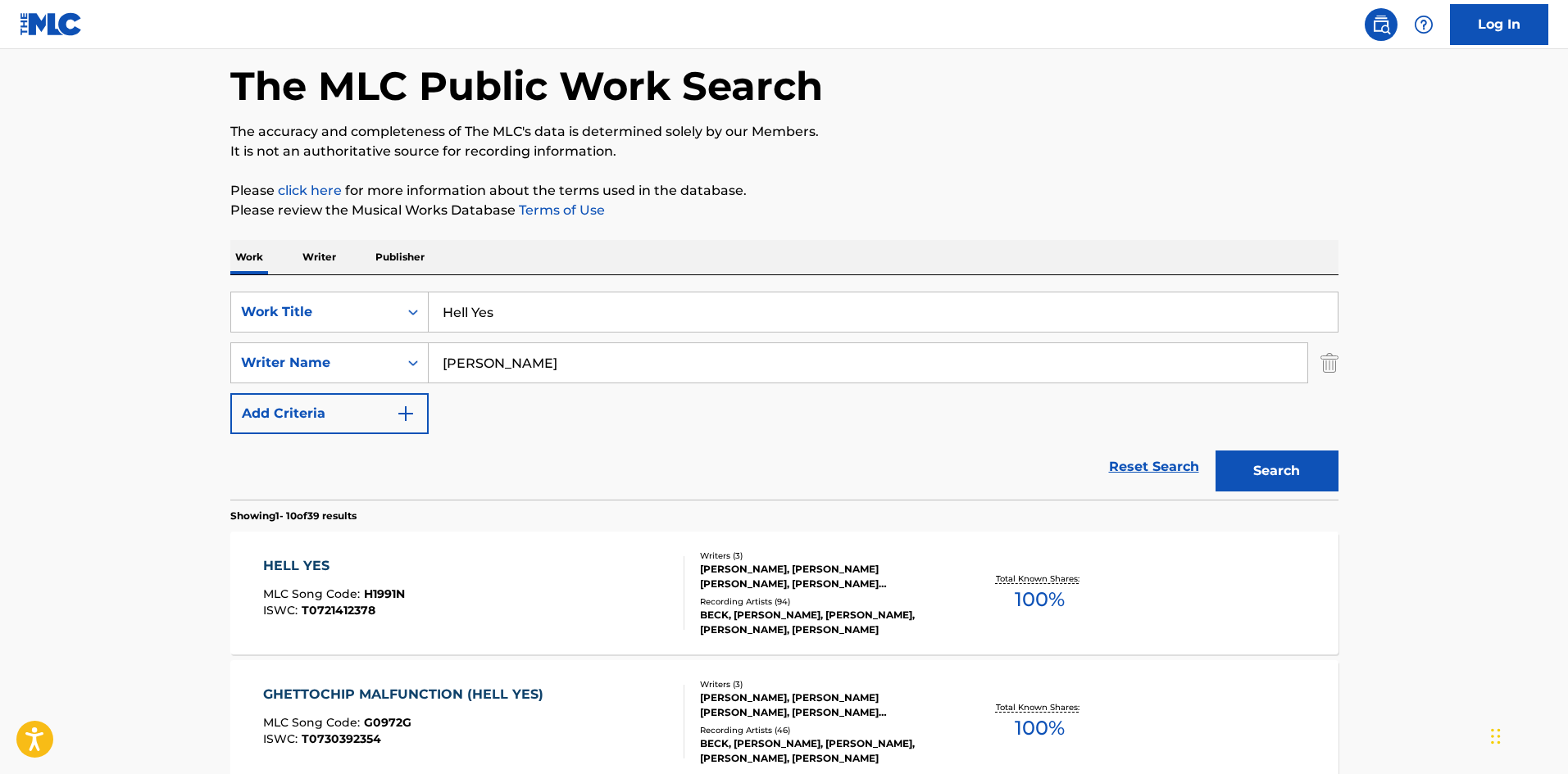
scroll to position [246, 0]
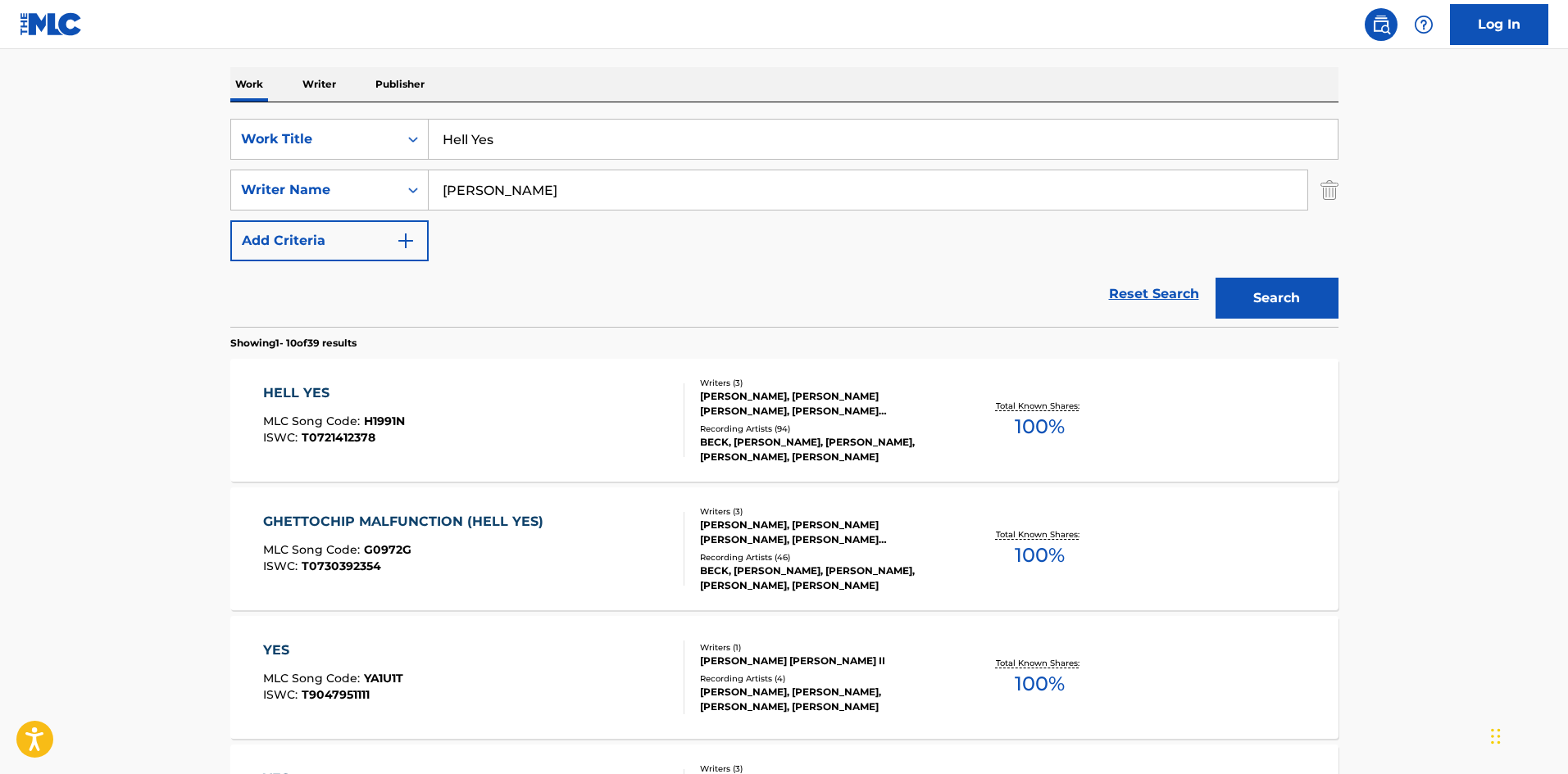
click at [532, 435] on div "HELL YES MLC Song Code : H1991N ISWC : T0721412378" at bounding box center [473, 420] width 421 height 74
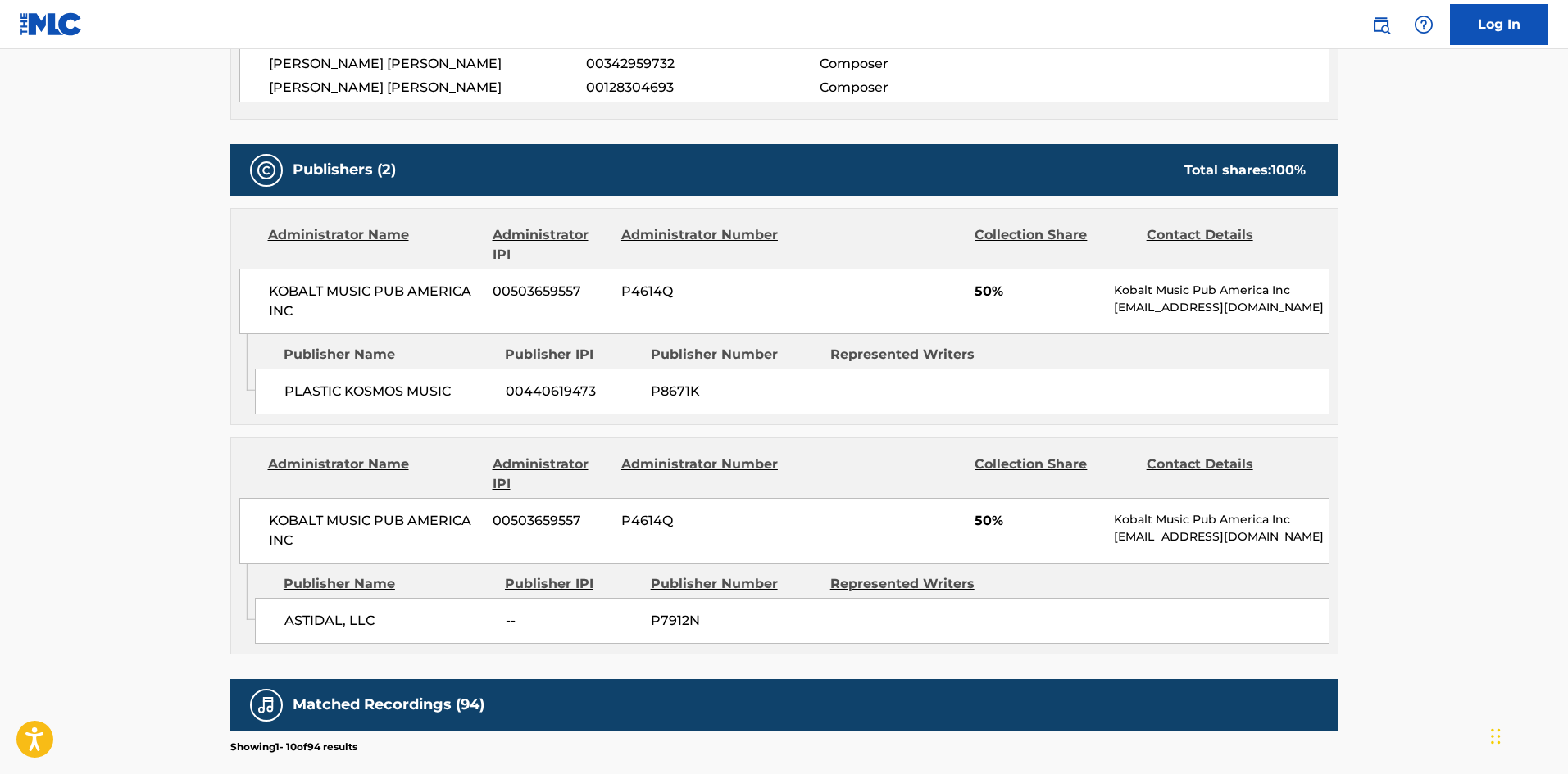
scroll to position [767, 0]
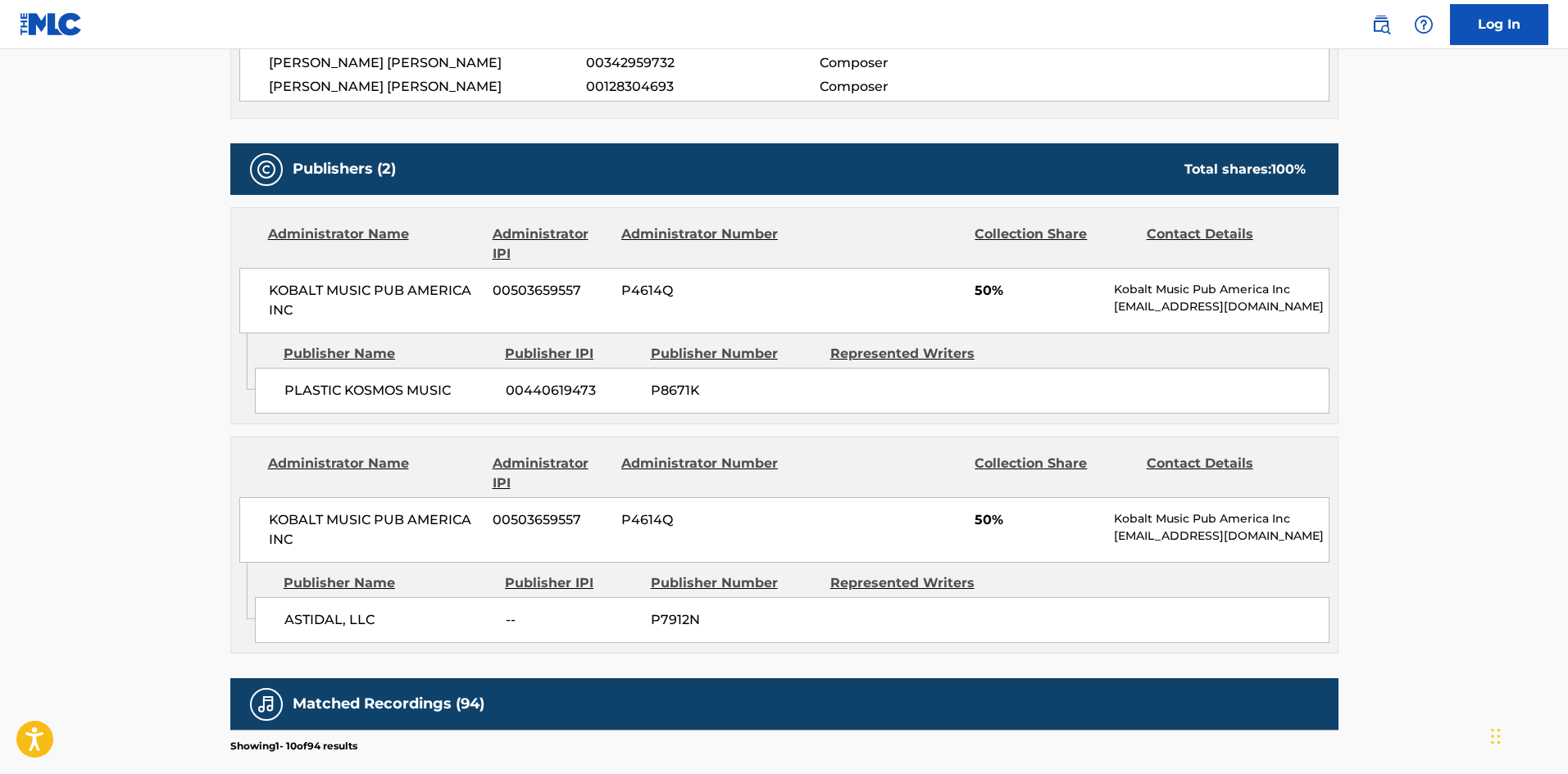
click at [297, 607] on div "ASTIDAL, LLC -- P7912N" at bounding box center [792, 620] width 1075 height 46
drag, startPoint x: 297, startPoint y: 607, endPoint x: 352, endPoint y: 610, distance: 55.1
click at [352, 610] on div "ASTIDAL, LLC -- P7912N" at bounding box center [792, 620] width 1075 height 46
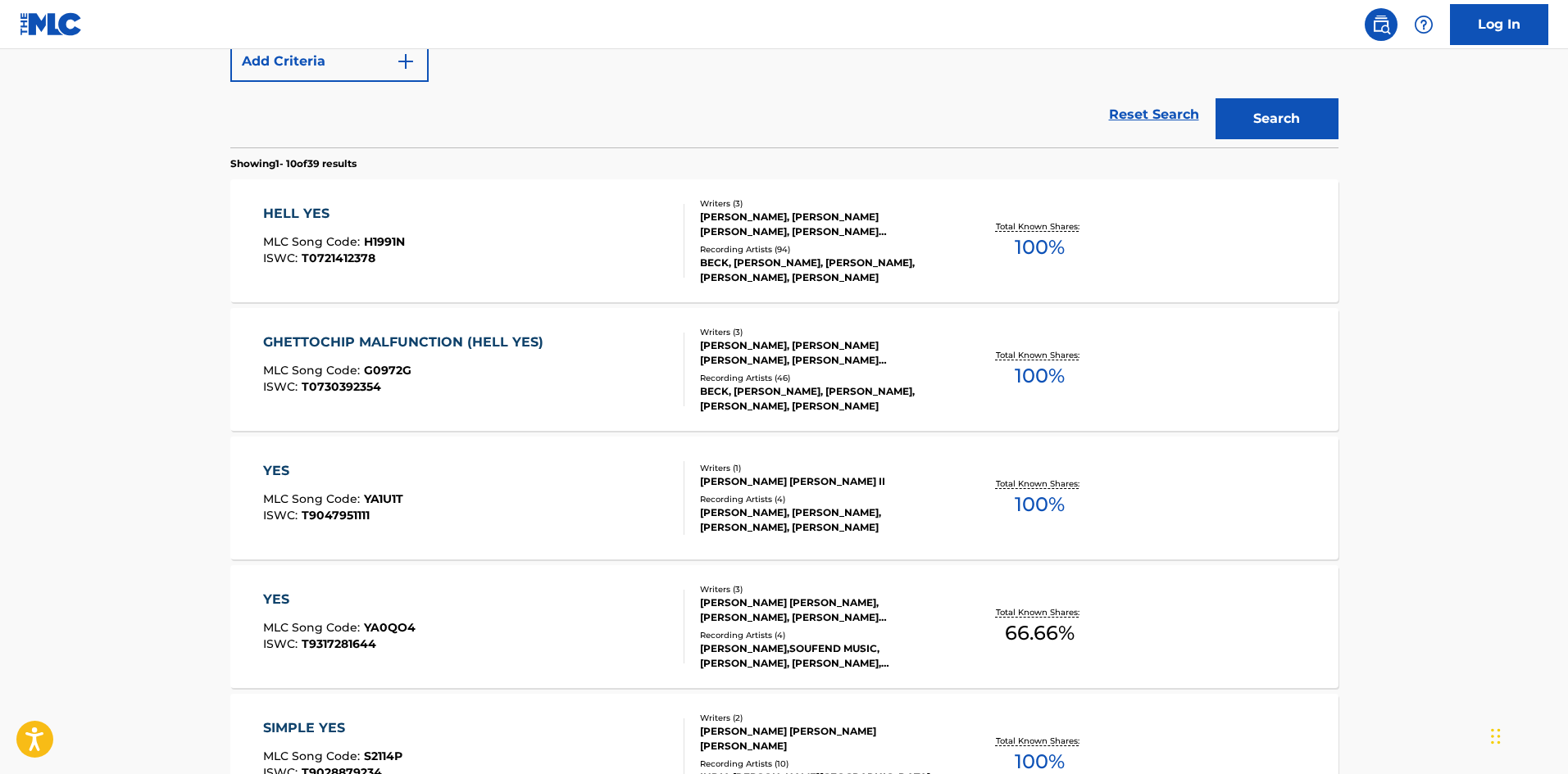
scroll to position [573, 0]
